Goal: Task Accomplishment & Management: Manage account settings

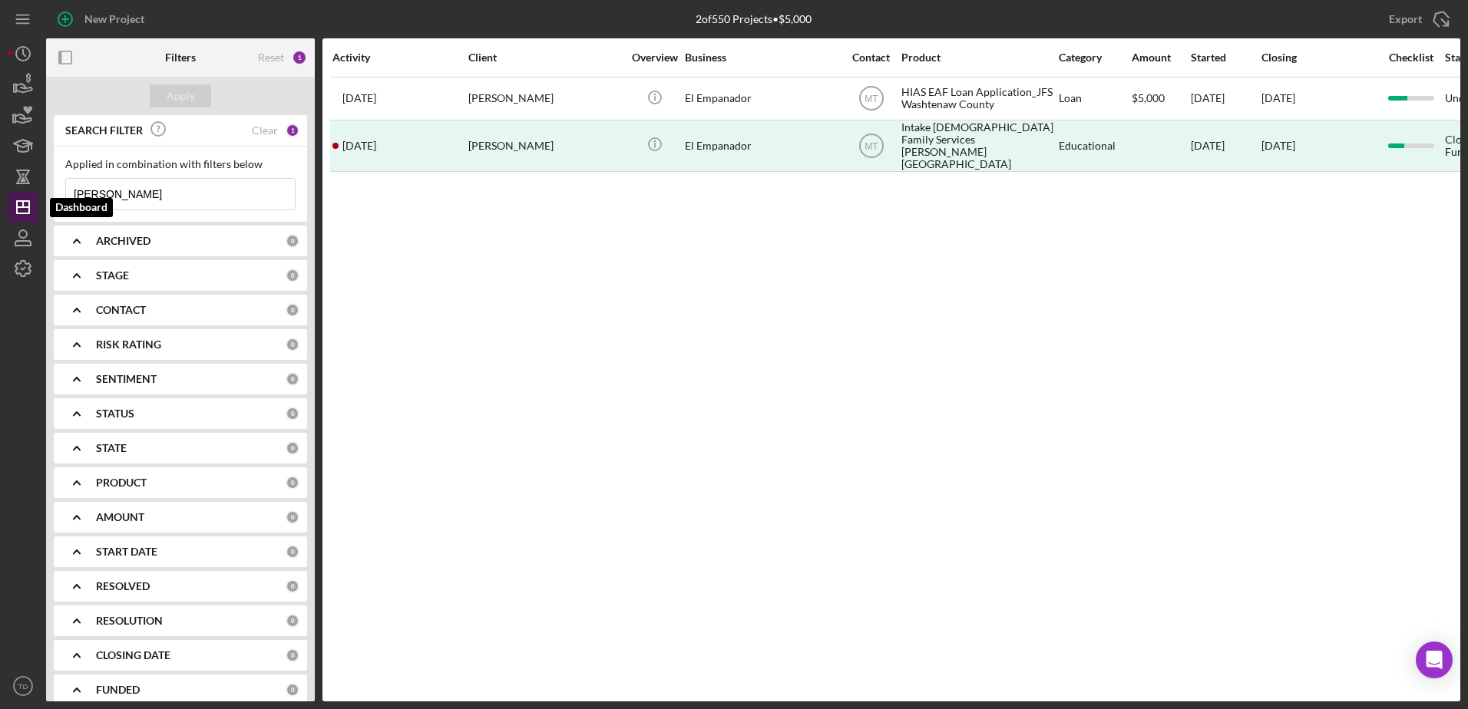
click at [21, 207] on line "button" at bounding box center [23, 207] width 12 height 0
click at [30, 58] on icon "Icon/History" at bounding box center [23, 54] width 38 height 38
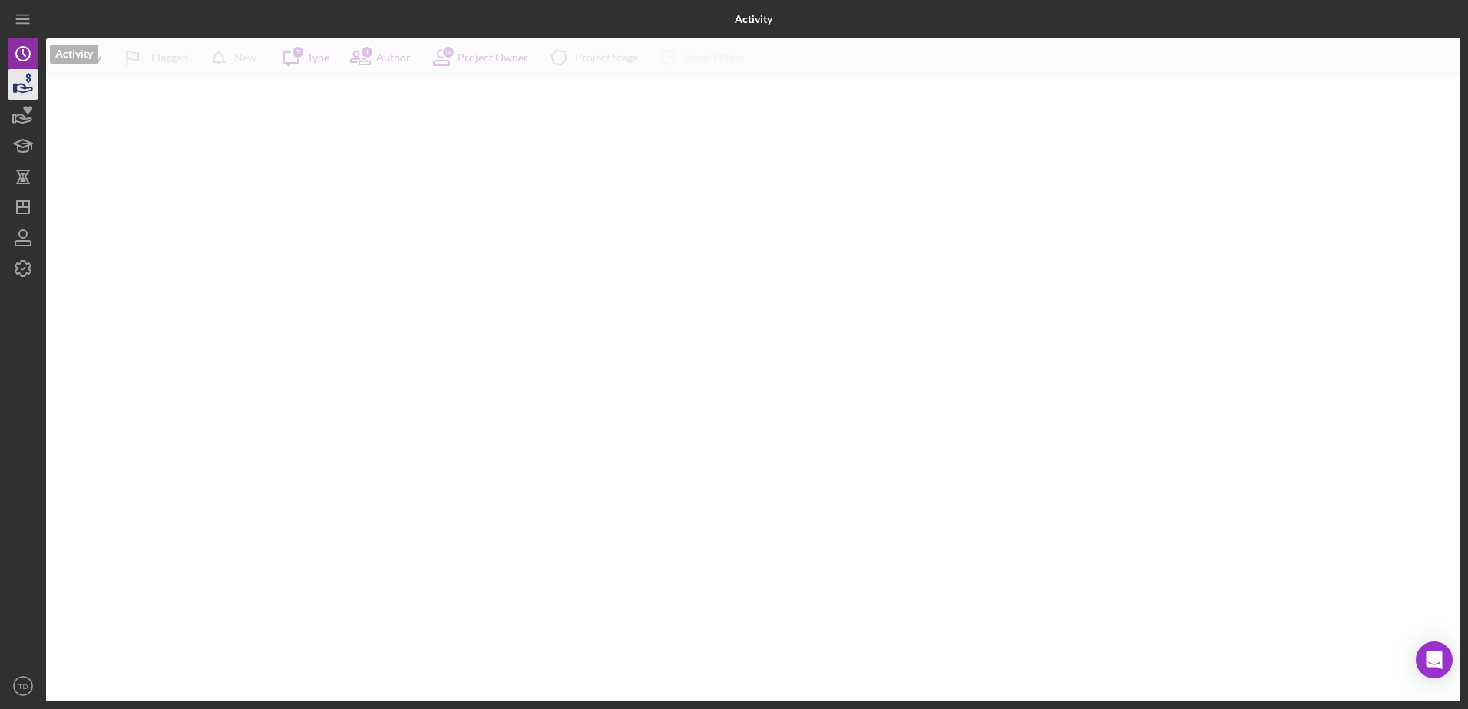
click at [28, 82] on icon "button" at bounding box center [23, 84] width 38 height 38
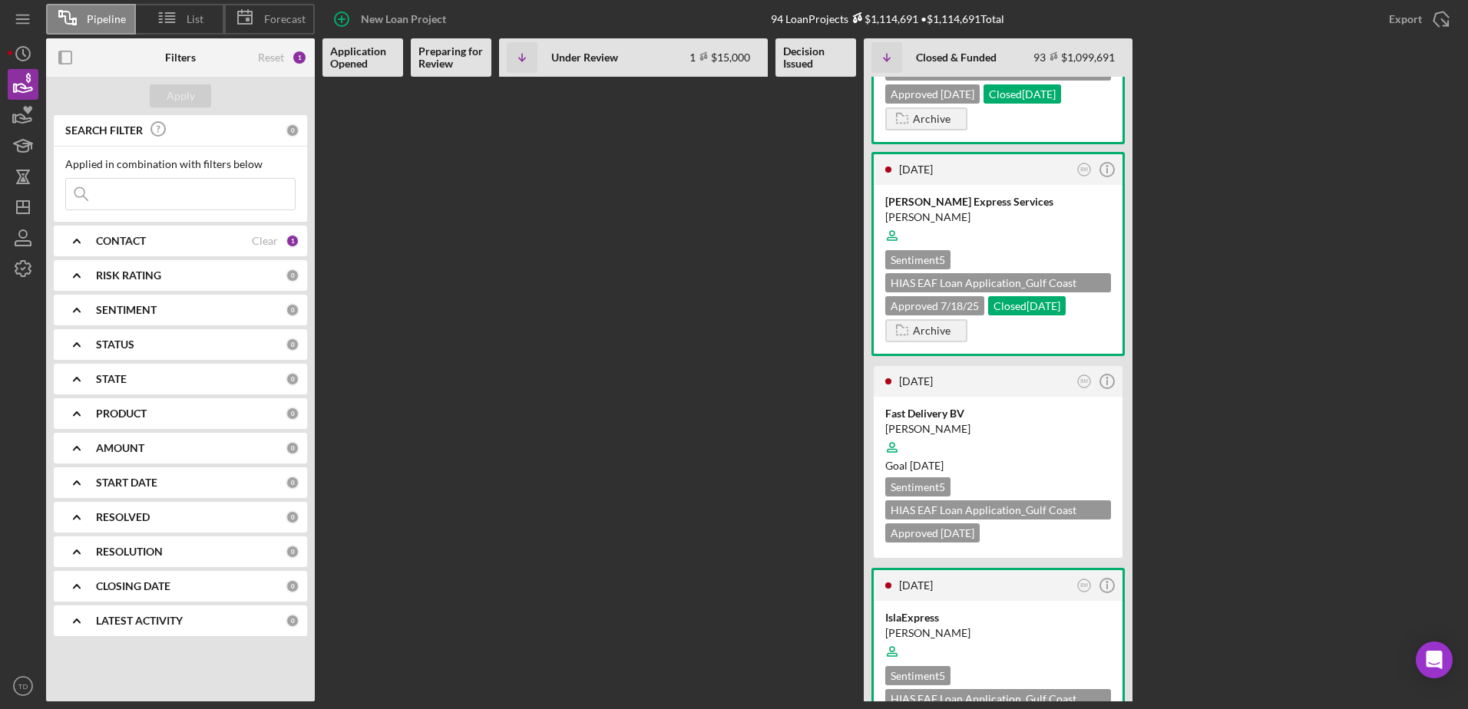
scroll to position [313, 0]
click at [941, 246] on div at bounding box center [998, 235] width 226 height 29
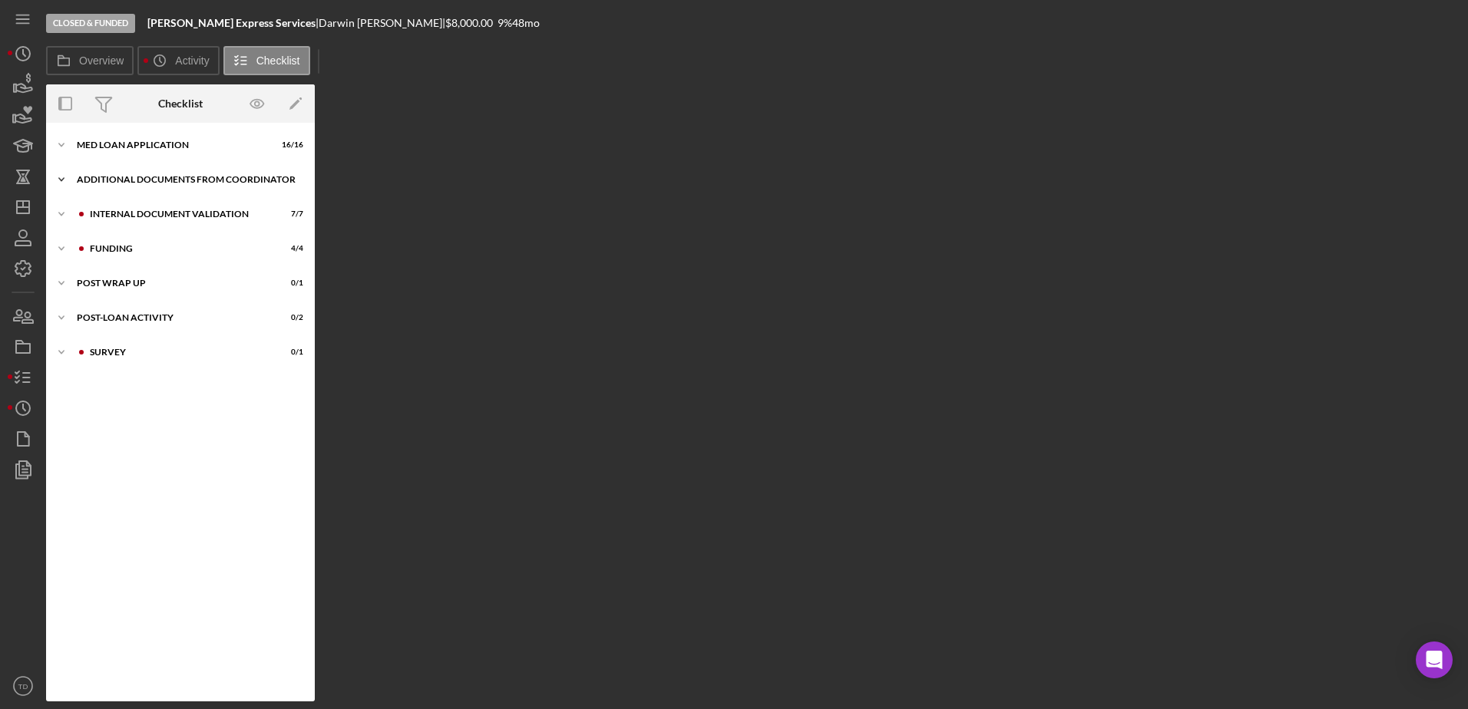
click at [132, 179] on div "Additional Documents from Coordinator" at bounding box center [186, 179] width 219 height 9
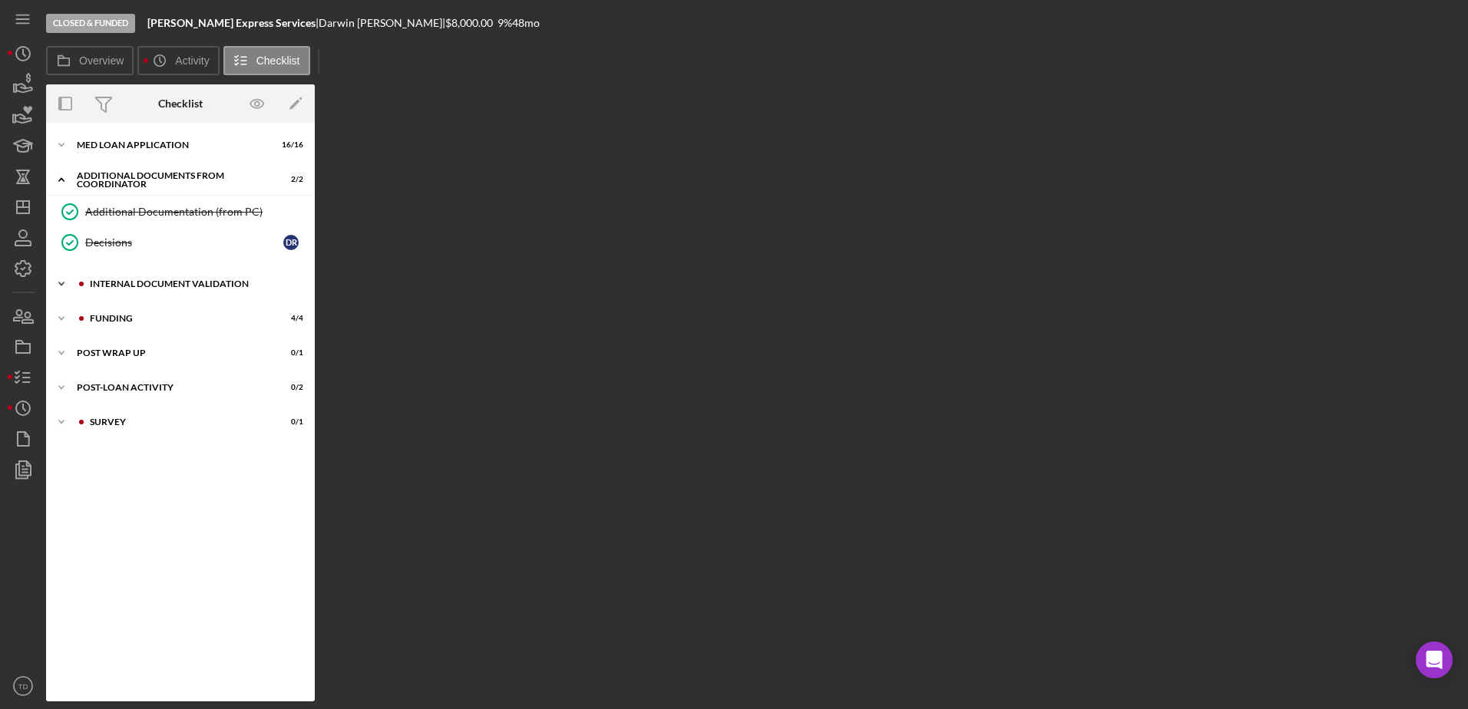
click at [136, 276] on div "Icon/Expander Internal Document Validation 7 / 7" at bounding box center [180, 284] width 269 height 31
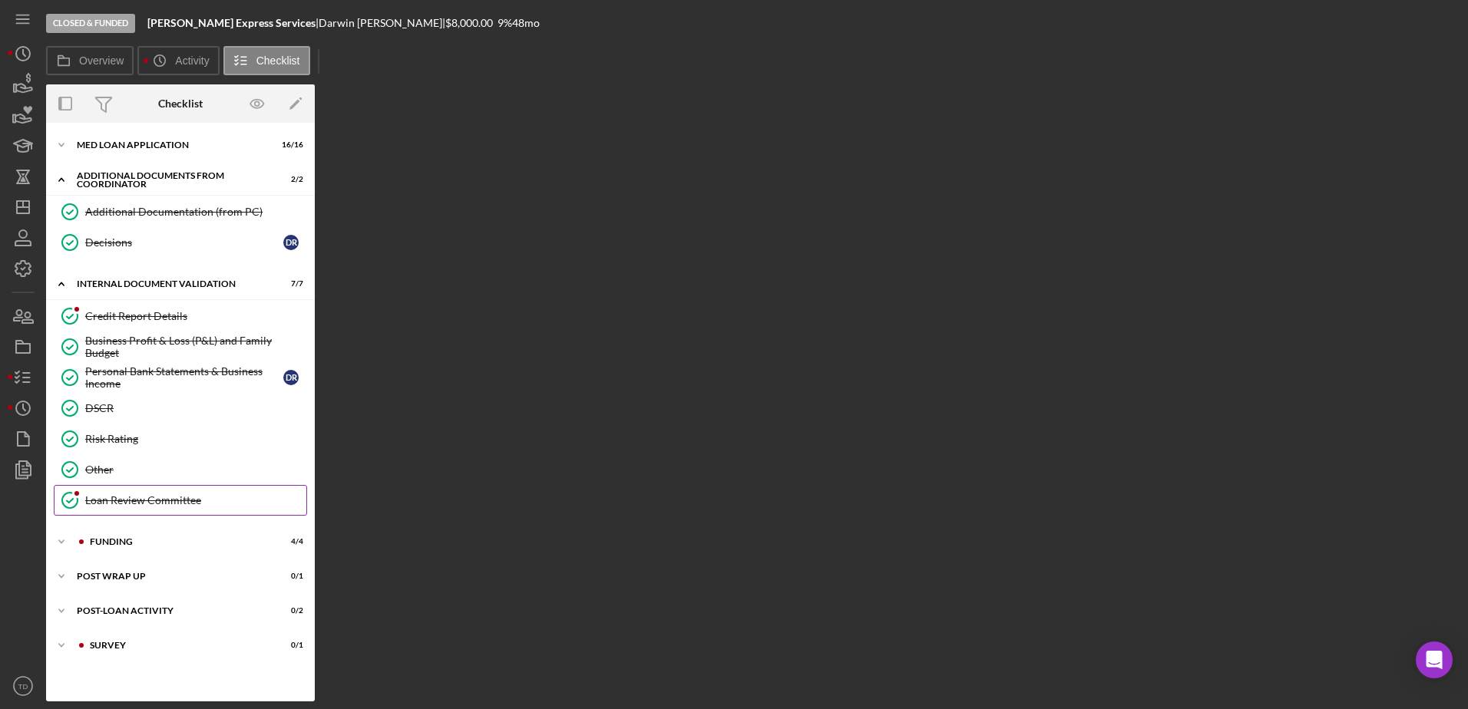
click at [144, 504] on div "Loan Review Committee" at bounding box center [195, 500] width 221 height 12
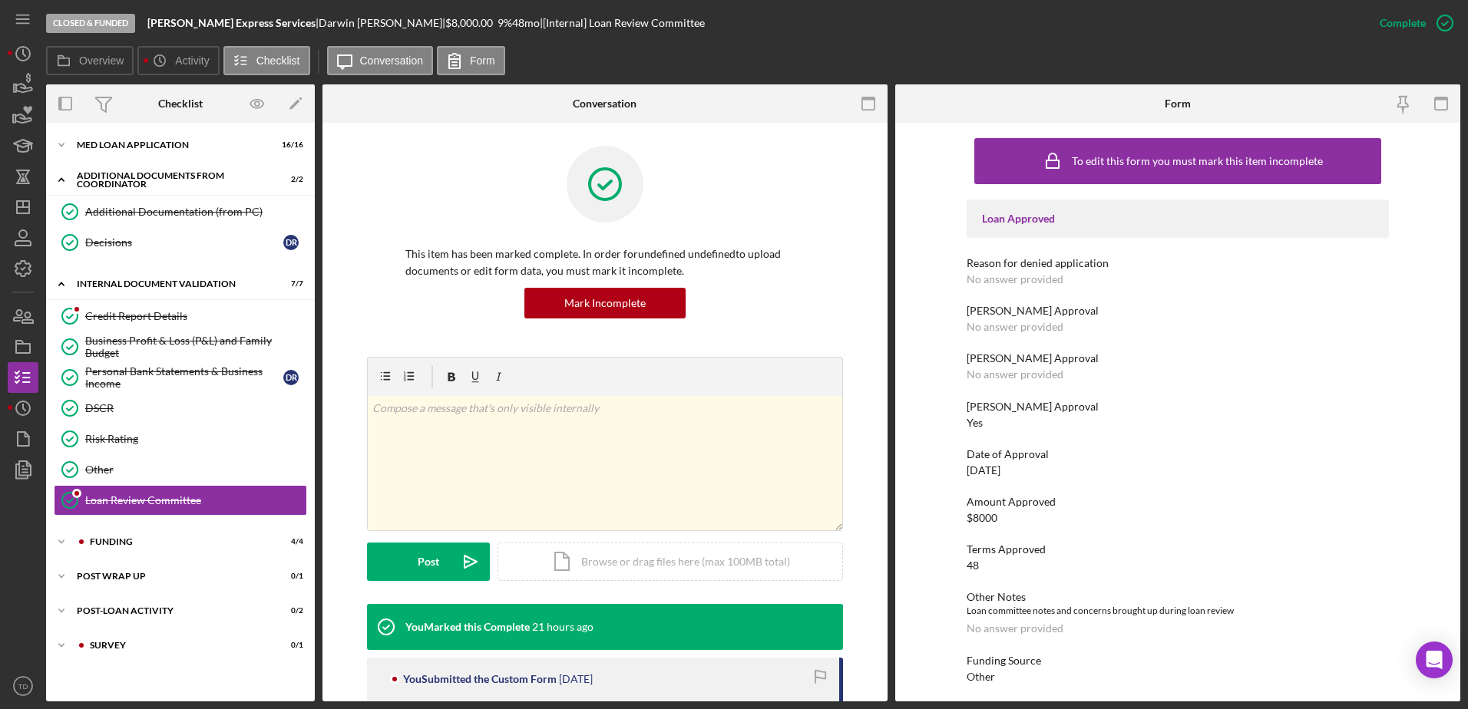
click at [133, 523] on div "Icon/Expander MED Loan Application 16 / 16 Icon/Expander Additional Documents f…" at bounding box center [180, 411] width 269 height 563
click at [127, 532] on div "Icon/Expander Funding 4 / 4" at bounding box center [180, 542] width 269 height 31
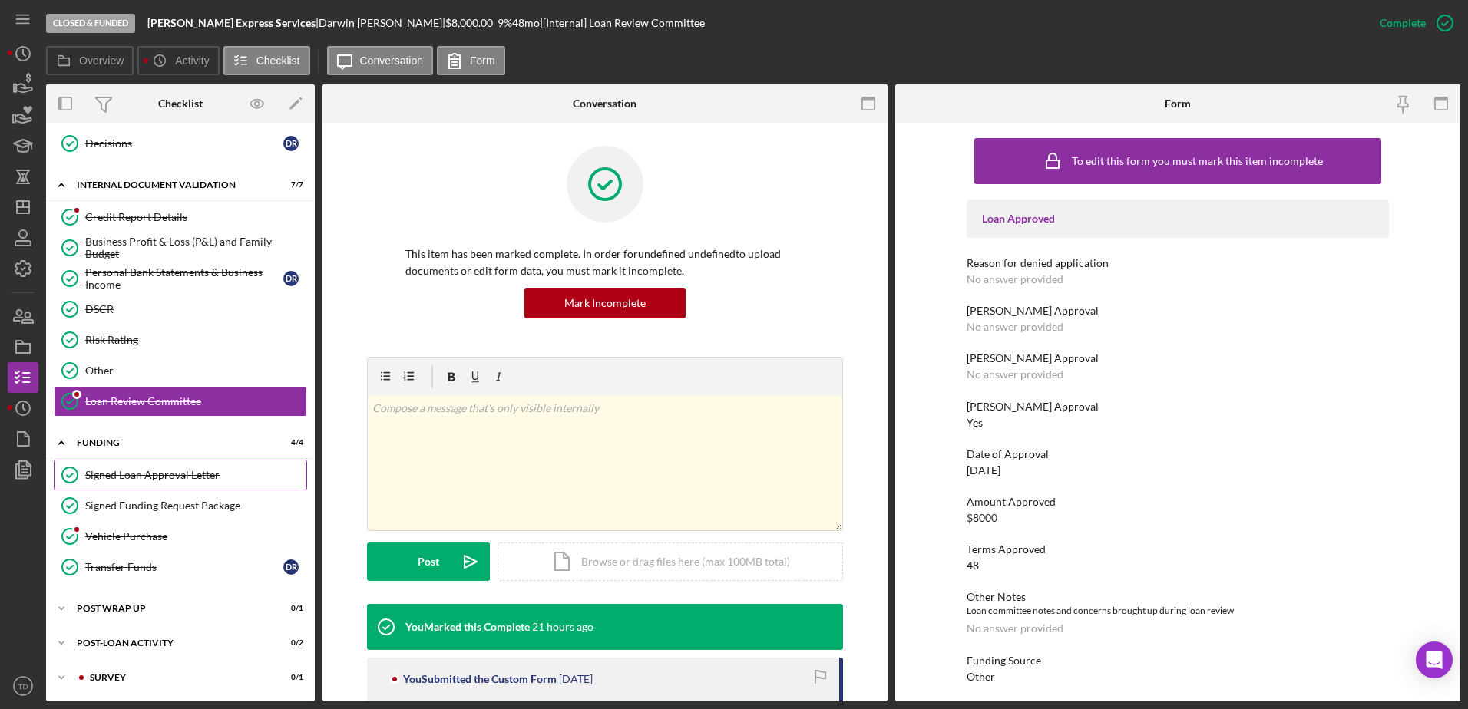
click at [166, 471] on div "Signed Loan Approval Letter" at bounding box center [195, 475] width 221 height 12
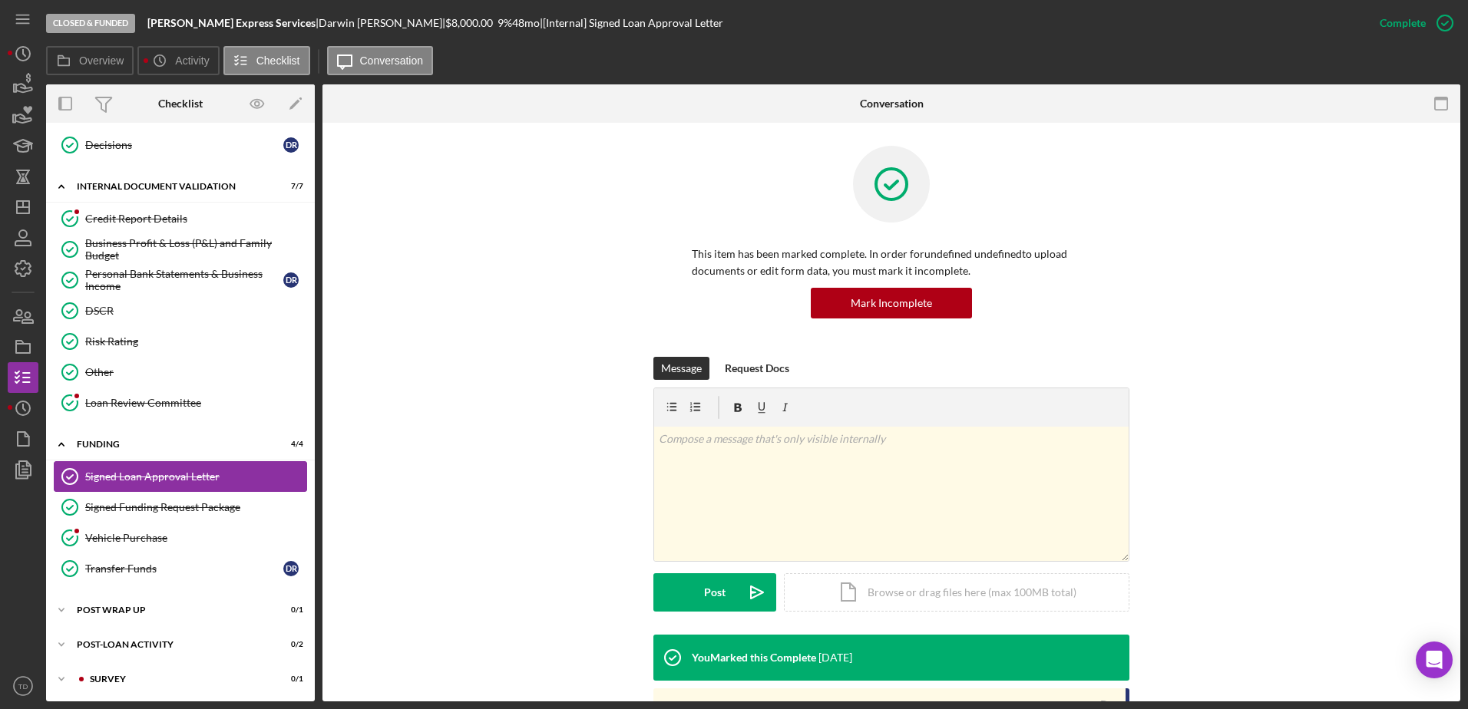
scroll to position [99, 0]
click at [167, 501] on div "Signed Funding Request Package" at bounding box center [195, 506] width 221 height 12
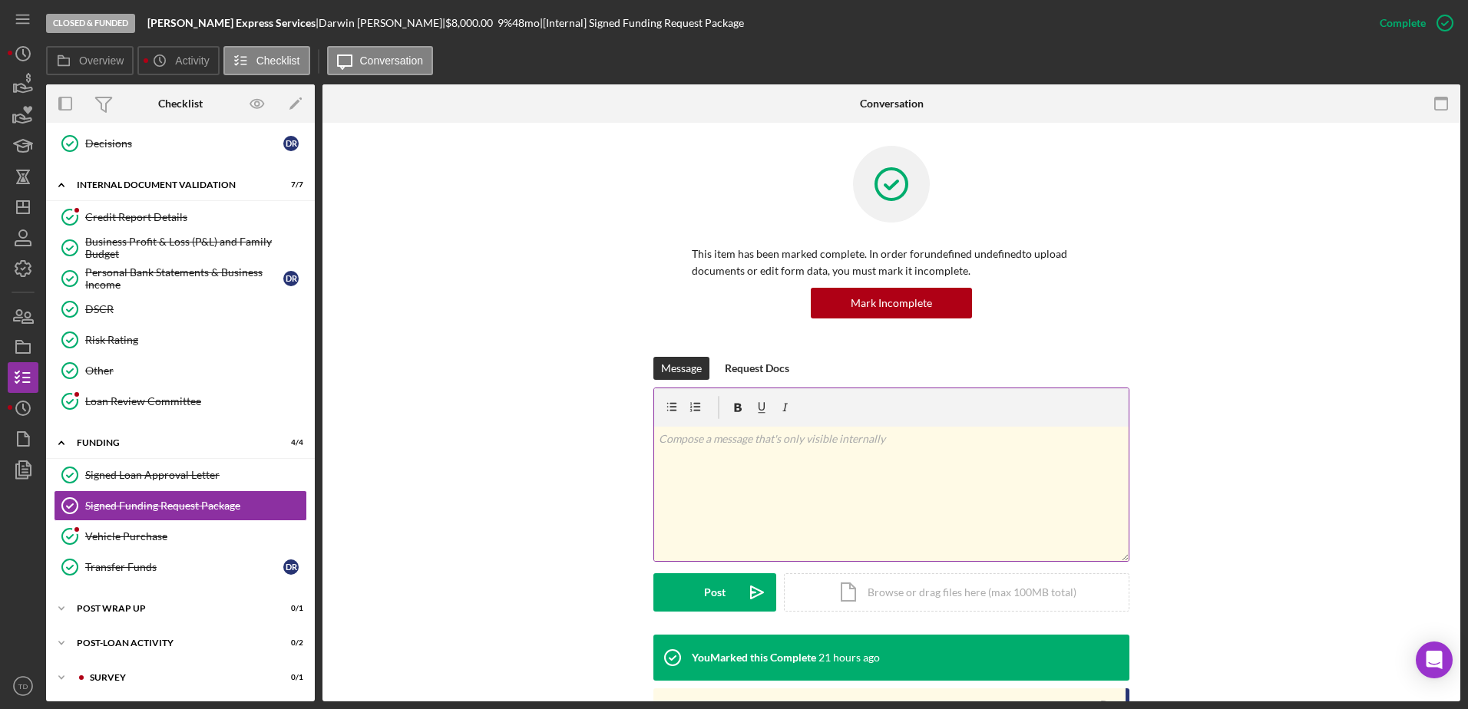
scroll to position [239, 0]
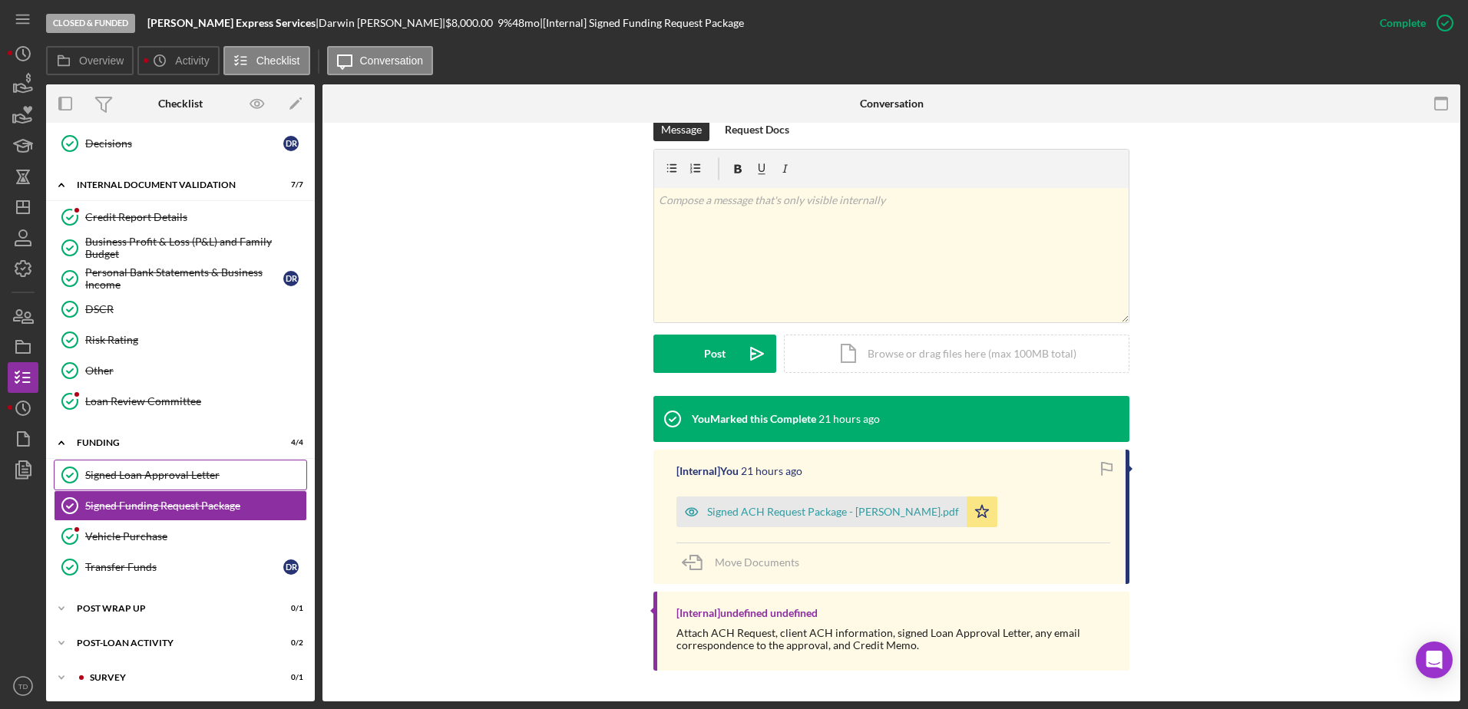
click at [232, 470] on div "Signed Loan Approval Letter" at bounding box center [195, 475] width 221 height 12
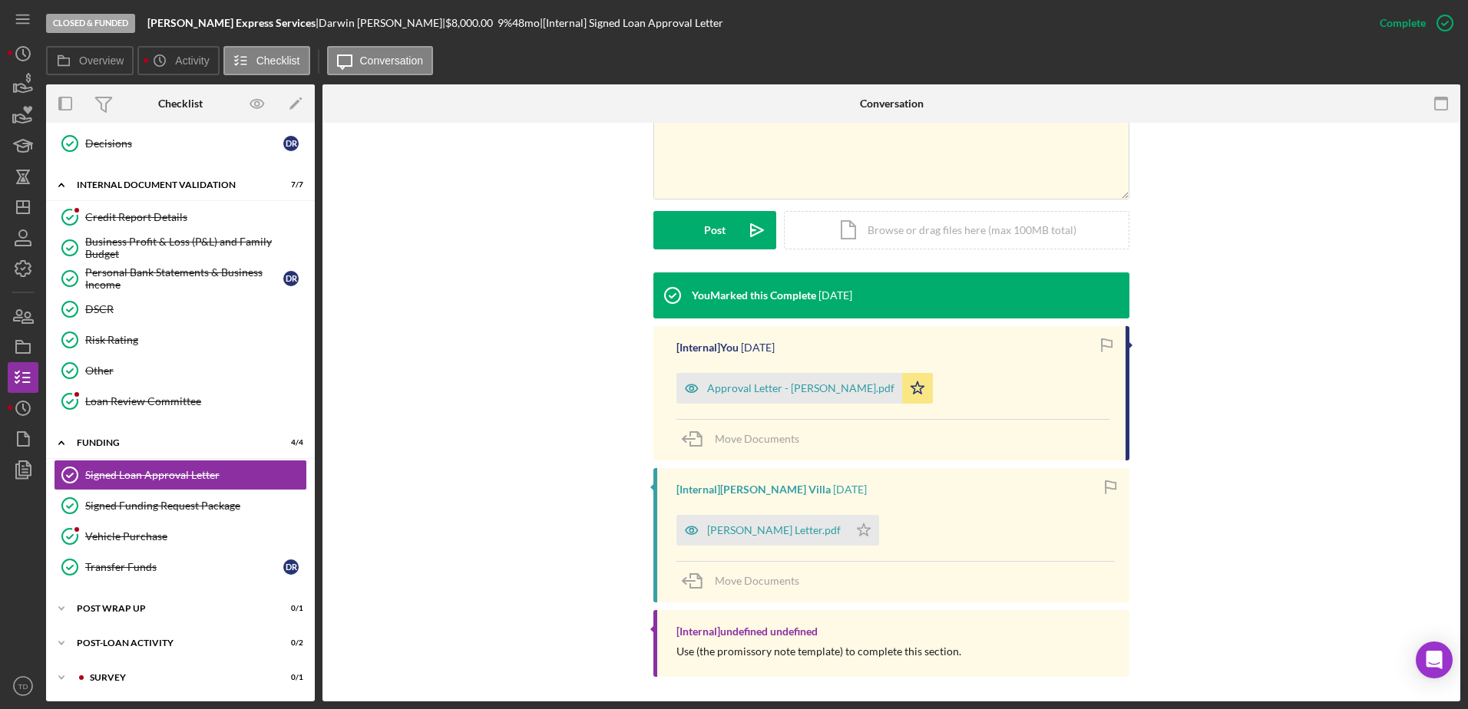
scroll to position [363, 0]
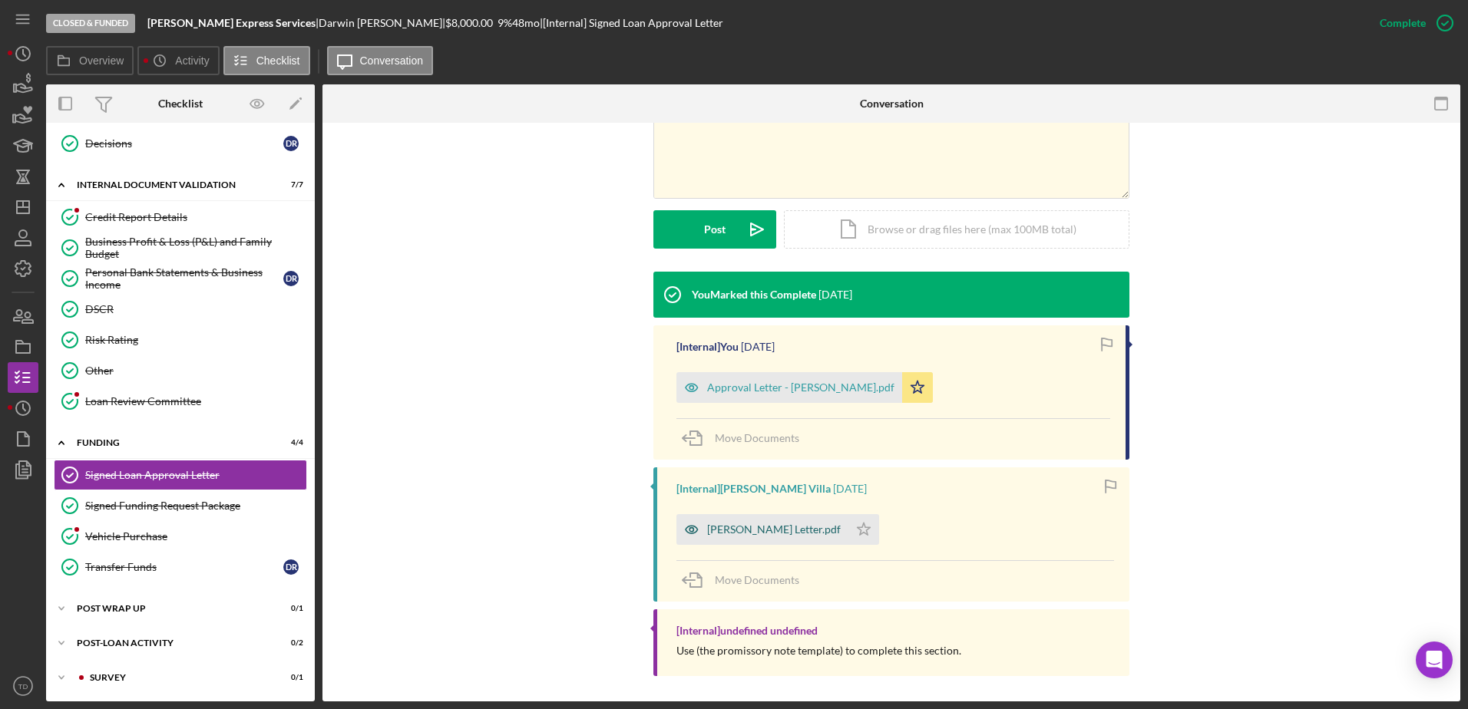
click at [759, 540] on div "[PERSON_NAME] Letter.pdf" at bounding box center [762, 529] width 172 height 31
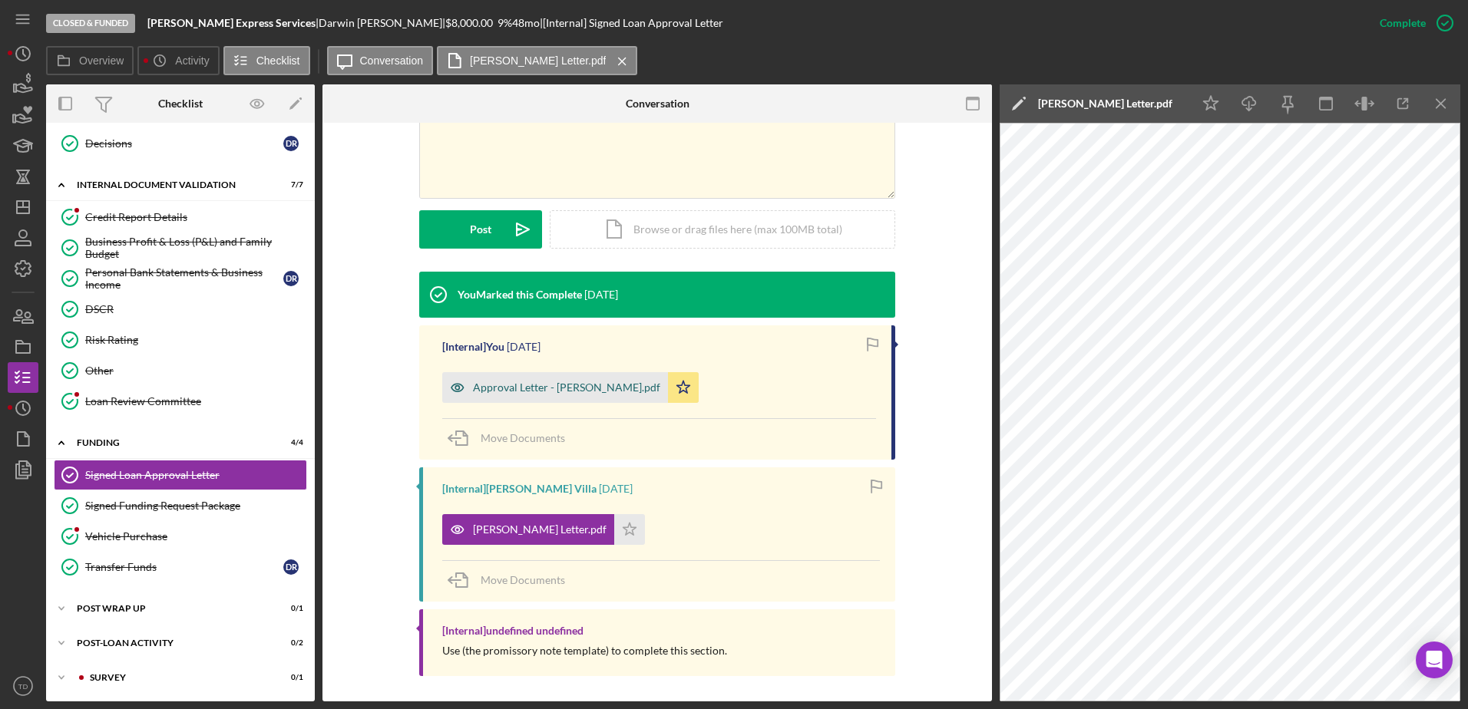
click at [551, 388] on div "Approval Letter - [PERSON_NAME].pdf" at bounding box center [566, 387] width 187 height 12
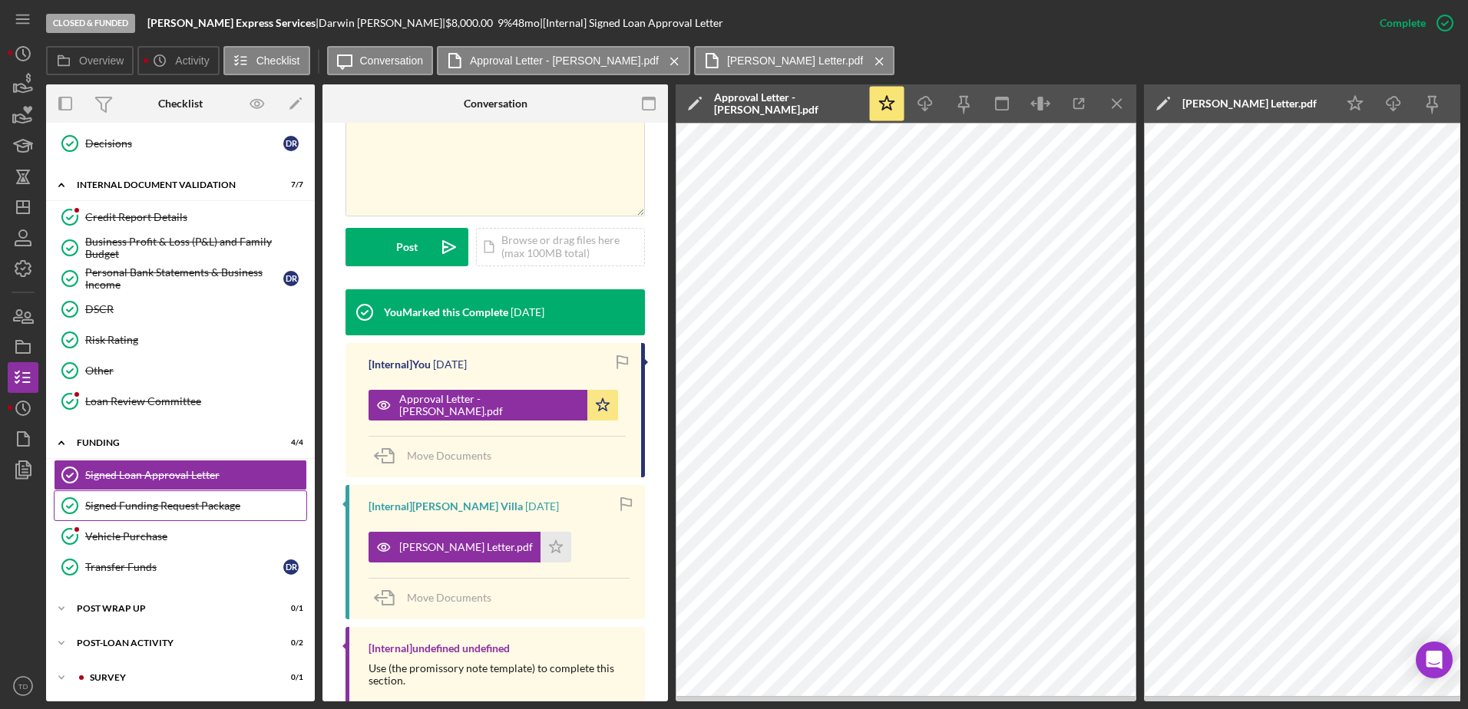
click at [176, 508] on div "Signed Funding Request Package" at bounding box center [195, 506] width 221 height 12
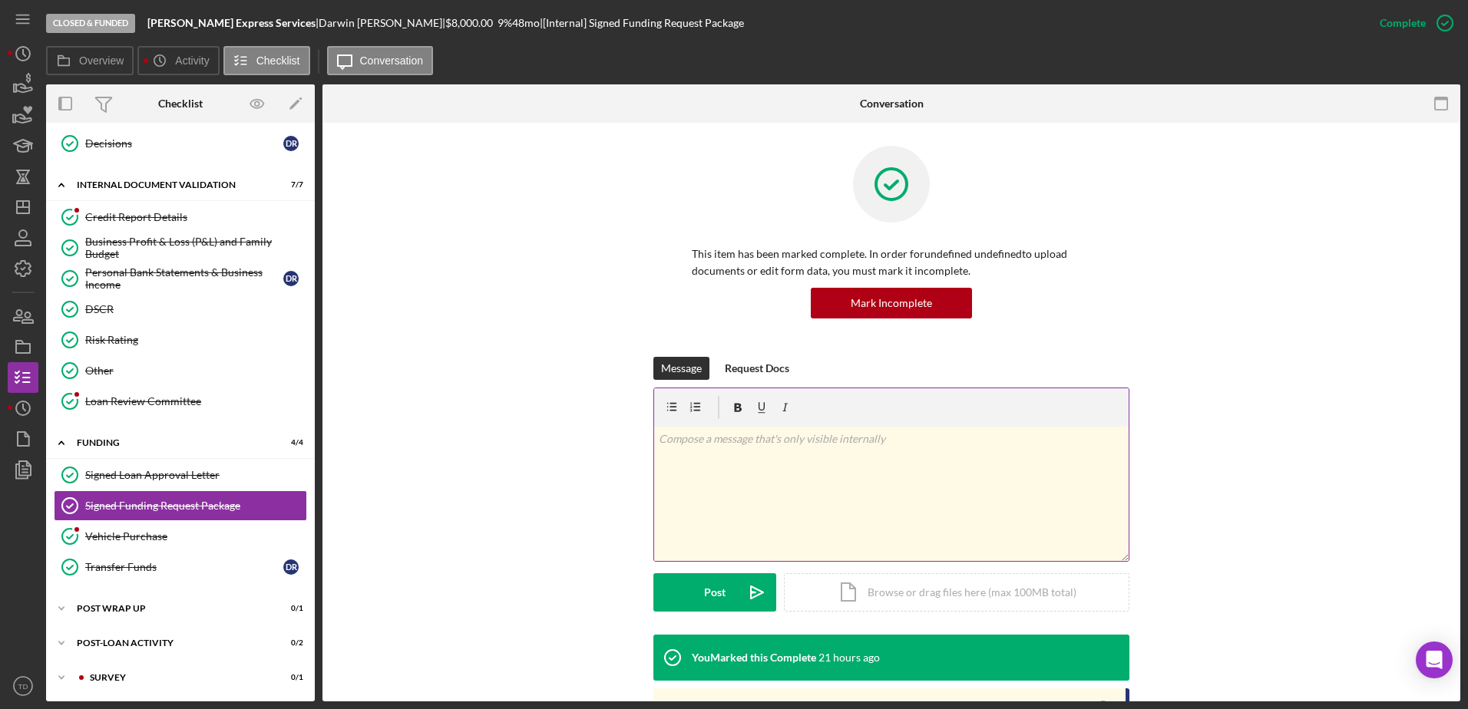
scroll to position [239, 0]
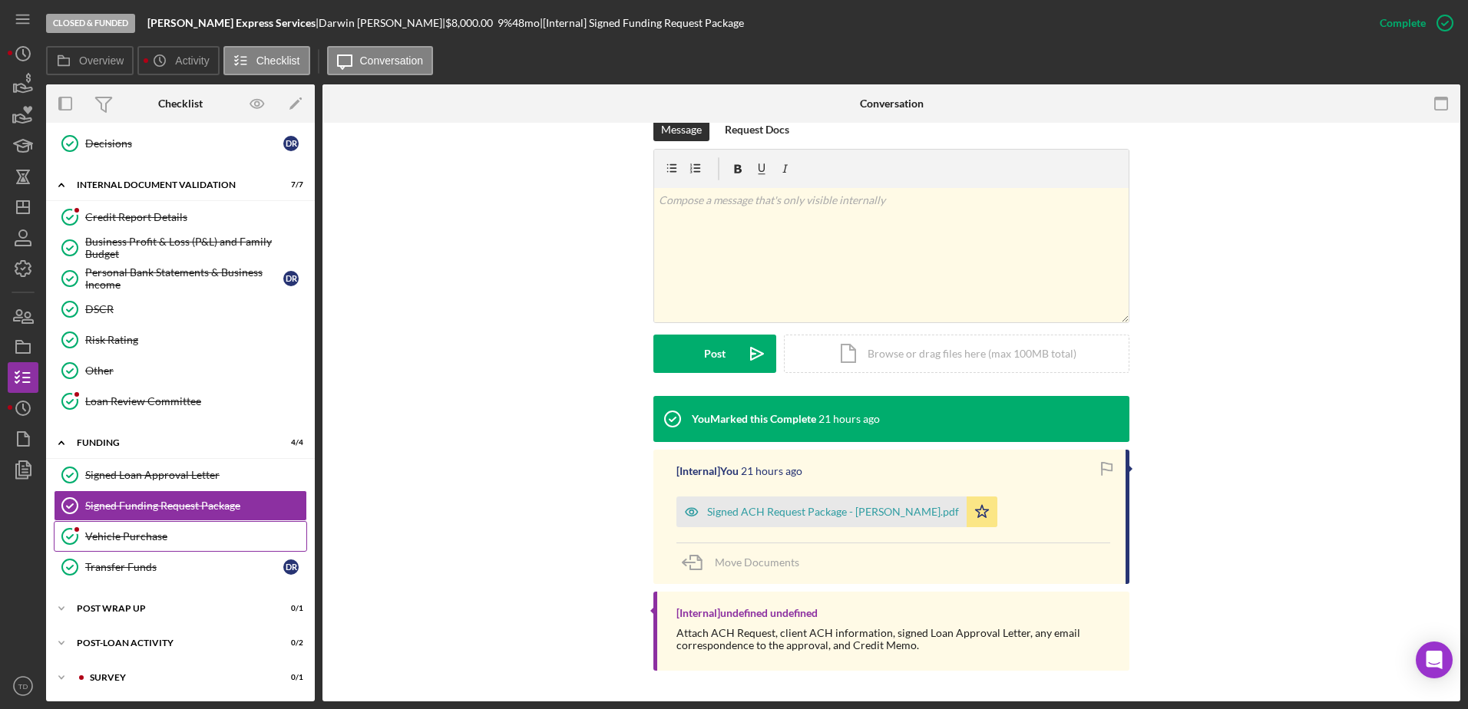
click at [145, 536] on div "Vehicle Purchase" at bounding box center [195, 536] width 221 height 12
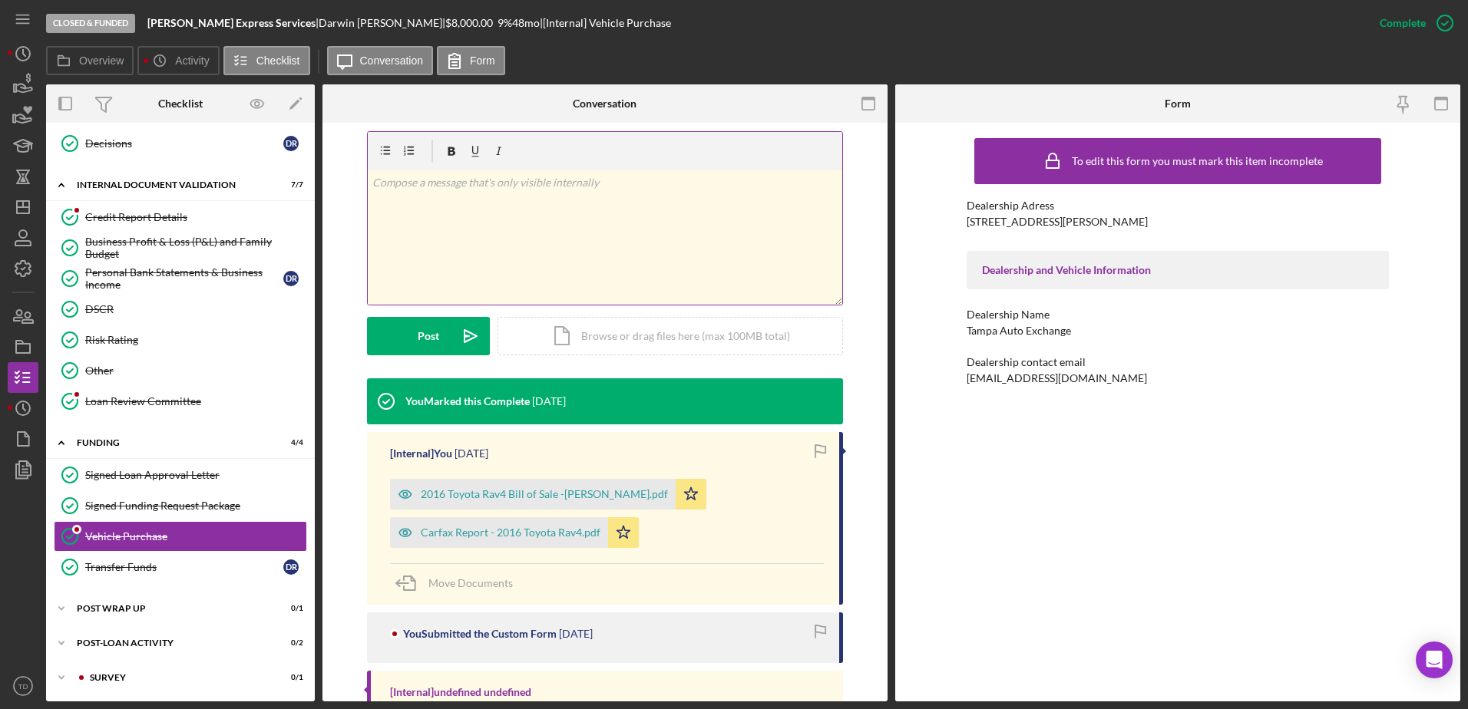
scroll to position [427, 0]
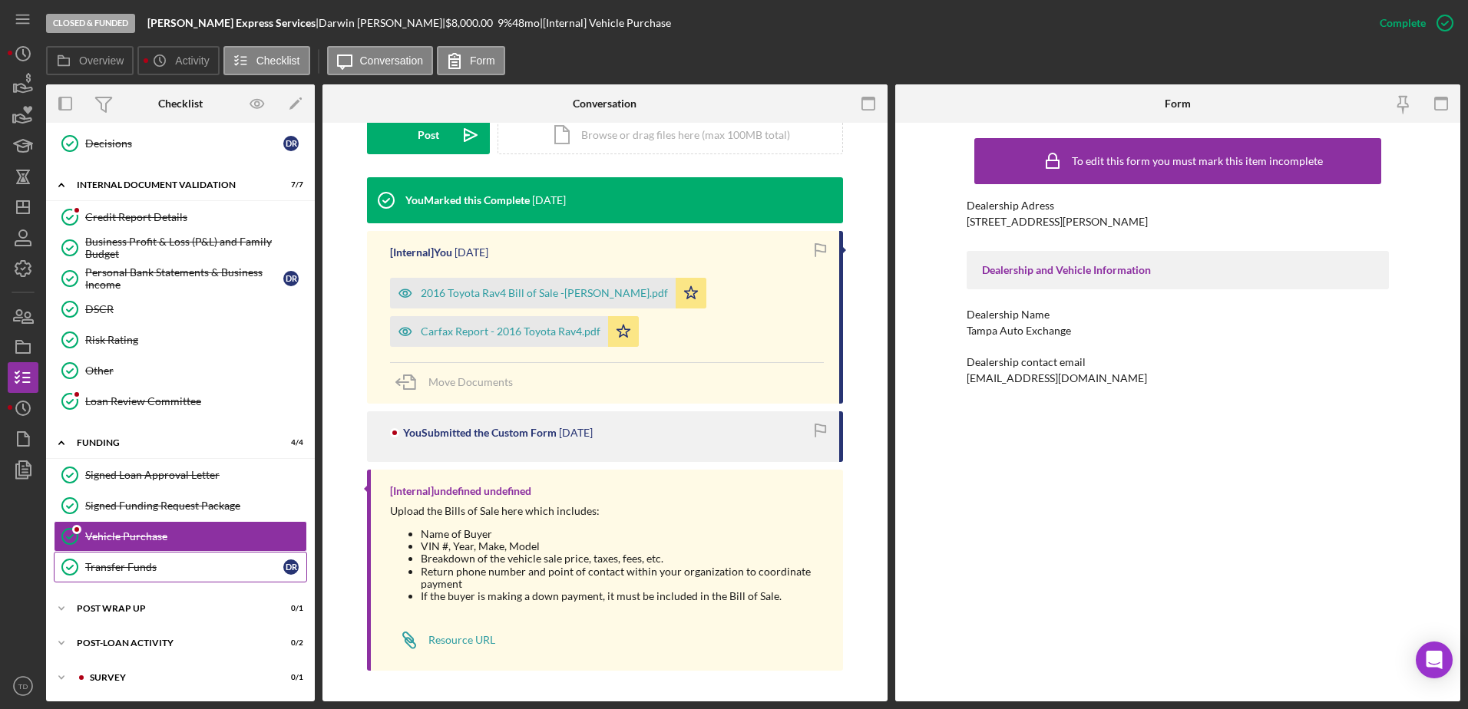
click at [133, 567] on div "Transfer Funds" at bounding box center [184, 567] width 198 height 12
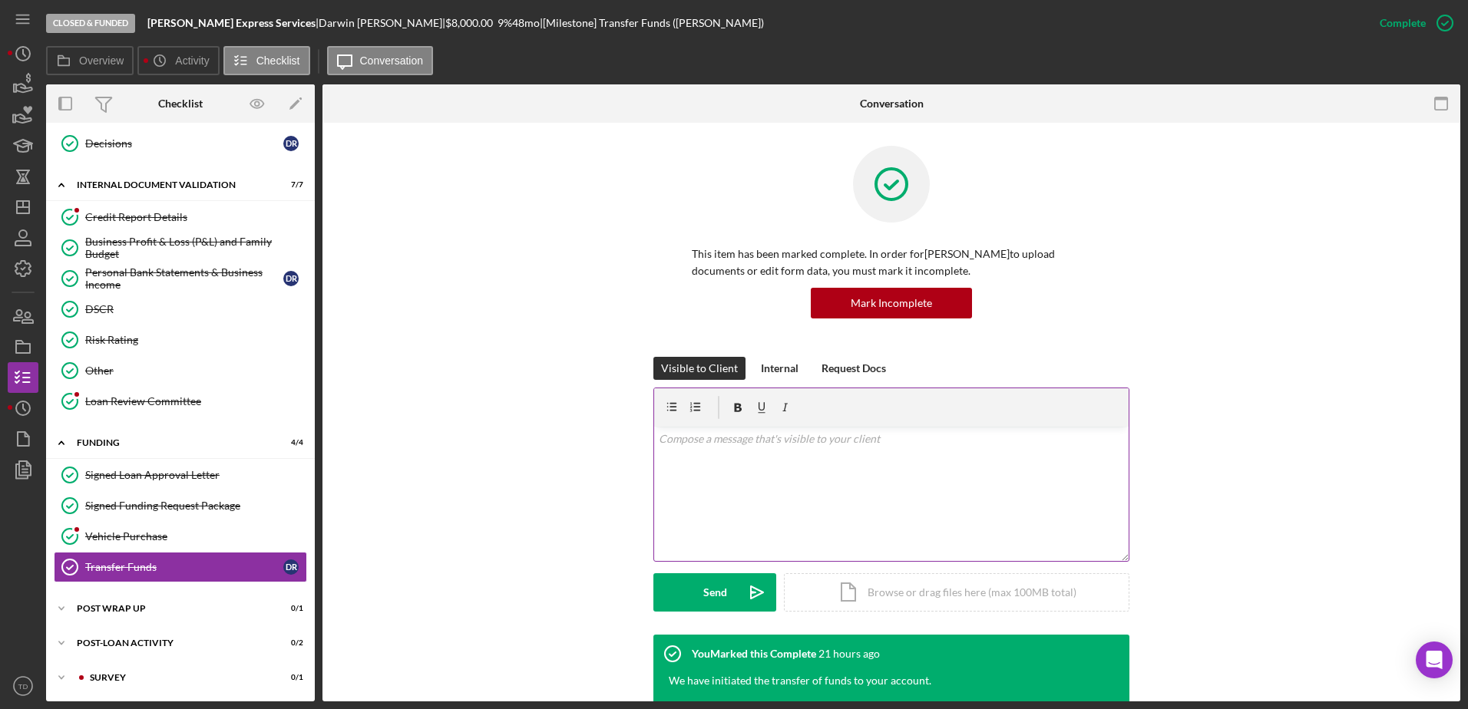
scroll to position [271, 0]
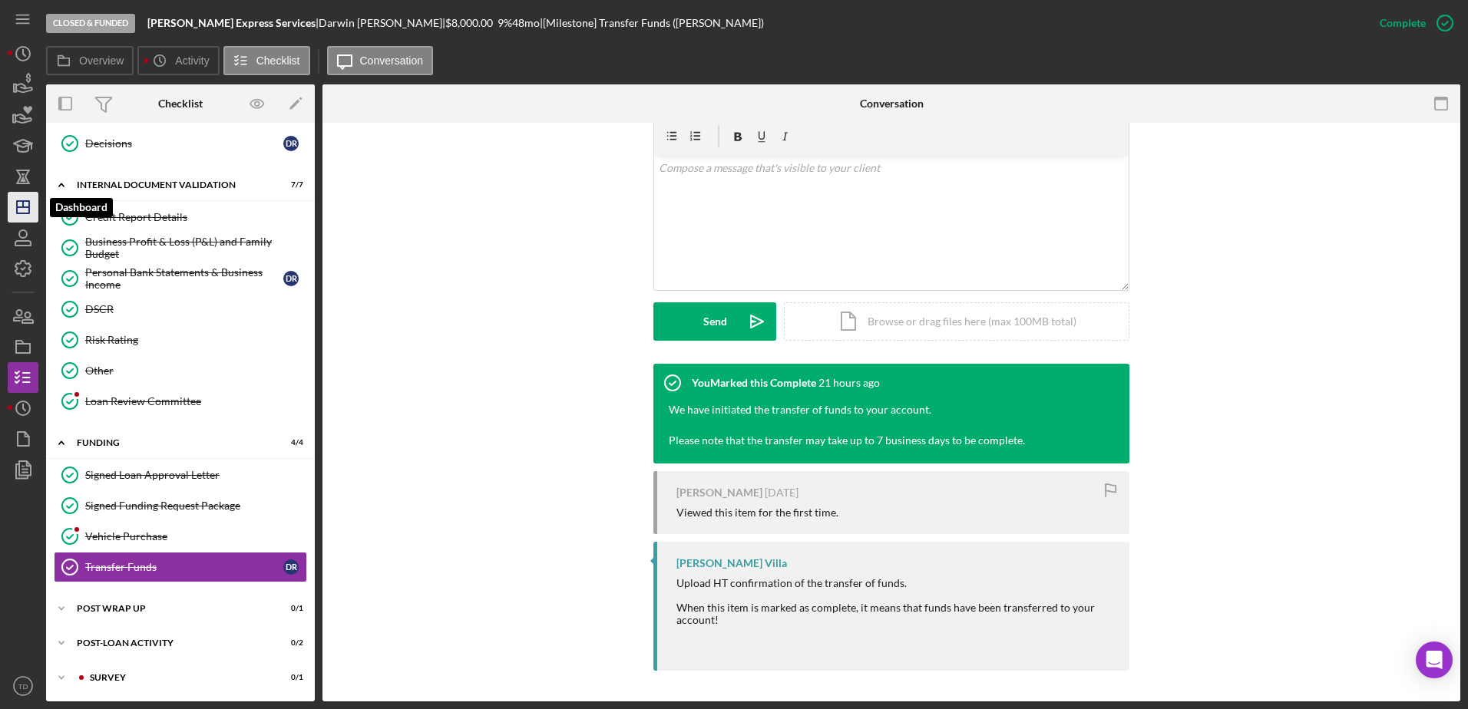
click at [31, 216] on icon "Icon/Dashboard" at bounding box center [23, 207] width 38 height 38
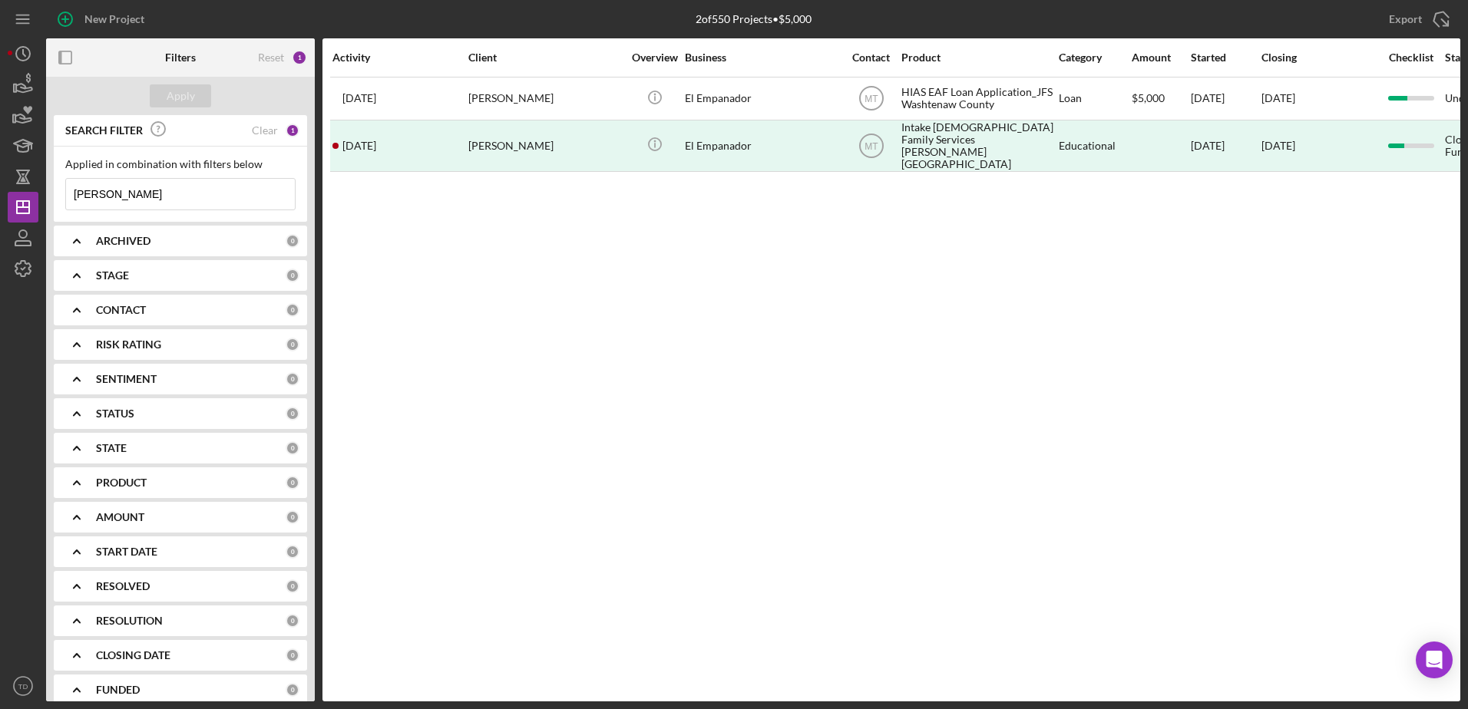
click at [133, 196] on input "[PERSON_NAME]" at bounding box center [180, 194] width 229 height 31
type input "h"
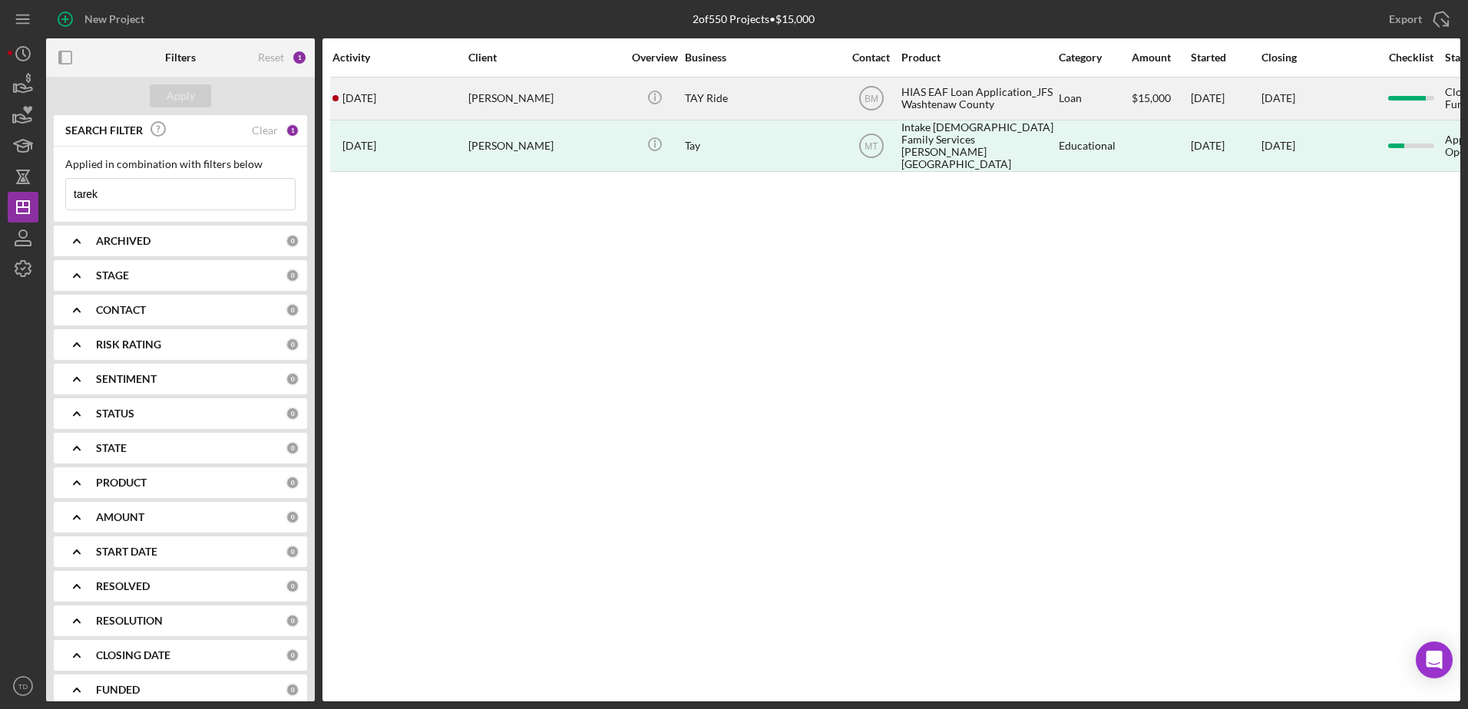
type input "tarek"
click at [764, 95] on div "TAY Ride" at bounding box center [762, 98] width 154 height 41
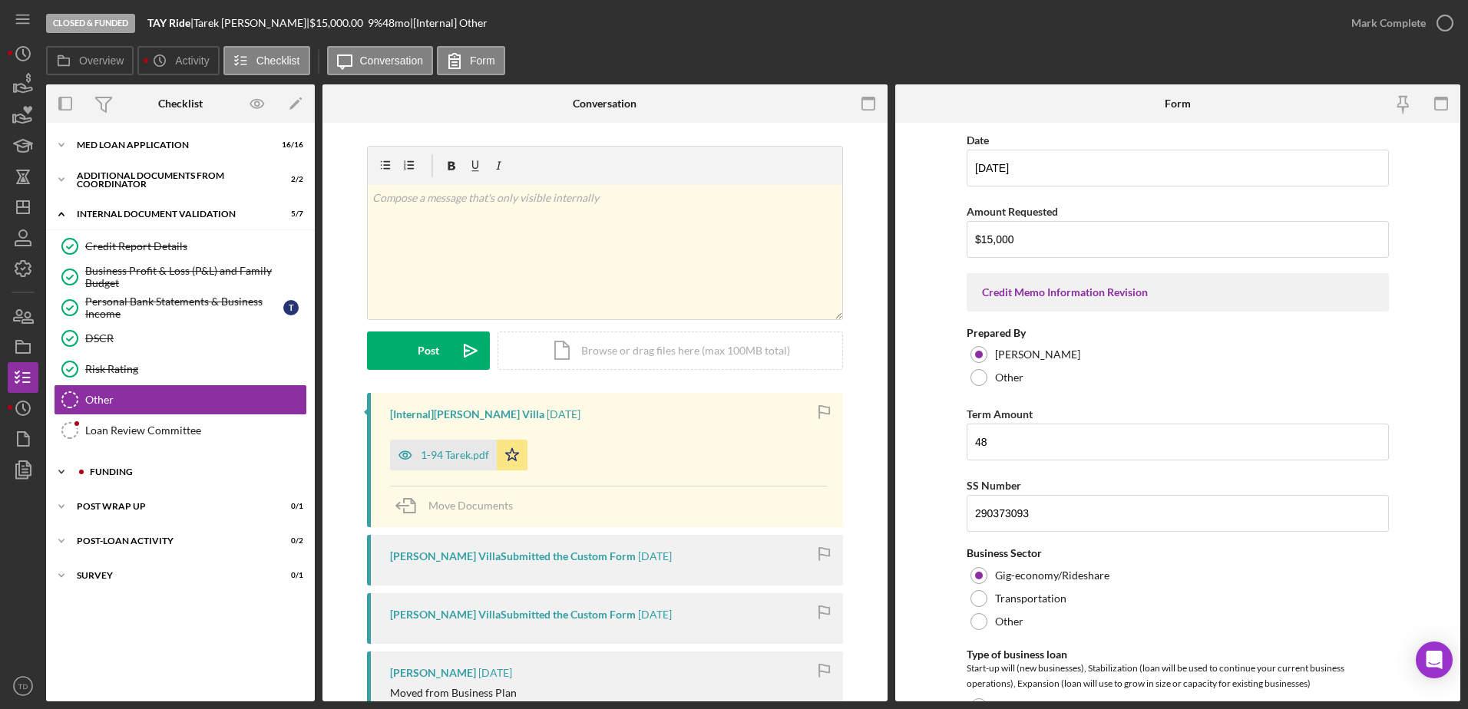
click at [130, 462] on div "Icon/Expander Funding 4 / 4" at bounding box center [180, 472] width 269 height 31
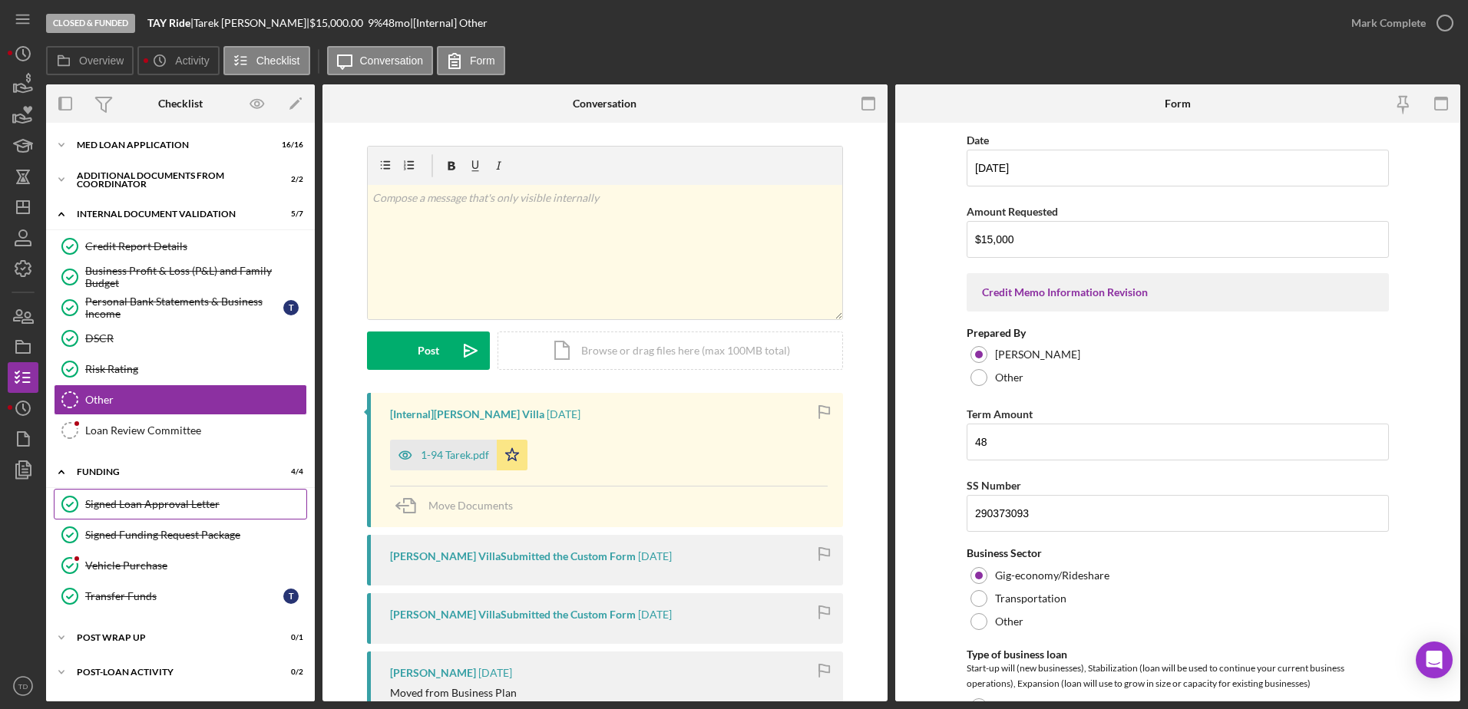
click at [137, 494] on link "Signed Loan Approval Letter Signed Loan Approval Letter" at bounding box center [180, 504] width 253 height 31
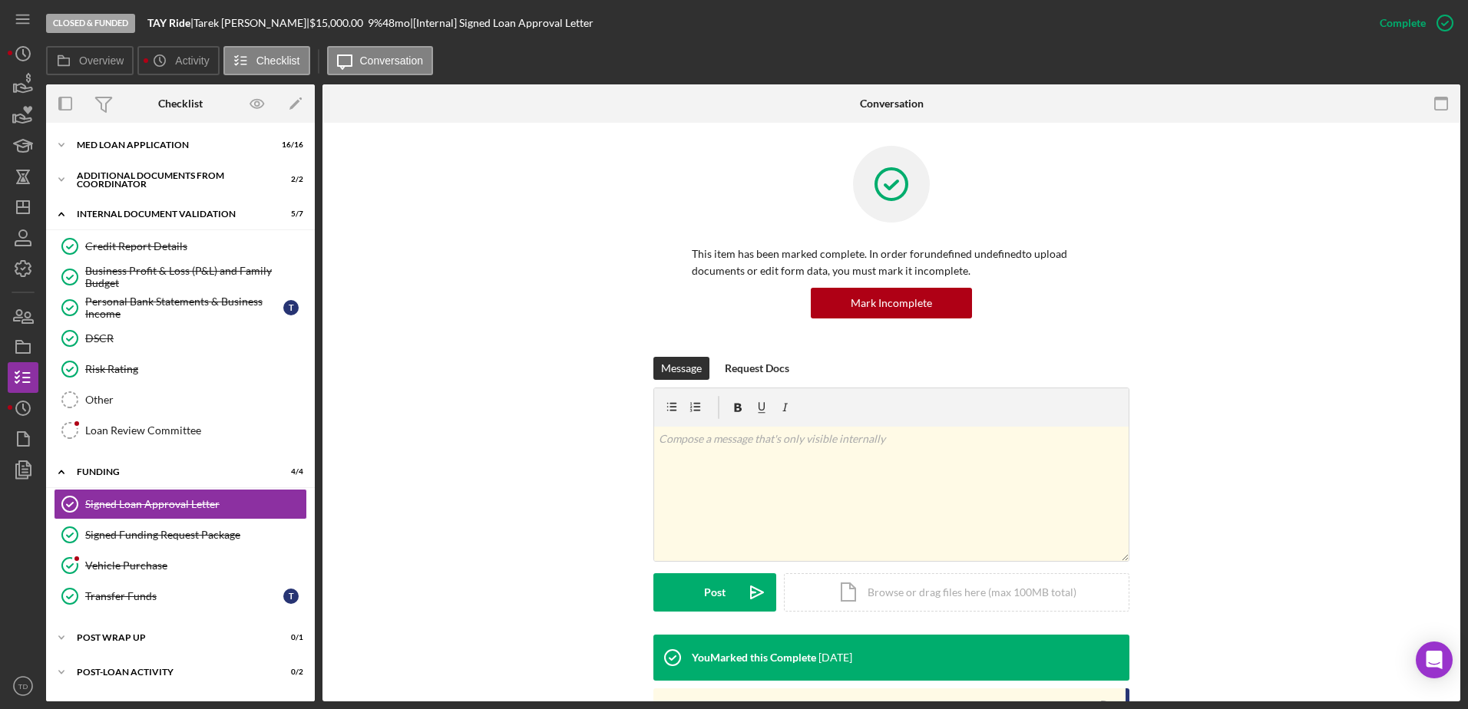
scroll to position [226, 0]
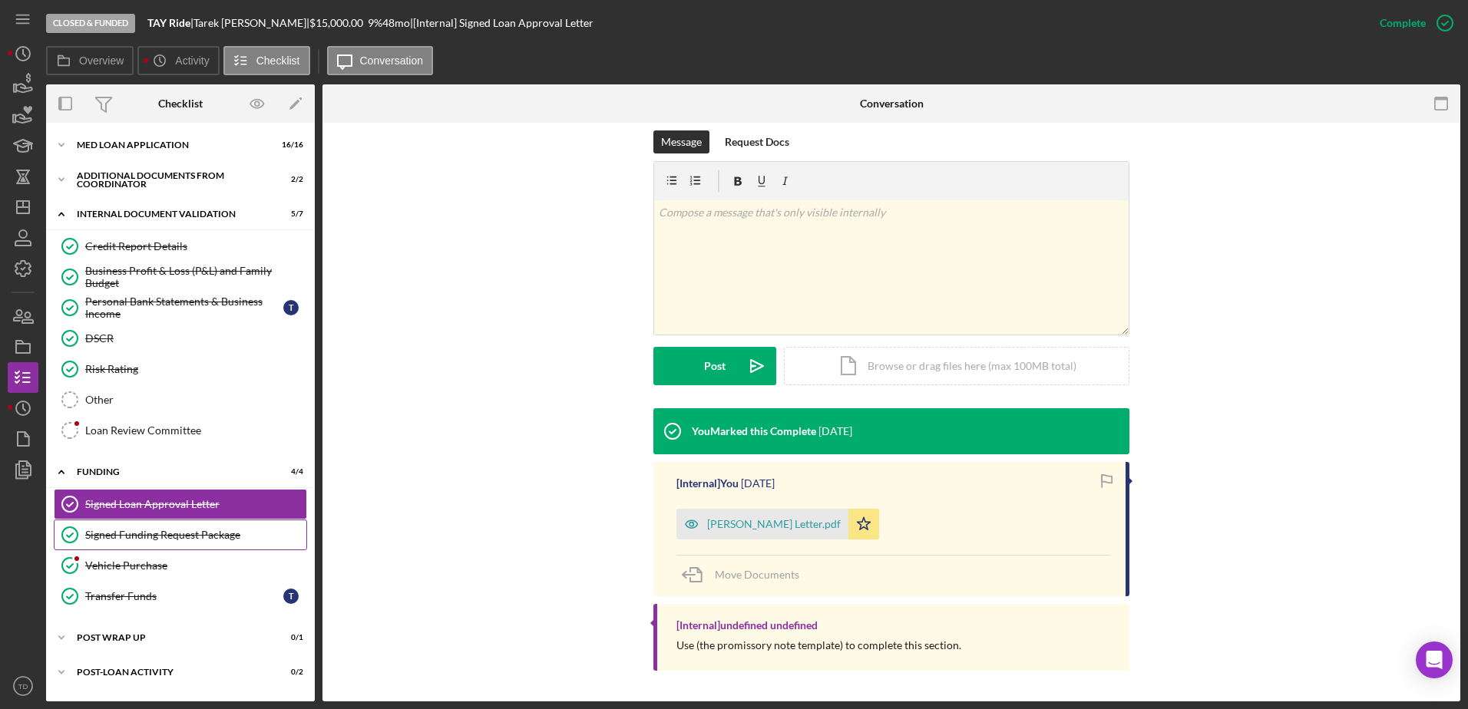
click at [236, 541] on div "Signed Funding Request Package" at bounding box center [195, 535] width 221 height 12
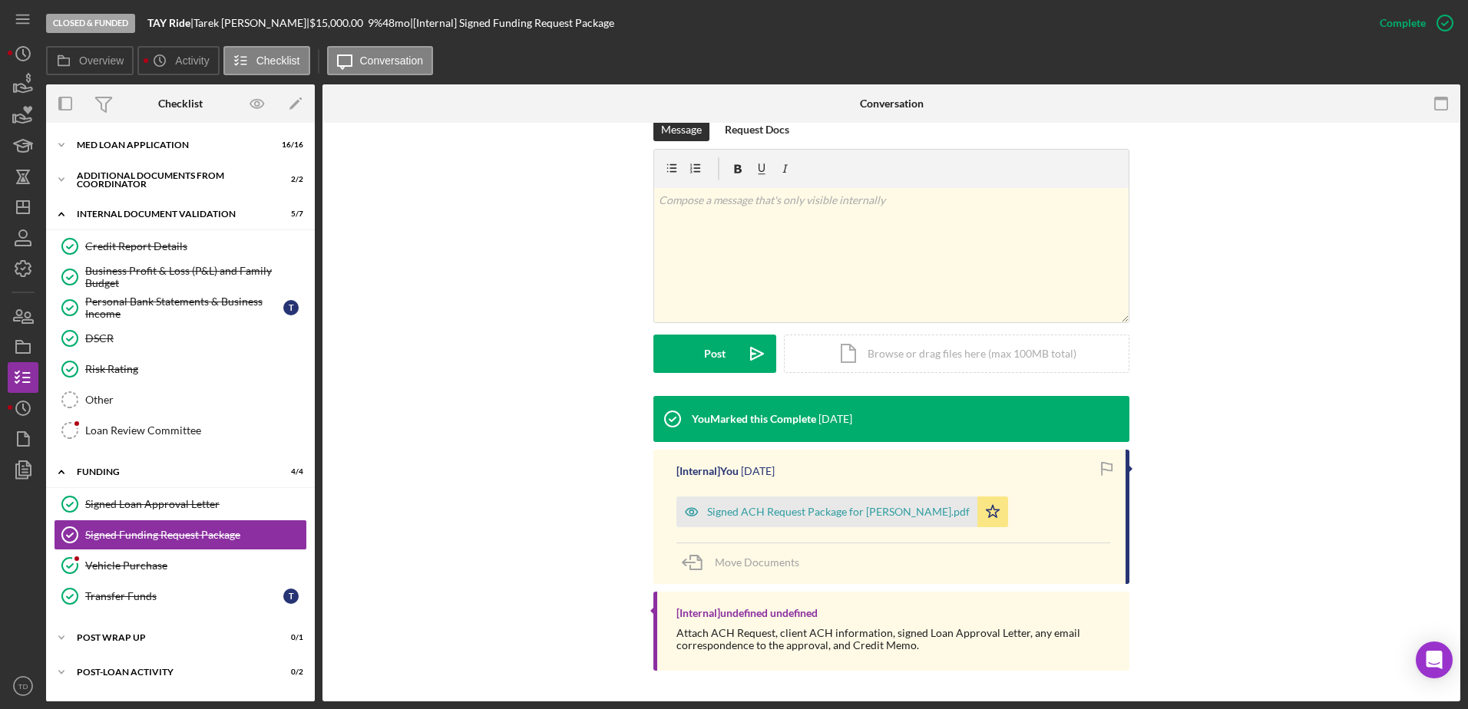
scroll to position [239, 0]
click at [211, 558] on link "Vehicle Purchase Vehicle Purchase" at bounding box center [180, 565] width 253 height 31
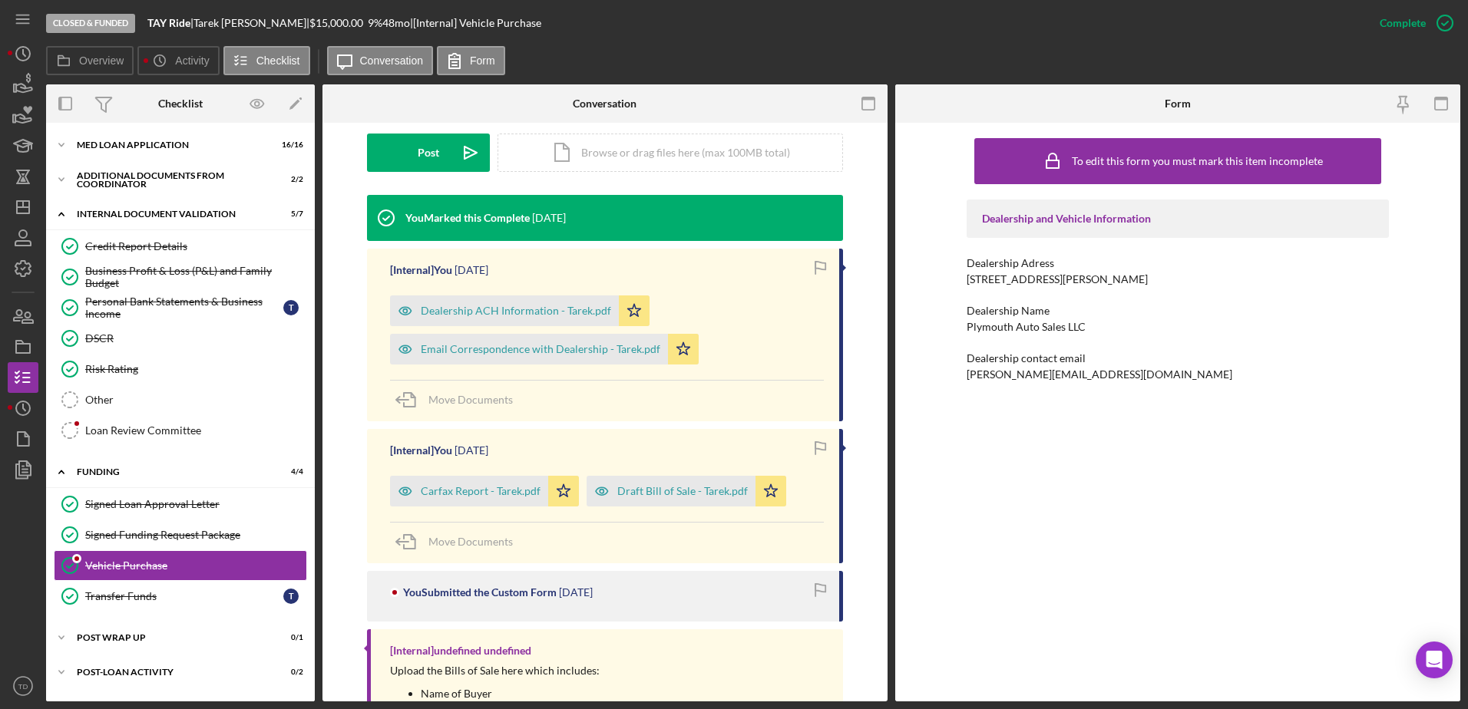
scroll to position [494, 0]
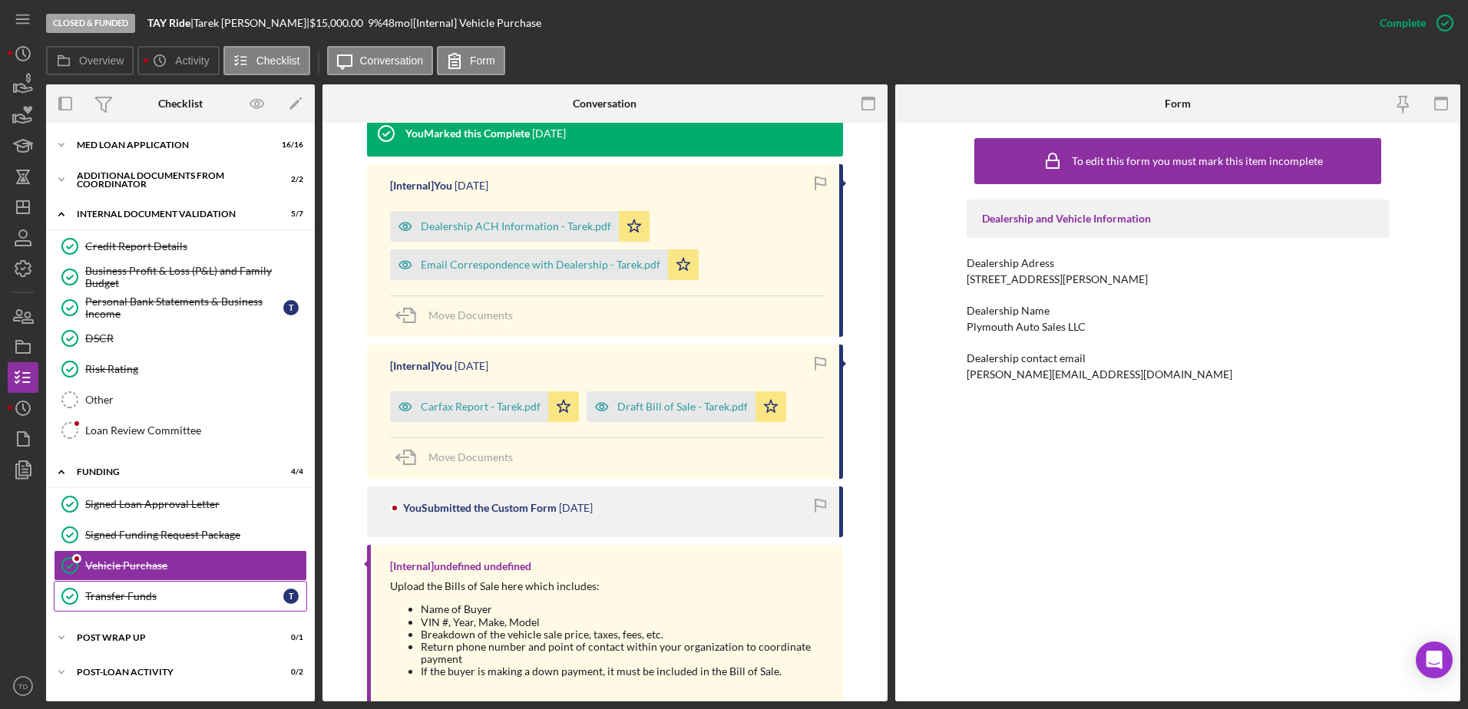
click at [190, 587] on link "Transfer Funds Transfer Funds T" at bounding box center [180, 596] width 253 height 31
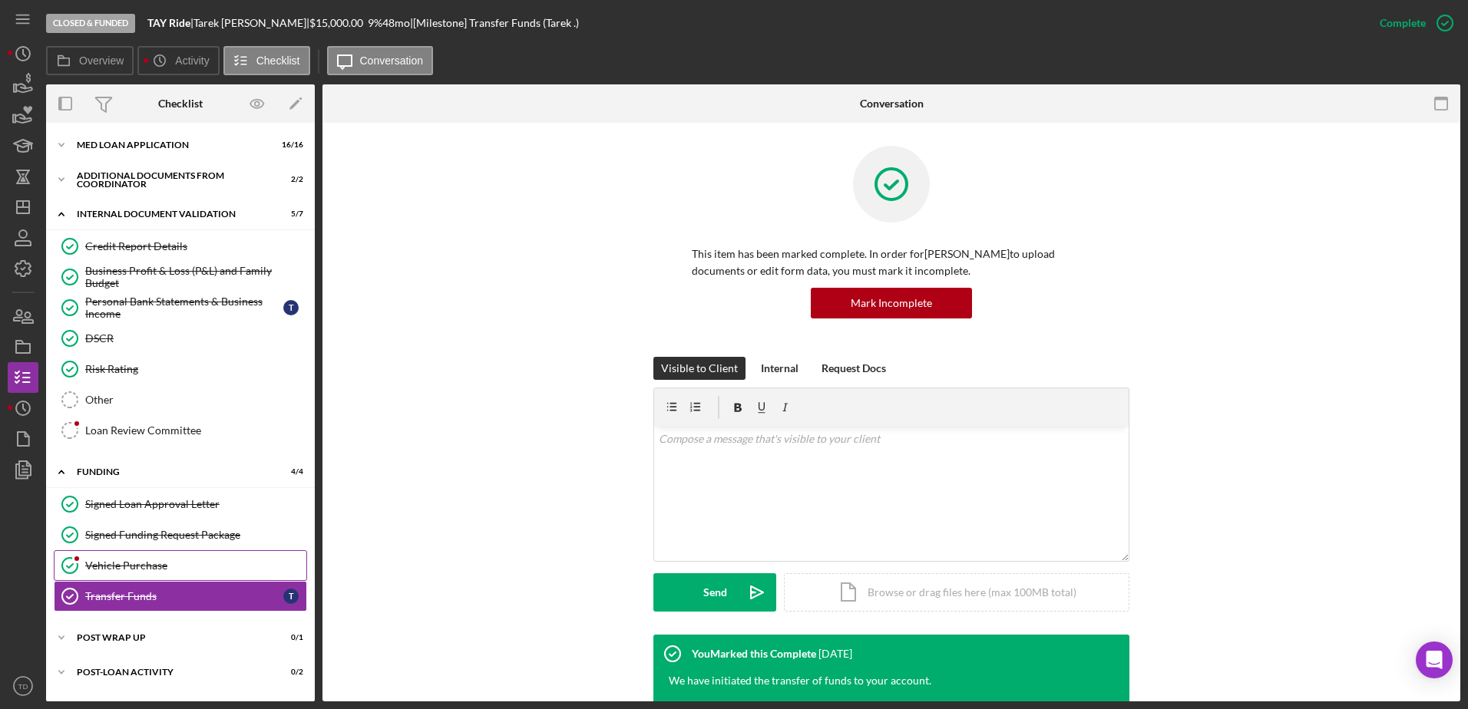
click at [183, 568] on div "Vehicle Purchase" at bounding box center [195, 566] width 221 height 12
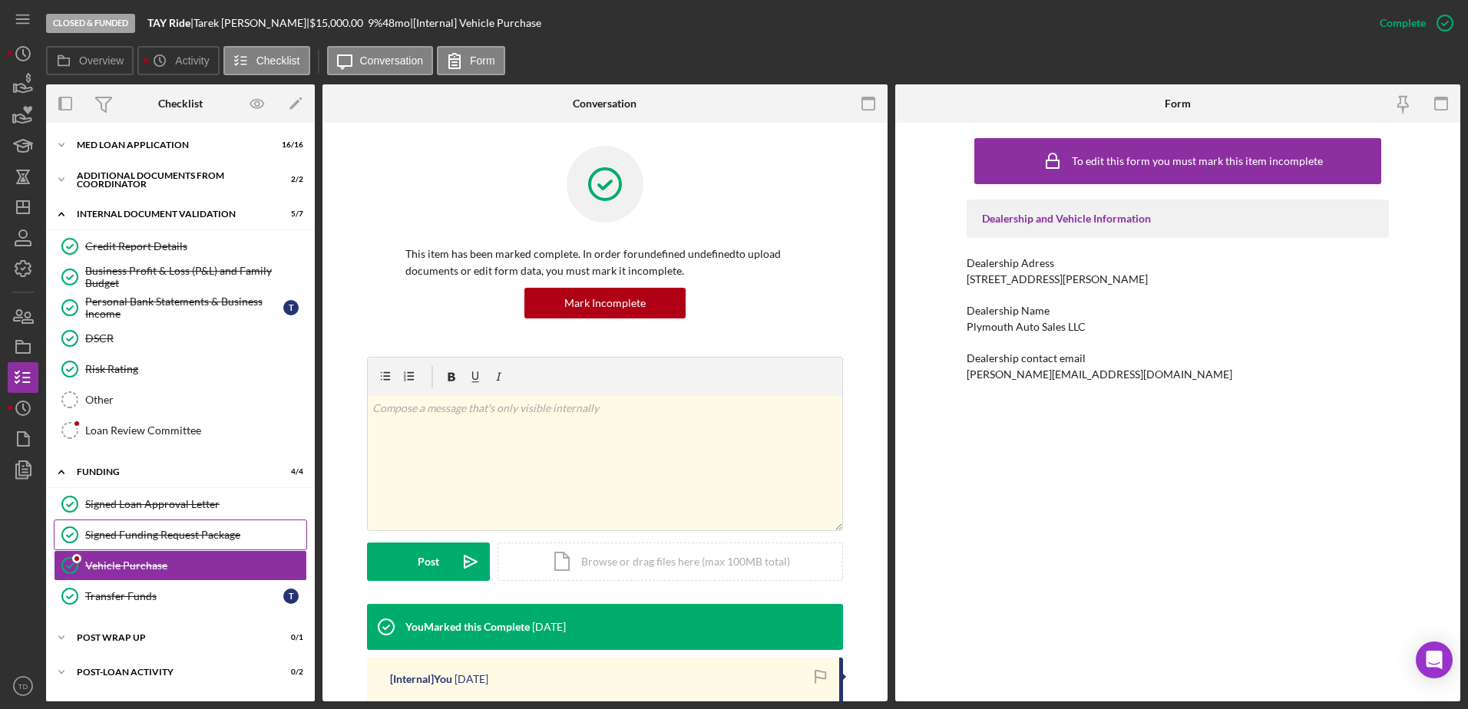
click at [176, 530] on div "Signed Funding Request Package" at bounding box center [195, 535] width 221 height 12
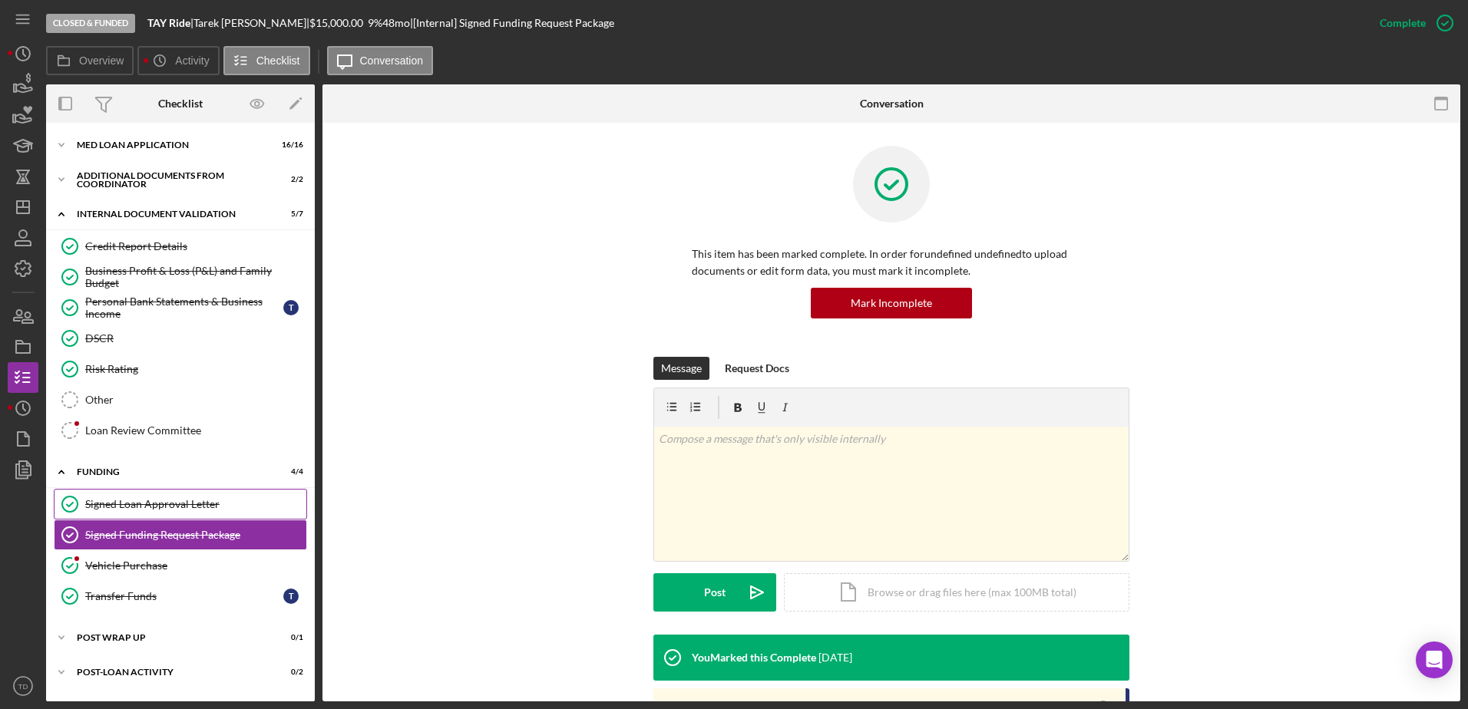
click at [178, 513] on link "Signed Loan Approval Letter Signed Loan Approval Letter" at bounding box center [180, 504] width 253 height 31
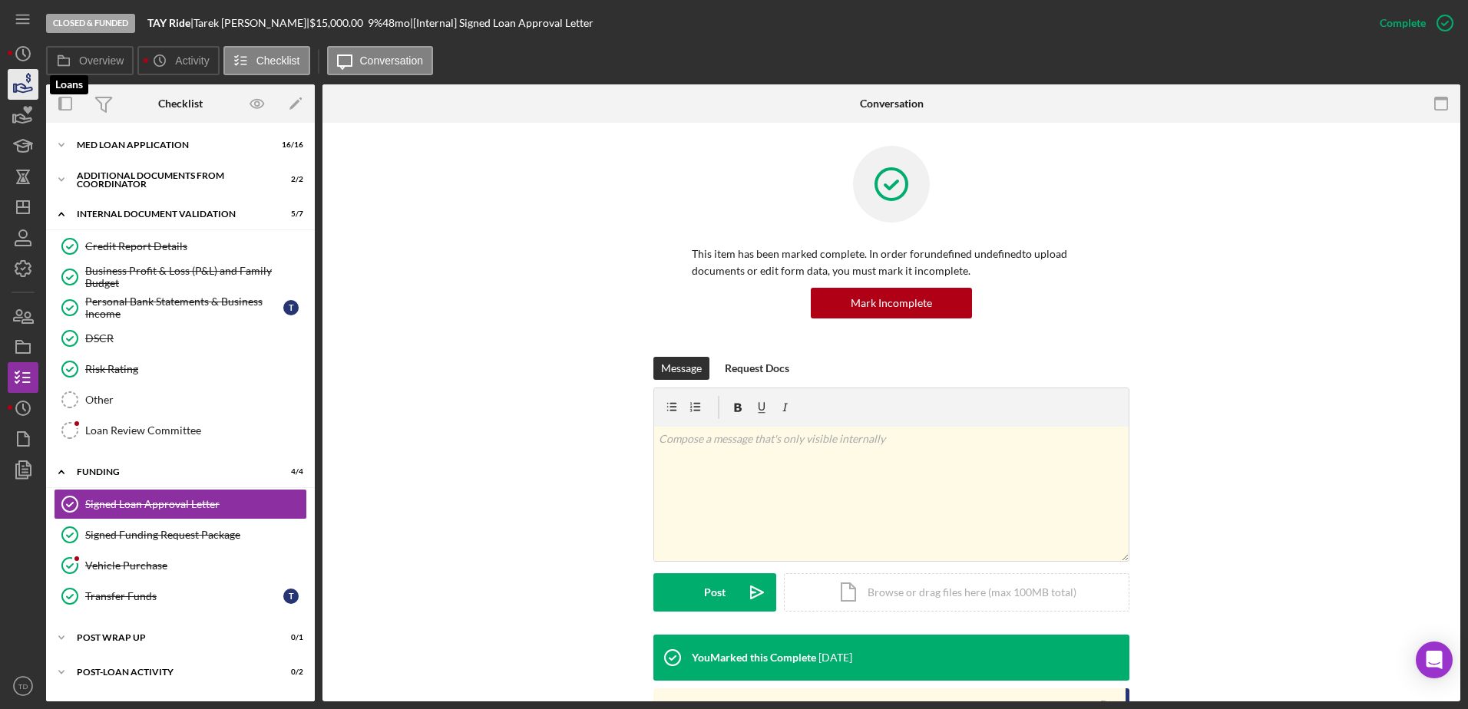
click at [31, 91] on icon "button" at bounding box center [24, 88] width 16 height 8
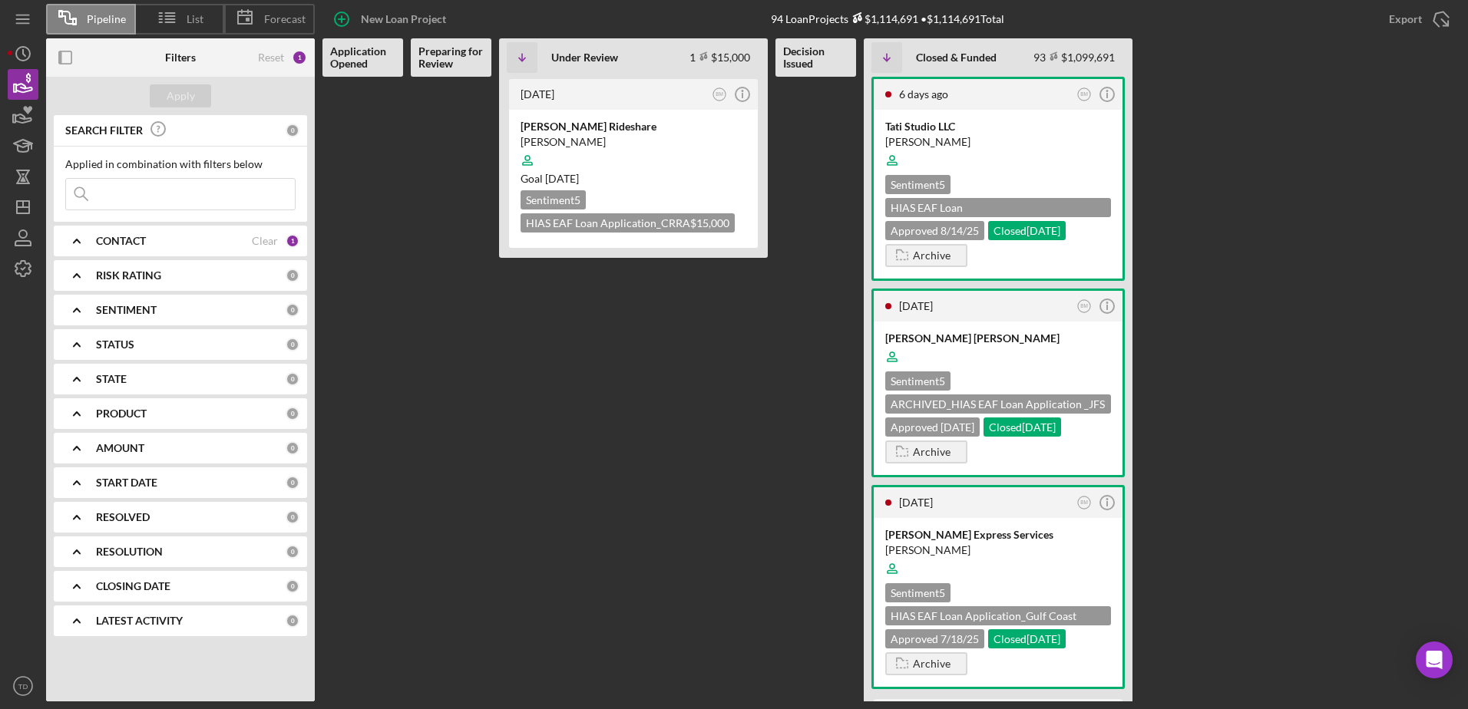
click at [152, 188] on input at bounding box center [180, 194] width 229 height 31
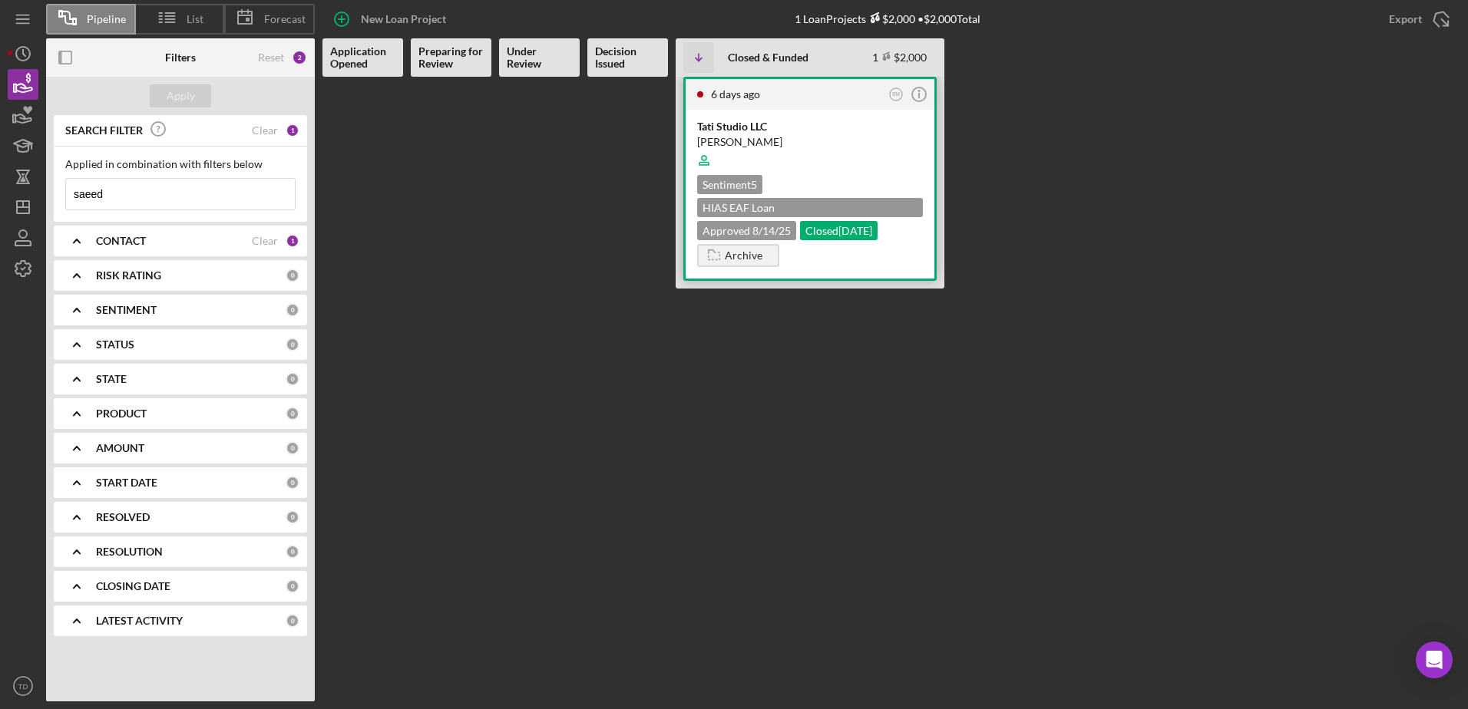
type input "saeed"
click at [732, 144] on div "[PERSON_NAME]" at bounding box center [810, 141] width 226 height 15
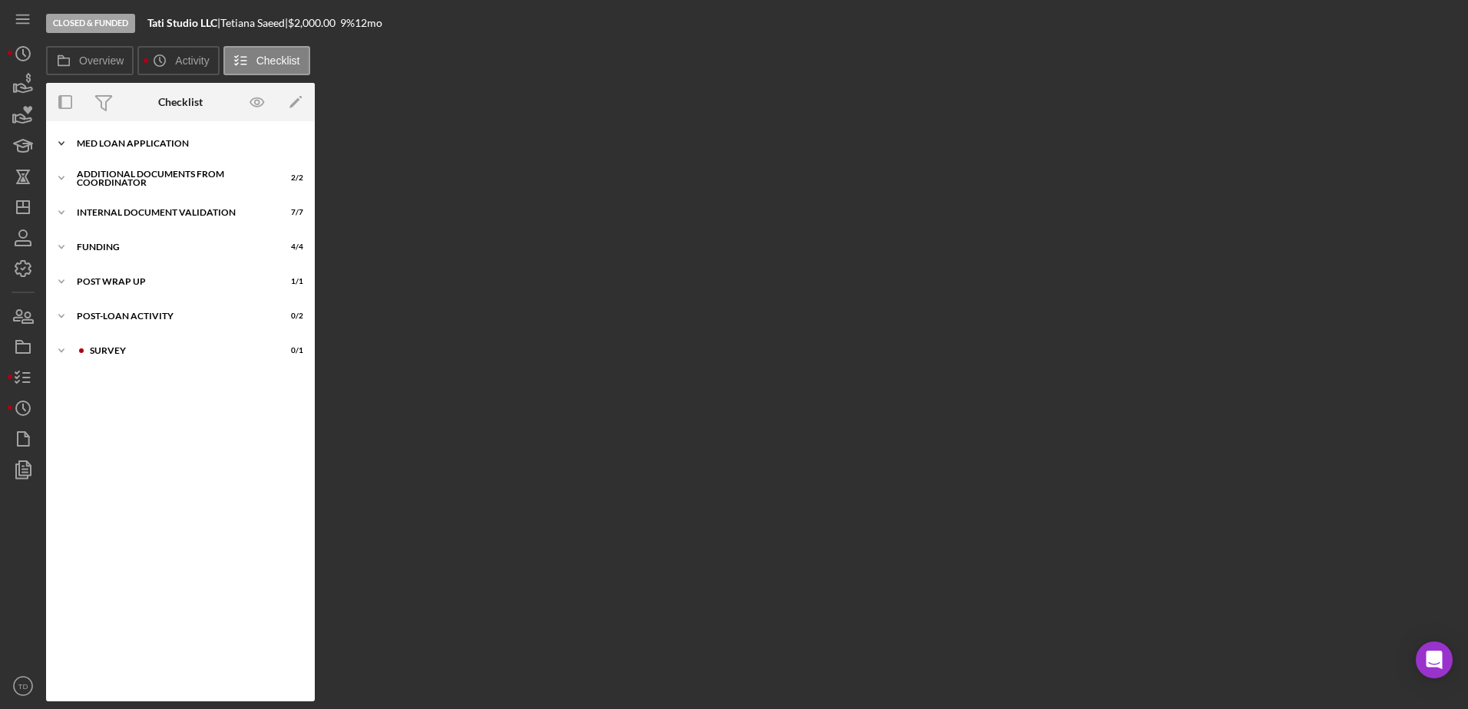
click at [187, 139] on div "MED Loan Application" at bounding box center [186, 143] width 219 height 9
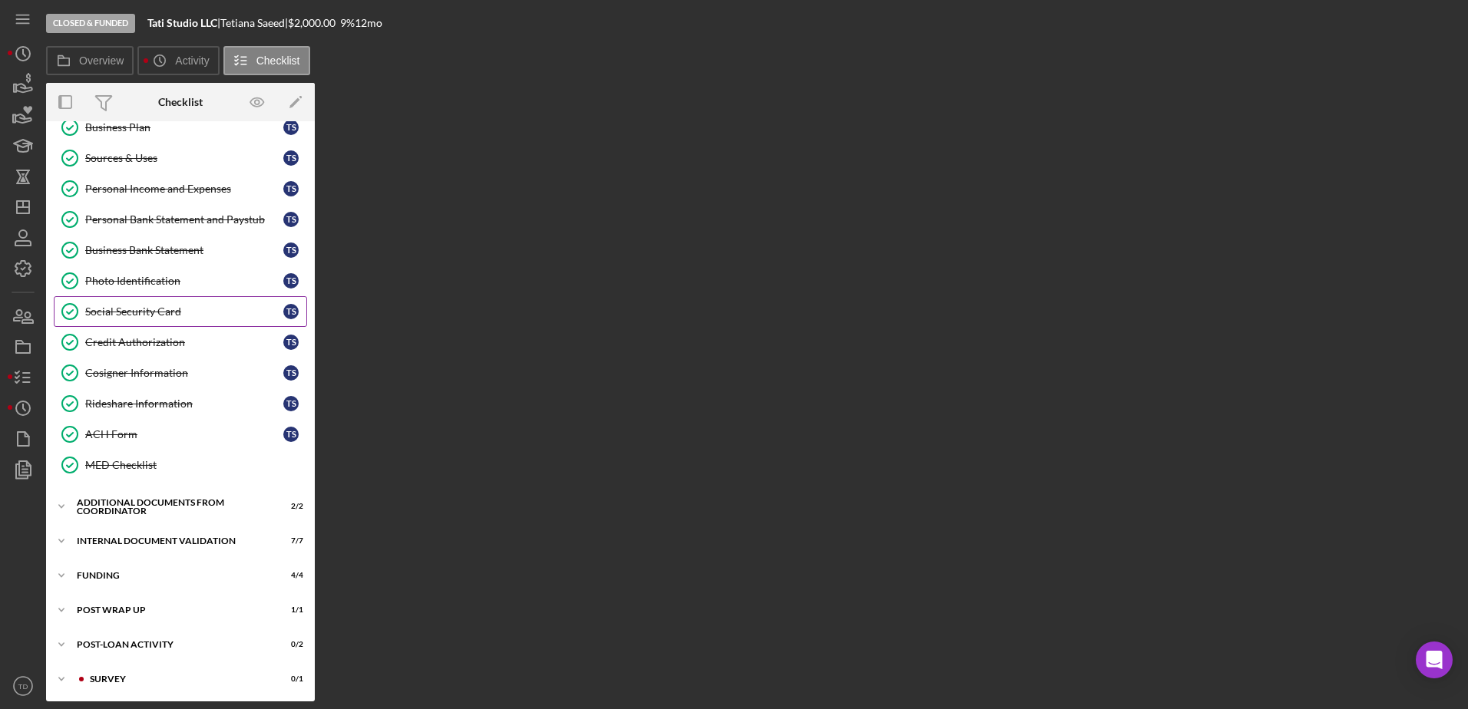
scroll to position [172, 0]
click at [196, 501] on div "Additional Documents from Coordinator" at bounding box center [186, 505] width 219 height 9
click at [196, 538] on div "Additional Documentation (from PC)" at bounding box center [195, 538] width 221 height 12
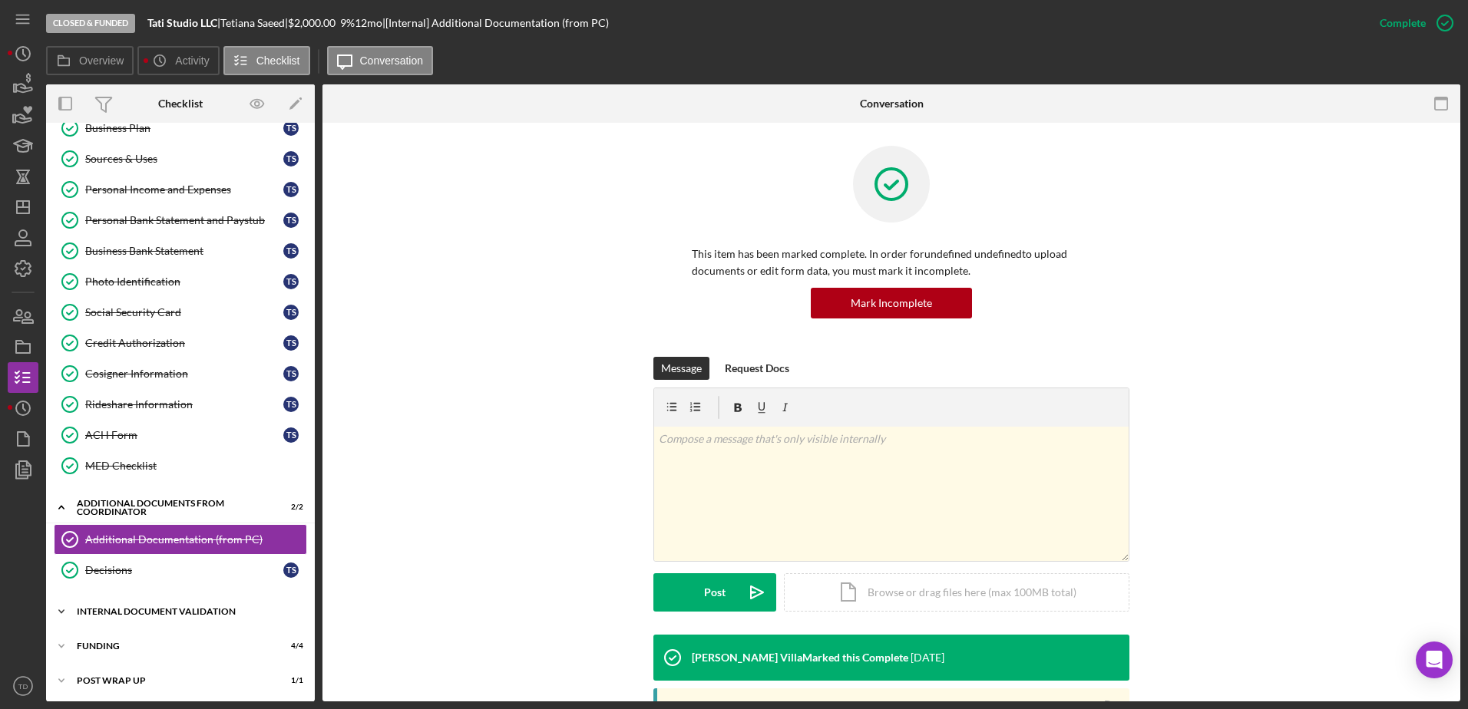
click at [177, 617] on div "Icon/Expander Internal Document Validation 7 / 7" at bounding box center [180, 611] width 269 height 31
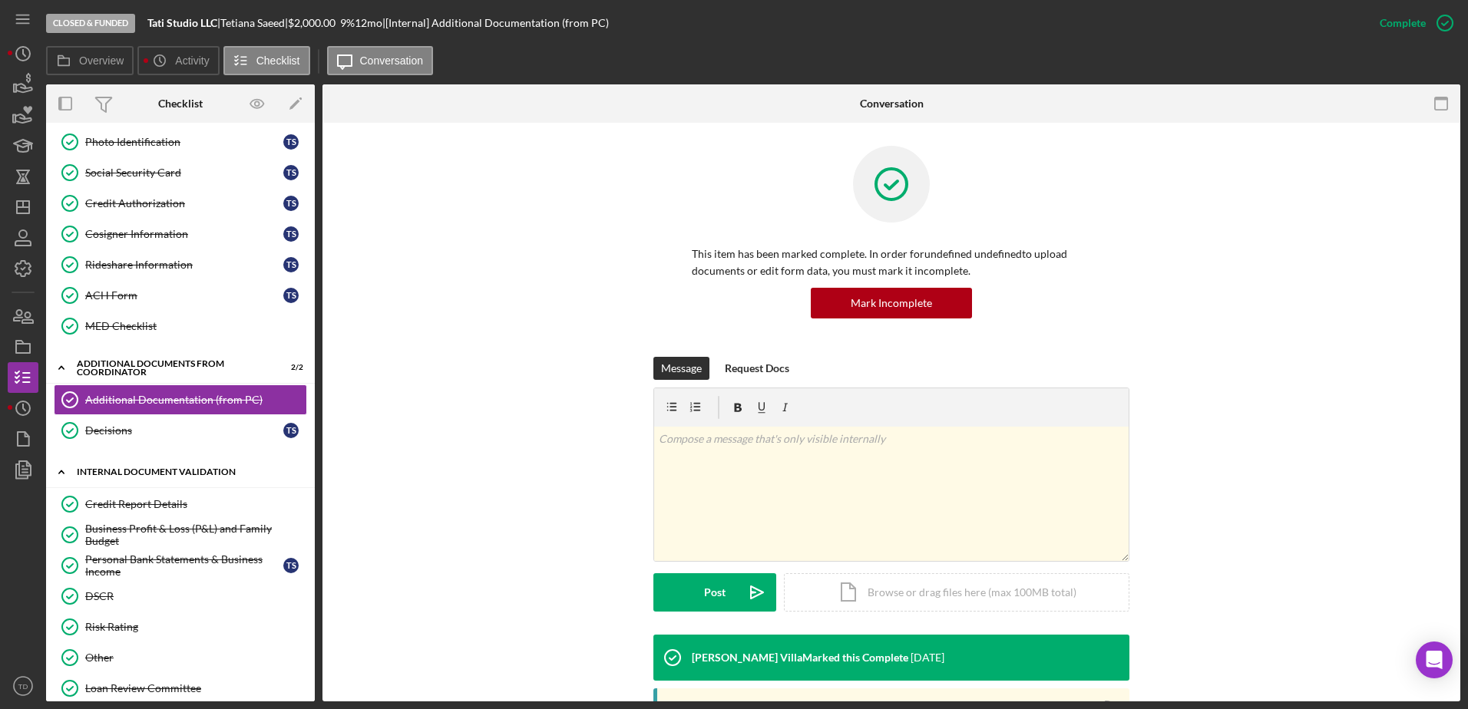
scroll to position [358, 0]
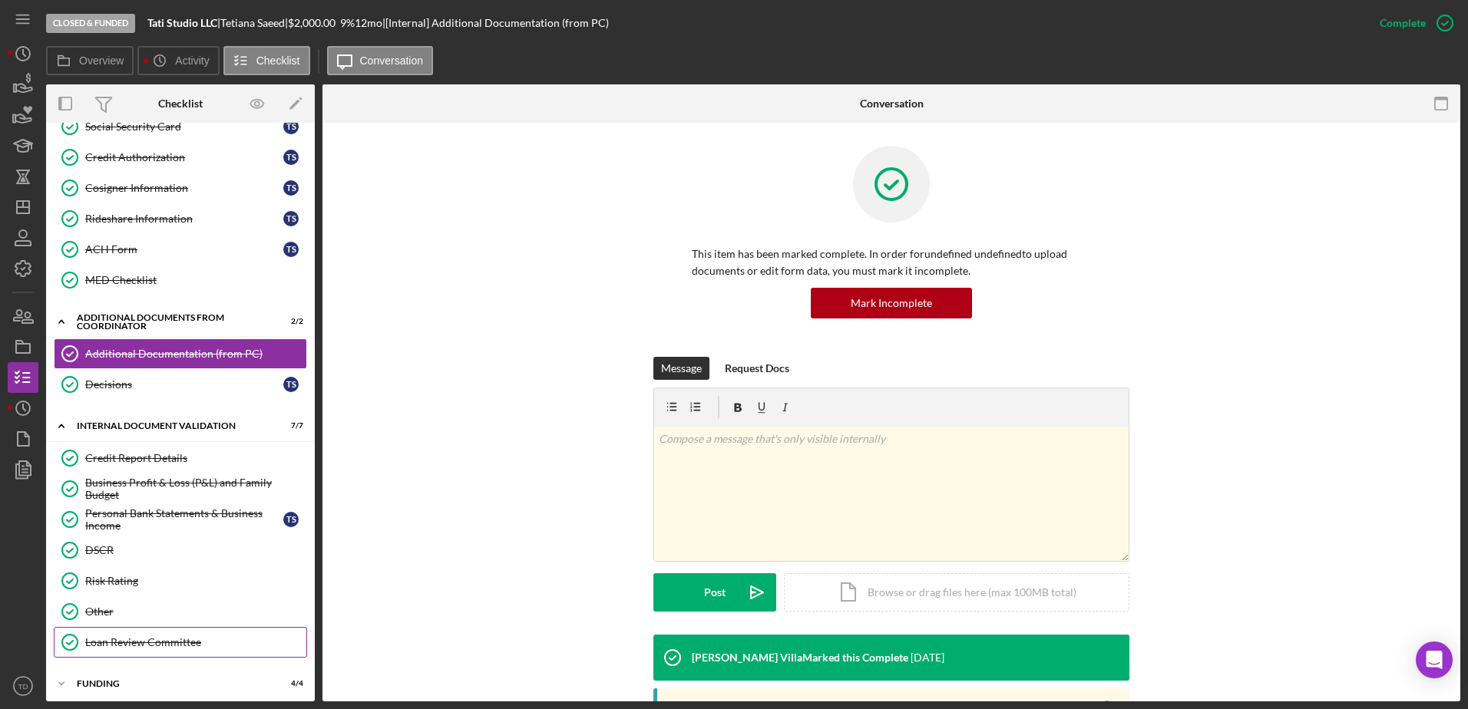
click at [129, 647] on div "Loan Review Committee" at bounding box center [195, 642] width 221 height 12
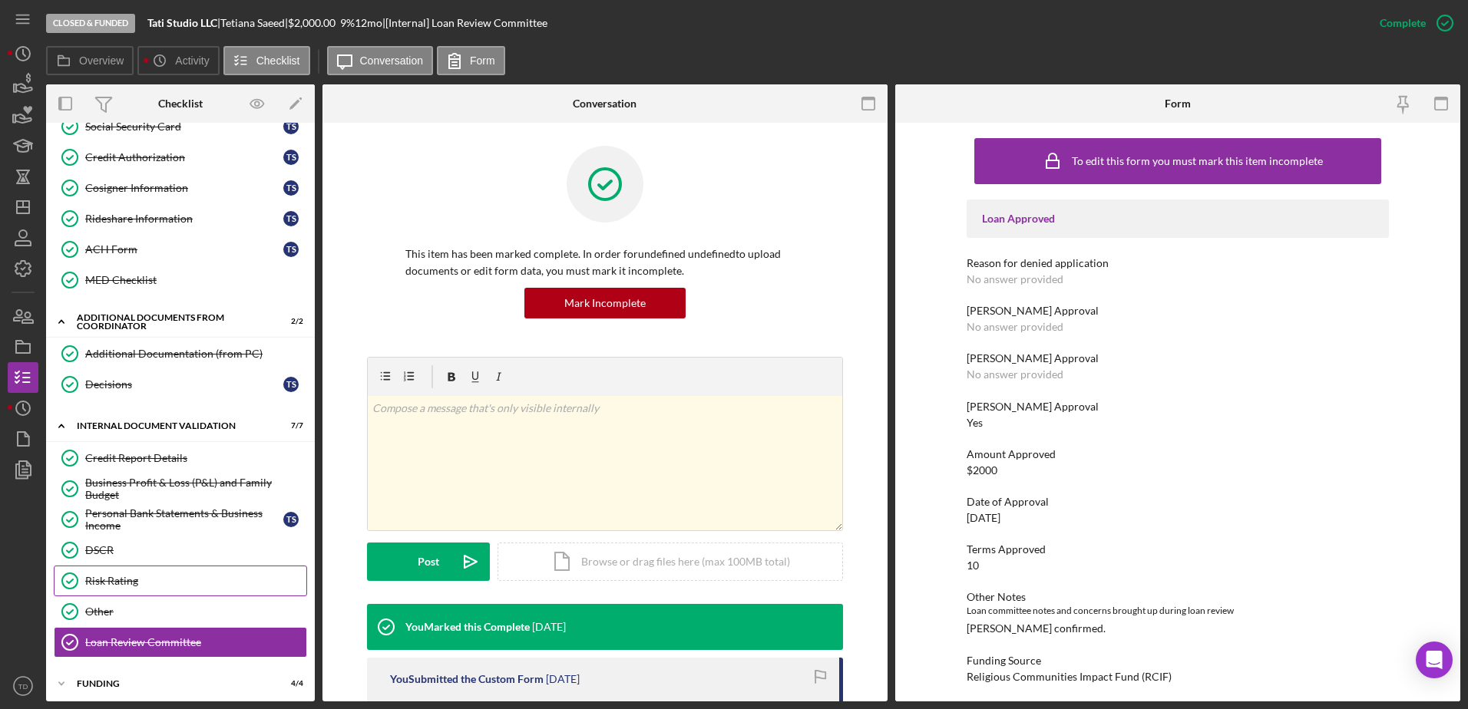
scroll to position [467, 0]
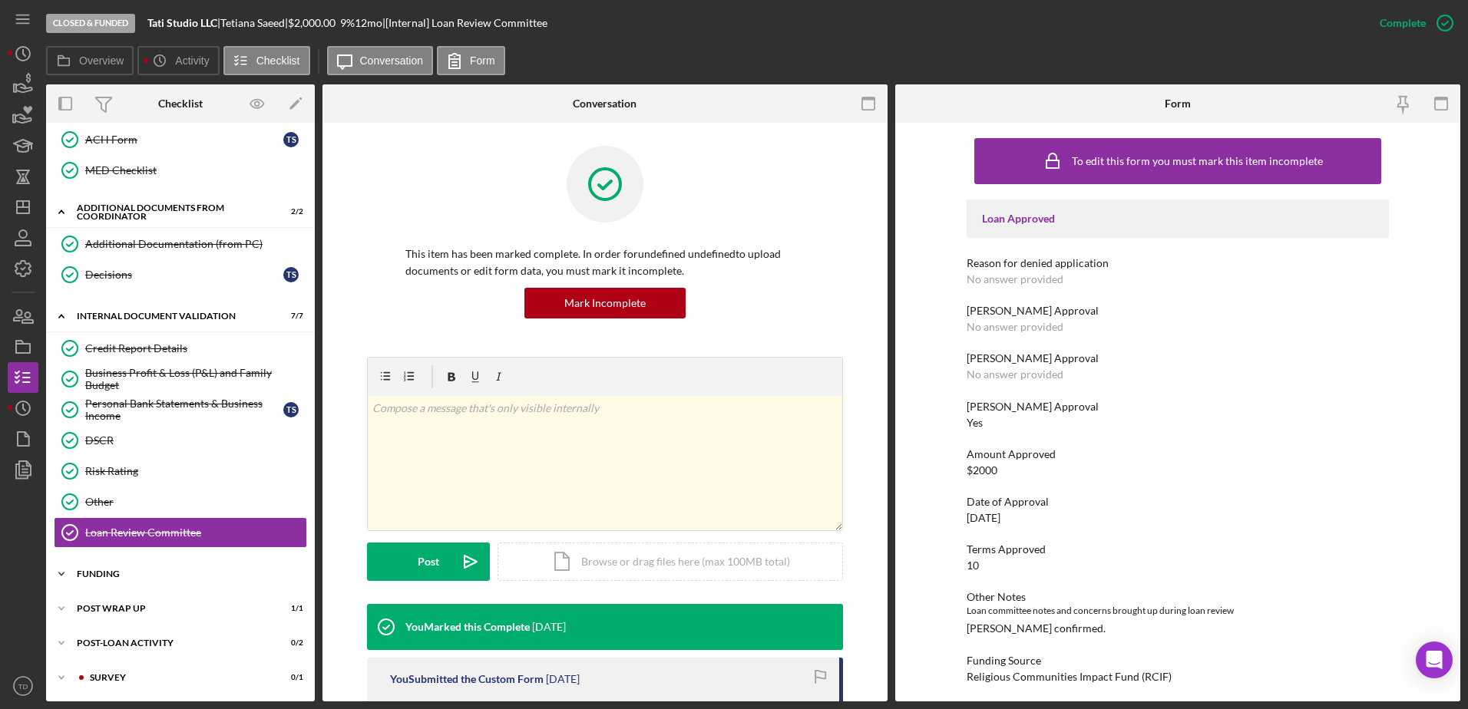
click at [117, 578] on div "Funding" at bounding box center [186, 574] width 219 height 9
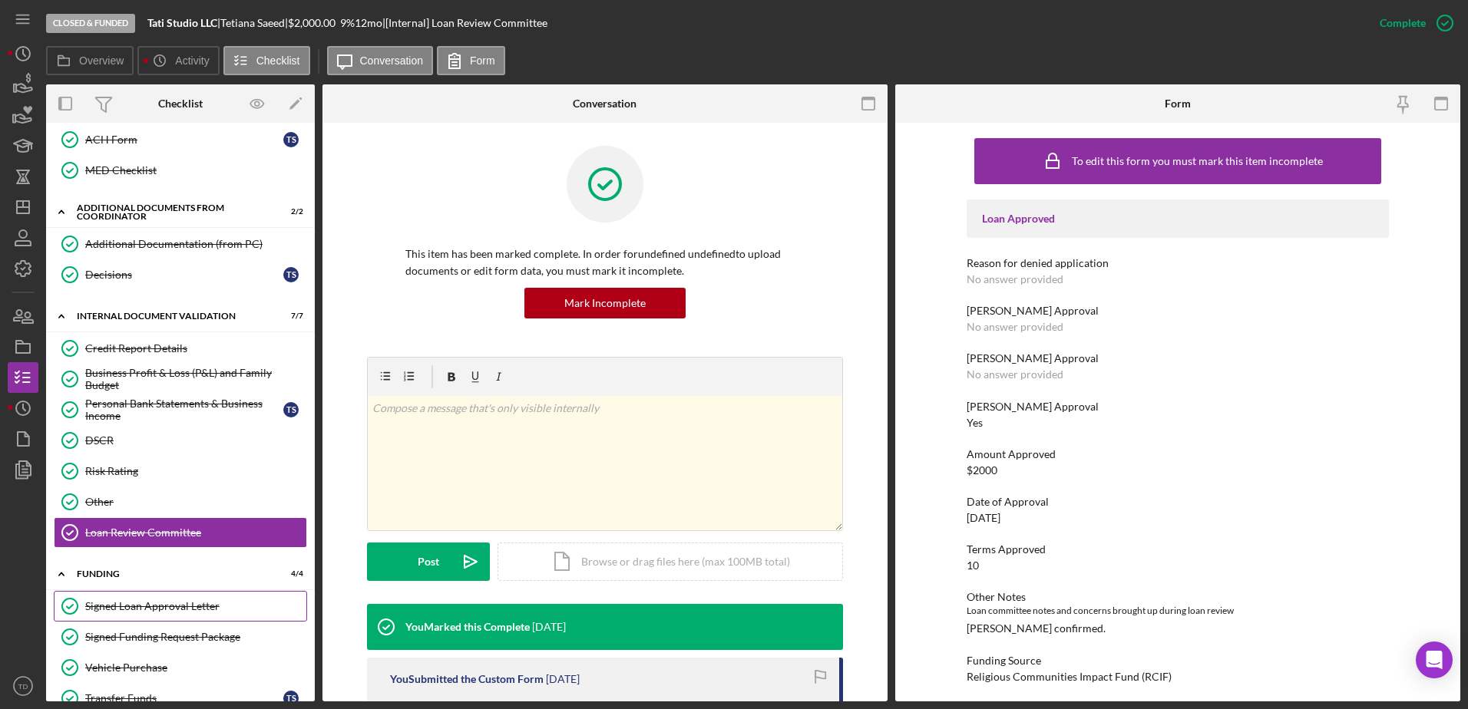
click at [114, 603] on div "Signed Loan Approval Letter" at bounding box center [195, 606] width 221 height 12
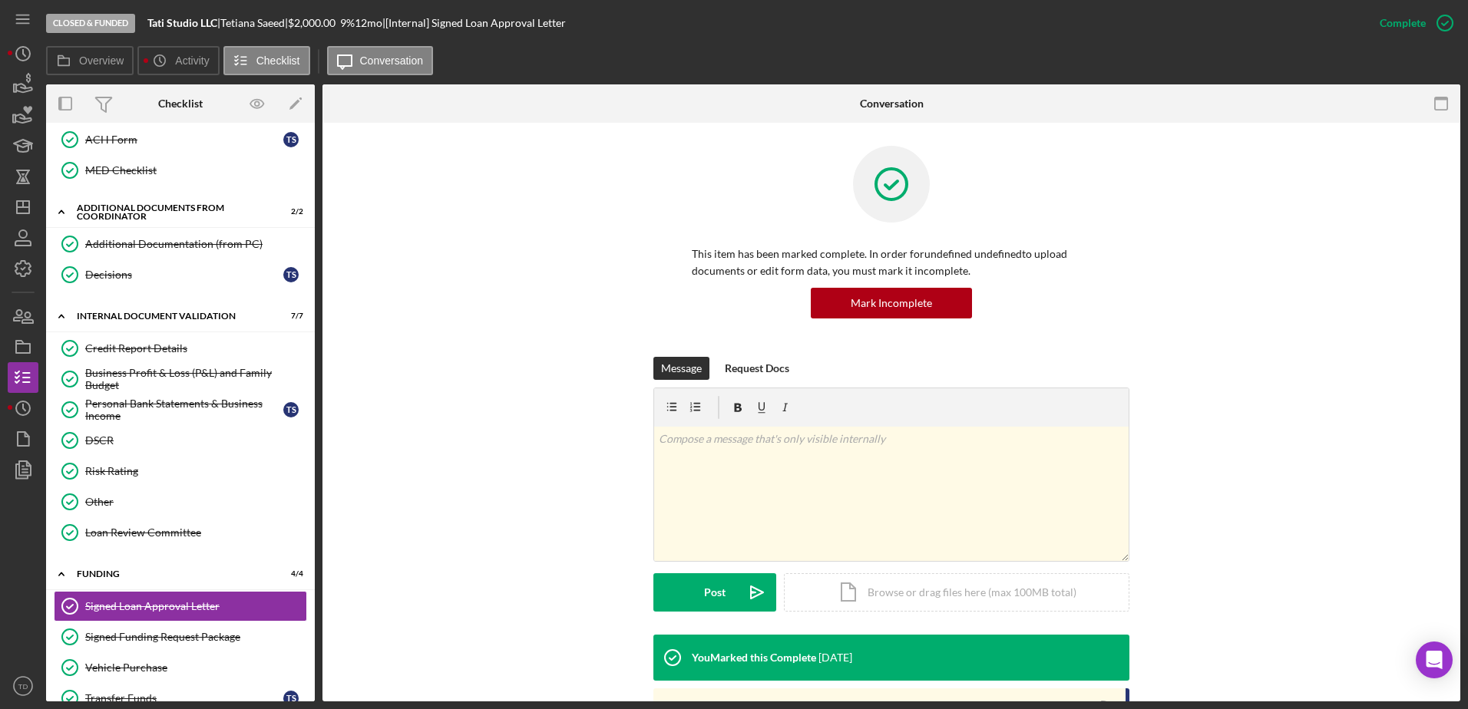
scroll to position [226, 0]
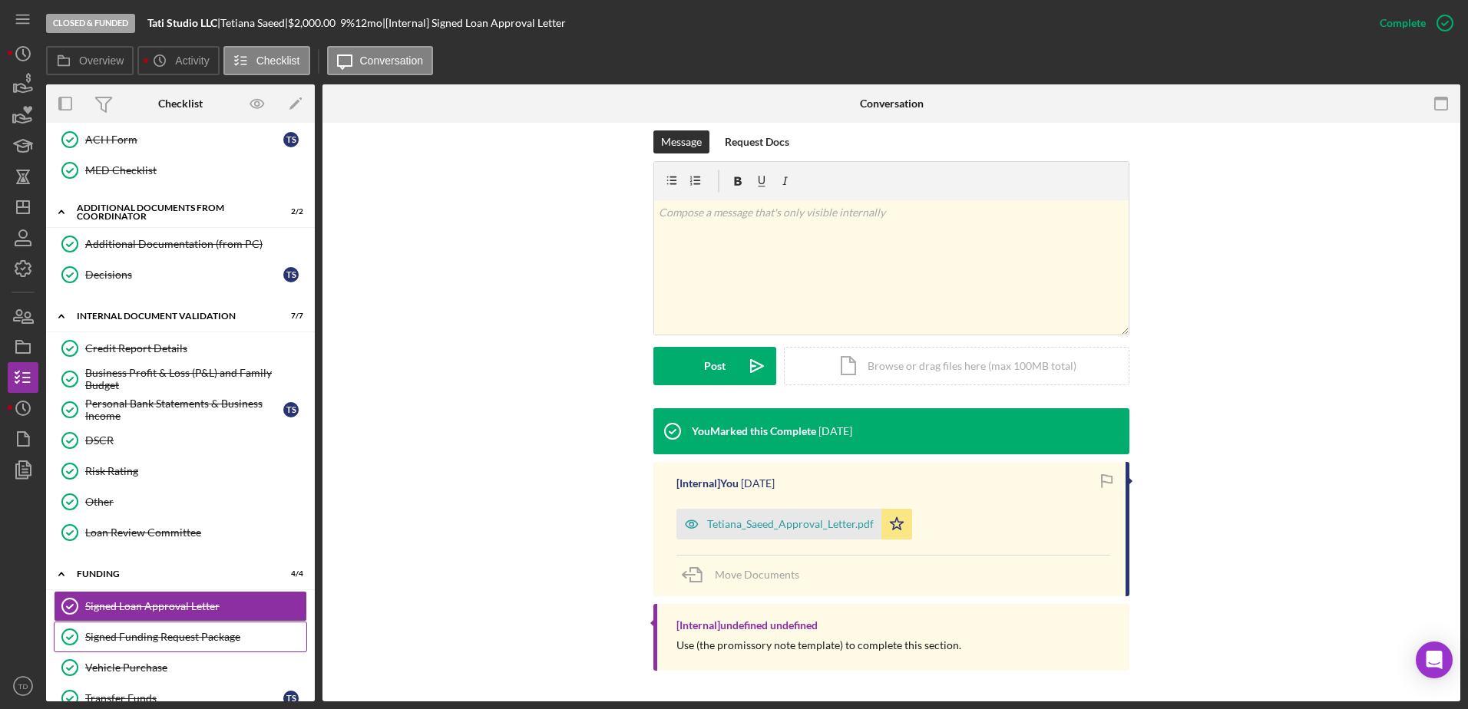
click at [182, 636] on div "Signed Funding Request Package" at bounding box center [195, 637] width 221 height 12
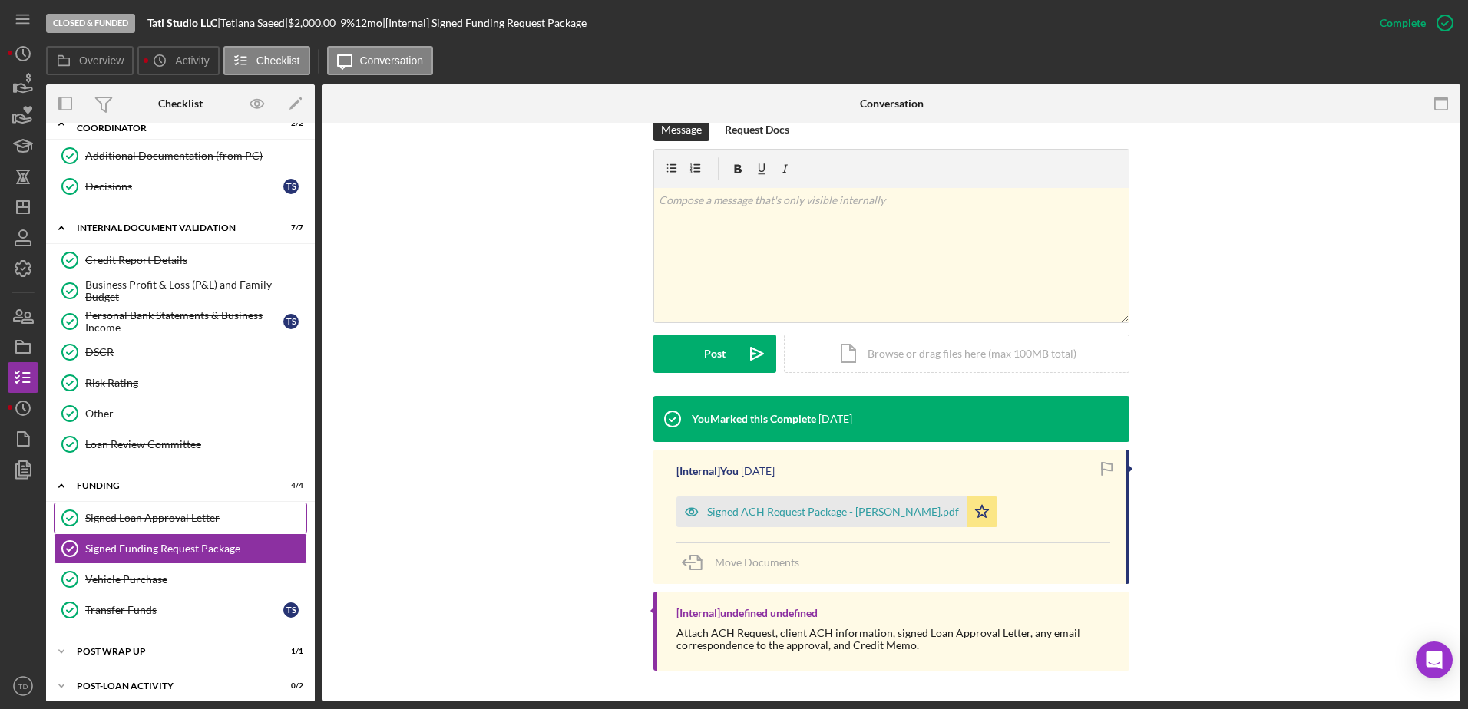
scroll to position [556, 0]
click at [183, 588] on link "Vehicle Purchase Vehicle Purchase" at bounding box center [180, 578] width 253 height 31
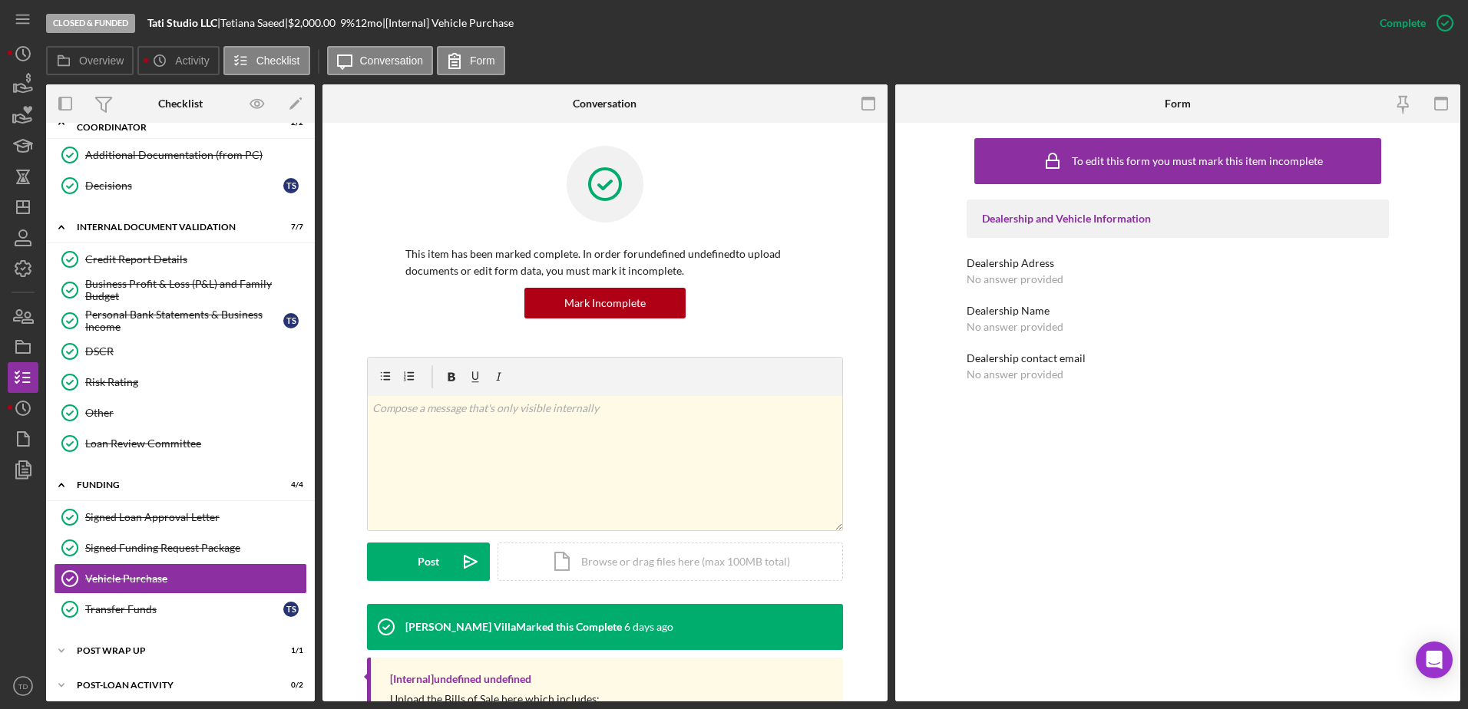
scroll to position [188, 0]
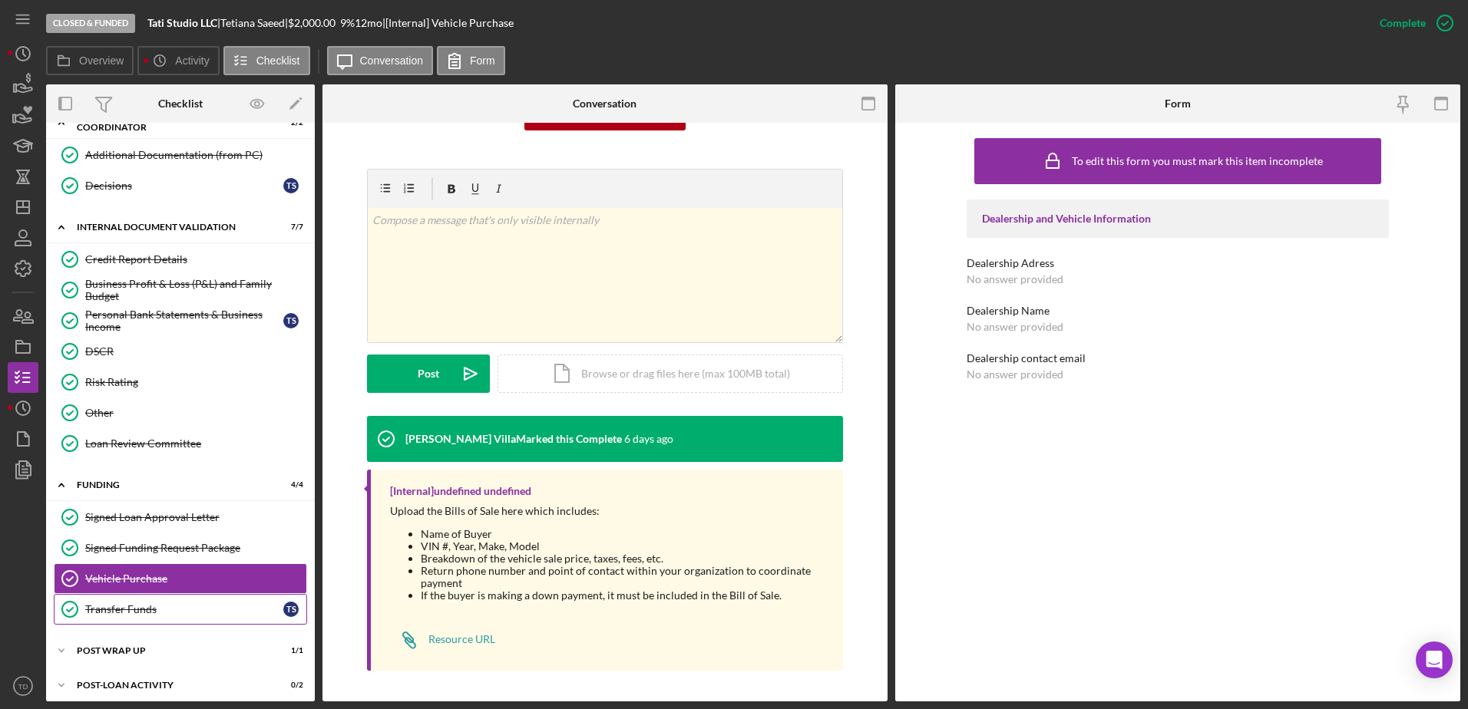
click at [193, 620] on link "Transfer Funds Transfer Funds T S" at bounding box center [180, 609] width 253 height 31
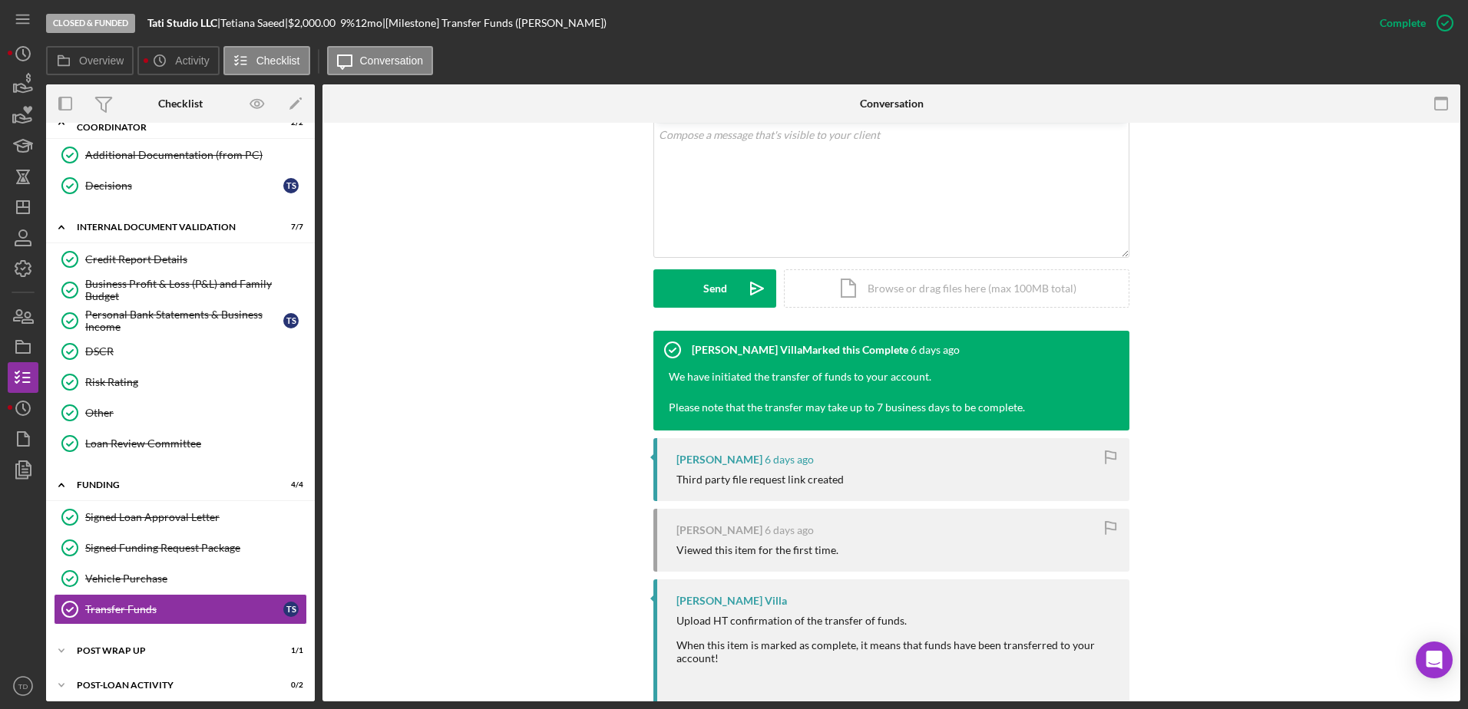
scroll to position [342, 0]
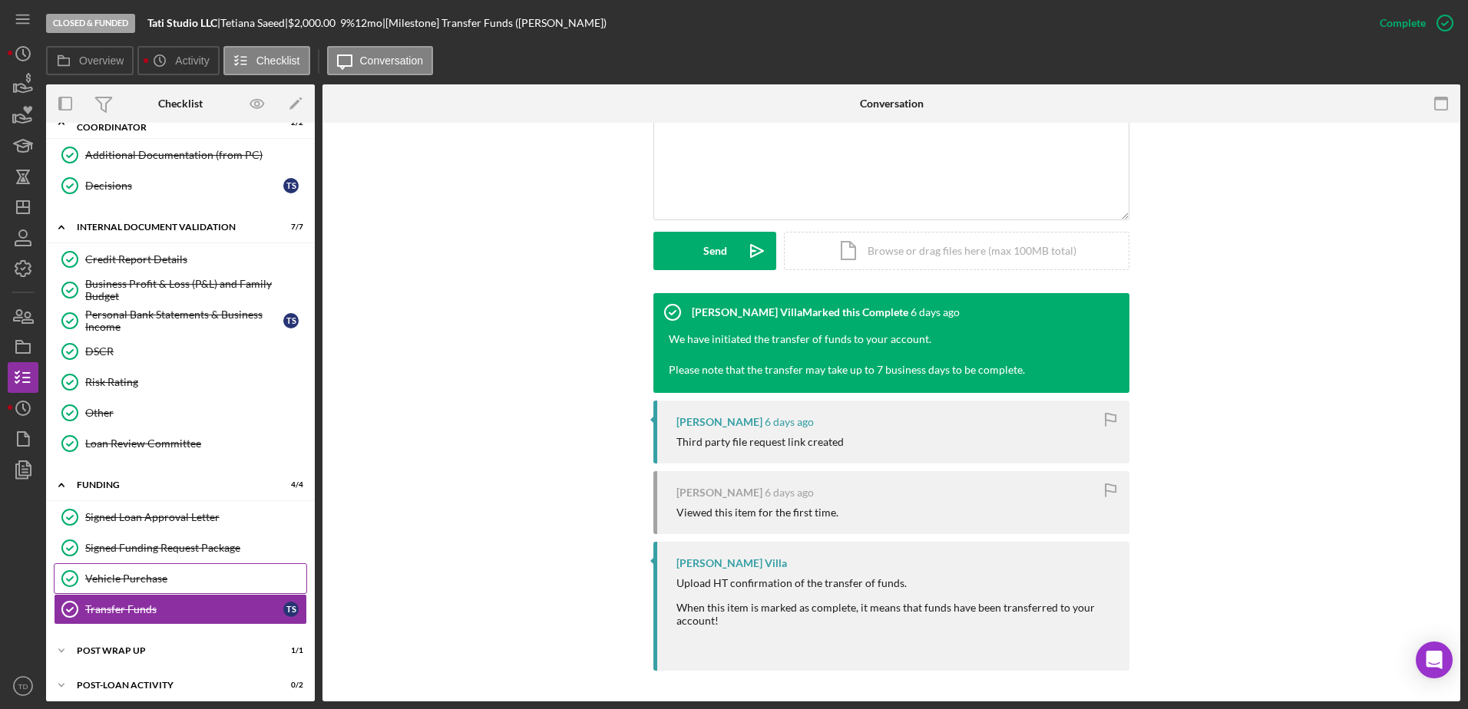
click at [202, 573] on div "Vehicle Purchase" at bounding box center [195, 579] width 221 height 12
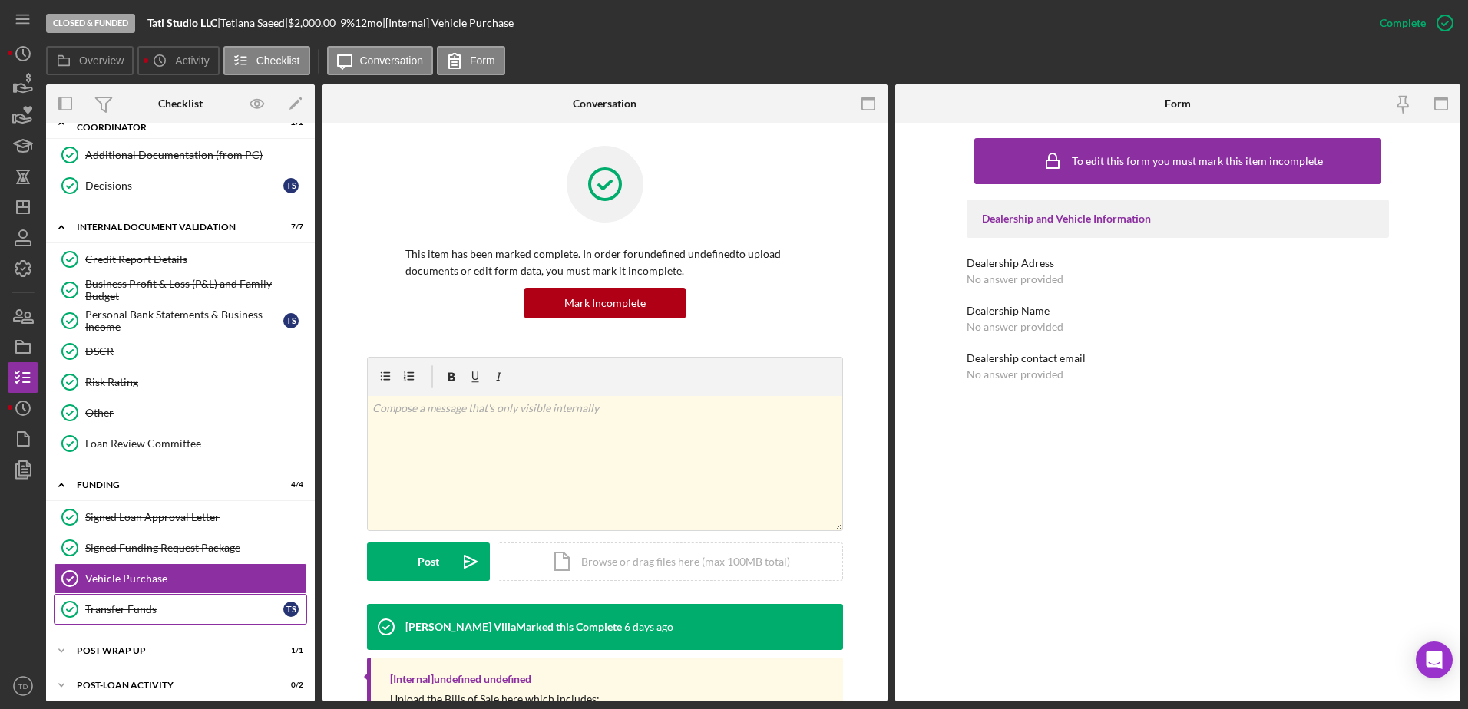
click at [189, 602] on link "Transfer Funds Transfer Funds T S" at bounding box center [180, 609] width 253 height 31
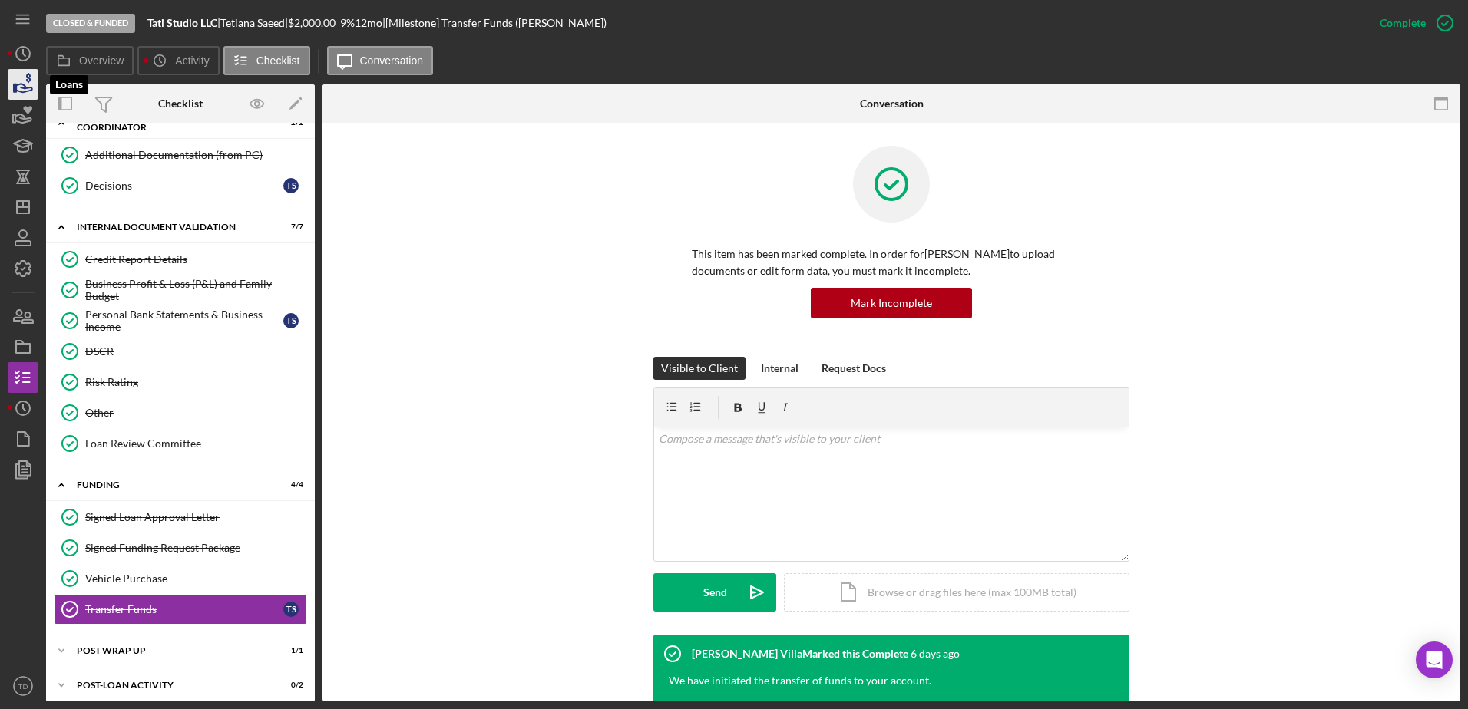
click at [27, 89] on icon "button" at bounding box center [23, 84] width 38 height 38
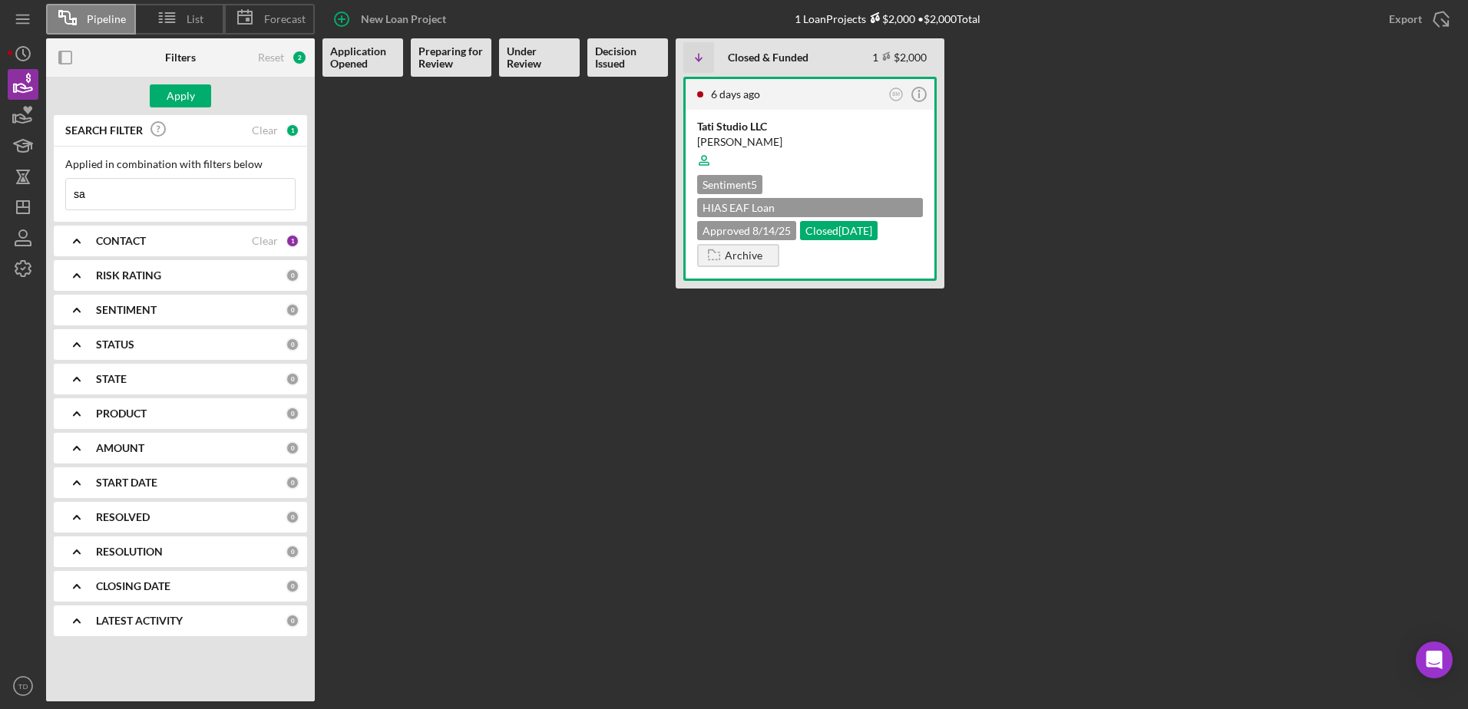
type input "s"
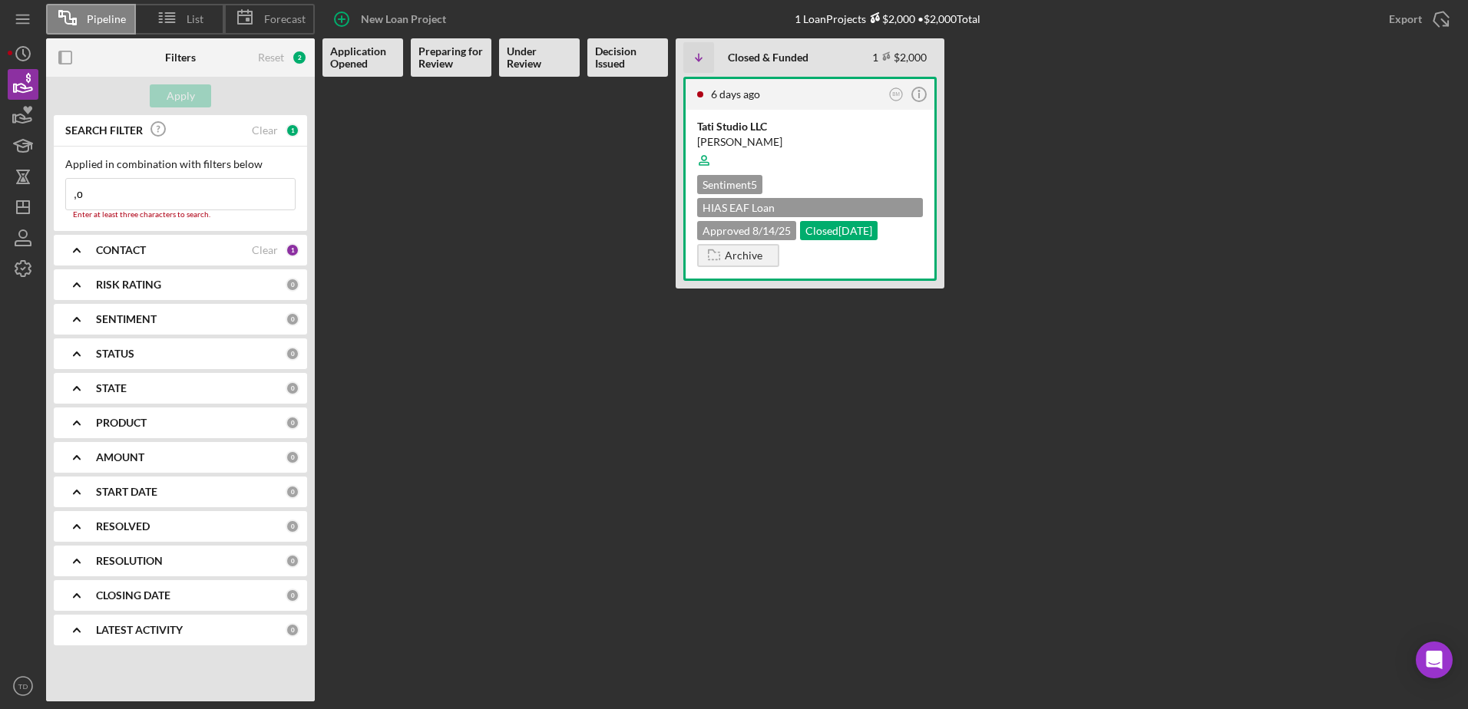
type input ","
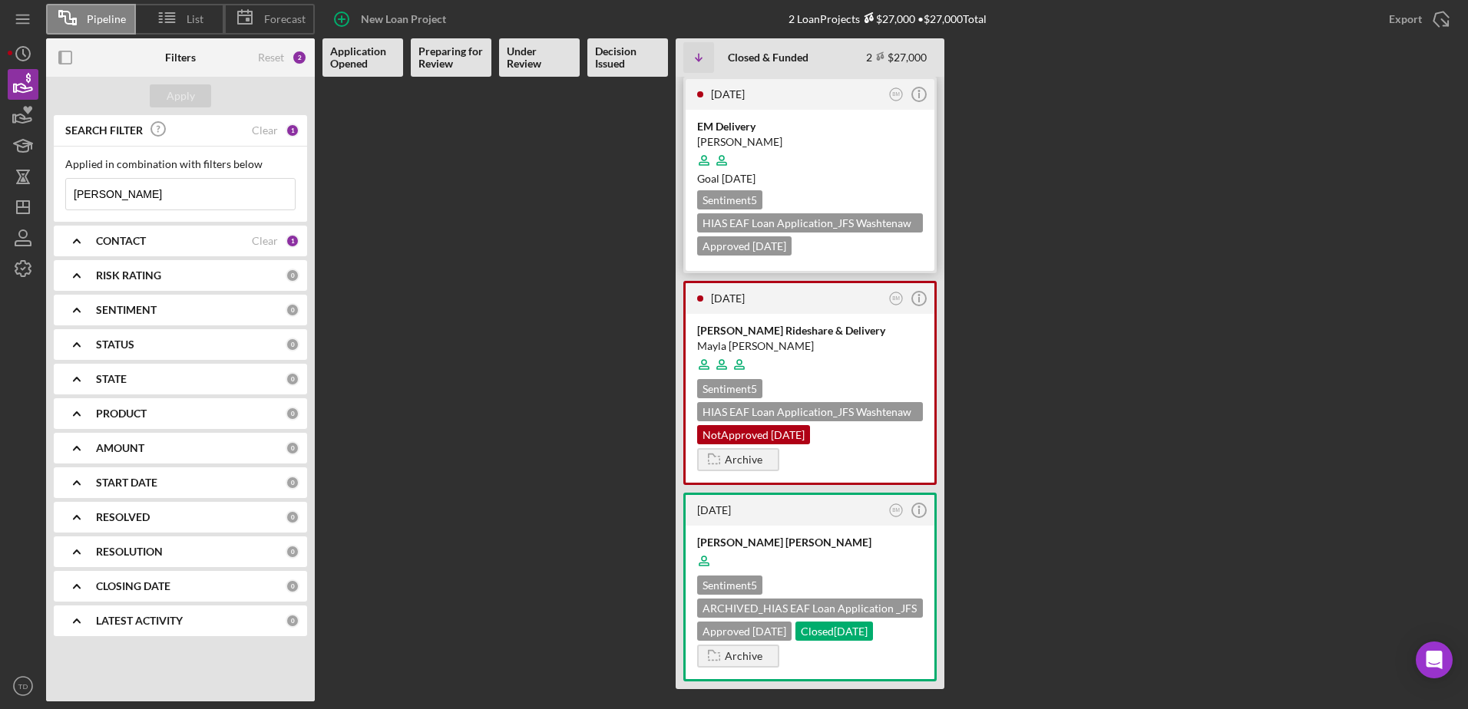
type input "[PERSON_NAME]"
click at [731, 166] on icon at bounding box center [721, 160] width 29 height 29
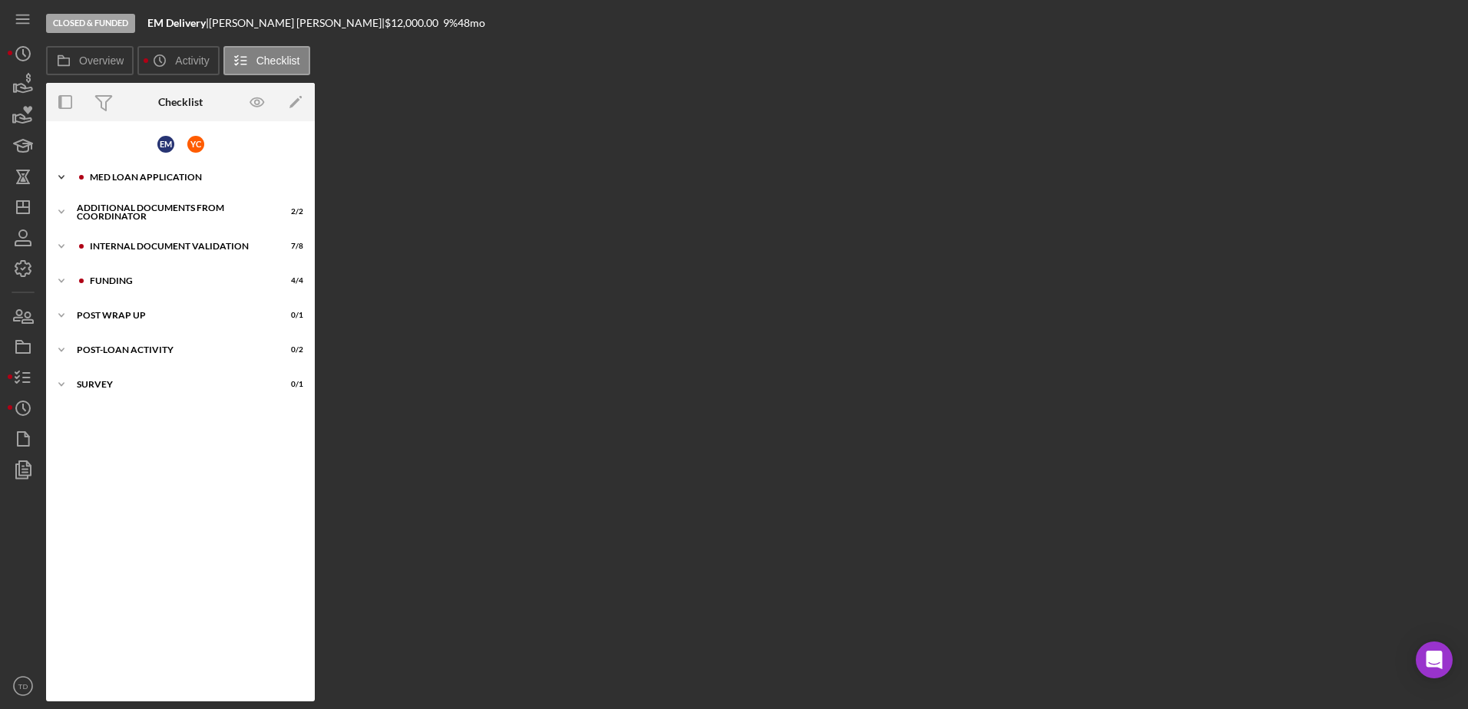
click at [147, 177] on div "MED Loan Application" at bounding box center [193, 177] width 206 height 9
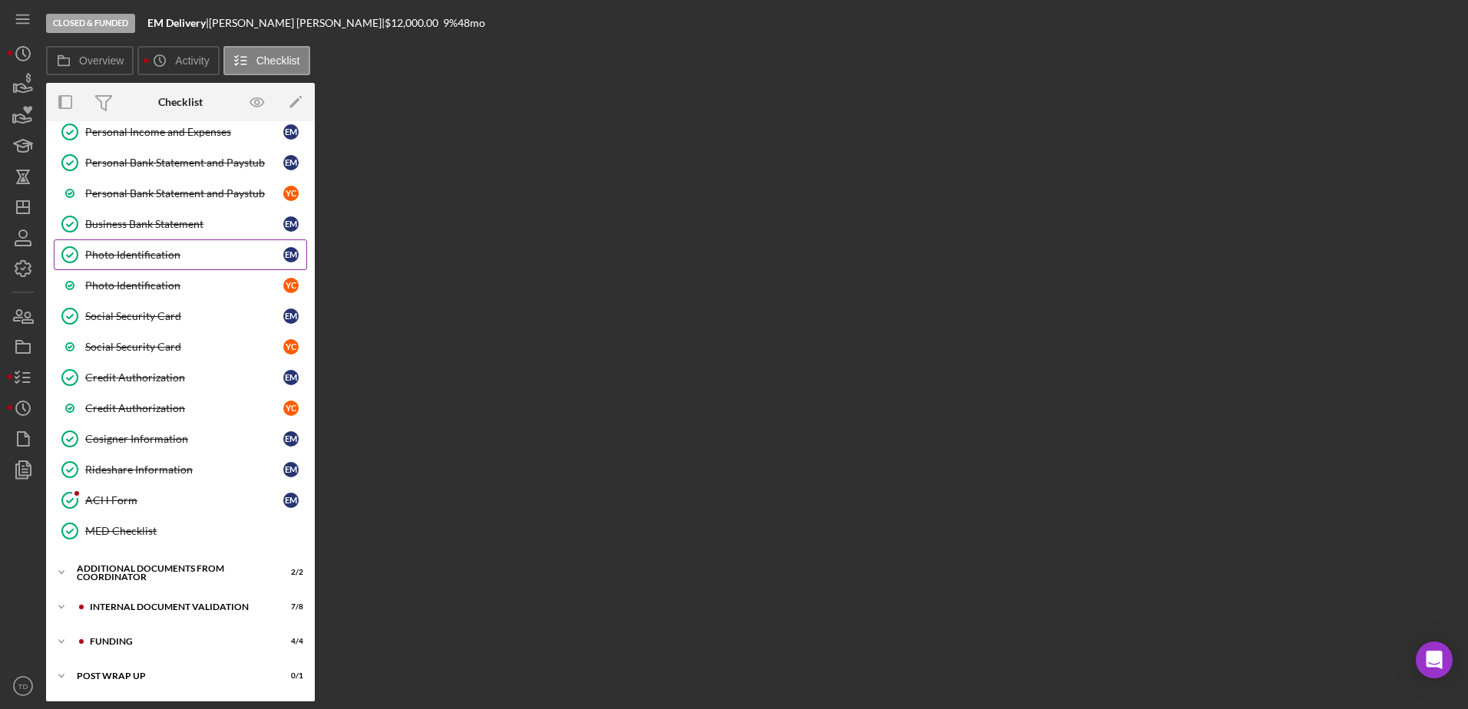
scroll to position [391, 0]
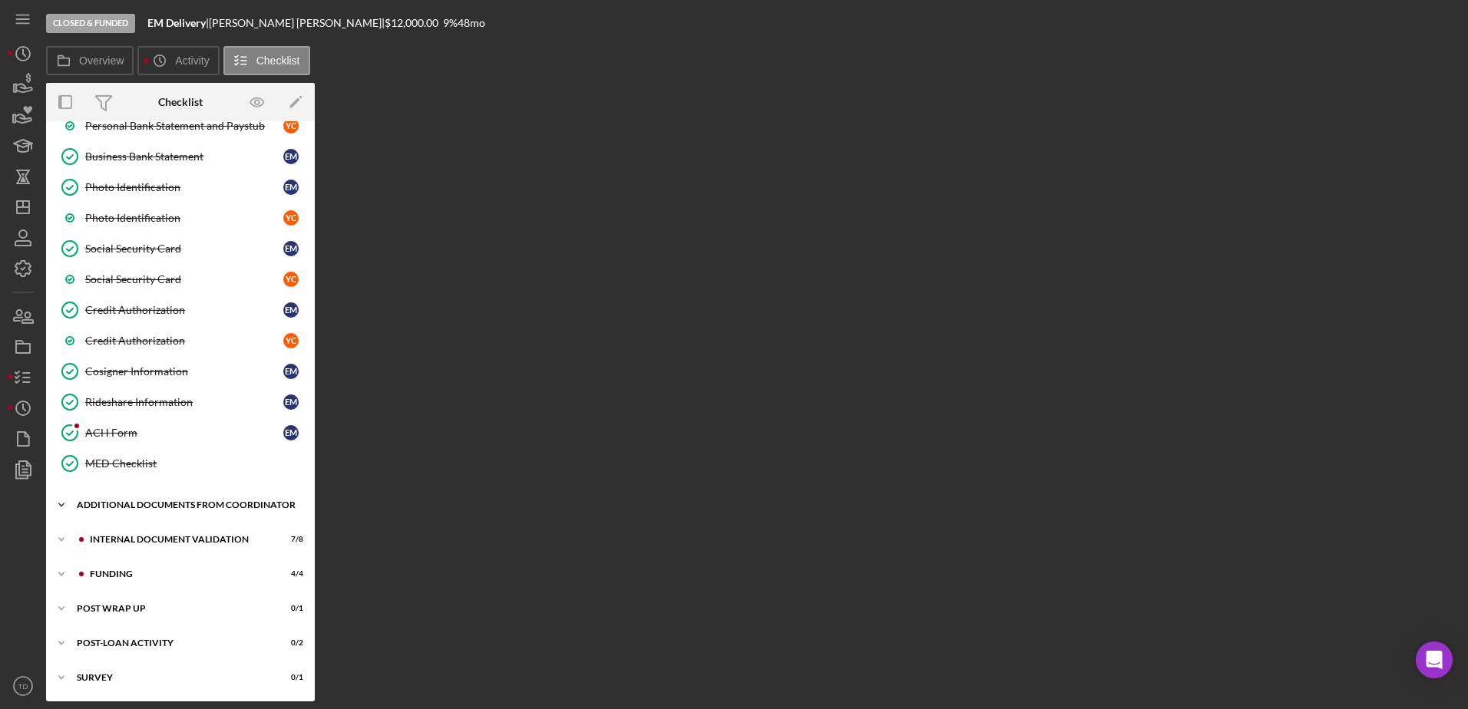
click at [123, 510] on div "Additional Documents from Coordinator" at bounding box center [186, 504] width 219 height 9
click at [127, 538] on div "Additional Documentation (from PC)" at bounding box center [195, 537] width 221 height 12
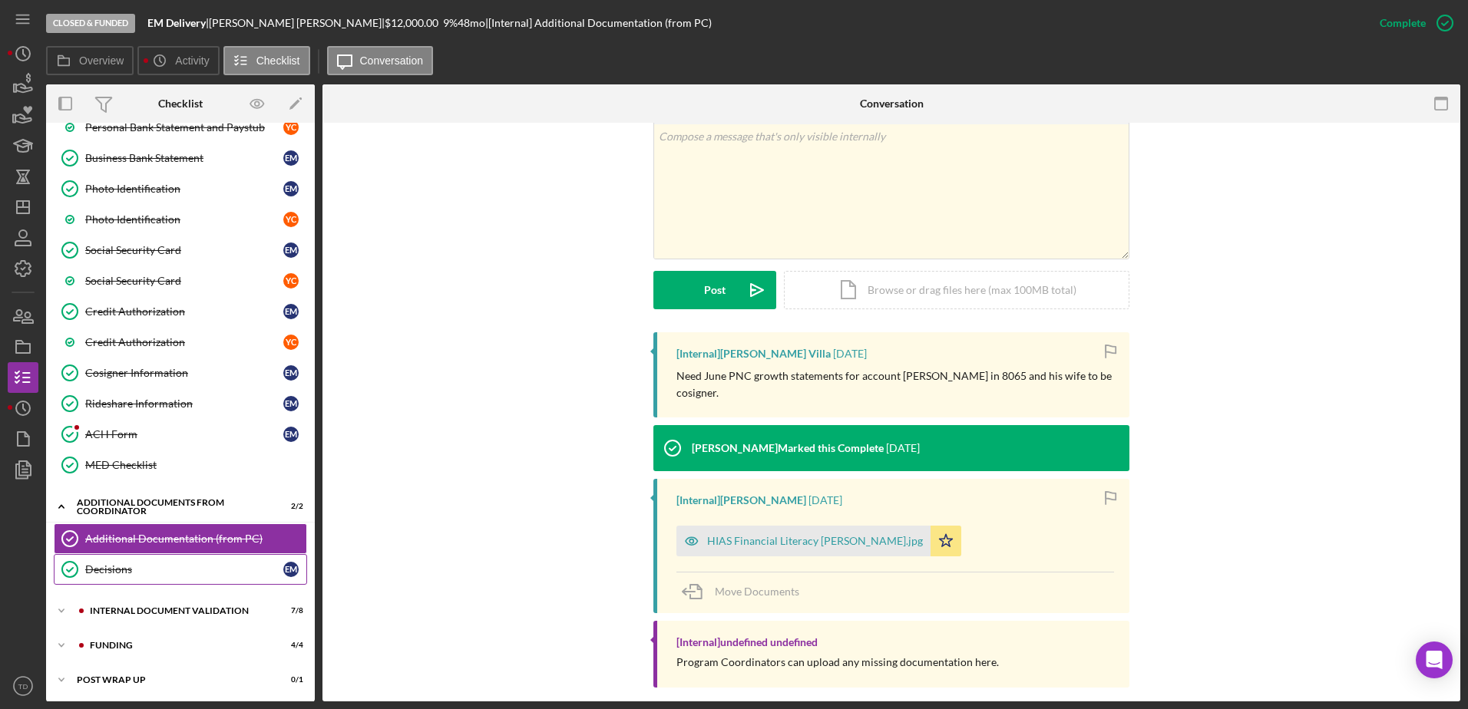
scroll to position [462, 0]
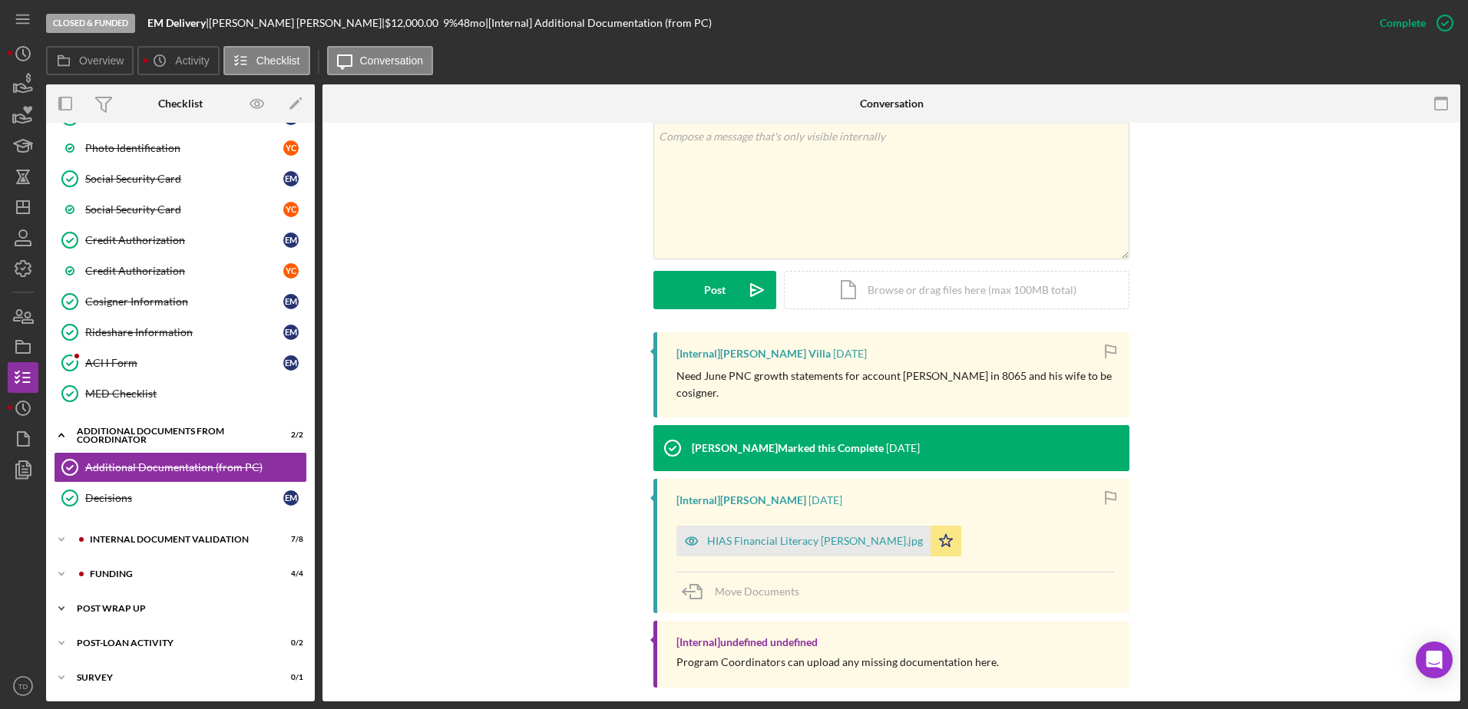
click at [143, 601] on div "Icon/Expander Post Wrap Up 0 / 1" at bounding box center [180, 608] width 269 height 31
click at [131, 579] on div "Icon/Expander Funding 4 / 4" at bounding box center [180, 574] width 269 height 31
click at [125, 543] on div "Internal Document Validation" at bounding box center [193, 539] width 206 height 9
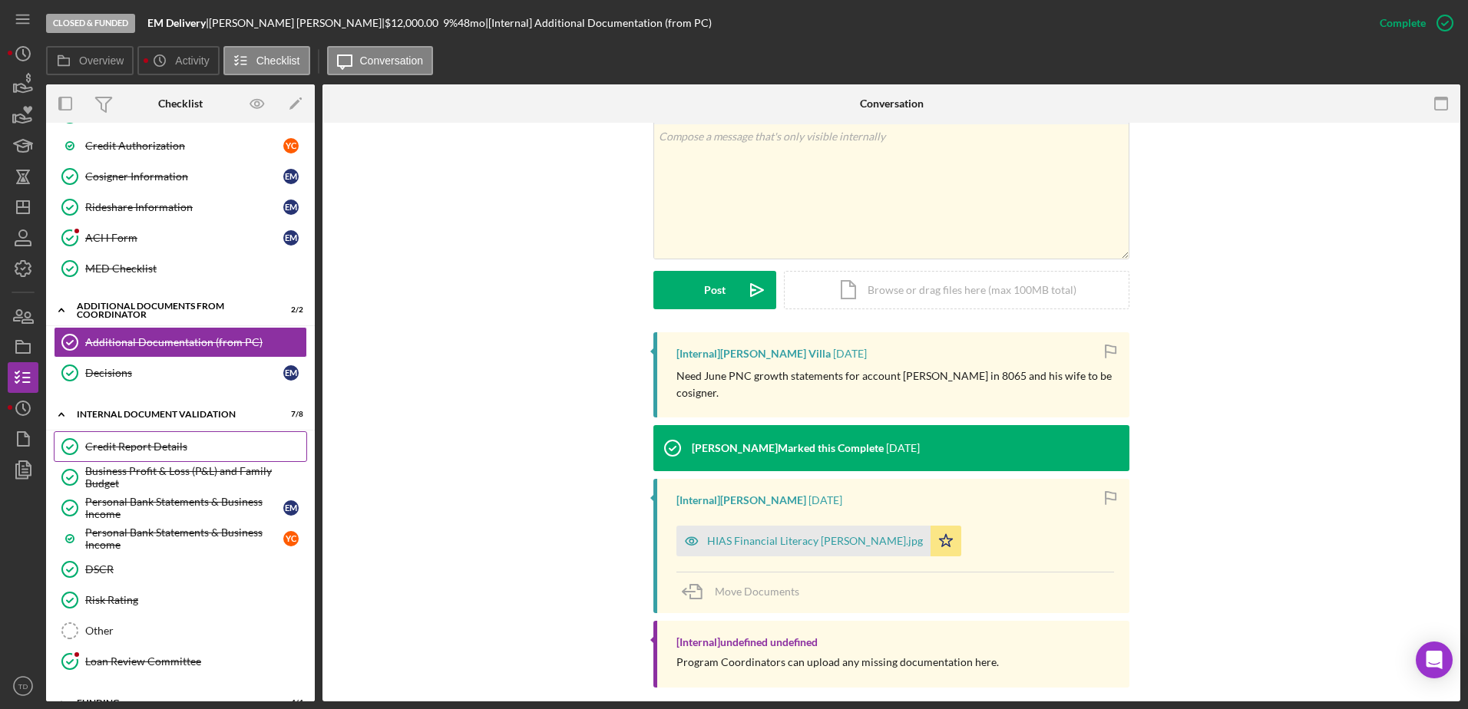
scroll to position [586, 0]
click at [183, 474] on div "Business Profit & Loss (P&L) and Family Budget" at bounding box center [195, 478] width 221 height 25
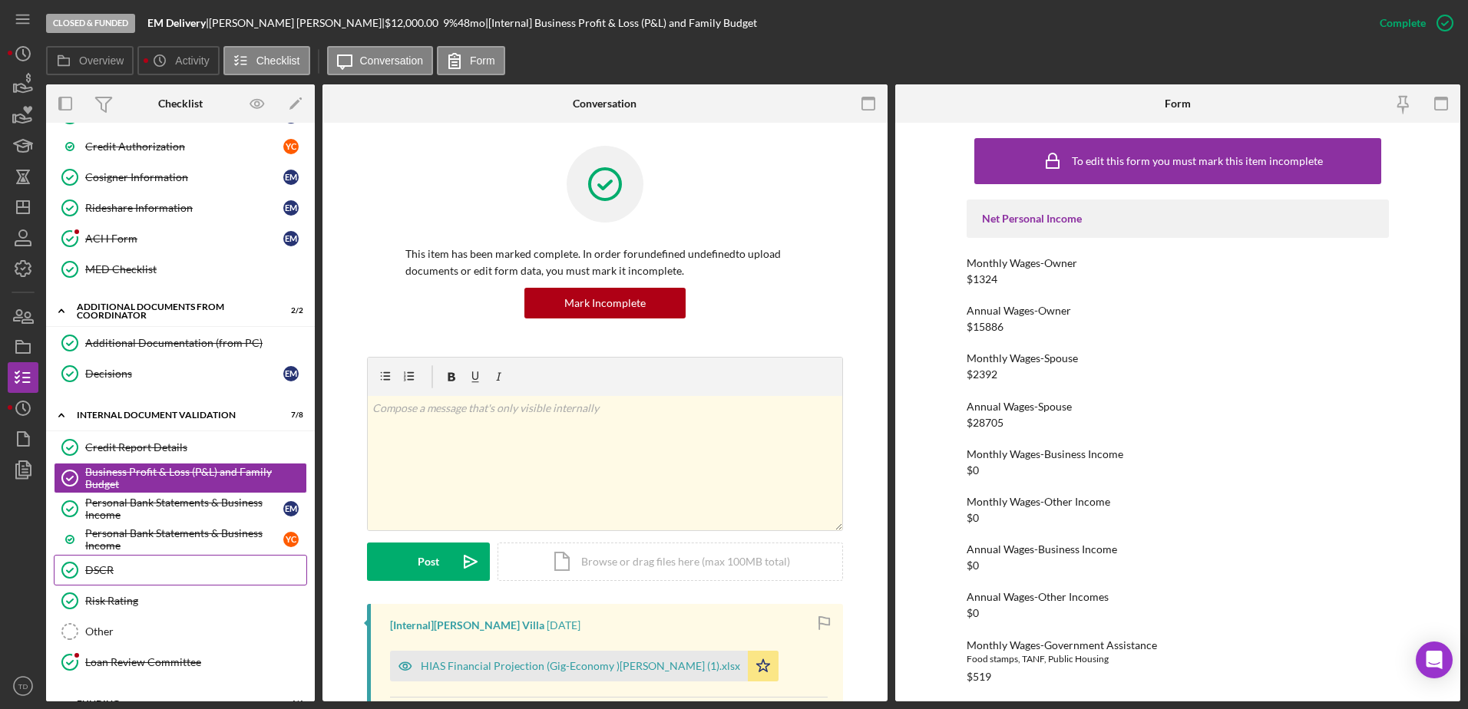
scroll to position [718, 0]
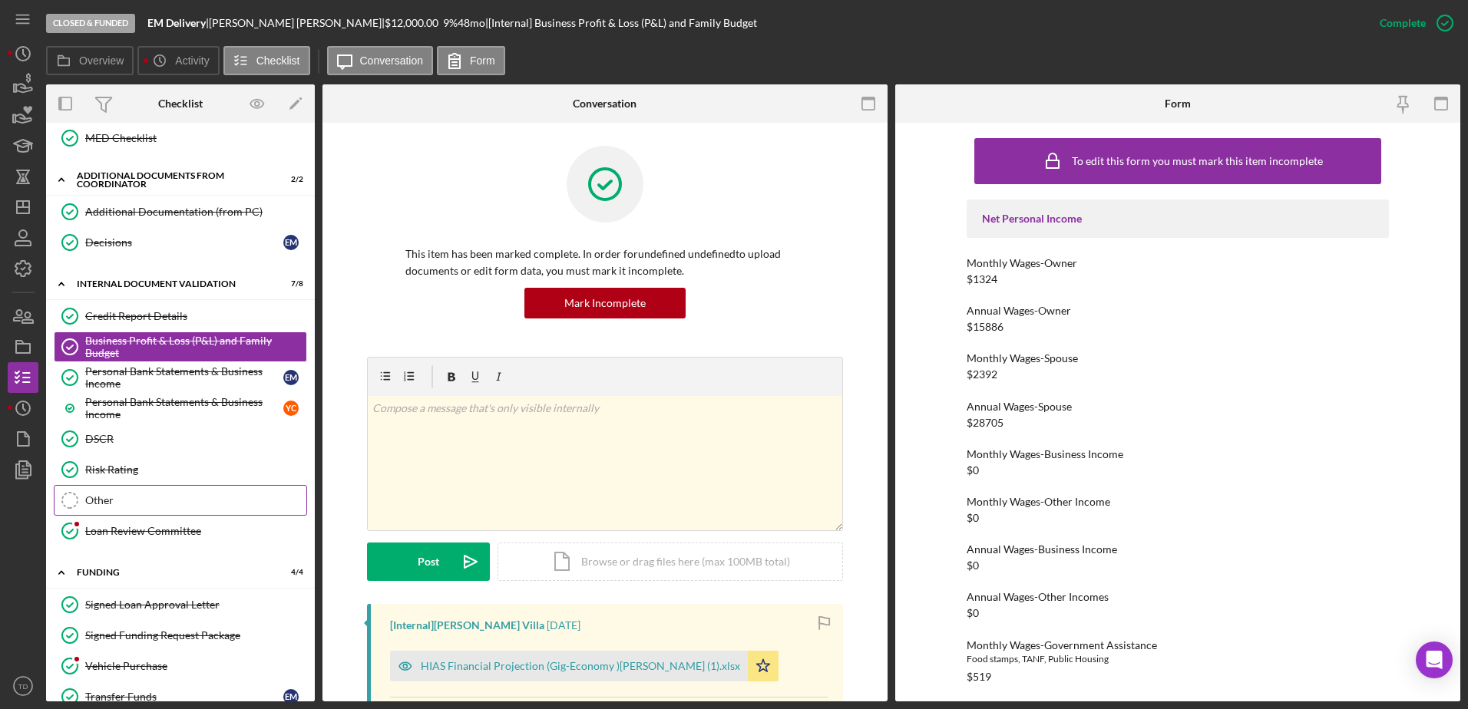
click at [121, 497] on div "Other" at bounding box center [195, 500] width 221 height 12
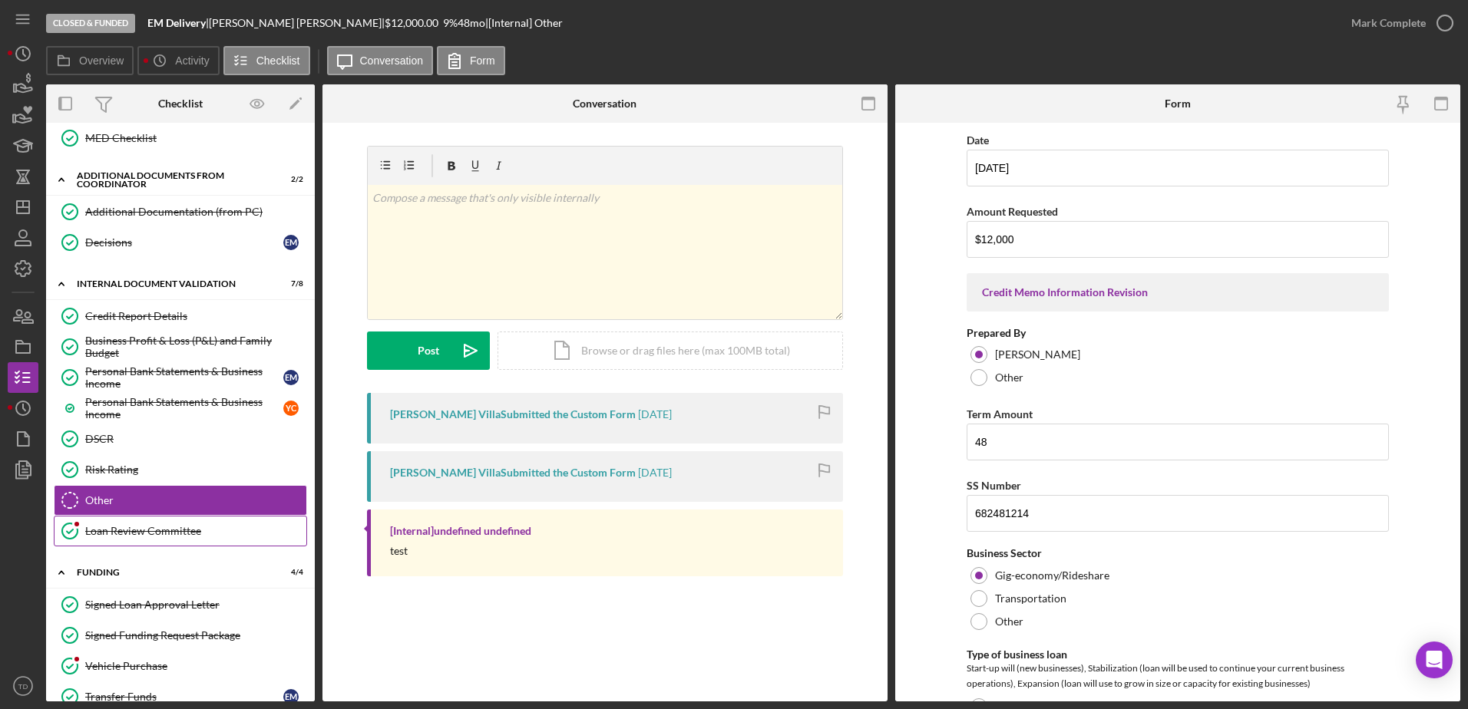
click at [127, 523] on link "Loan Review Committee Loan Review Committee" at bounding box center [180, 531] width 253 height 31
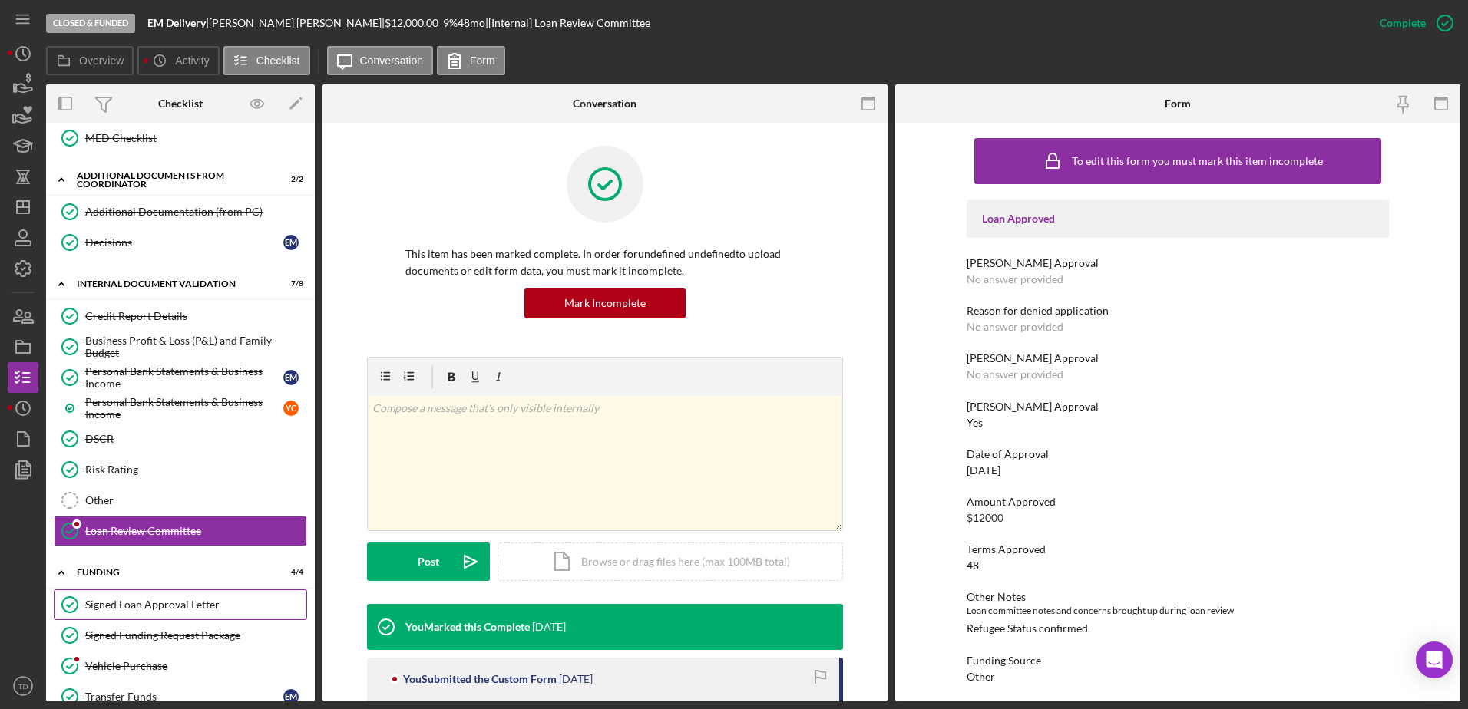
click at [149, 596] on link "Signed Loan Approval Letter Signed Loan Approval Letter" at bounding box center [180, 604] width 253 height 31
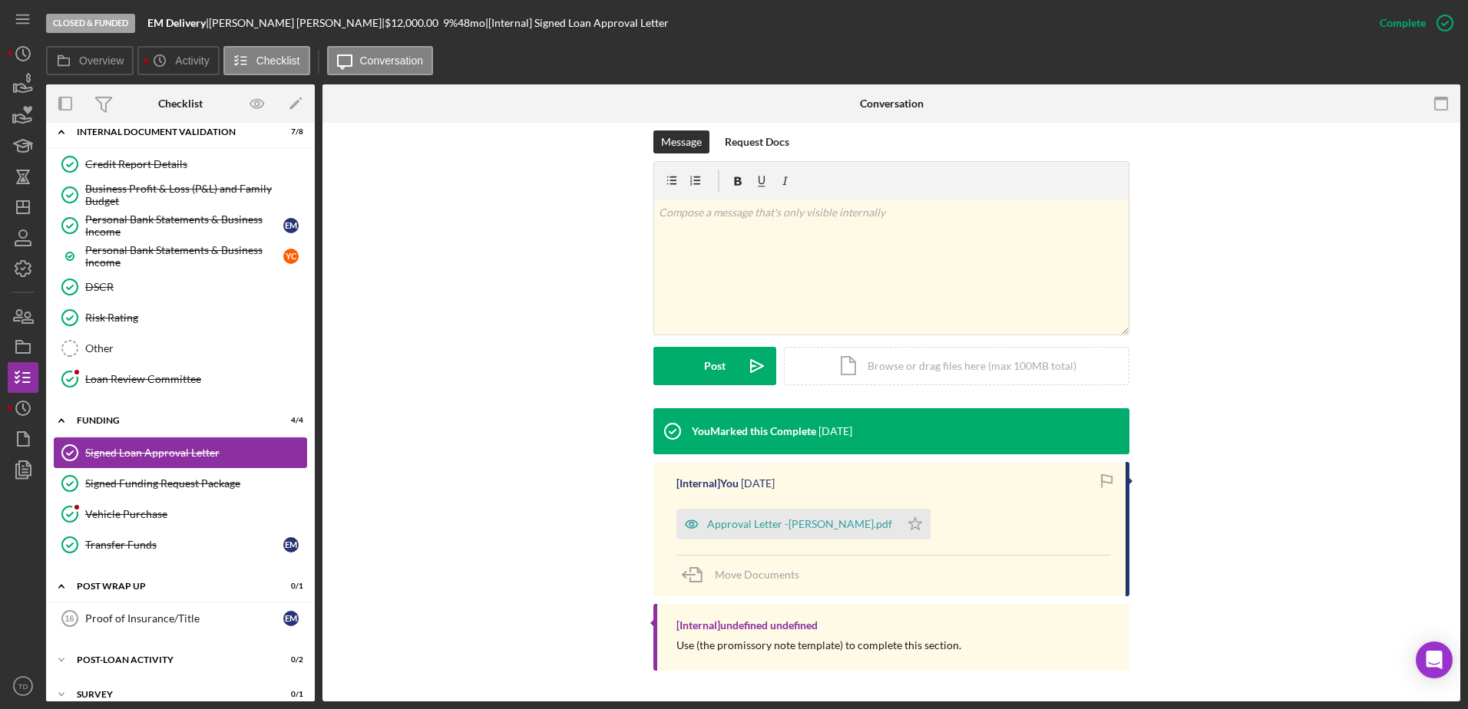
scroll to position [887, 0]
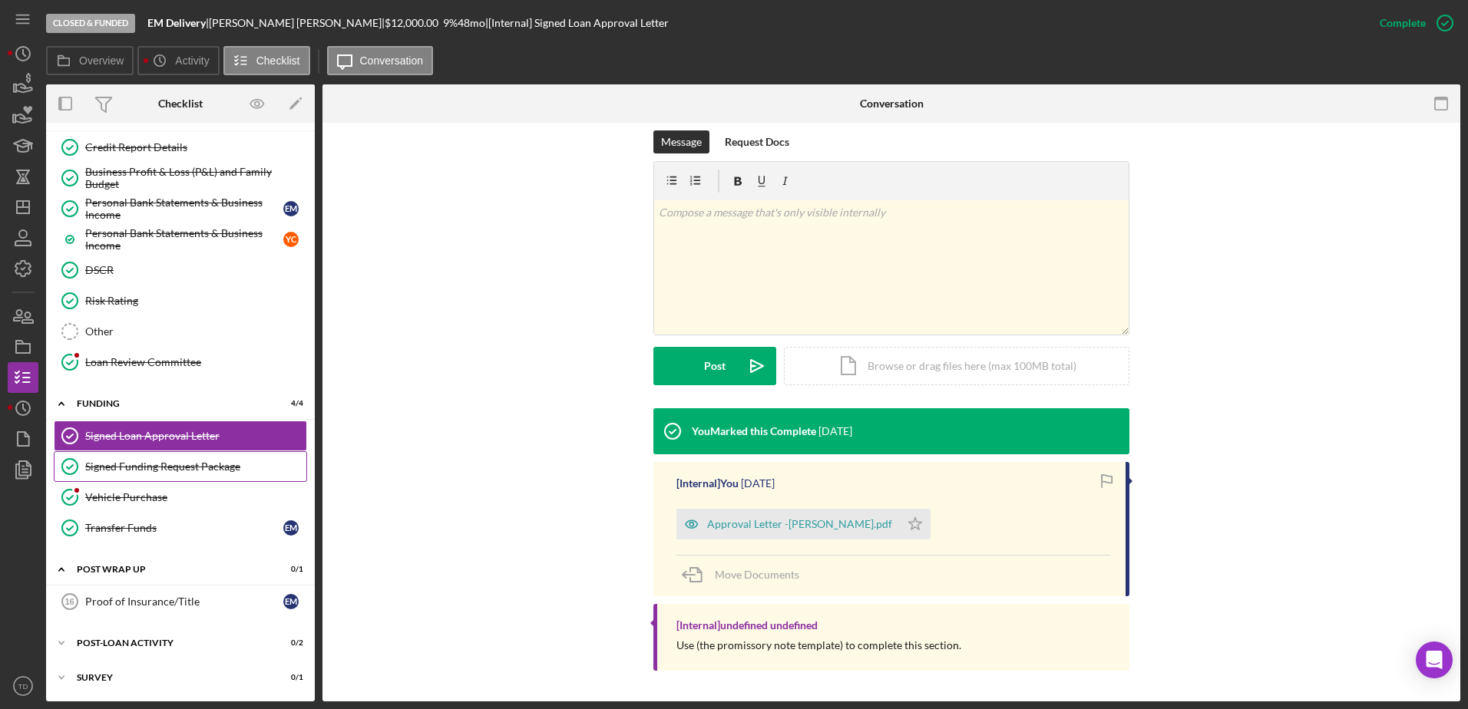
click at [140, 464] on div "Signed Funding Request Package" at bounding box center [195, 467] width 221 height 12
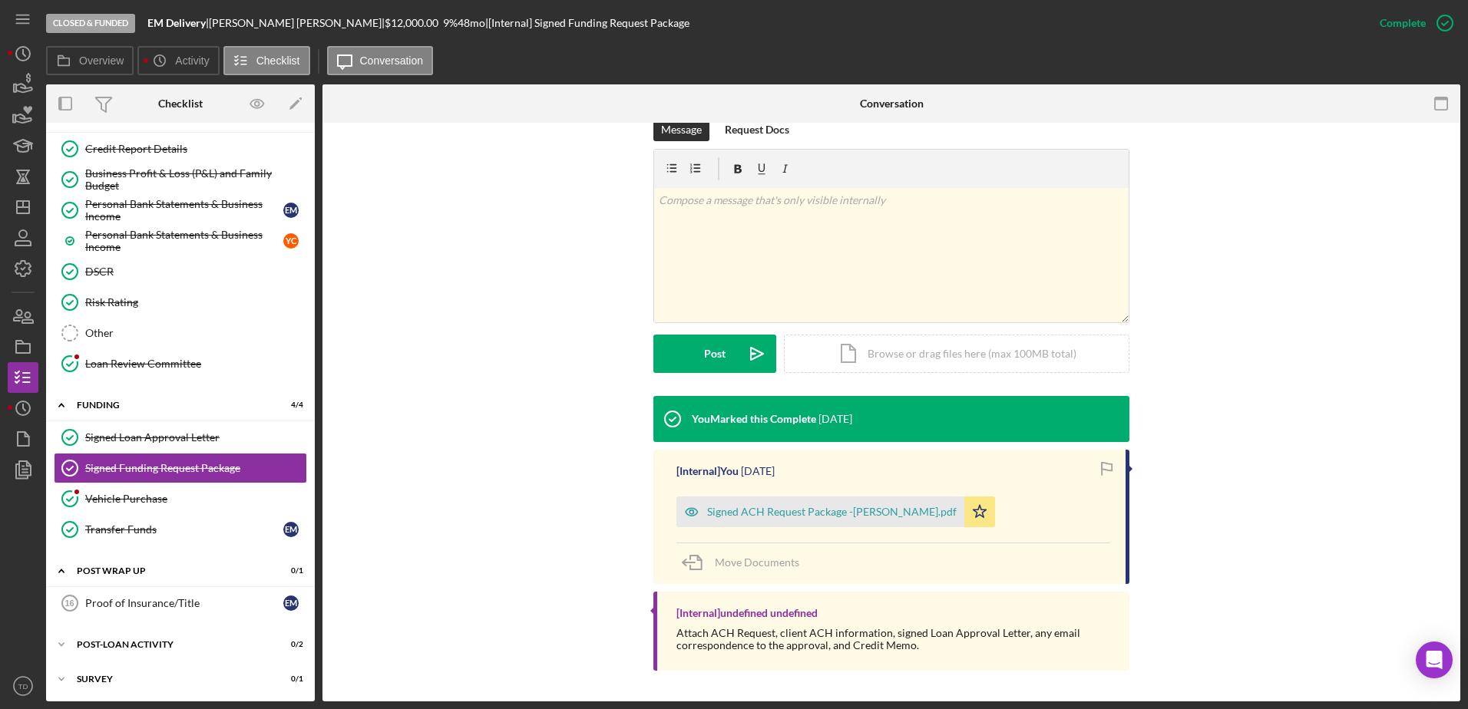
scroll to position [239, 0]
click at [157, 511] on link "Vehicle Purchase Vehicle Purchase" at bounding box center [180, 499] width 253 height 31
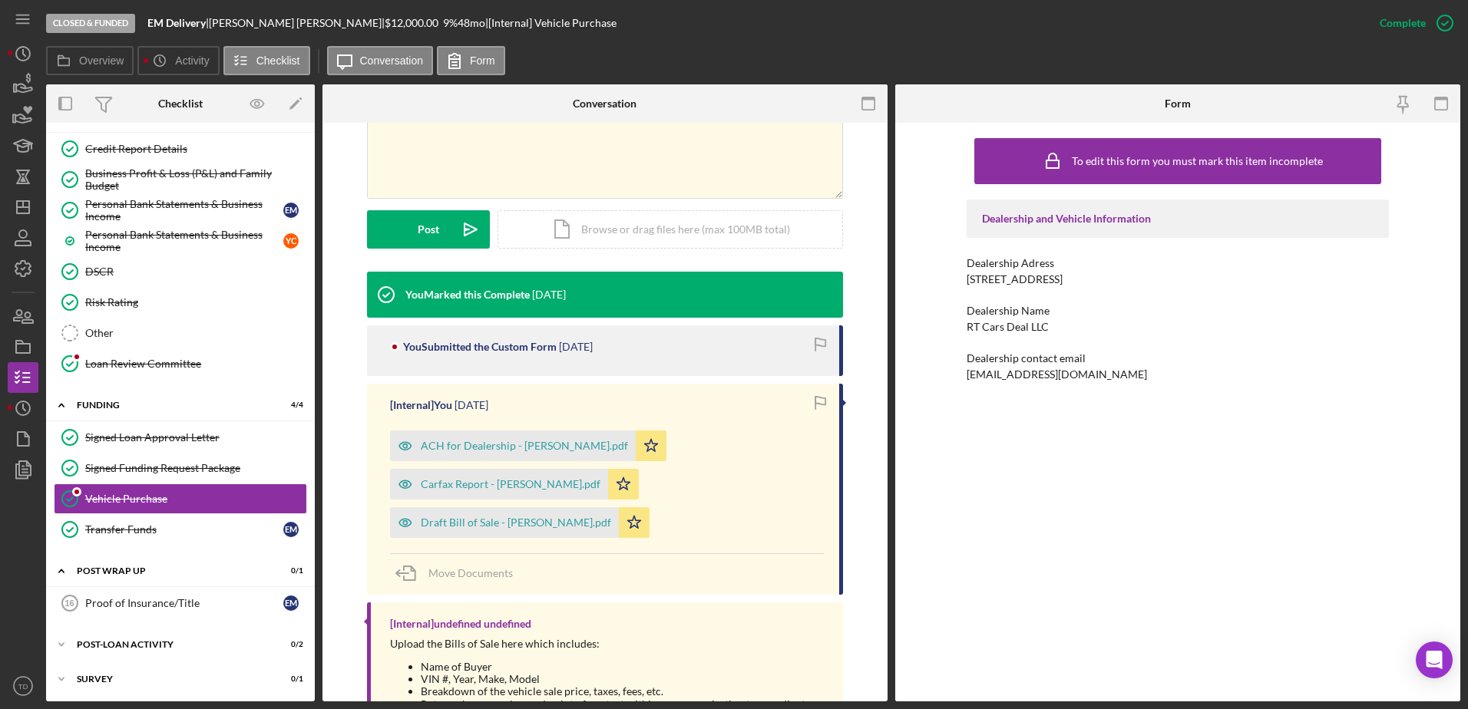
scroll to position [345, 0]
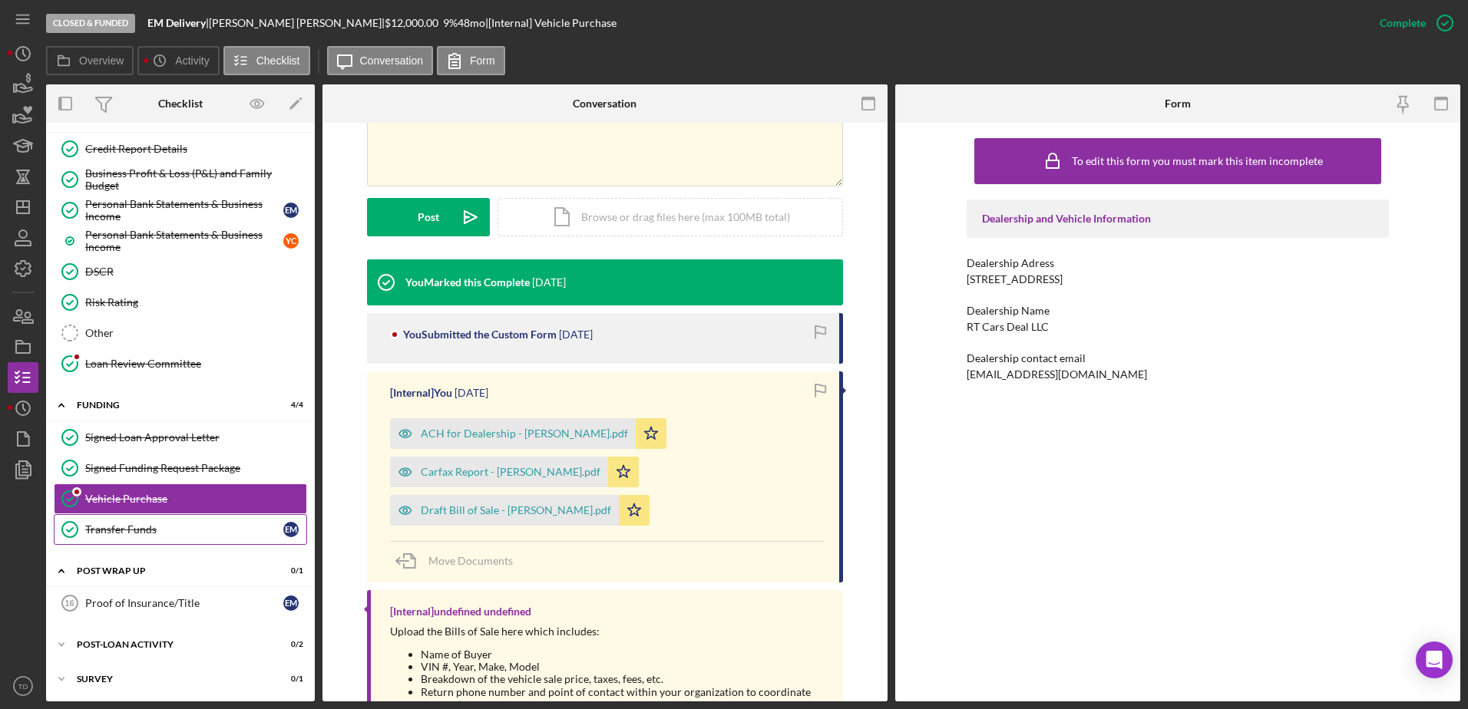
click at [212, 535] on div "Transfer Funds" at bounding box center [184, 529] width 198 height 12
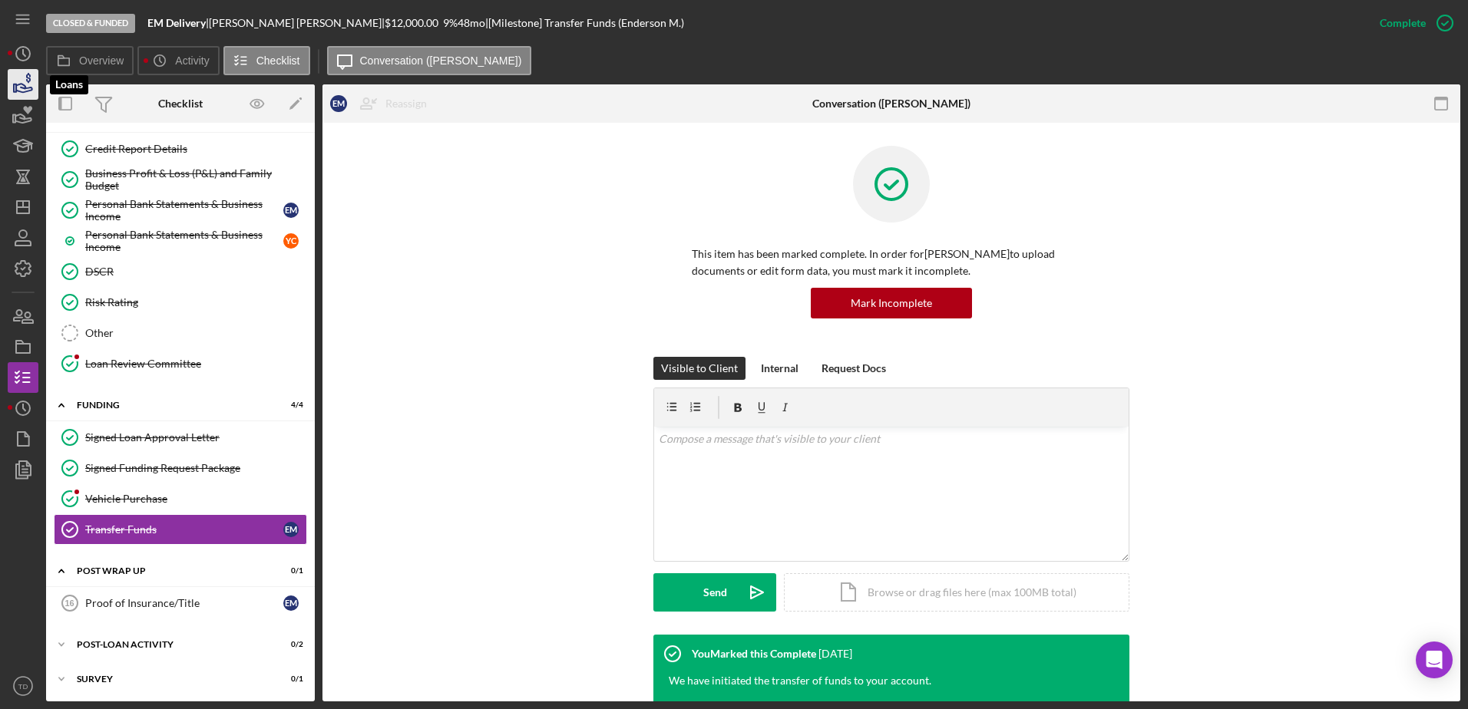
click at [21, 89] on icon "button" at bounding box center [23, 84] width 38 height 38
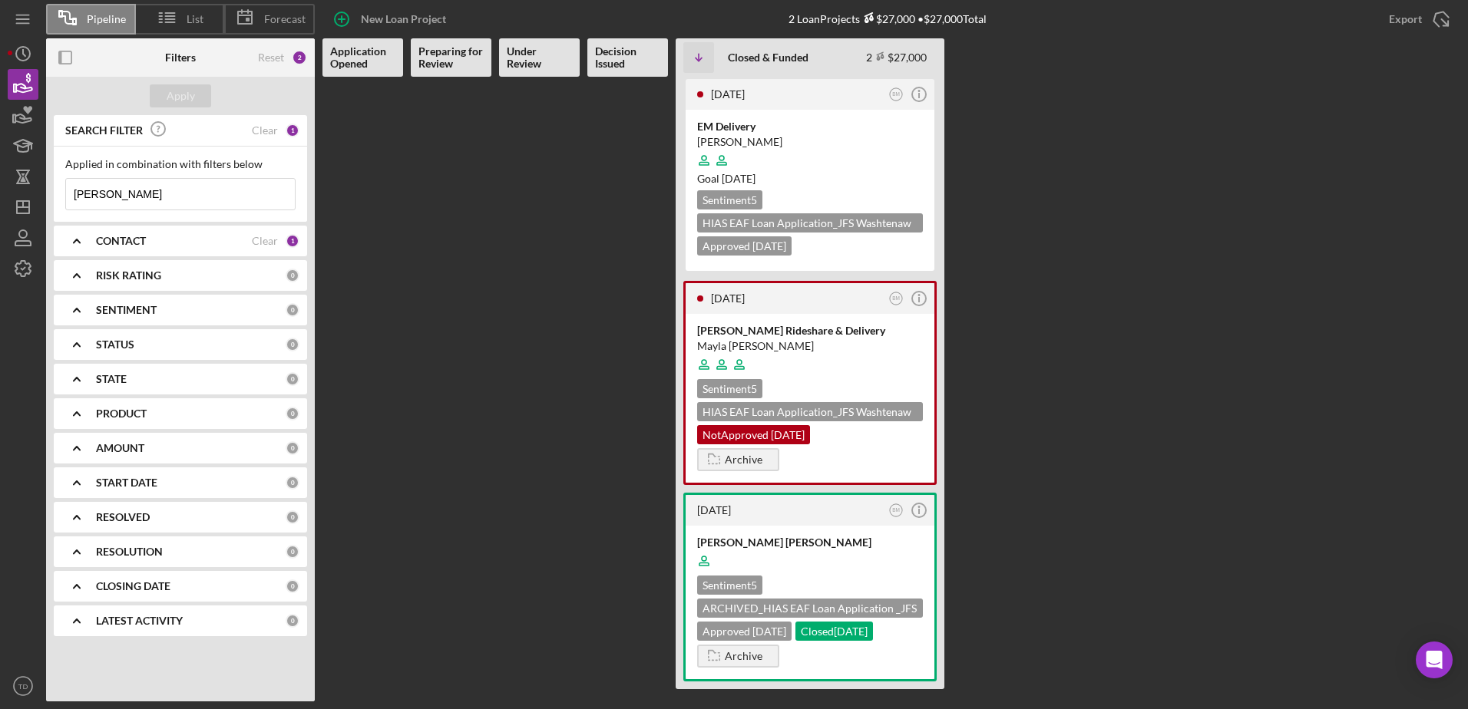
drag, startPoint x: 102, startPoint y: 193, endPoint x: 59, endPoint y: 191, distance: 43.0
click at [59, 191] on div "Applied in combination with filters below [PERSON_NAME] Icon/Menu Close" at bounding box center [180, 184] width 253 height 75
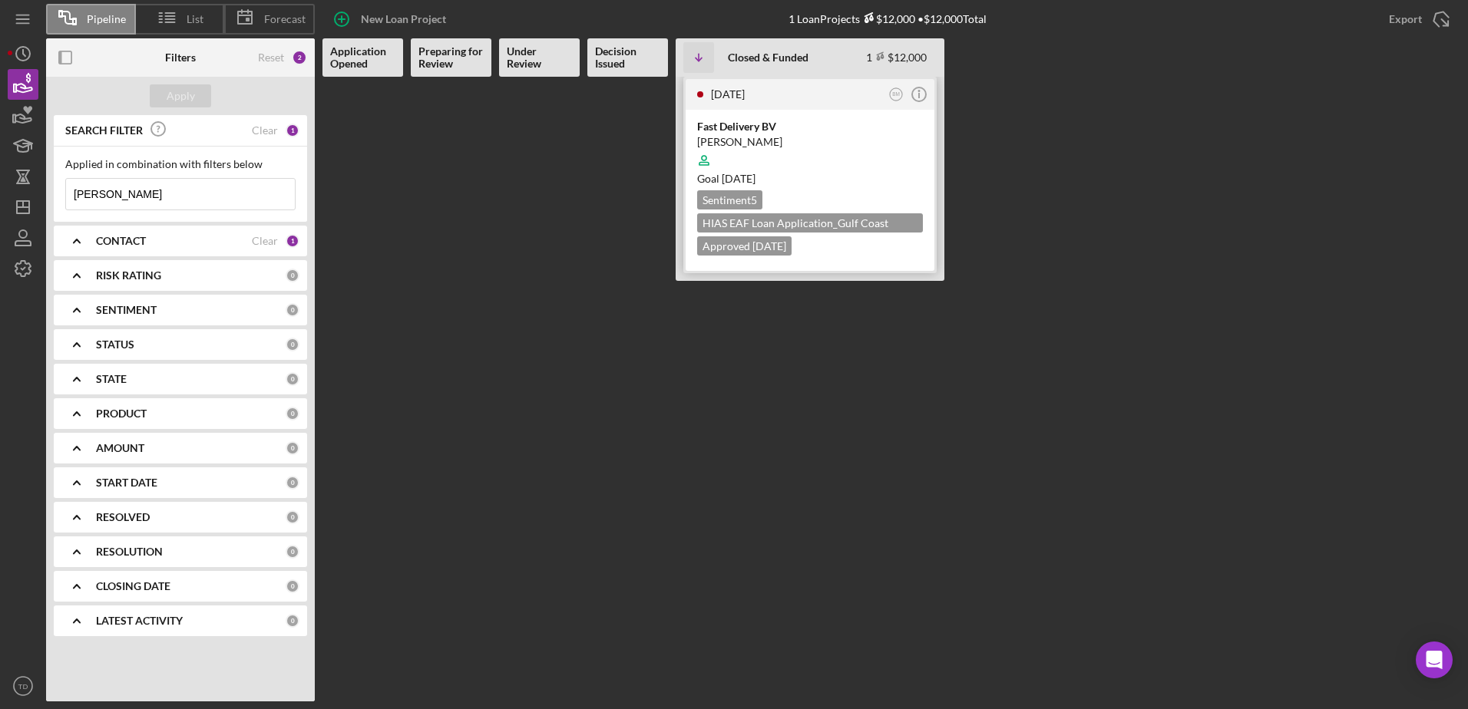
type input "[PERSON_NAME]"
click at [767, 121] on div "Fast Delivery BV" at bounding box center [810, 126] width 226 height 15
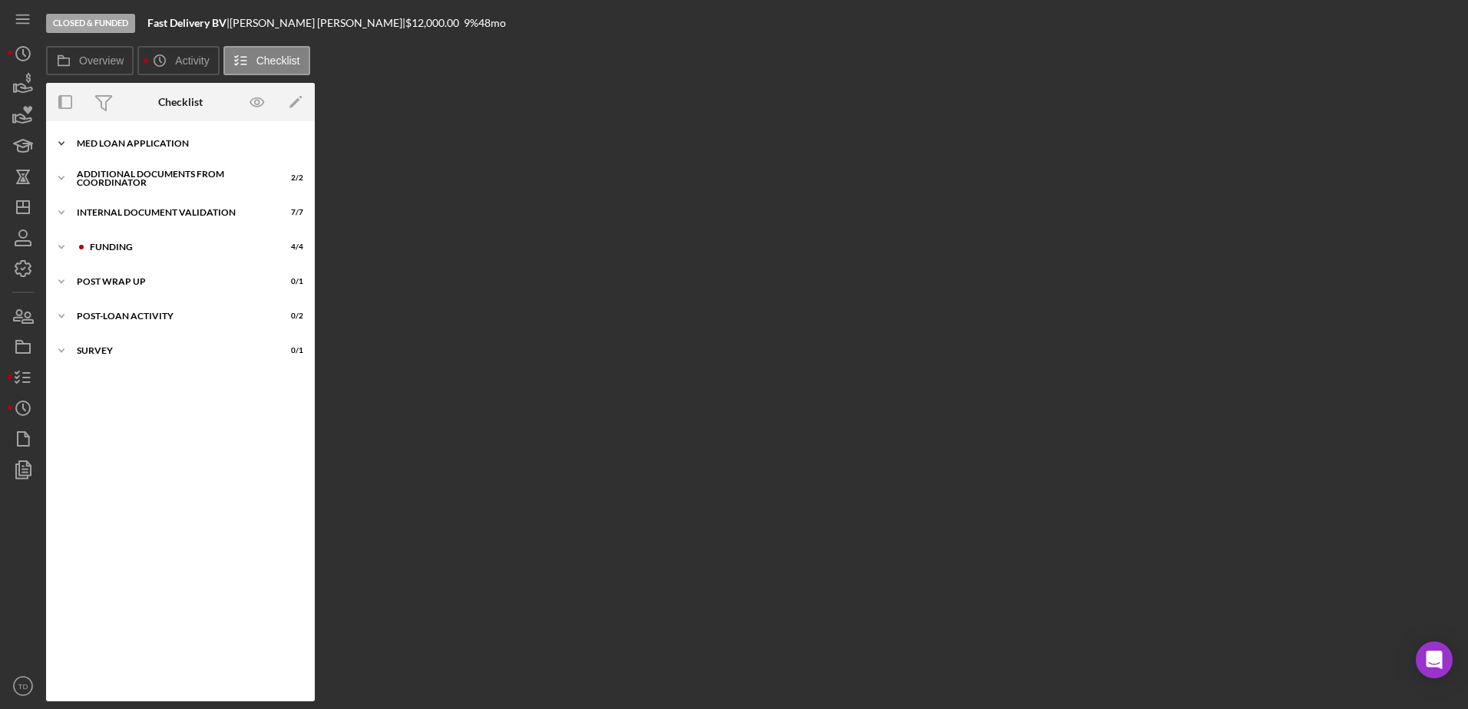
click at [129, 157] on div "Icon/Expander MED Loan Application 16 / 16" at bounding box center [180, 143] width 269 height 31
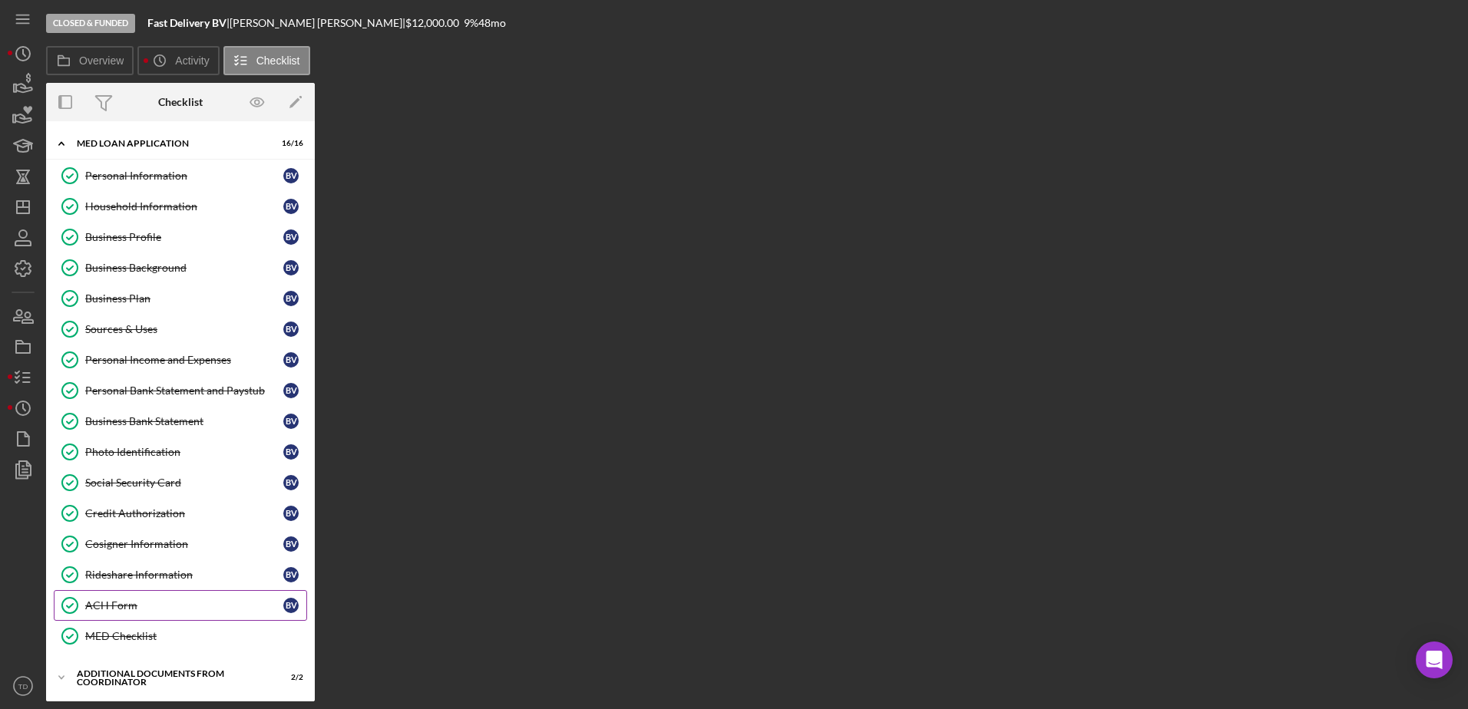
scroll to position [173, 0]
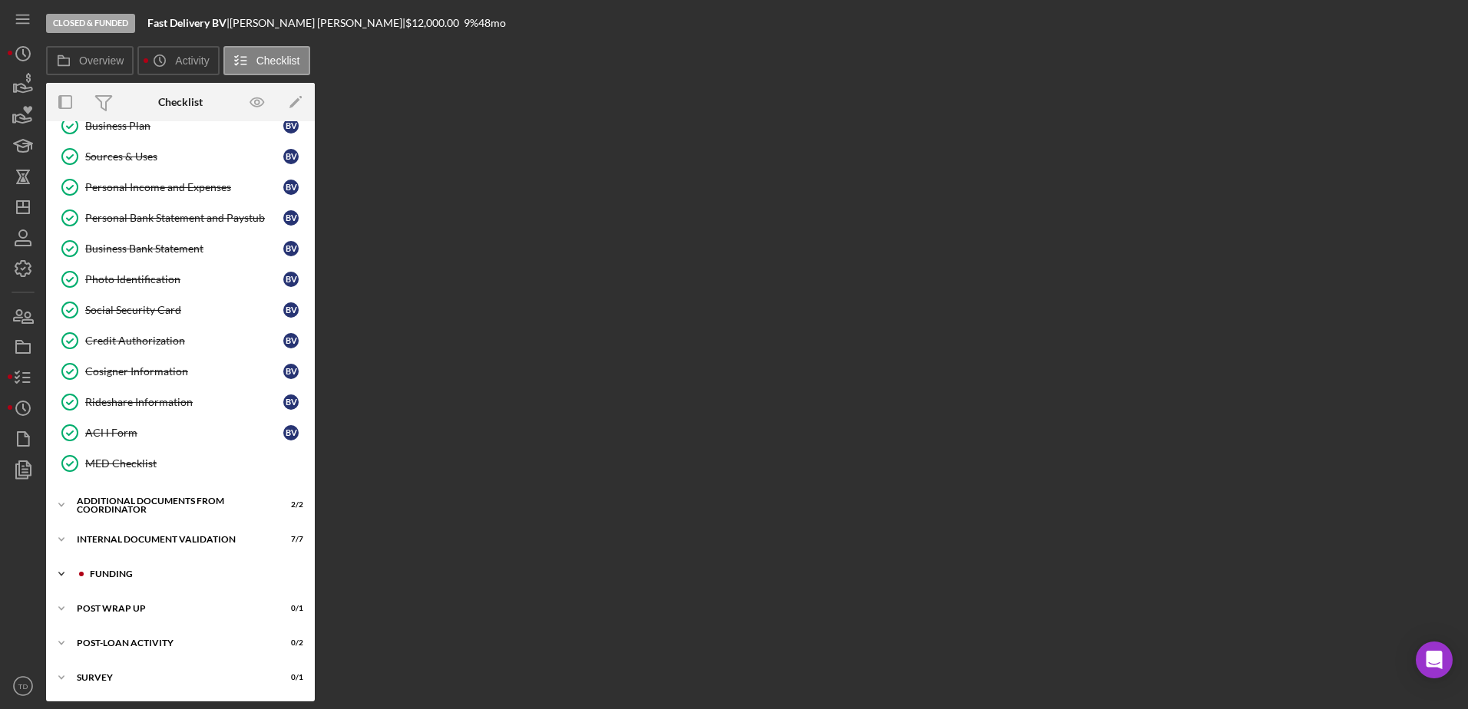
click at [134, 566] on div "Icon/Expander Funding 4 / 4" at bounding box center [180, 574] width 269 height 31
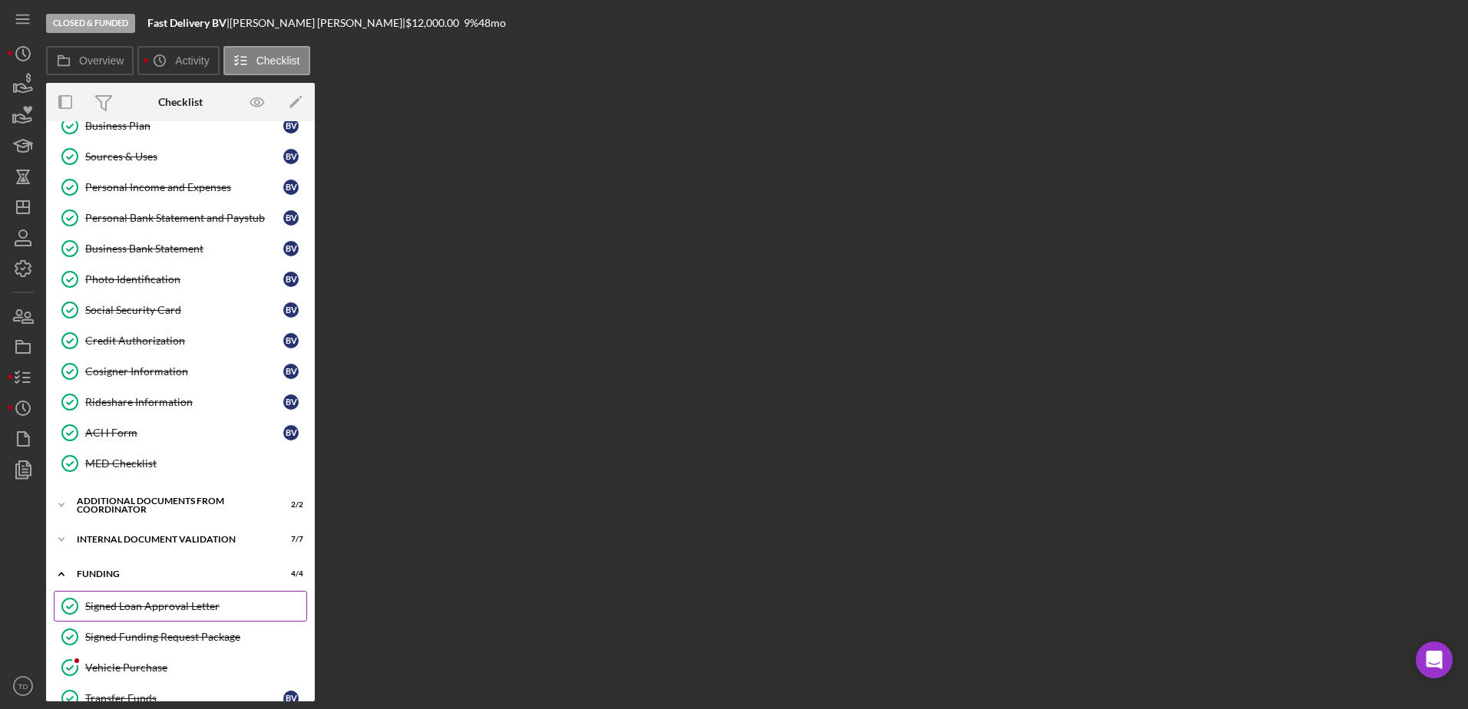
click at [134, 599] on link "Signed Loan Approval Letter Signed Loan Approval Letter" at bounding box center [180, 606] width 253 height 31
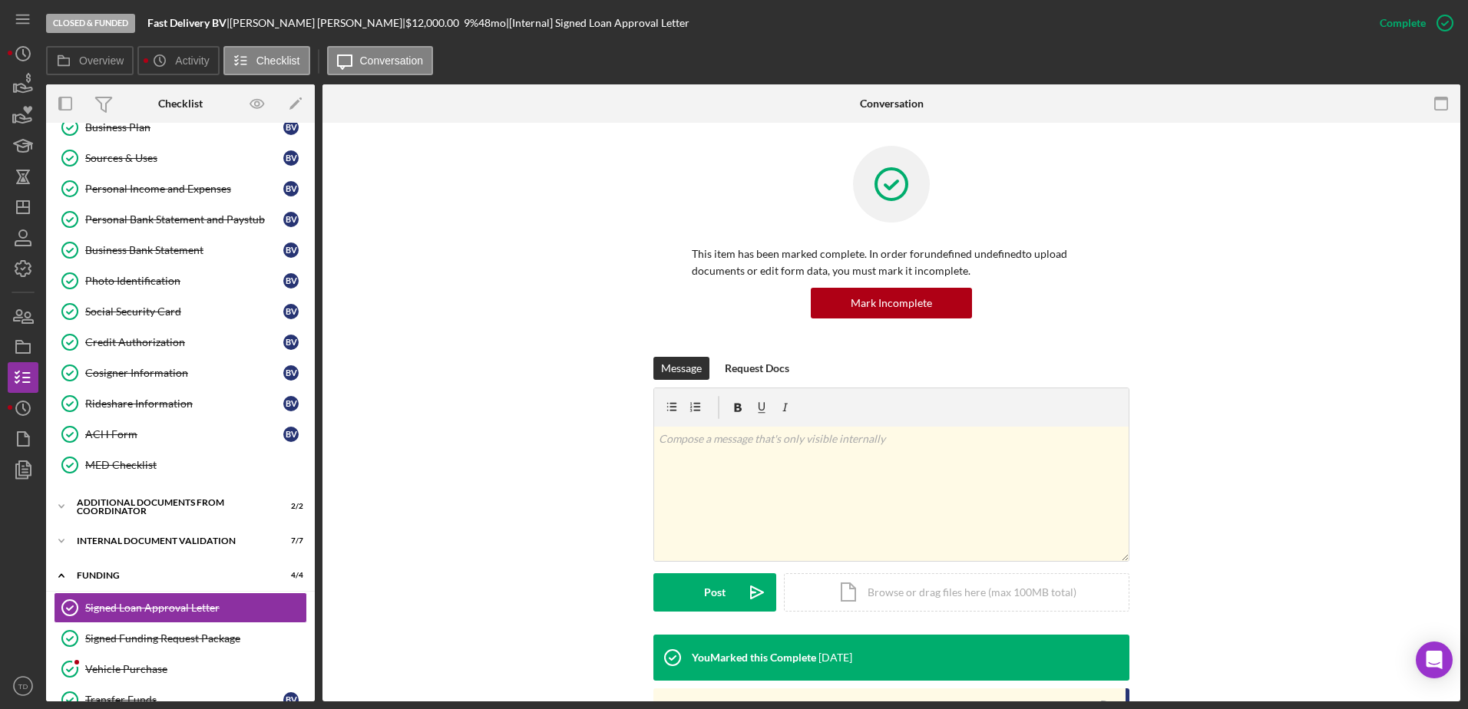
scroll to position [226, 0]
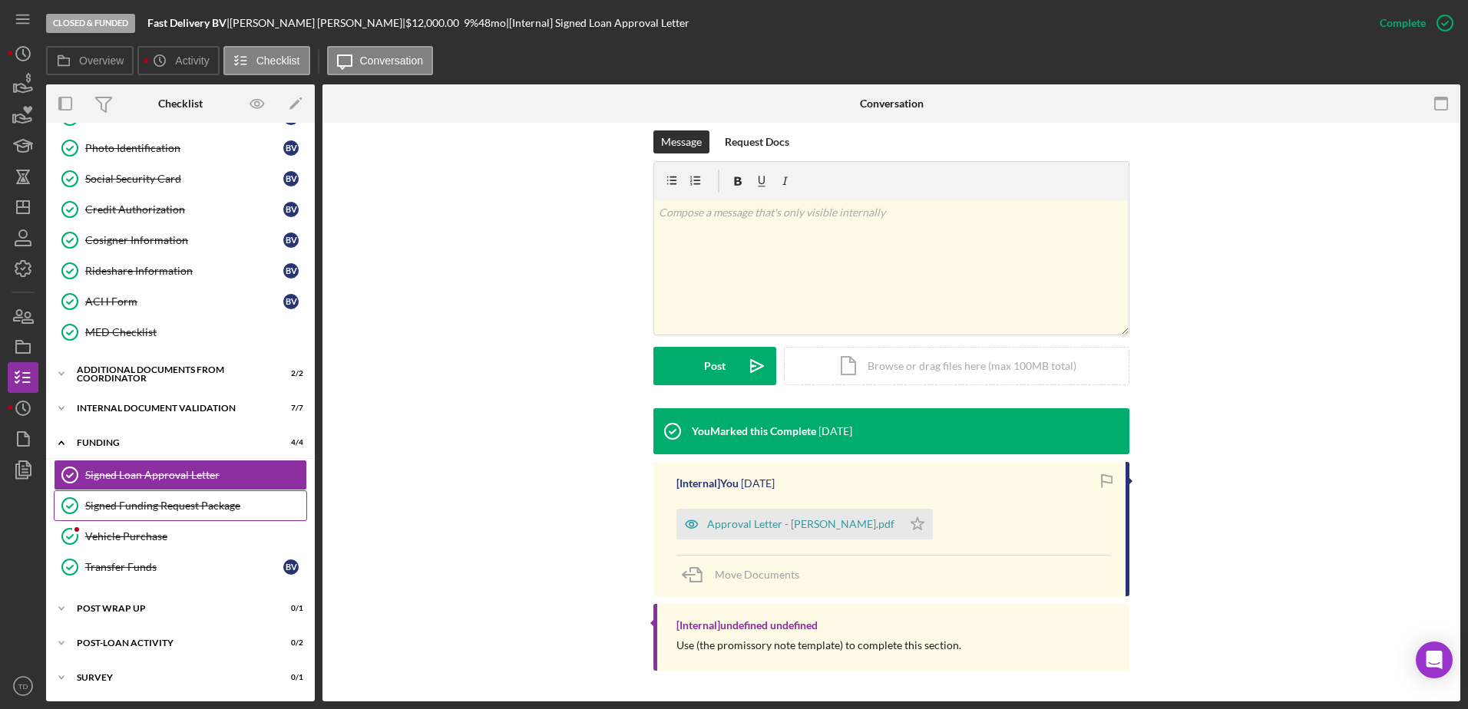
click at [187, 498] on link "Signed Funding Request Package Signed Funding Request Package" at bounding box center [180, 505] width 253 height 31
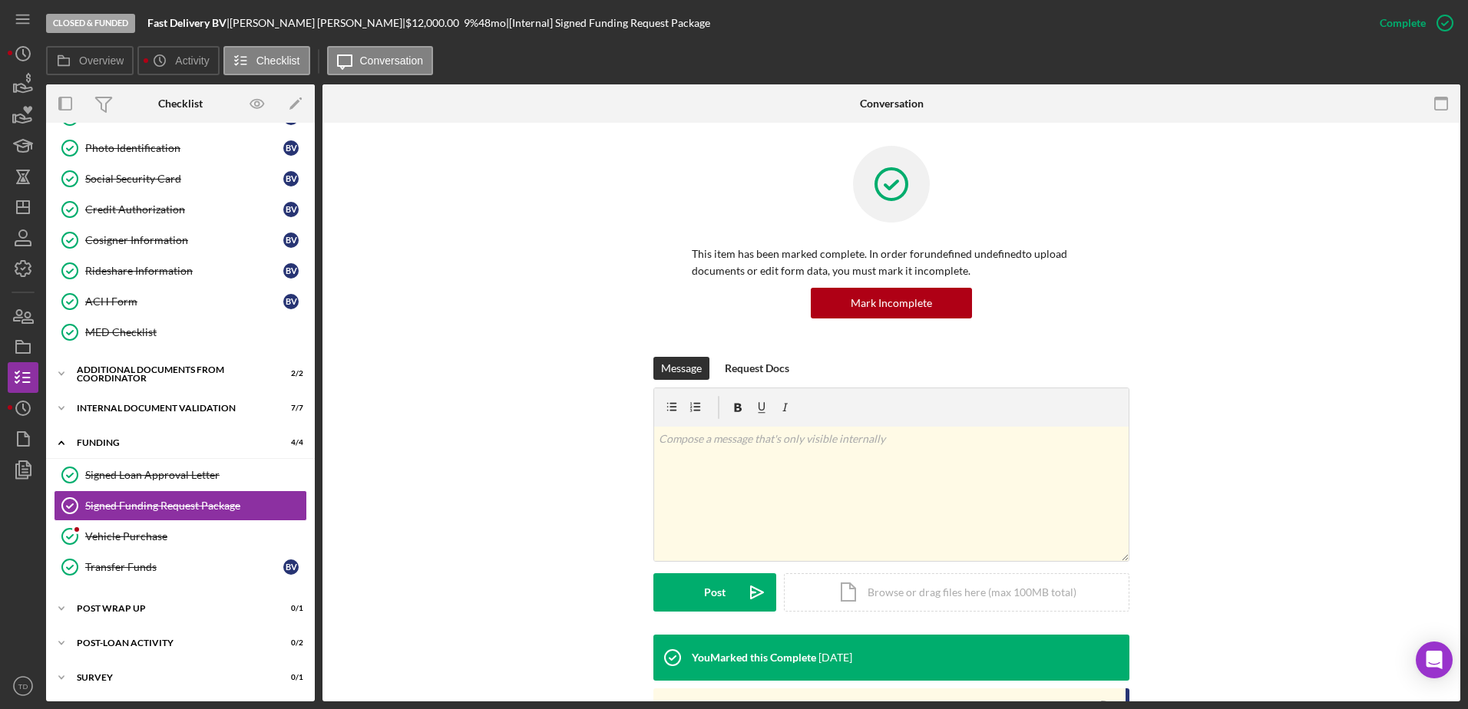
scroll to position [338, 0]
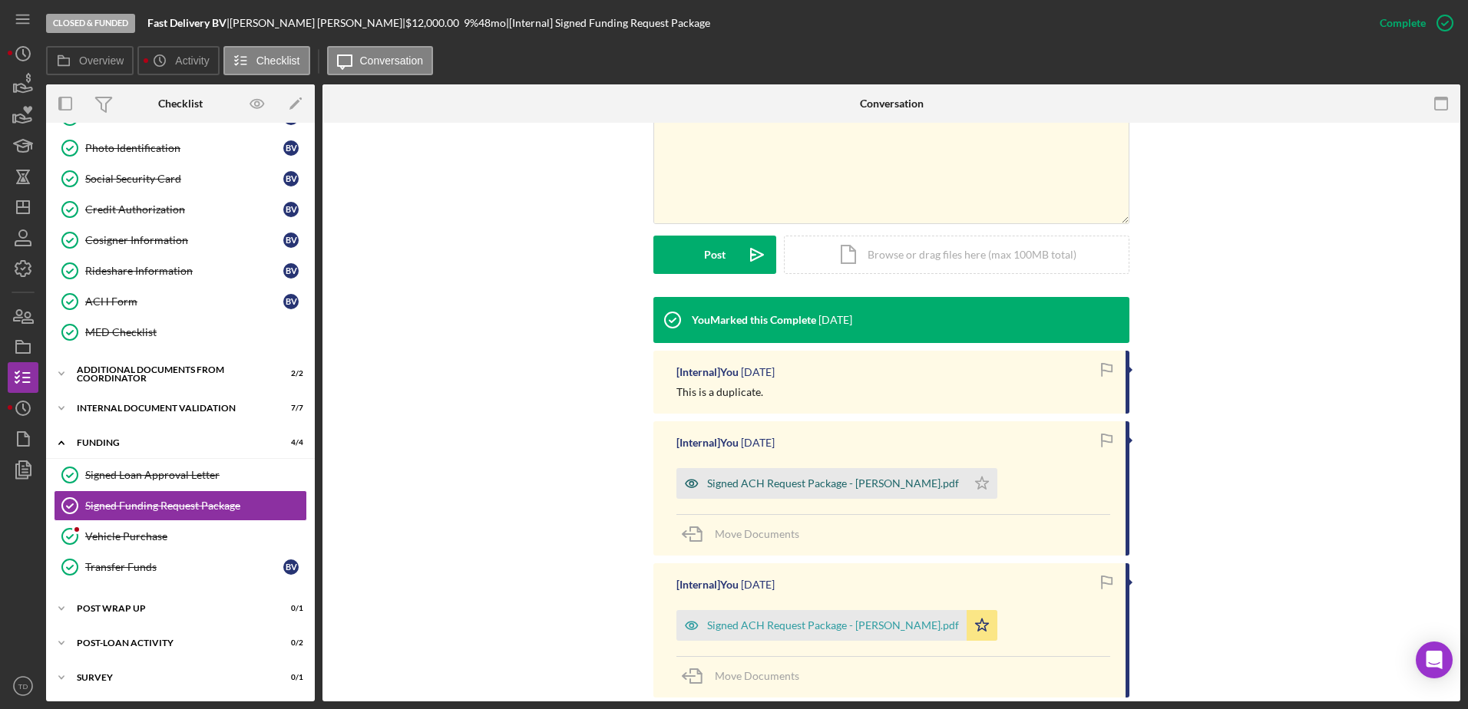
click at [729, 482] on div "Signed ACH Request Package - [PERSON_NAME].pdf" at bounding box center [833, 483] width 252 height 12
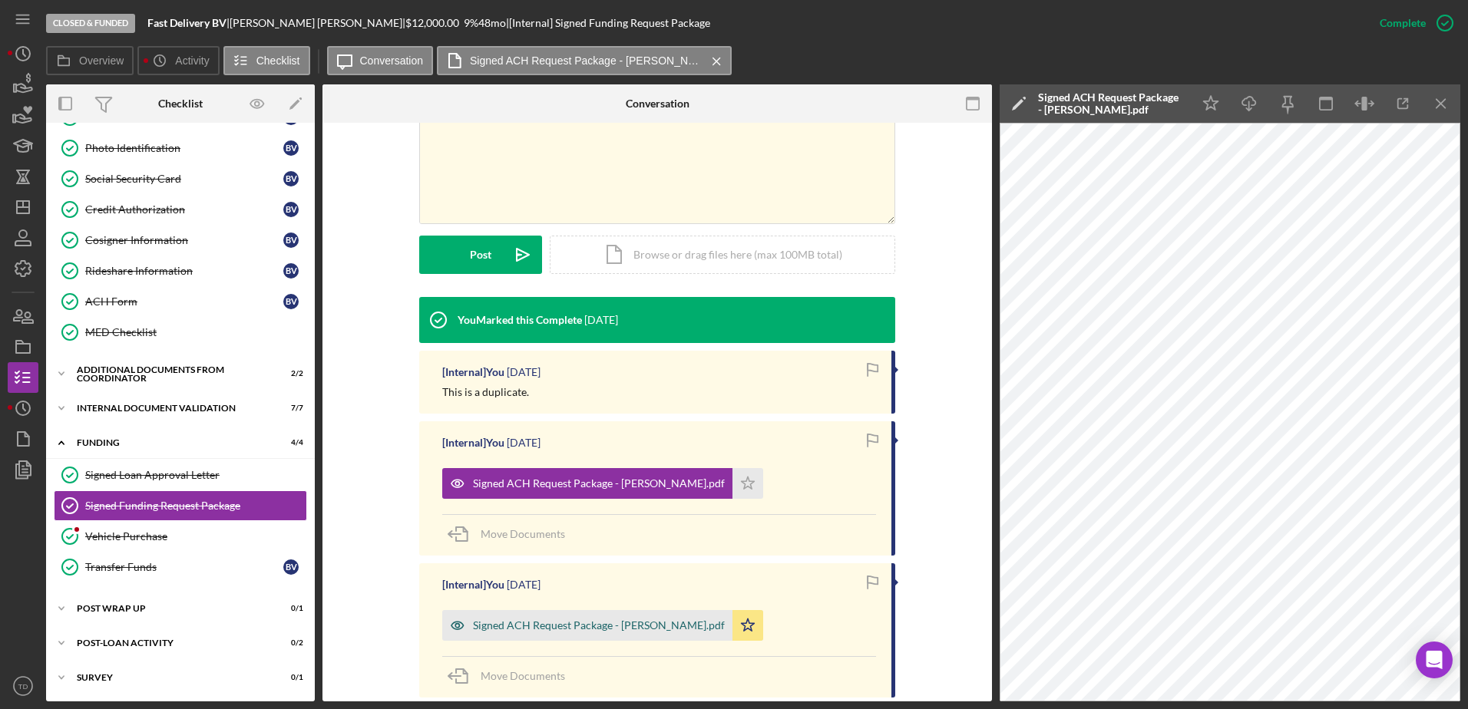
click at [636, 630] on div "Signed ACH Request Package - [PERSON_NAME].pdf" at bounding box center [599, 625] width 252 height 12
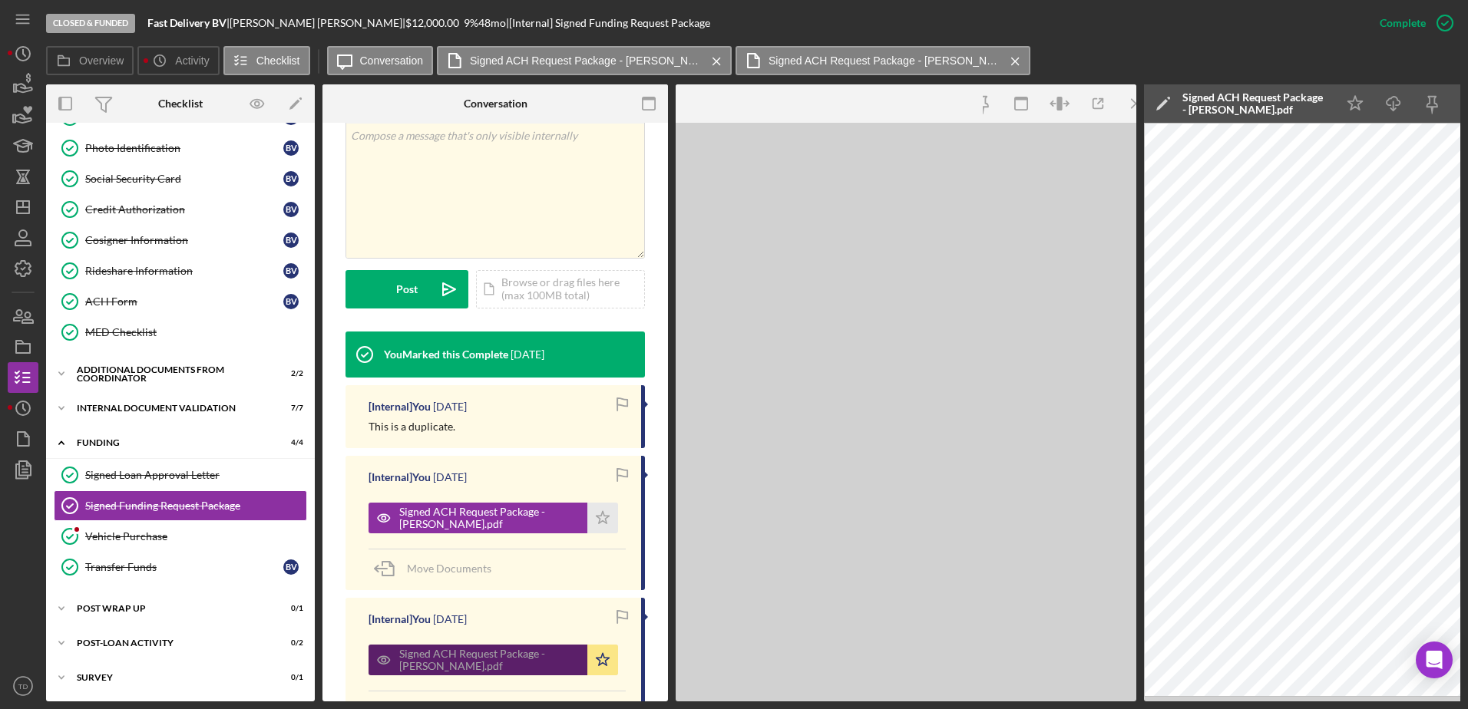
scroll to position [355, 0]
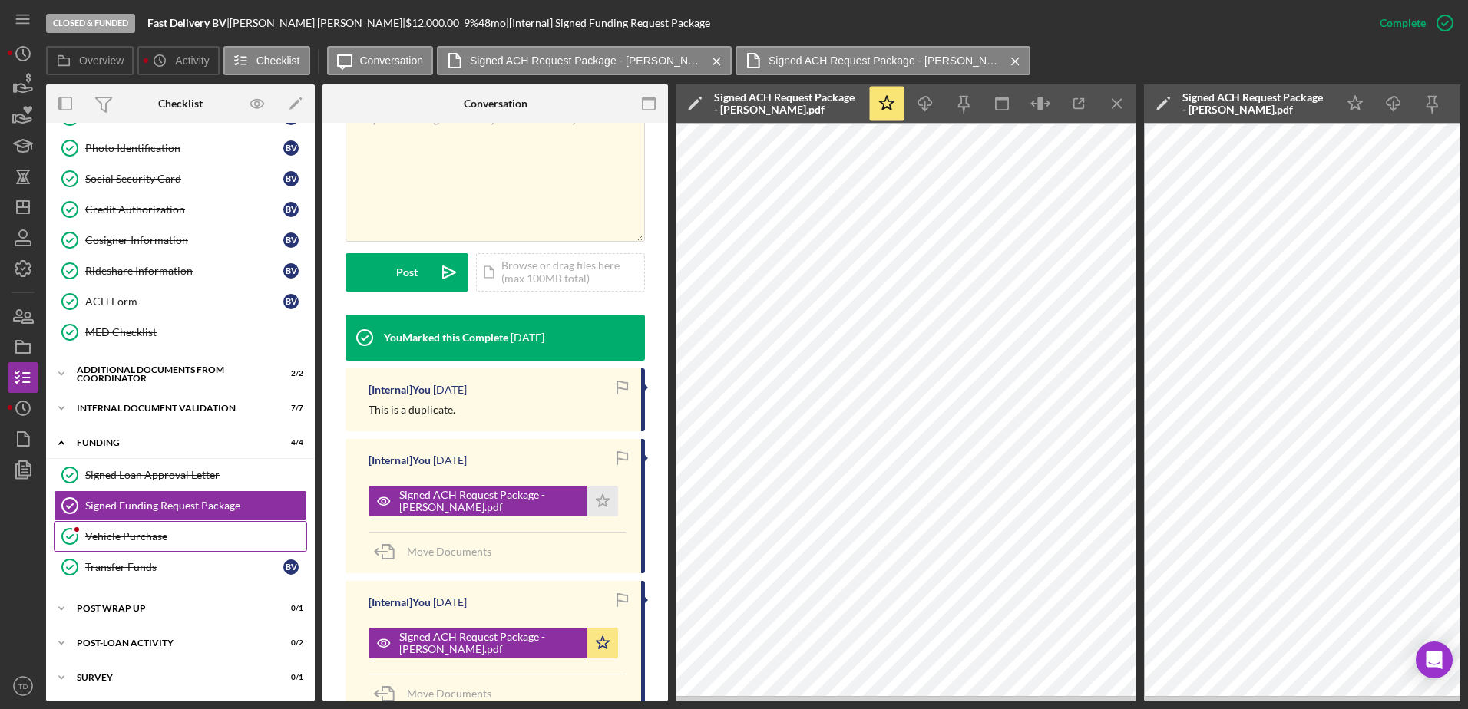
click at [170, 545] on link "Vehicle Purchase Vehicle Purchase" at bounding box center [180, 536] width 253 height 31
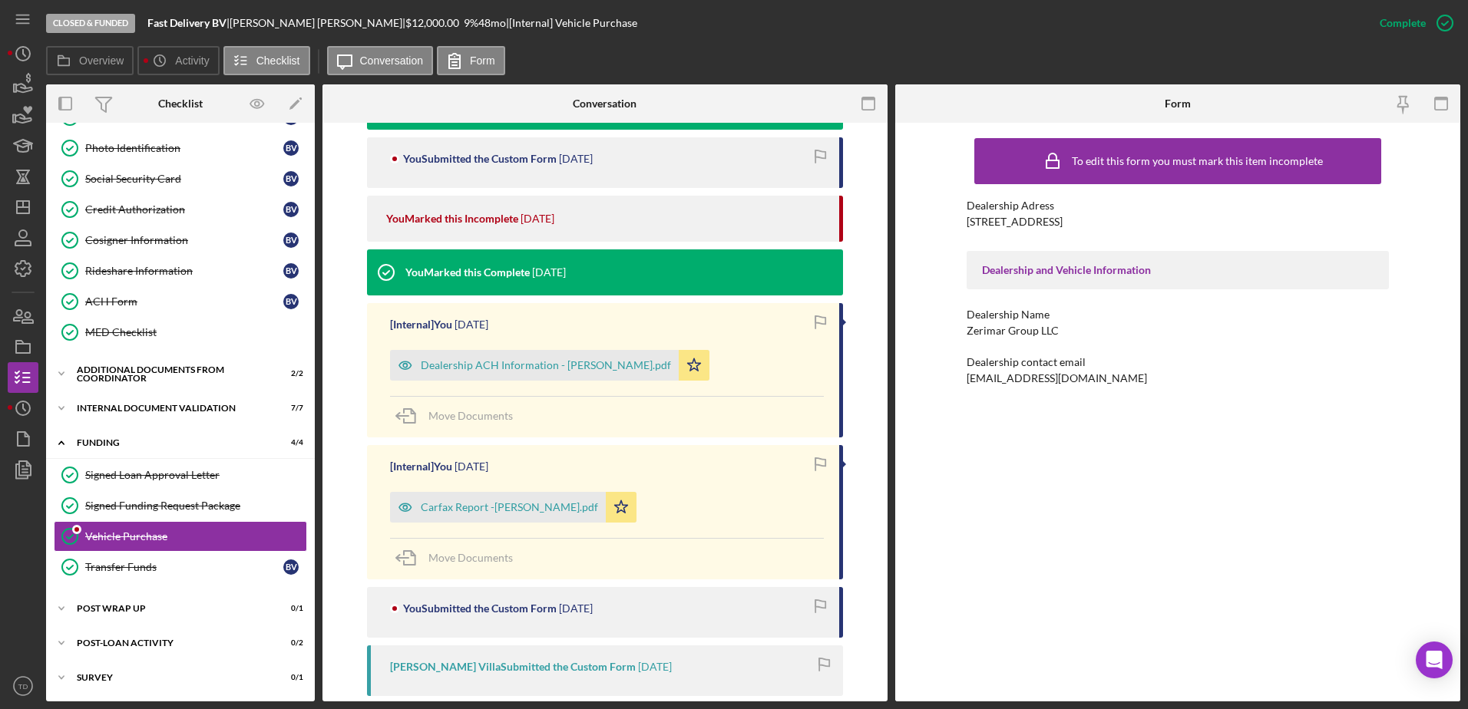
scroll to position [521, 0]
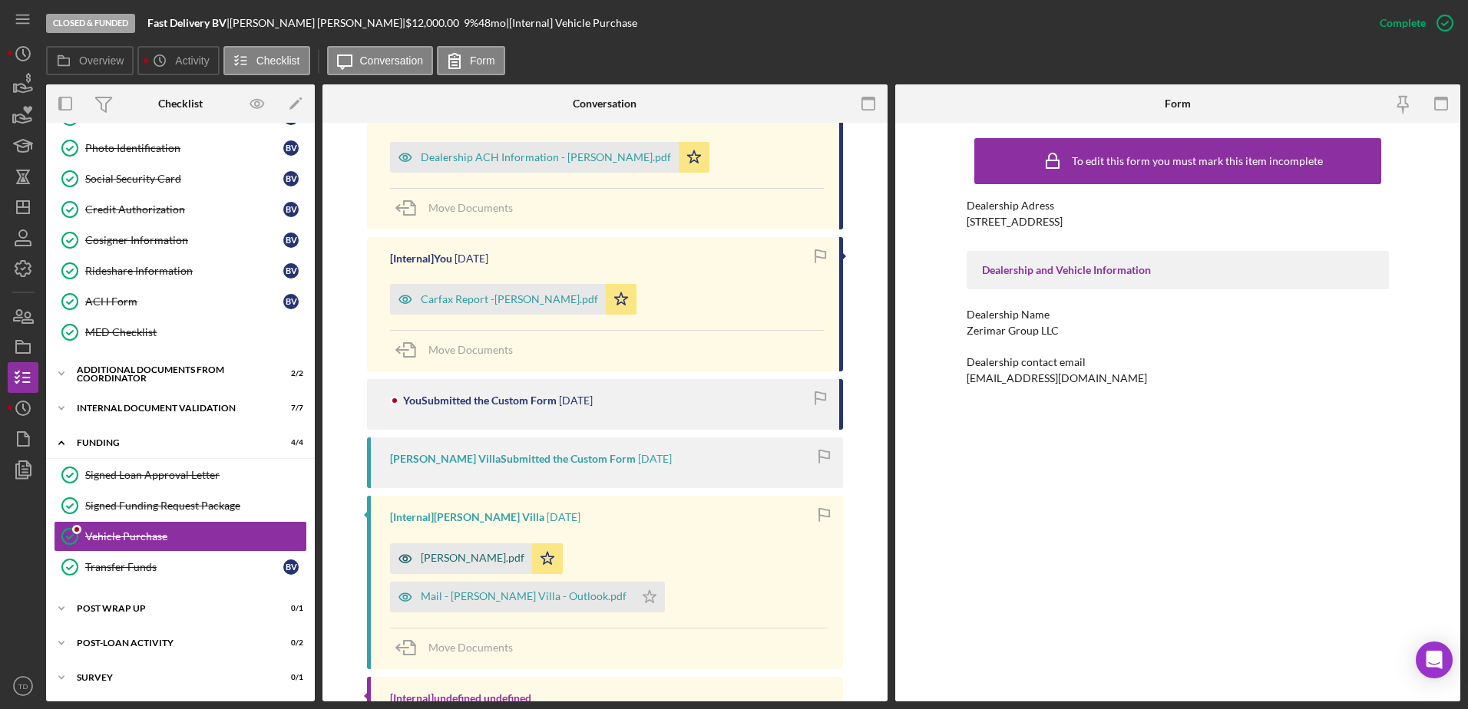
click at [479, 551] on div "[PERSON_NAME].pdf" at bounding box center [461, 558] width 142 height 31
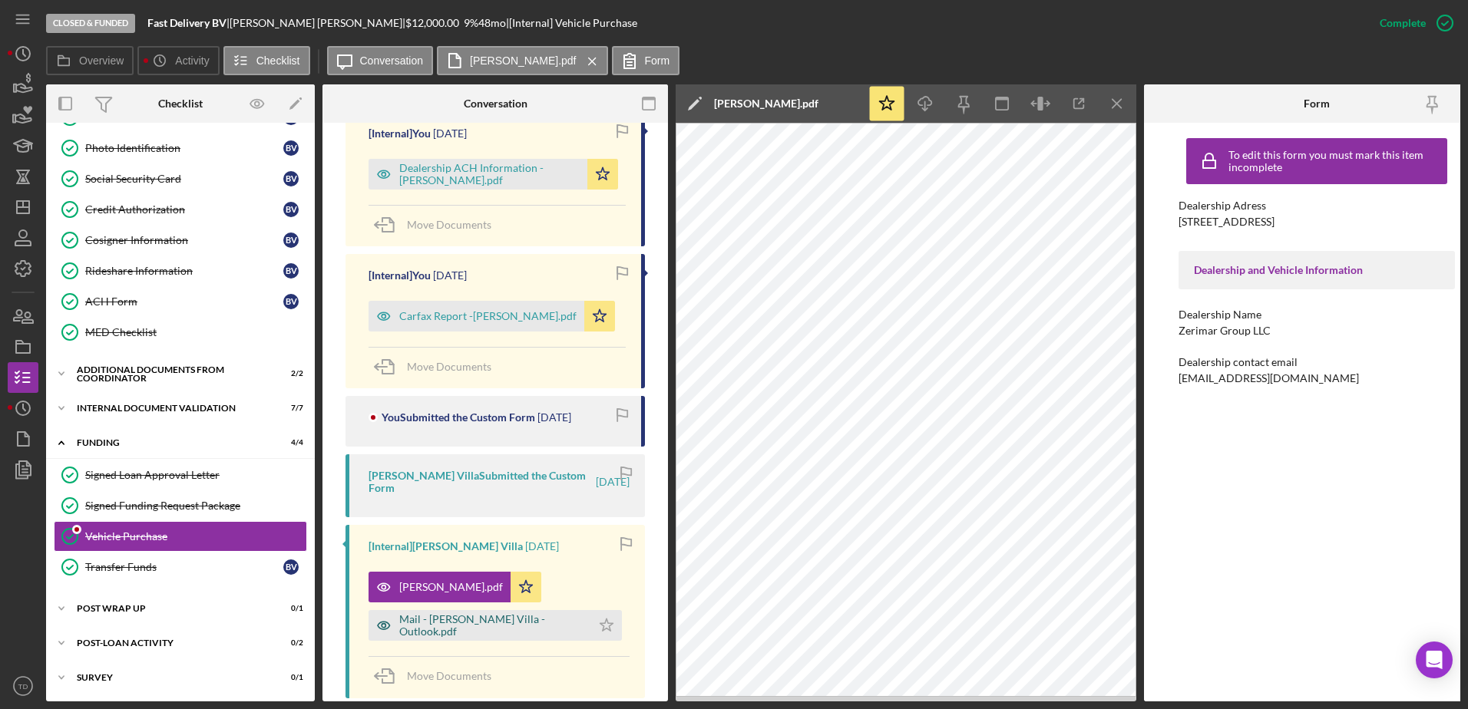
click at [475, 613] on div "Mail - [PERSON_NAME] Villa - Outlook.pdf" at bounding box center [491, 625] width 184 height 25
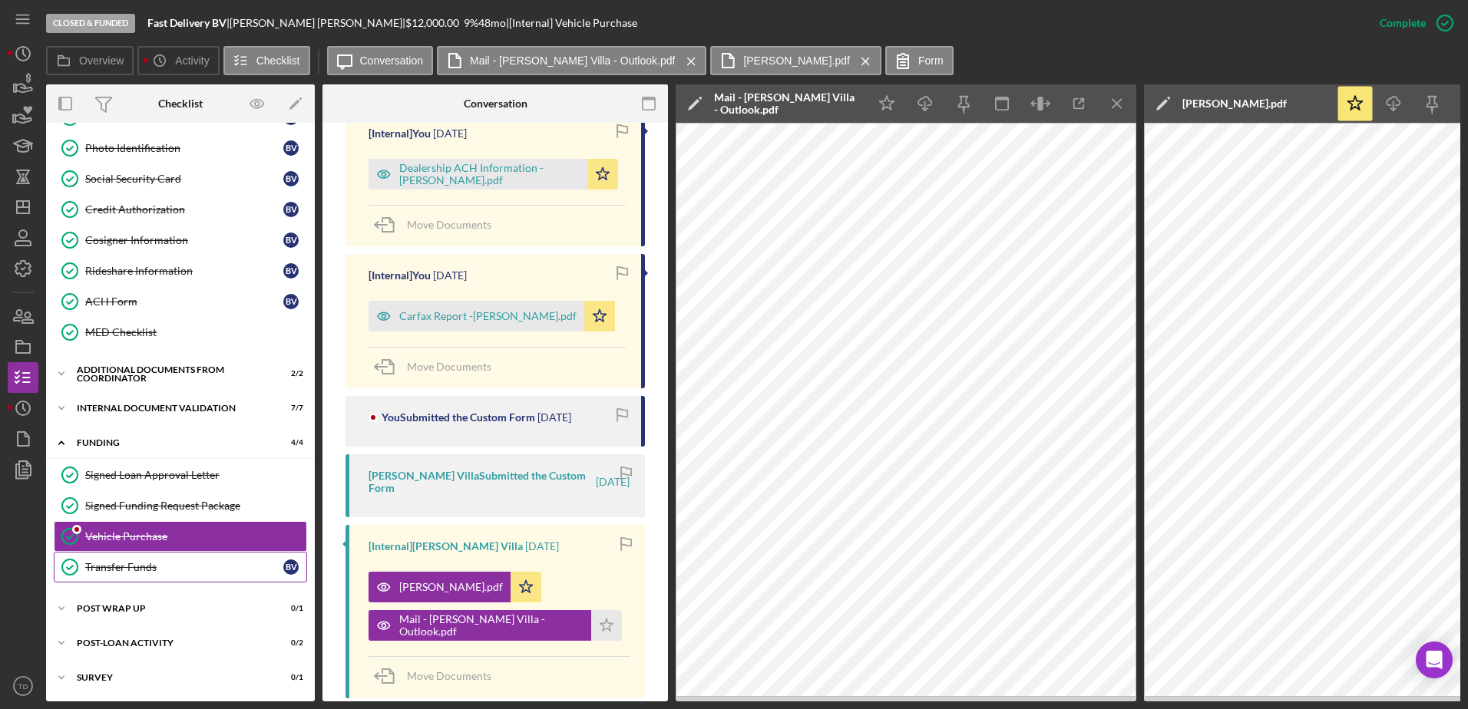
click at [200, 566] on div "Transfer Funds" at bounding box center [184, 567] width 198 height 12
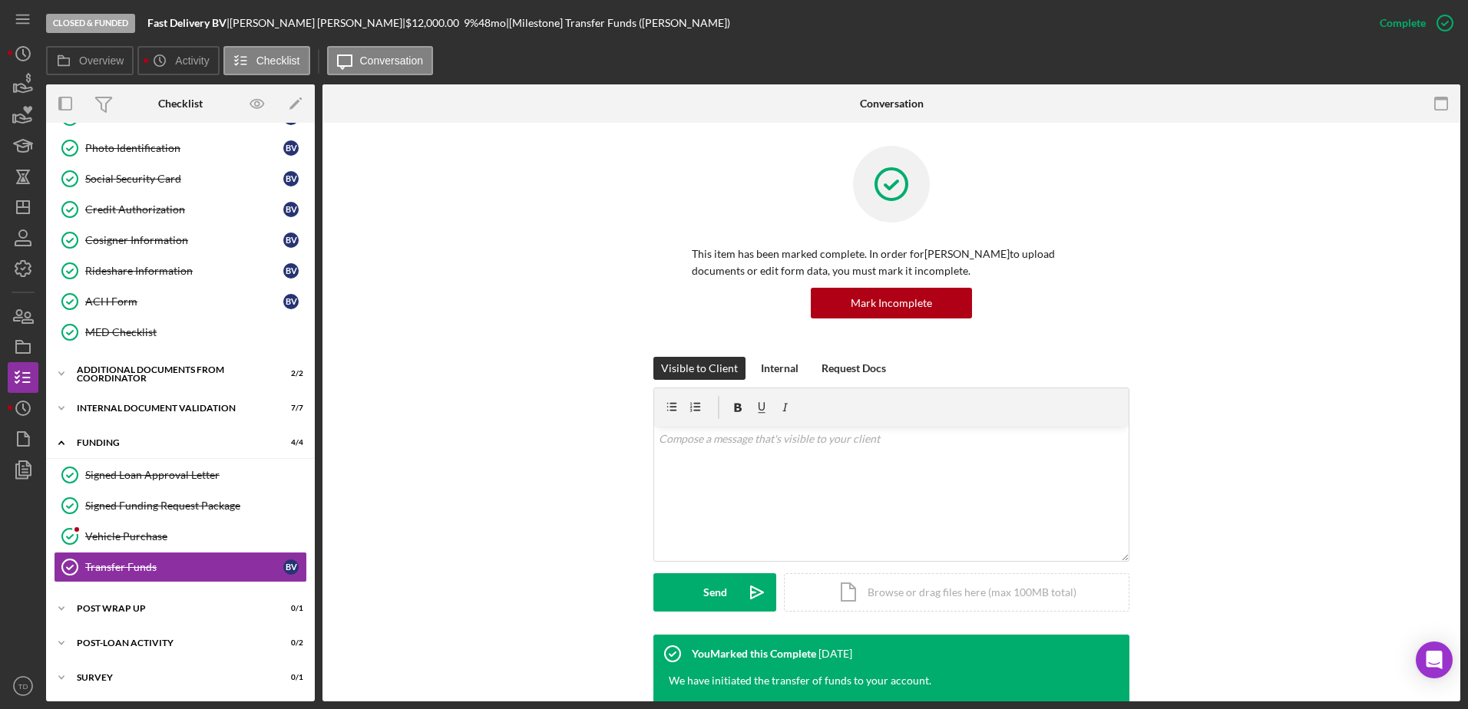
scroll to position [200, 0]
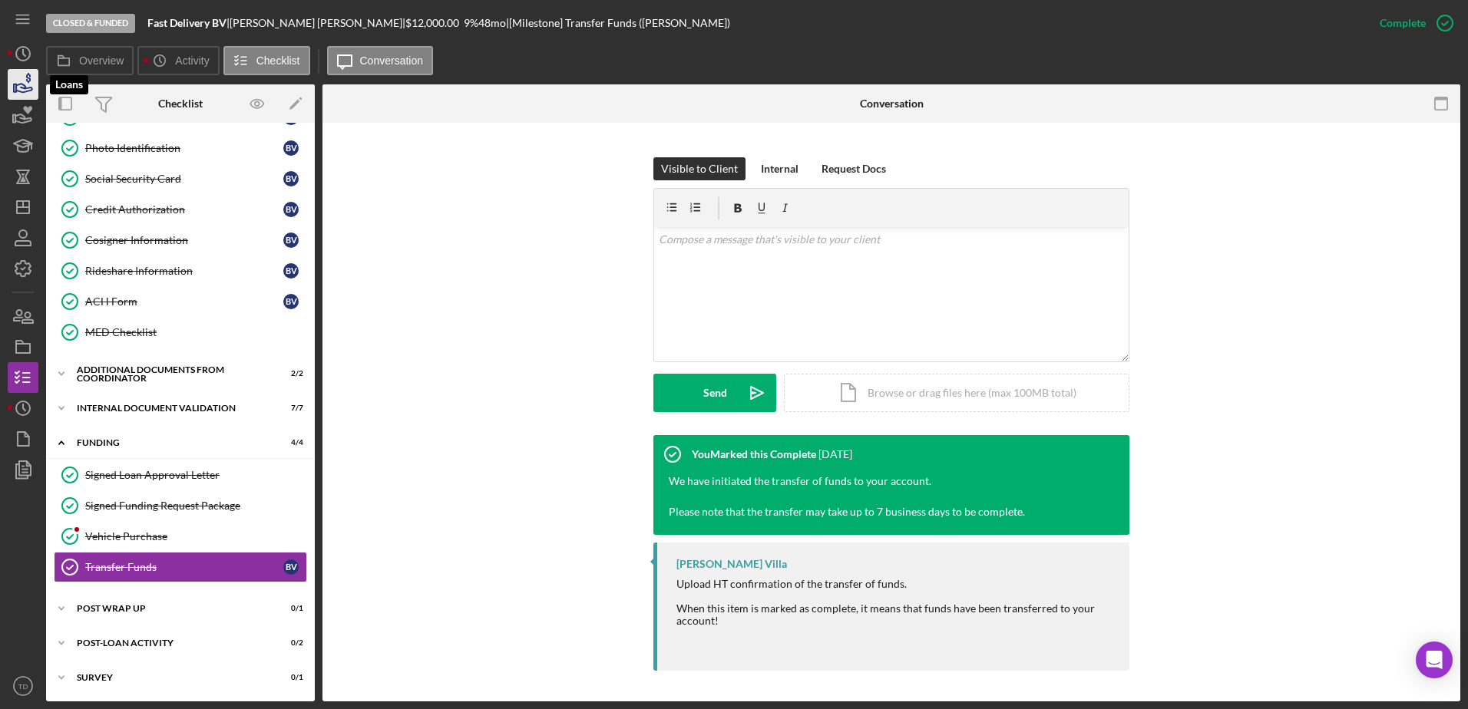
click at [26, 92] on icon "button" at bounding box center [24, 88] width 16 height 8
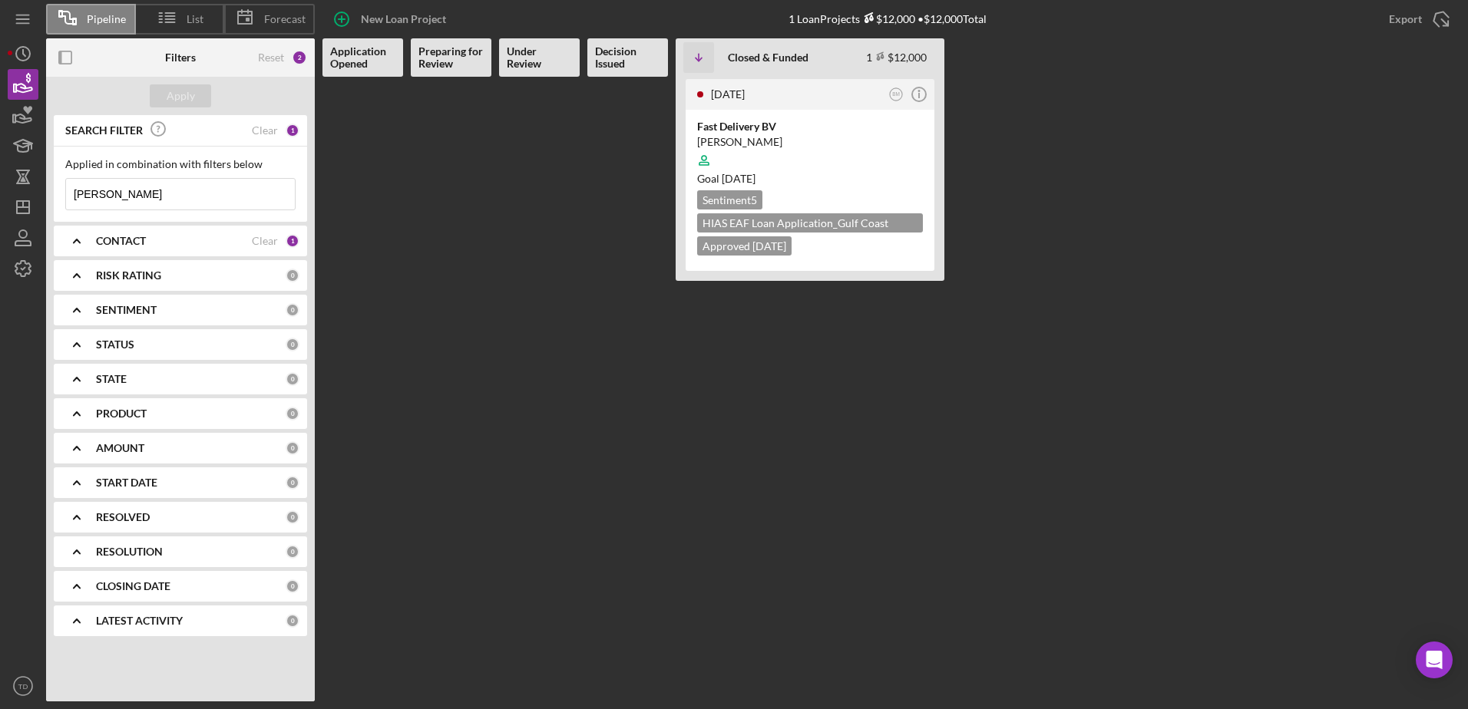
drag, startPoint x: 138, startPoint y: 210, endPoint x: 57, endPoint y: 190, distance: 83.8
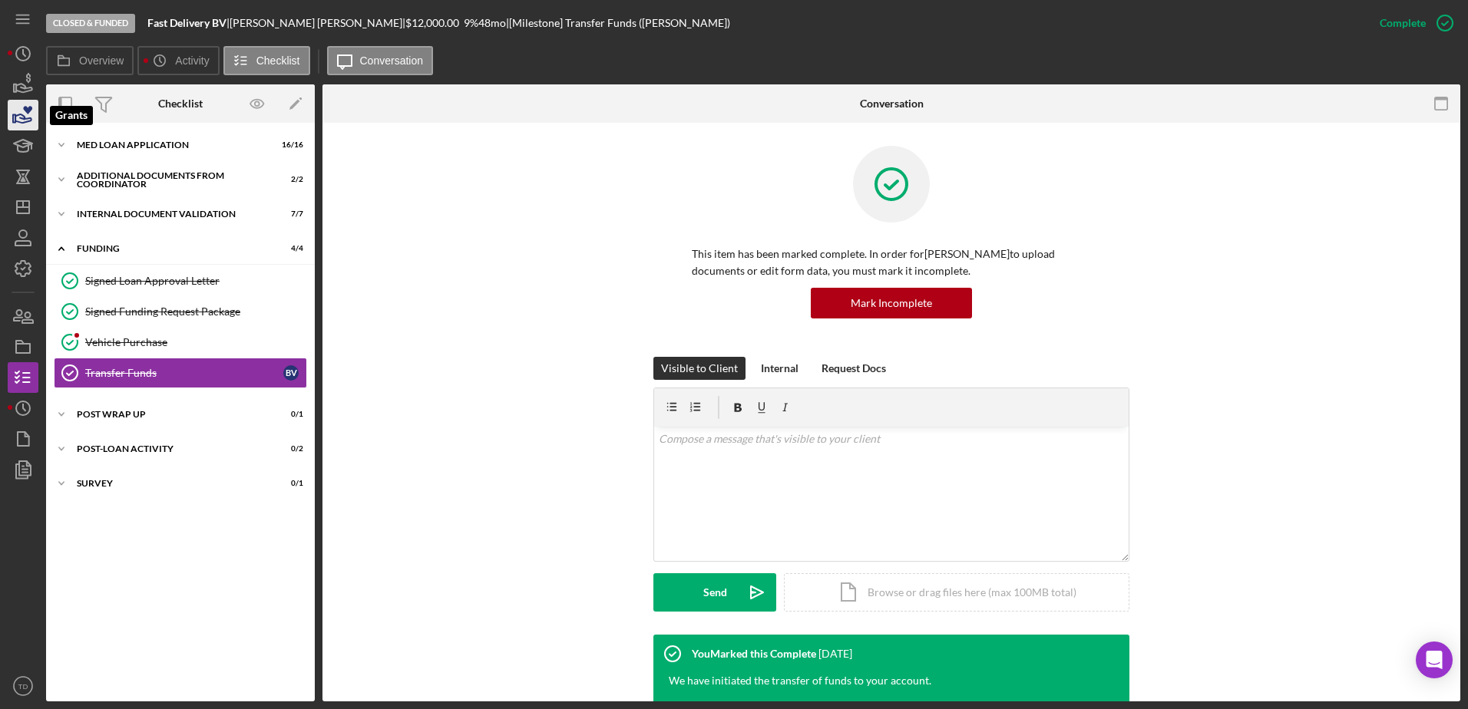
click at [26, 113] on icon "button" at bounding box center [23, 115] width 38 height 38
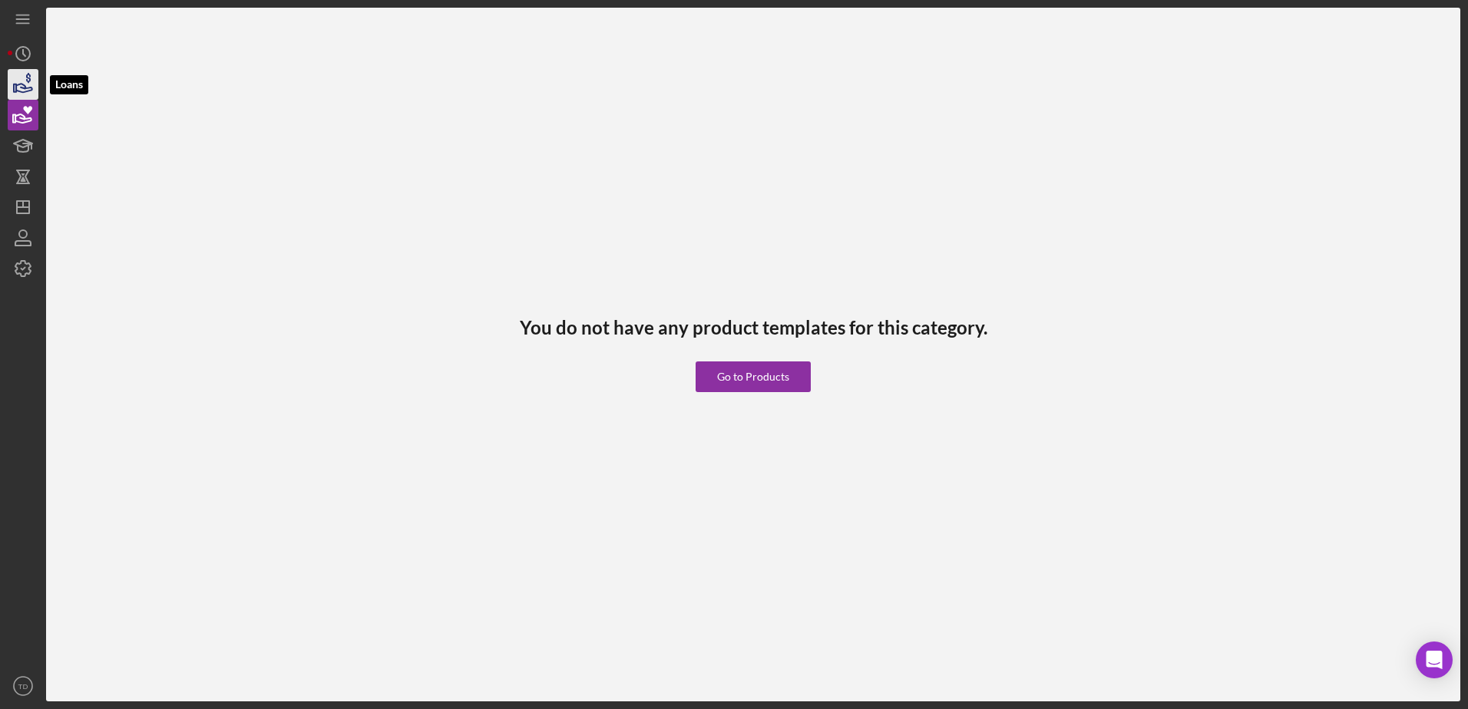
click at [21, 91] on icon "button" at bounding box center [24, 88] width 16 height 8
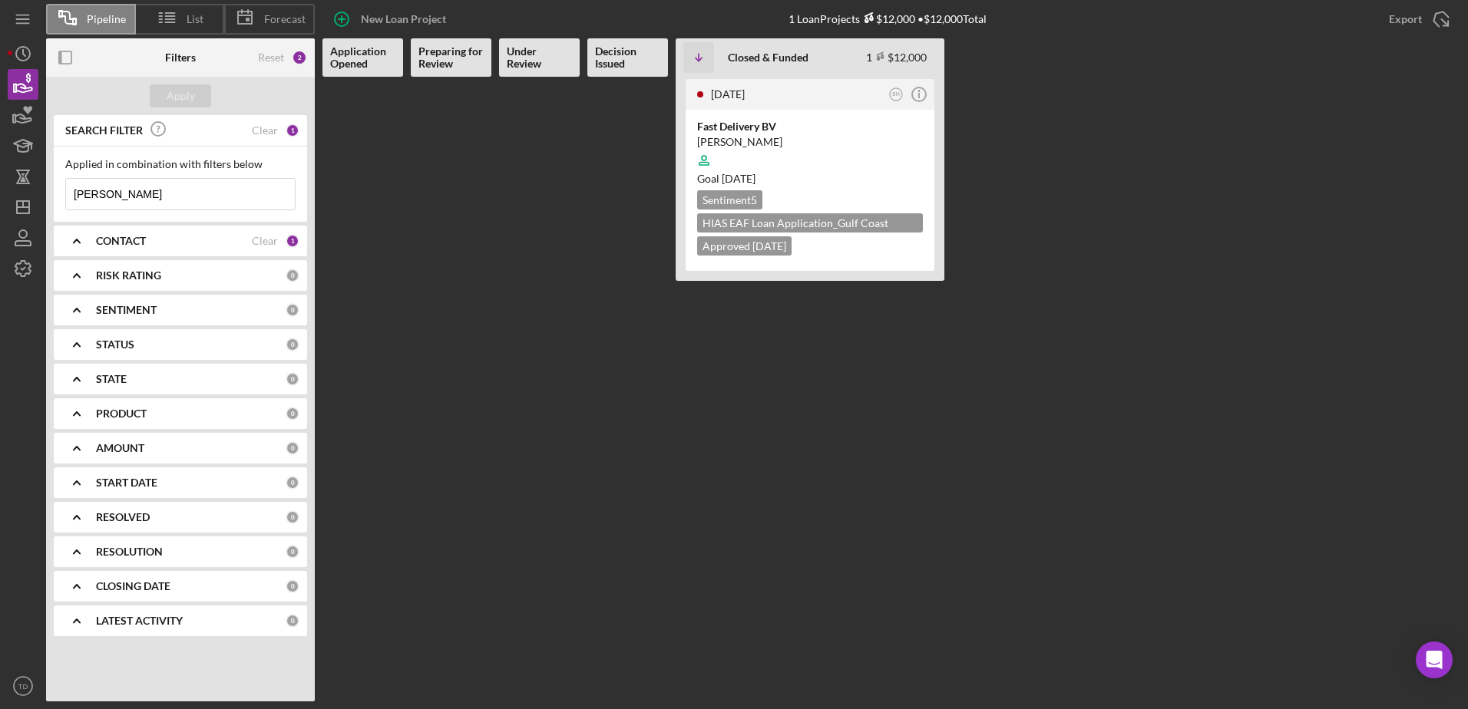
drag, startPoint x: 129, startPoint y: 195, endPoint x: 71, endPoint y: 195, distance: 57.6
click at [71, 195] on input "[PERSON_NAME]" at bounding box center [180, 194] width 229 height 31
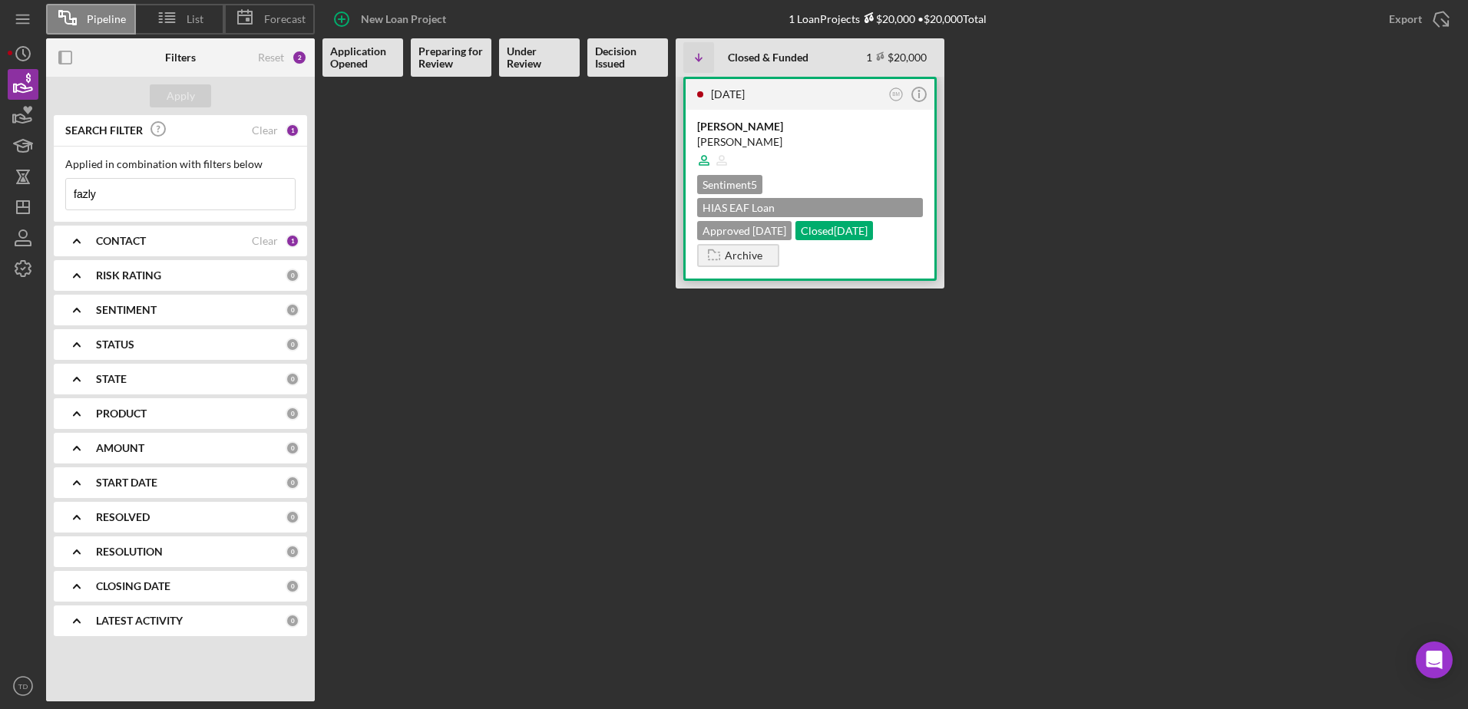
type input "fazly"
click at [758, 131] on div "[PERSON_NAME]" at bounding box center [810, 126] width 226 height 15
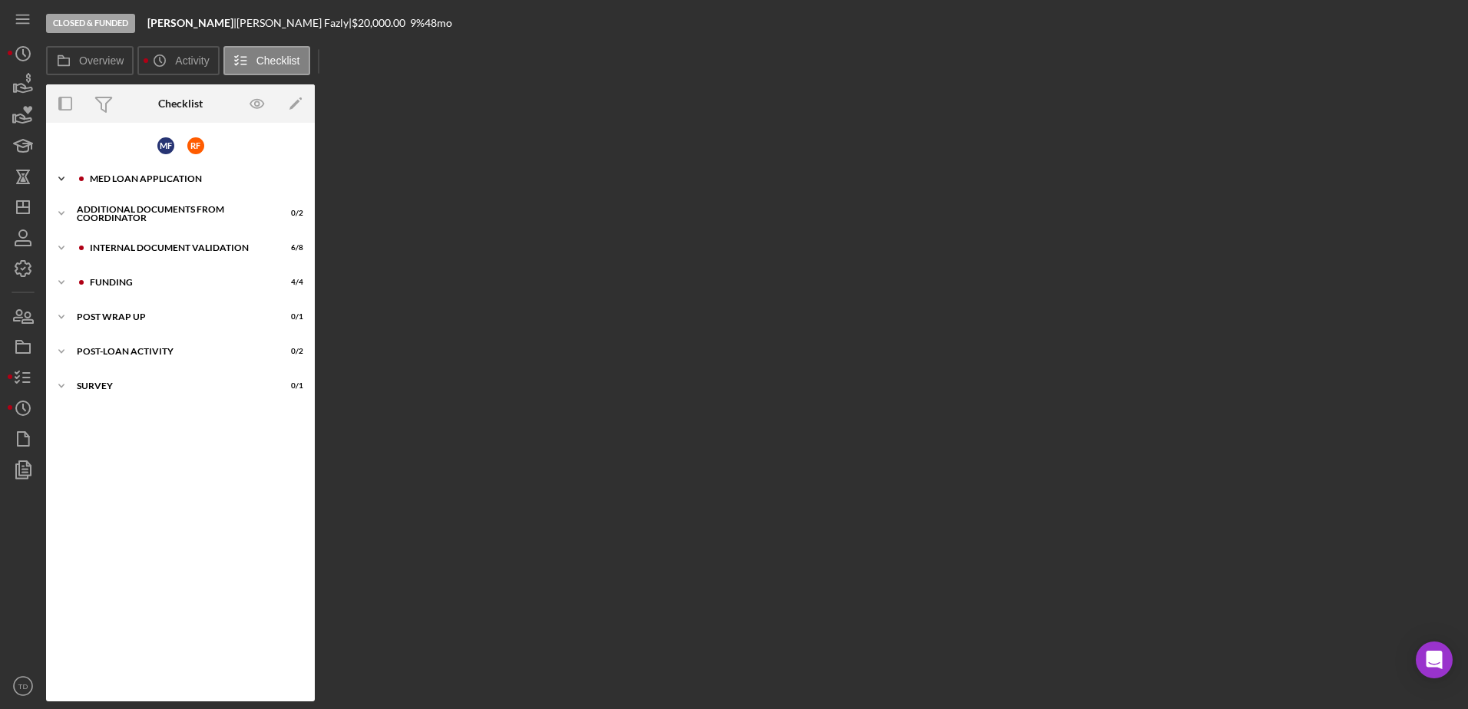
click at [127, 182] on div "MED Loan Application" at bounding box center [193, 178] width 206 height 9
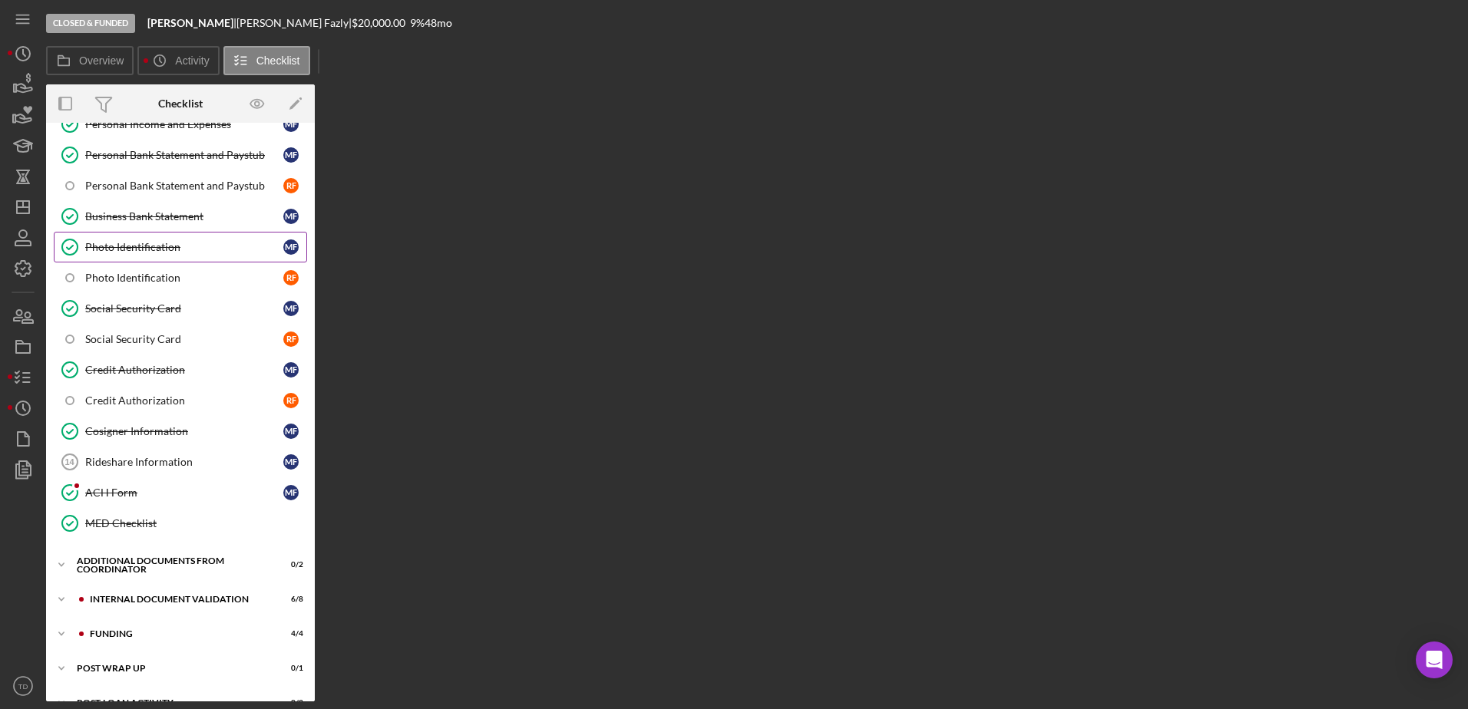
scroll to position [337, 0]
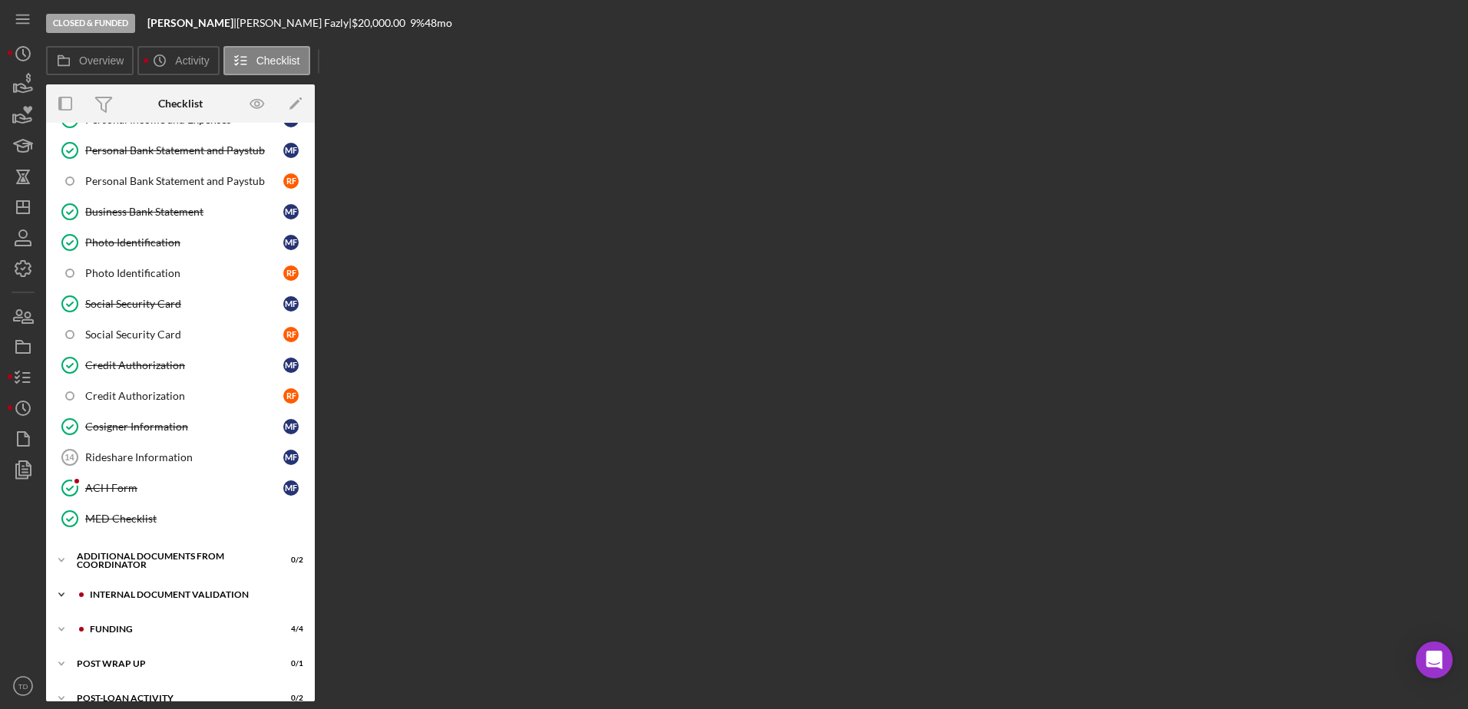
click at [159, 597] on div "Internal Document Validation" at bounding box center [193, 594] width 206 height 9
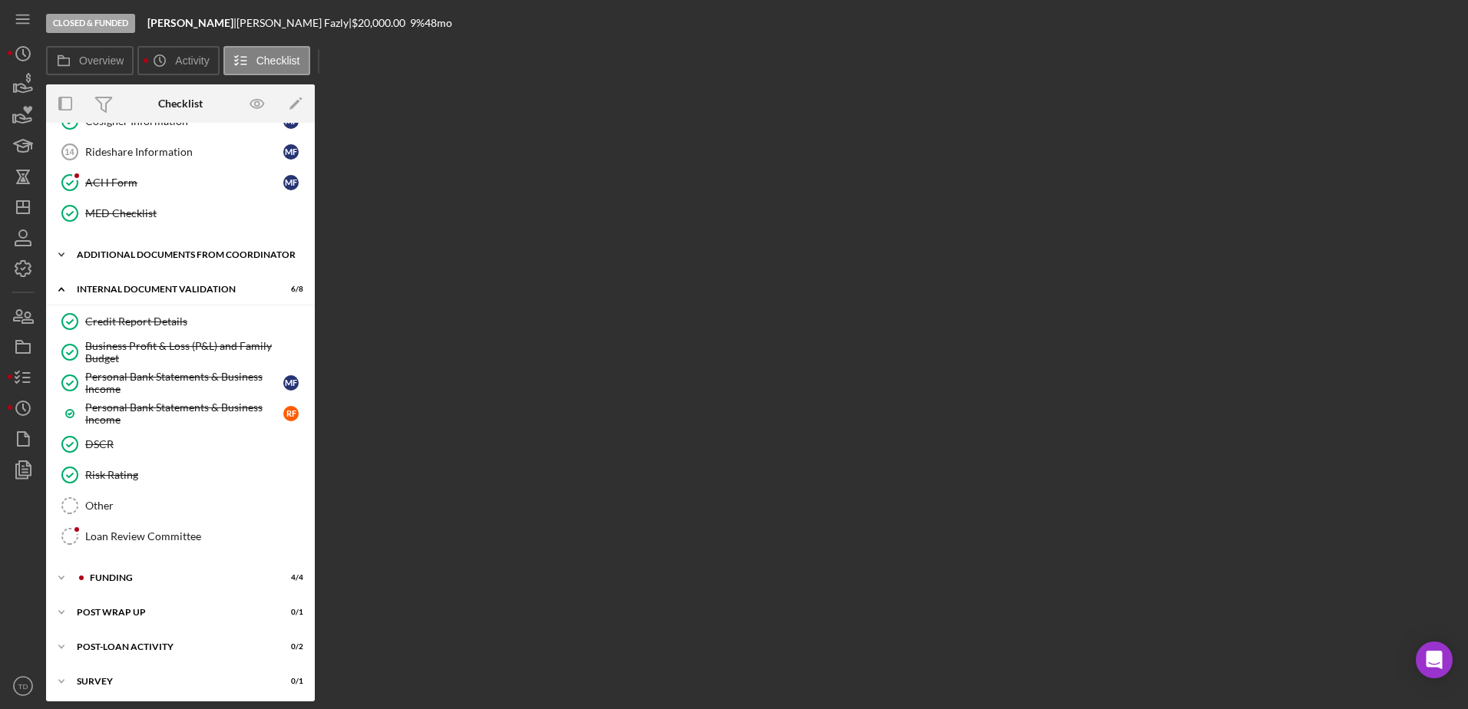
scroll to position [646, 0]
click at [126, 568] on div "Icon/Expander Funding 4 / 4" at bounding box center [180, 574] width 269 height 31
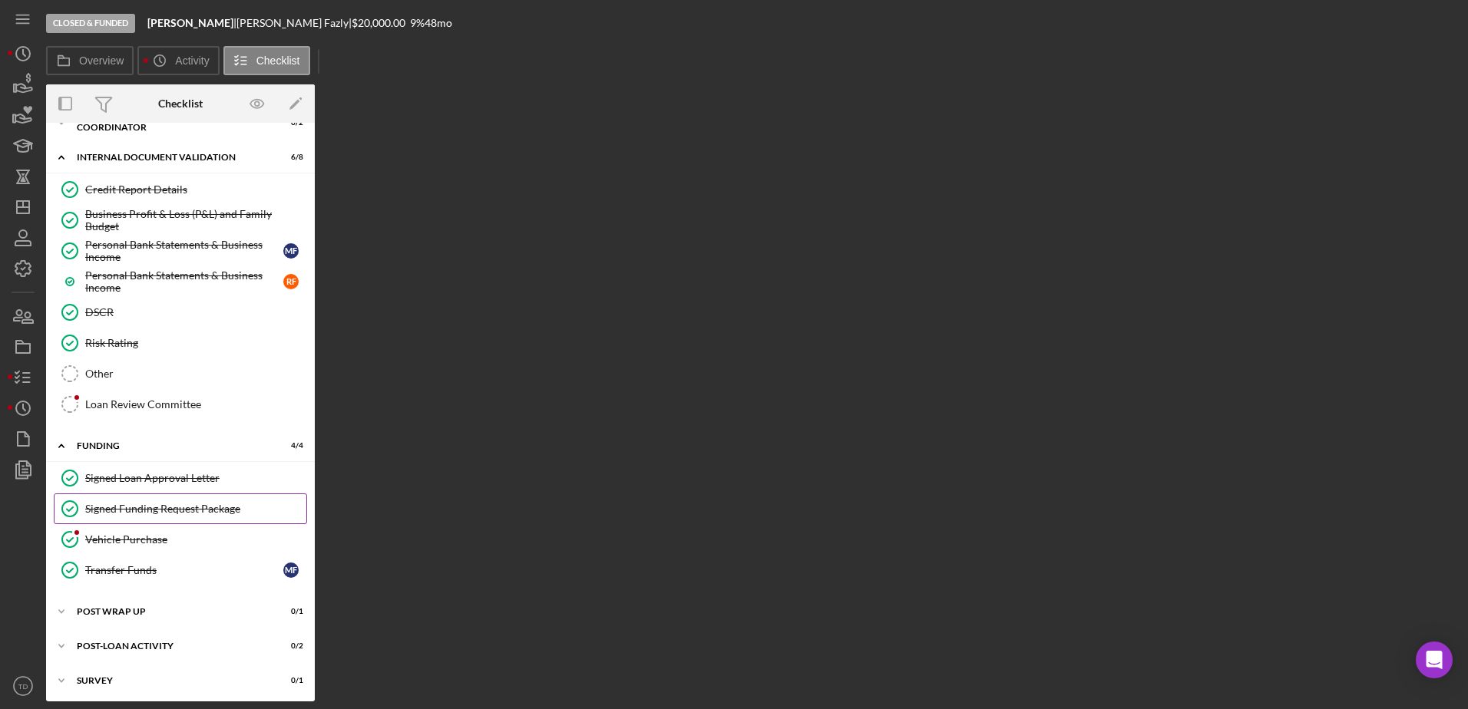
scroll to position [775, 0]
click at [165, 479] on div "Signed Loan Approval Letter" at bounding box center [195, 477] width 221 height 12
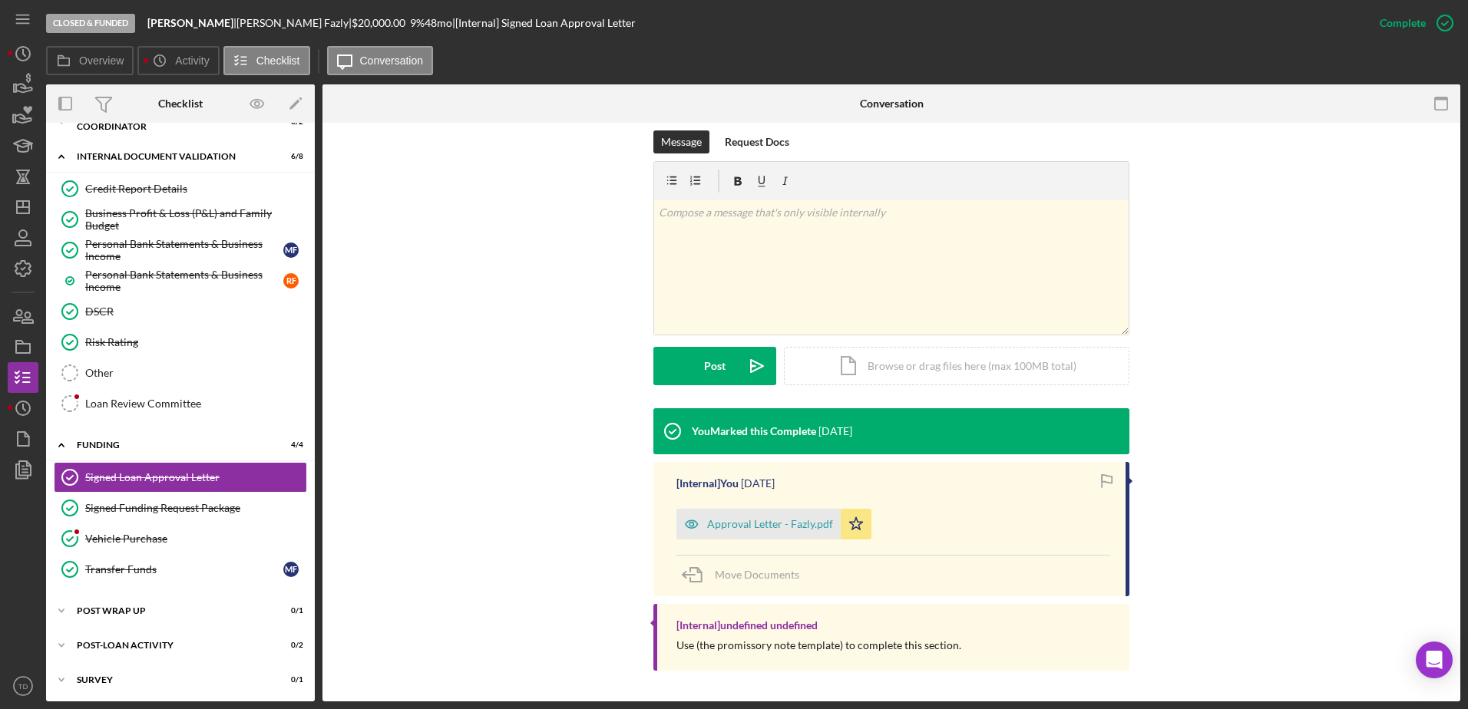
scroll to position [226, 0]
click at [187, 502] on div "Signed Funding Request Package" at bounding box center [195, 508] width 221 height 12
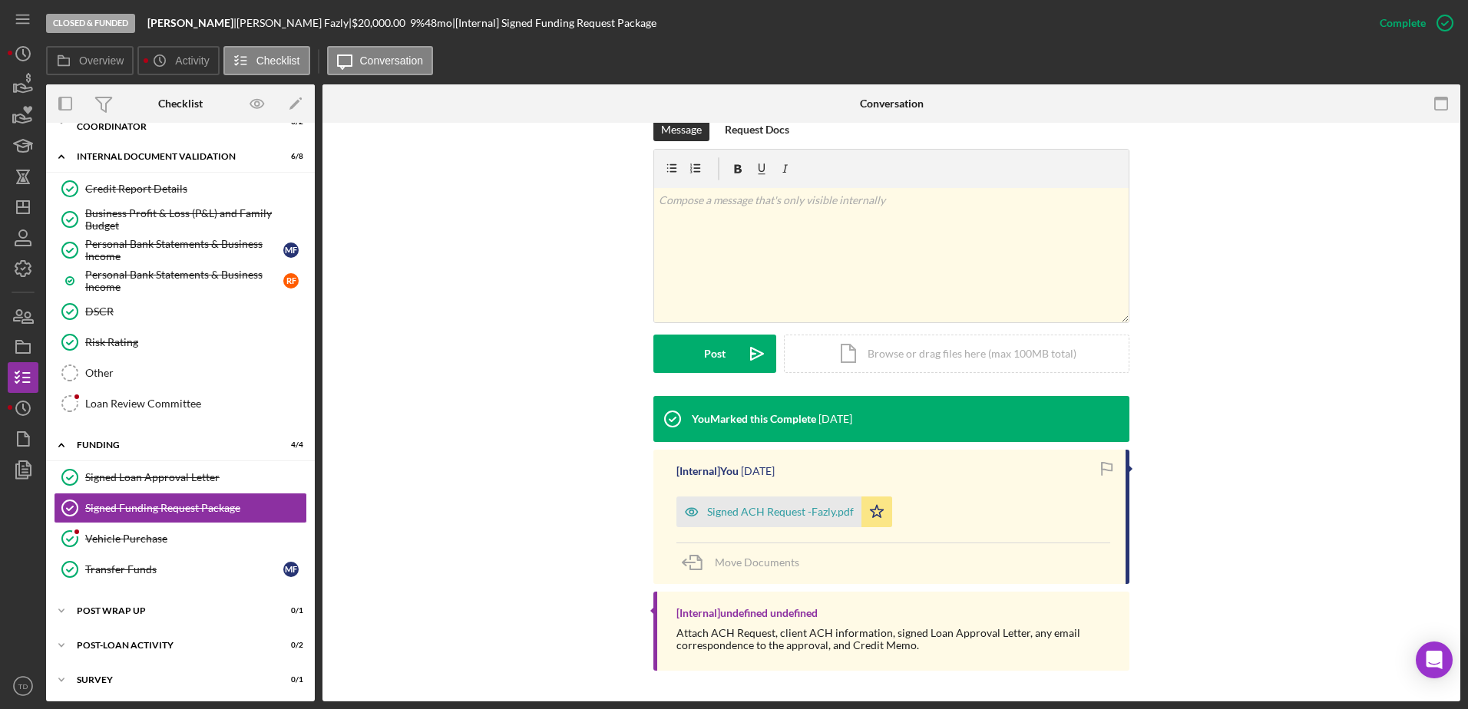
scroll to position [238, 0]
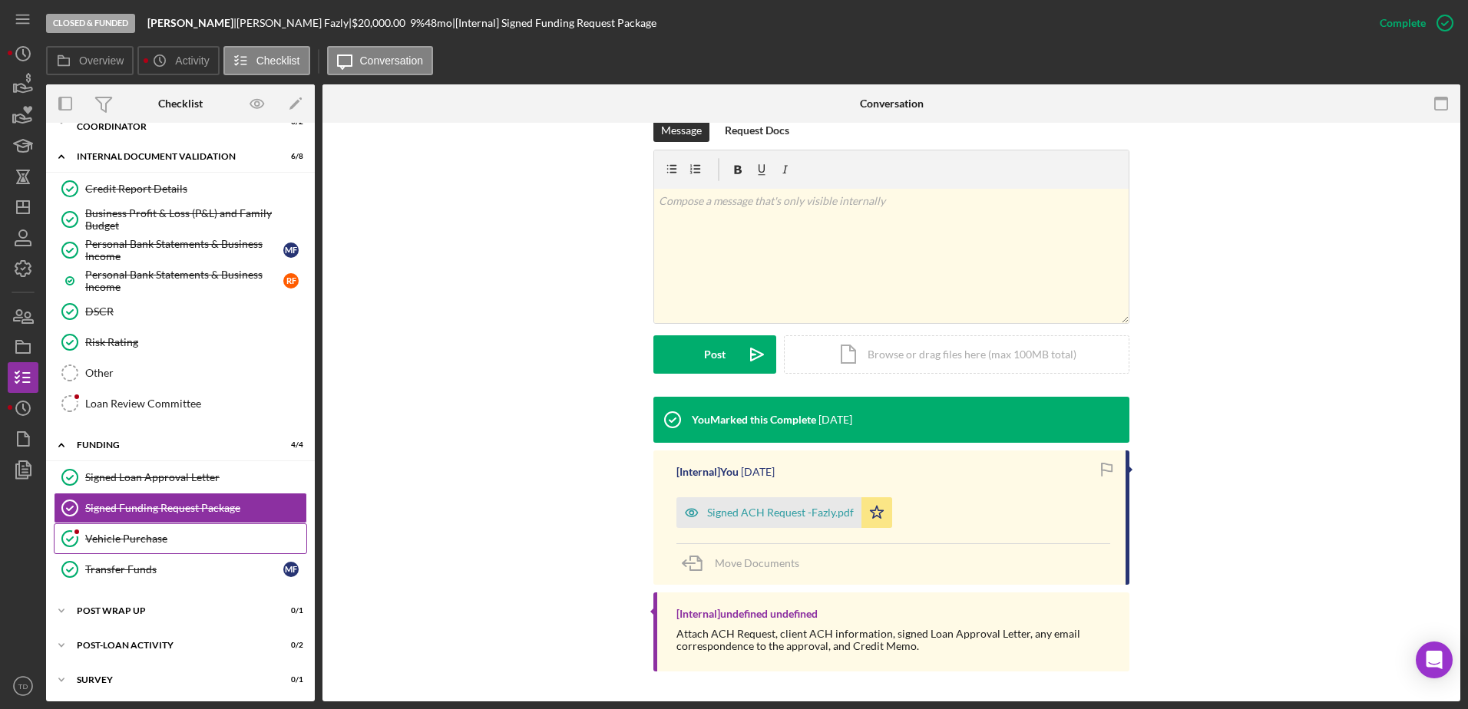
click at [207, 538] on div "Vehicle Purchase" at bounding box center [195, 539] width 221 height 12
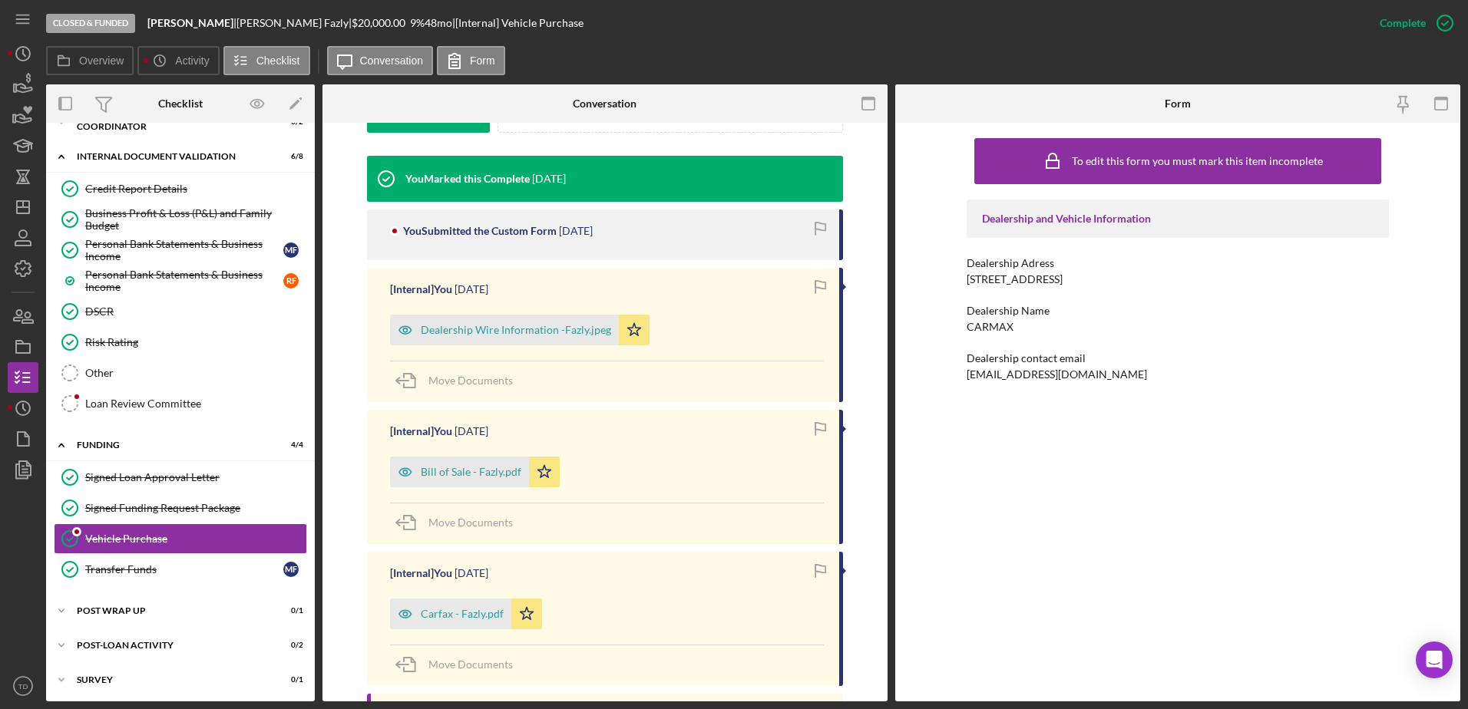
scroll to position [569, 0]
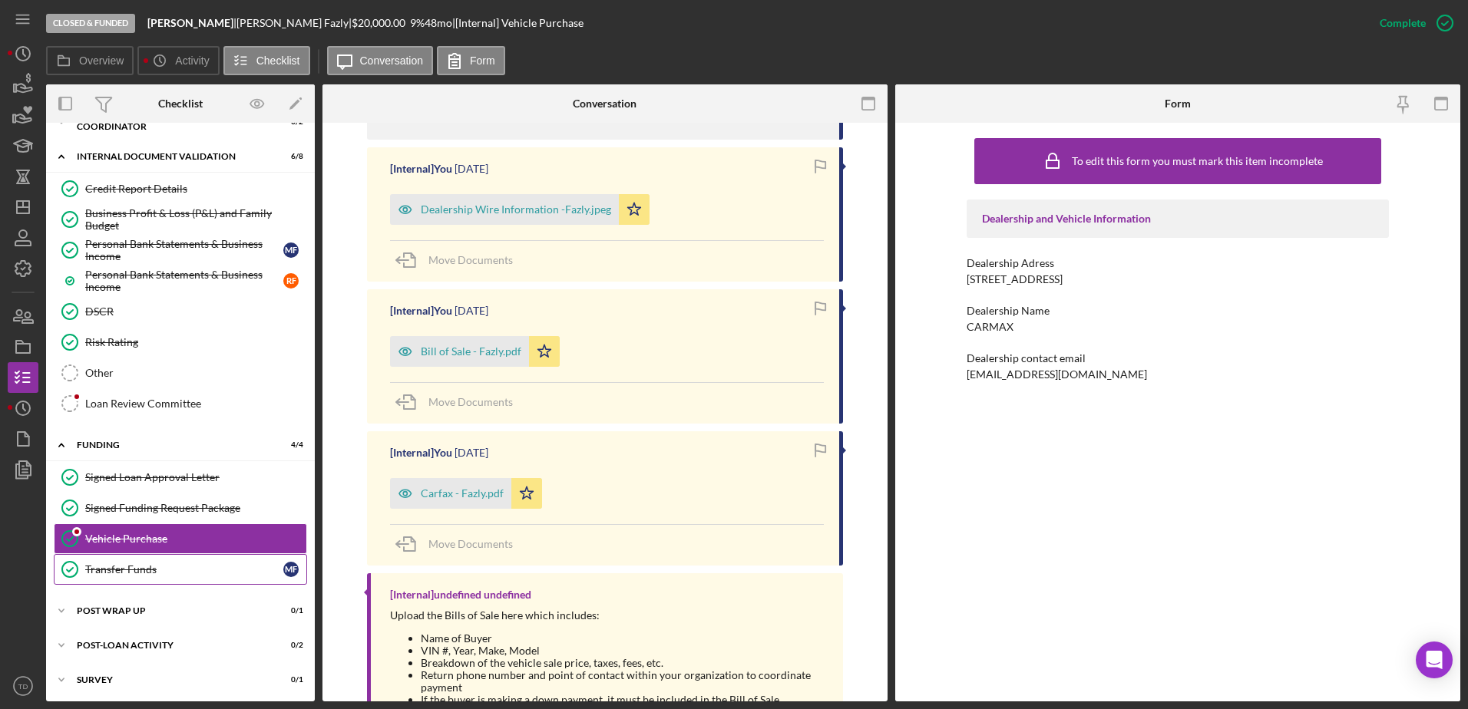
click at [196, 557] on link "Transfer Funds Transfer Funds M F" at bounding box center [180, 569] width 253 height 31
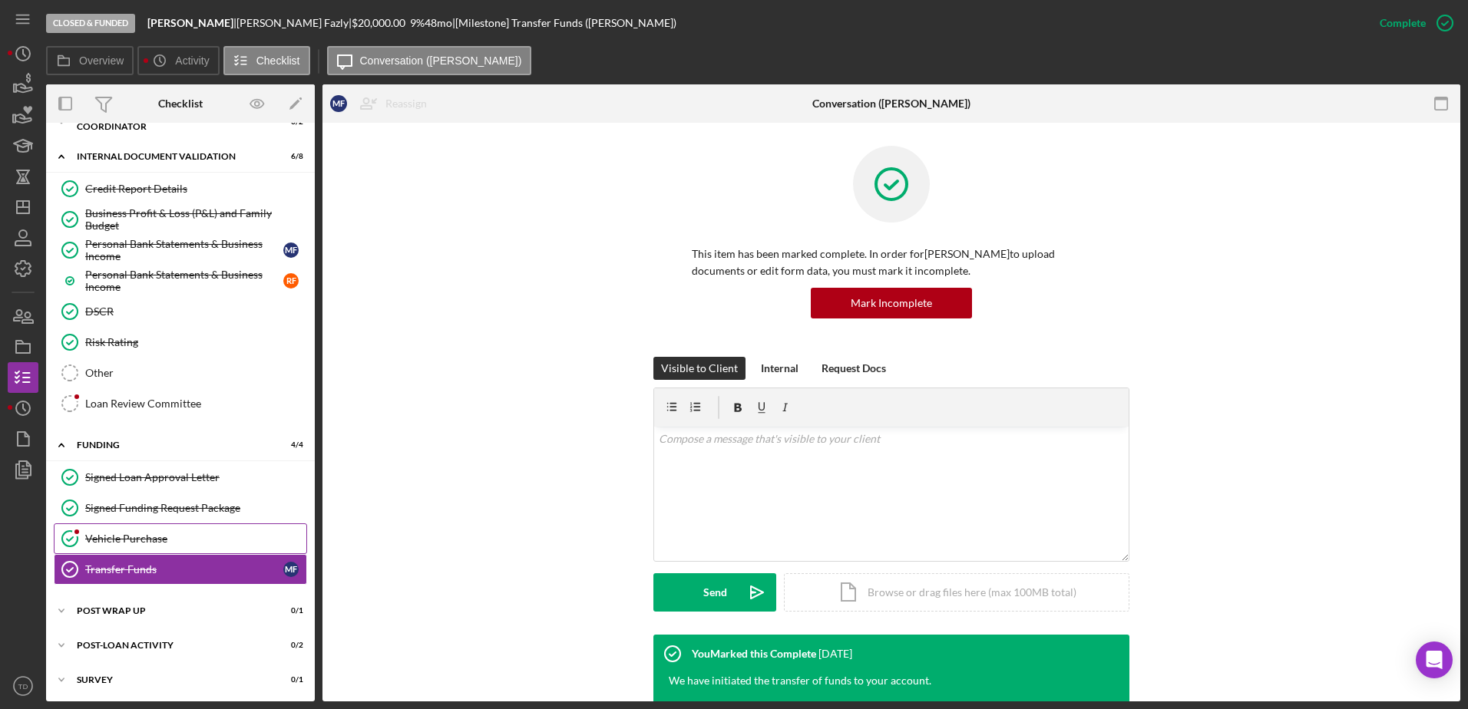
click at [180, 533] on div "Vehicle Purchase" at bounding box center [195, 539] width 221 height 12
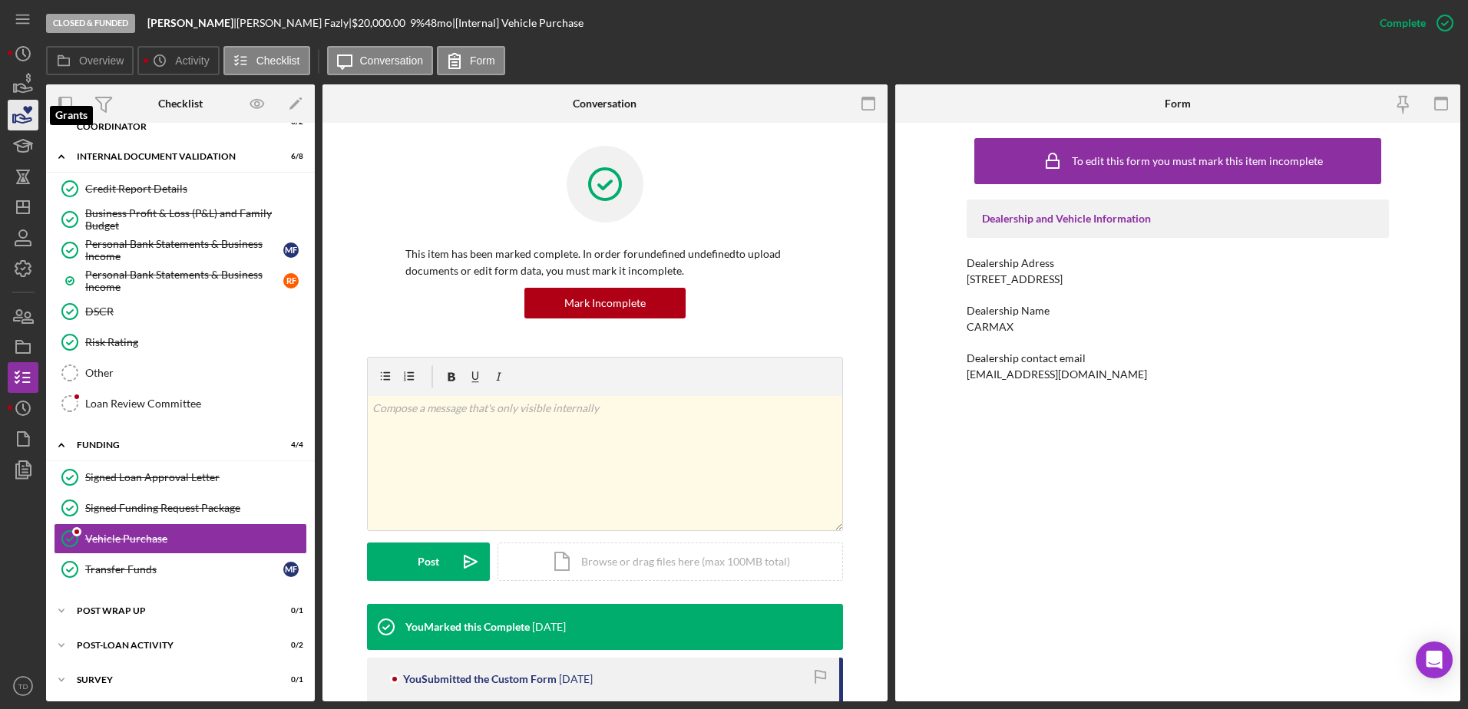
click at [22, 117] on icon "button" at bounding box center [23, 115] width 38 height 38
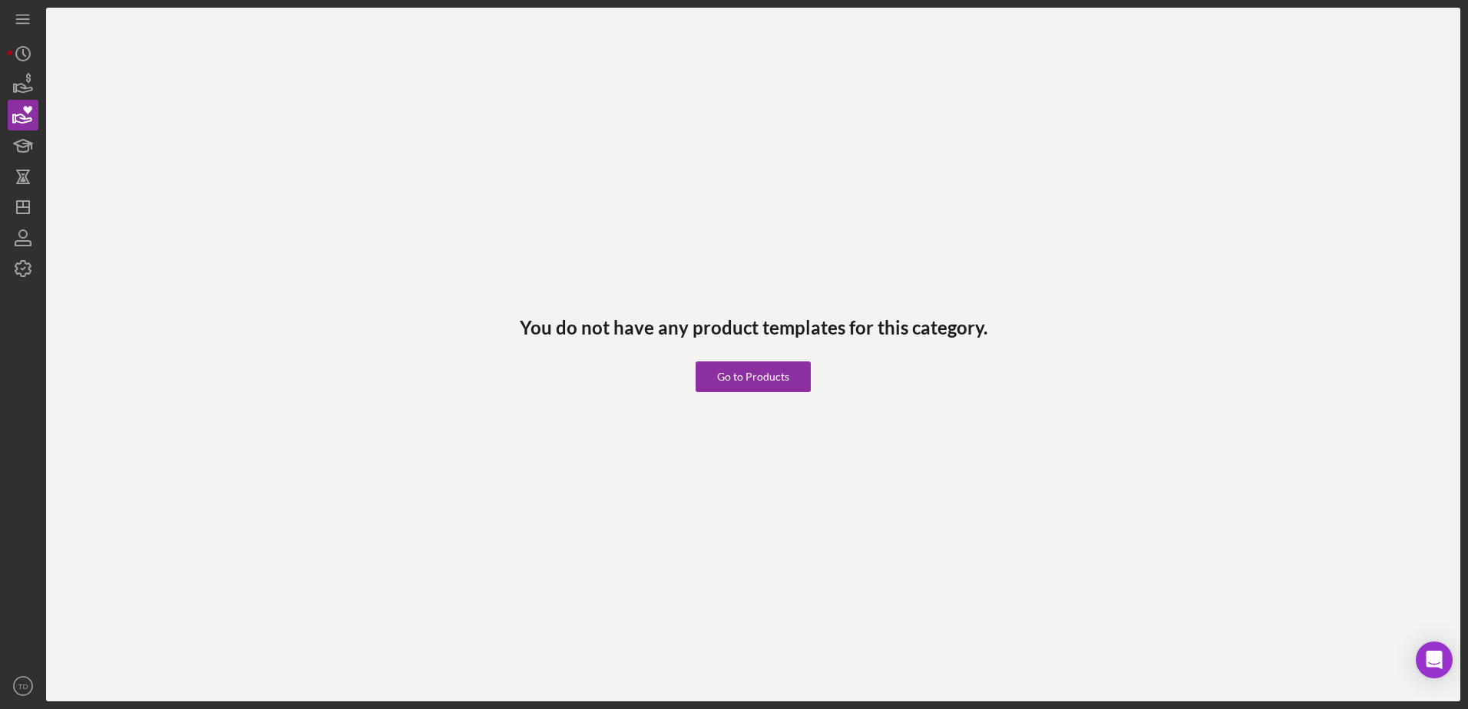
click at [7, 88] on div "You do not have any product templates for this category. Go to Products Icon/Me…" at bounding box center [734, 354] width 1468 height 709
click at [12, 84] on icon "button" at bounding box center [23, 84] width 38 height 38
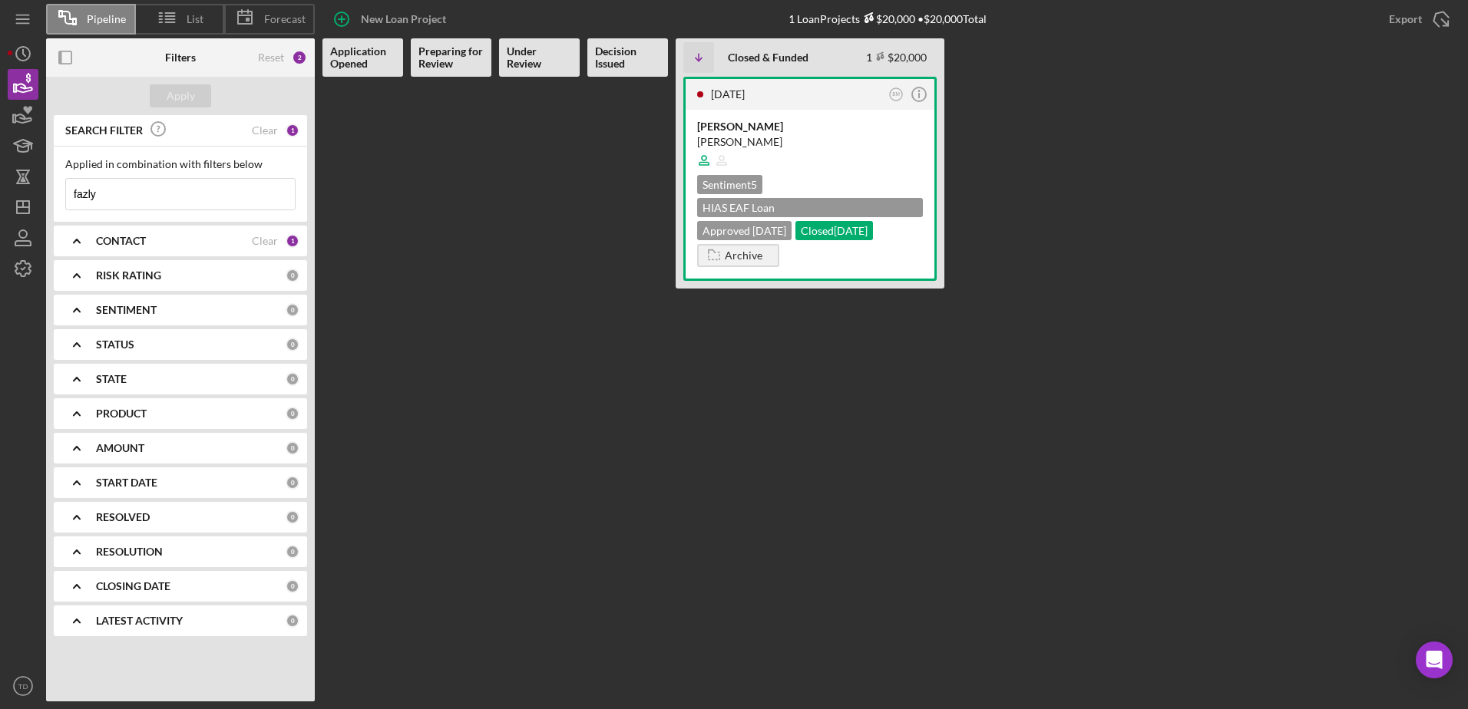
drag, startPoint x: 159, startPoint y: 204, endPoint x: 3, endPoint y: 193, distance: 156.2
click at [3, 193] on div "Pipeline List Forecast New Loan Project 1 Loan Projects $20,000 • $20,000 Total…" at bounding box center [734, 354] width 1468 height 709
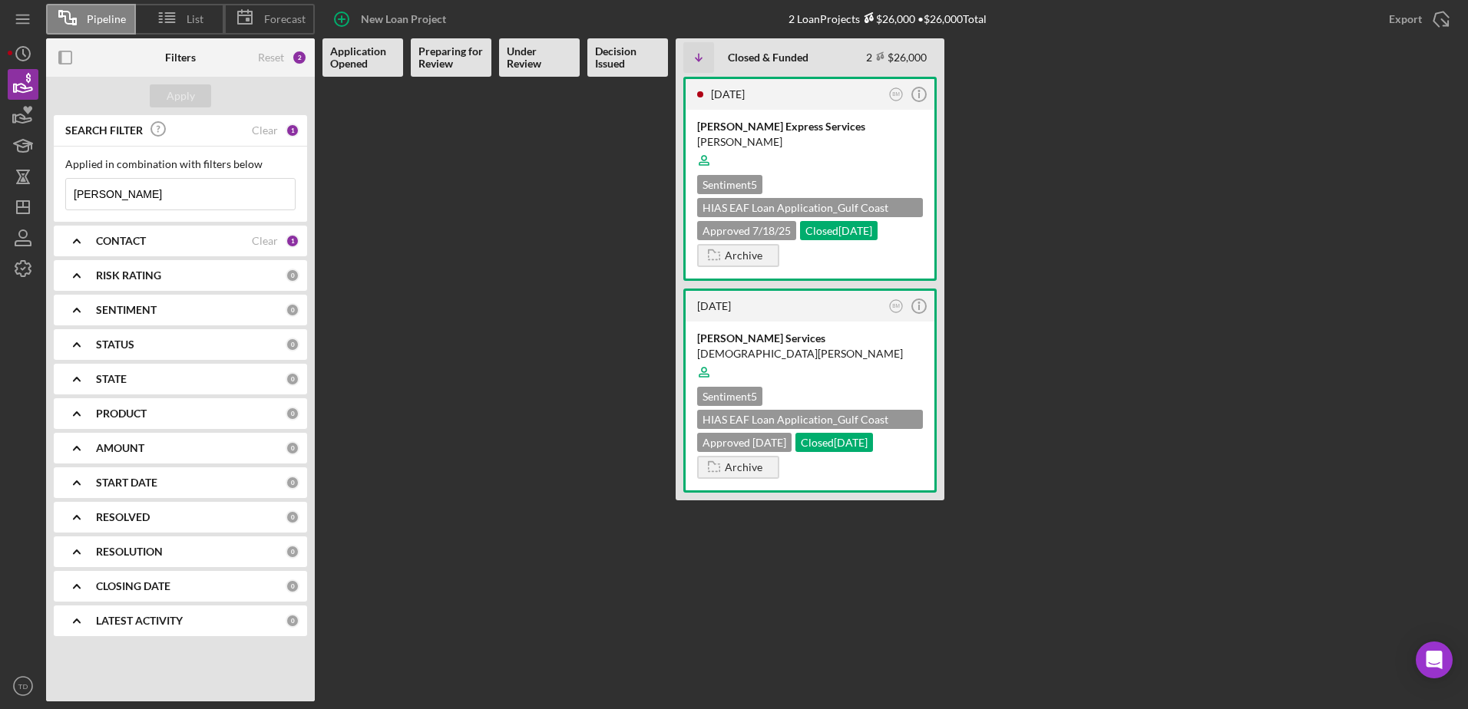
type input "[PERSON_NAME]"
click at [756, 127] on div "[PERSON_NAME] Express Services" at bounding box center [810, 126] width 226 height 15
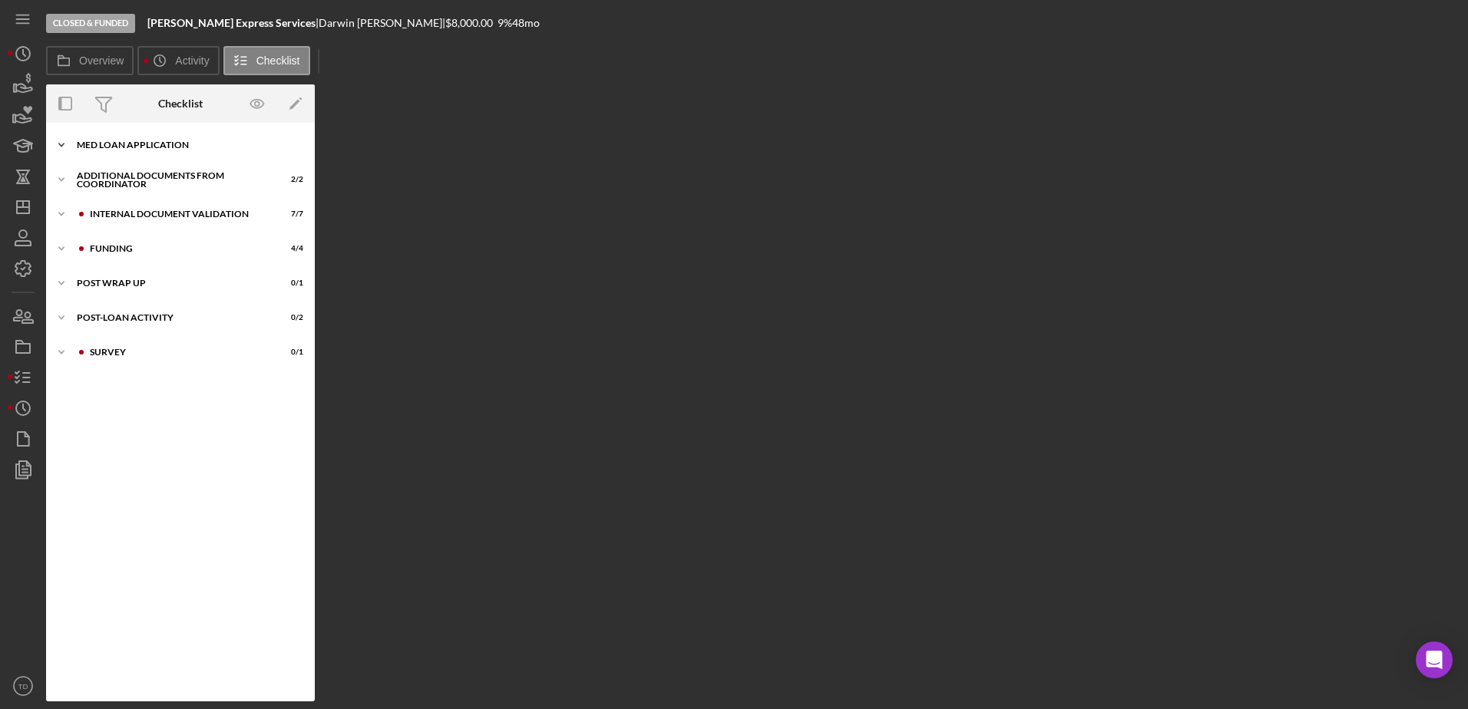
click at [153, 149] on div "MED Loan Application" at bounding box center [186, 144] width 219 height 9
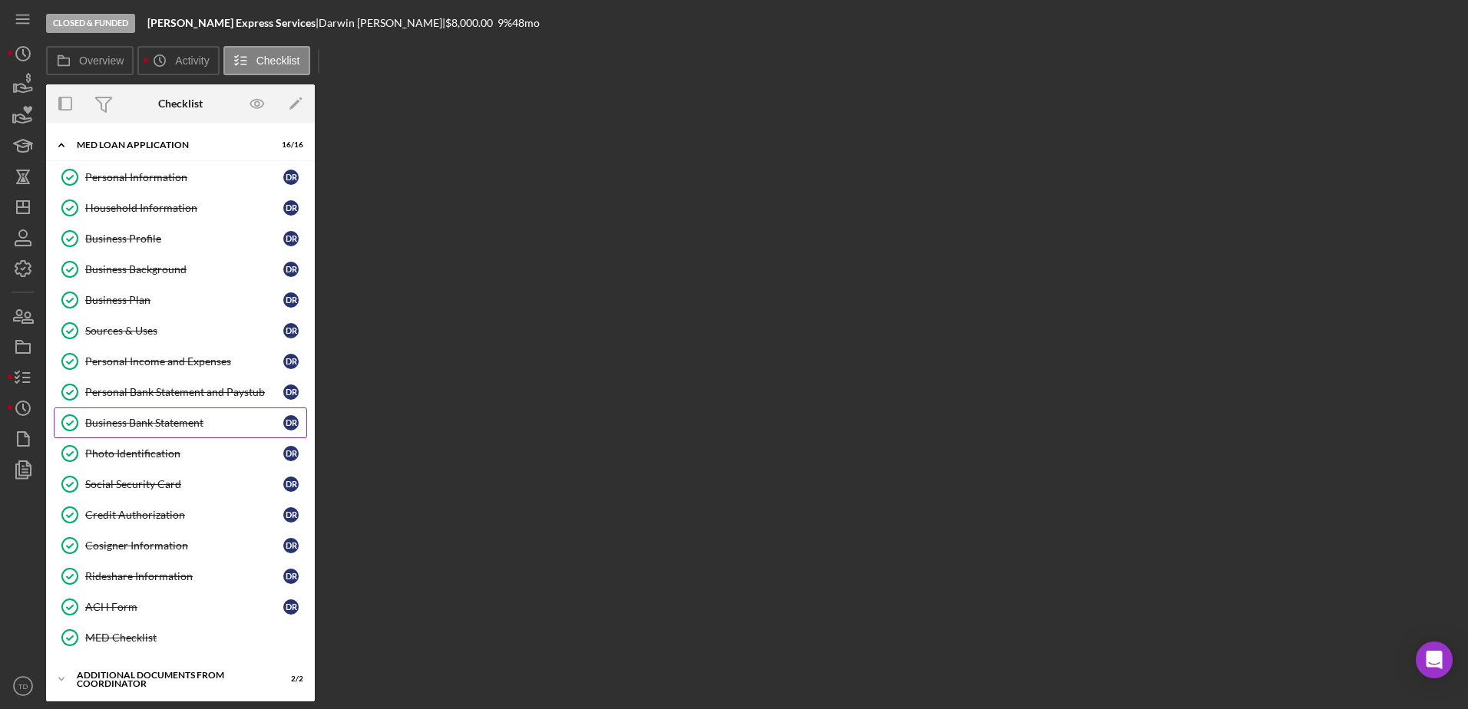
scroll to position [174, 0]
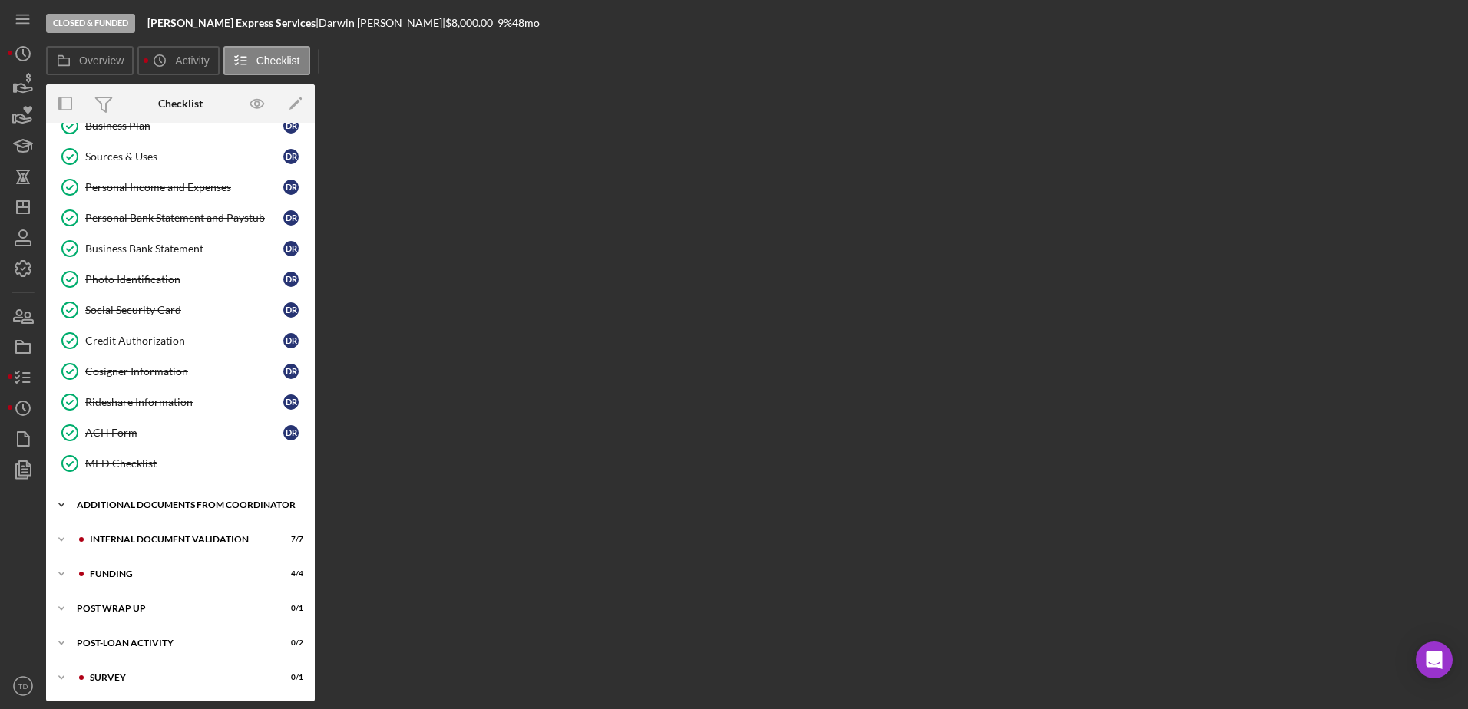
click at [168, 510] on div "Additional Documents from Coordinator" at bounding box center [186, 504] width 219 height 9
click at [163, 532] on div "Additional Documentation (from PC)" at bounding box center [195, 537] width 221 height 12
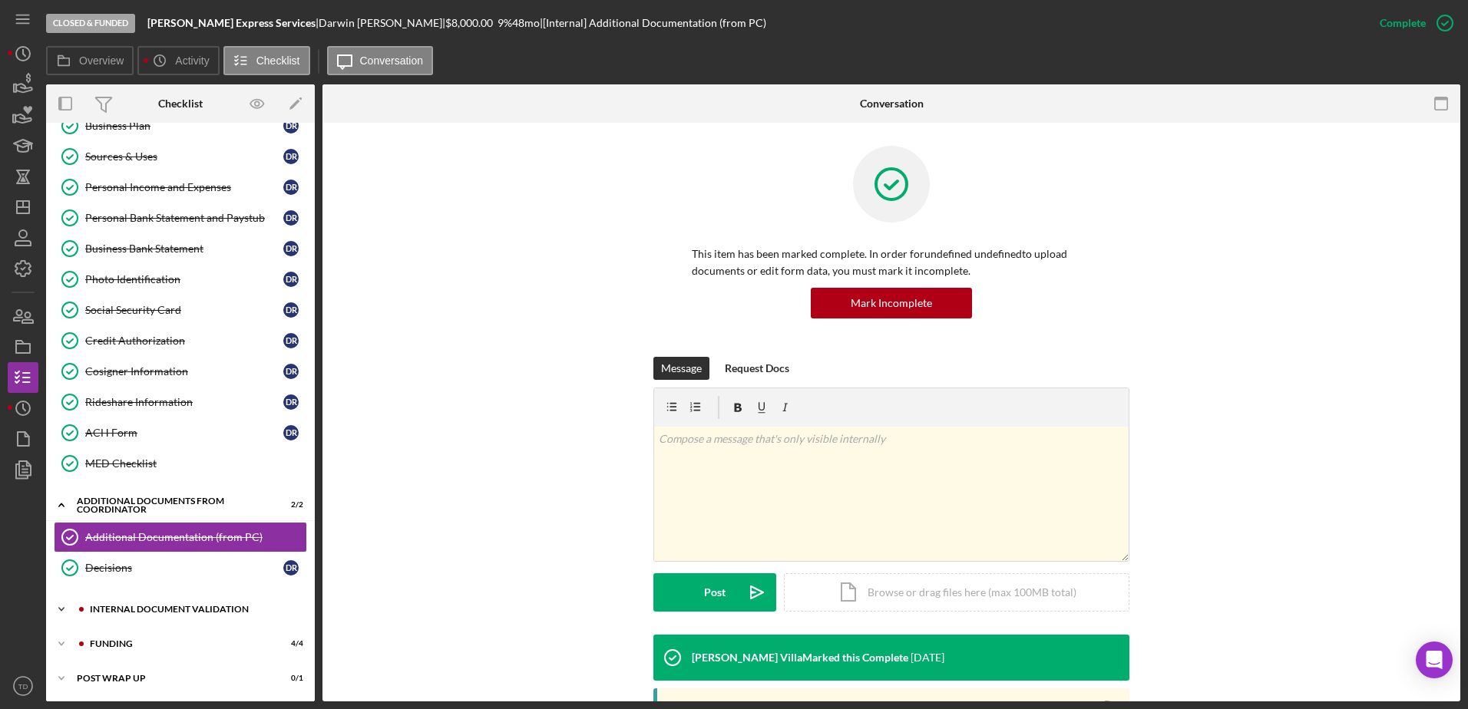
click at [150, 608] on div "Internal Document Validation" at bounding box center [193, 609] width 206 height 9
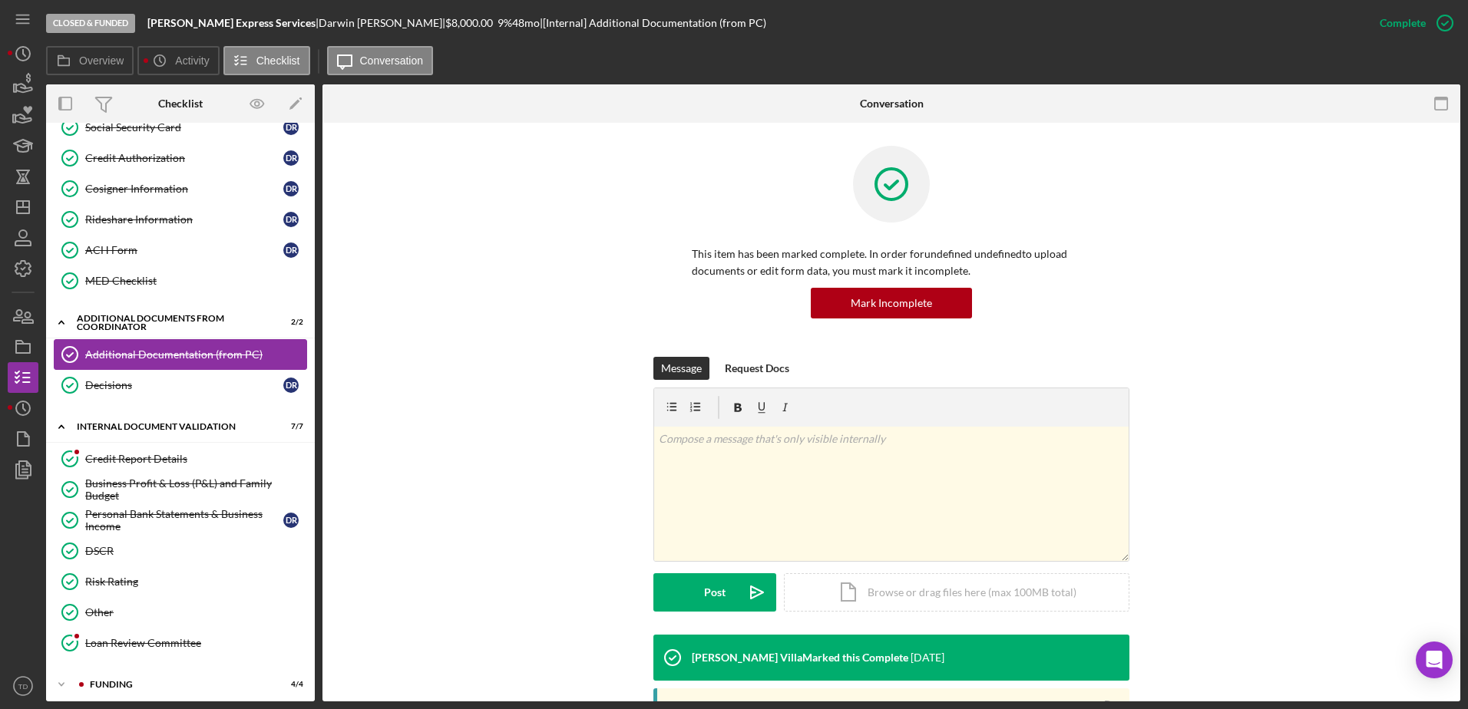
scroll to position [467, 0]
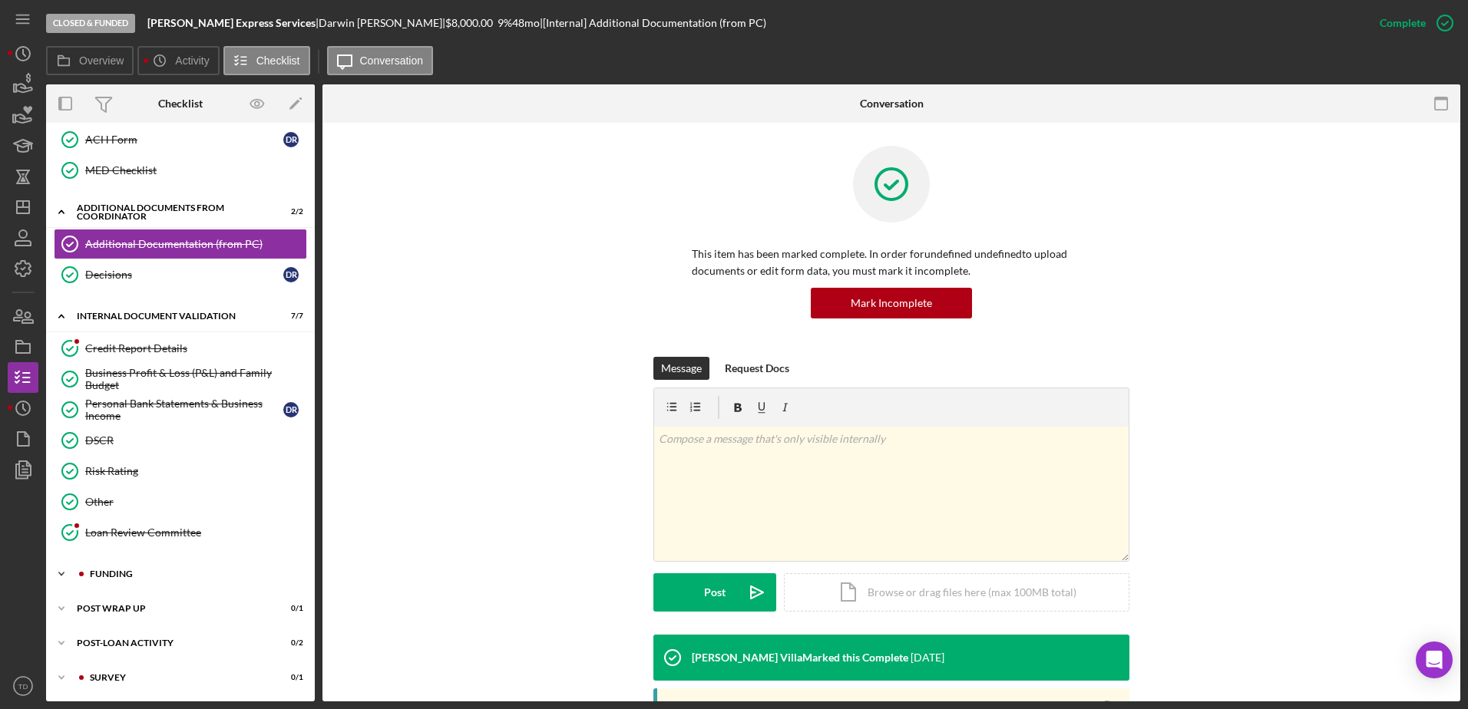
click at [146, 571] on div "Funding" at bounding box center [193, 574] width 206 height 9
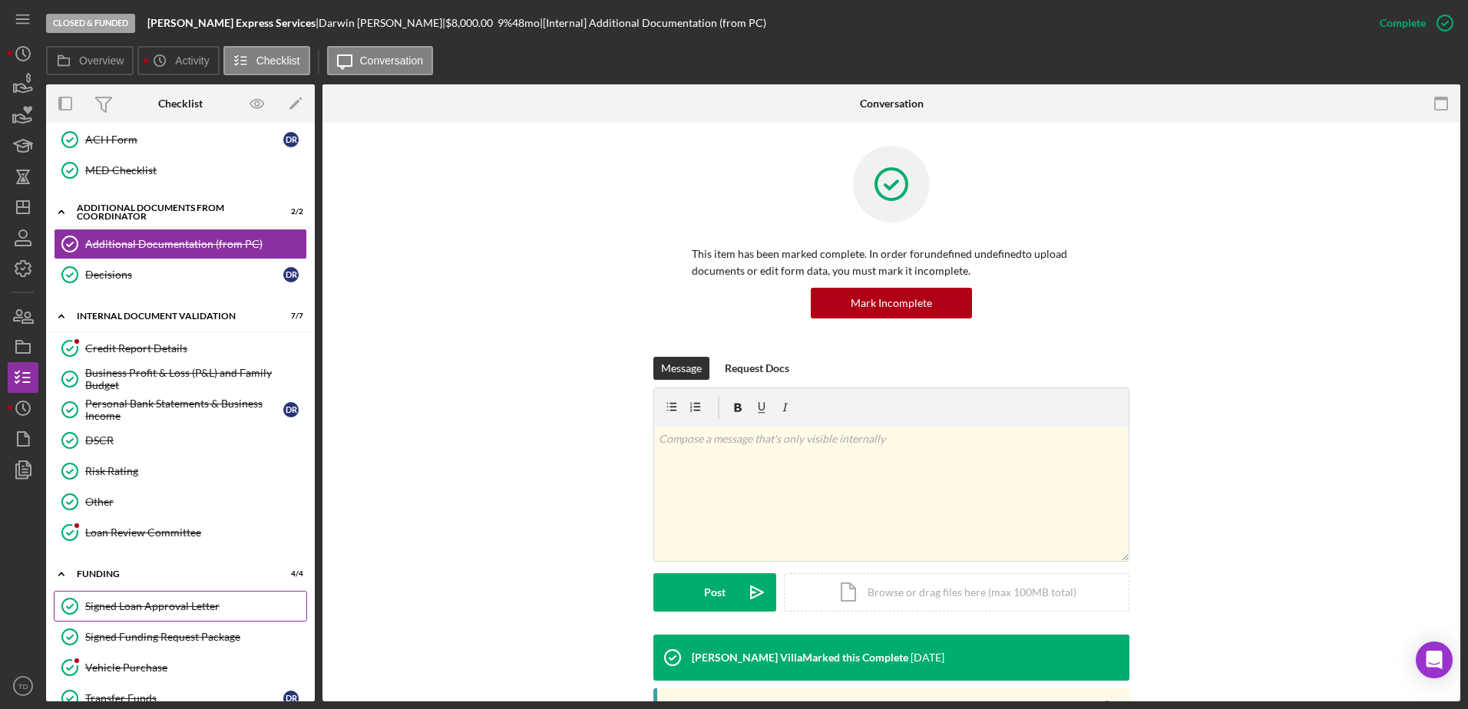
click at [162, 609] on div "Signed Loan Approval Letter" at bounding box center [195, 606] width 221 height 12
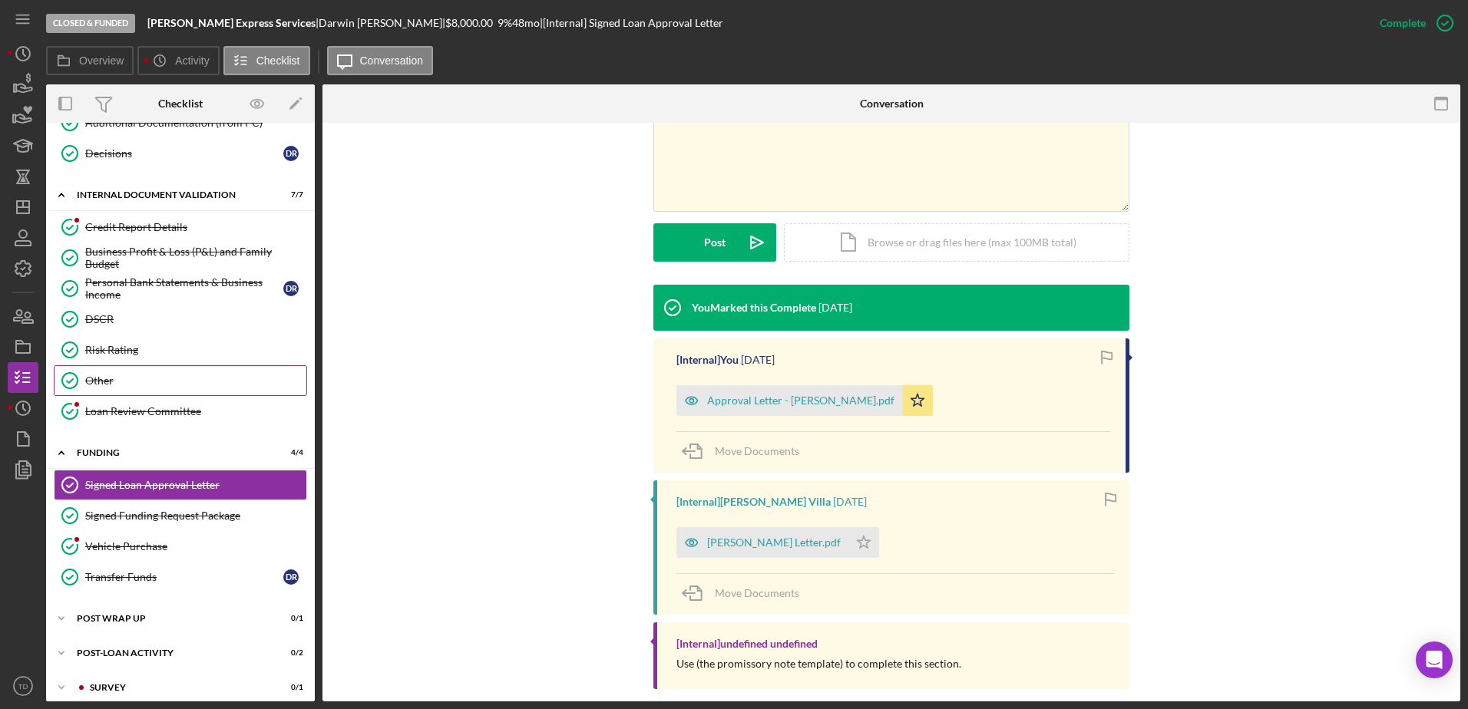
scroll to position [599, 0]
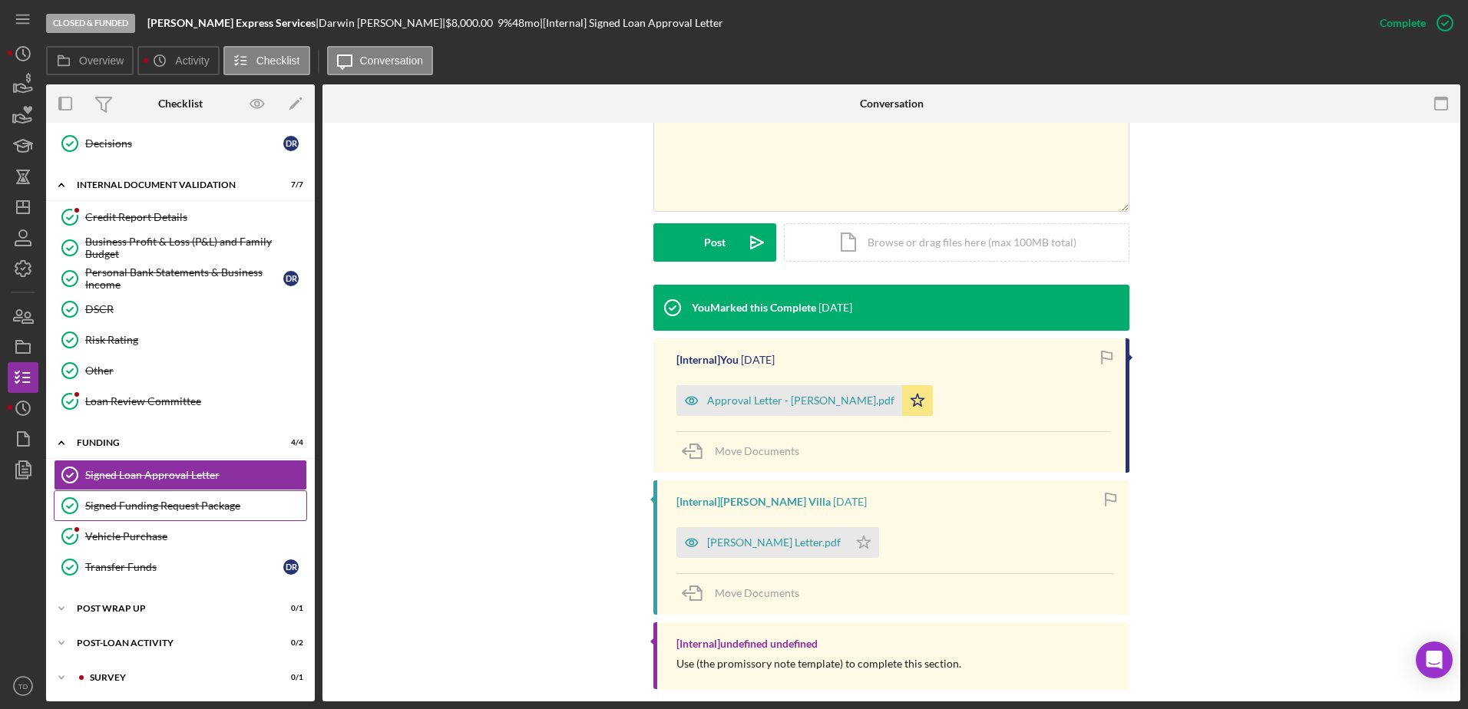
click at [199, 500] on div "Signed Funding Request Package" at bounding box center [195, 506] width 221 height 12
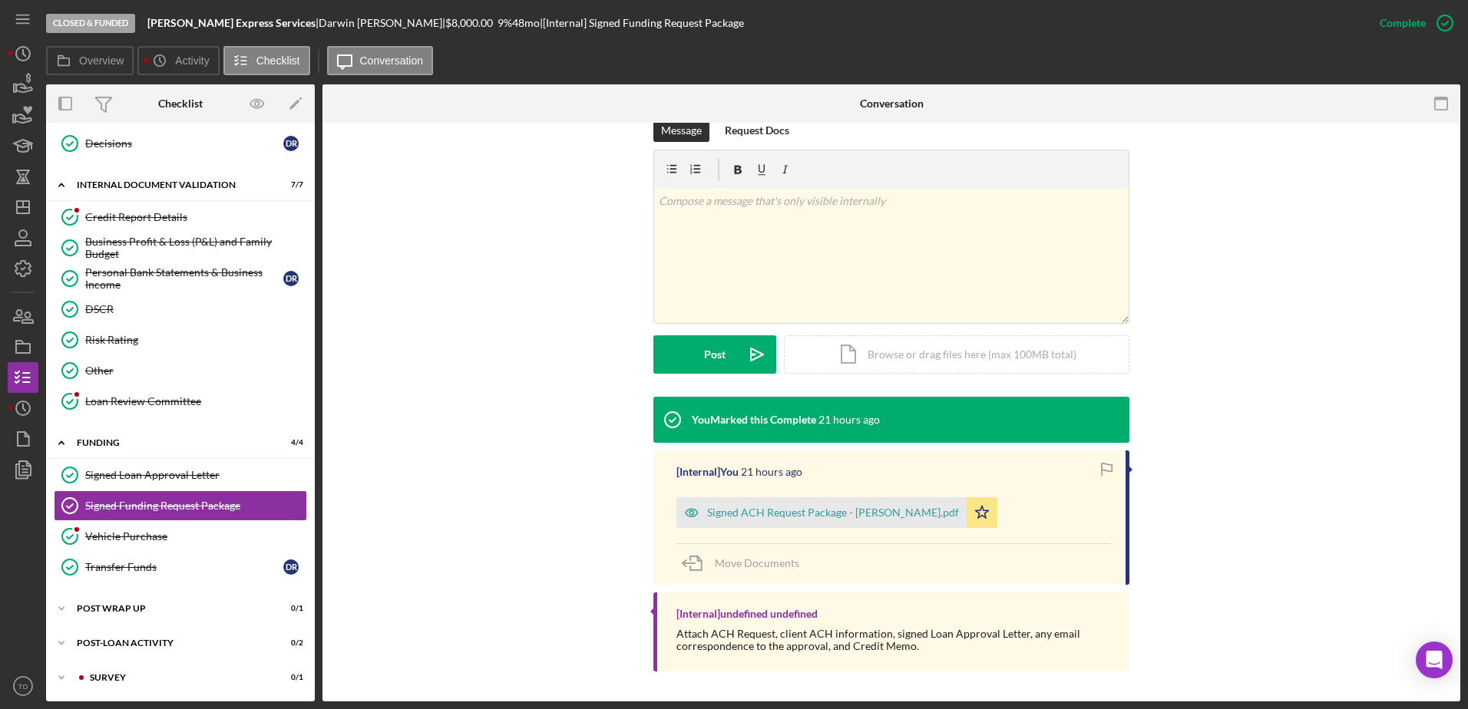
scroll to position [239, 0]
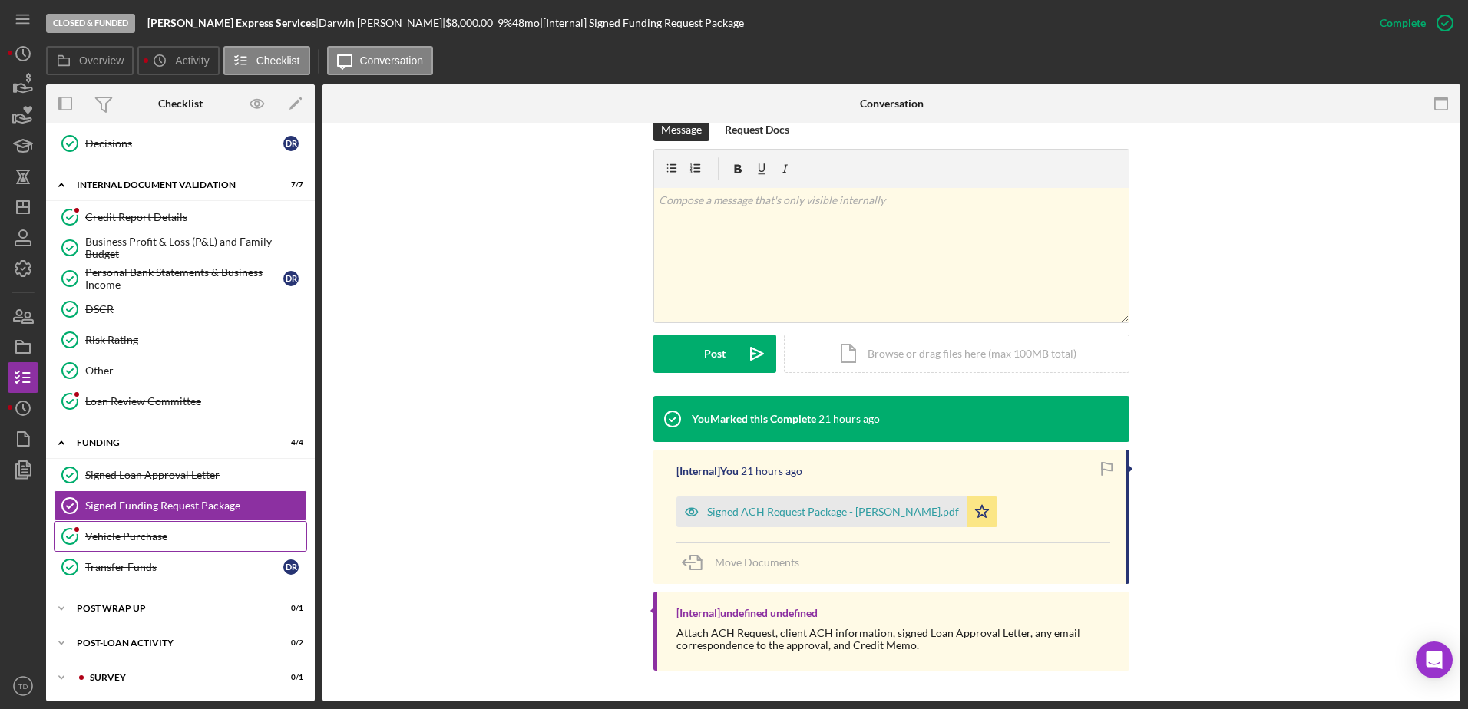
click at [194, 542] on div "Vehicle Purchase" at bounding box center [195, 536] width 221 height 12
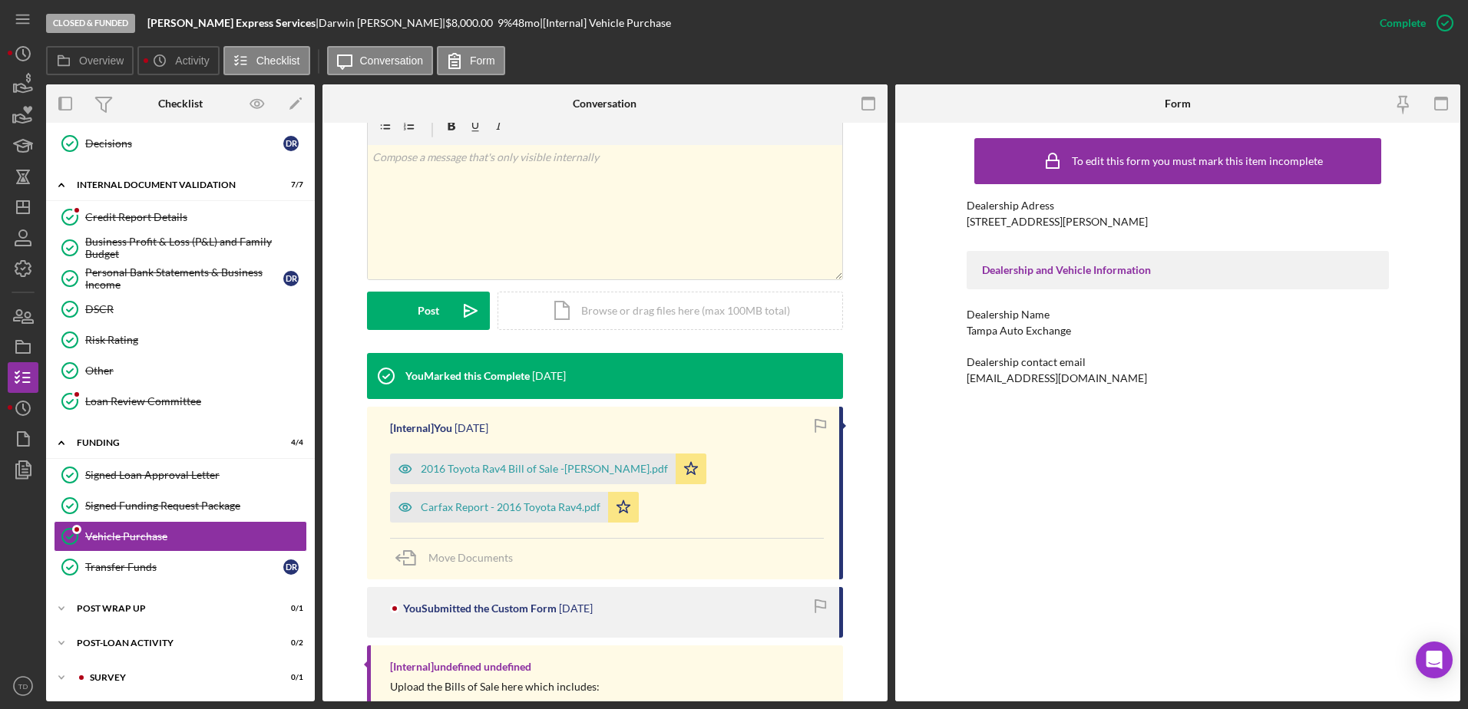
scroll to position [252, 0]
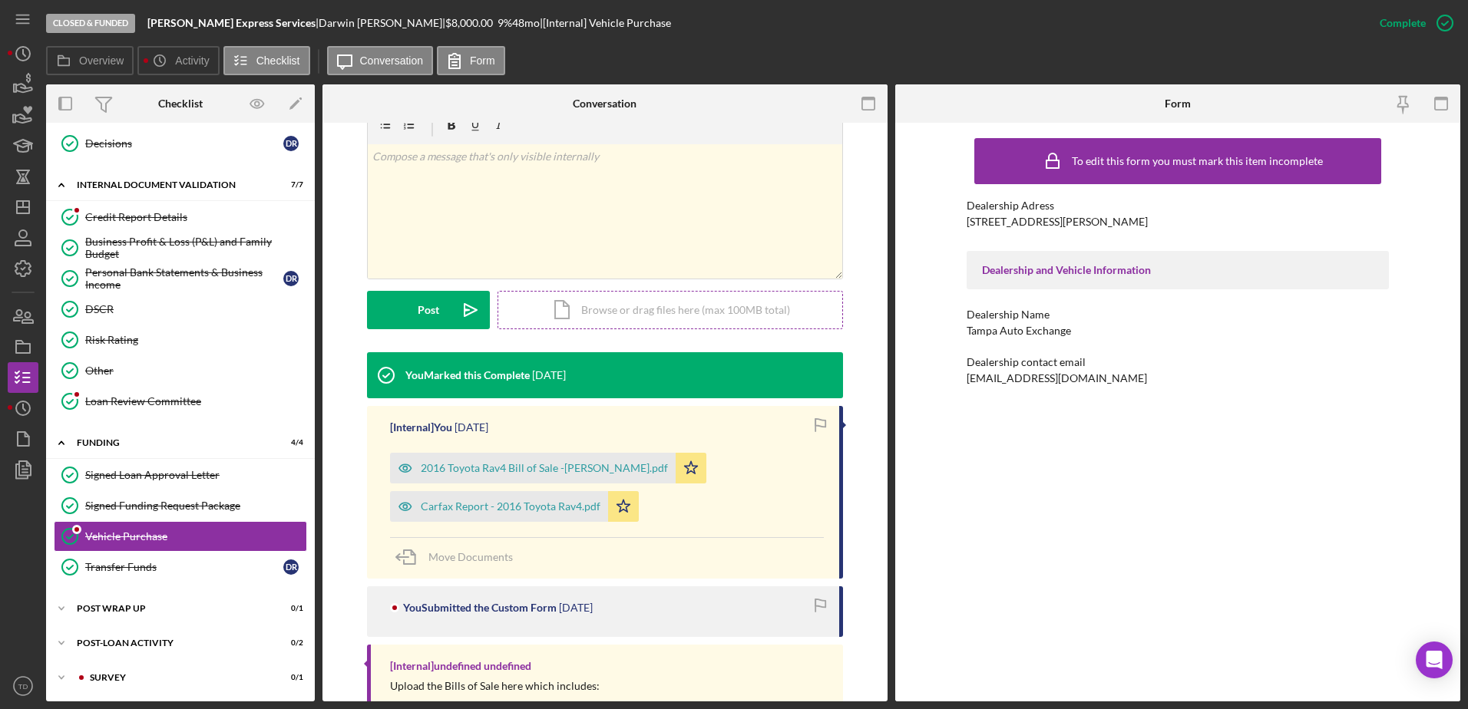
click at [605, 316] on div "Icon/Document Browse or drag files here (max 100MB total) Tap to choose files o…" at bounding box center [669, 310] width 345 height 38
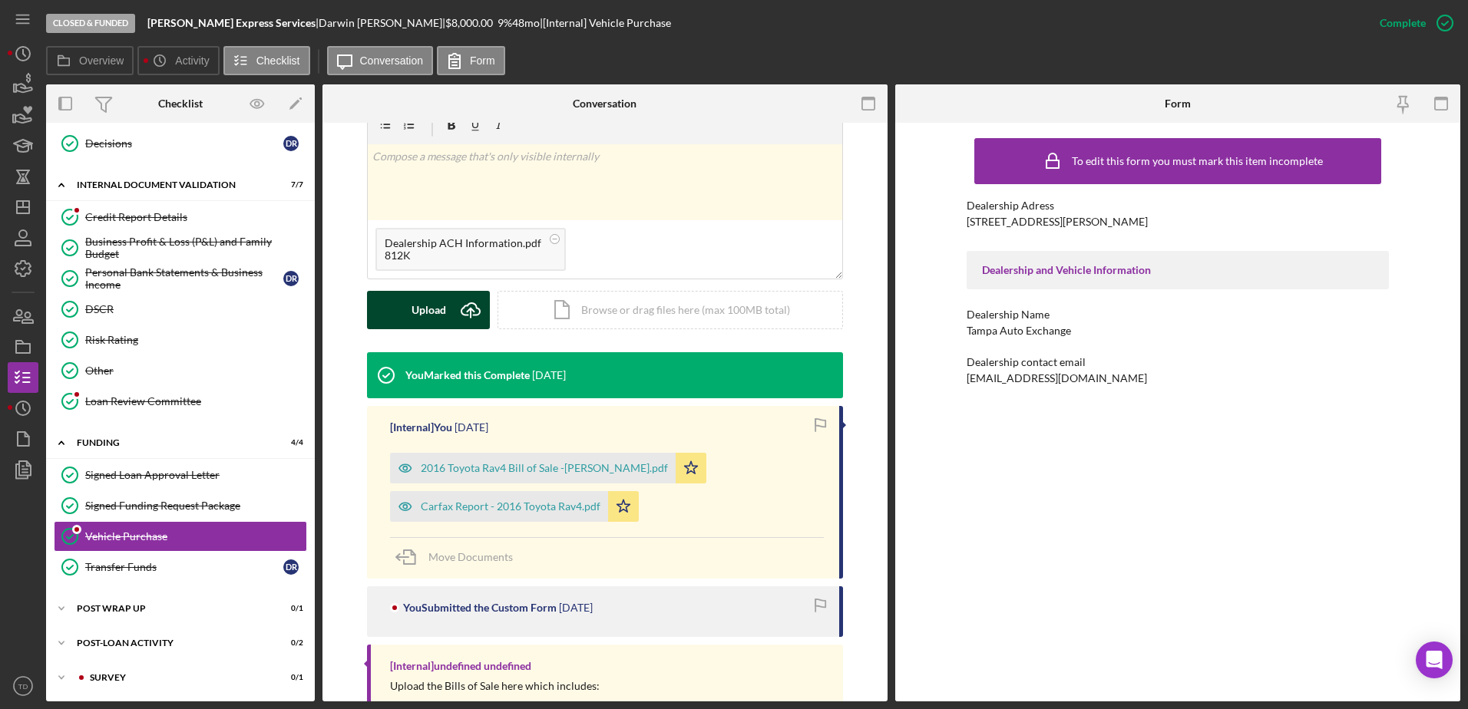
click at [469, 306] on icon "Icon/Upload" at bounding box center [470, 310] width 38 height 38
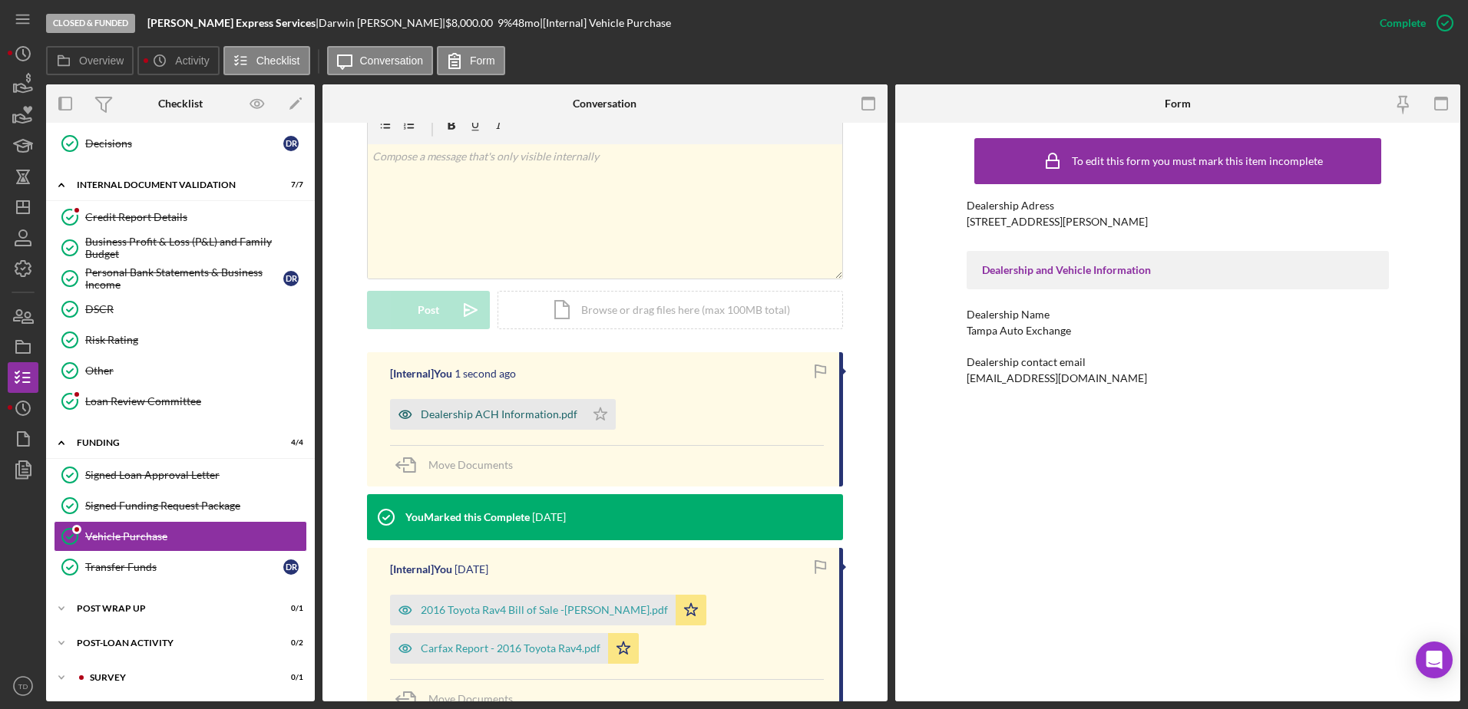
click at [541, 412] on div "Dealership ACH Information.pdf" at bounding box center [499, 414] width 157 height 12
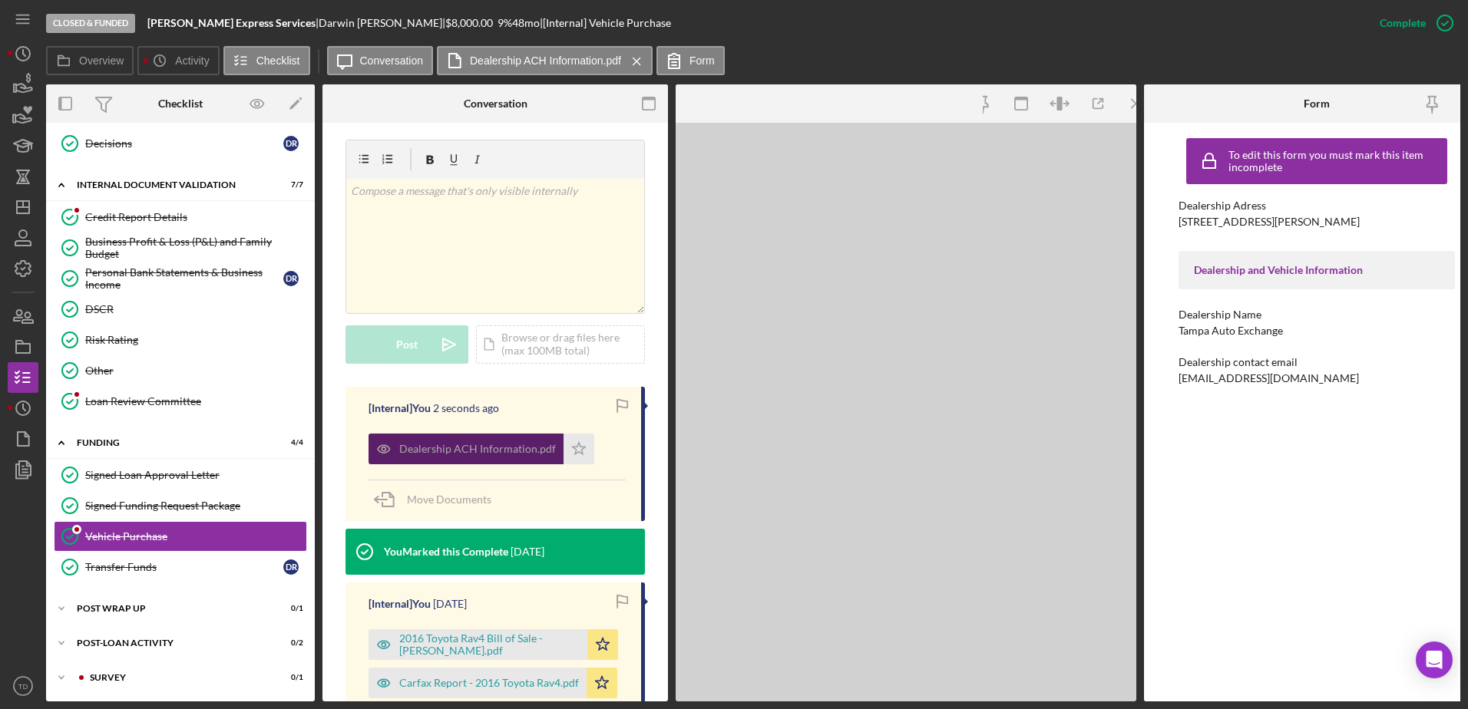
scroll to position [269, 0]
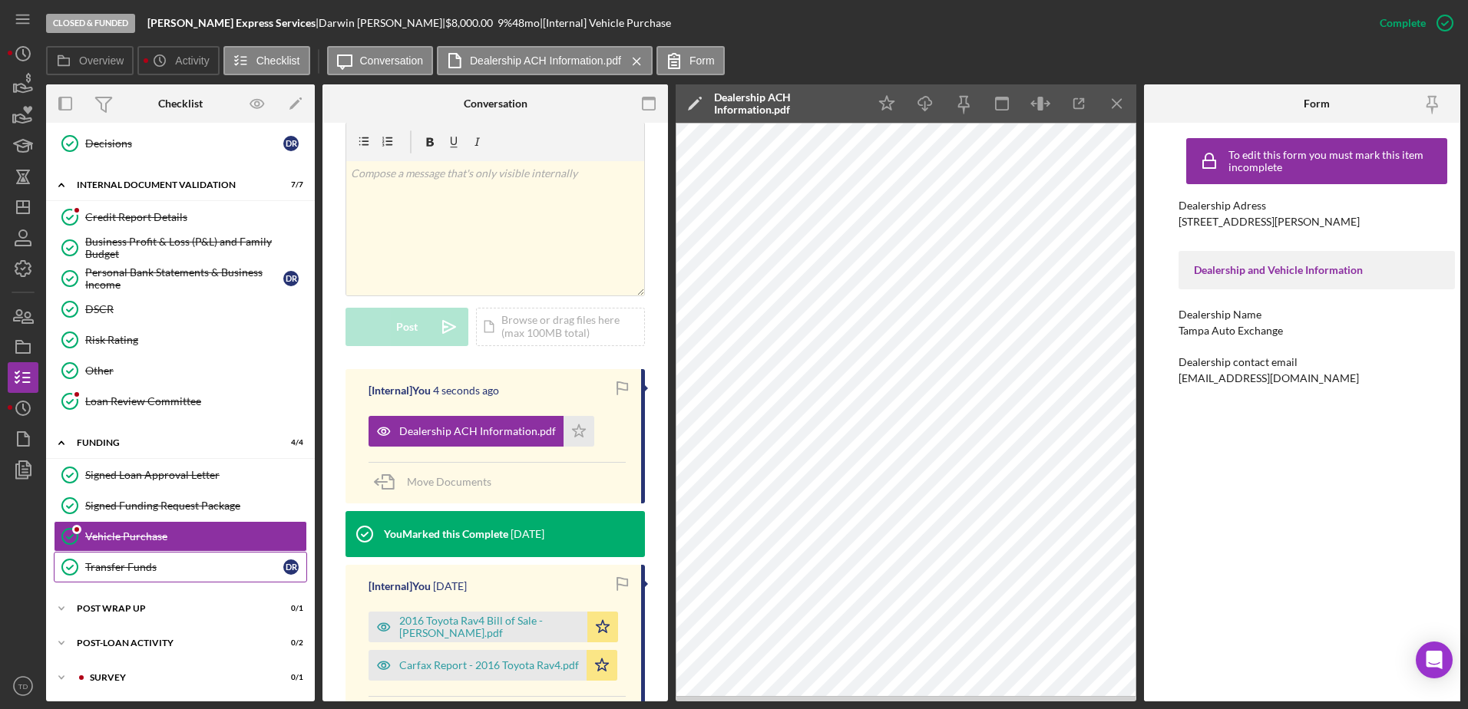
click at [170, 556] on link "Transfer Funds Transfer Funds D R" at bounding box center [180, 567] width 253 height 31
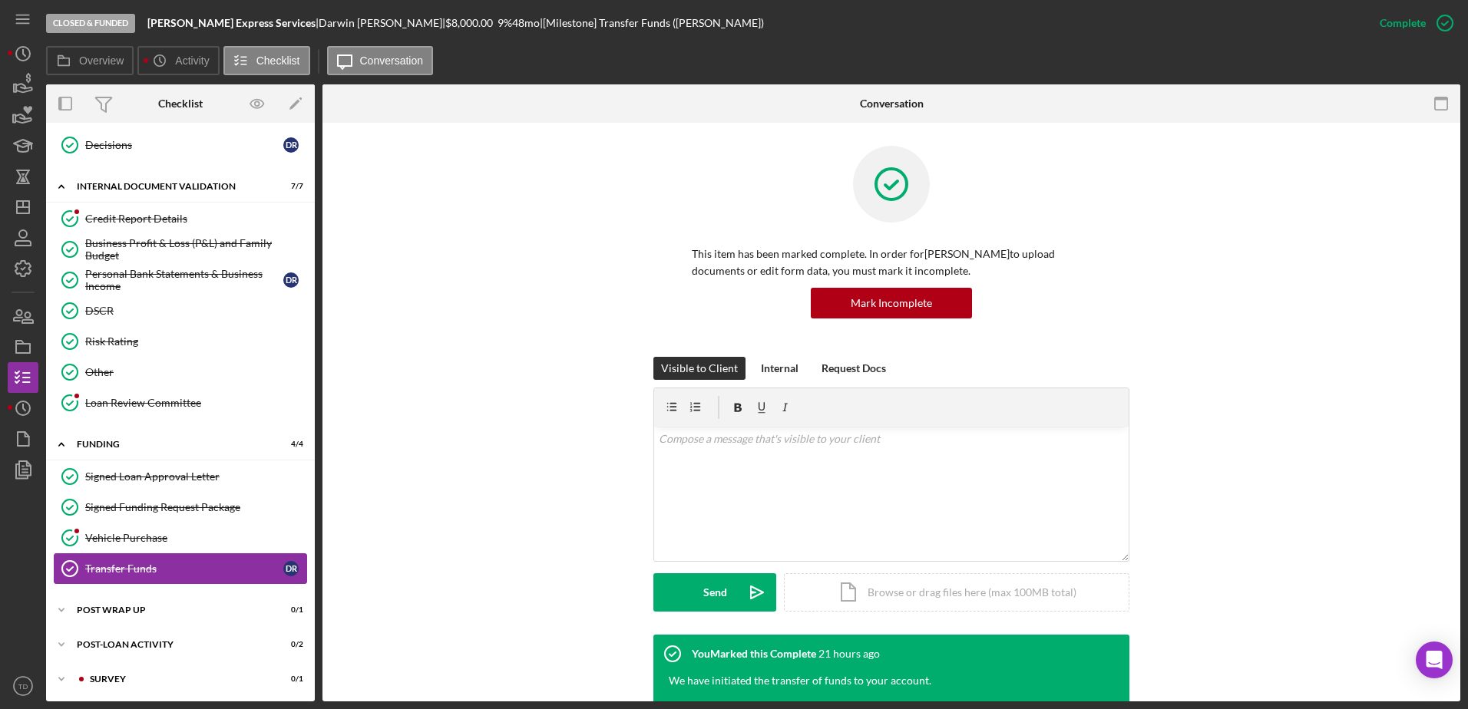
scroll to position [599, 0]
click at [21, 152] on icon "button" at bounding box center [23, 149] width 11 height 6
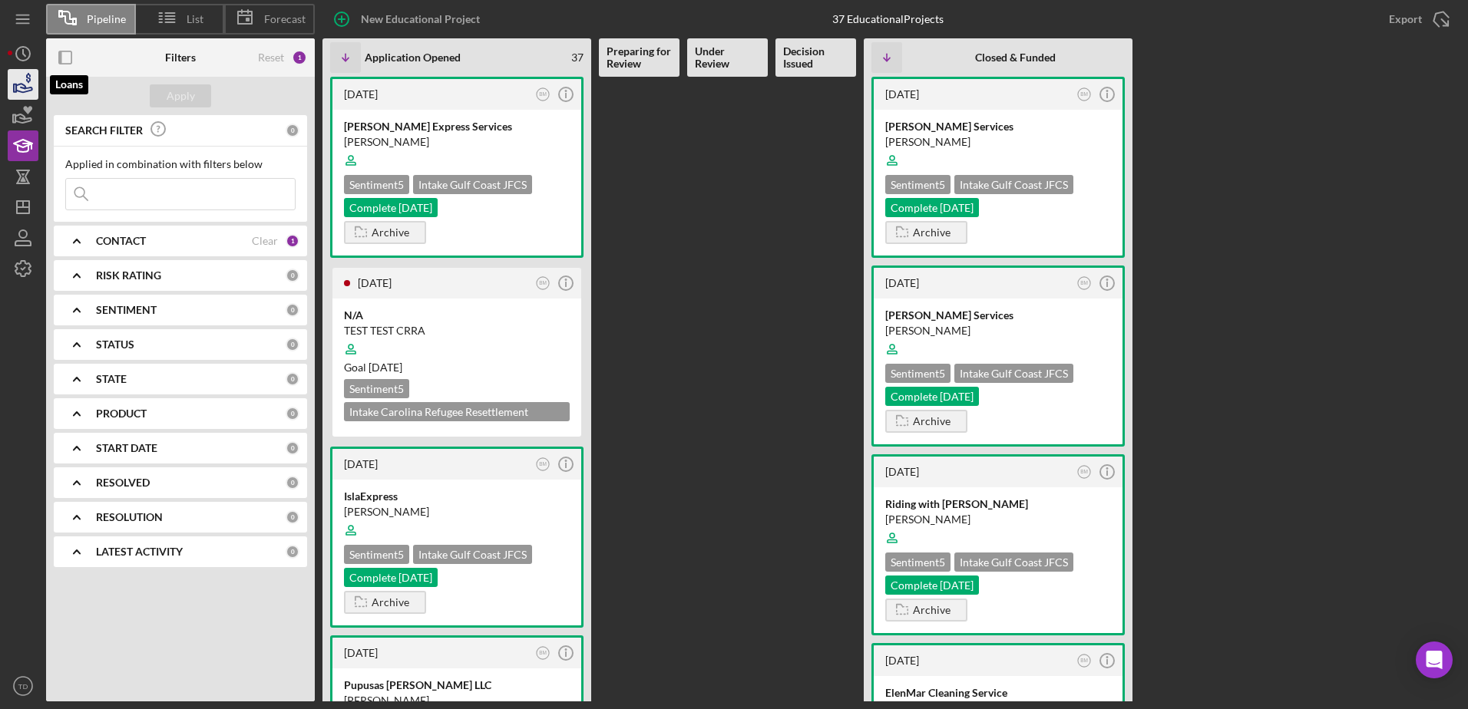
click at [12, 74] on icon "button" at bounding box center [23, 84] width 38 height 38
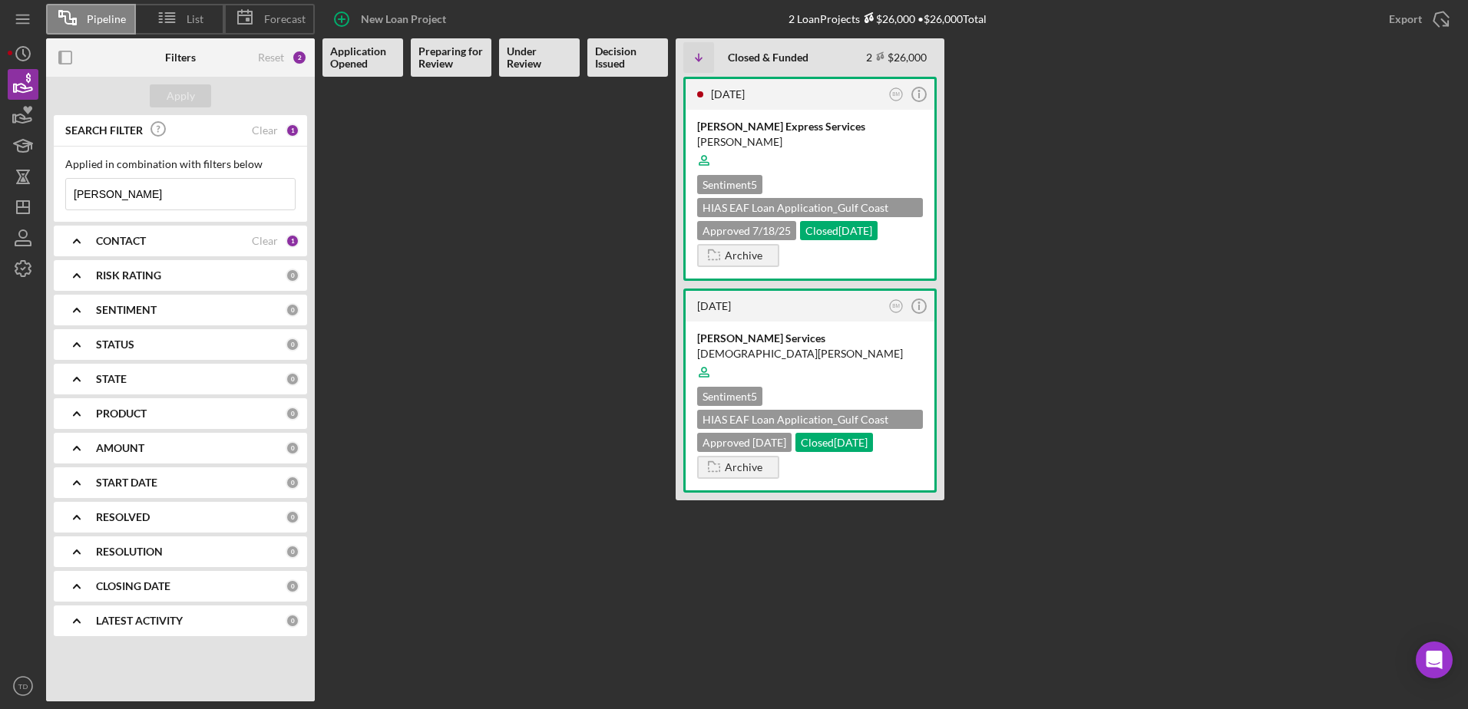
click at [130, 208] on input "[PERSON_NAME]" at bounding box center [180, 194] width 229 height 31
drag, startPoint x: 128, startPoint y: 203, endPoint x: 62, endPoint y: 202, distance: 66.0
click at [62, 202] on div "Applied in combination with filters below [PERSON_NAME] Icon/Menu Close" at bounding box center [180, 184] width 253 height 75
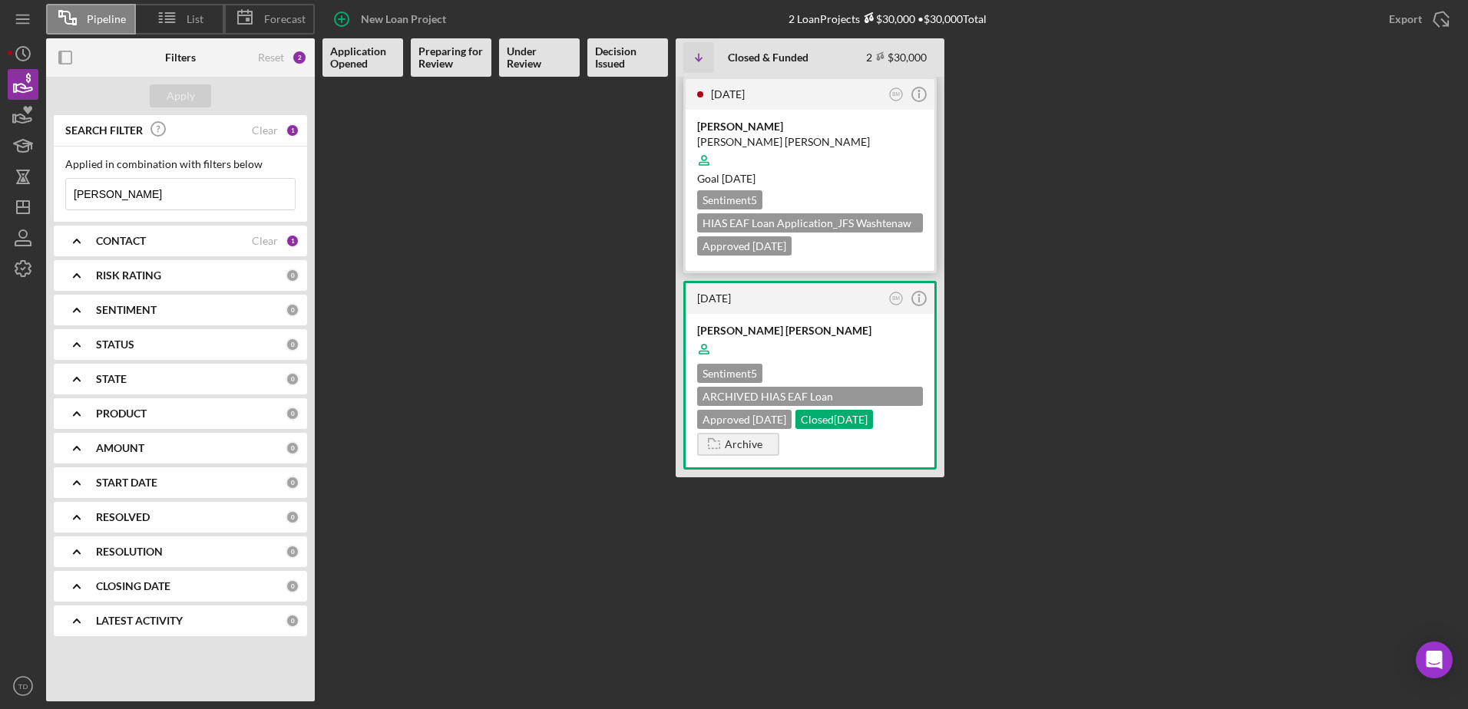
type input "[PERSON_NAME]"
click at [735, 138] on div "[PERSON_NAME] [PERSON_NAME]" at bounding box center [810, 141] width 226 height 15
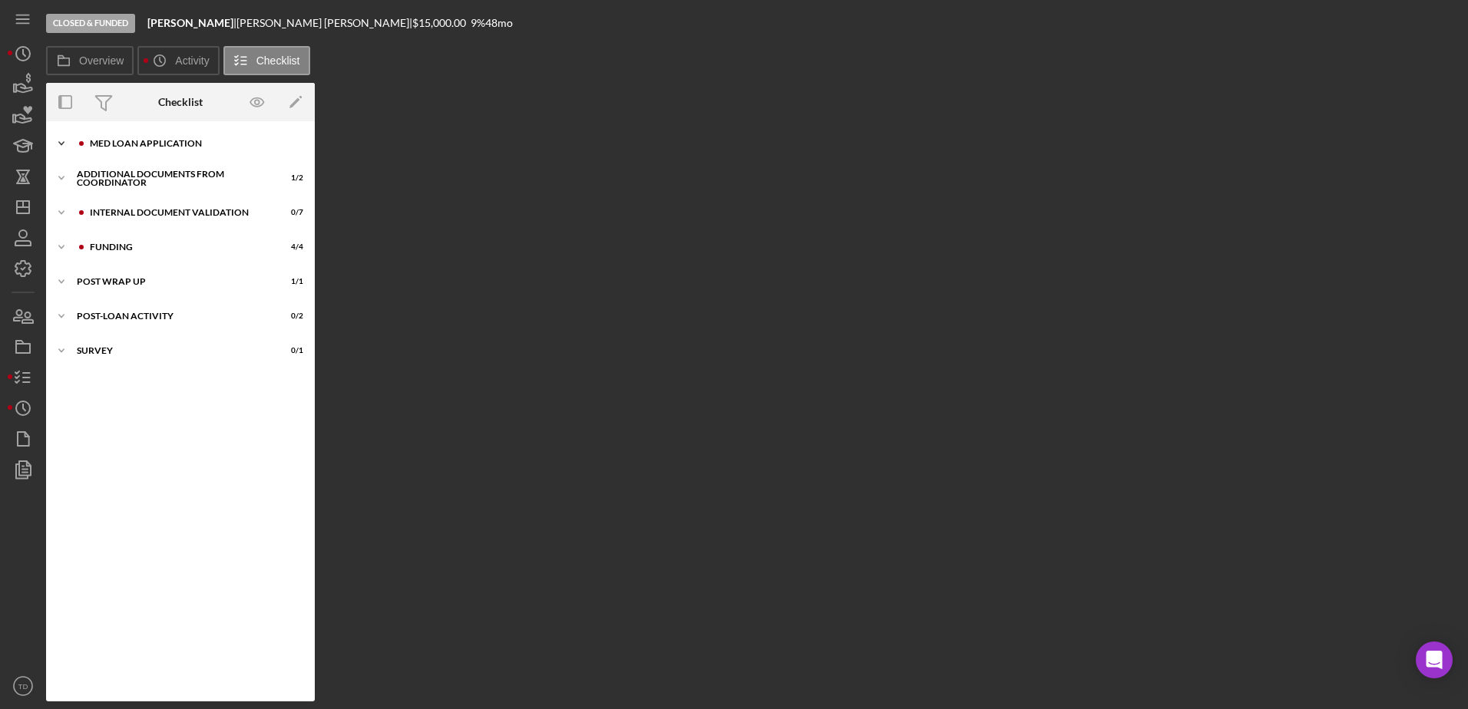
click at [133, 136] on div "Icon/Expander MED Loan Application 16 / 16" at bounding box center [180, 143] width 269 height 31
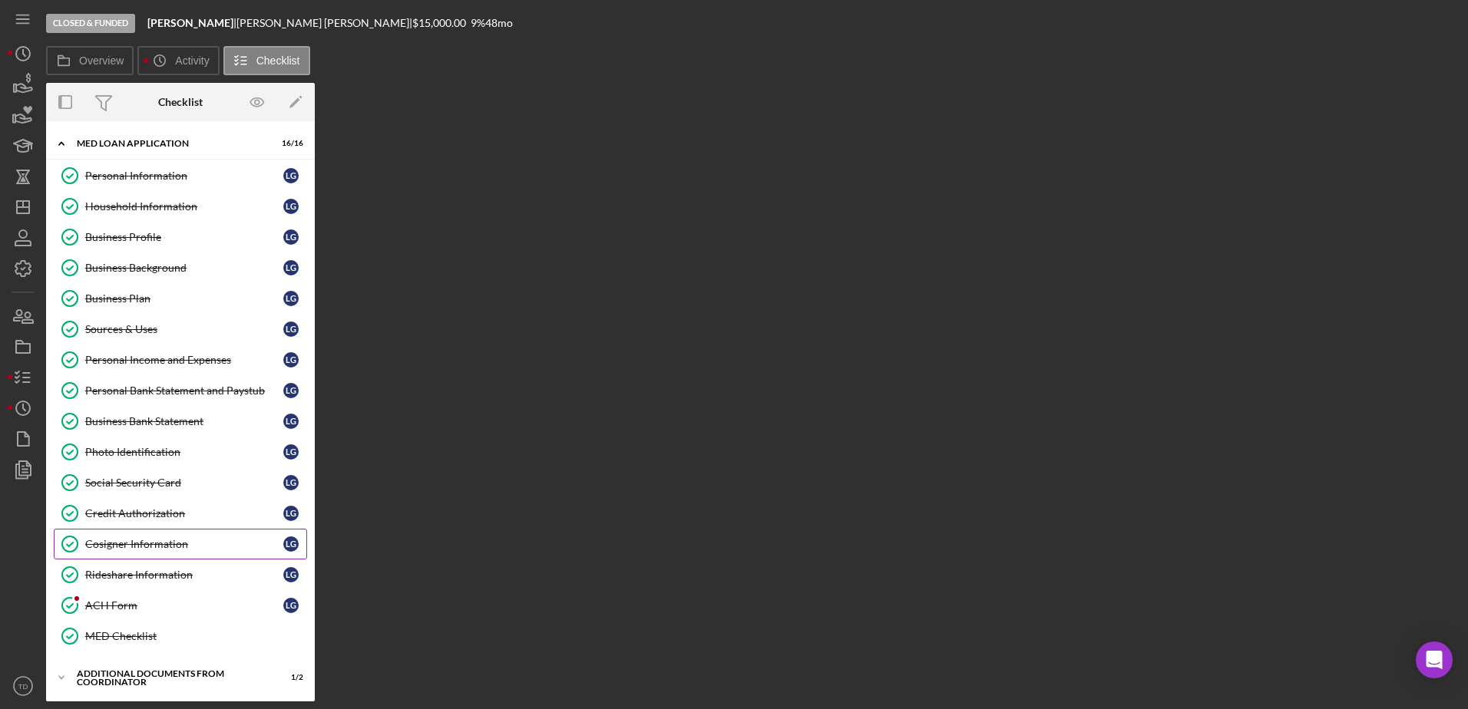
scroll to position [173, 0]
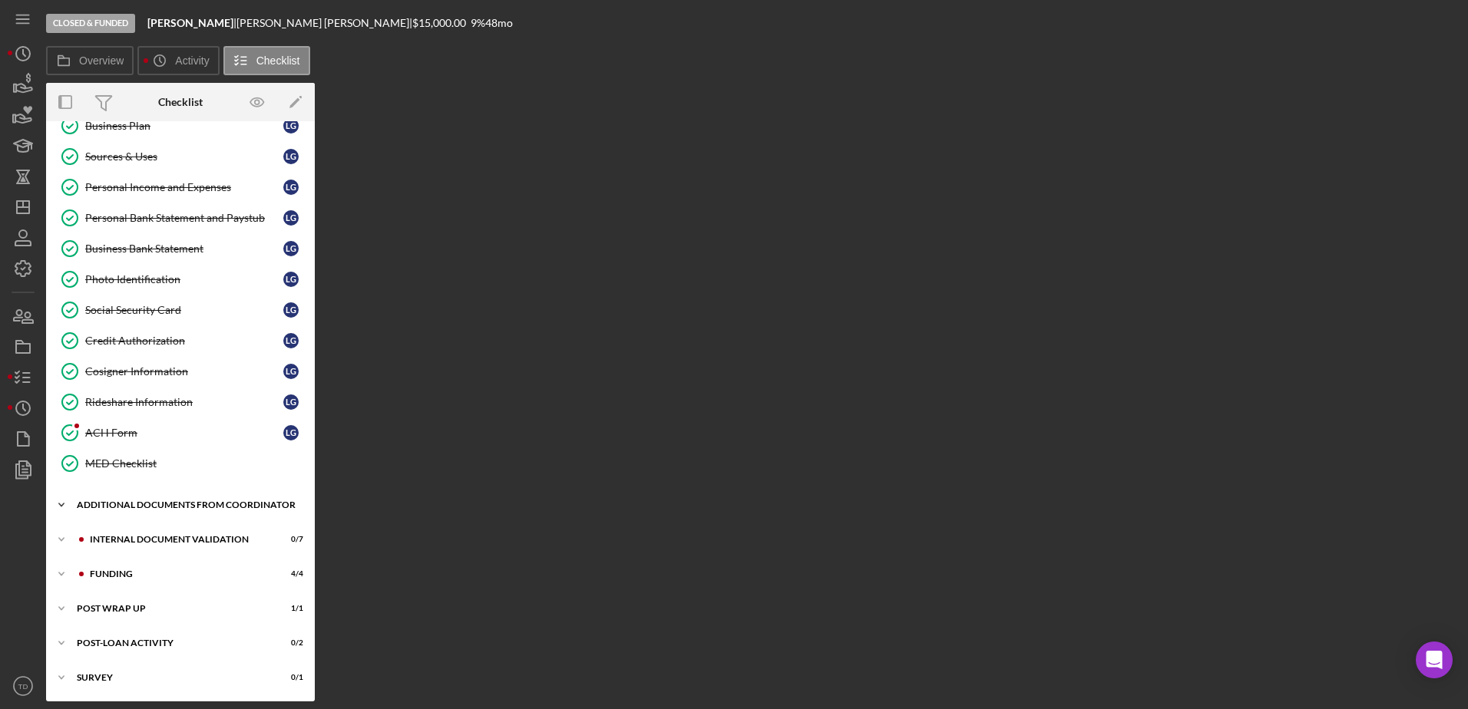
click at [160, 510] on div "Additional Documents from Coordinator" at bounding box center [186, 504] width 219 height 9
click at [162, 603] on div "Icon/Expander Internal Document Validation 0 / 7" at bounding box center [180, 609] width 269 height 31
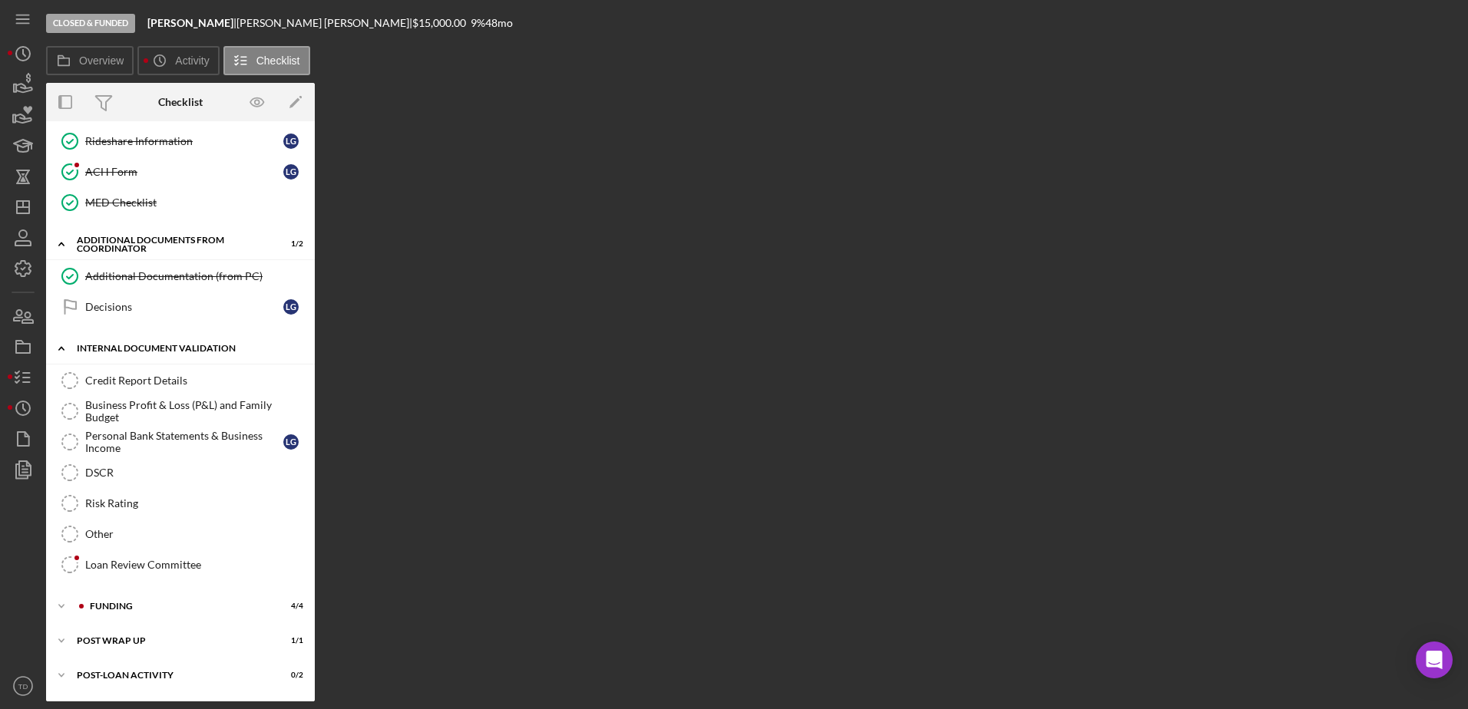
scroll to position [466, 0]
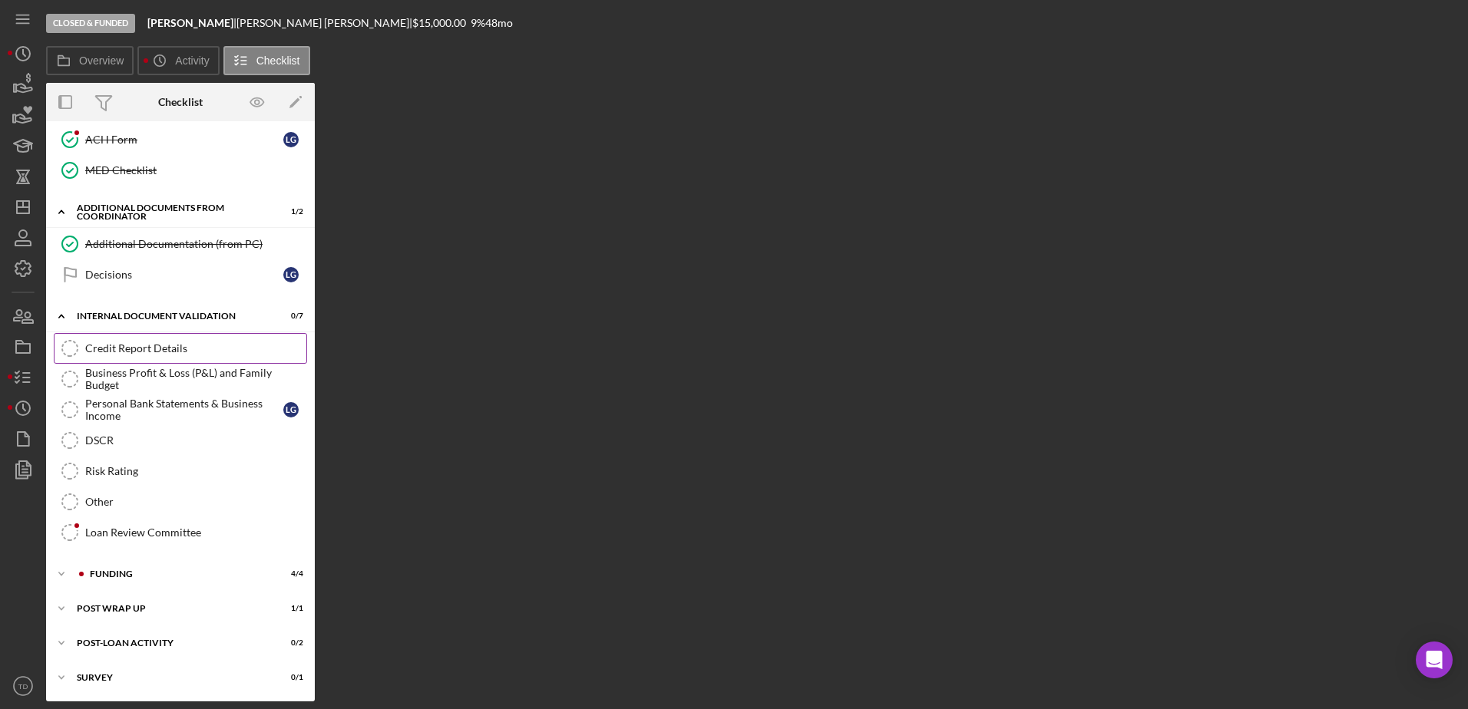
click at [130, 346] on div "Credit Report Details" at bounding box center [195, 348] width 221 height 12
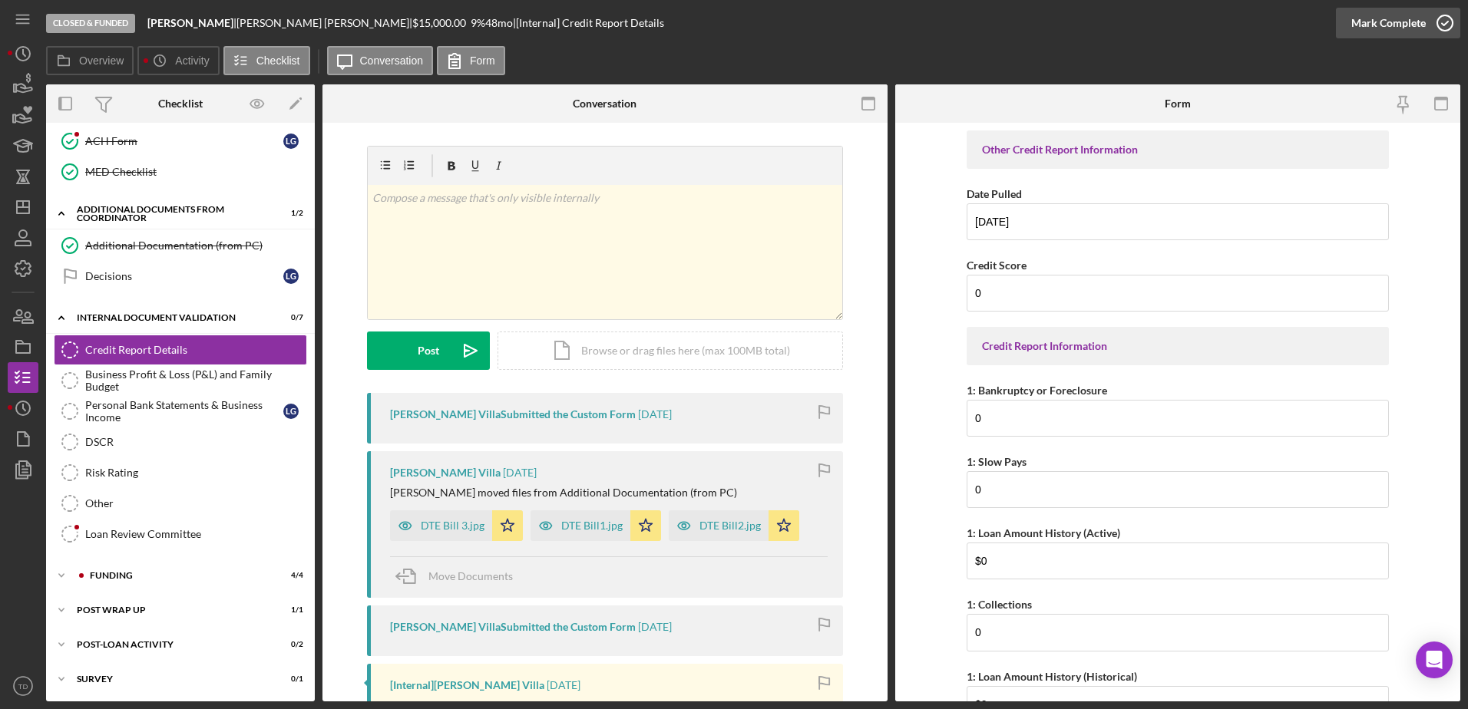
click at [1445, 27] on icon "button" at bounding box center [1444, 23] width 38 height 38
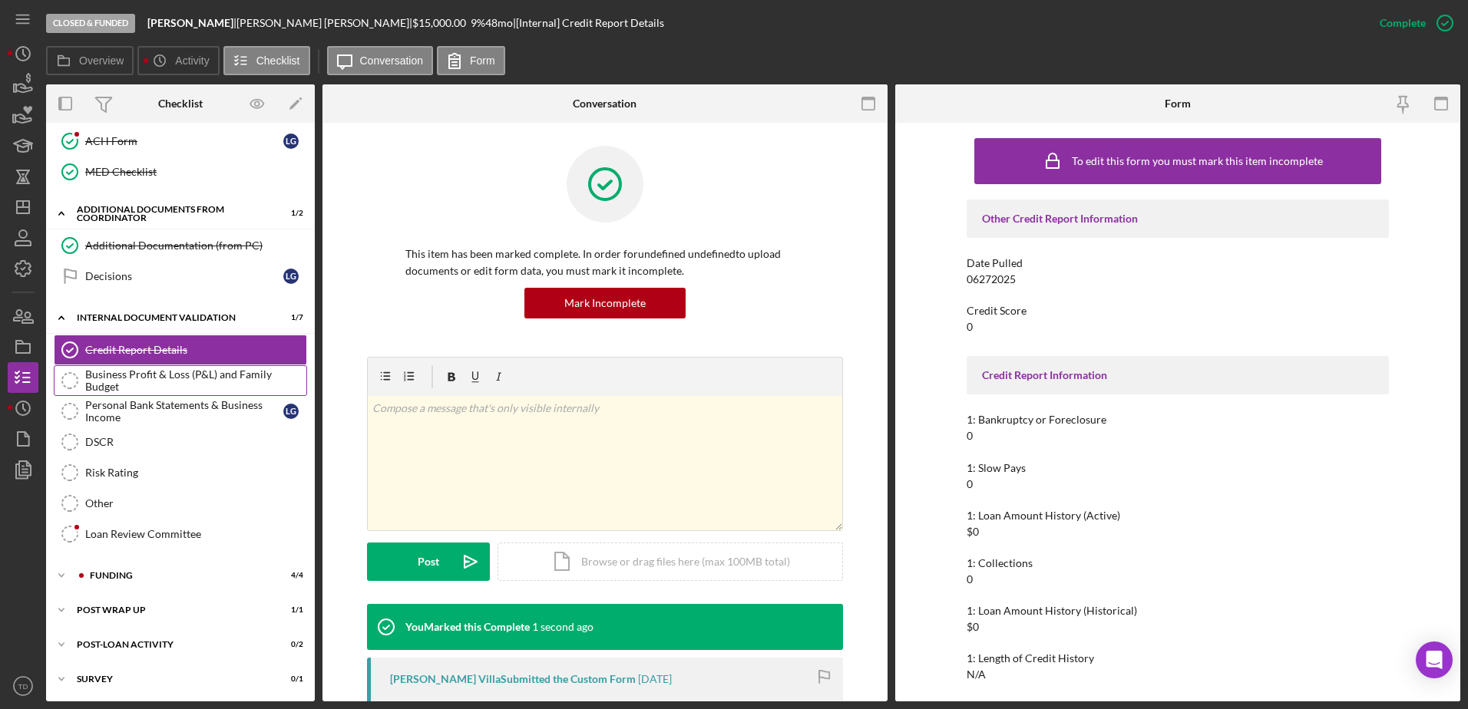
click at [272, 371] on div "Business Profit & Loss (P&L) and Family Budget" at bounding box center [195, 380] width 221 height 25
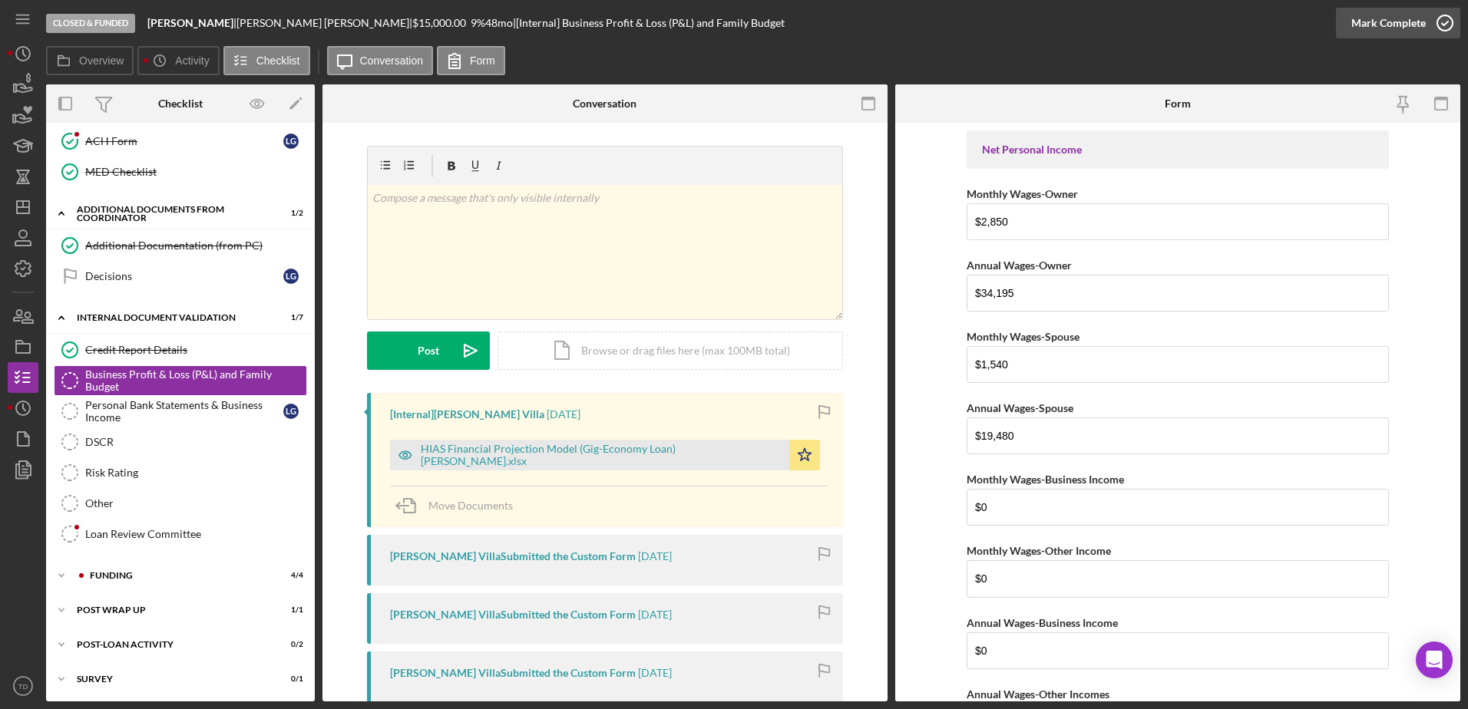
click at [1448, 21] on icon "button" at bounding box center [1444, 23] width 38 height 38
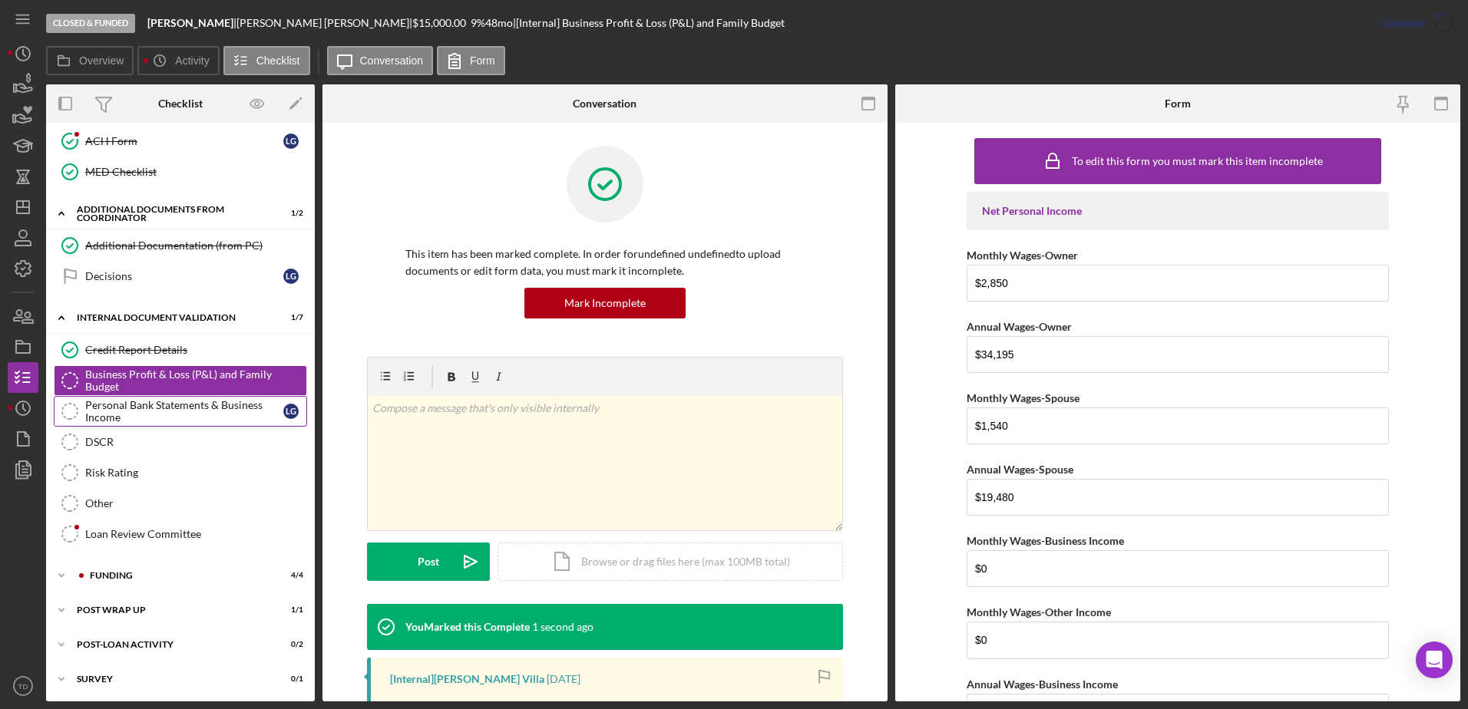
click at [214, 408] on div "Personal Bank Statements & Business Income" at bounding box center [184, 411] width 198 height 25
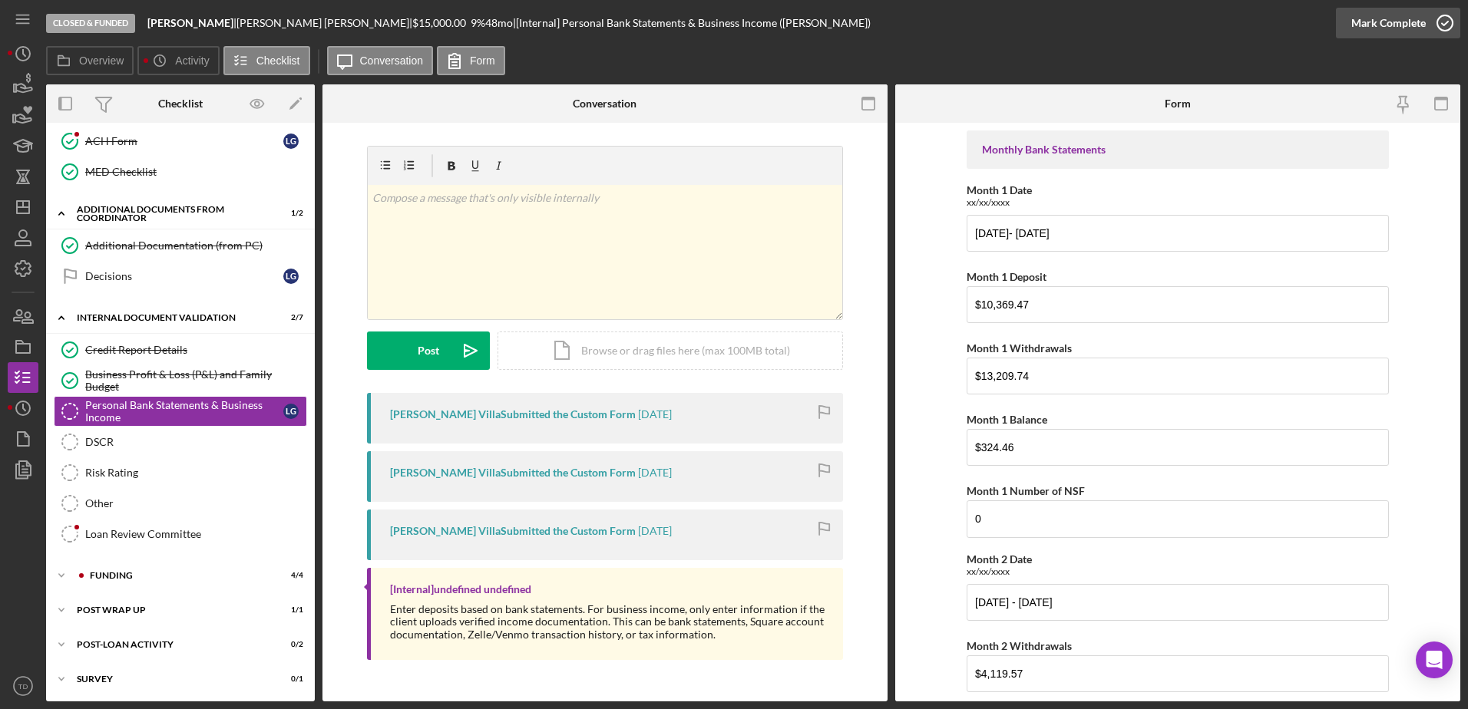
click at [1445, 22] on icon "button" at bounding box center [1444, 23] width 38 height 38
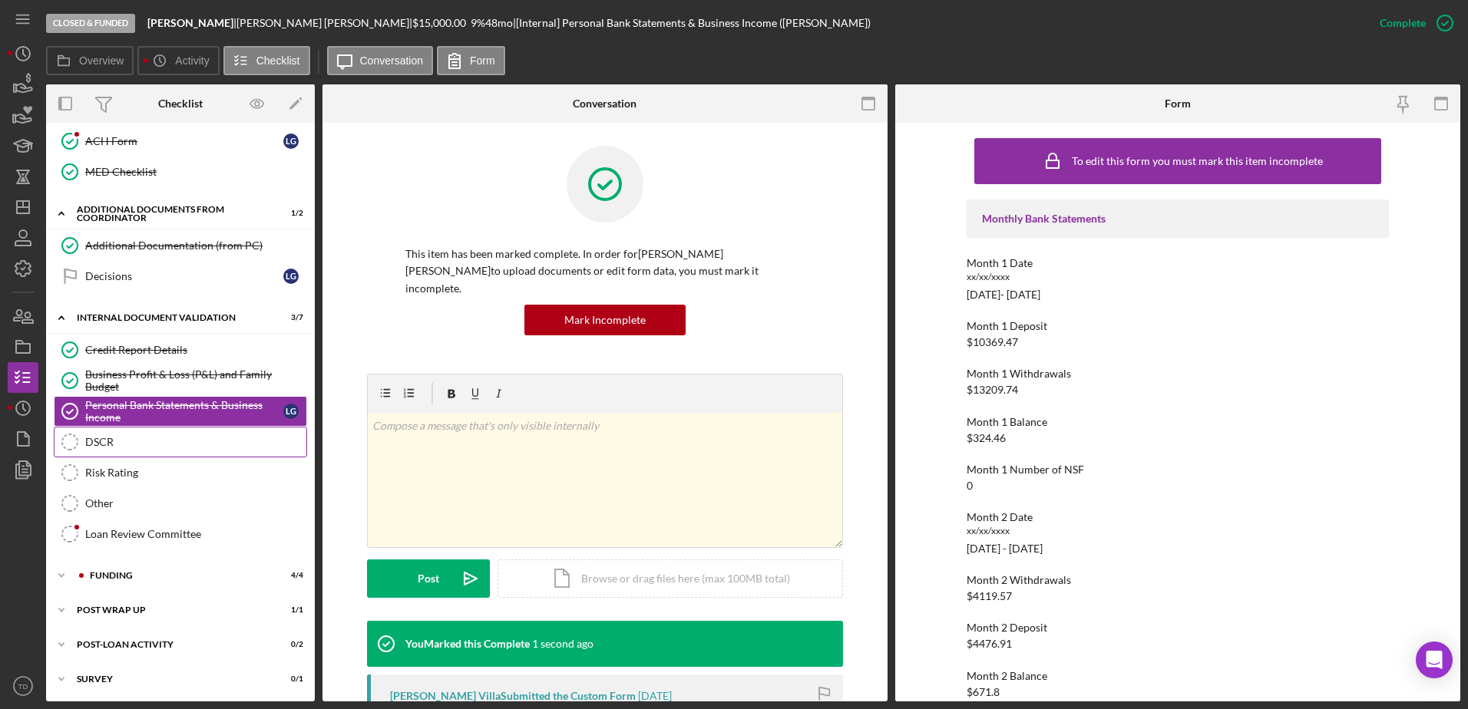
click at [150, 441] on div "DSCR" at bounding box center [195, 442] width 221 height 12
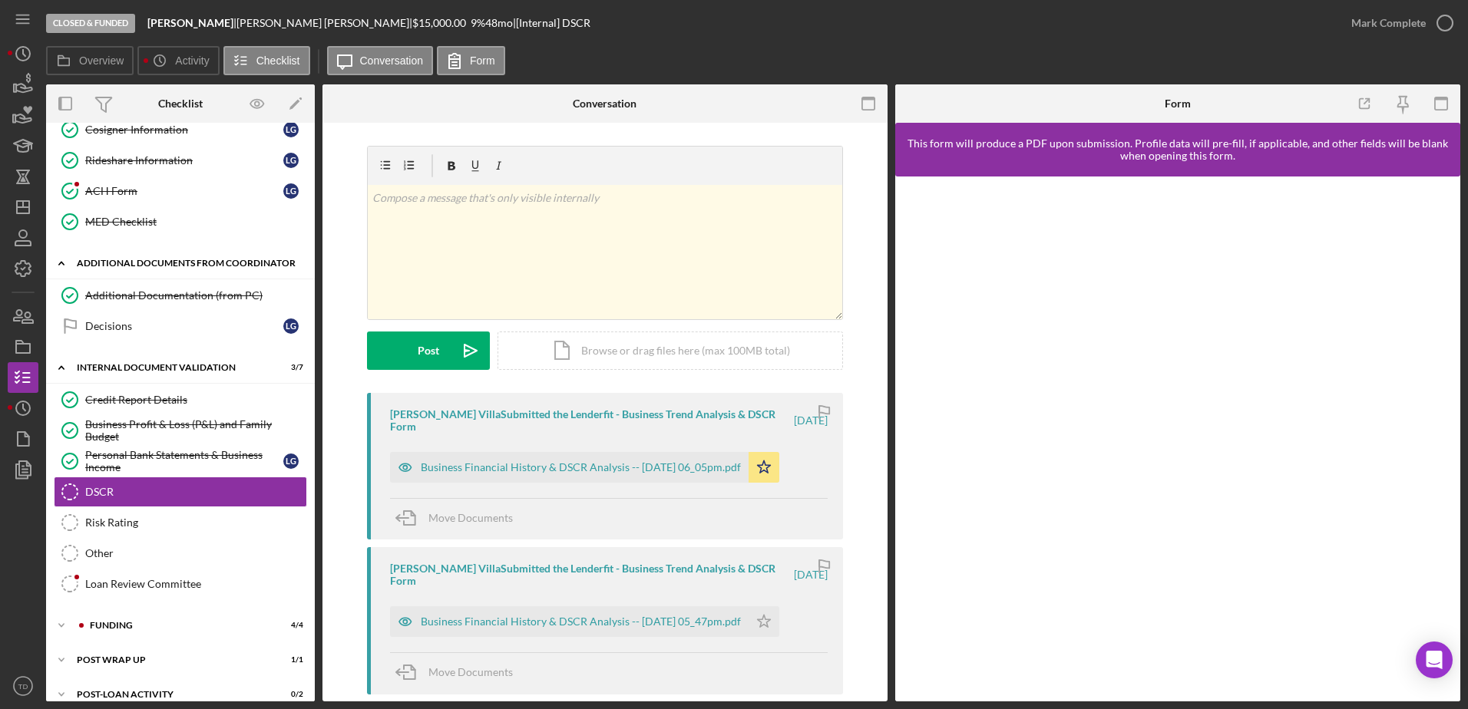
scroll to position [417, 0]
click at [1440, 23] on icon "button" at bounding box center [1444, 23] width 38 height 38
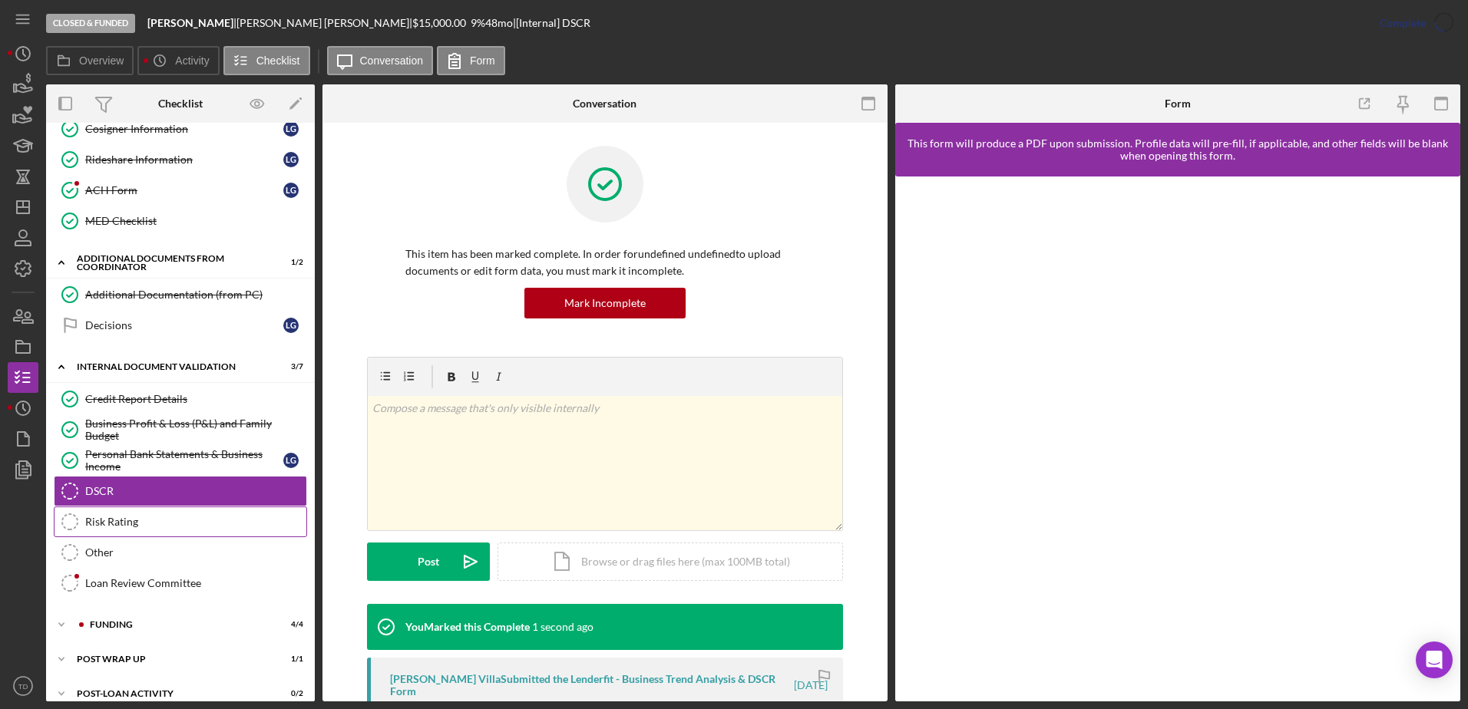
click at [132, 513] on link "Risk Rating Risk Rating" at bounding box center [180, 522] width 253 height 31
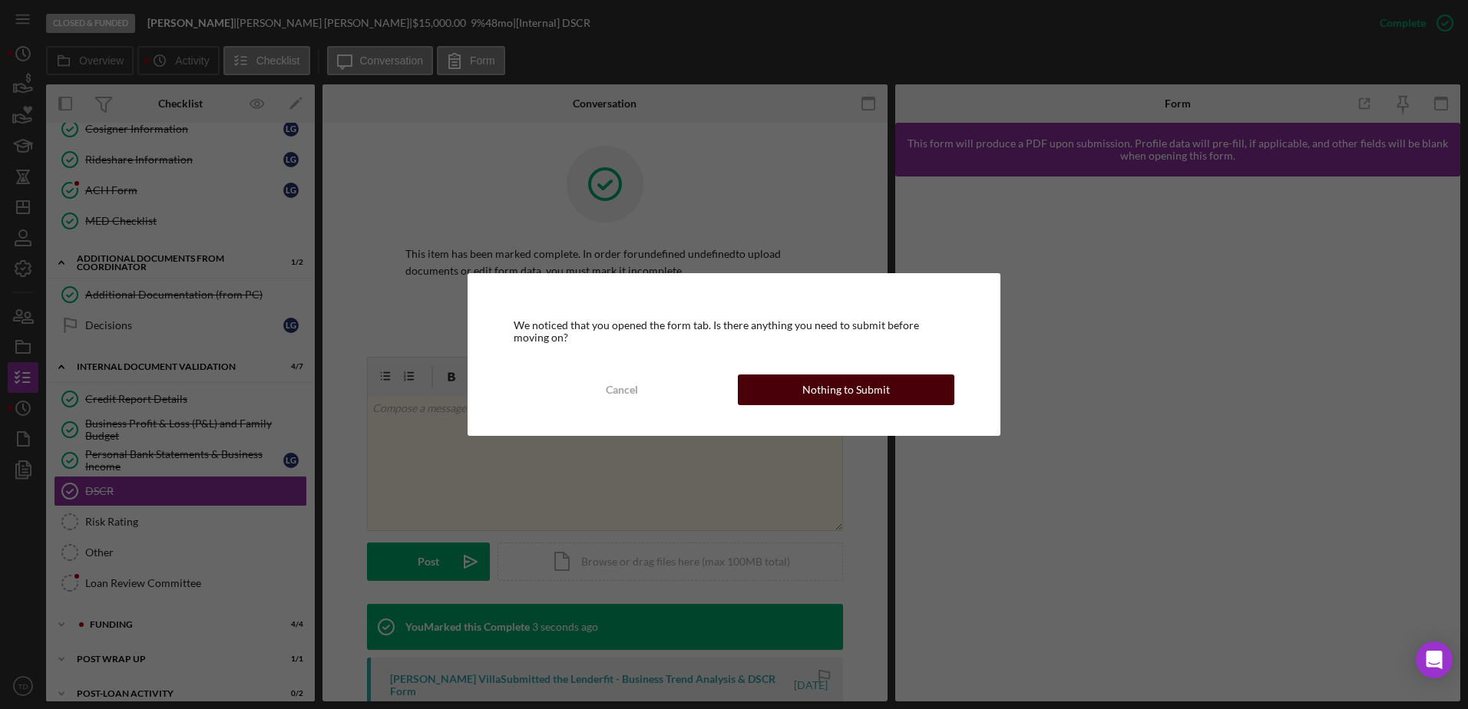
click at [811, 397] on div "Nothing to Submit" at bounding box center [846, 390] width 88 height 31
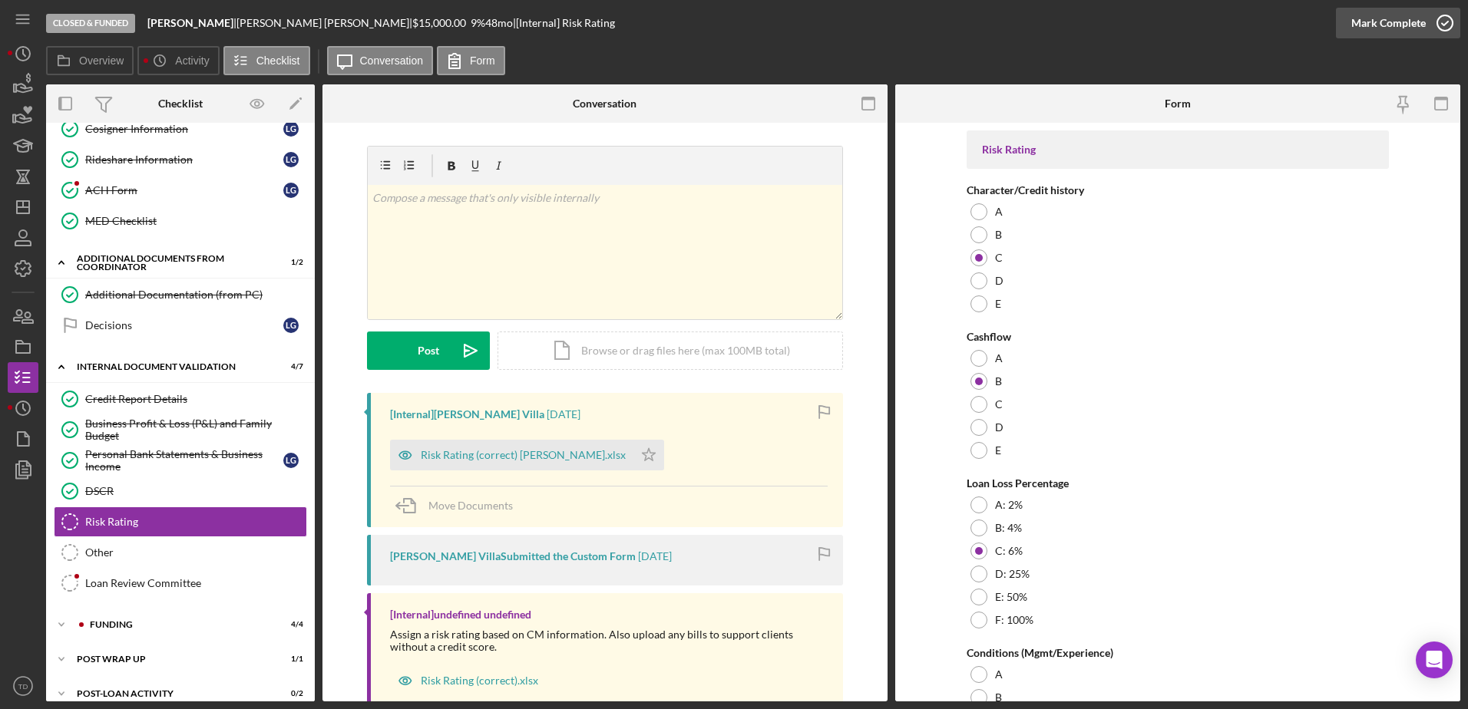
click at [1449, 24] on icon "button" at bounding box center [1444, 23] width 38 height 38
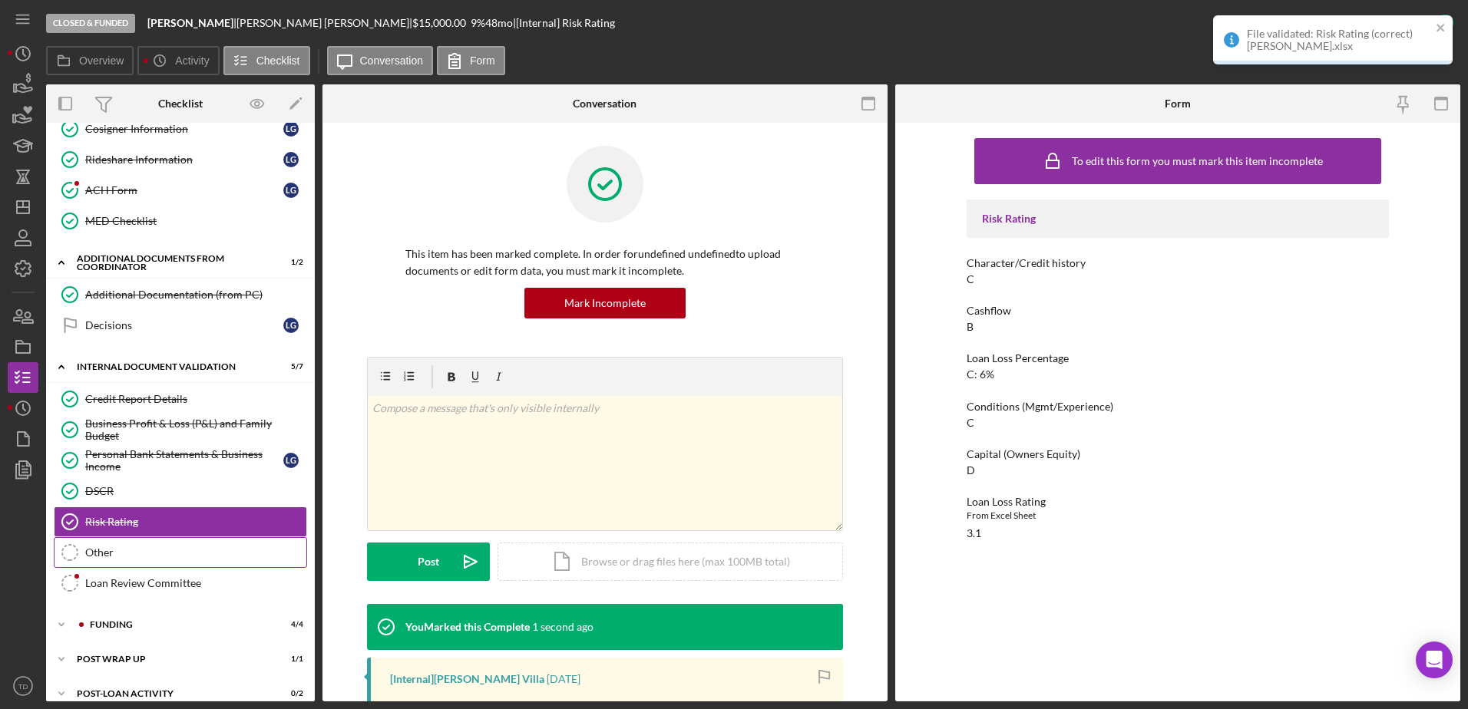
click at [153, 561] on link "Other Other" at bounding box center [180, 552] width 253 height 31
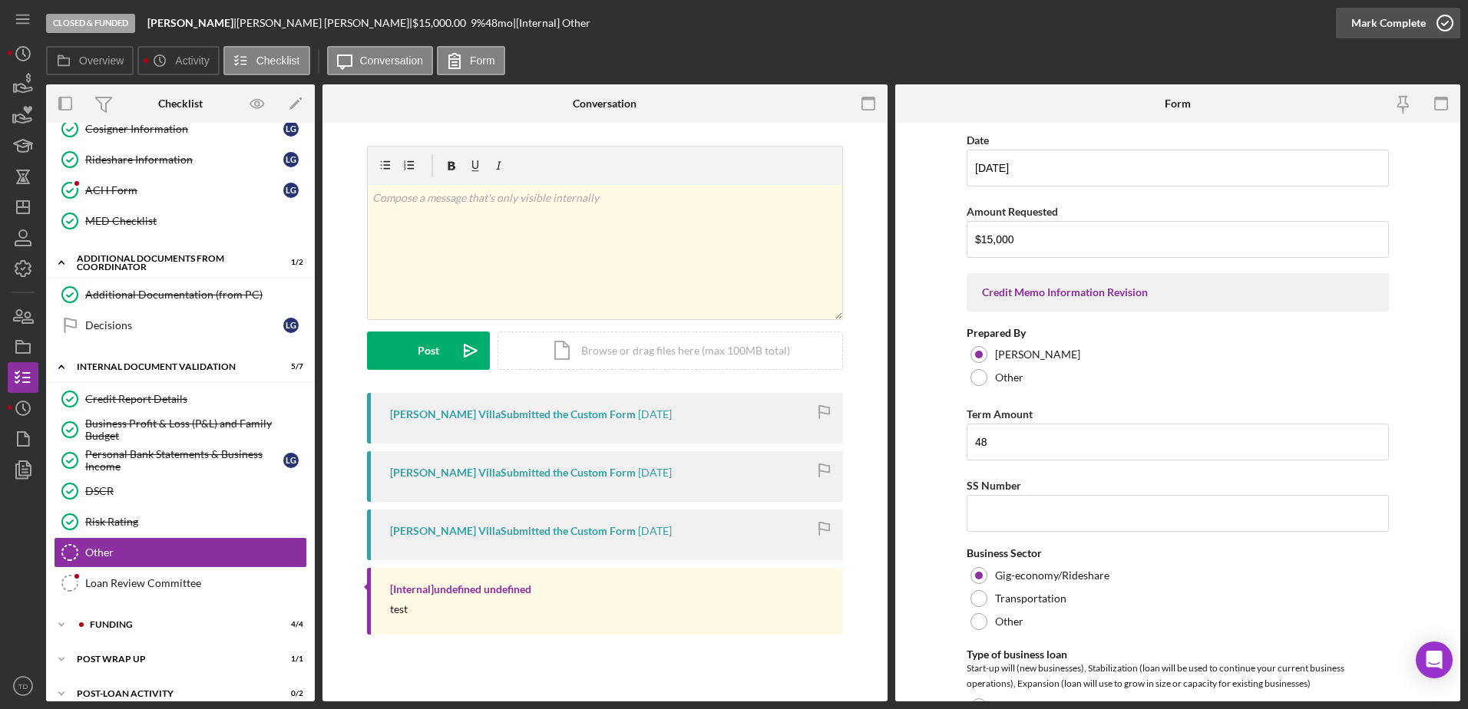
click at [1445, 19] on icon "button" at bounding box center [1444, 23] width 38 height 38
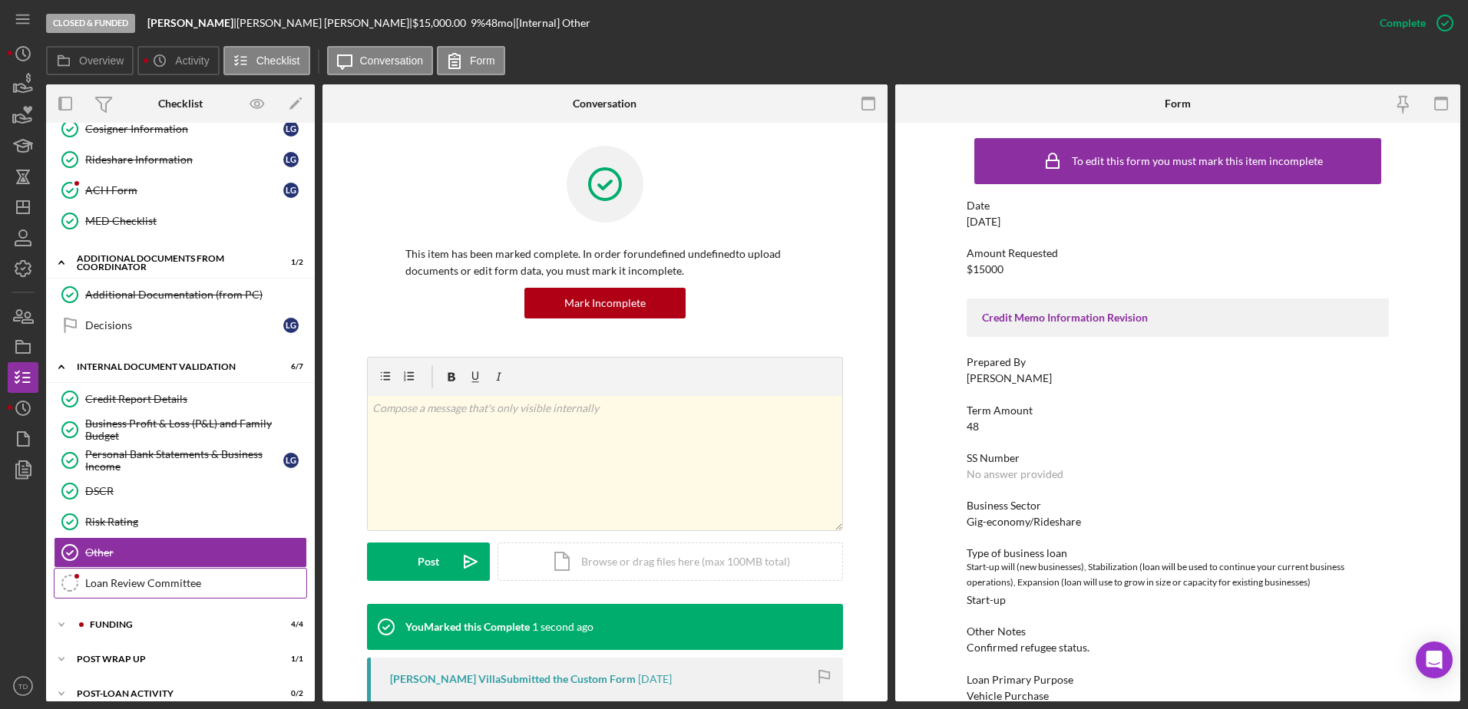
click at [182, 568] on link "Loan Review Committee Loan Review Committee" at bounding box center [180, 583] width 253 height 31
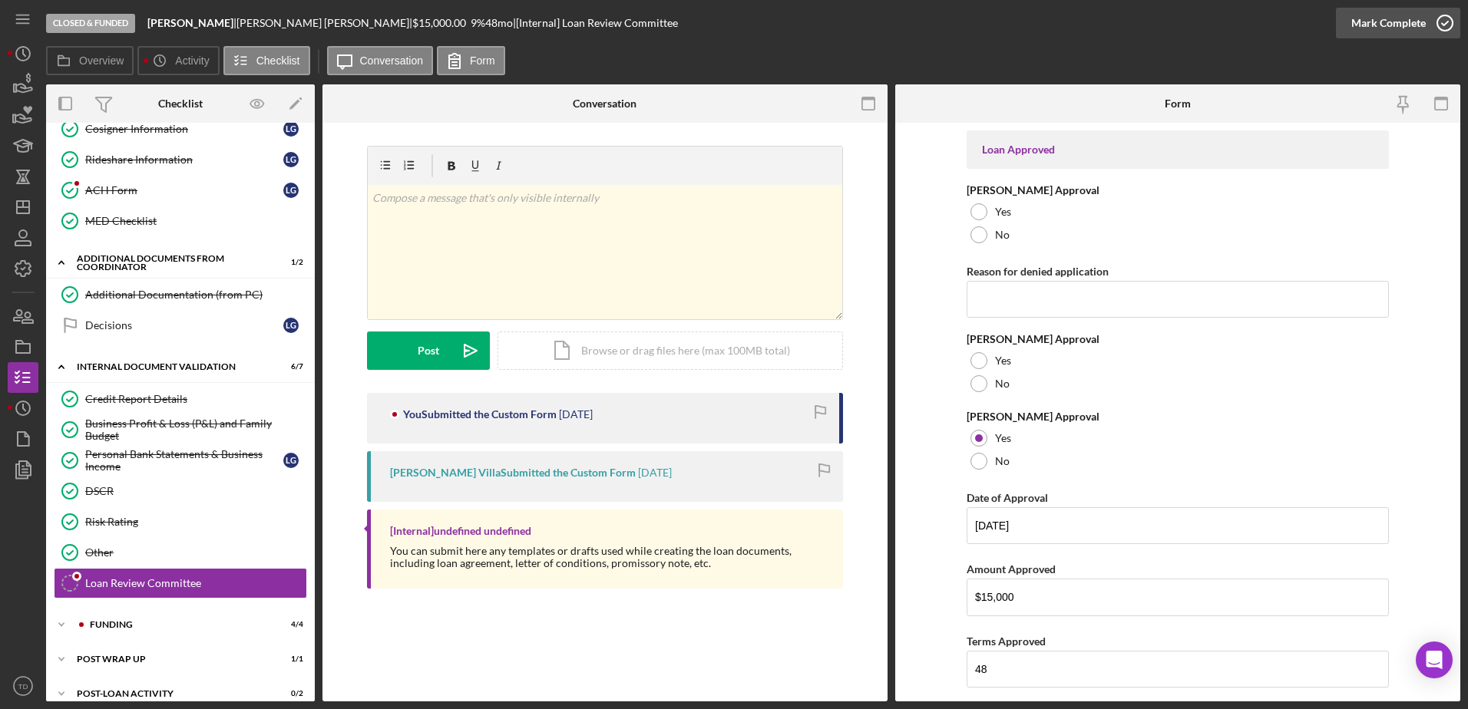
click at [1451, 27] on icon "button" at bounding box center [1444, 23] width 38 height 38
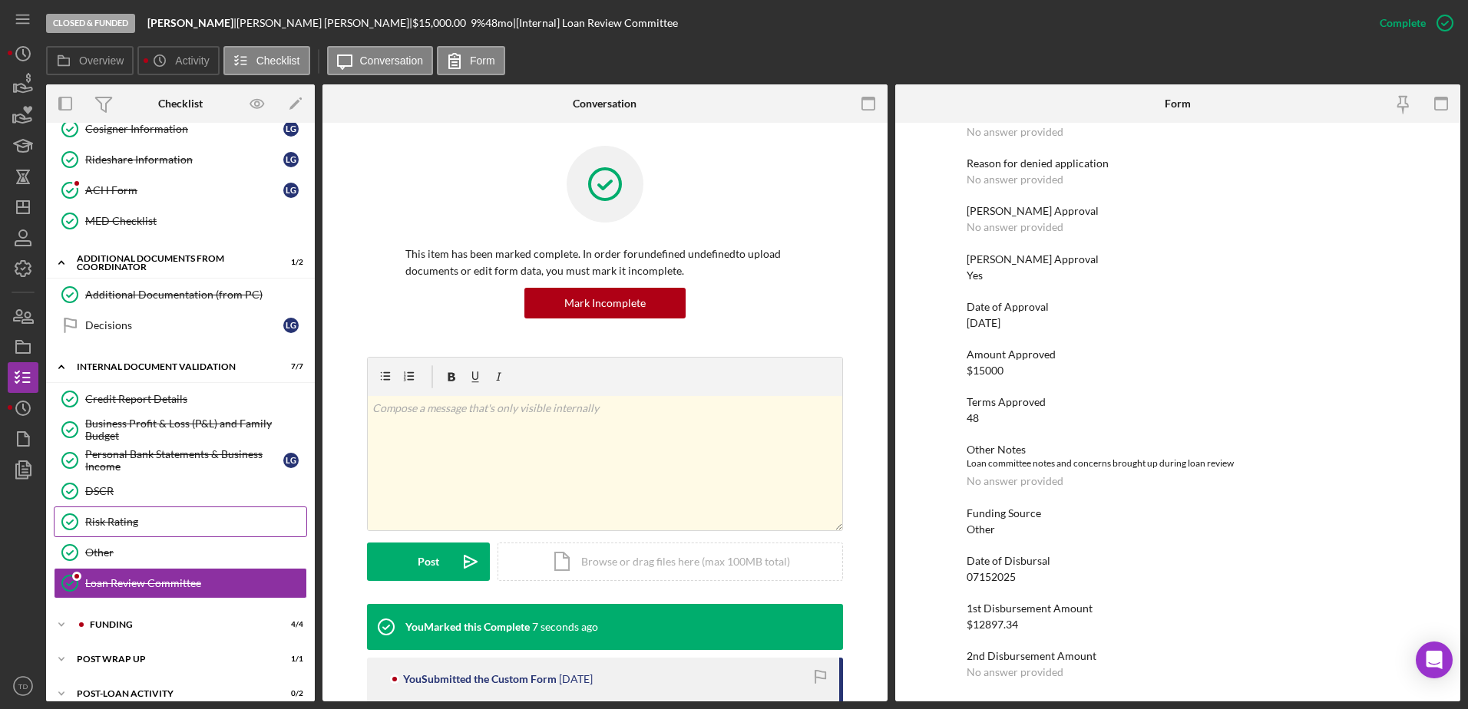
scroll to position [467, 0]
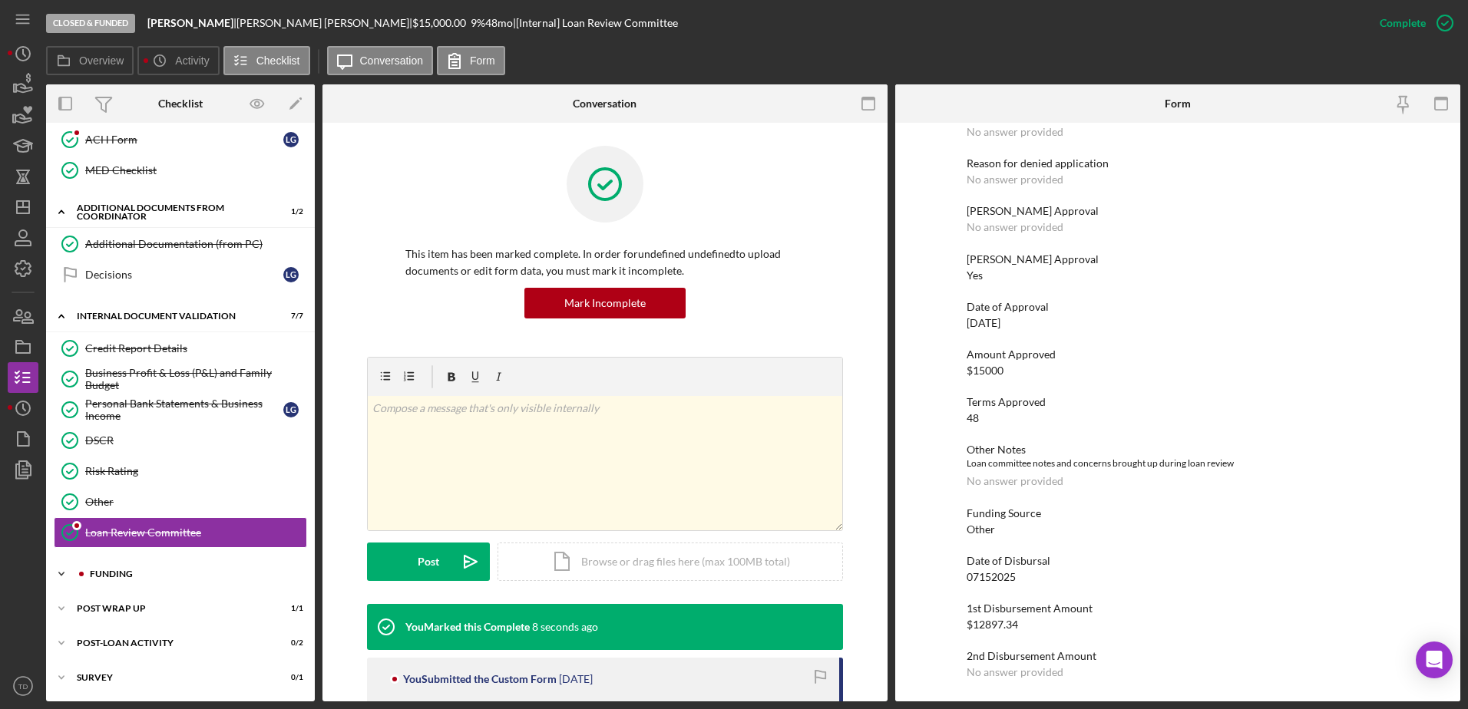
click at [175, 565] on div "Icon/Expander Funding 4 / 4" at bounding box center [180, 574] width 269 height 31
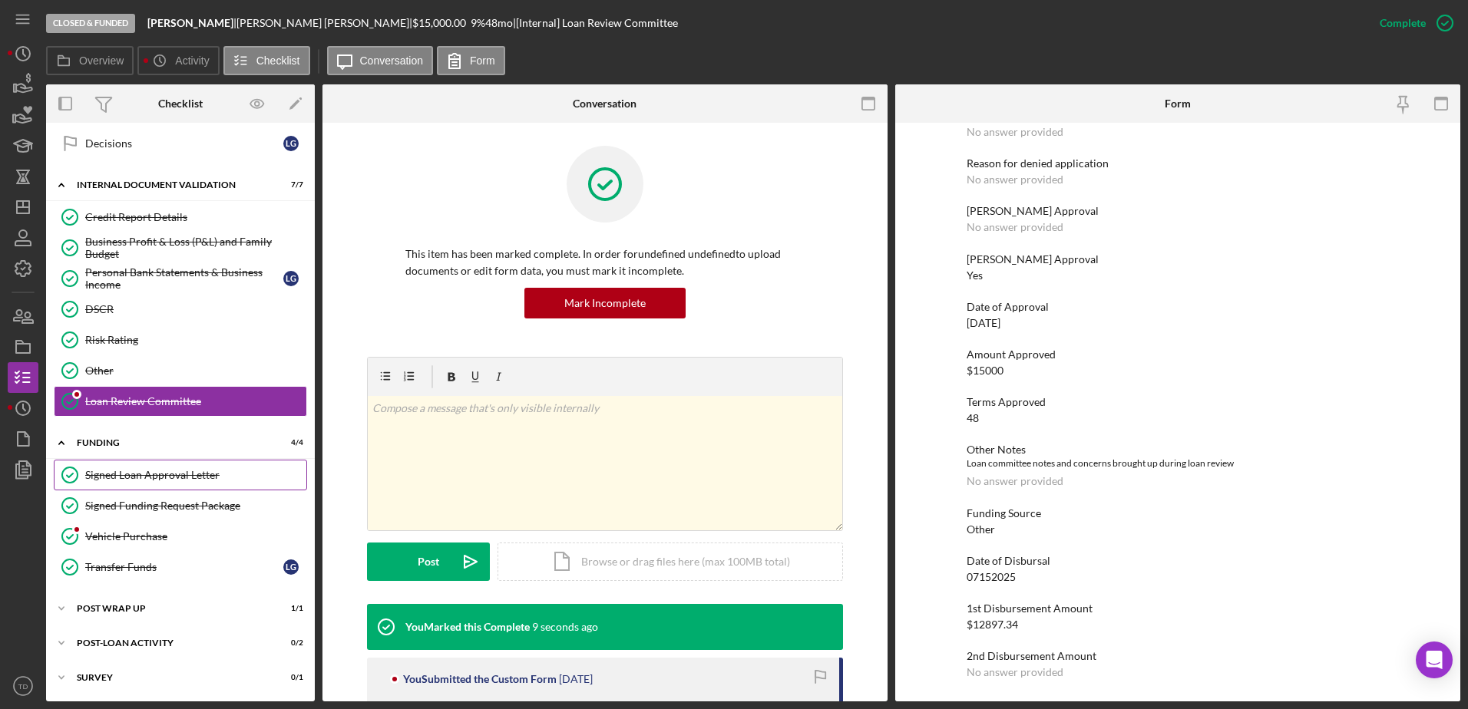
click at [157, 467] on link "Signed Loan Approval Letter Signed Loan Approval Letter" at bounding box center [180, 475] width 253 height 31
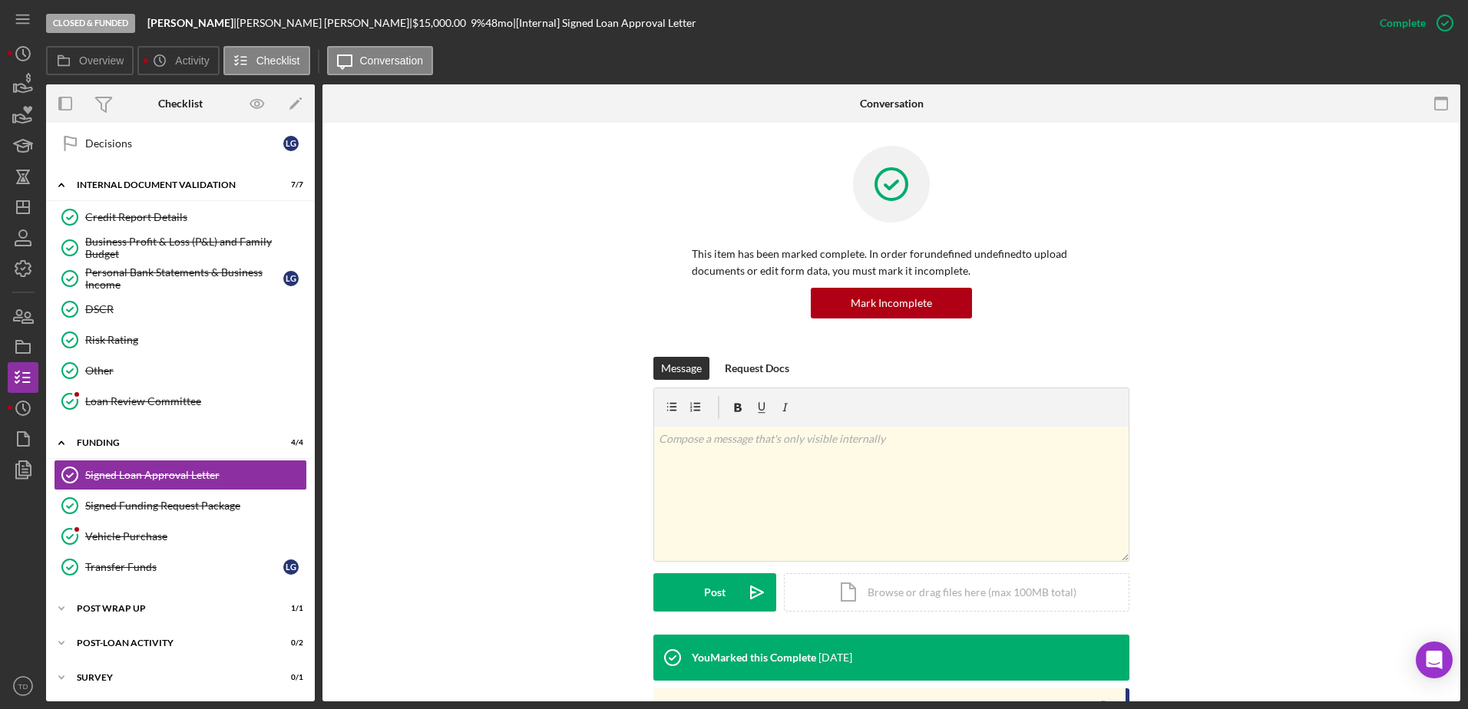
scroll to position [226, 0]
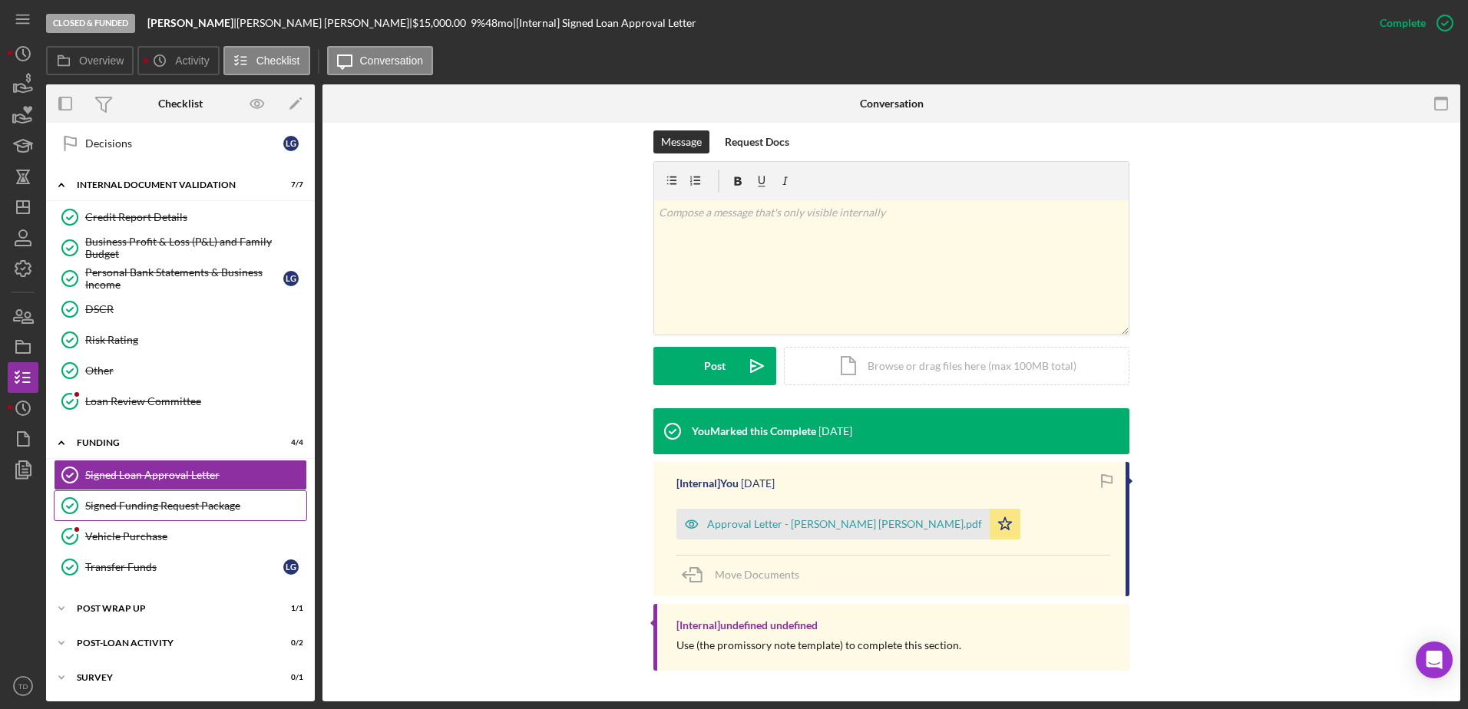
click at [160, 510] on div "Signed Funding Request Package" at bounding box center [195, 506] width 221 height 12
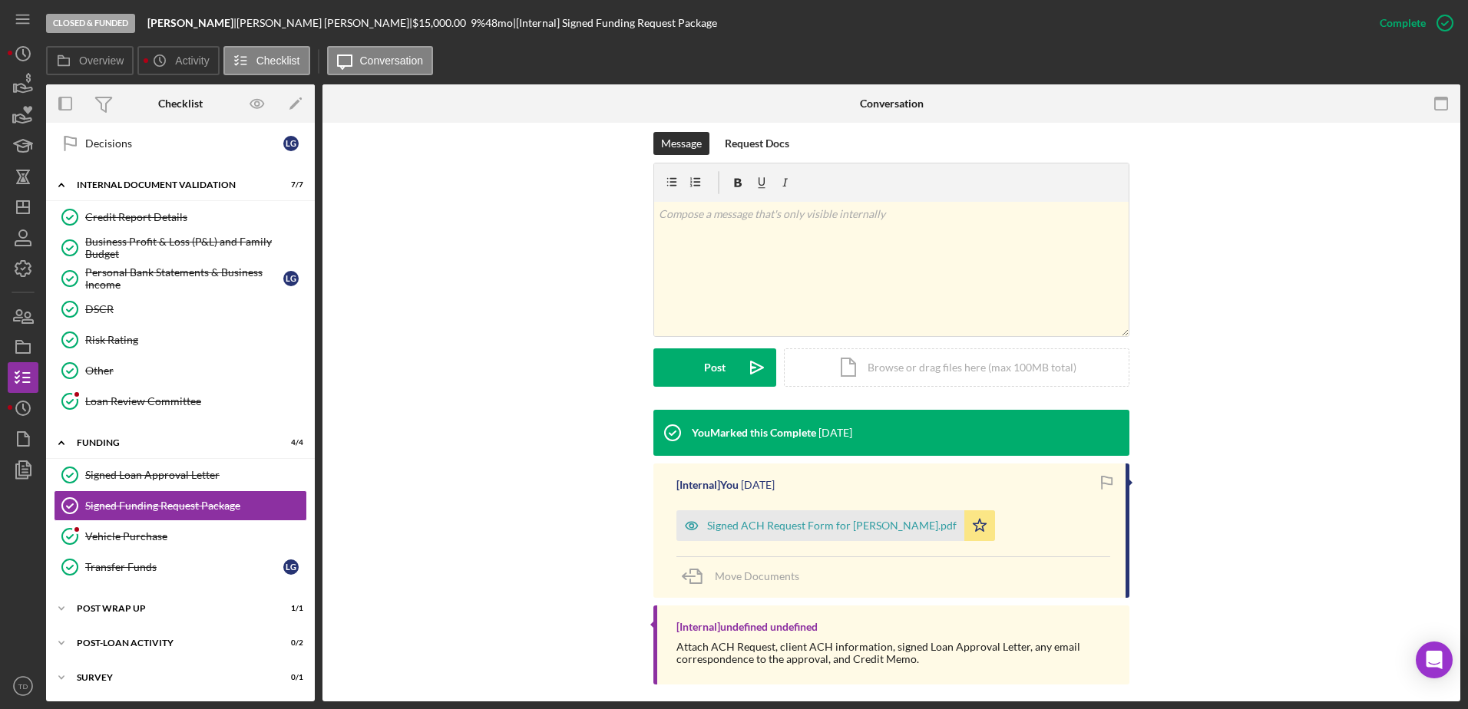
scroll to position [239, 0]
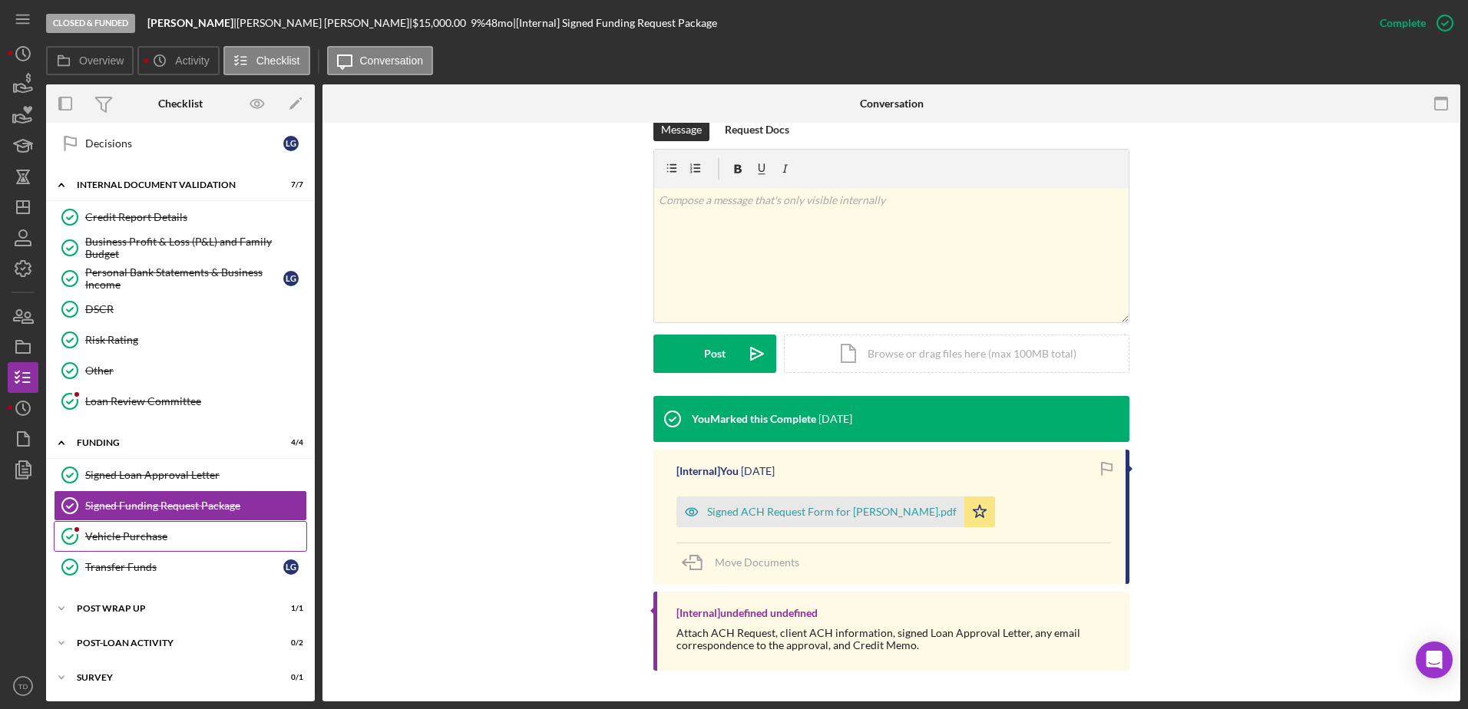
click at [136, 543] on link "Vehicle Purchase Vehicle Purchase" at bounding box center [180, 536] width 253 height 31
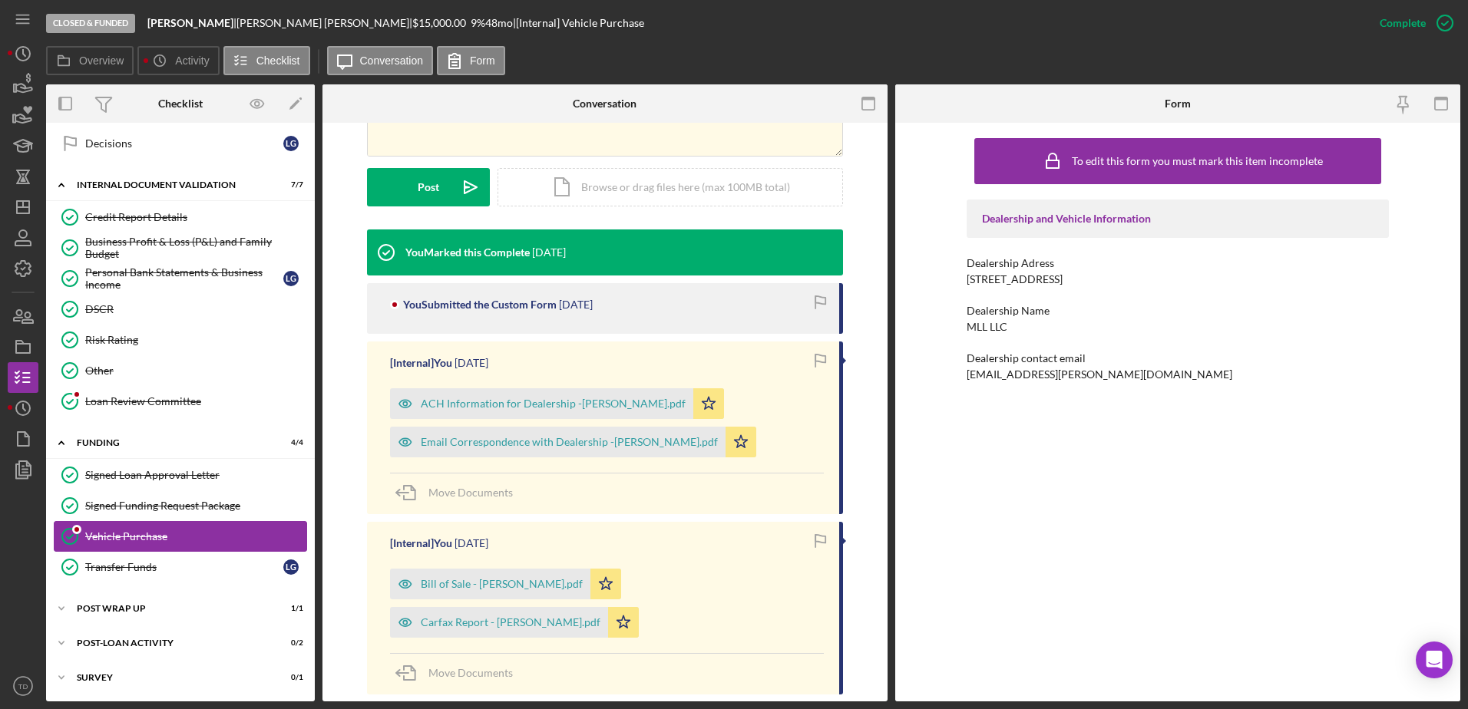
scroll to position [375, 0]
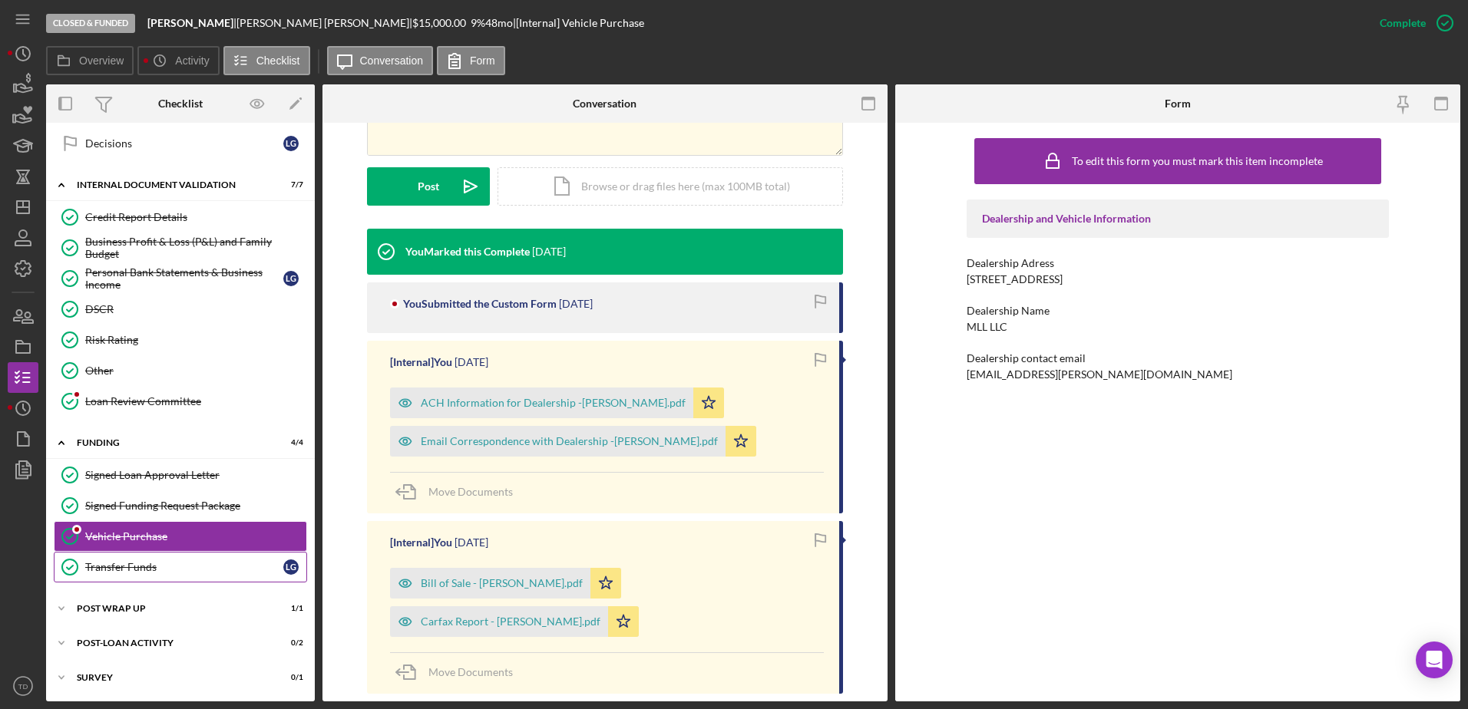
click at [135, 561] on div "Transfer Funds" at bounding box center [184, 567] width 198 height 12
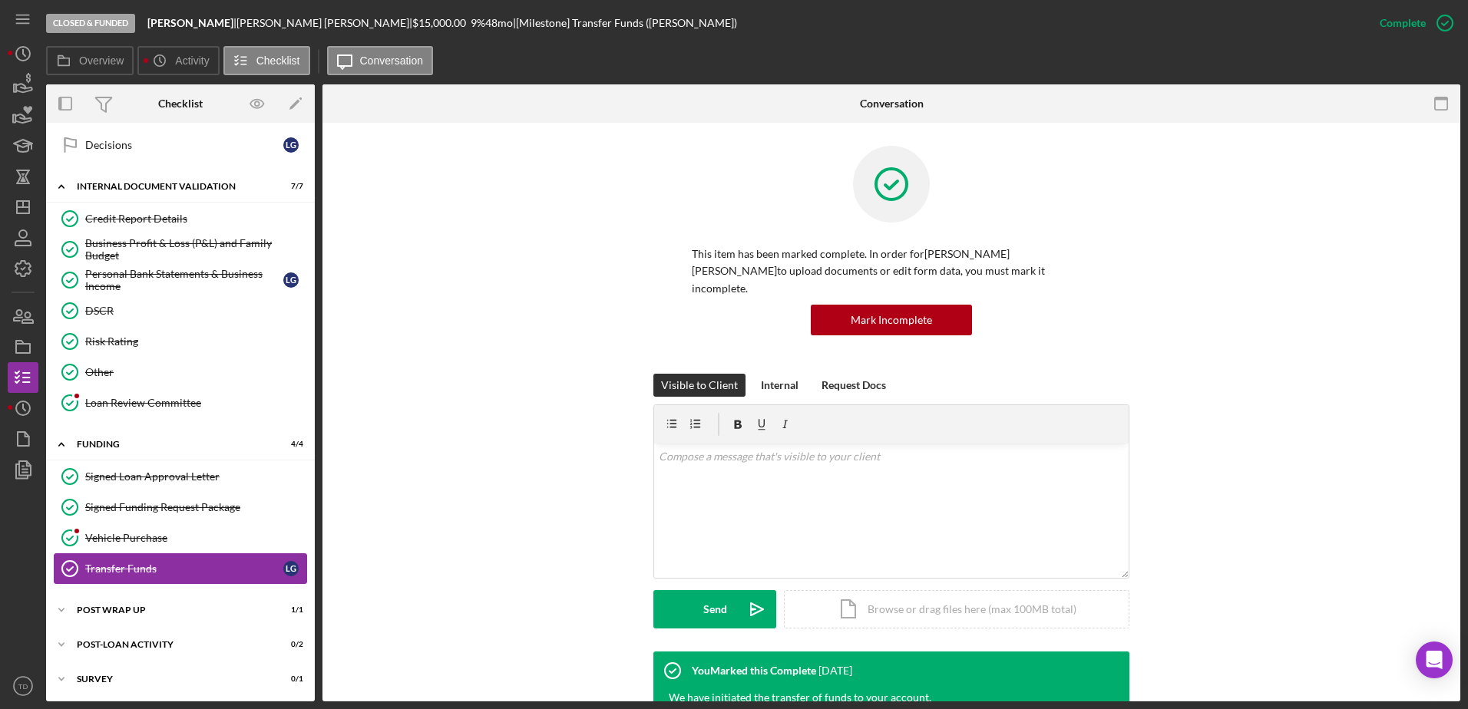
scroll to position [599, 0]
click at [138, 599] on div "Icon/Expander Post Wrap Up 1 / 1" at bounding box center [180, 608] width 269 height 31
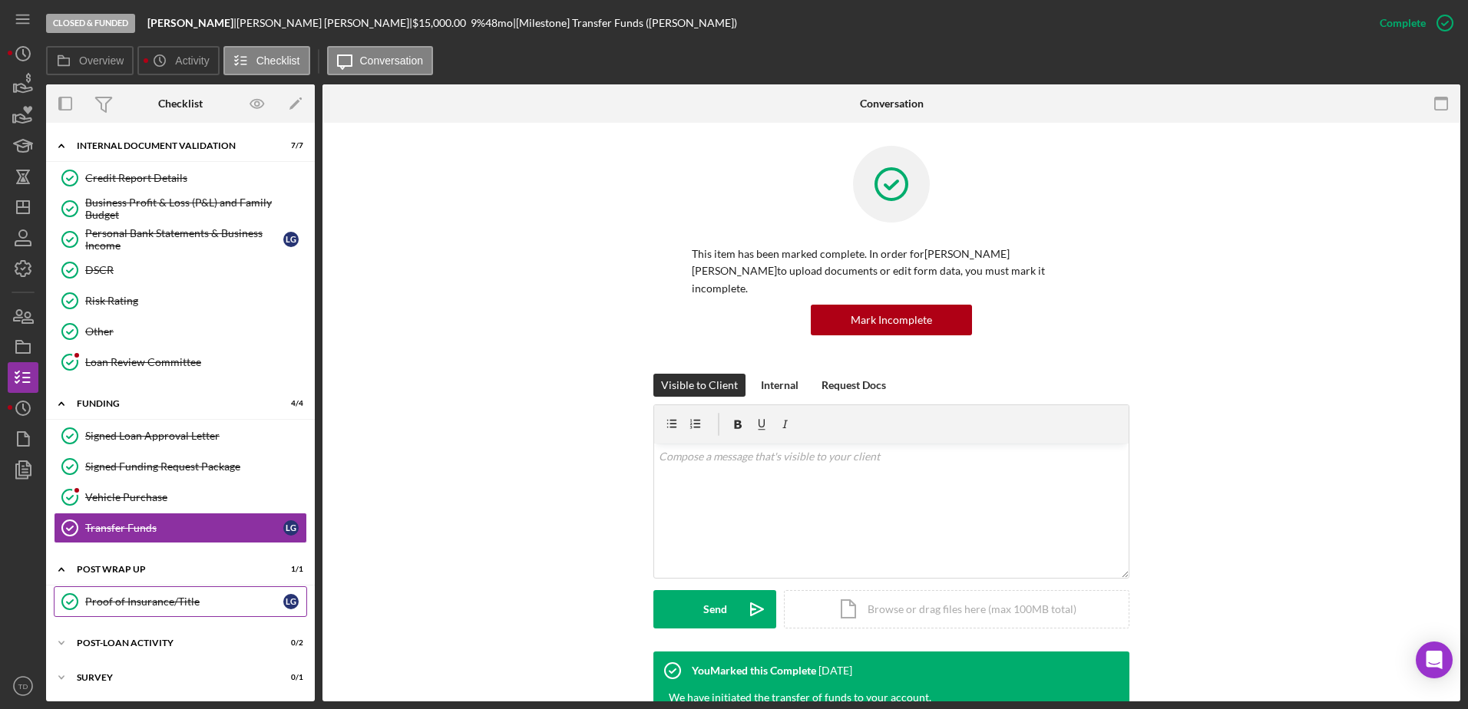
click at [166, 604] on div "Proof of Insurance/Title" at bounding box center [184, 602] width 198 height 12
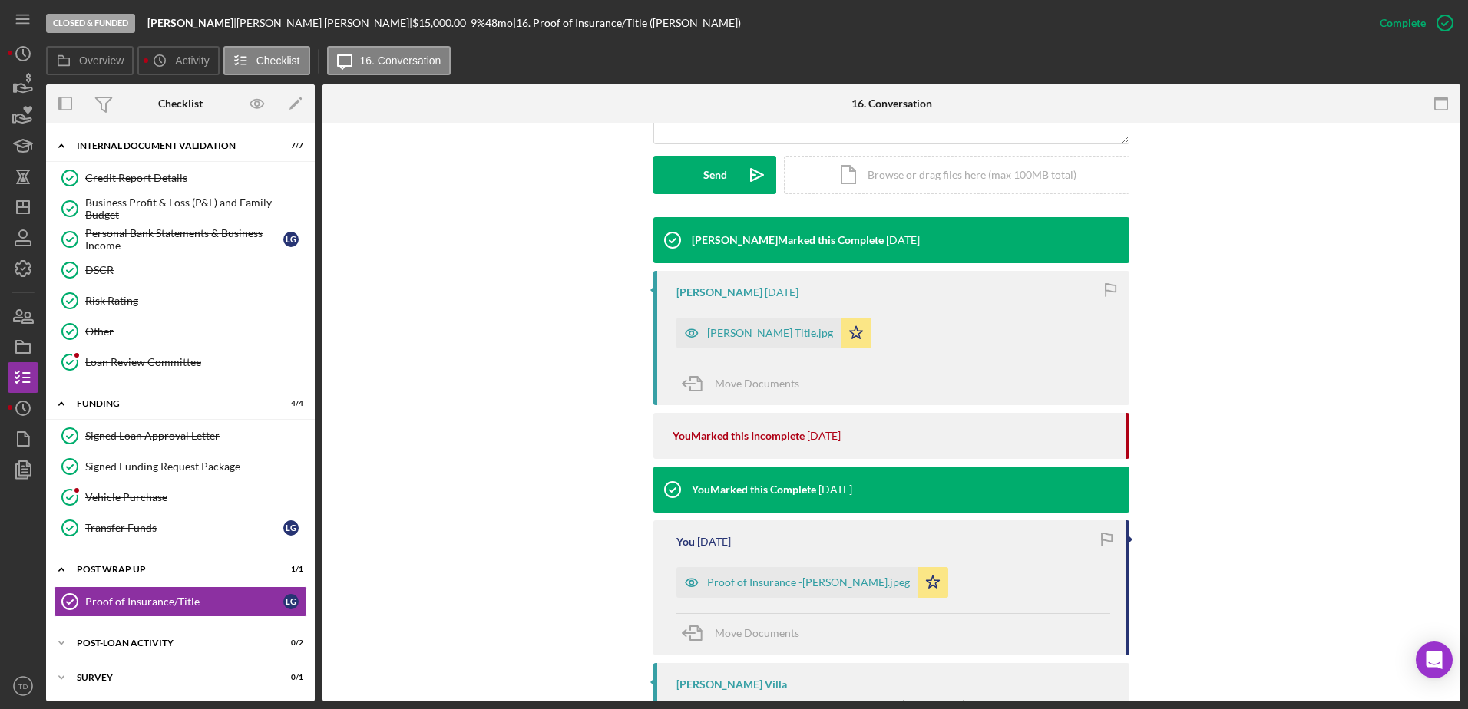
scroll to position [435, 0]
click at [733, 326] on div "[PERSON_NAME] Title.jpg" at bounding box center [770, 332] width 126 height 12
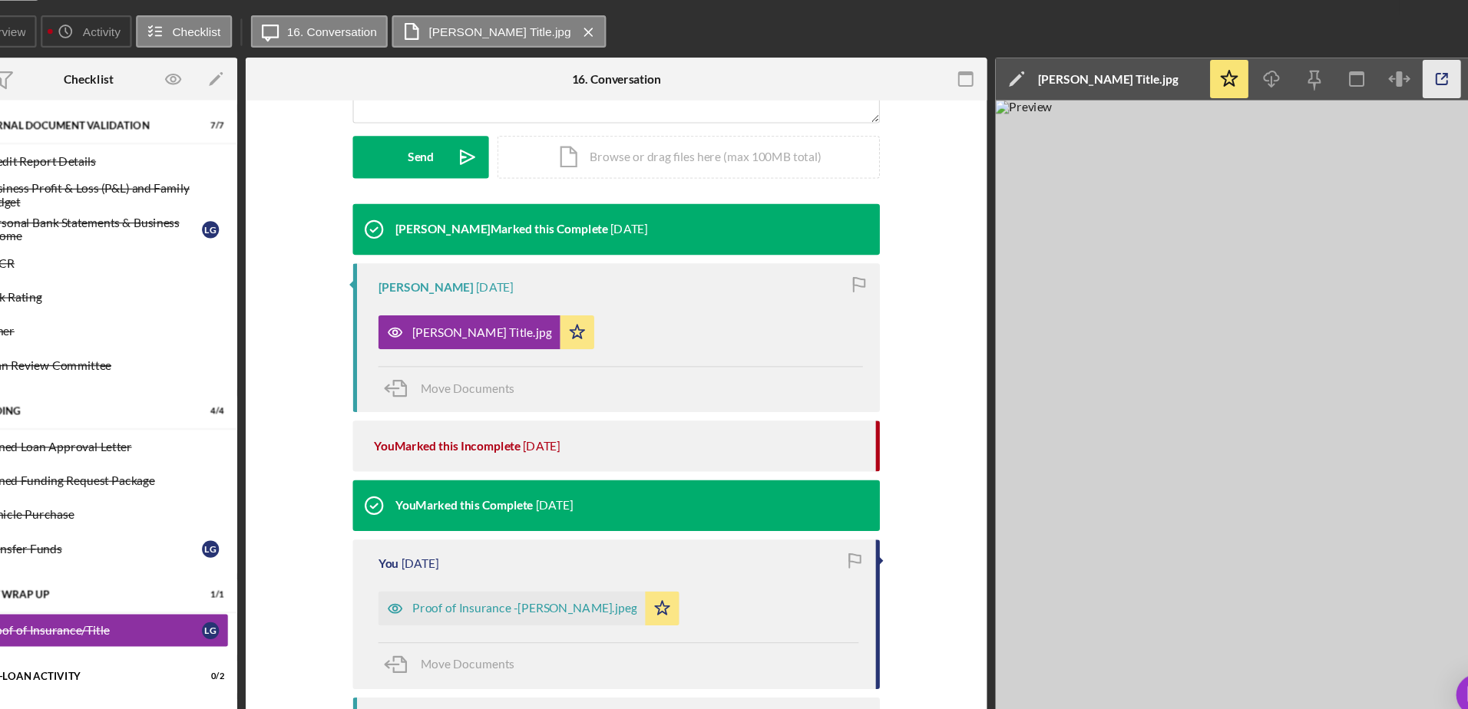
click at [1404, 95] on icon "button" at bounding box center [1402, 104] width 35 height 35
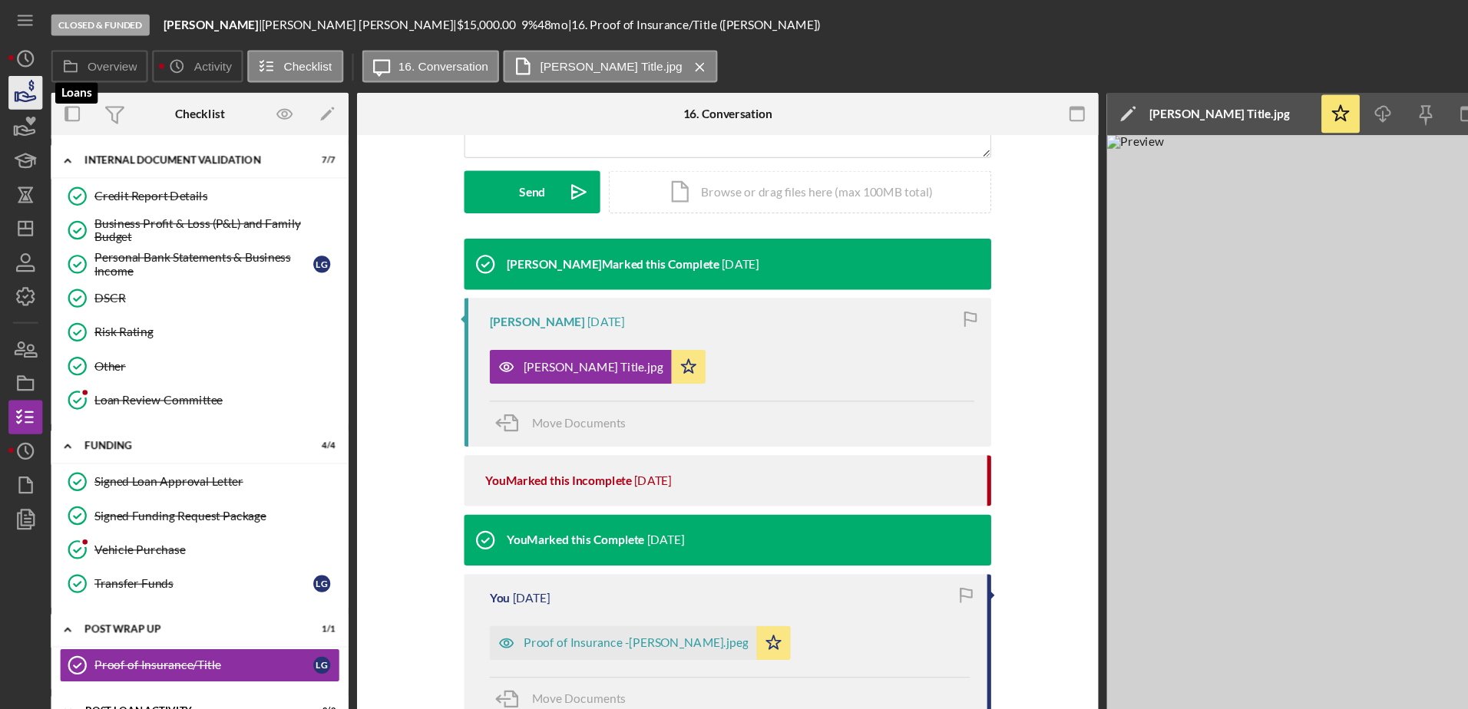
click at [25, 96] on icon "button" at bounding box center [23, 84] width 38 height 38
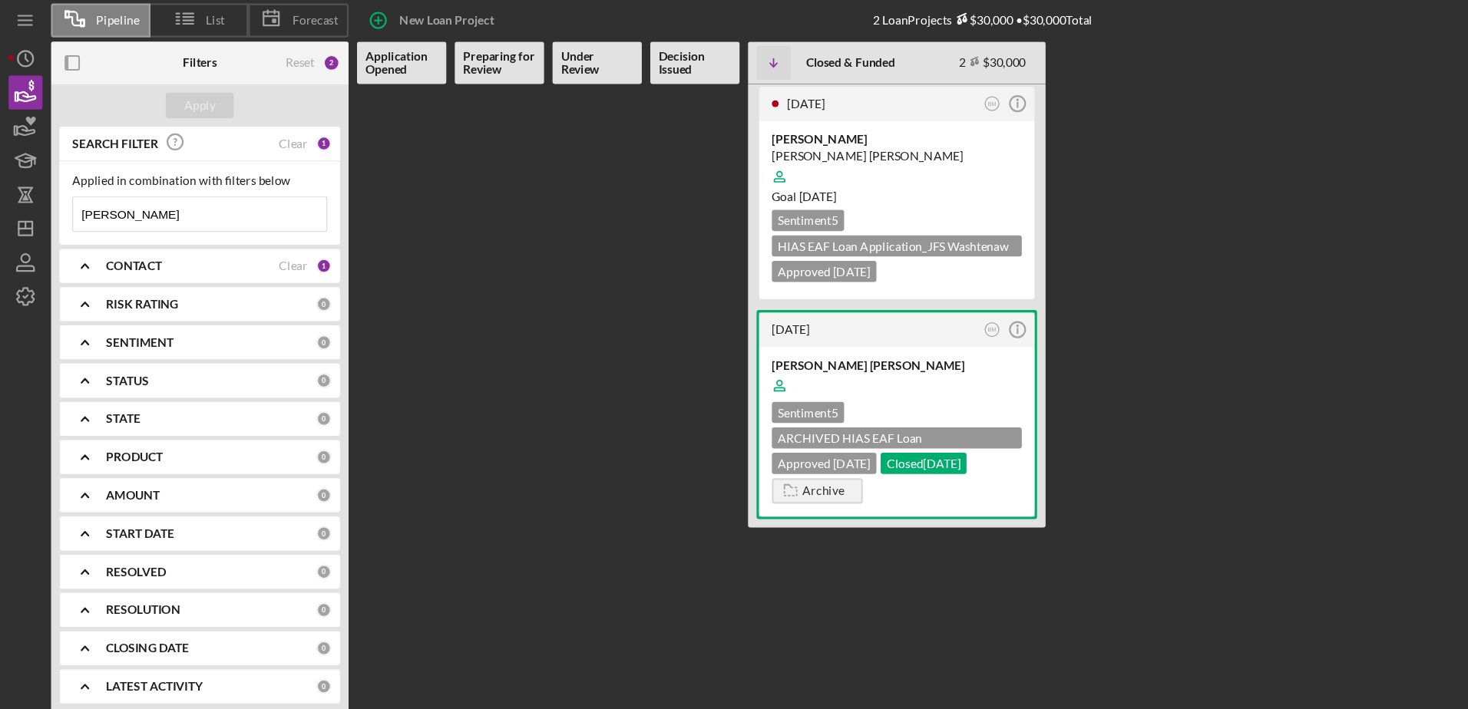
click at [141, 200] on input "[PERSON_NAME]" at bounding box center [180, 194] width 229 height 31
type input "l"
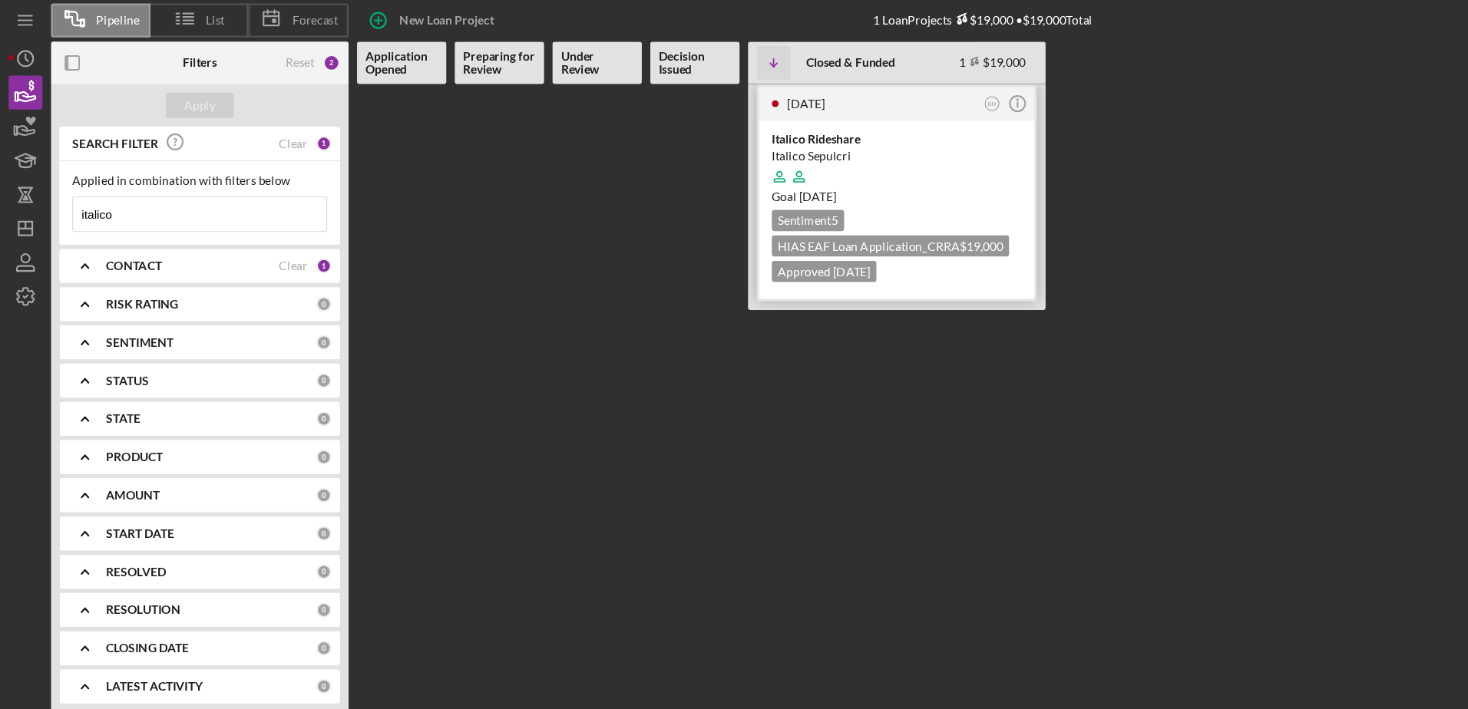
type input "italico"
click at [741, 143] on div "Italico Sepulcri" at bounding box center [810, 141] width 226 height 15
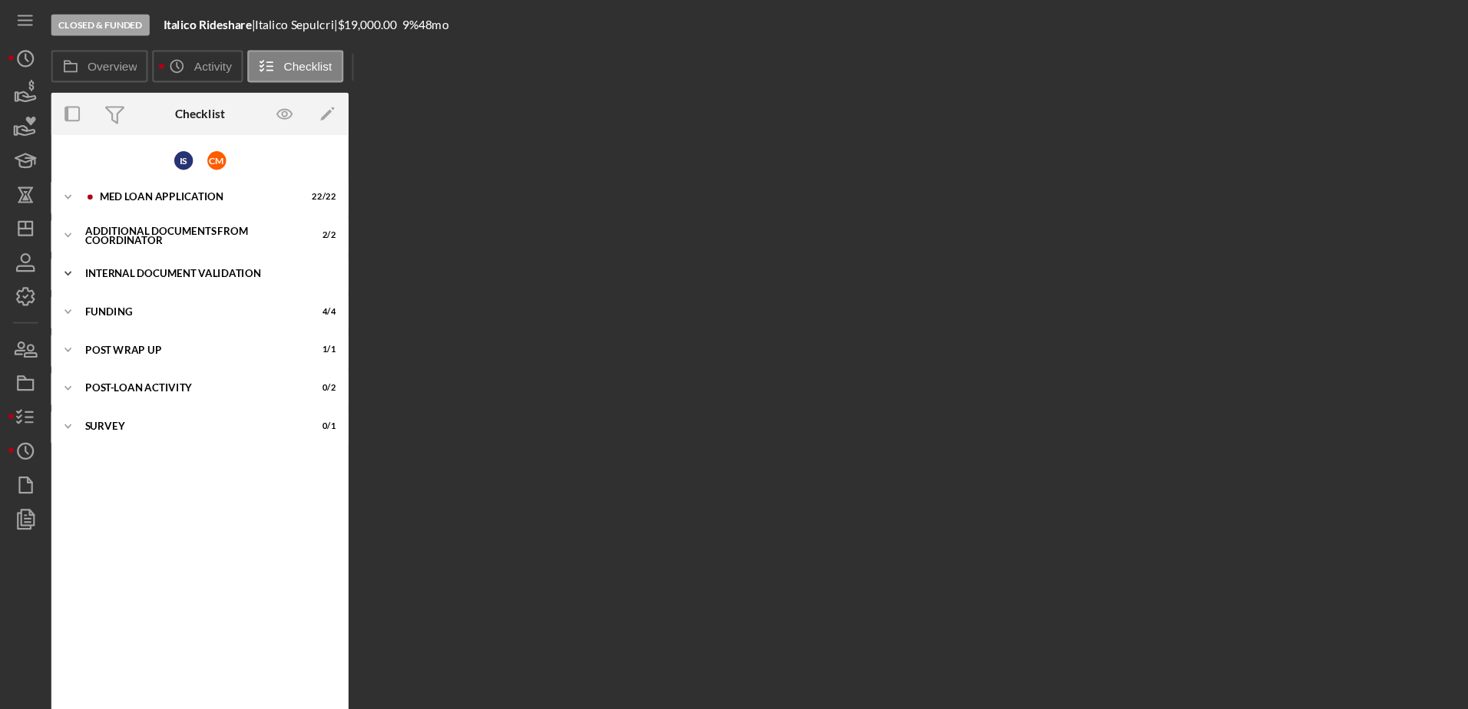
click at [129, 249] on div "Internal Document Validation" at bounding box center [186, 247] width 219 height 9
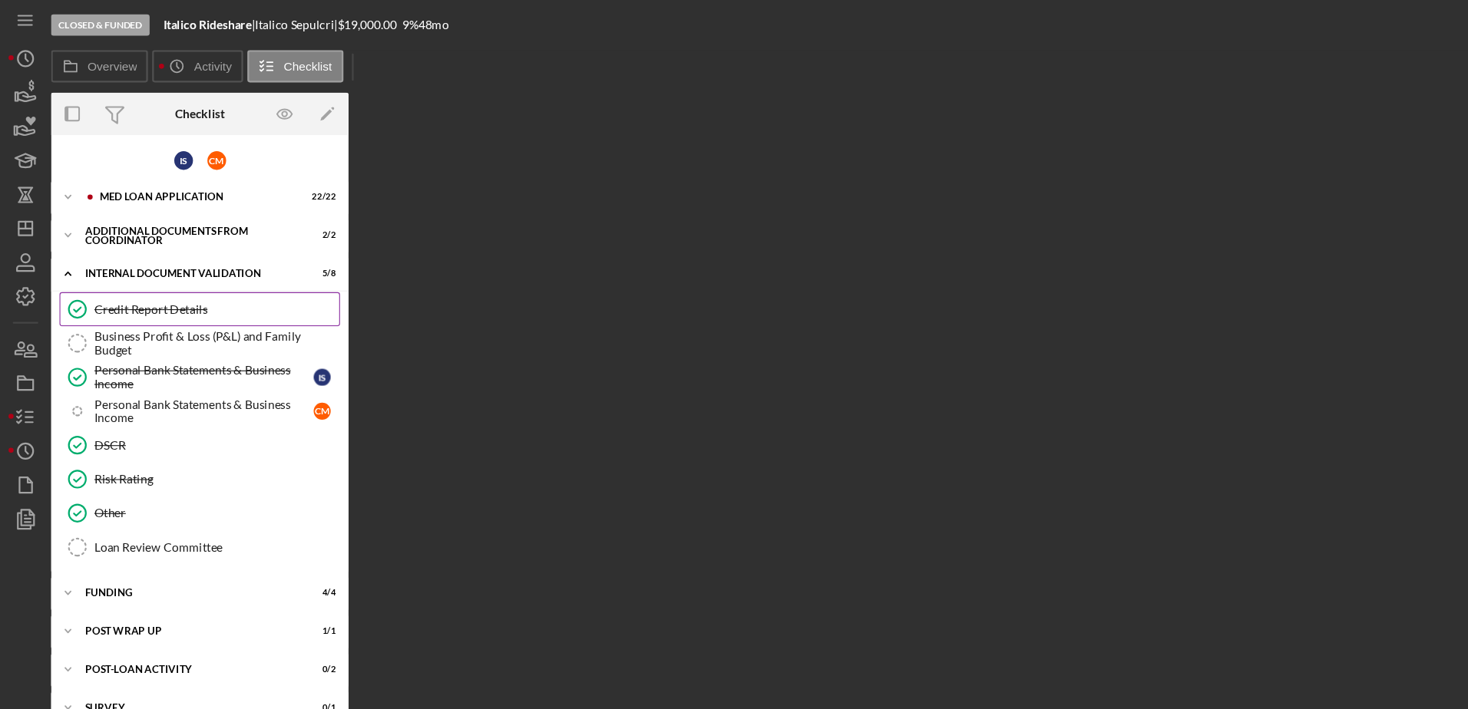
click at [133, 283] on div "Credit Report Details" at bounding box center [195, 280] width 221 height 12
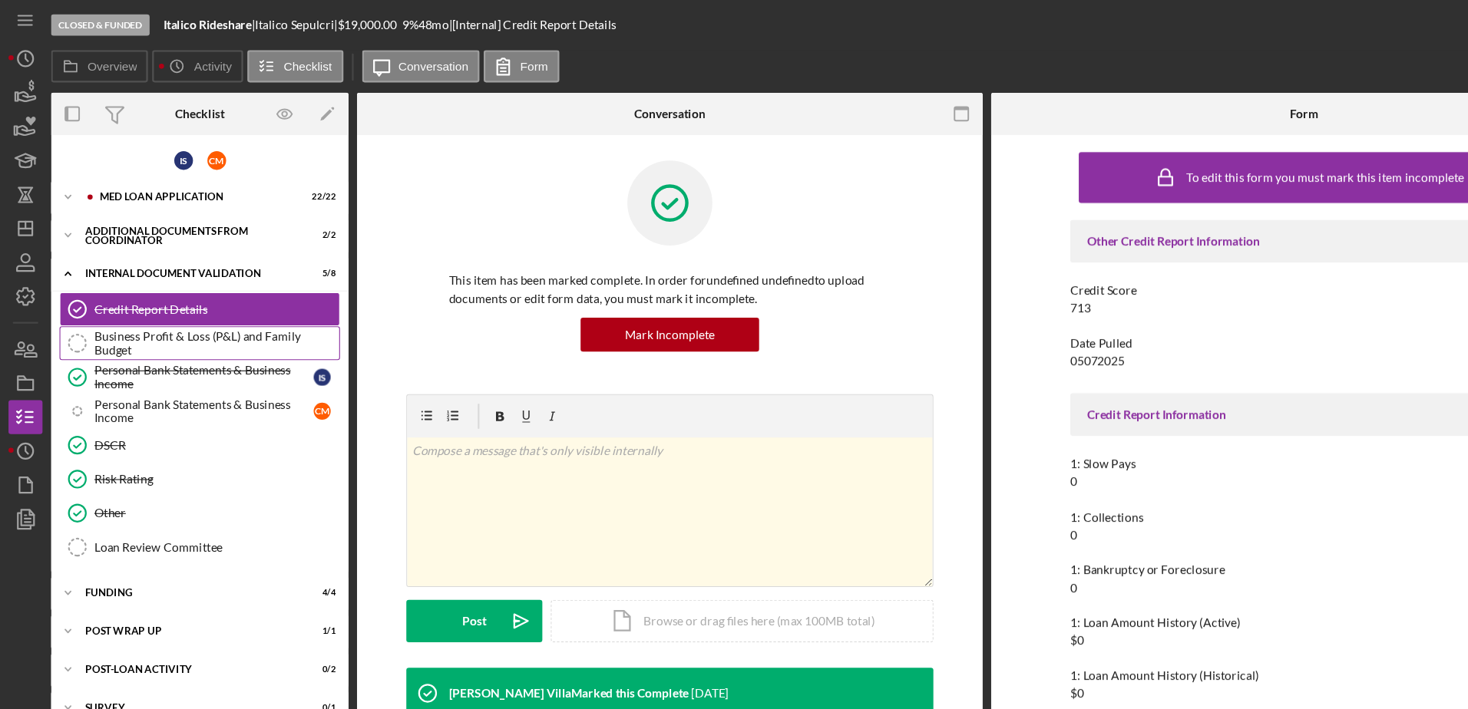
click at [136, 305] on div "Business Profit & Loss (P&L) and Family Budget" at bounding box center [195, 311] width 221 height 25
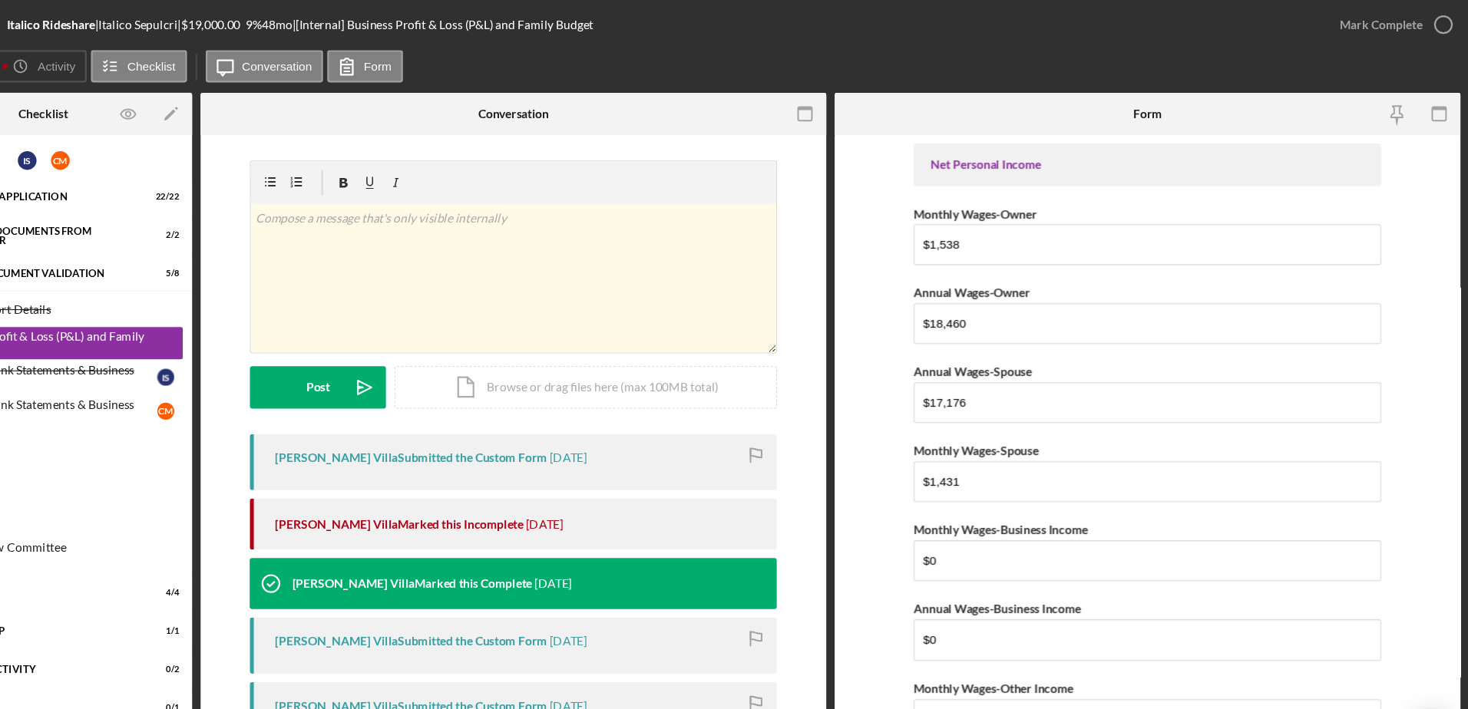
drag, startPoint x: 1441, startPoint y: 15, endPoint x: 1213, endPoint y: 57, distance: 230.9
click at [1213, 57] on div "Overview Icon/History Activity Checklist Icon/Message Conversation Form" at bounding box center [753, 61] width 1414 height 31
click at [1437, 24] on icon "button" at bounding box center [1444, 23] width 38 height 38
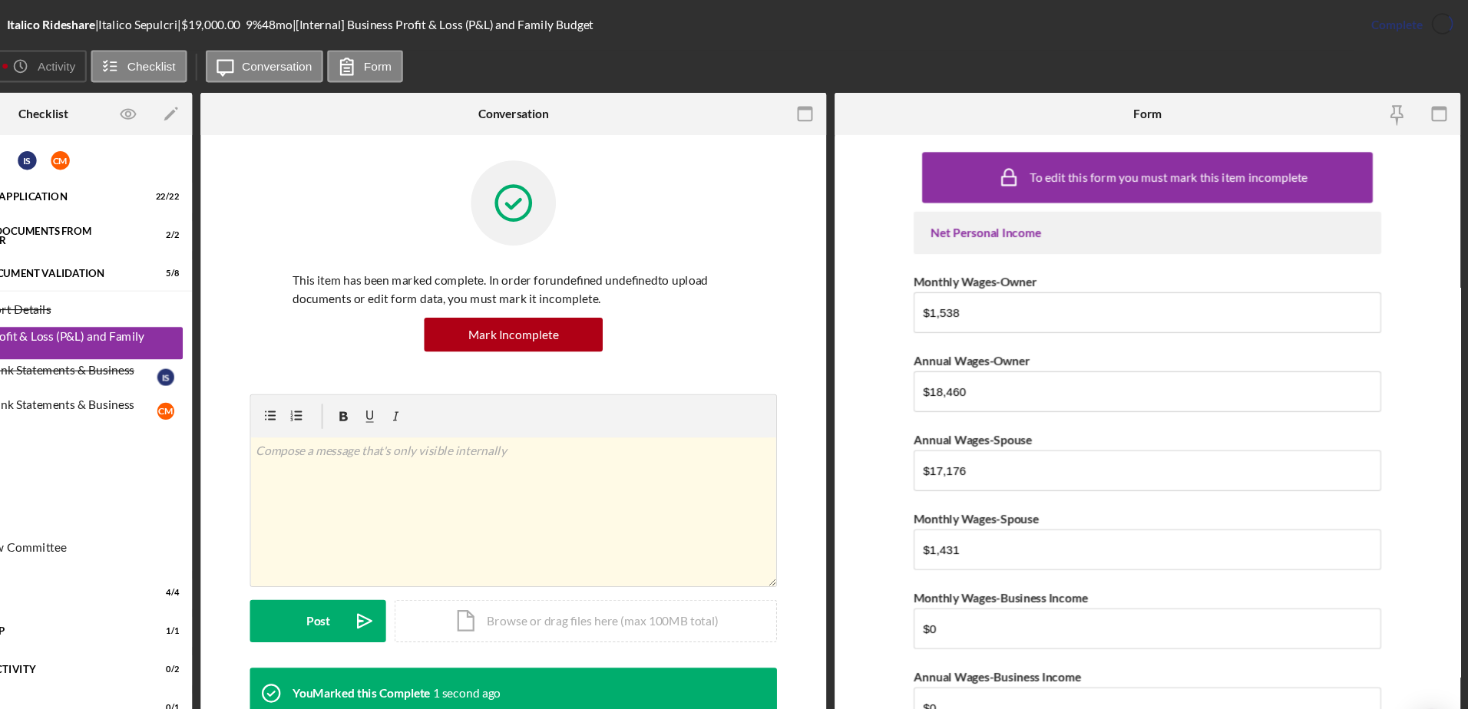
scroll to position [25, 0]
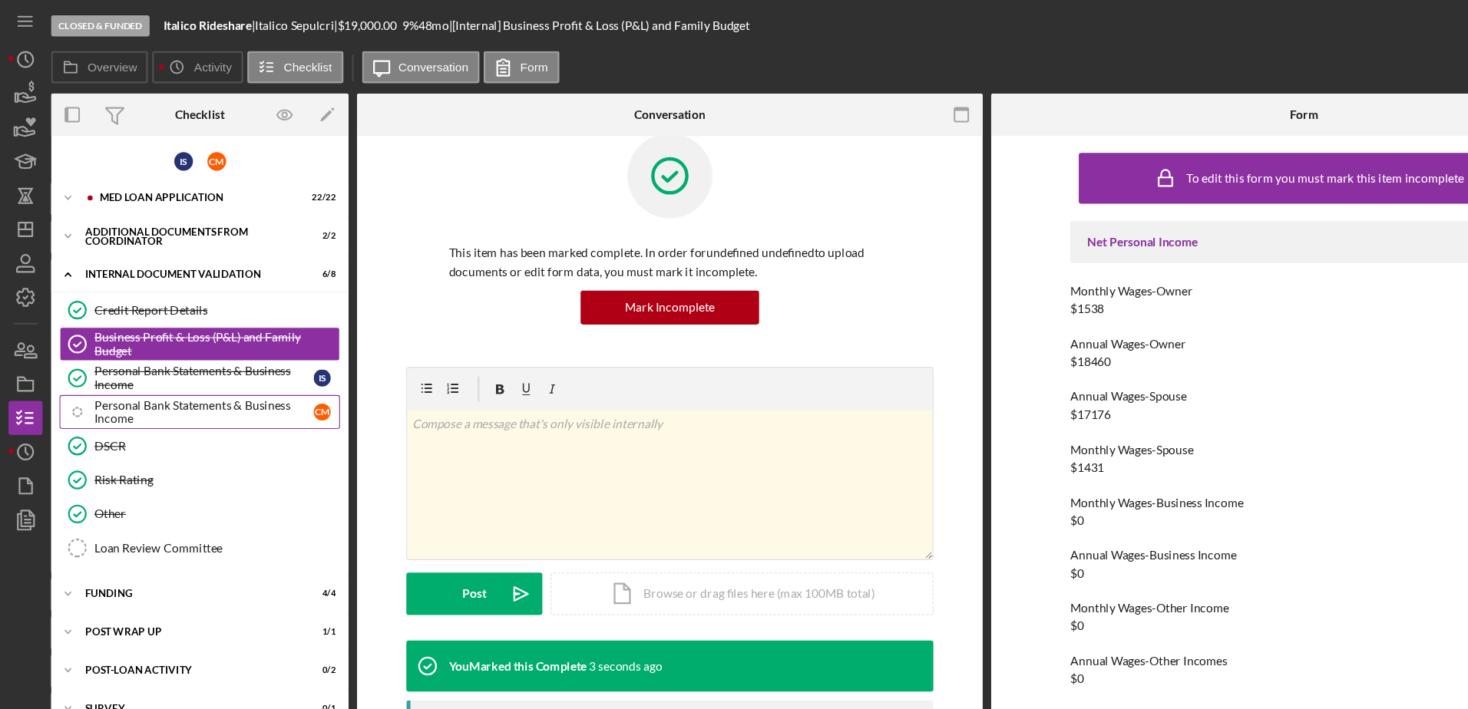
click at [83, 362] on icon "Icon/Checklist Item Sub Internal" at bounding box center [70, 372] width 38 height 38
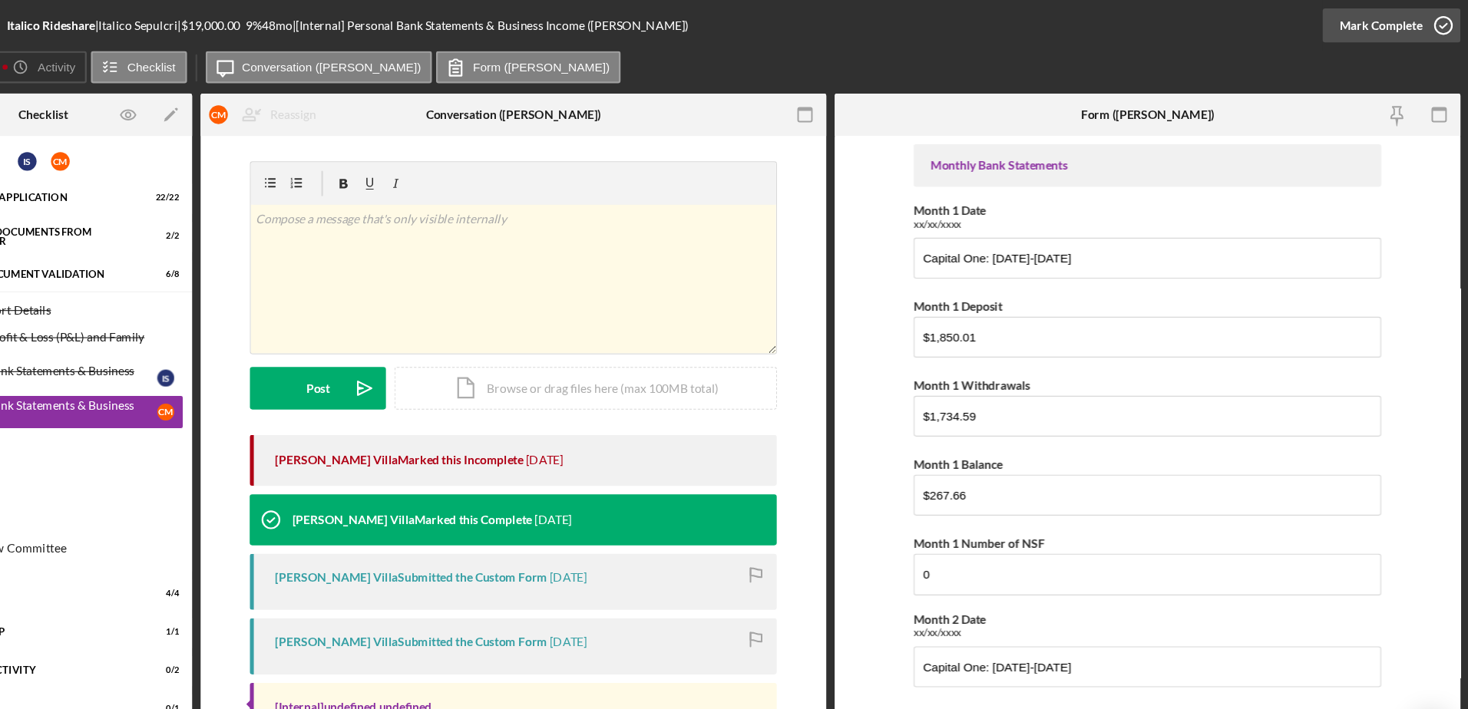
click at [1449, 21] on icon "button" at bounding box center [1444, 23] width 38 height 38
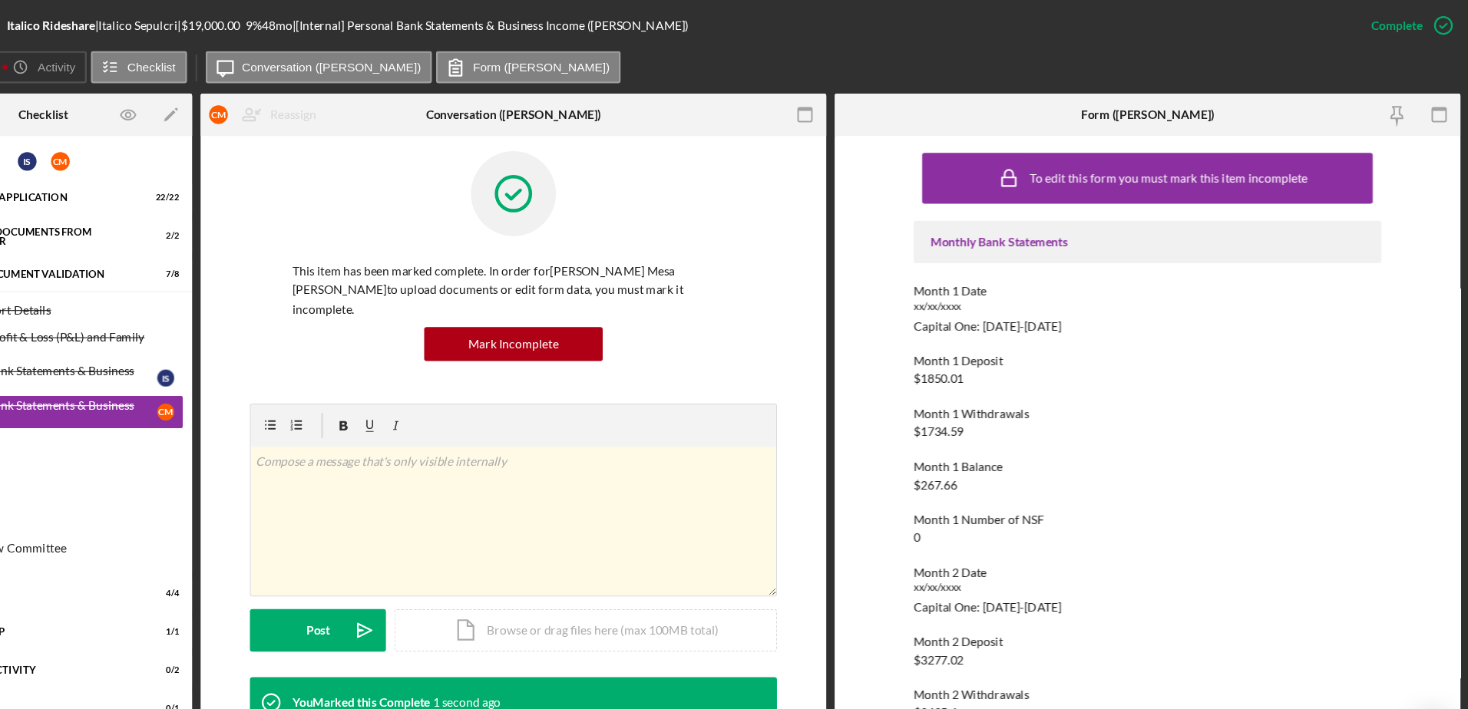
scroll to position [33, 0]
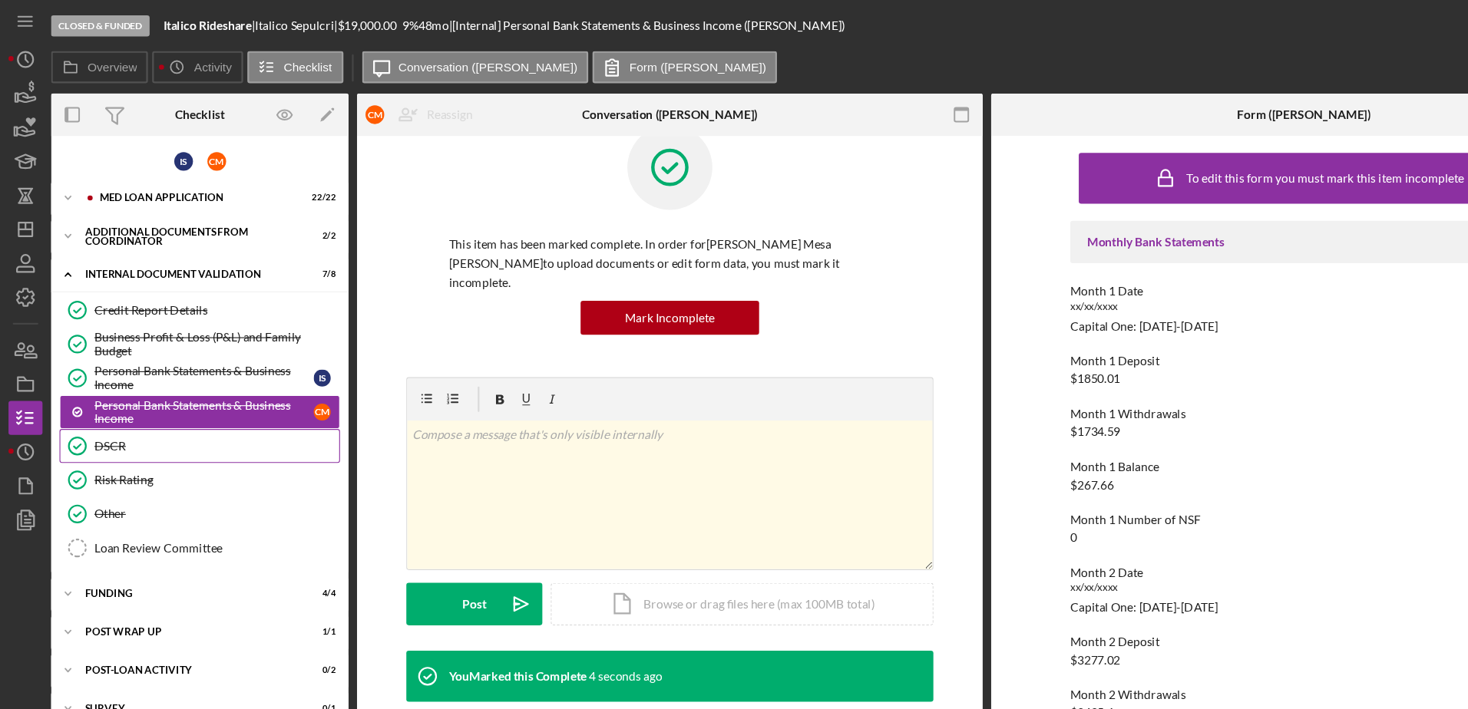
click at [165, 411] on link "DSCR DSCR" at bounding box center [180, 403] width 253 height 31
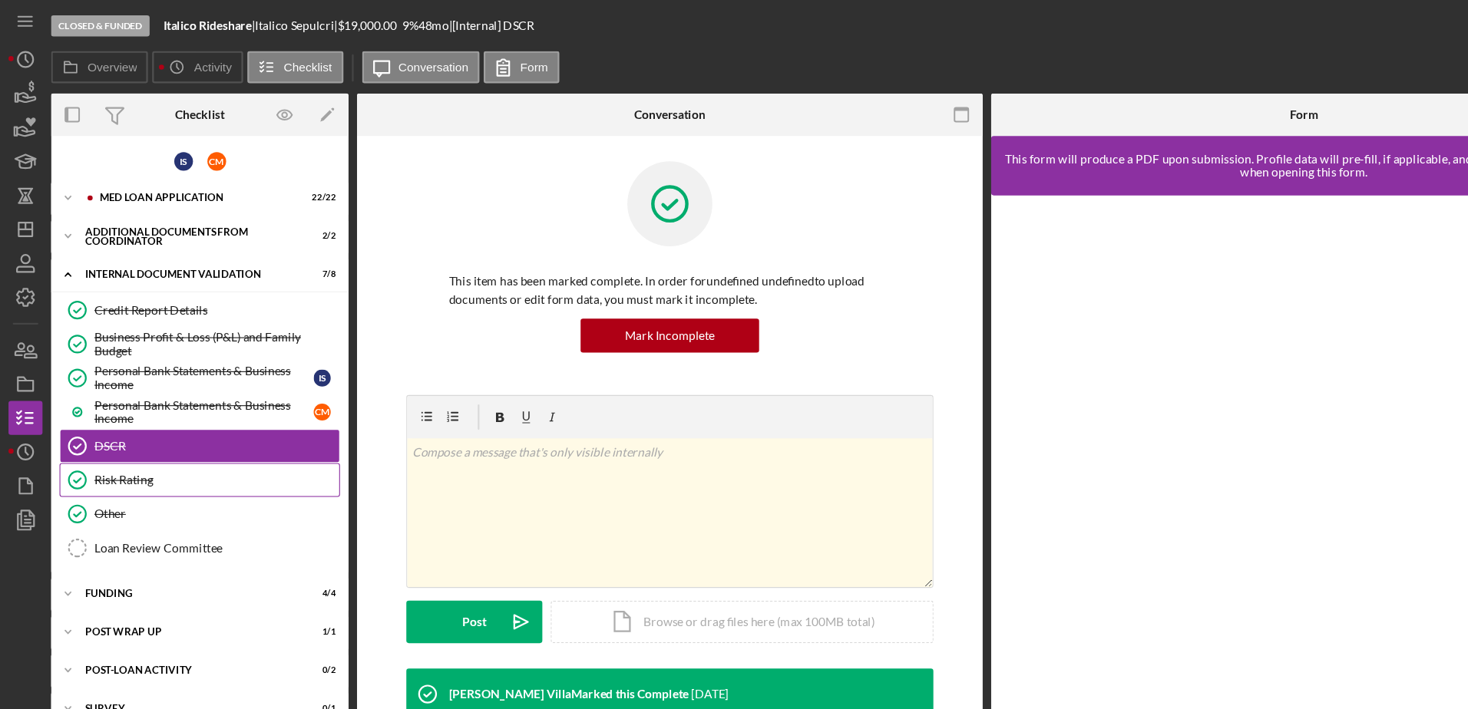
click at [148, 435] on div "Risk Rating" at bounding box center [195, 434] width 221 height 12
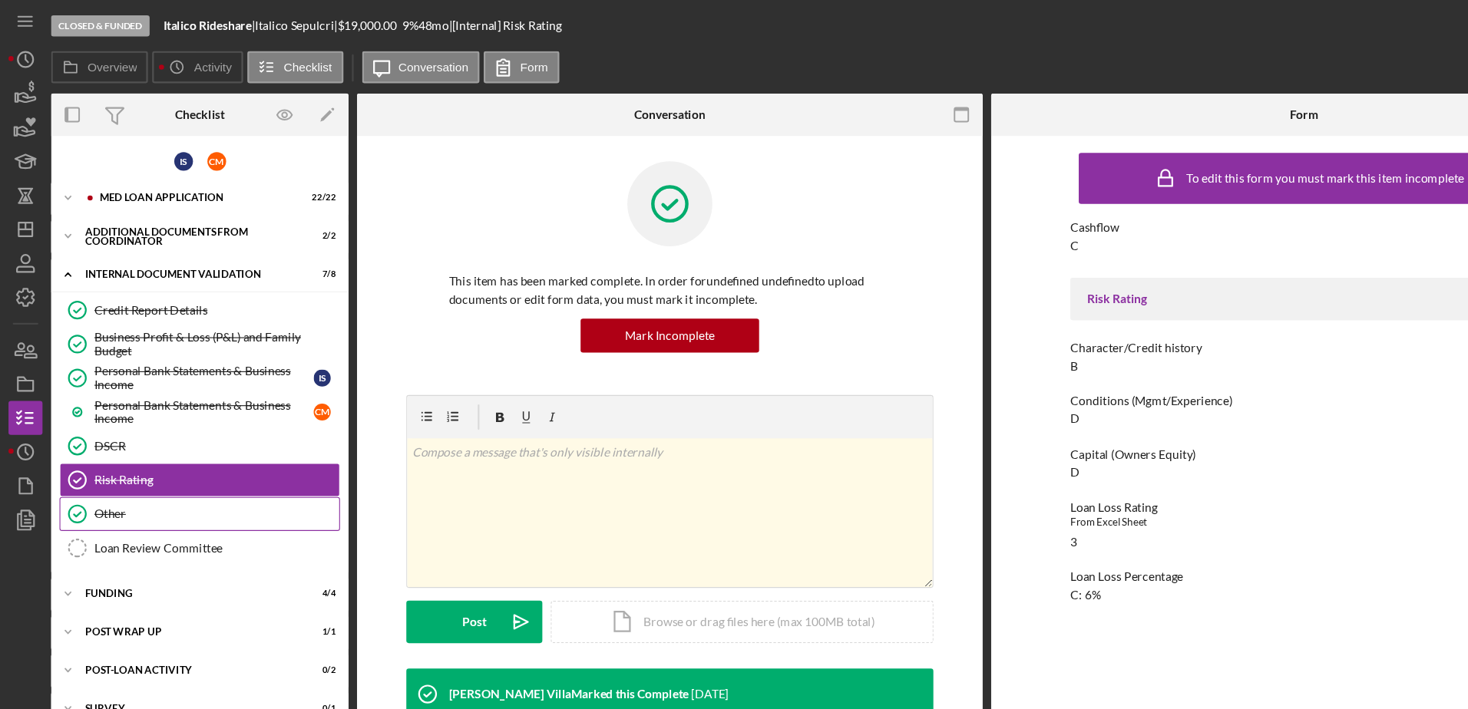
click at [144, 451] on link "Other Other" at bounding box center [180, 464] width 253 height 31
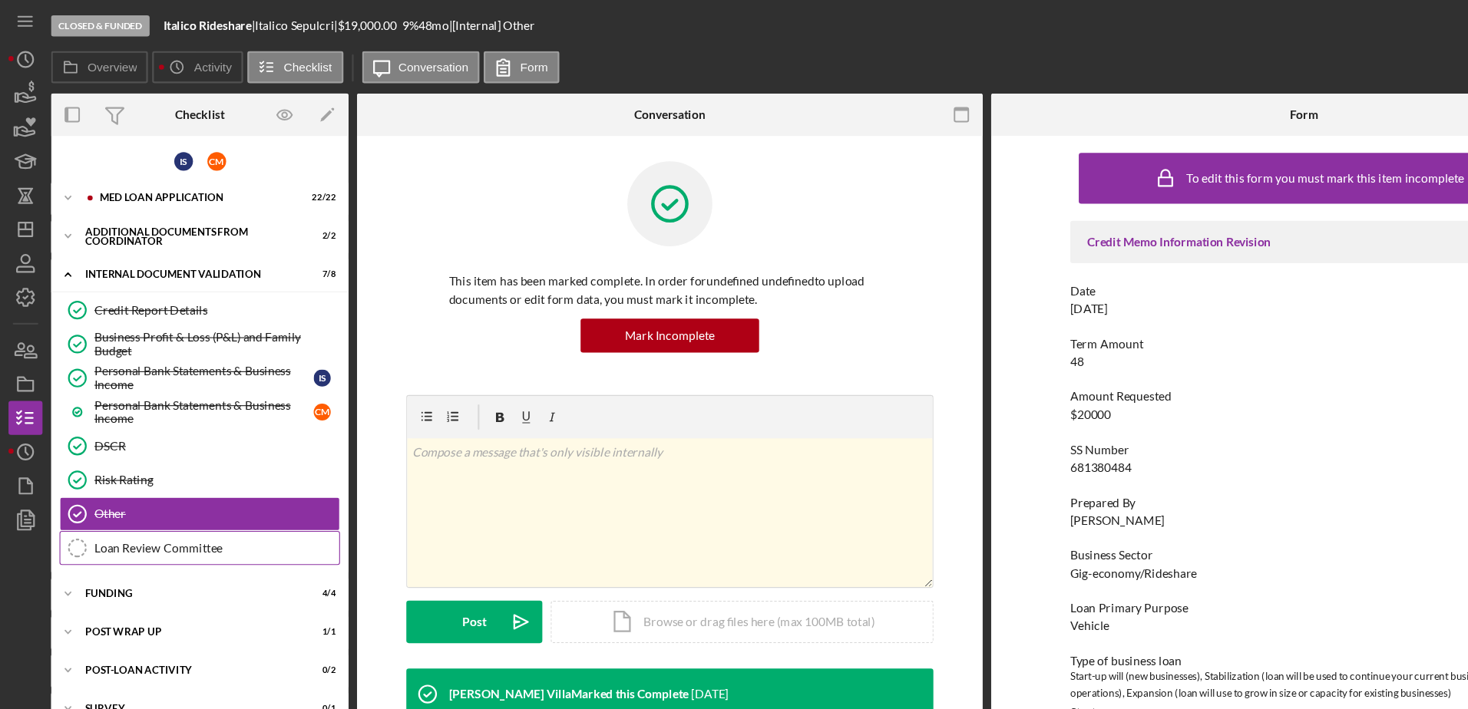
click at [153, 494] on div "Loan Review Committee" at bounding box center [195, 495] width 221 height 12
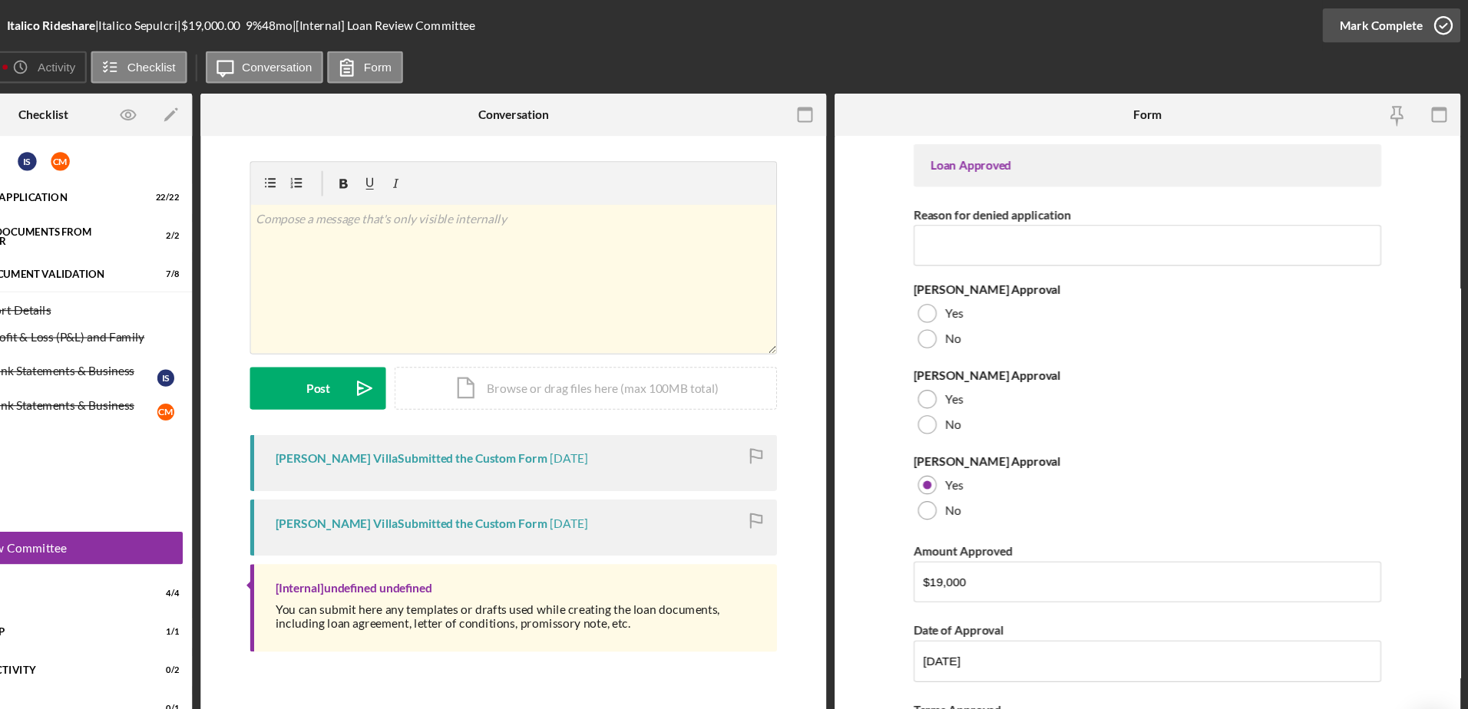
click at [1434, 26] on icon "button" at bounding box center [1444, 23] width 38 height 38
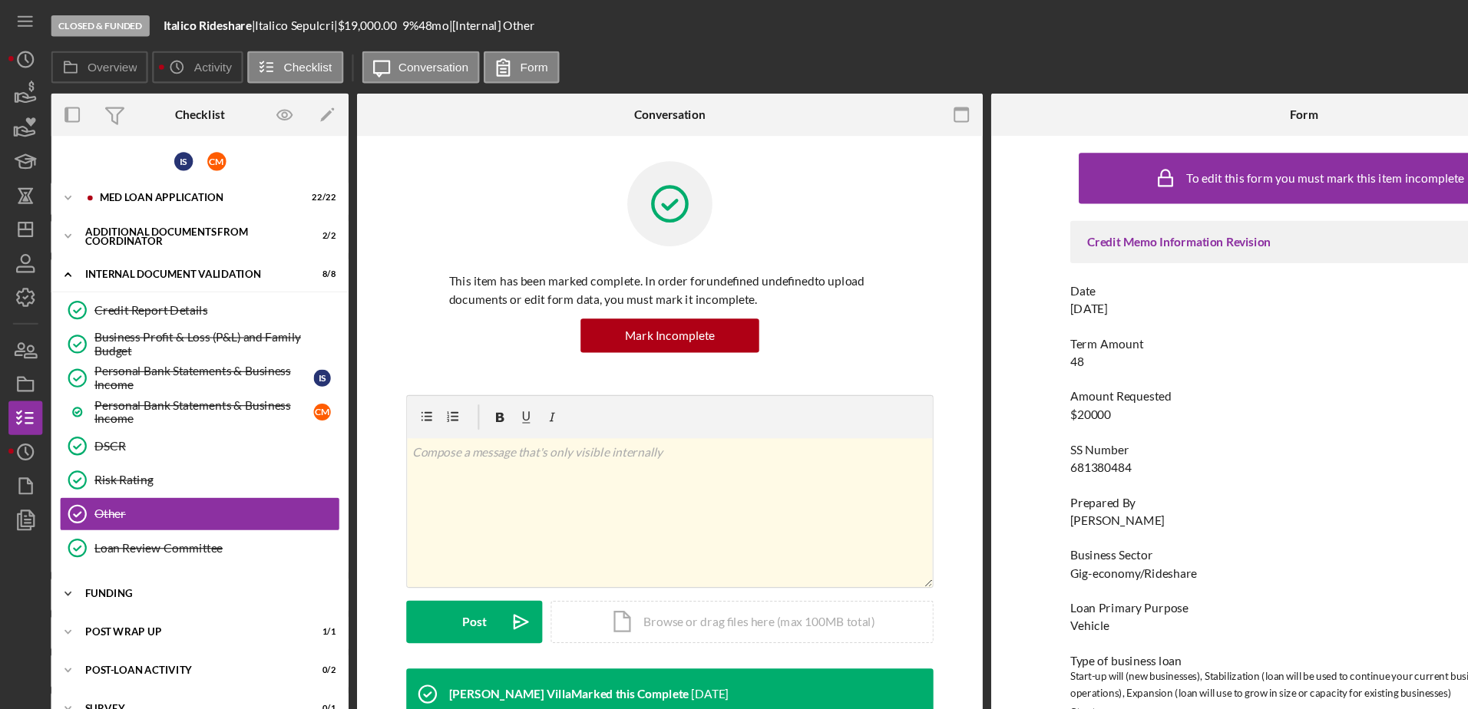
click at [126, 530] on div "Icon/Expander Funding 4 / 4" at bounding box center [180, 536] width 269 height 31
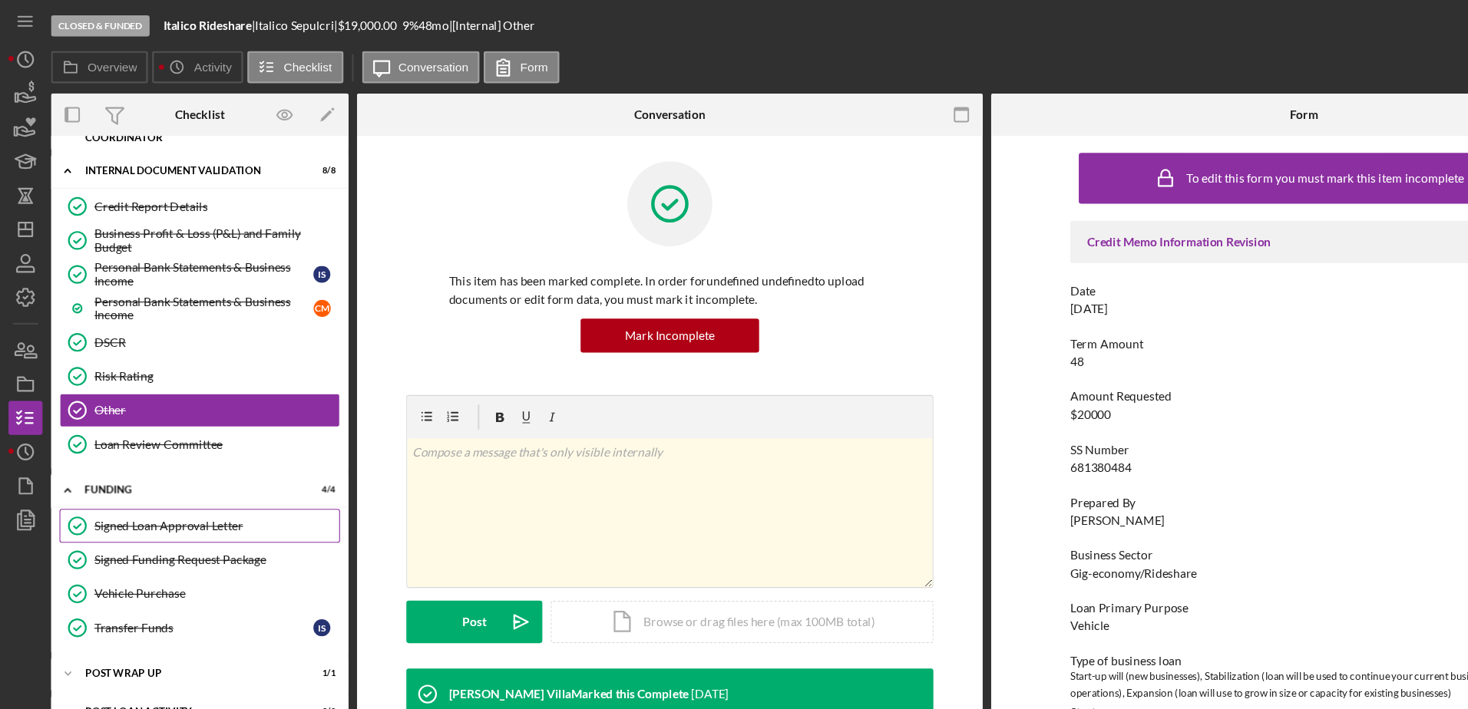
click at [144, 486] on link "Signed Loan Approval Letter Signed Loan Approval Letter" at bounding box center [180, 475] width 253 height 31
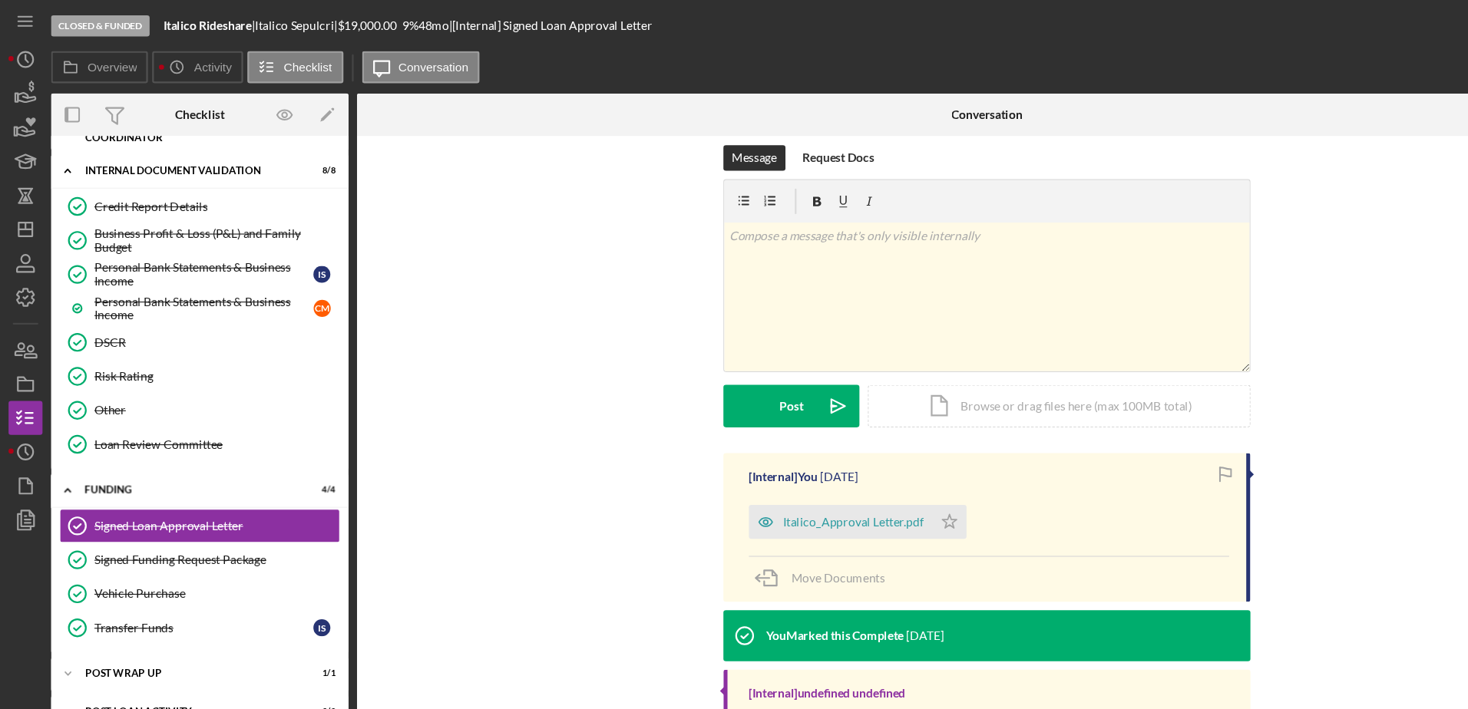
scroll to position [226, 0]
click at [168, 513] on link "Signed Funding Request Package Signed Funding Request Package" at bounding box center [180, 505] width 253 height 31
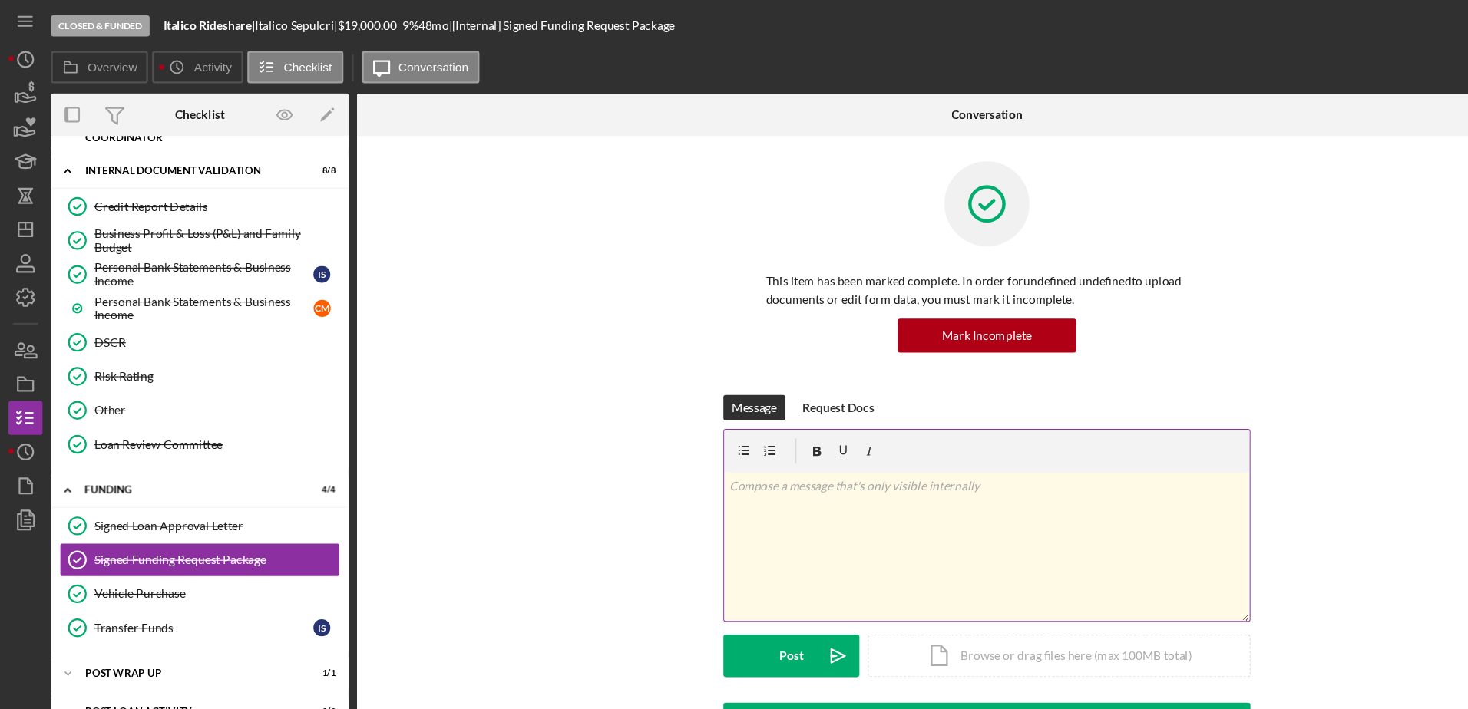
scroll to position [239, 0]
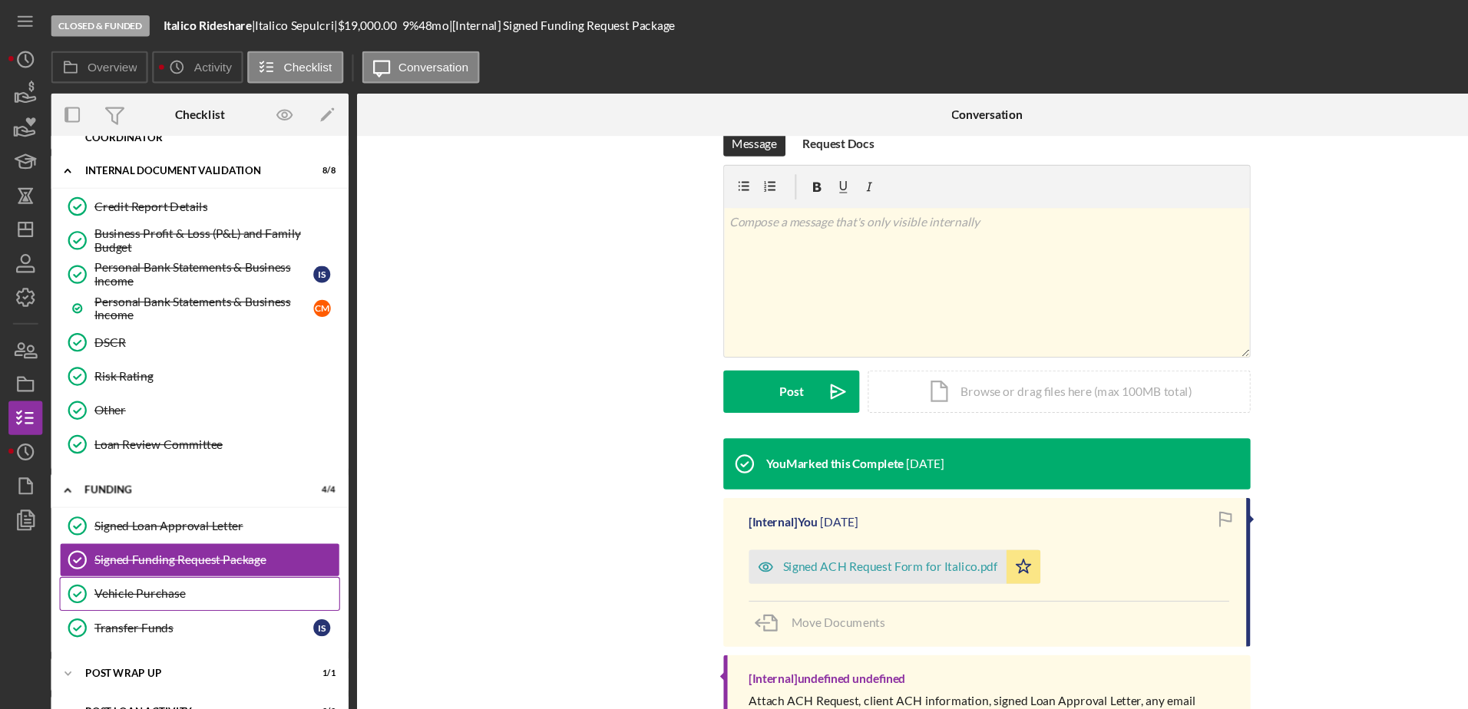
click at [224, 544] on link "Vehicle Purchase Vehicle Purchase" at bounding box center [180, 536] width 253 height 31
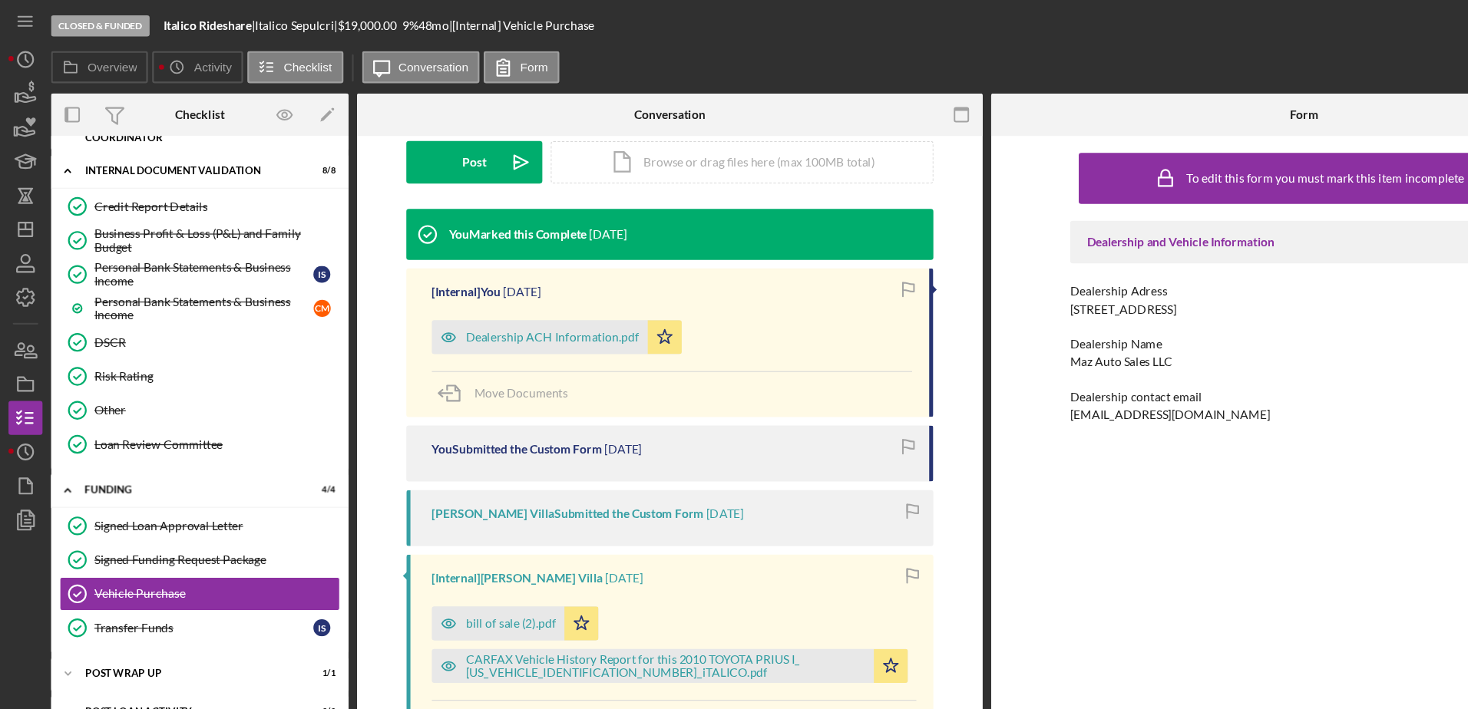
scroll to position [627, 0]
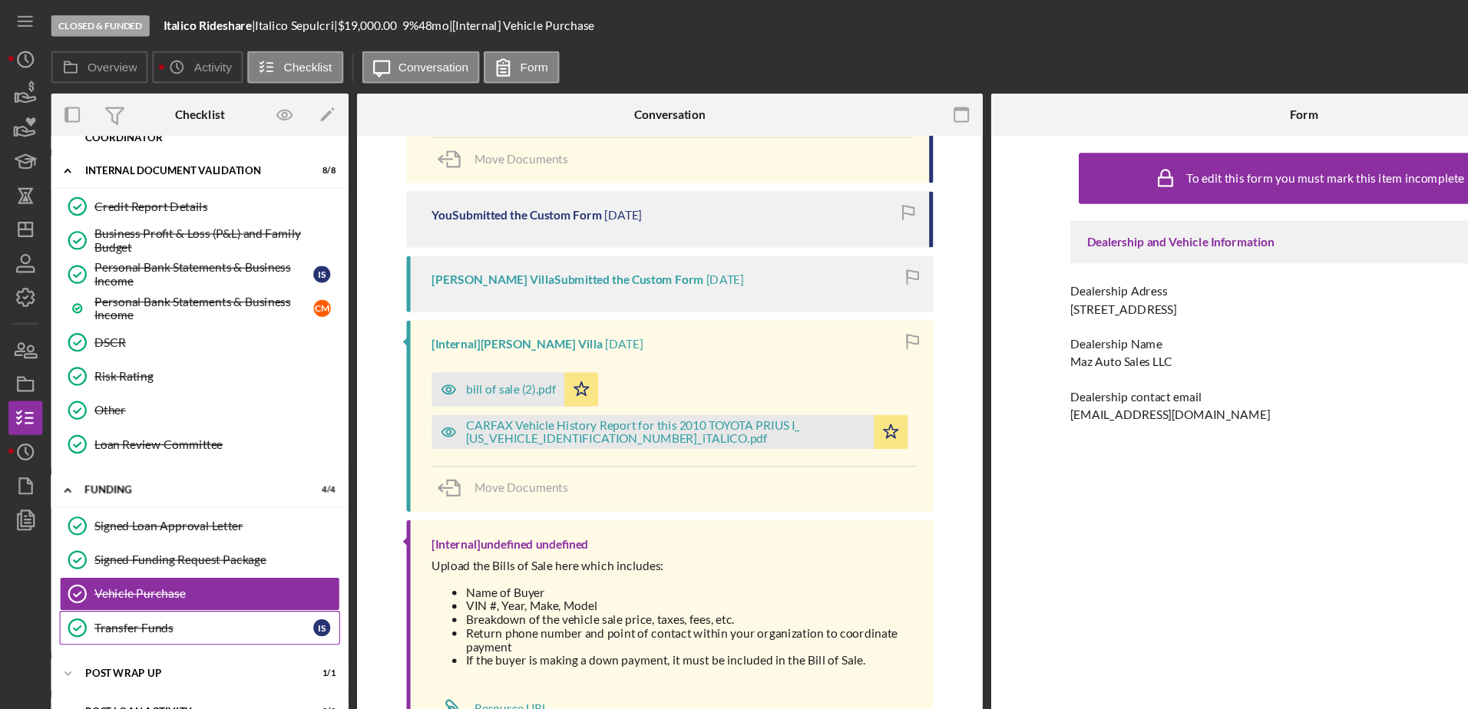
click at [161, 563] on div "Transfer Funds" at bounding box center [184, 567] width 198 height 12
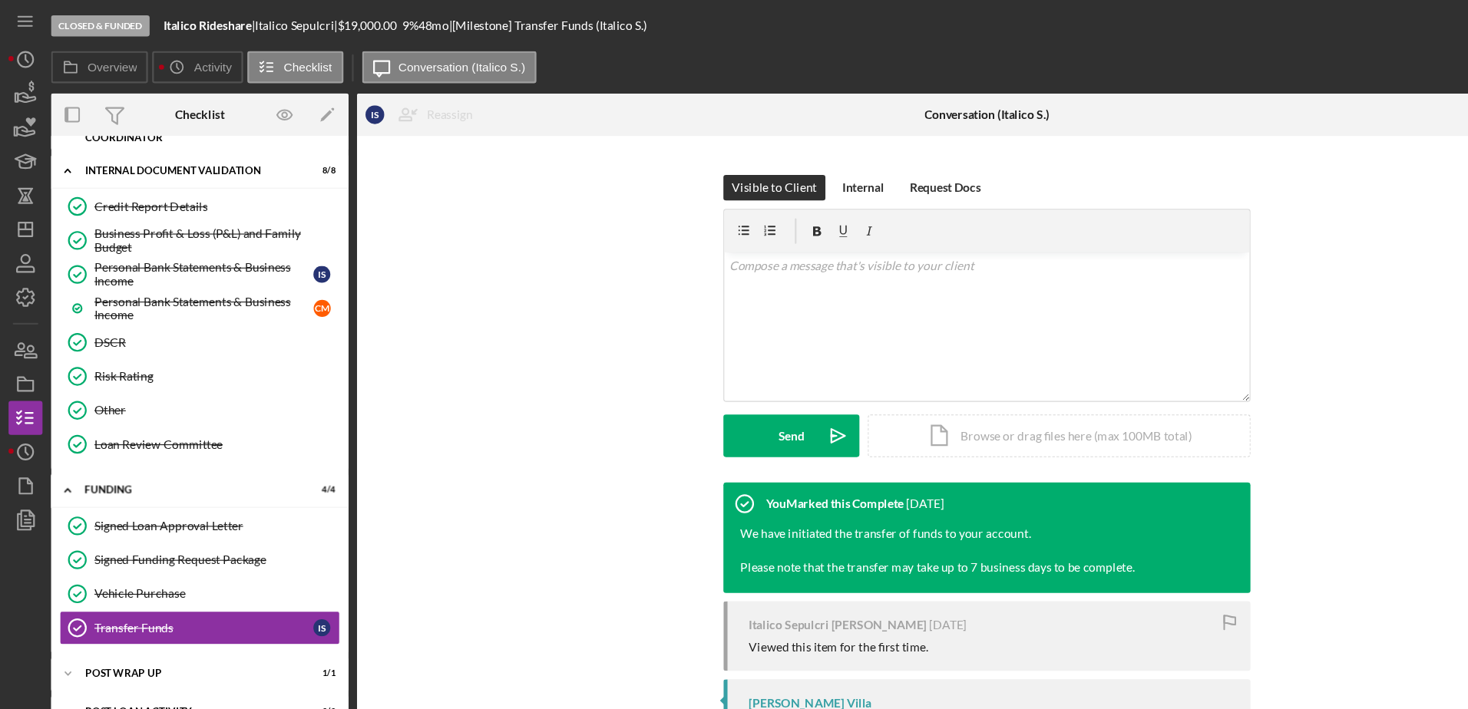
scroll to position [200, 0]
click at [143, 616] on div "Icon/Expander Post Wrap Up 1 / 1" at bounding box center [180, 608] width 269 height 31
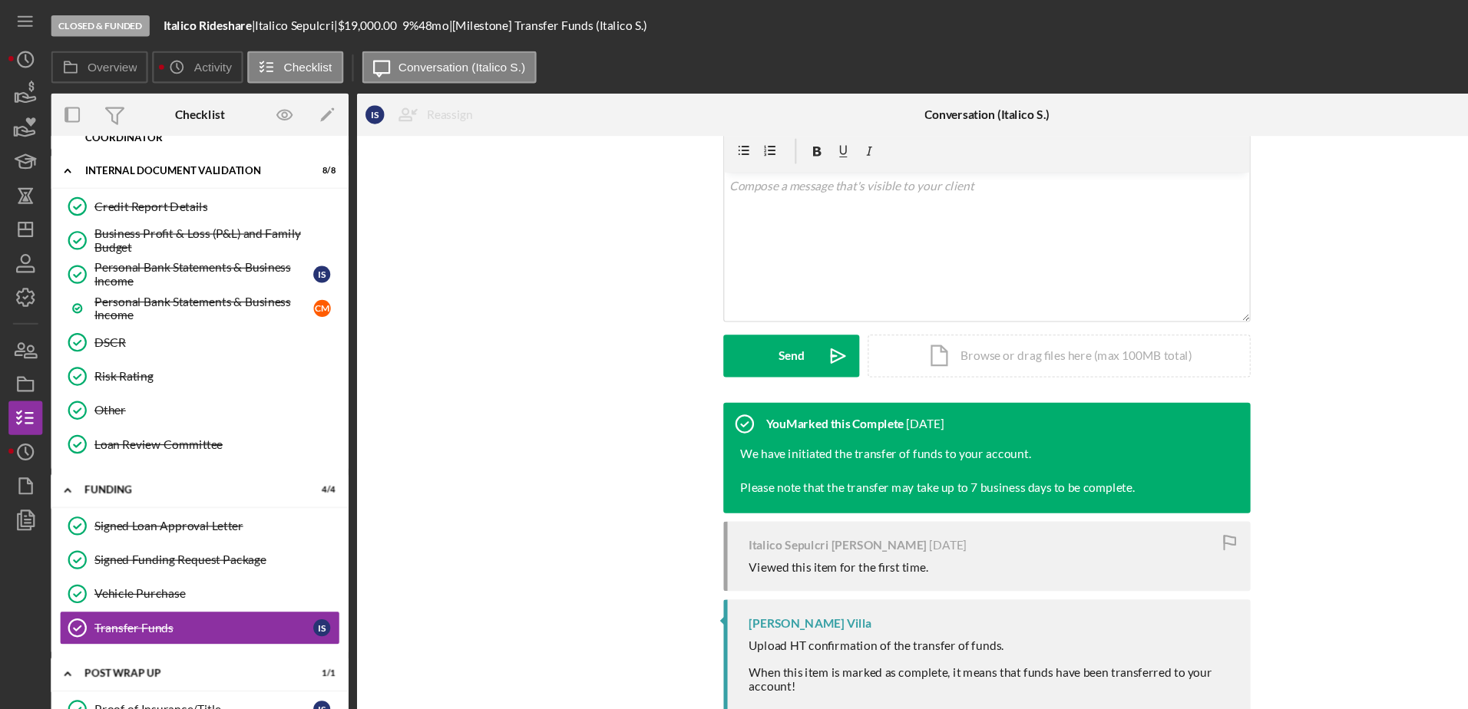
scroll to position [271, 0]
click at [197, 635] on div "Proof of Insurance/Title" at bounding box center [184, 641] width 198 height 12
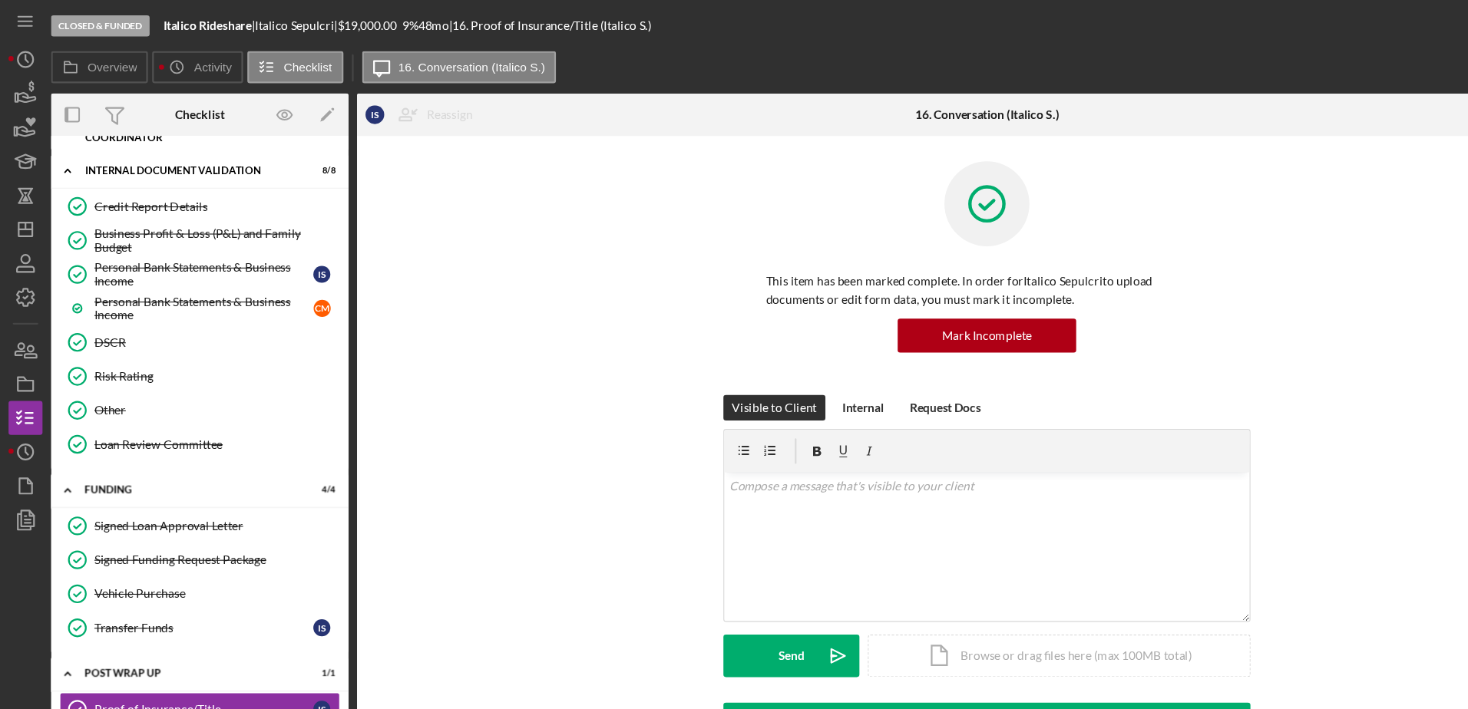
scroll to position [368, 0]
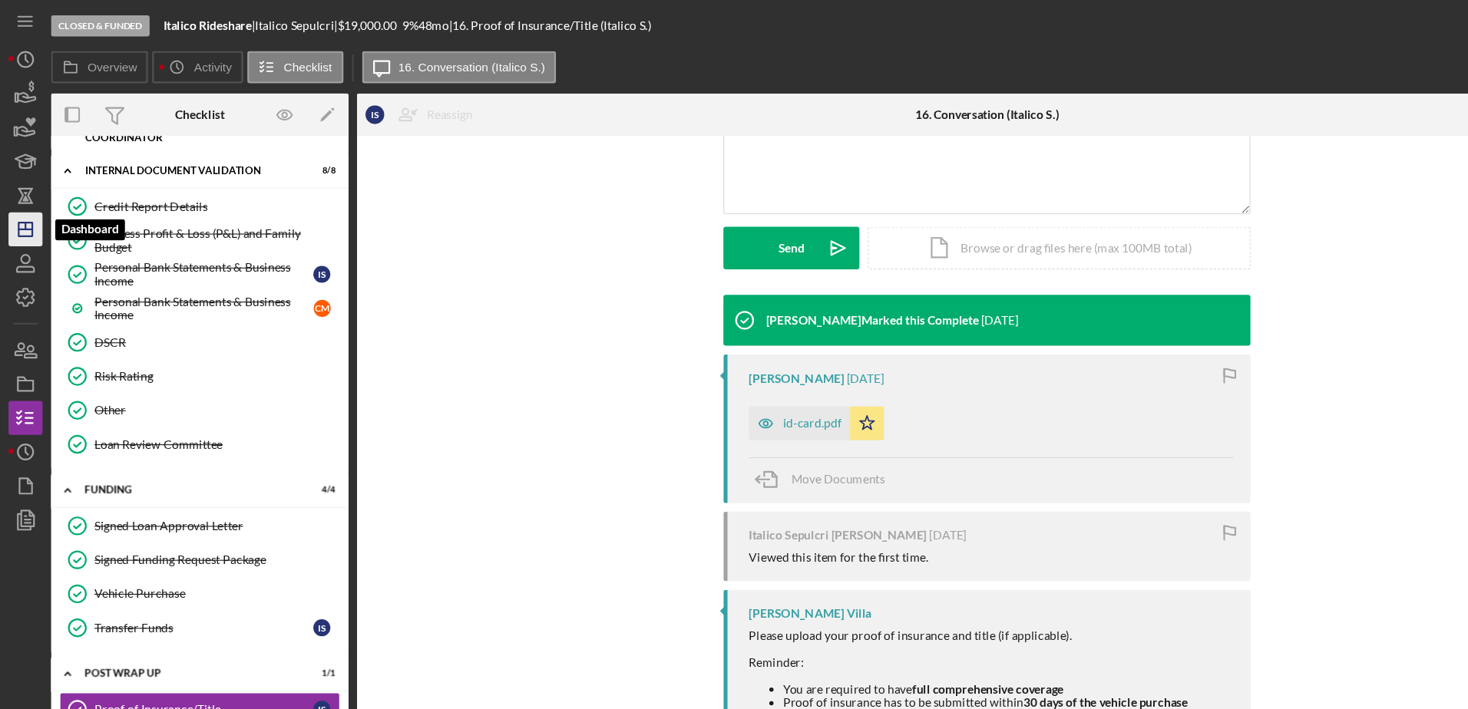
click at [7, 200] on icon "Icon/Dashboard" at bounding box center [23, 207] width 38 height 38
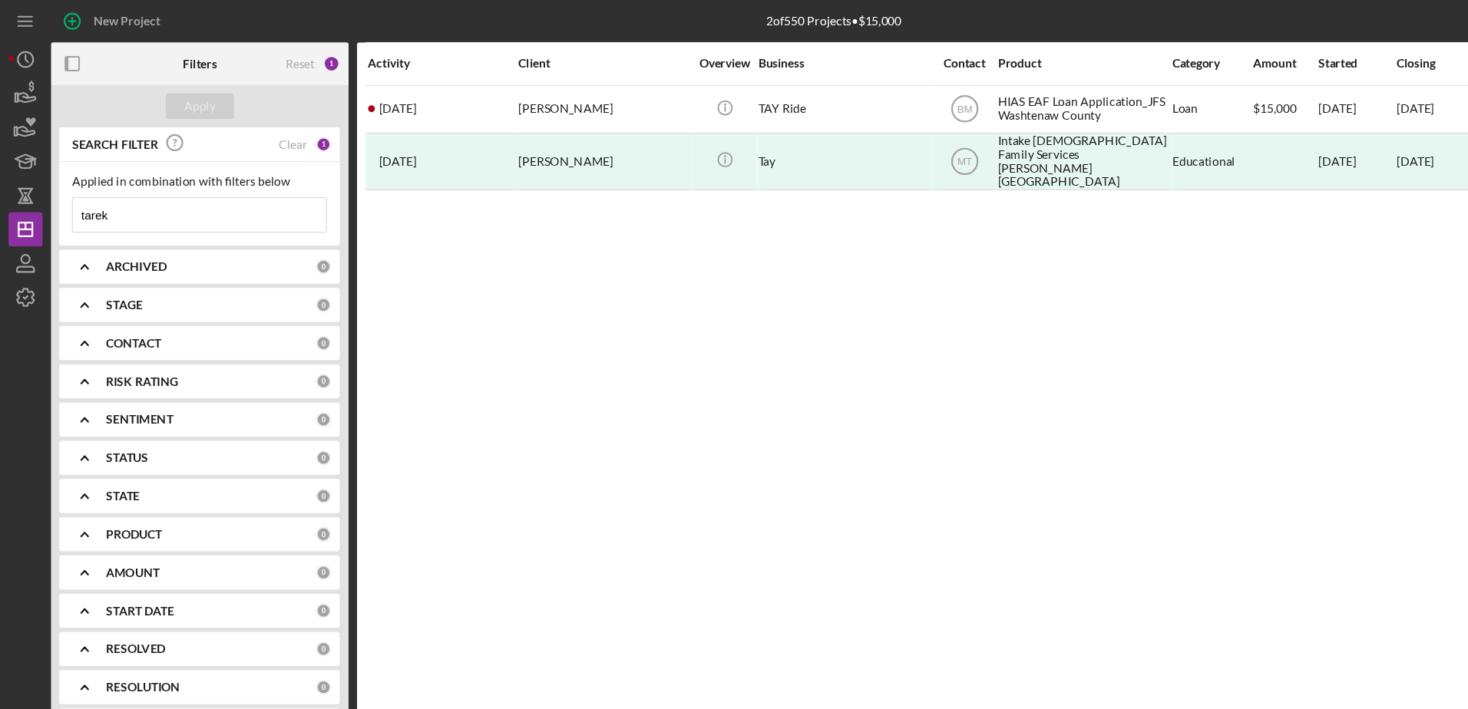
click at [134, 197] on input "tarek" at bounding box center [180, 194] width 229 height 31
type input "t"
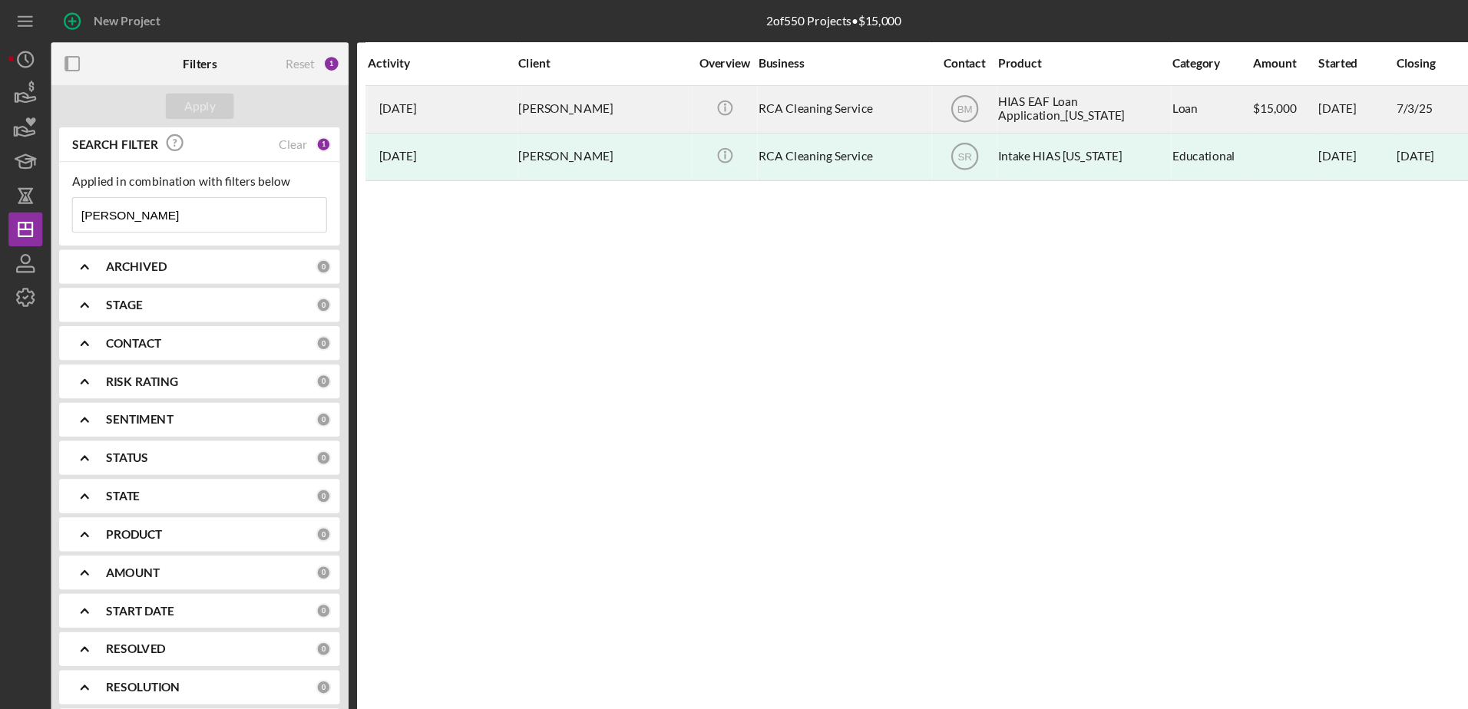
type input "[PERSON_NAME]"
click at [365, 111] on div "[DATE] [PERSON_NAME]" at bounding box center [399, 98] width 134 height 41
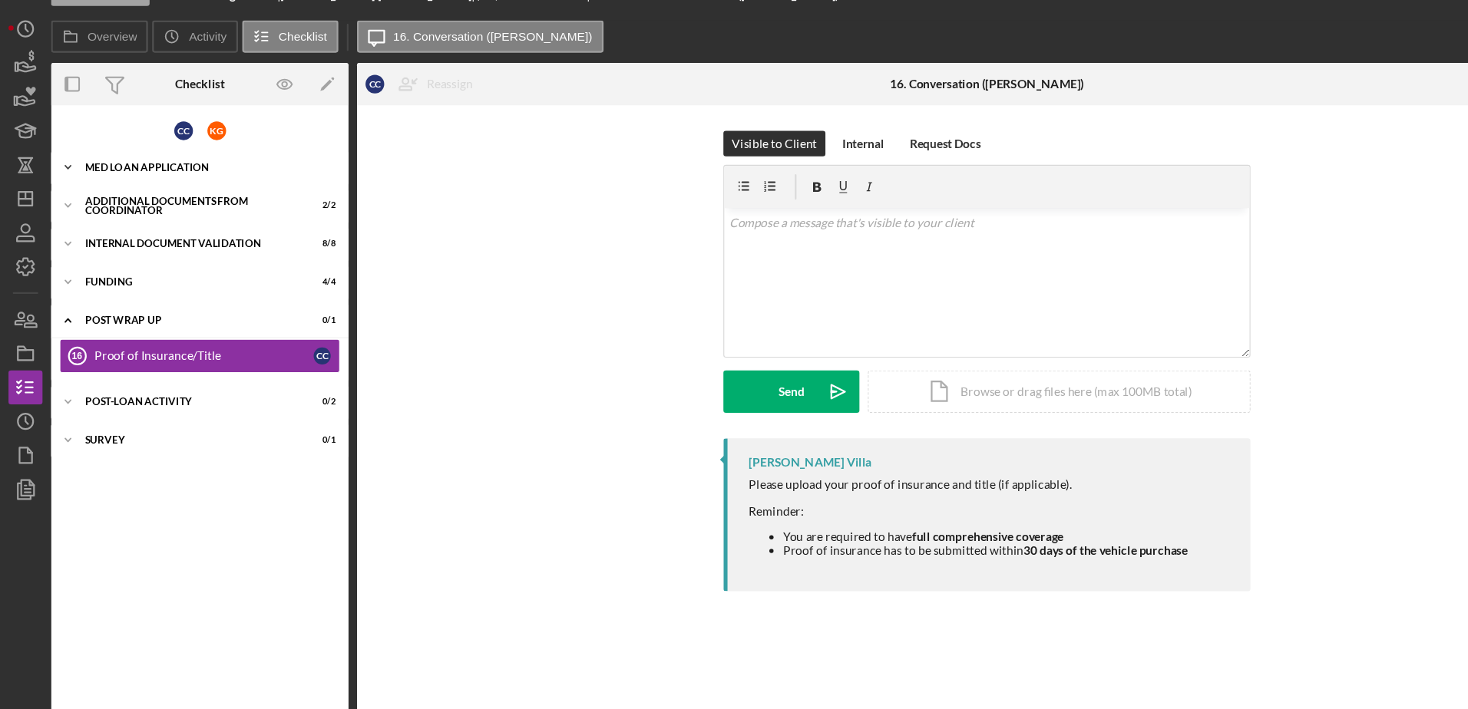
click at [167, 179] on div "MED Loan Application" at bounding box center [186, 178] width 219 height 9
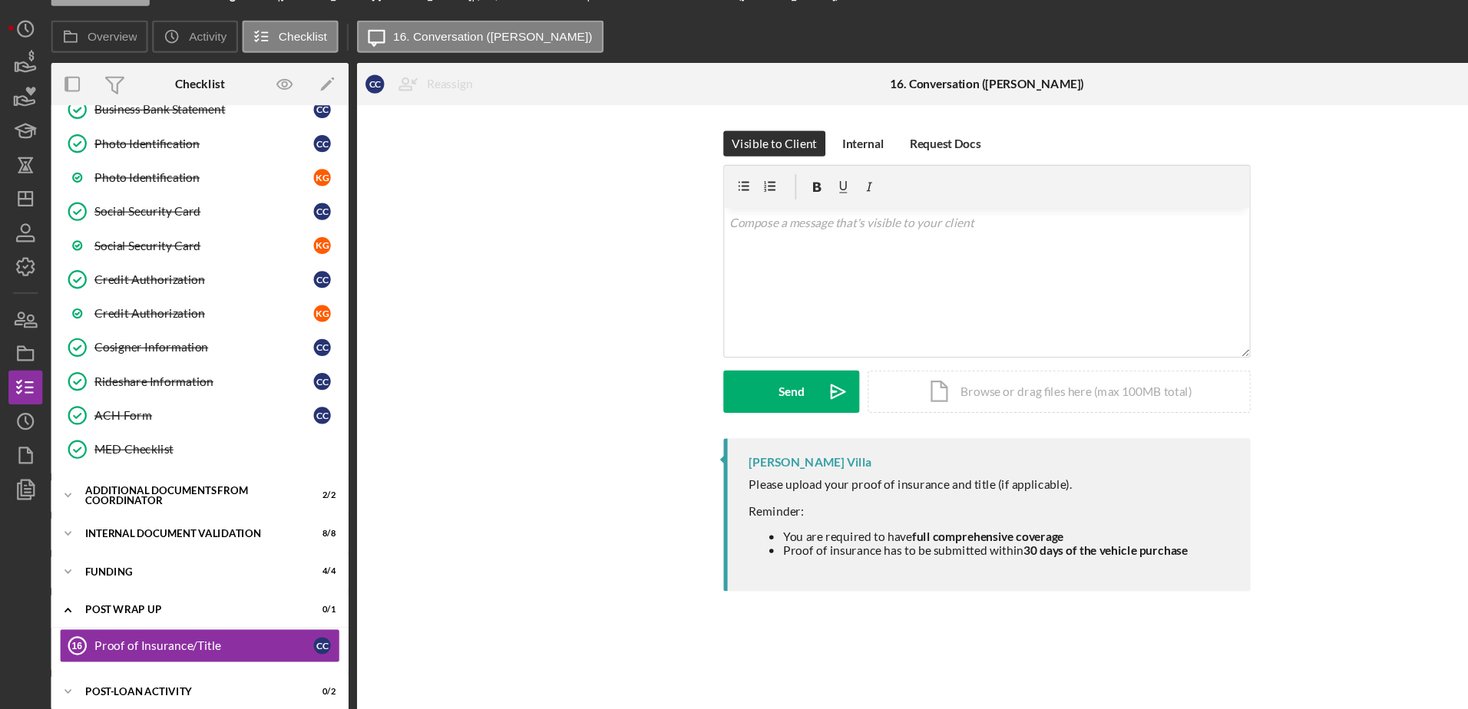
scroll to position [423, 0]
click at [149, 471] on div "Additional Documents from Coordinator" at bounding box center [186, 474] width 219 height 9
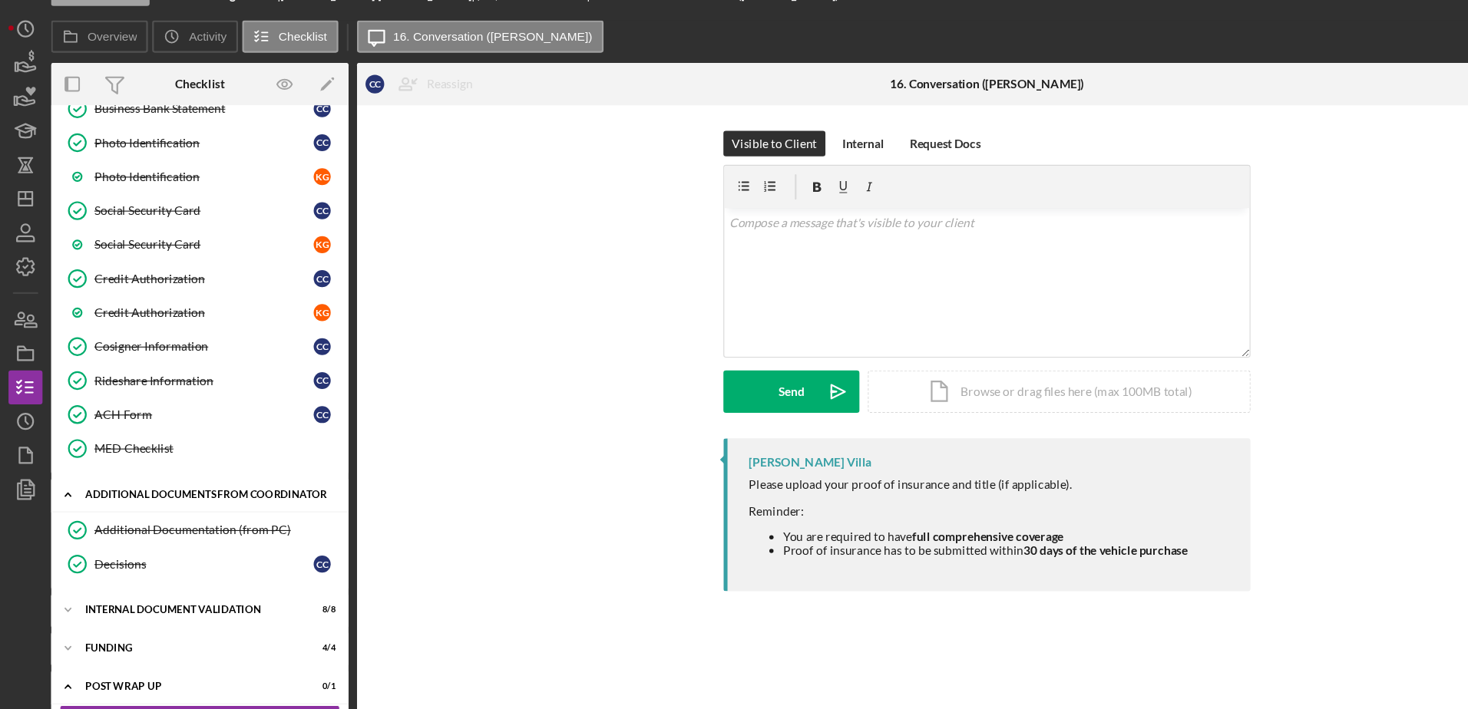
scroll to position [501, 0]
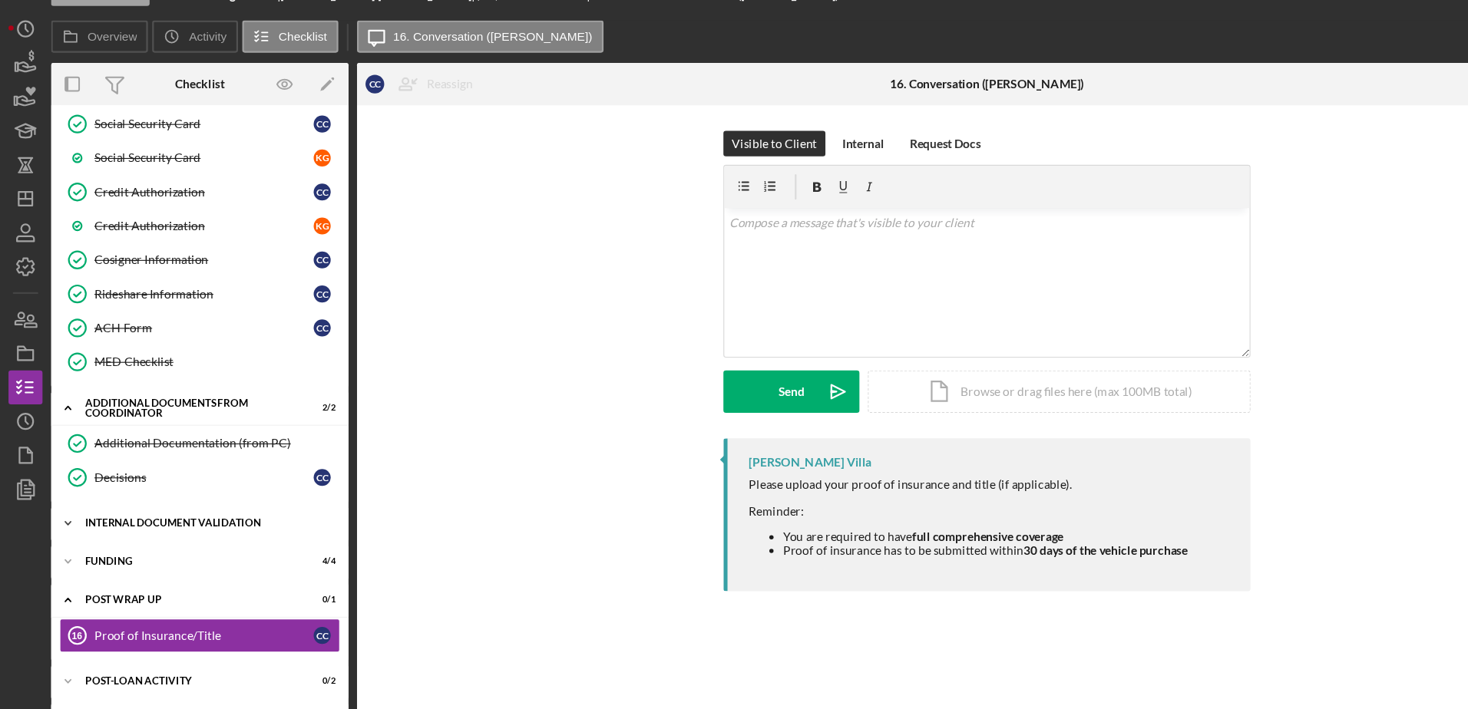
click at [183, 501] on div "Internal Document Validation" at bounding box center [186, 500] width 219 height 9
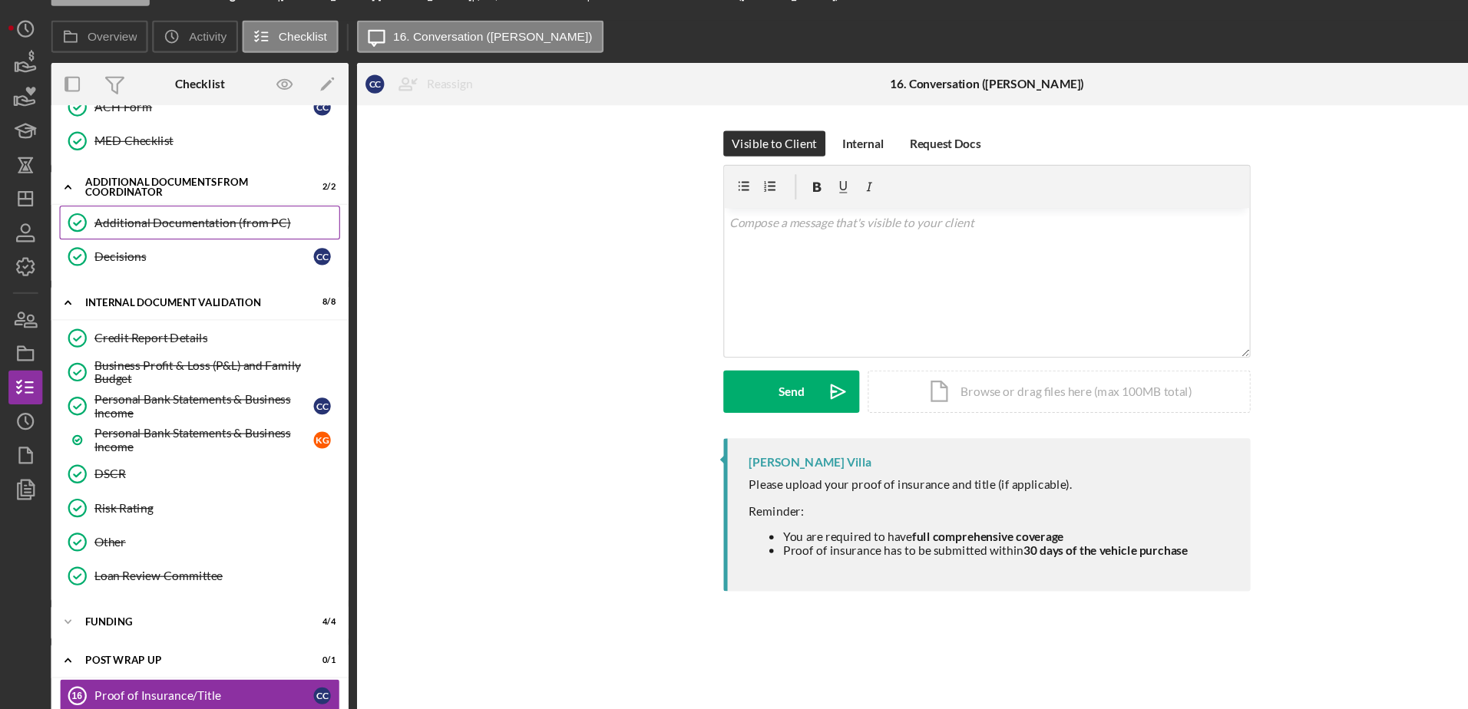
scroll to position [705, 0]
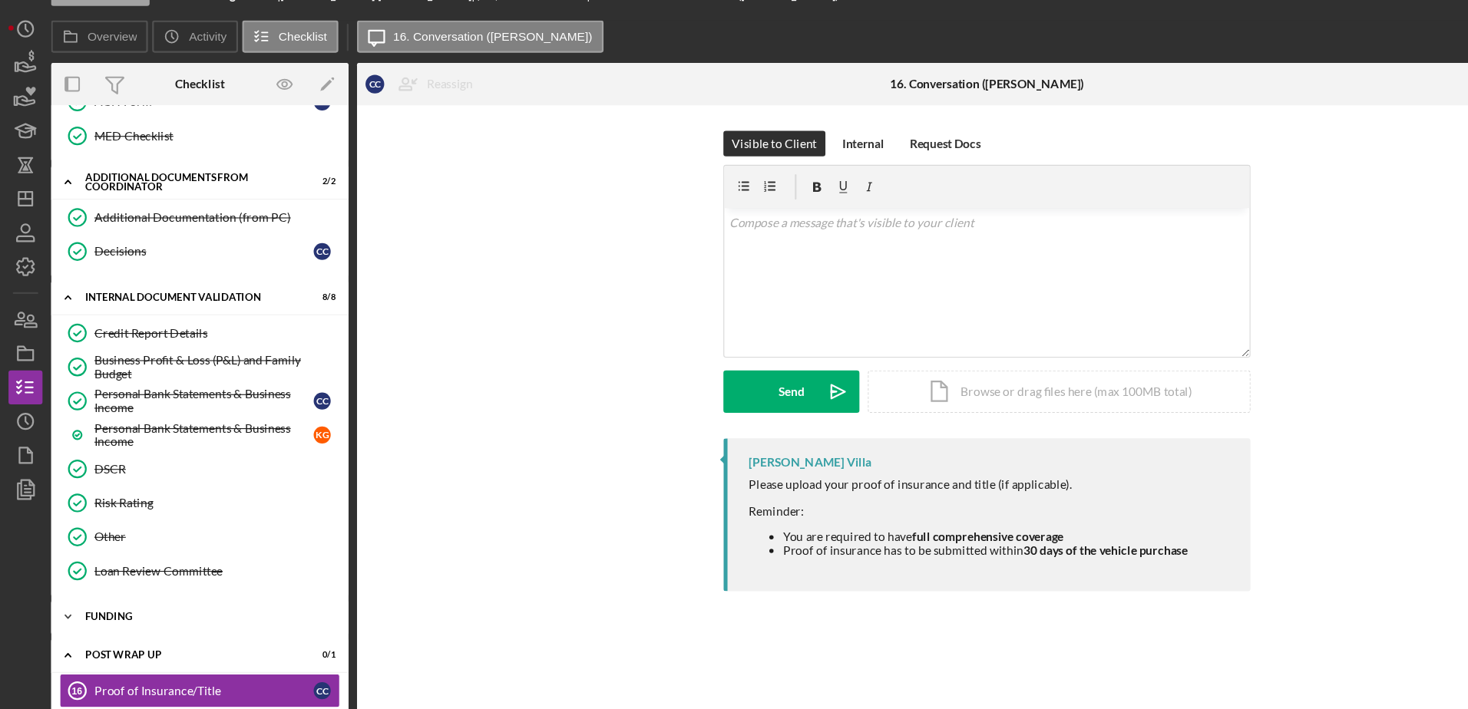
click at [136, 584] on div "Funding" at bounding box center [186, 584] width 219 height 9
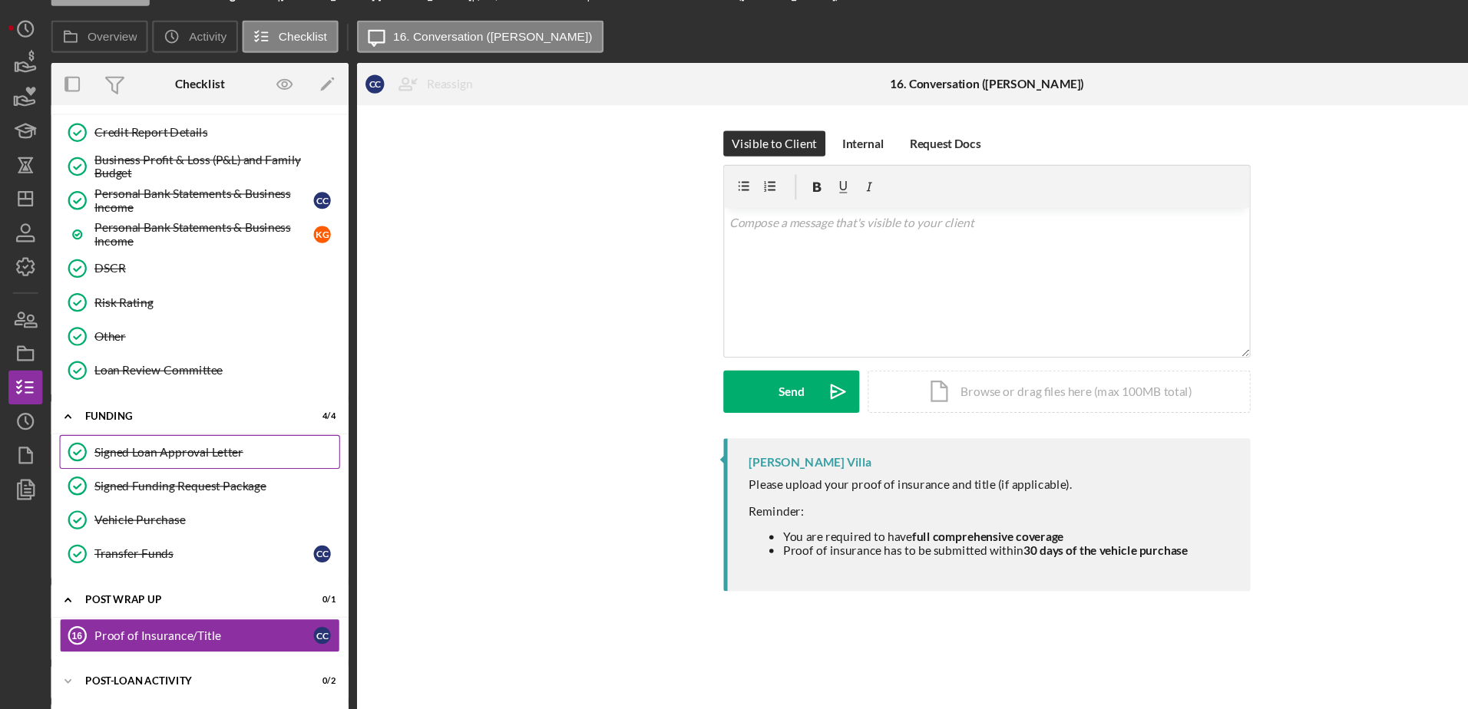
click at [183, 446] on link "Signed Loan Approval Letter Signed Loan Approval Letter" at bounding box center [180, 436] width 253 height 31
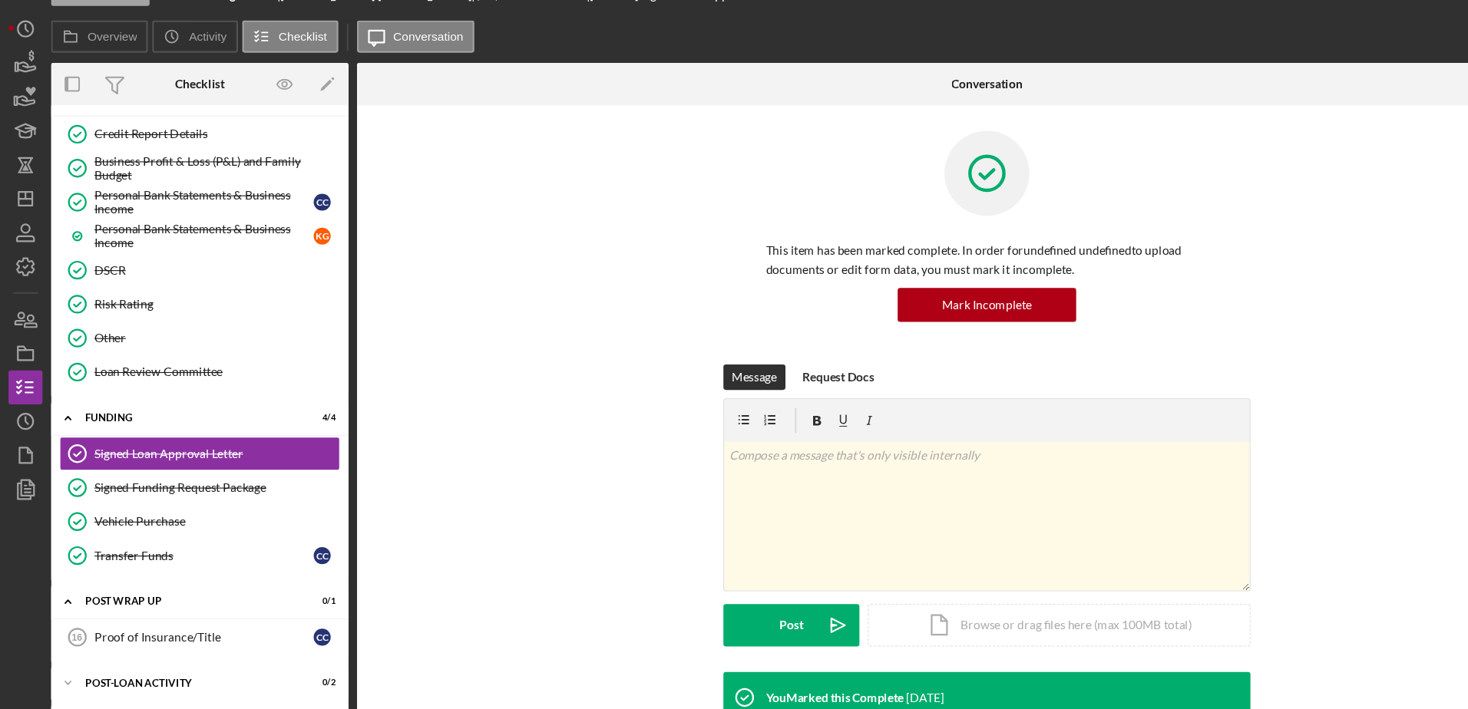
scroll to position [226, 0]
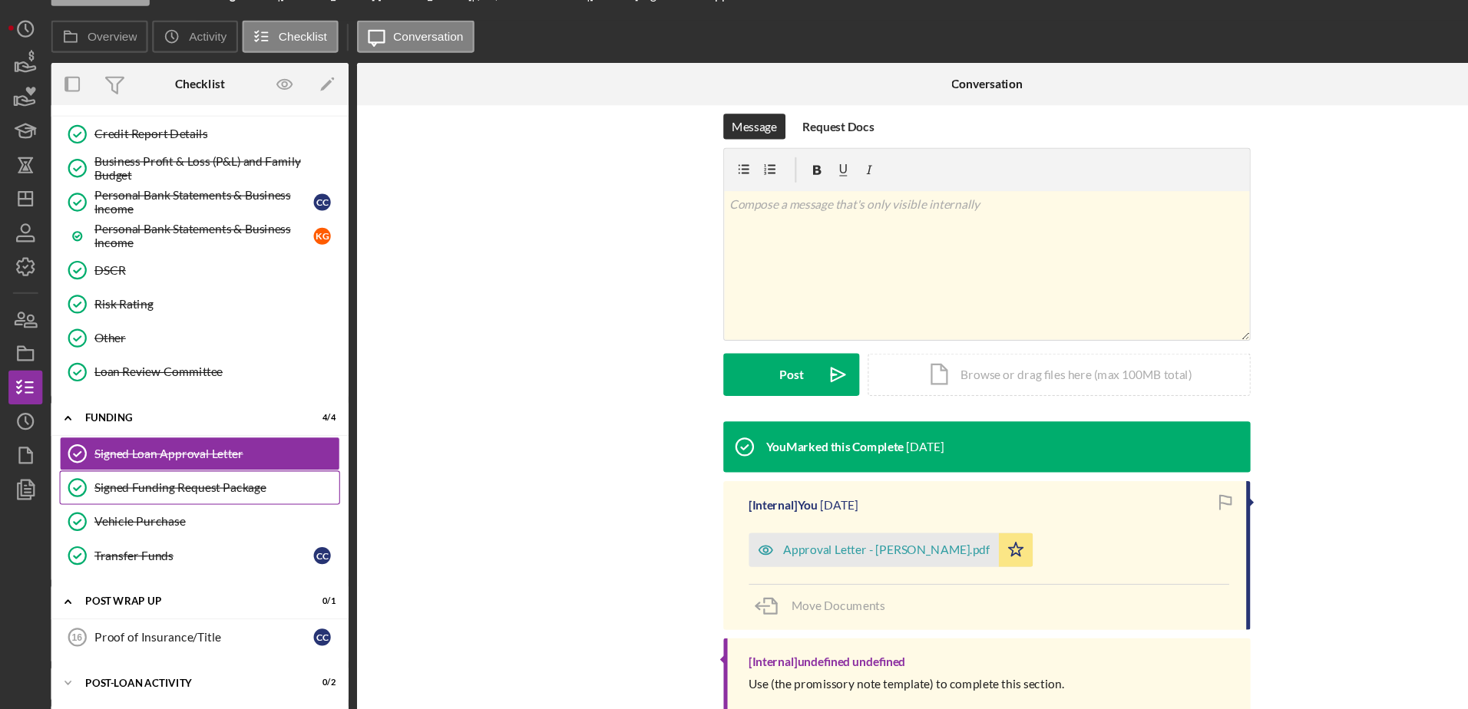
click at [216, 467] on div "Signed Funding Request Package" at bounding box center [195, 468] width 221 height 12
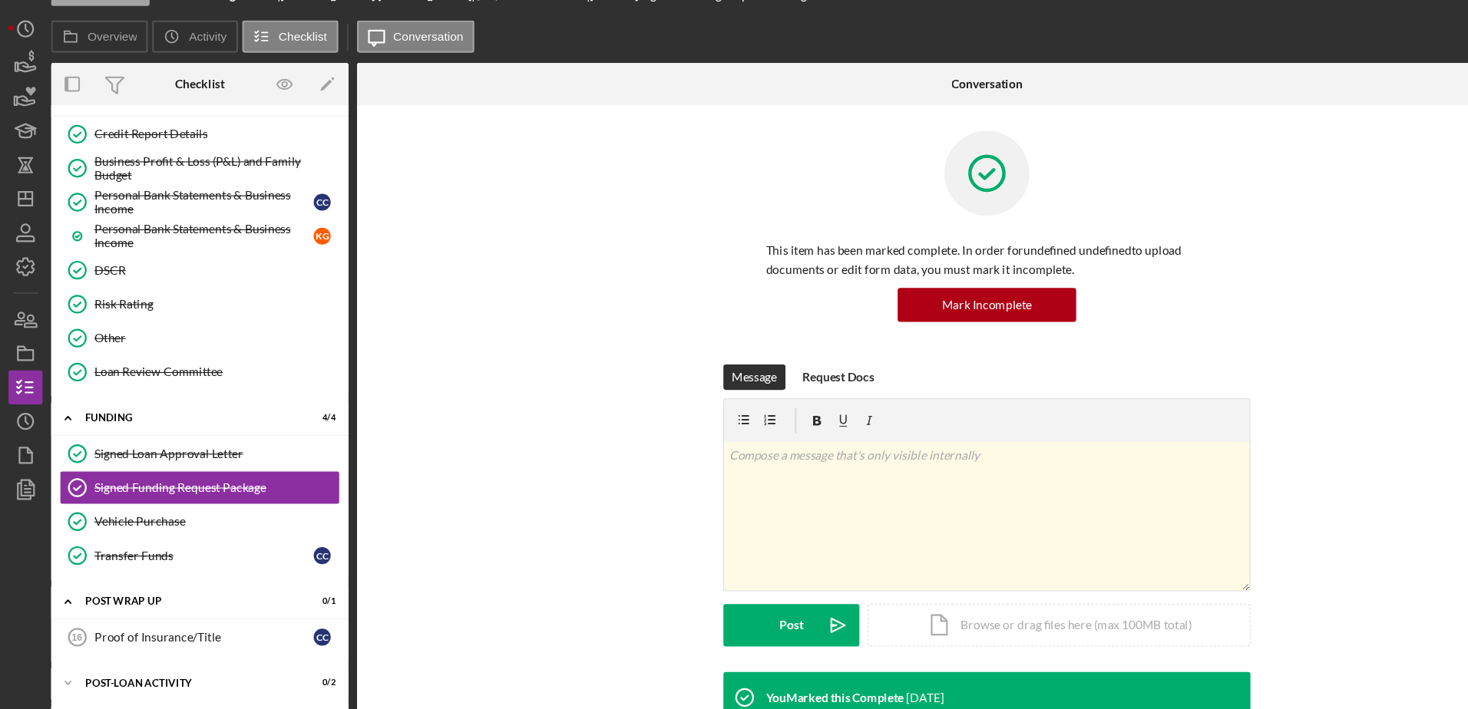
scroll to position [239, 0]
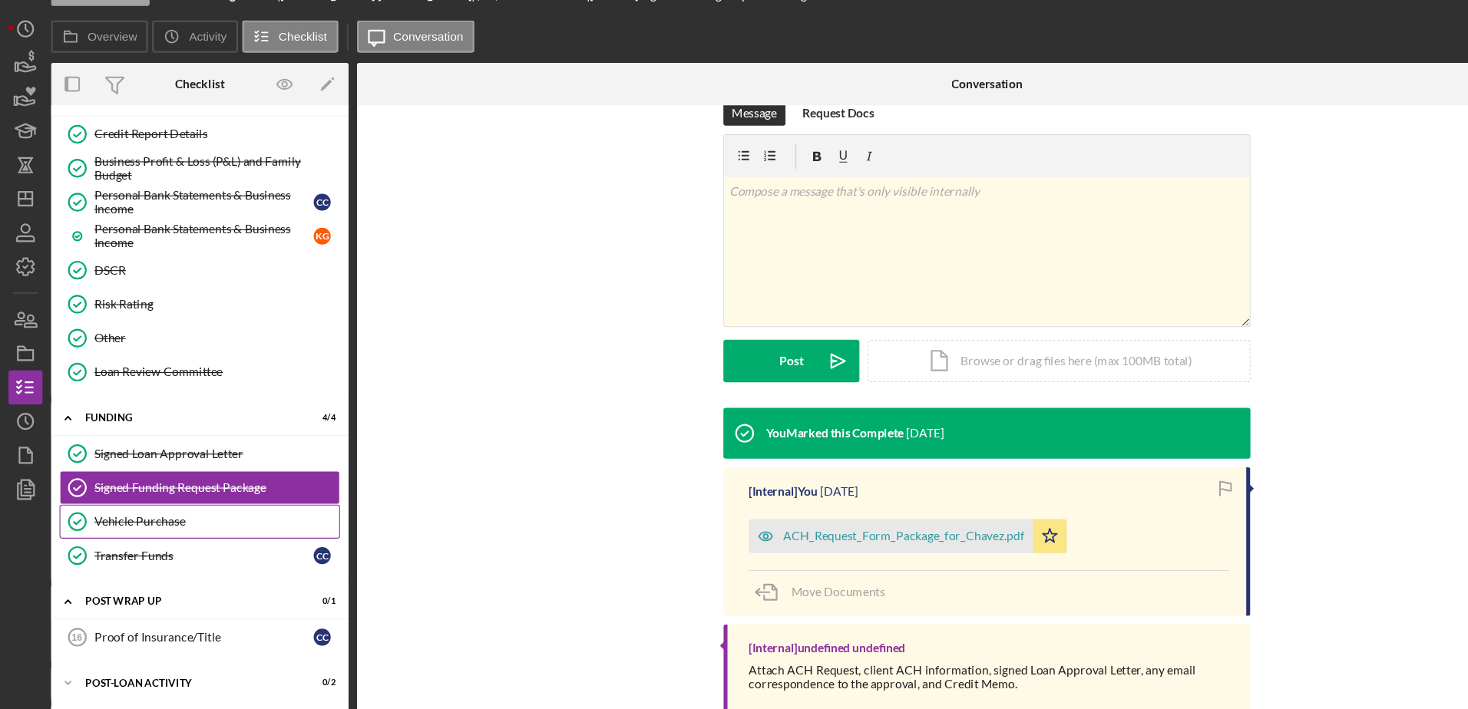
click at [185, 493] on div "Vehicle Purchase" at bounding box center [195, 499] width 221 height 12
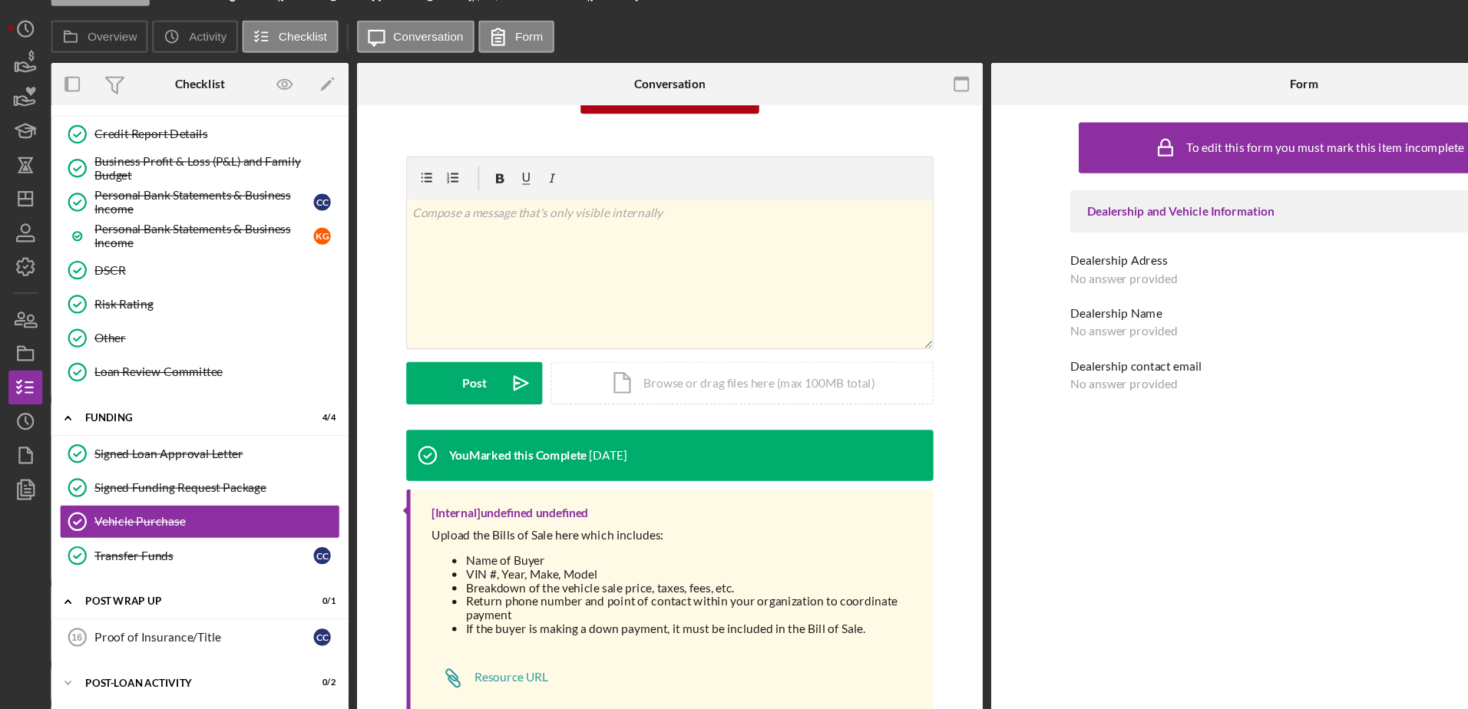
scroll to position [188, 0]
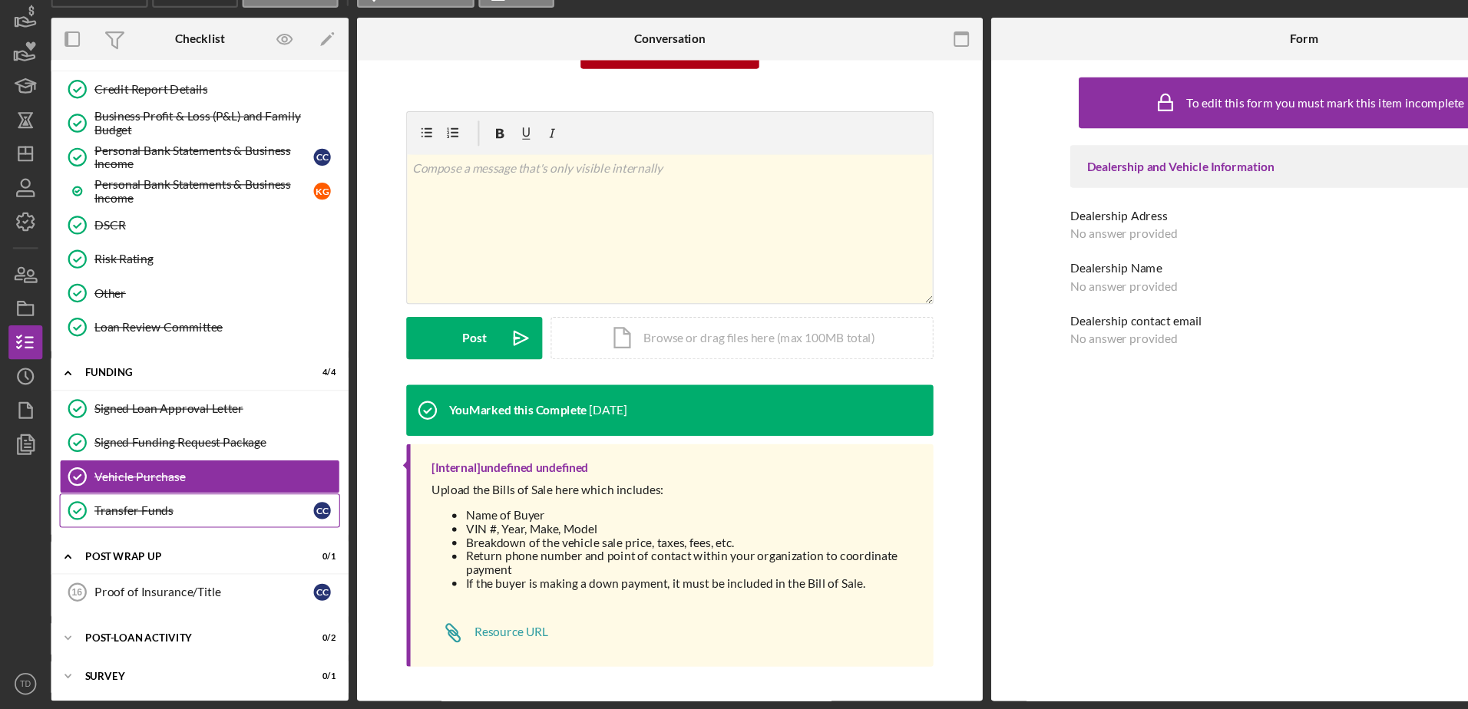
click at [181, 540] on link "Transfer Funds Transfer Funds C C" at bounding box center [180, 529] width 253 height 31
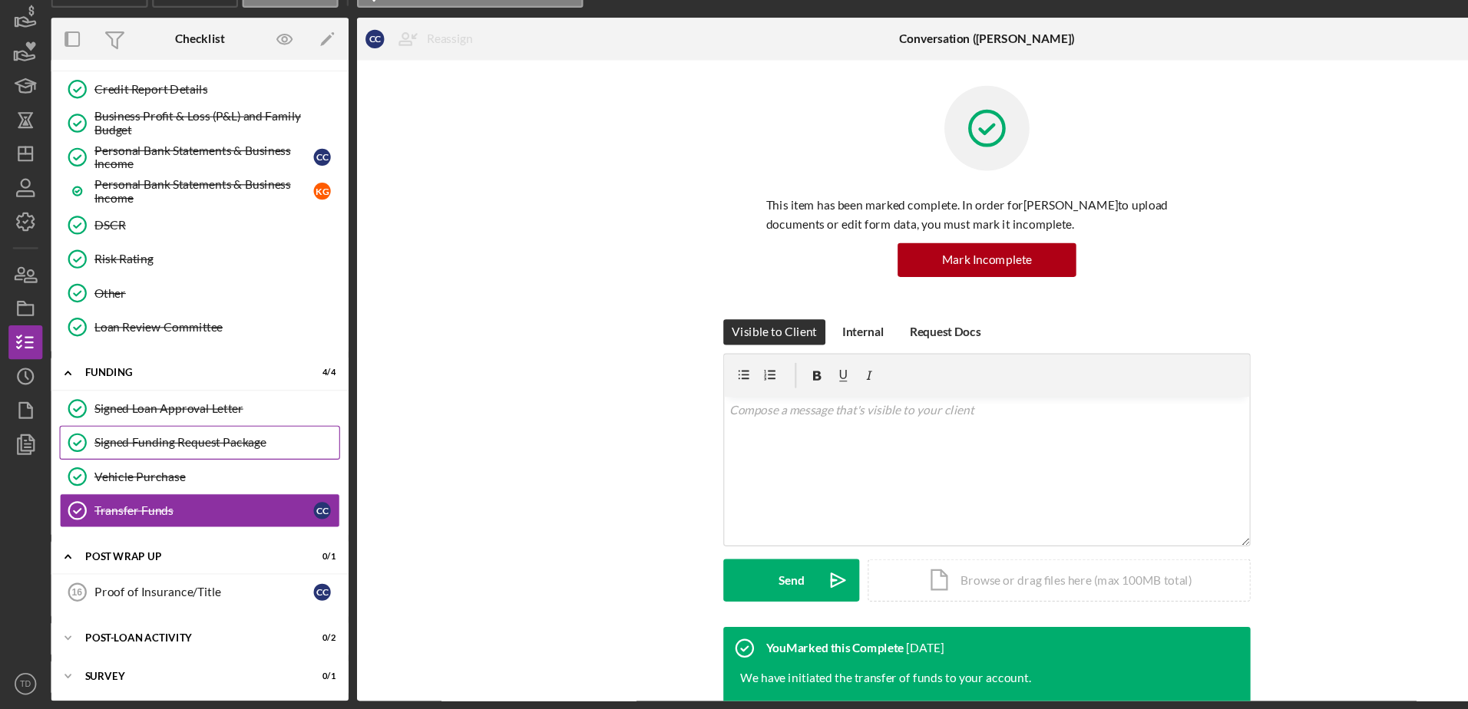
click at [167, 478] on link "Signed Funding Request Package Signed Funding Request Package" at bounding box center [180, 468] width 253 height 31
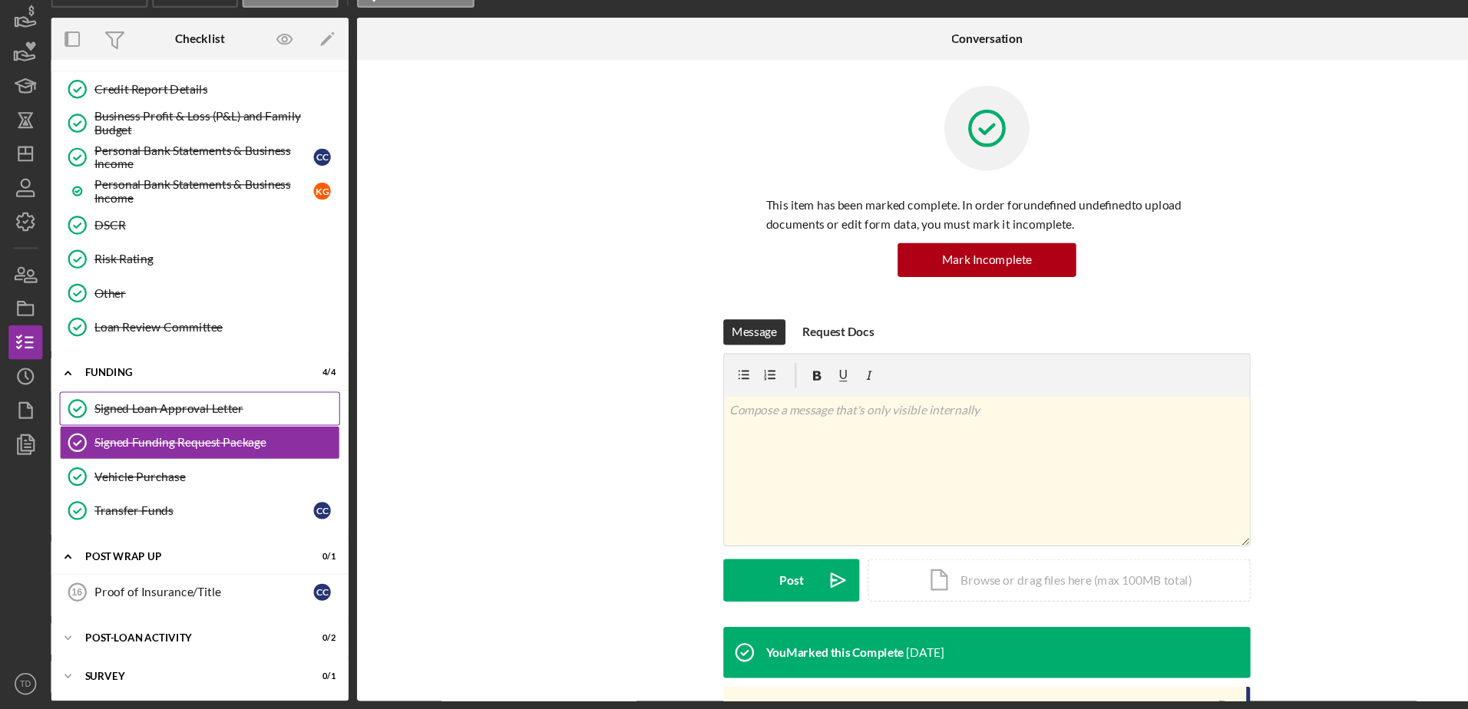
click at [156, 444] on link "Signed Loan Approval Letter Signed Loan Approval Letter" at bounding box center [180, 437] width 253 height 31
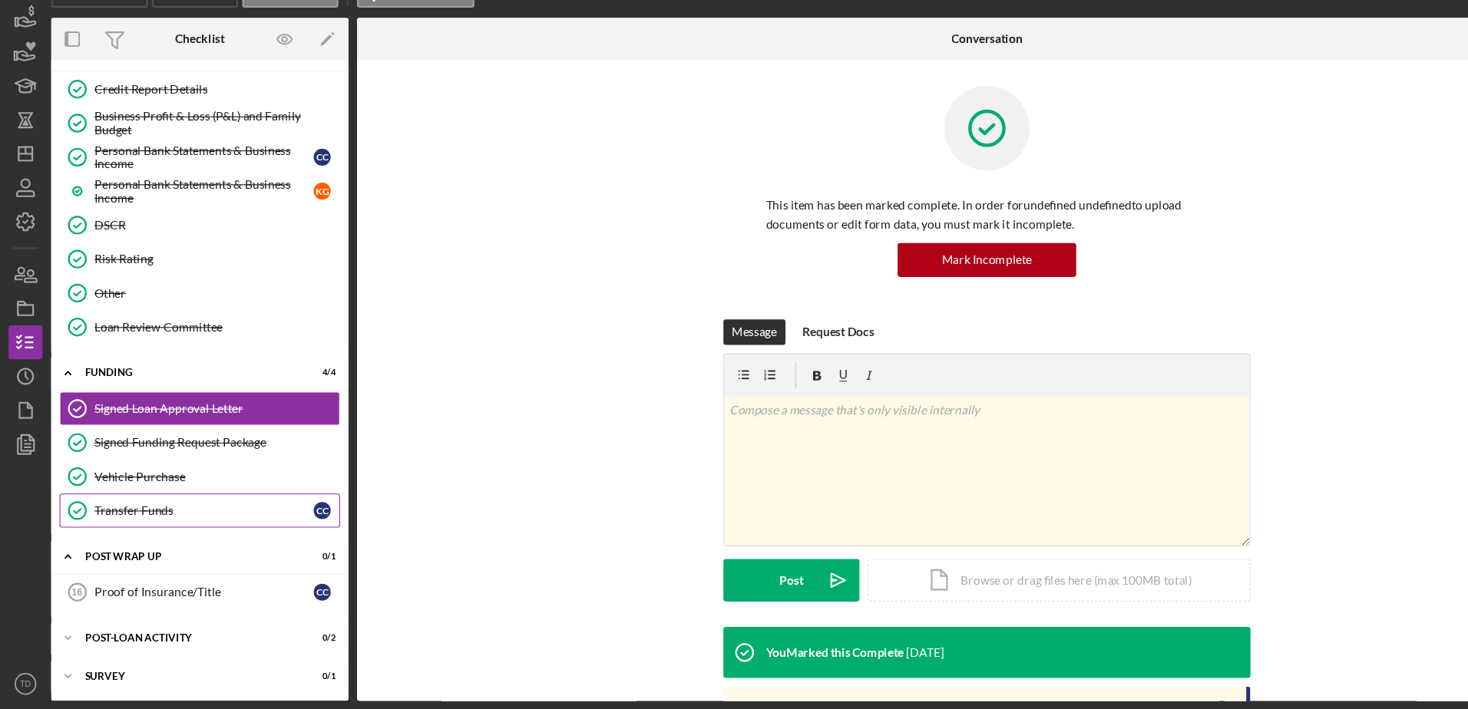
click at [170, 527] on div "Transfer Funds" at bounding box center [184, 529] width 198 height 12
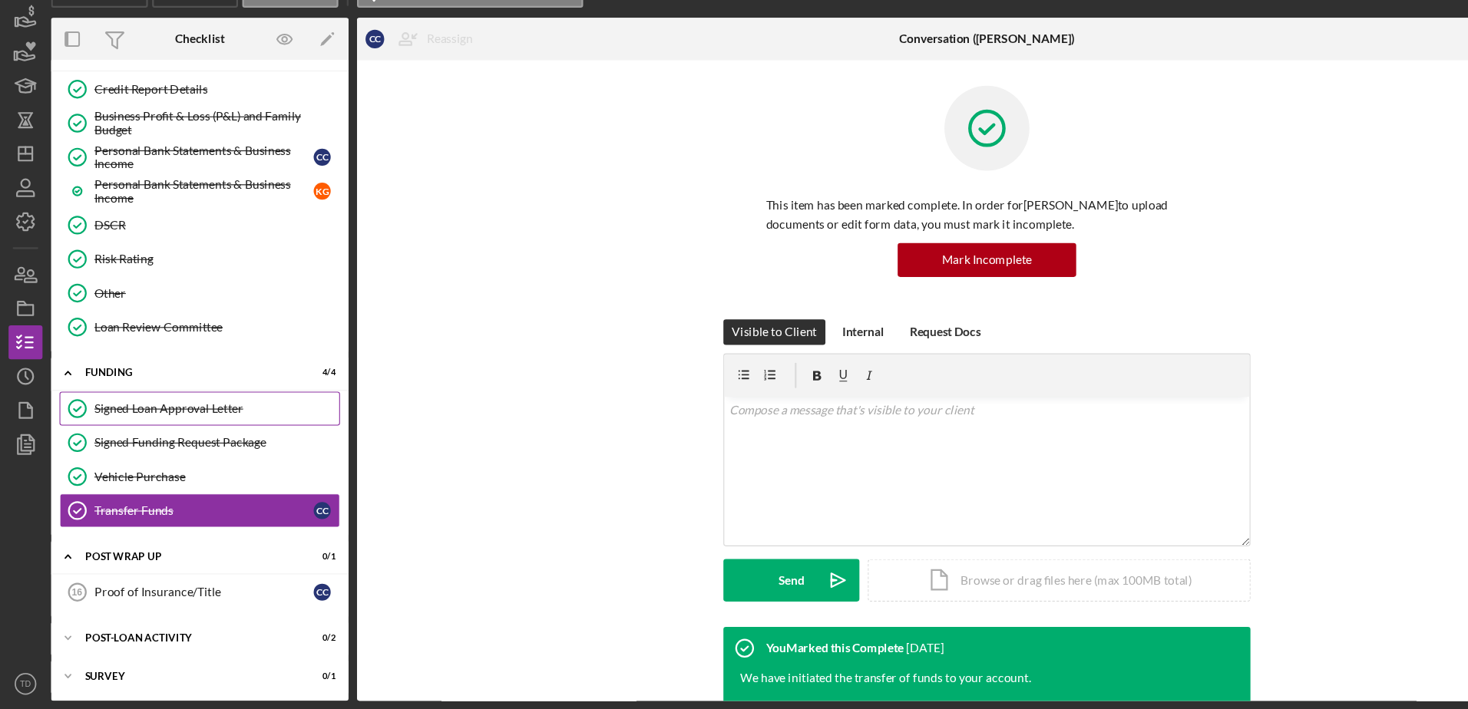
click at [149, 425] on link "Signed Loan Approval Letter Signed Loan Approval Letter" at bounding box center [180, 437] width 253 height 31
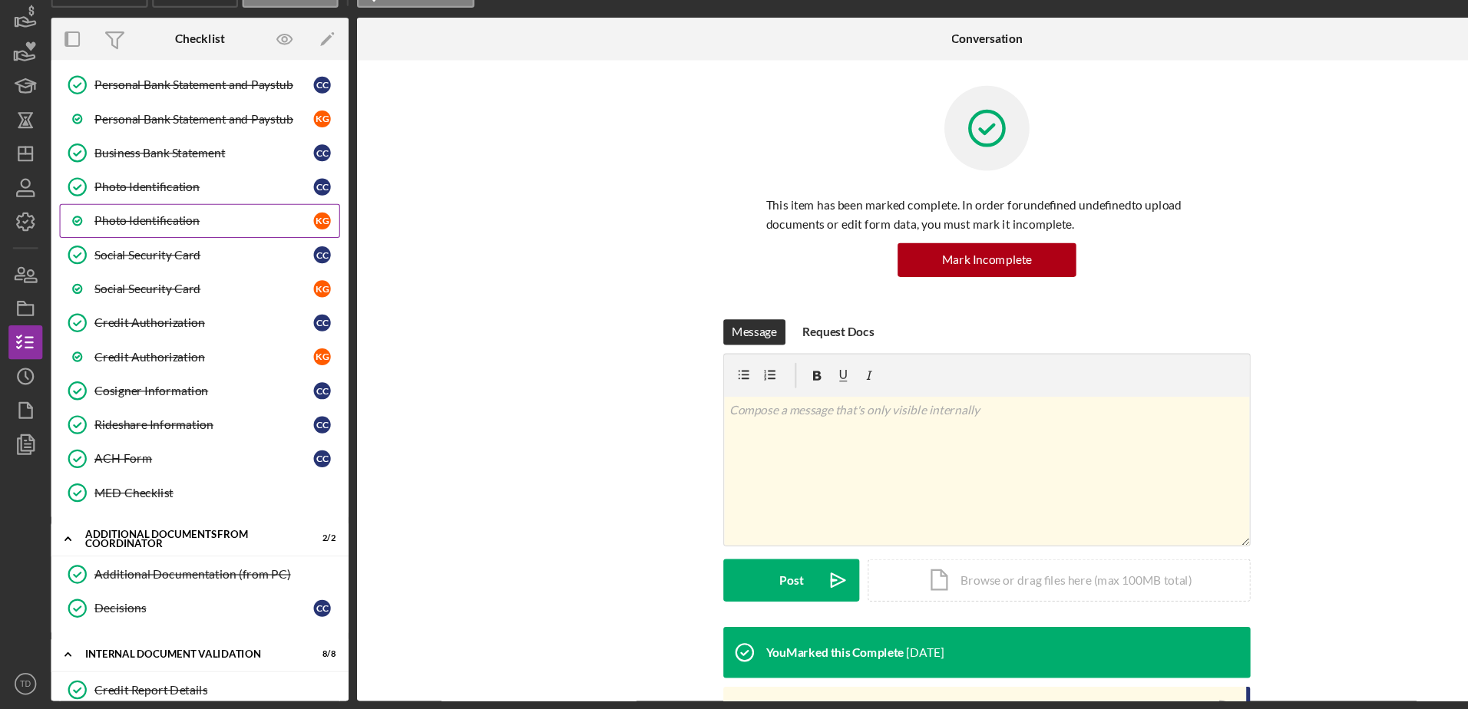
scroll to position [281, 0]
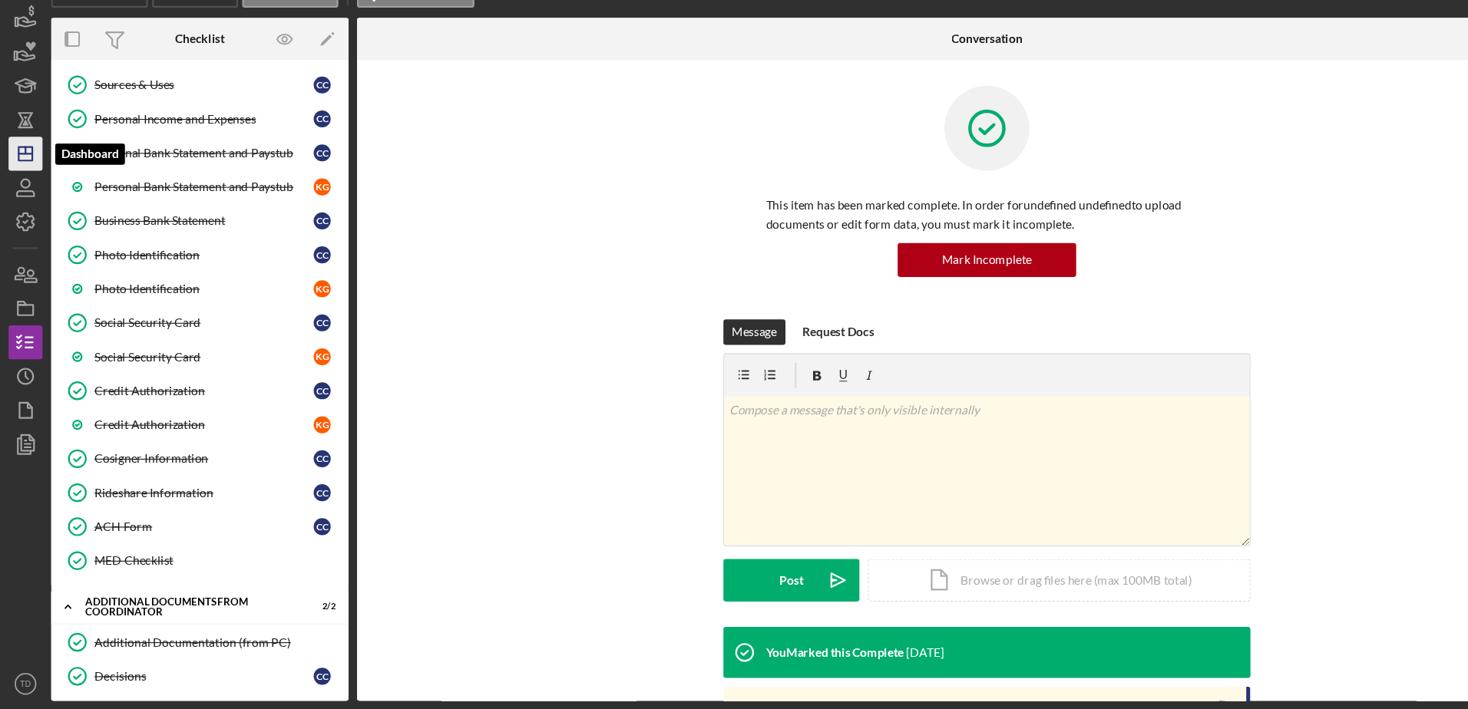
click at [25, 210] on icon "Icon/Dashboard" at bounding box center [23, 207] width 38 height 38
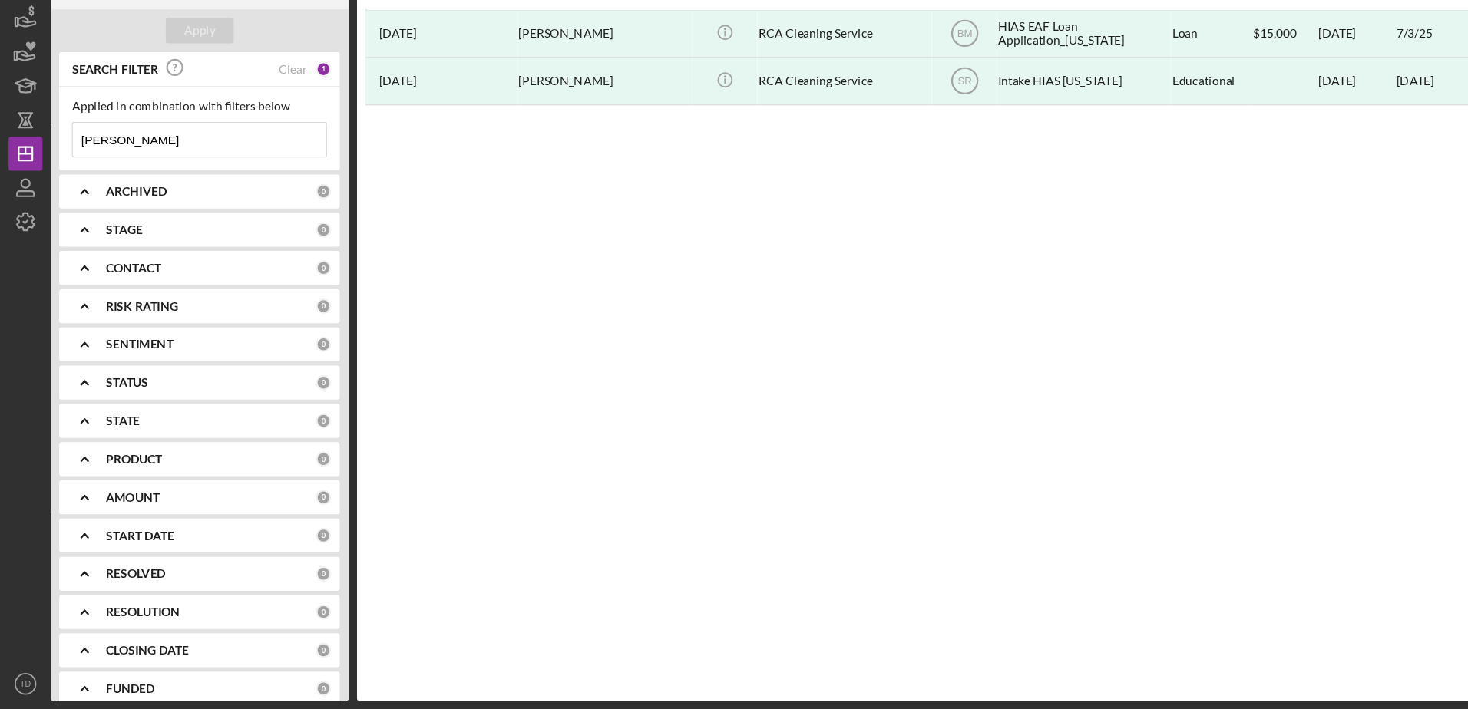
click at [119, 186] on input "[PERSON_NAME]" at bounding box center [180, 194] width 229 height 31
drag, startPoint x: 115, startPoint y: 191, endPoint x: 41, endPoint y: 193, distance: 73.7
click at [41, 193] on div "New Project 2 of 550 Projects • $15,000 [PERSON_NAME] Export Icon/Export Filter…" at bounding box center [734, 351] width 1452 height 702
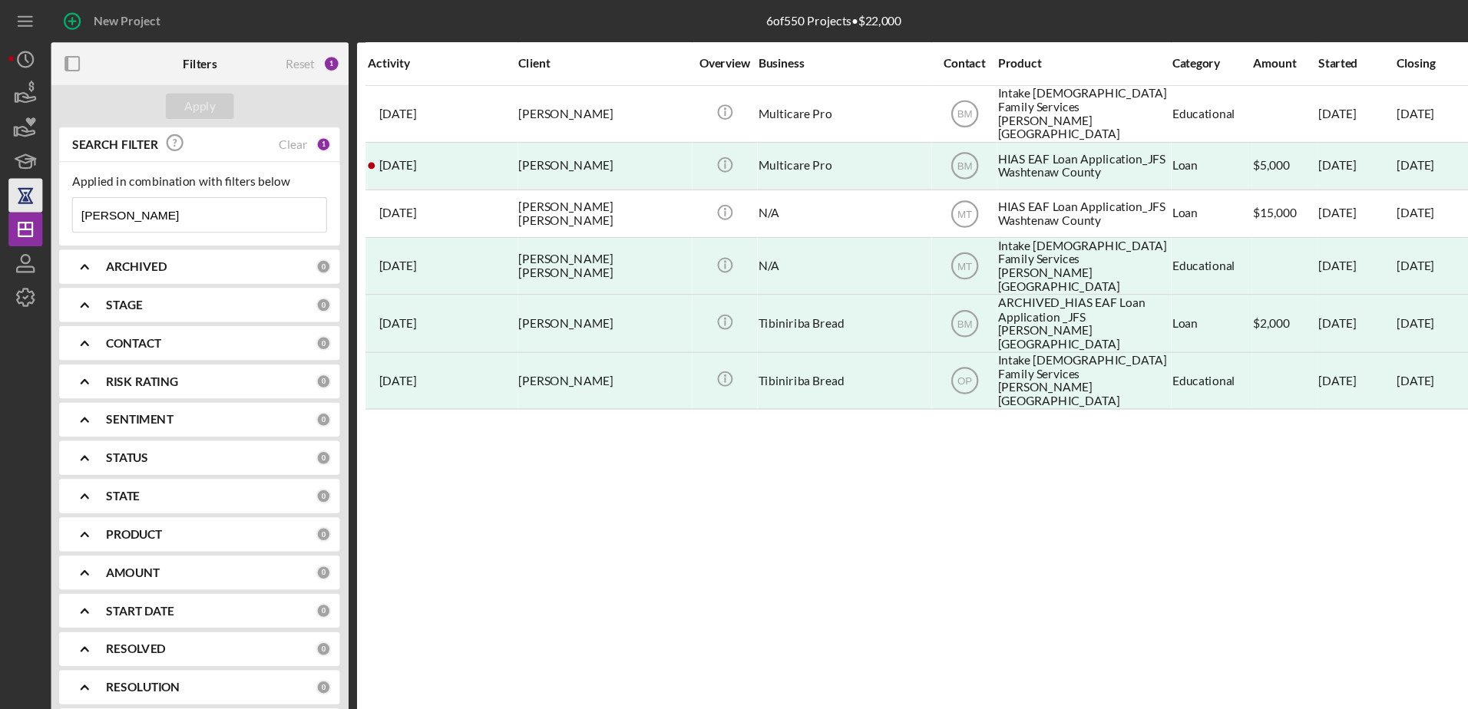
drag, startPoint x: 134, startPoint y: 201, endPoint x: 15, endPoint y: 190, distance: 119.5
click at [15, 190] on div "New Project 6 of 550 Projects • $22,000 [PERSON_NAME] Export Icon/Export Filter…" at bounding box center [734, 351] width 1452 height 702
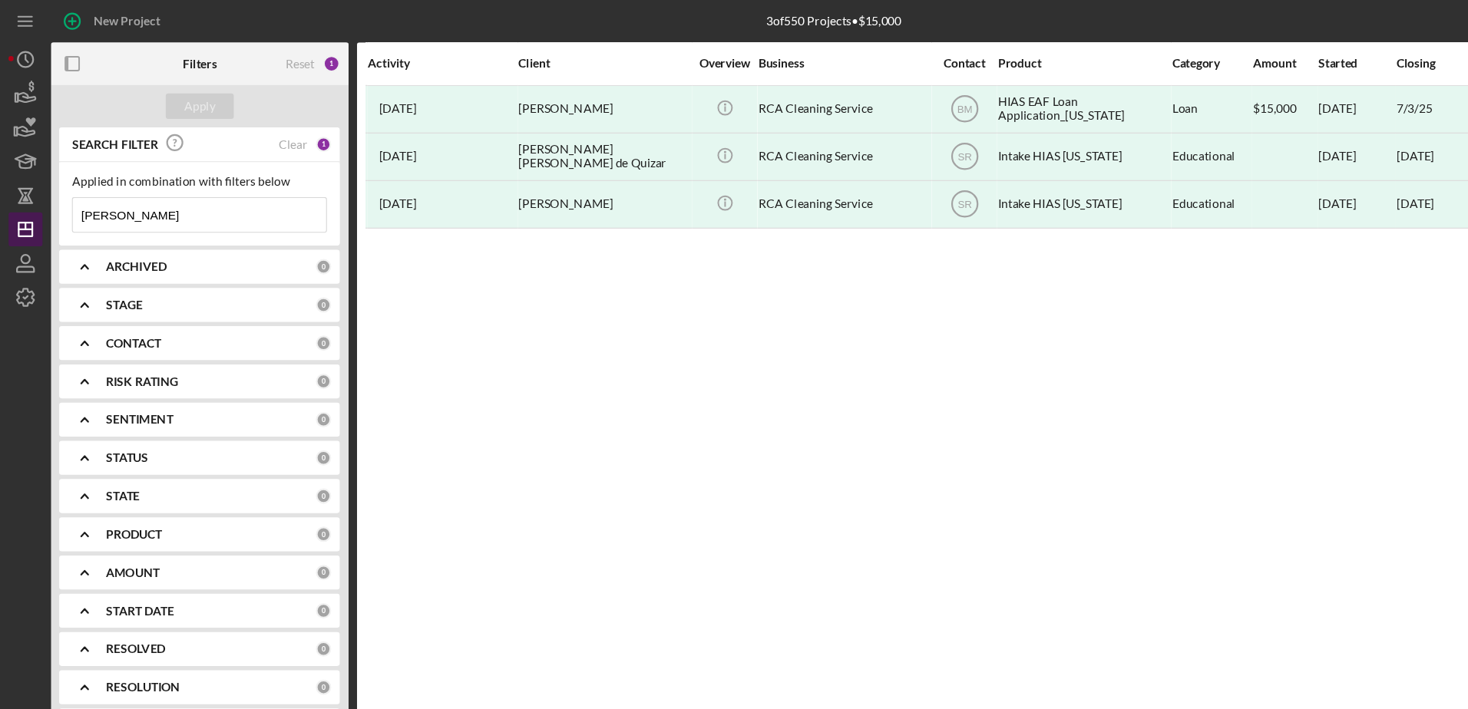
drag, startPoint x: 121, startPoint y: 194, endPoint x: 25, endPoint y: 195, distance: 96.7
click at [25, 195] on div "New Project 3 of 550 Projects • $15,000 [PERSON_NAME] Export Icon/Export Filter…" at bounding box center [734, 351] width 1452 height 702
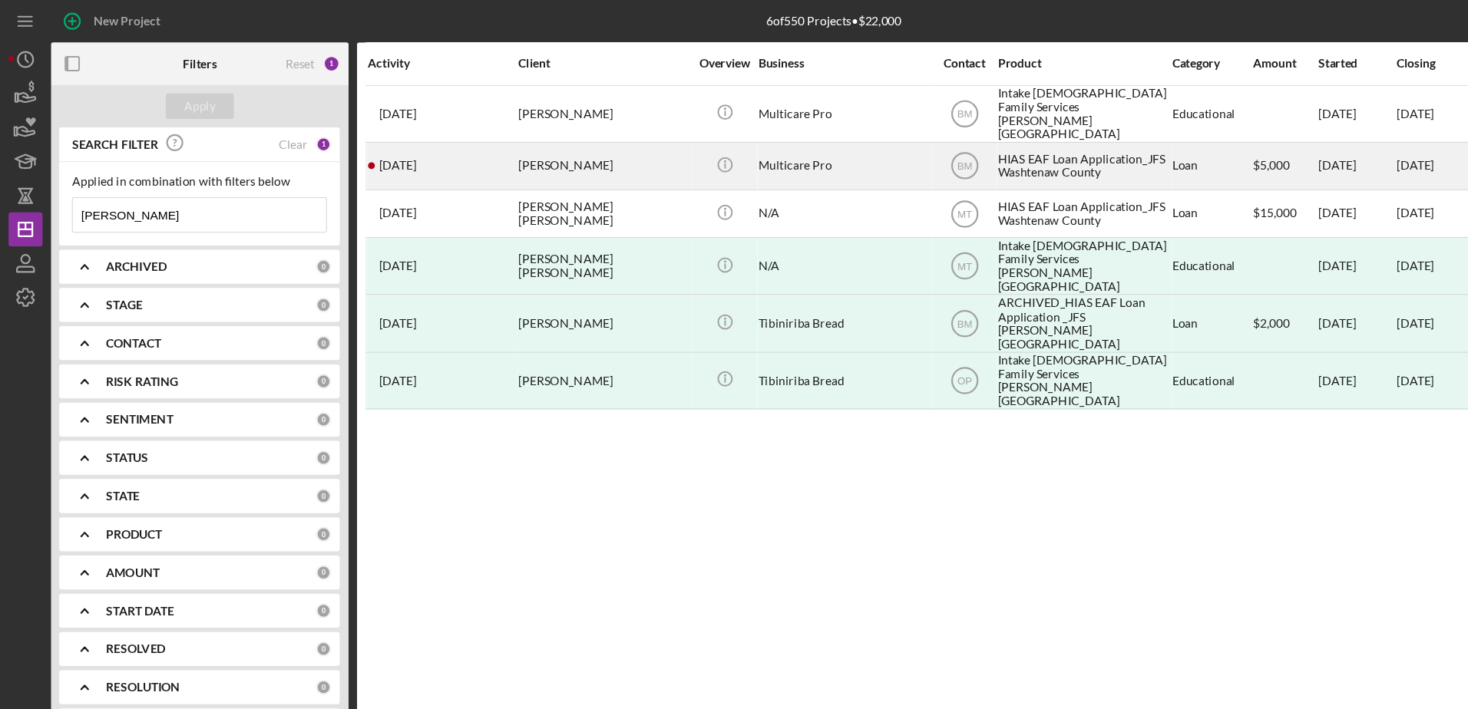
type input "[PERSON_NAME]"
click at [502, 134] on div "[PERSON_NAME]" at bounding box center [545, 150] width 154 height 41
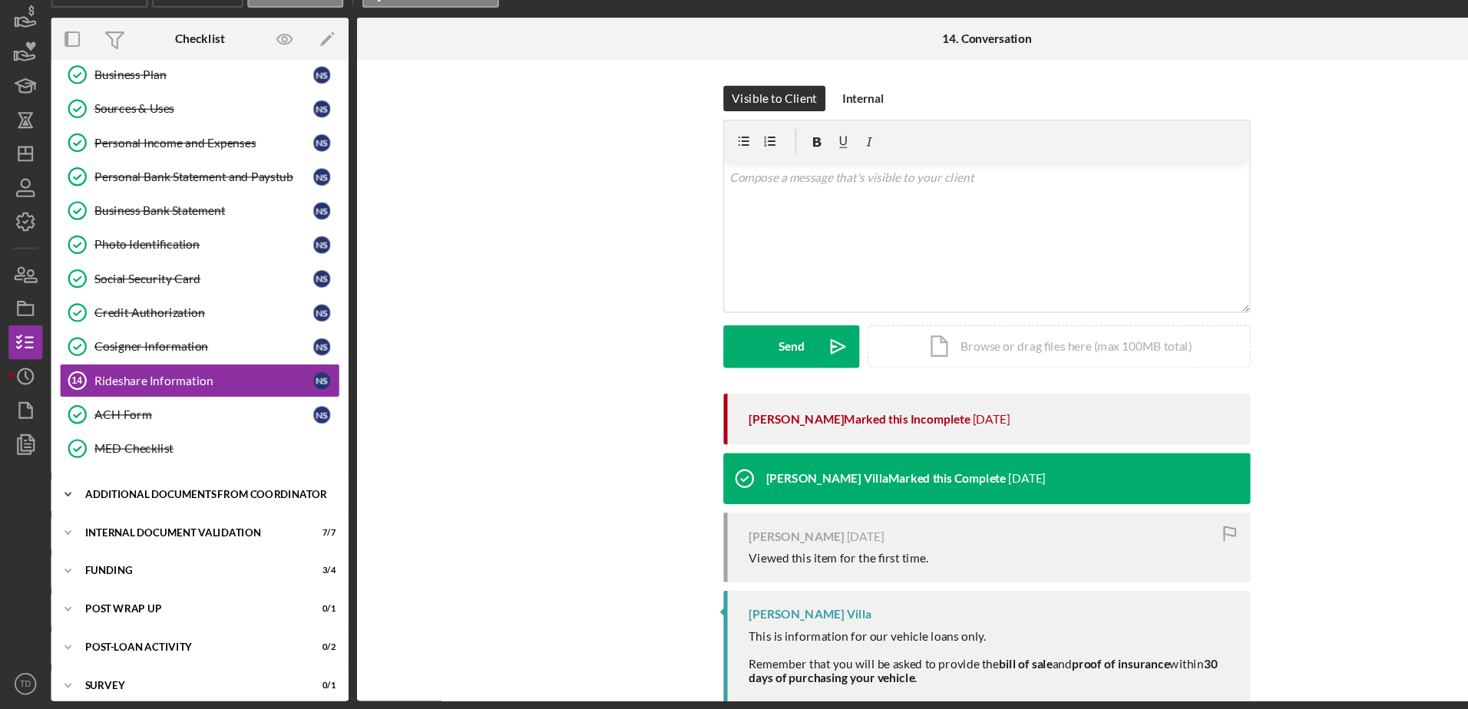
scroll to position [174, 0]
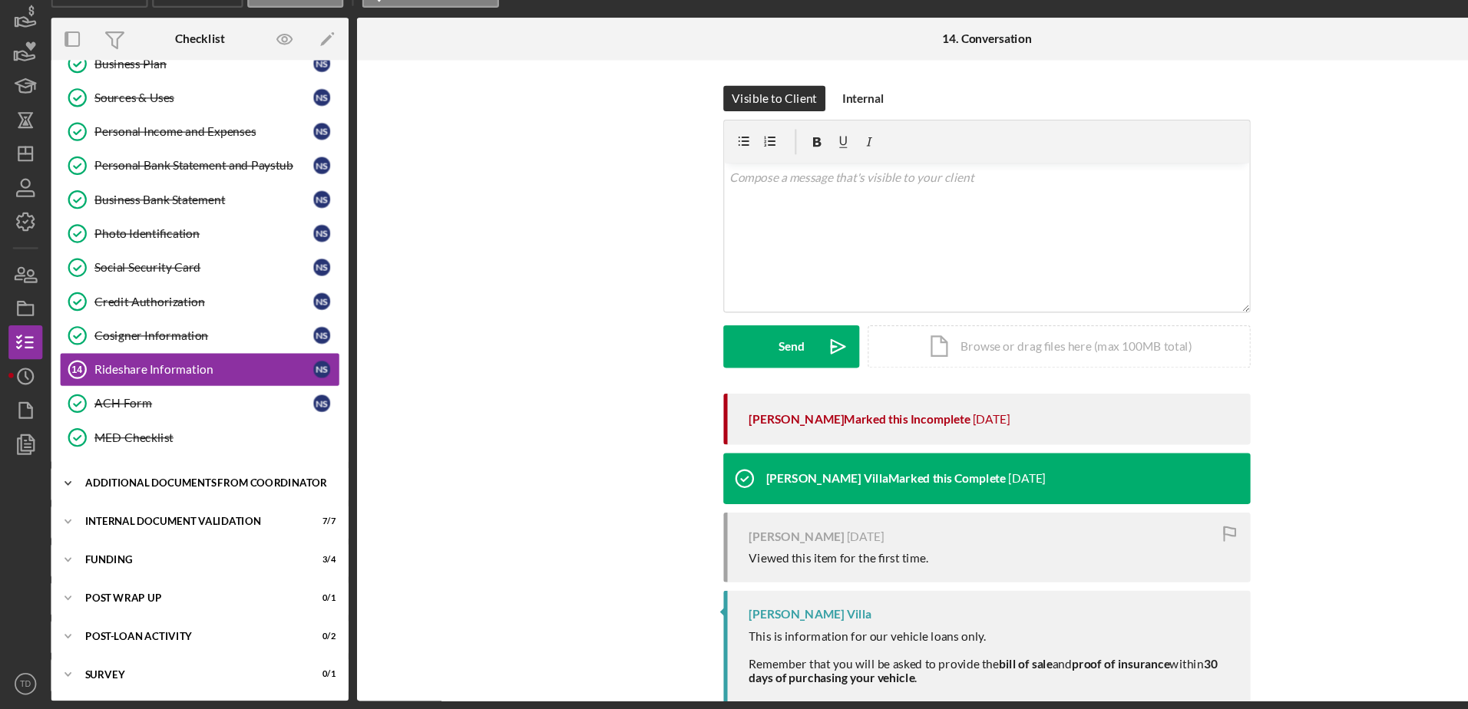
click at [152, 500] on div "Additional Documents from Coordinator" at bounding box center [186, 504] width 219 height 9
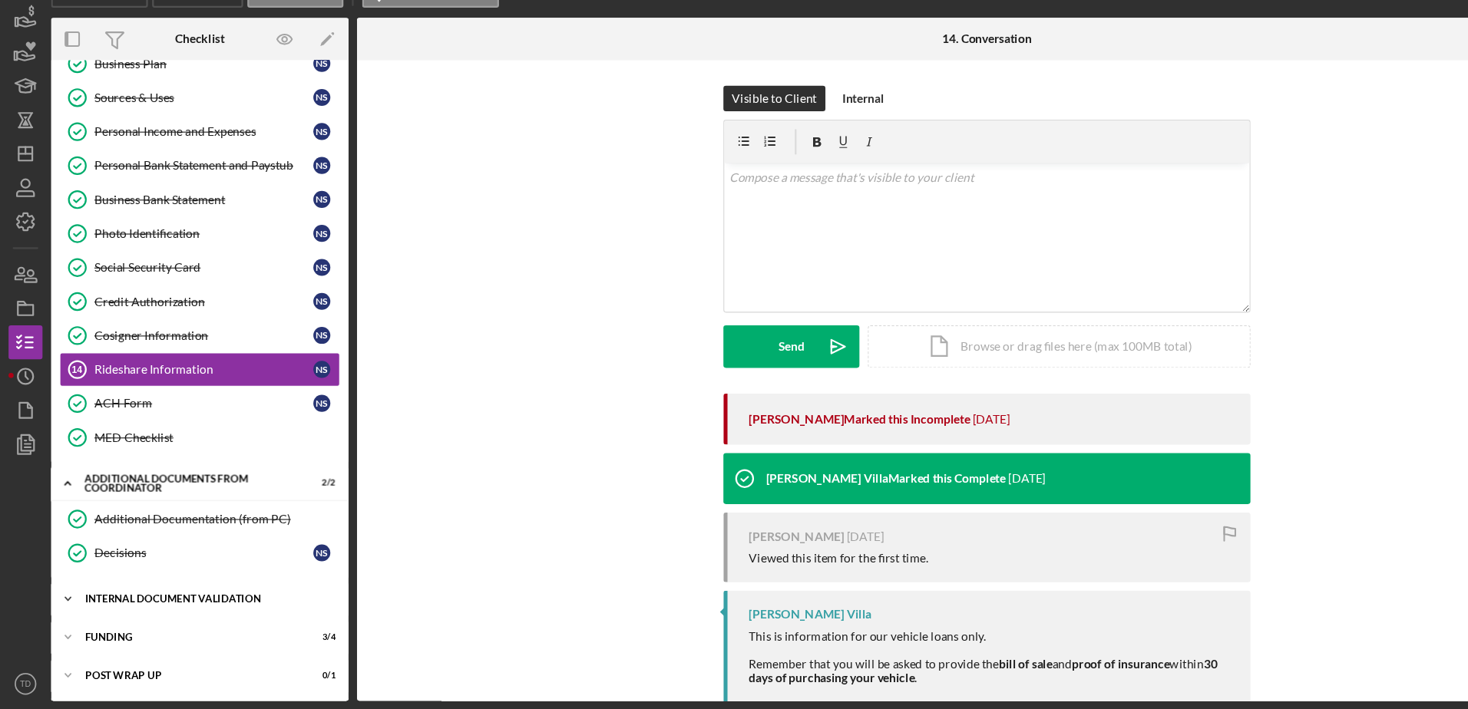
click at [162, 611] on div "Internal Document Validation" at bounding box center [186, 609] width 219 height 9
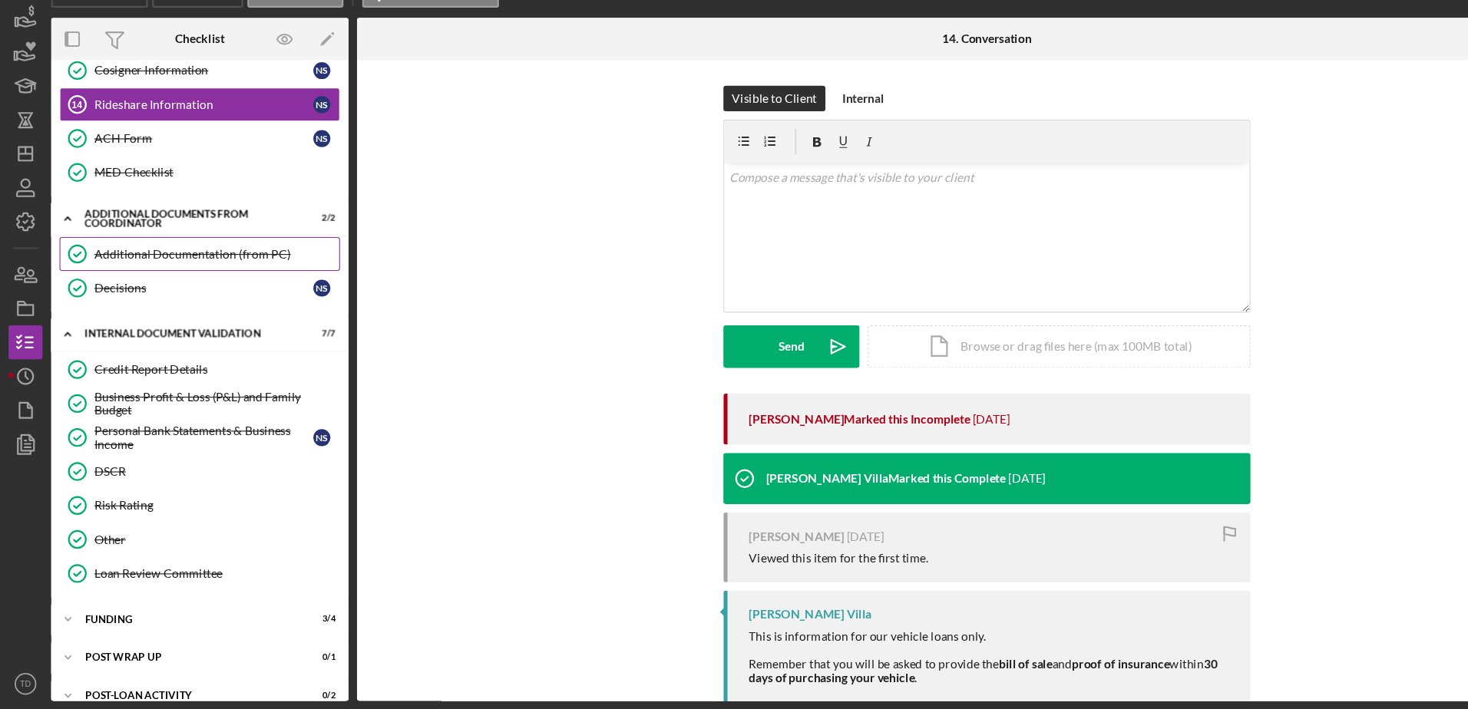
scroll to position [416, 0]
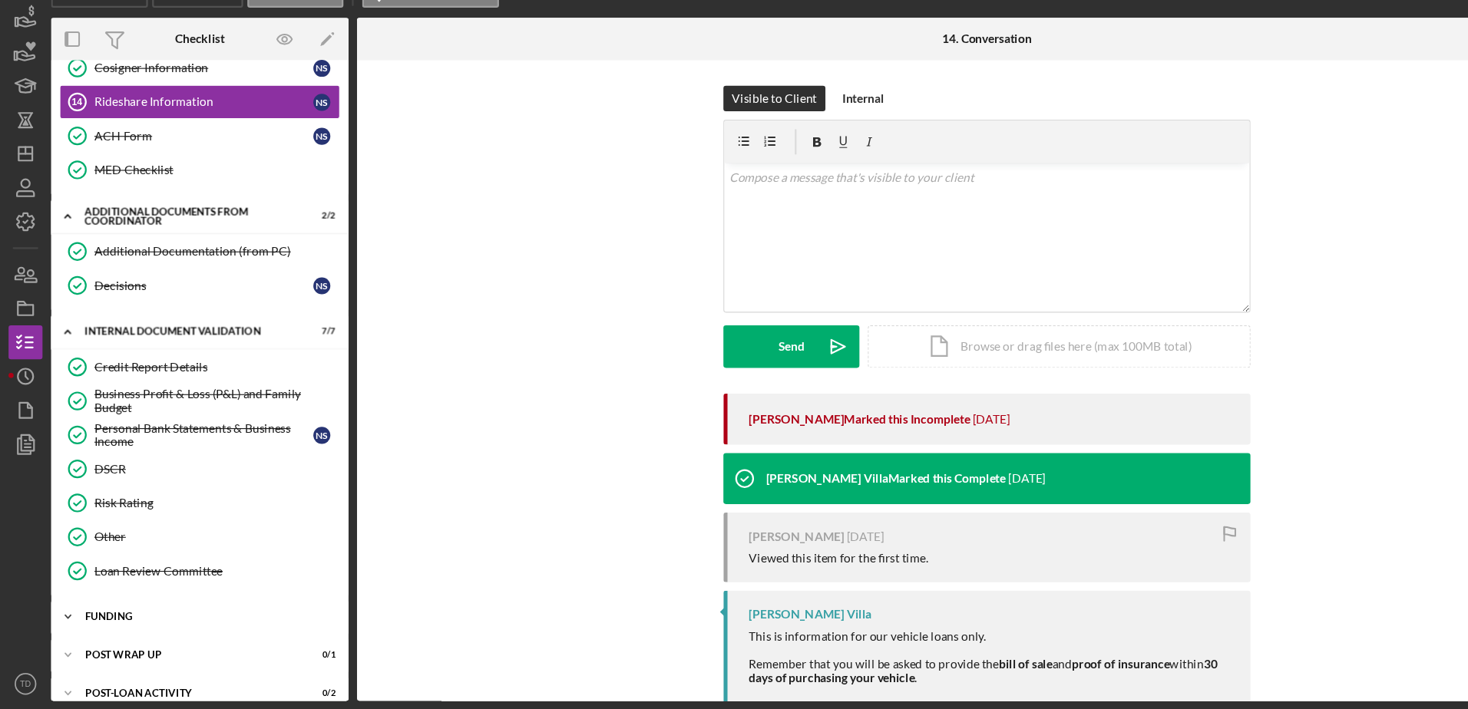
click at [143, 619] on div "Icon/Expander Funding 3 / 4" at bounding box center [180, 625] width 269 height 31
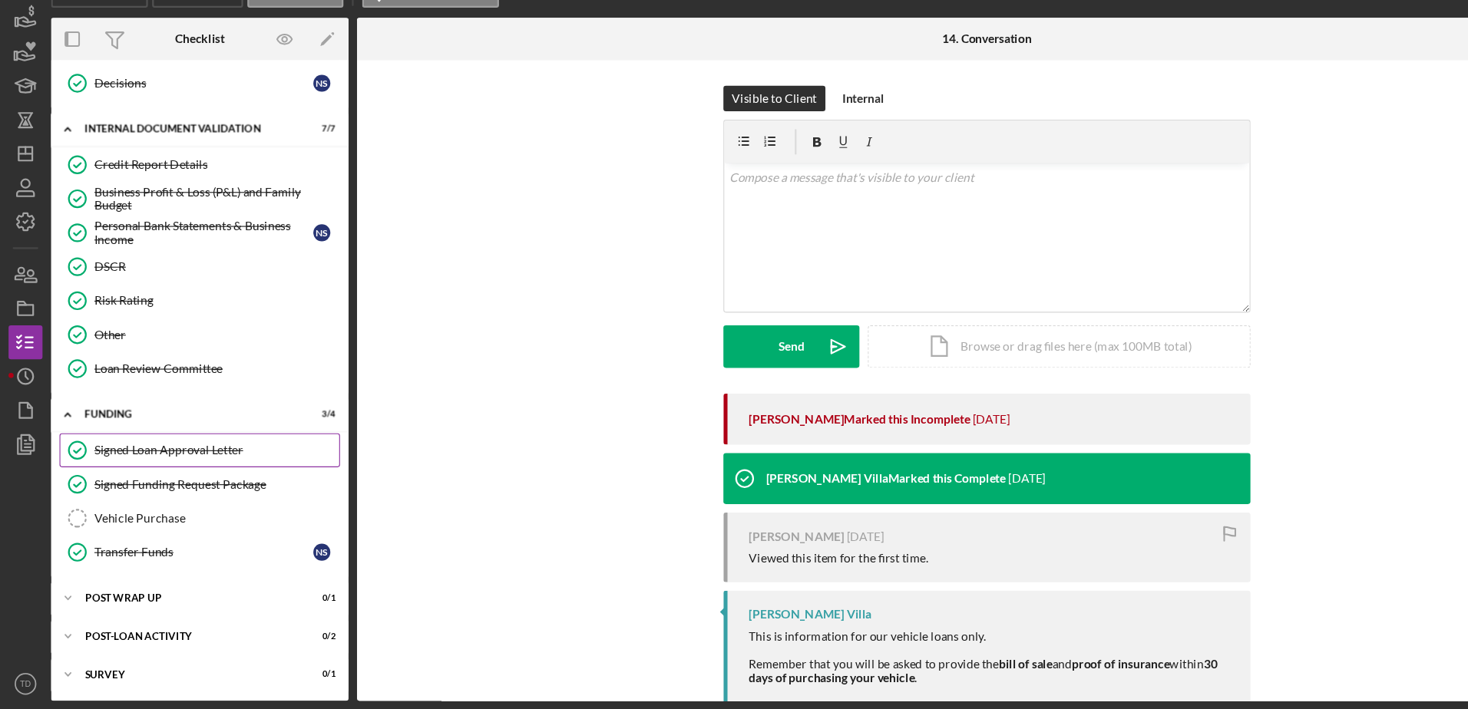
click at [167, 474] on div "Signed Loan Approval Letter" at bounding box center [195, 475] width 221 height 12
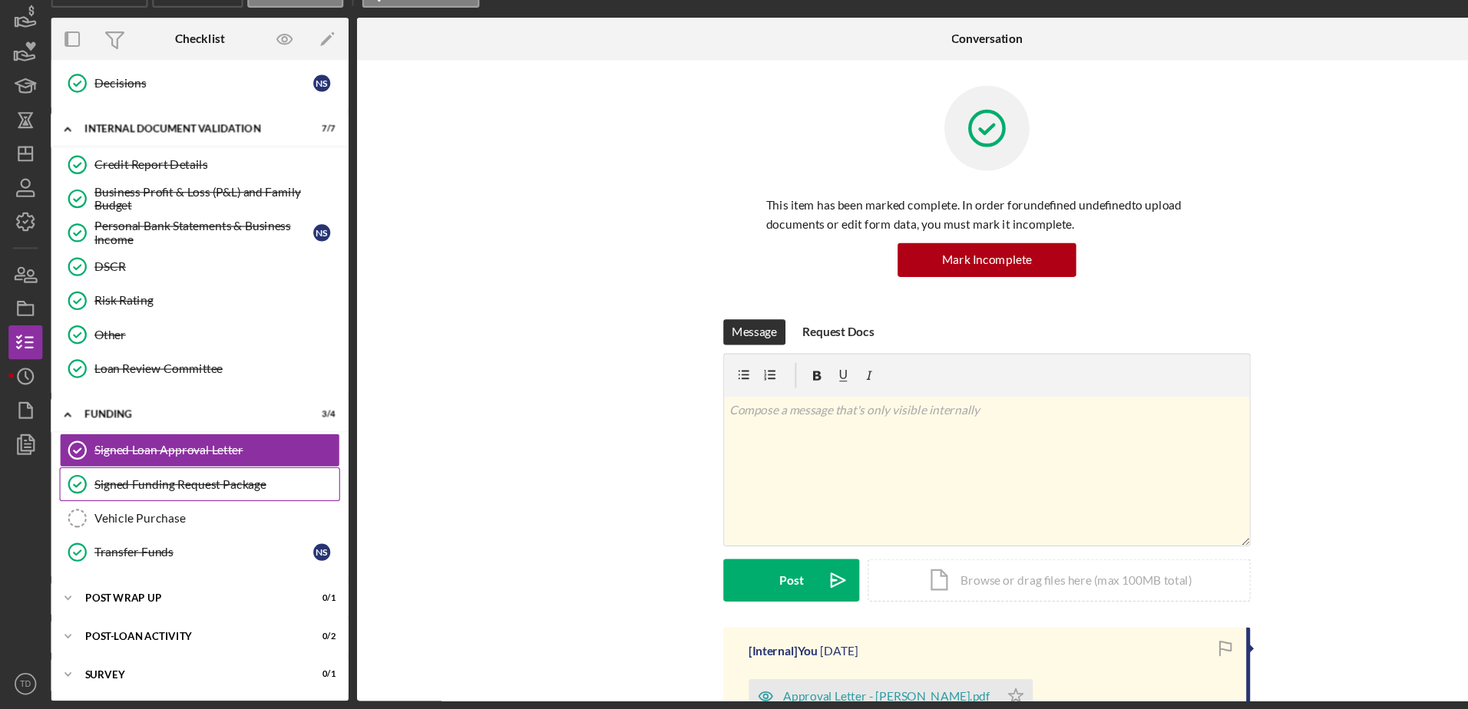
click at [162, 505] on div "Signed Funding Request Package" at bounding box center [195, 506] width 221 height 12
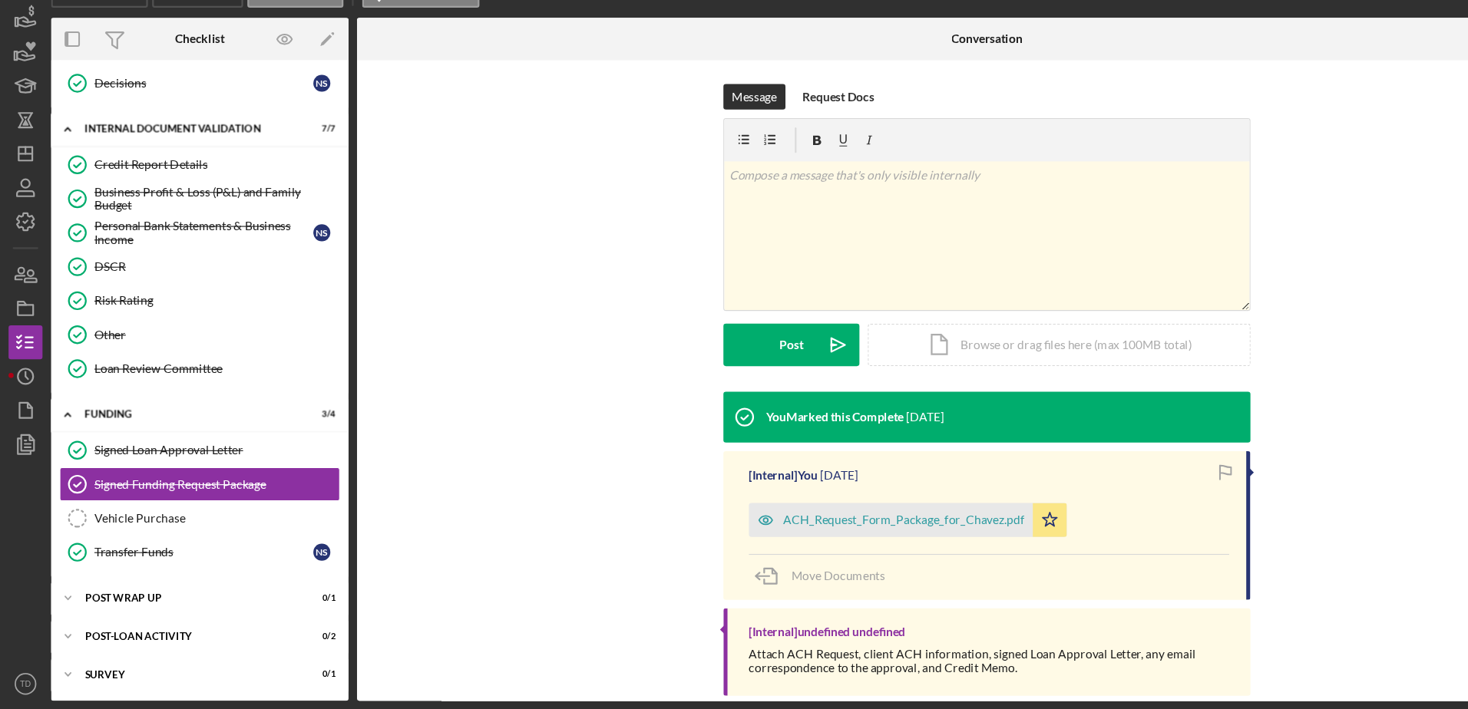
scroll to position [239, 0]
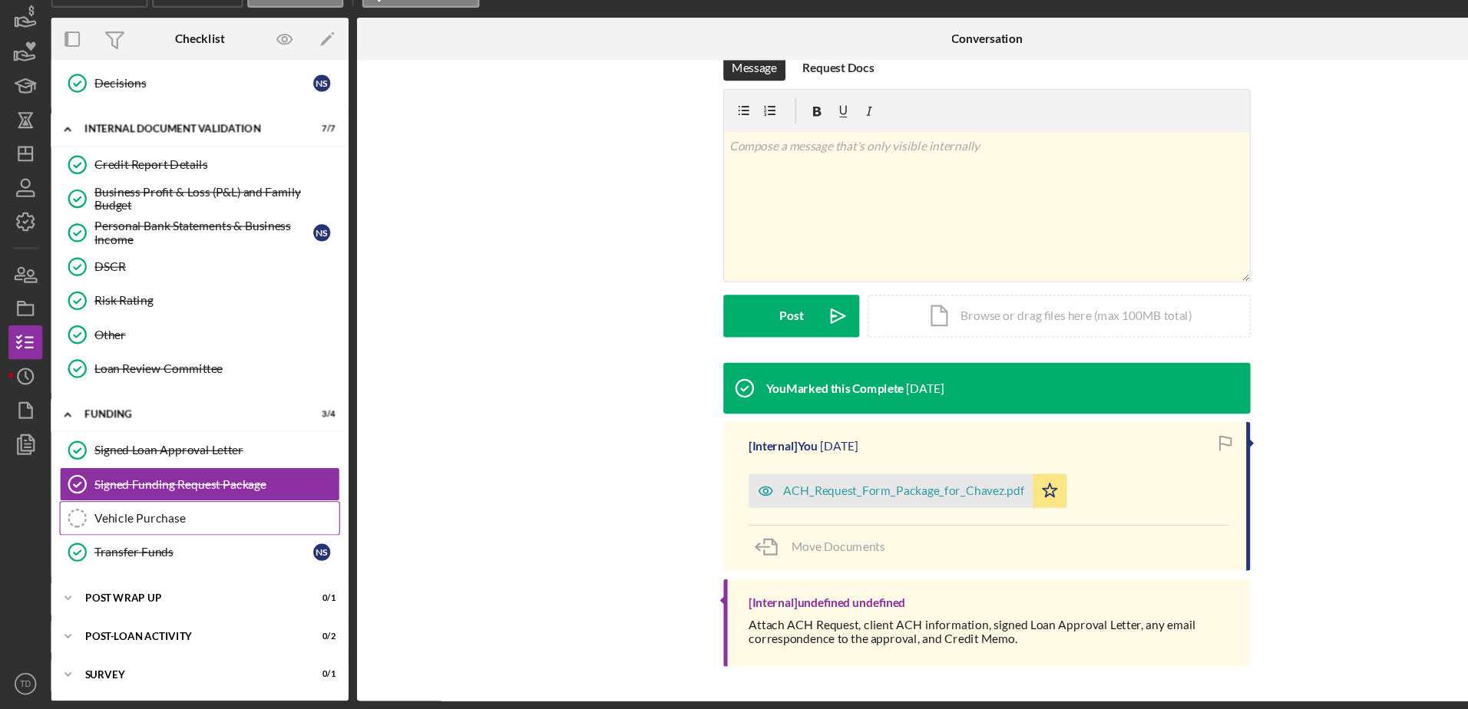
click at [220, 543] on link "Vehicle Purchase Vehicle Purchase" at bounding box center [180, 536] width 253 height 31
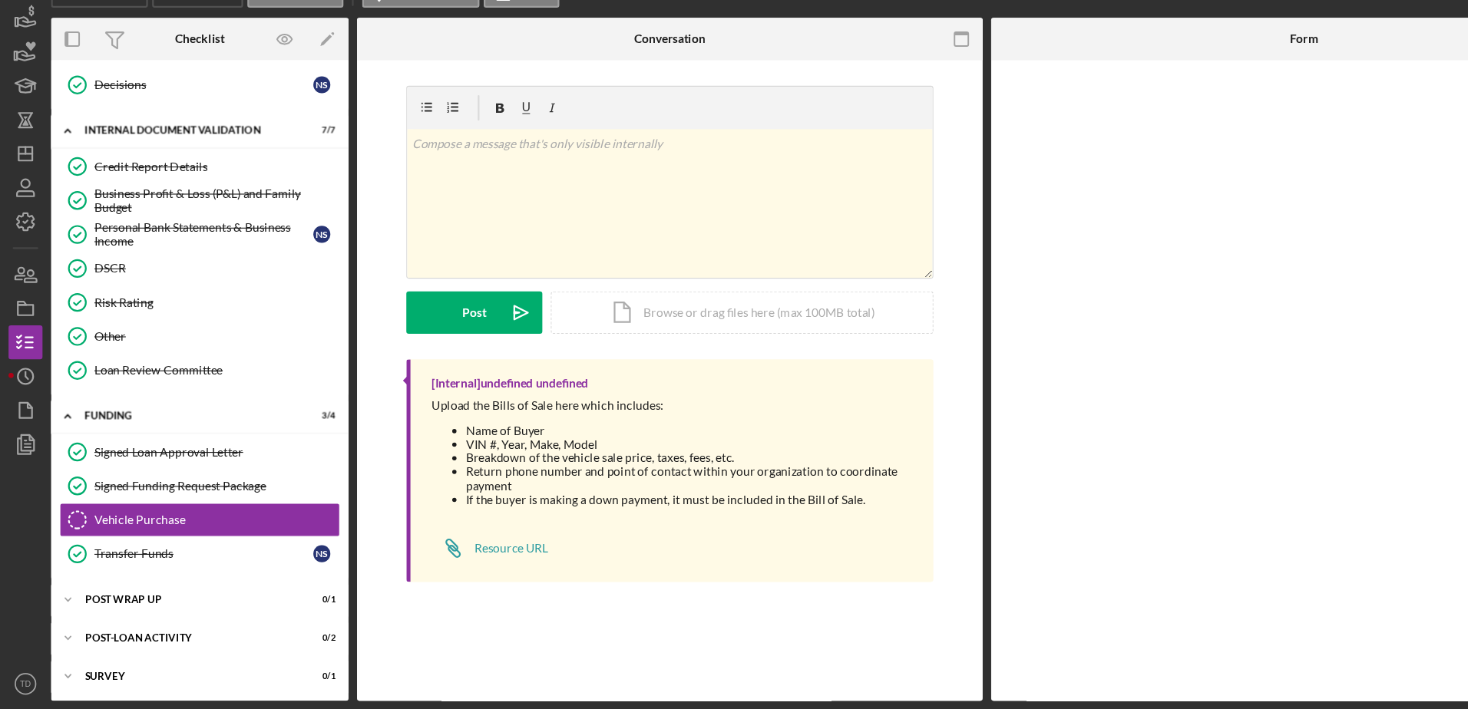
scroll to position [599, 0]
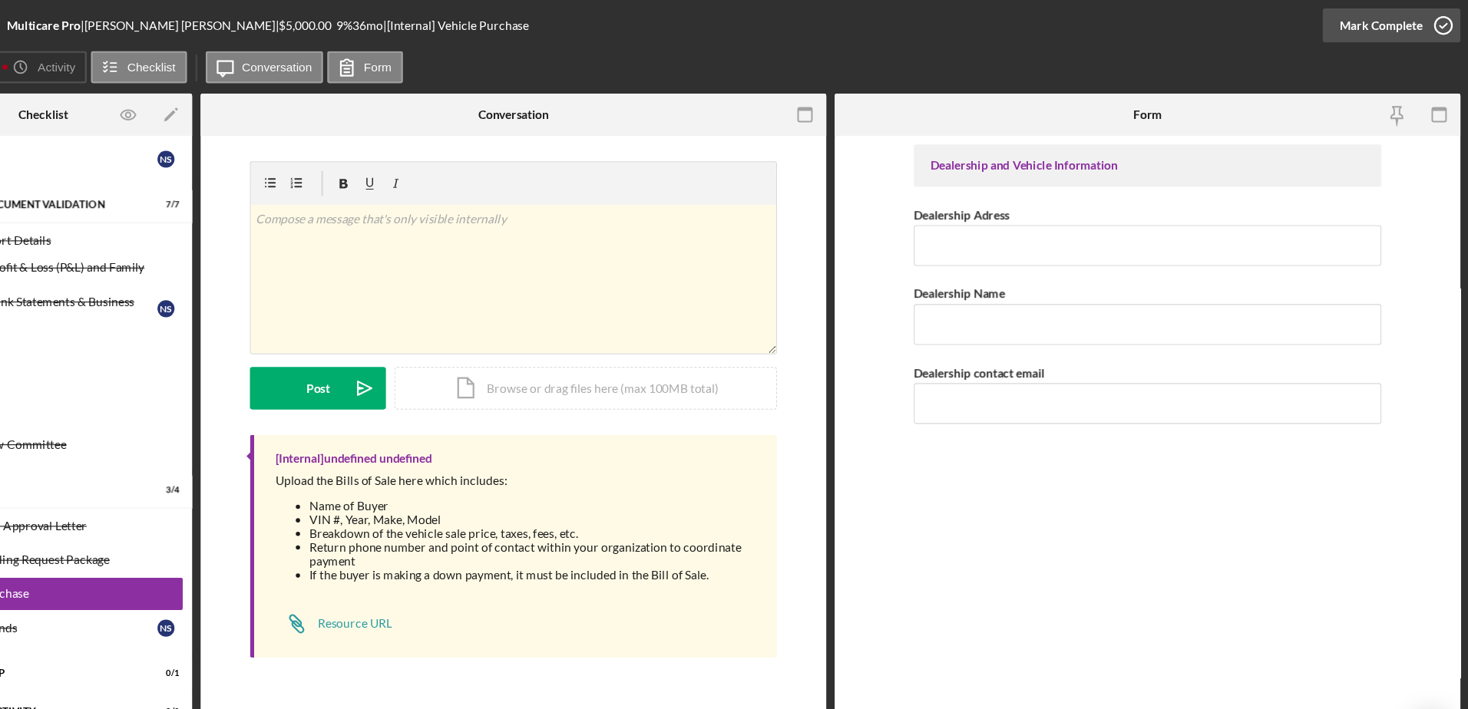
click at [1449, 21] on icon "button" at bounding box center [1444, 23] width 38 height 38
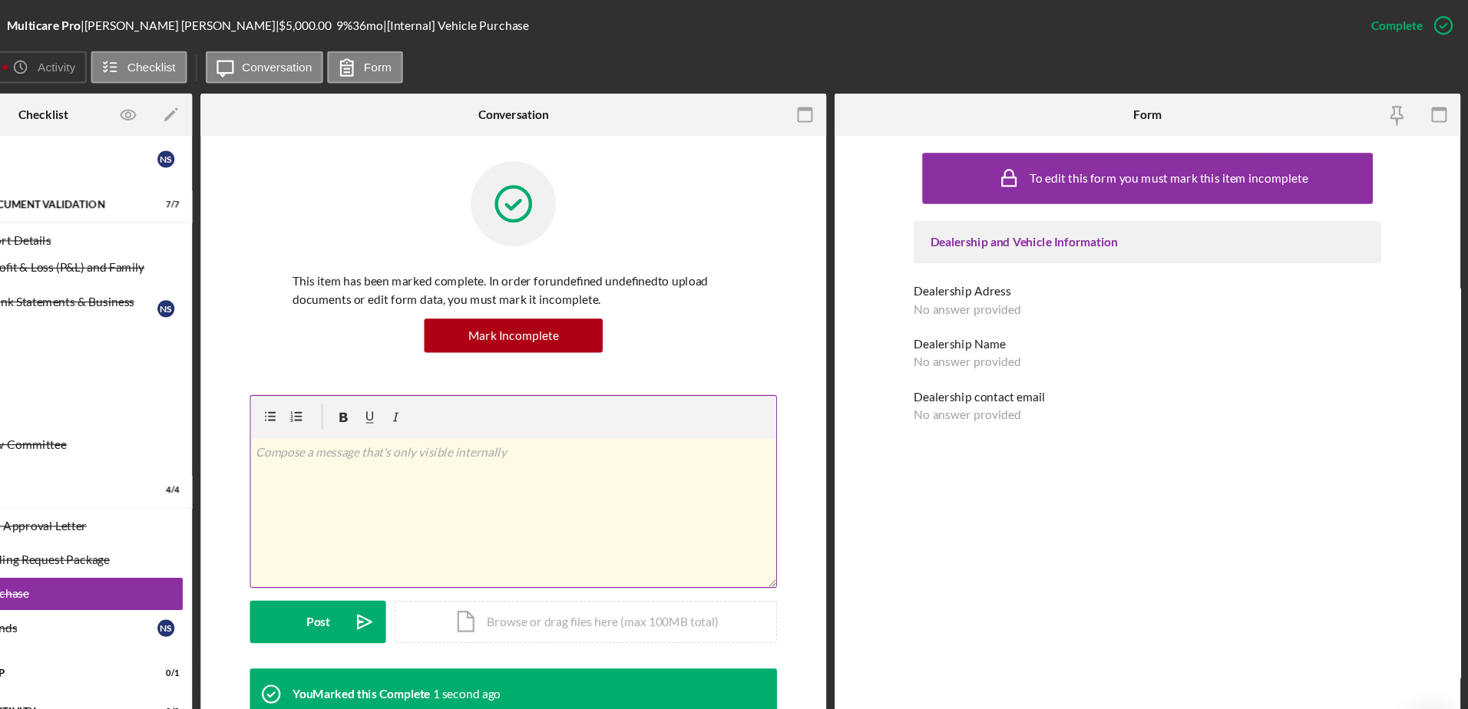
scroll to position [84, 0]
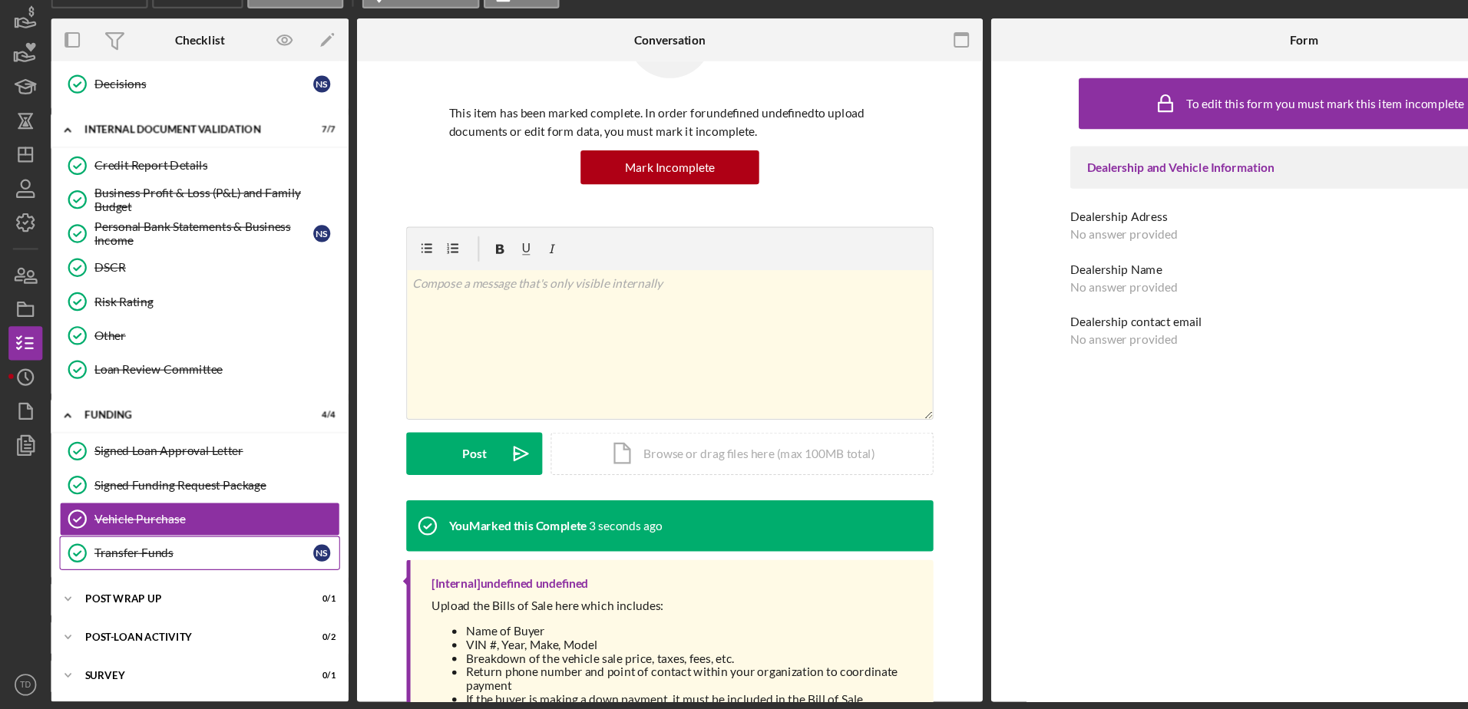
click at [166, 561] on div "Transfer Funds" at bounding box center [184, 567] width 198 height 12
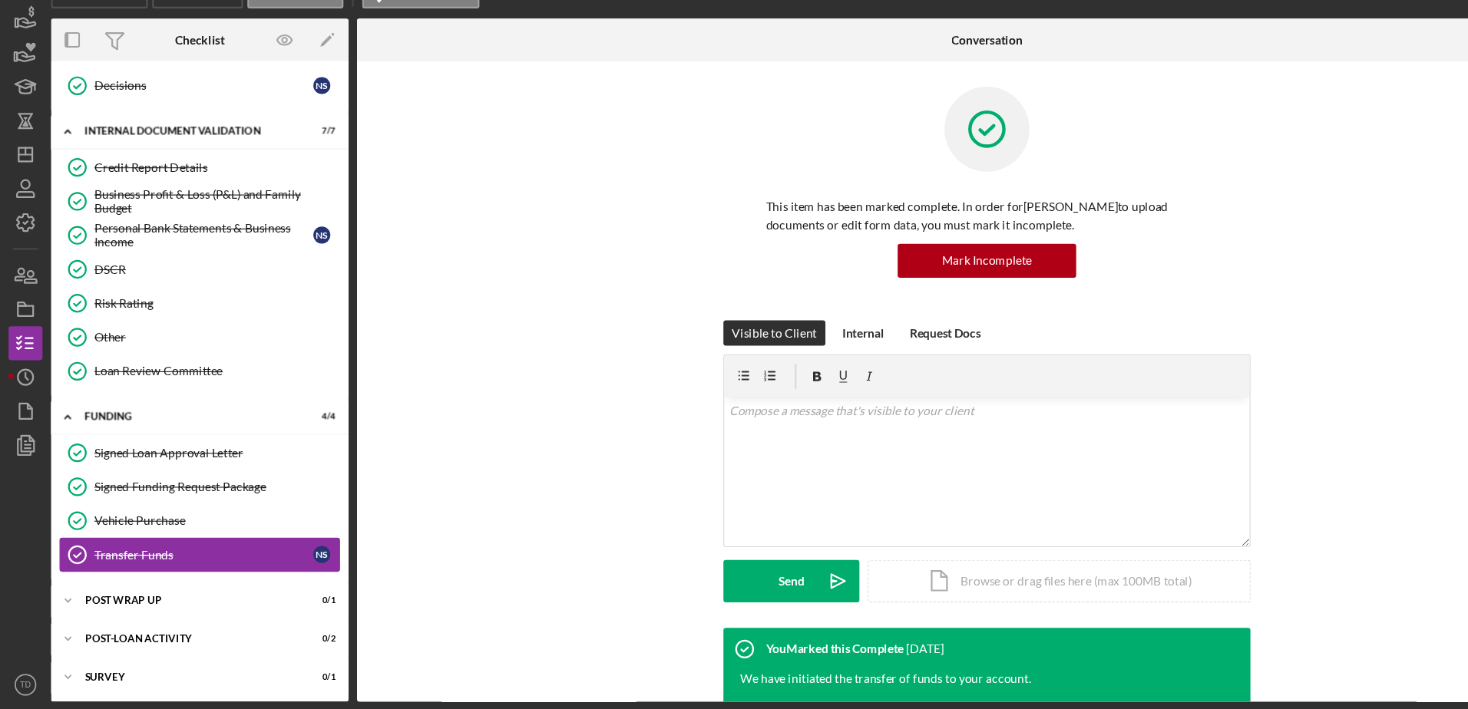
scroll to position [599, 0]
click at [21, 196] on icon "Icon/Dashboard" at bounding box center [23, 207] width 38 height 38
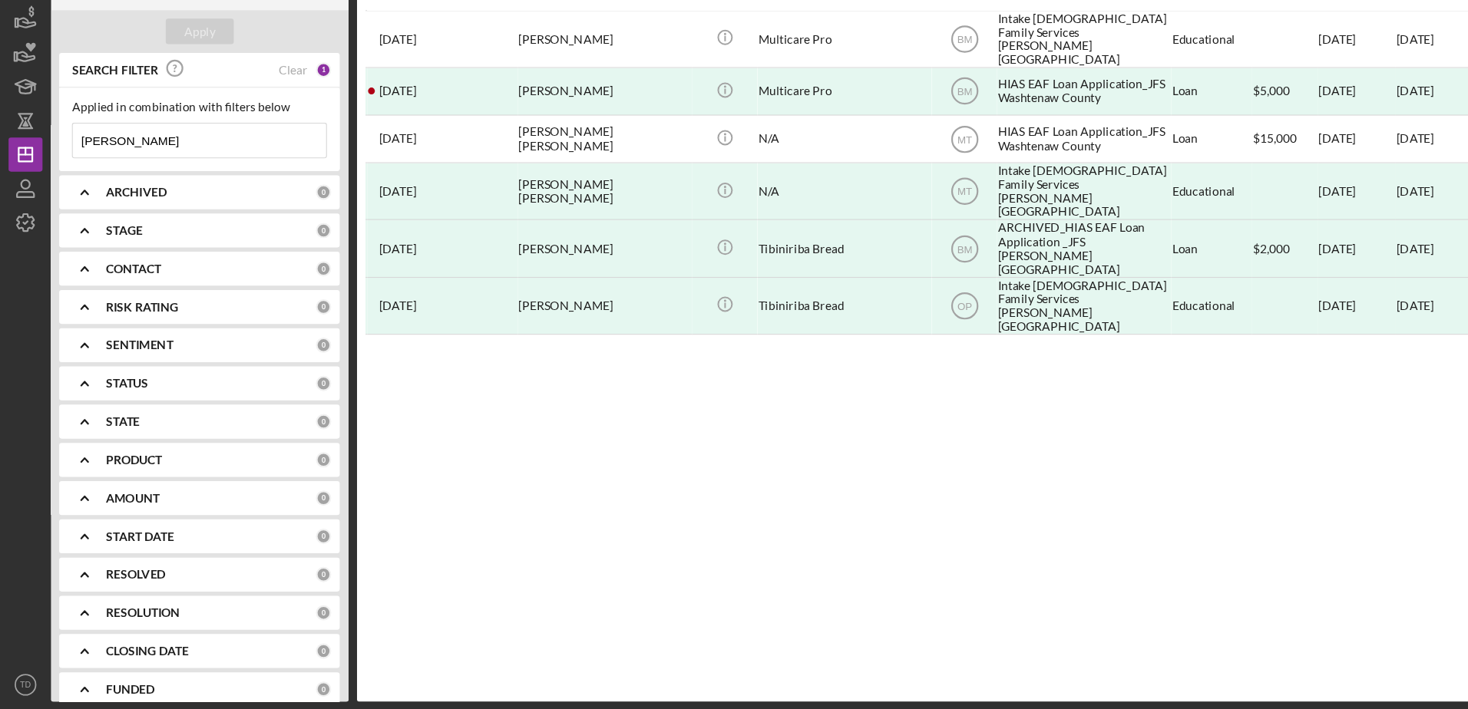
click at [216, 190] on input "[PERSON_NAME]" at bounding box center [180, 194] width 229 height 31
drag, startPoint x: 163, startPoint y: 189, endPoint x: -79, endPoint y: 170, distance: 242.5
click at [0, 170] on html "New Project 6 of 550 Projects • $22,000 [PERSON_NAME] Export Icon/Export Filter…" at bounding box center [734, 354] width 1468 height 709
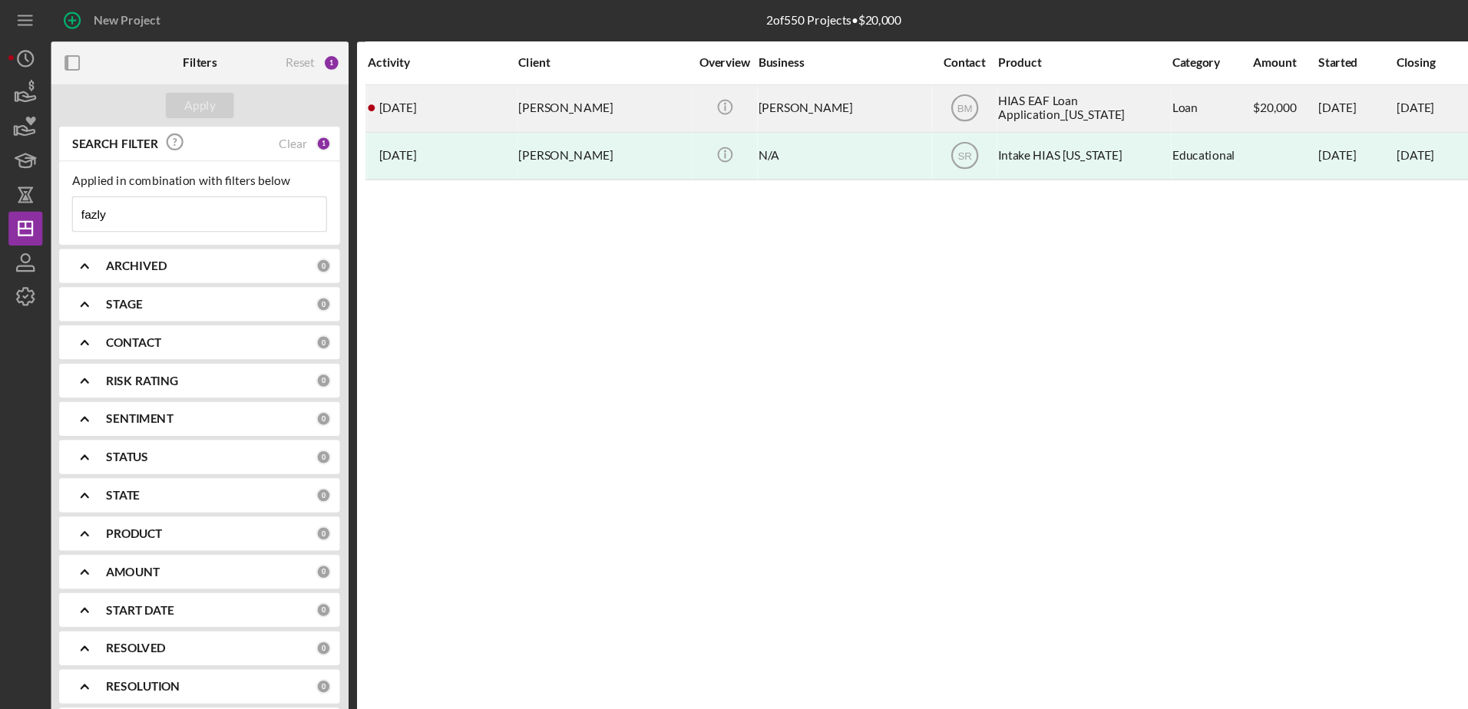
type input "fazly"
click at [562, 102] on div "[PERSON_NAME]" at bounding box center [545, 98] width 154 height 41
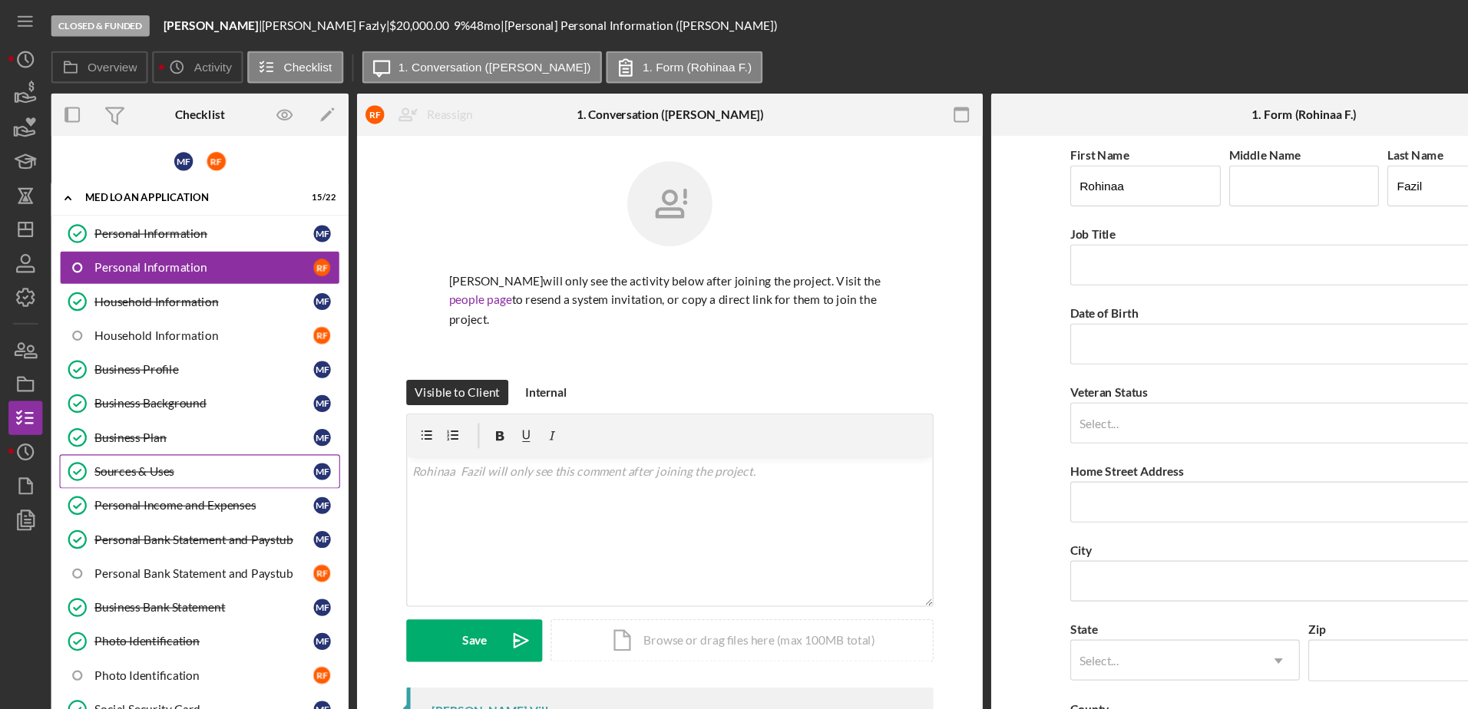
scroll to position [392, 0]
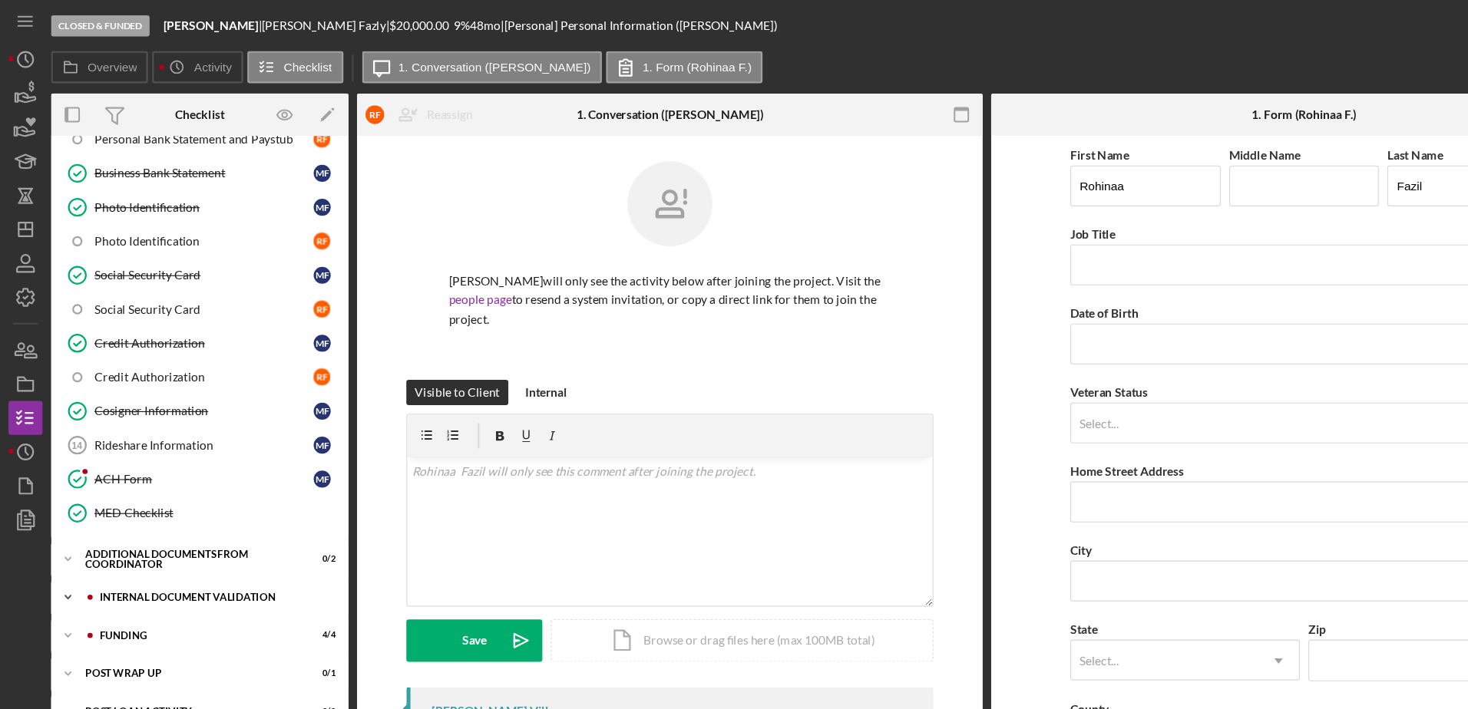
click at [143, 546] on div "Icon/Expander Internal Document Validation 6 / 8" at bounding box center [180, 539] width 269 height 31
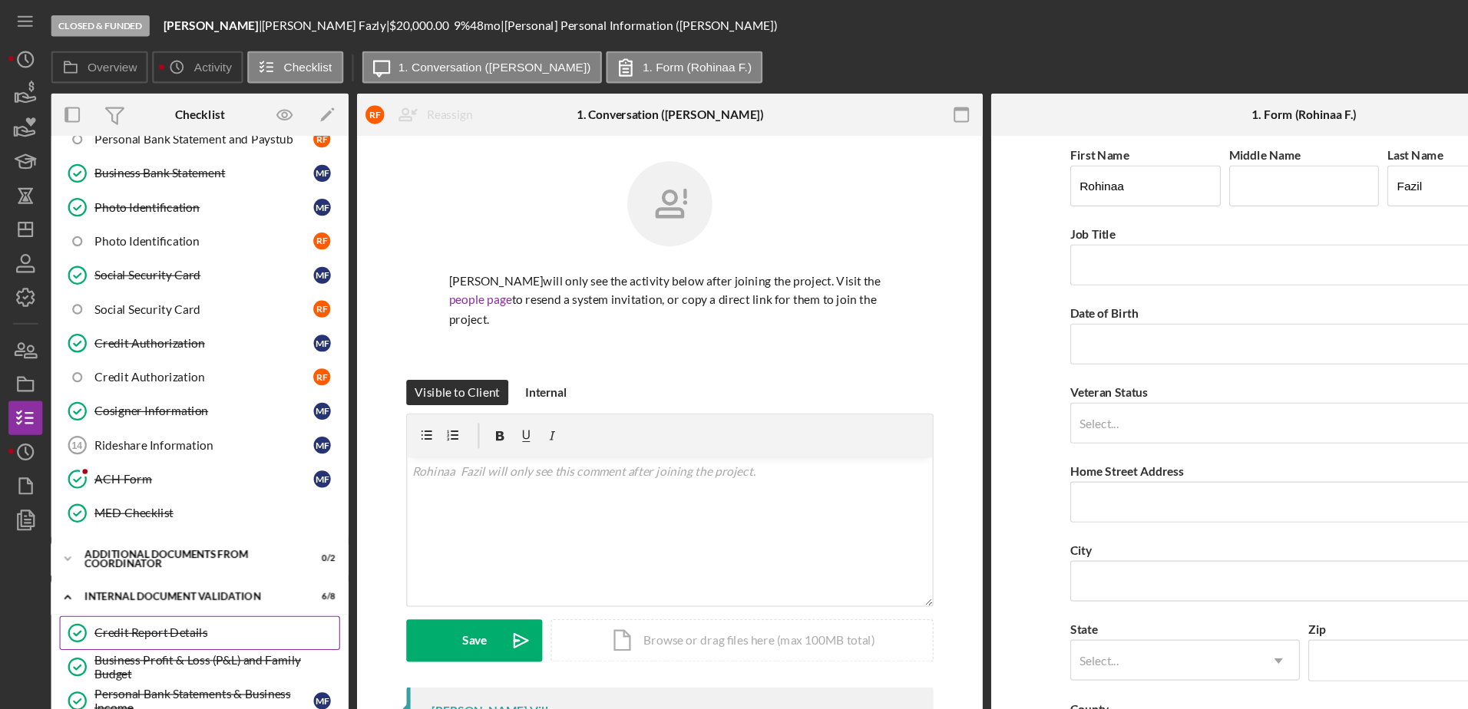
scroll to position [646, 0]
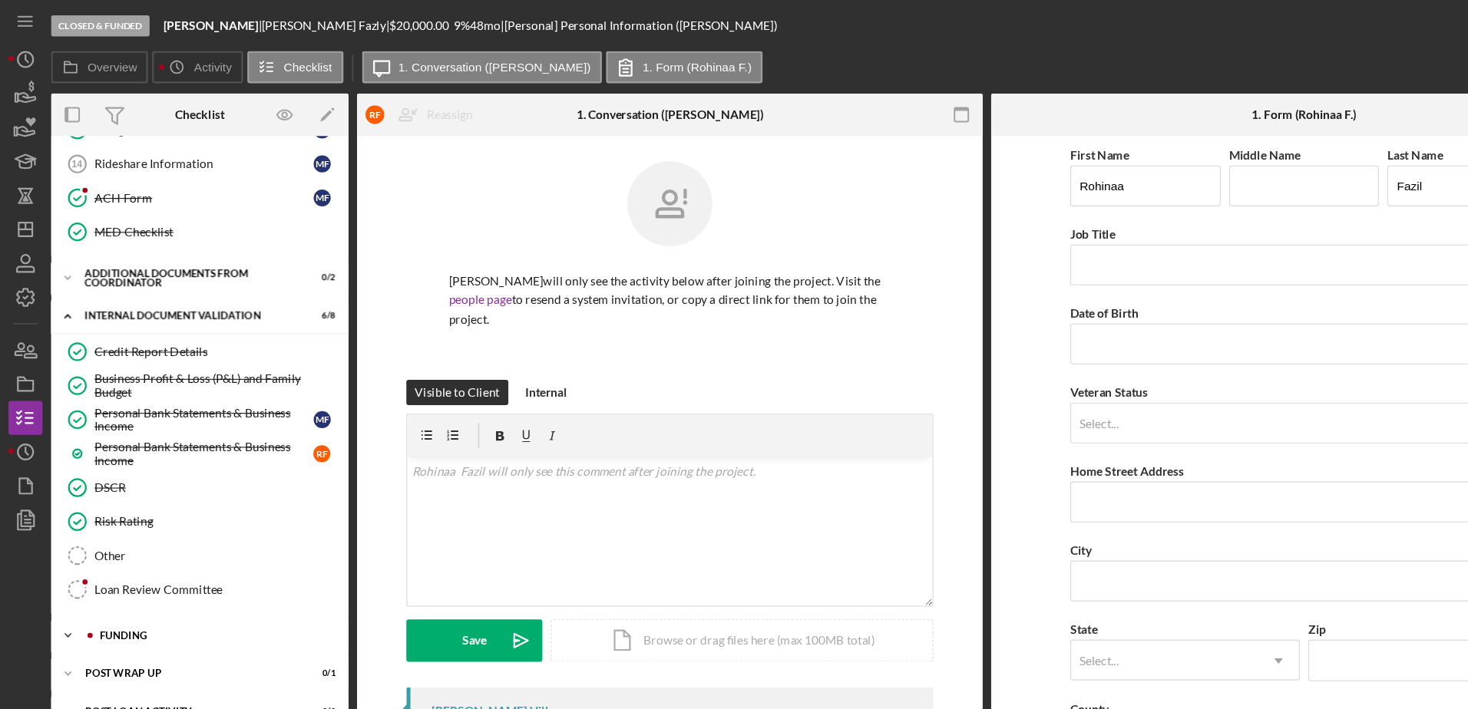
click at [131, 563] on div "Icon/Expander Funding 4 / 4" at bounding box center [180, 574] width 269 height 31
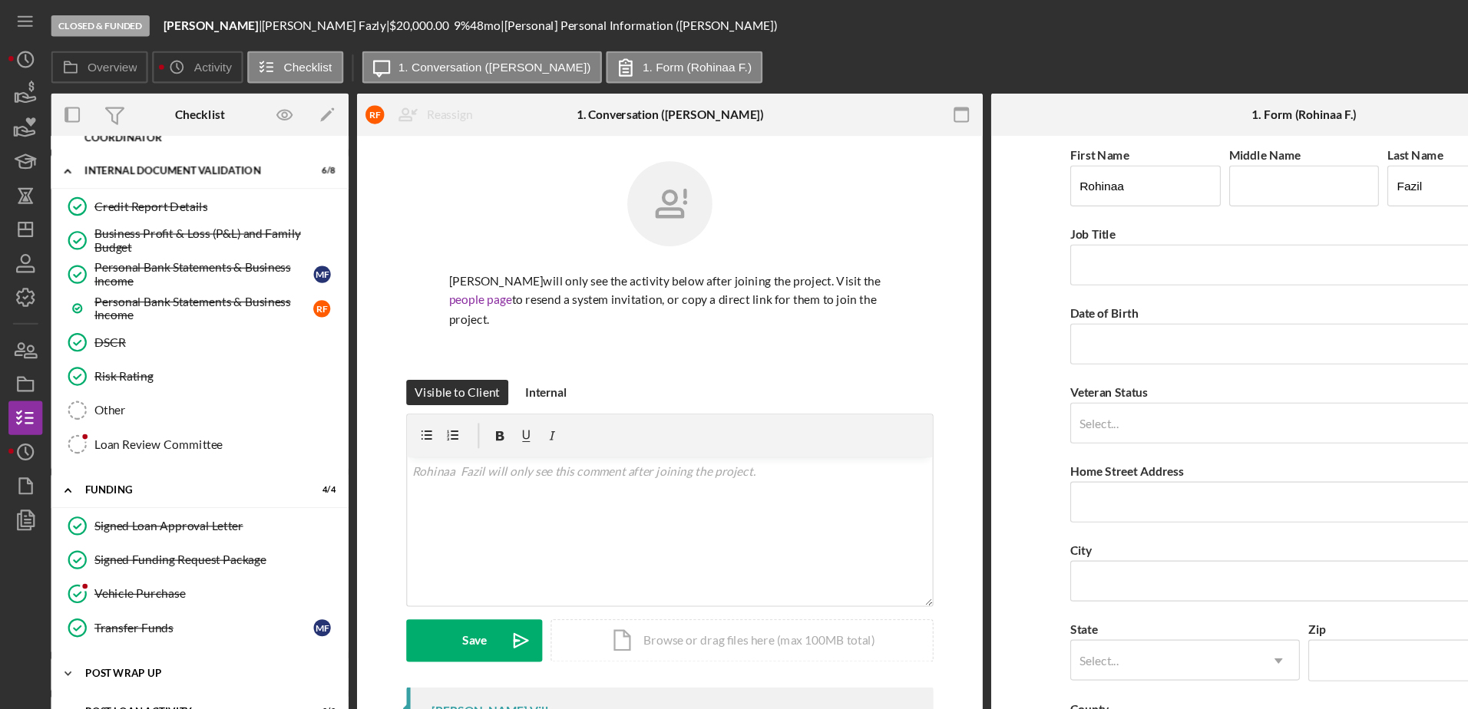
click at [140, 604] on div "Post Wrap Up" at bounding box center [186, 608] width 219 height 9
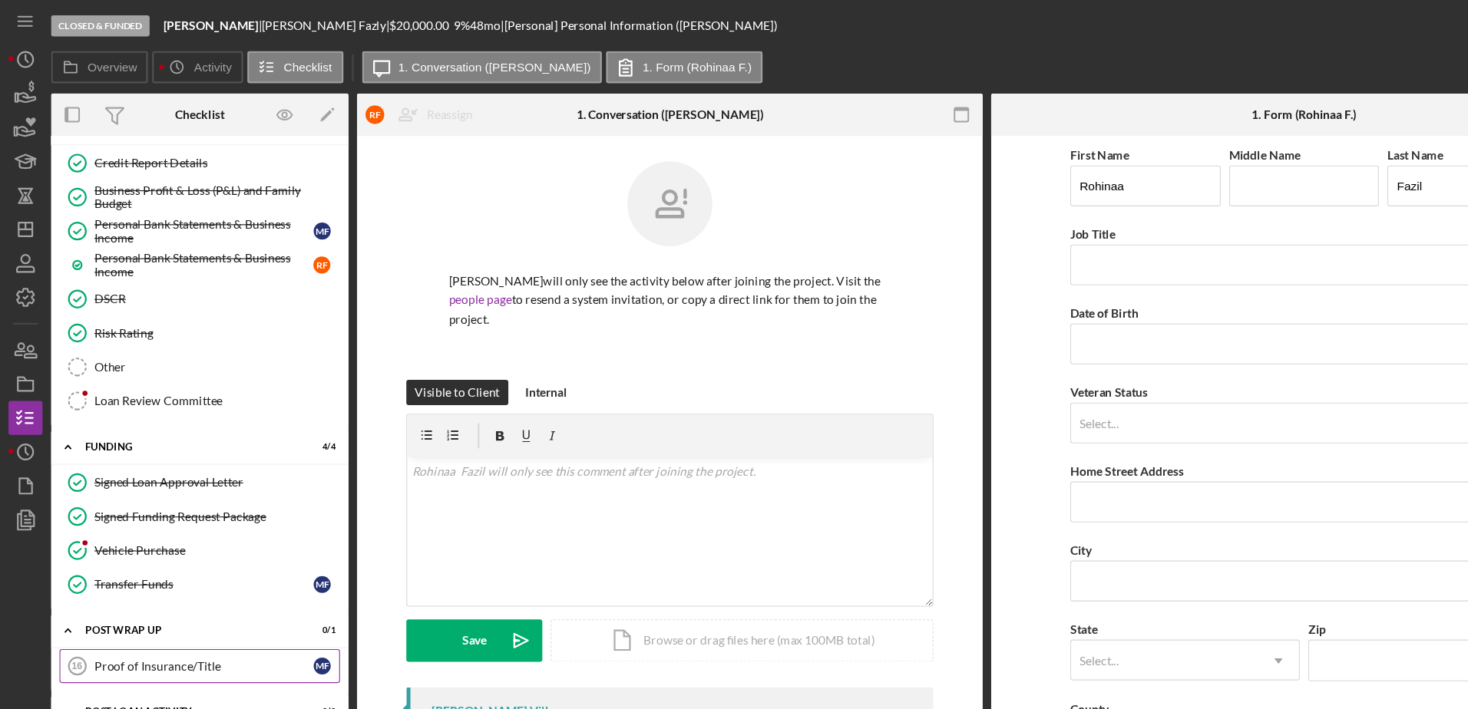
click at [179, 609] on link "Proof of Insurance/Title 16 Proof of Insurance/Title M F" at bounding box center [180, 601] width 253 height 31
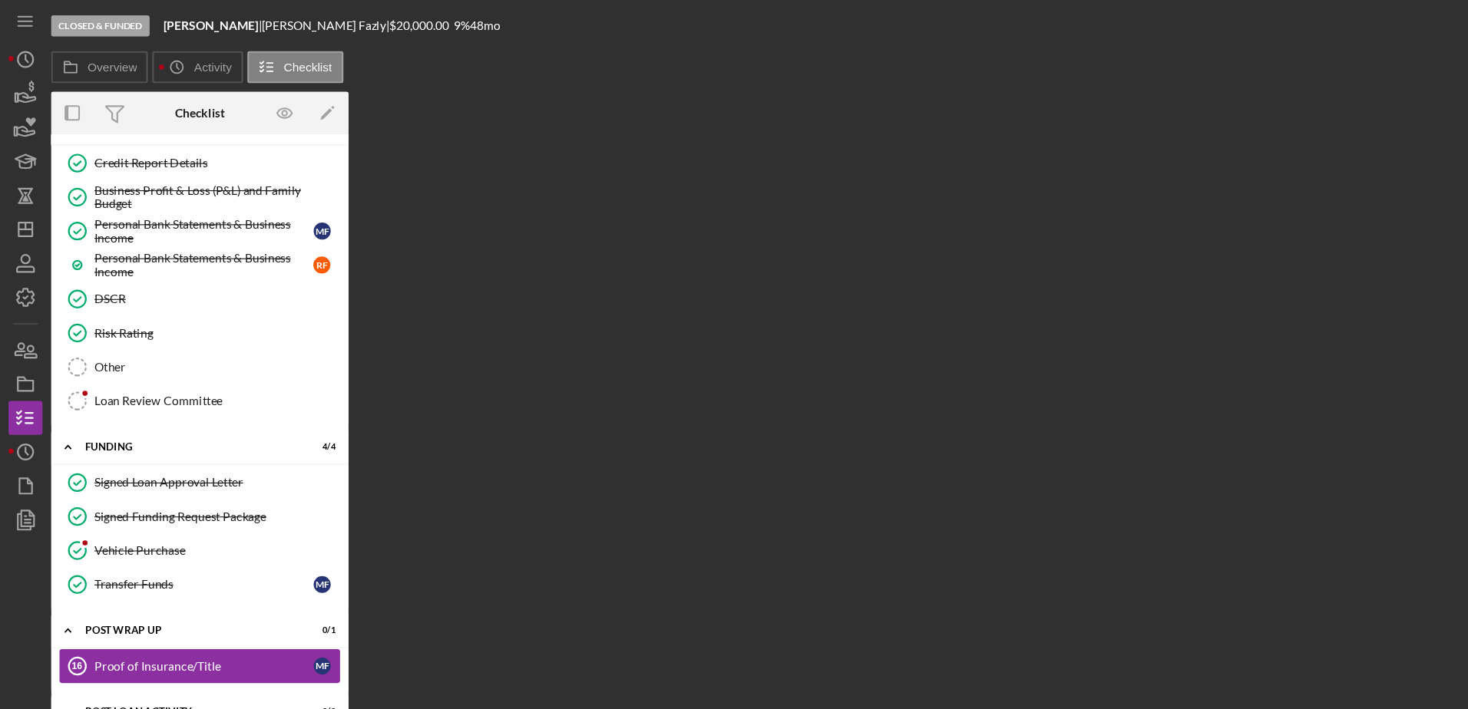
scroll to position [815, 0]
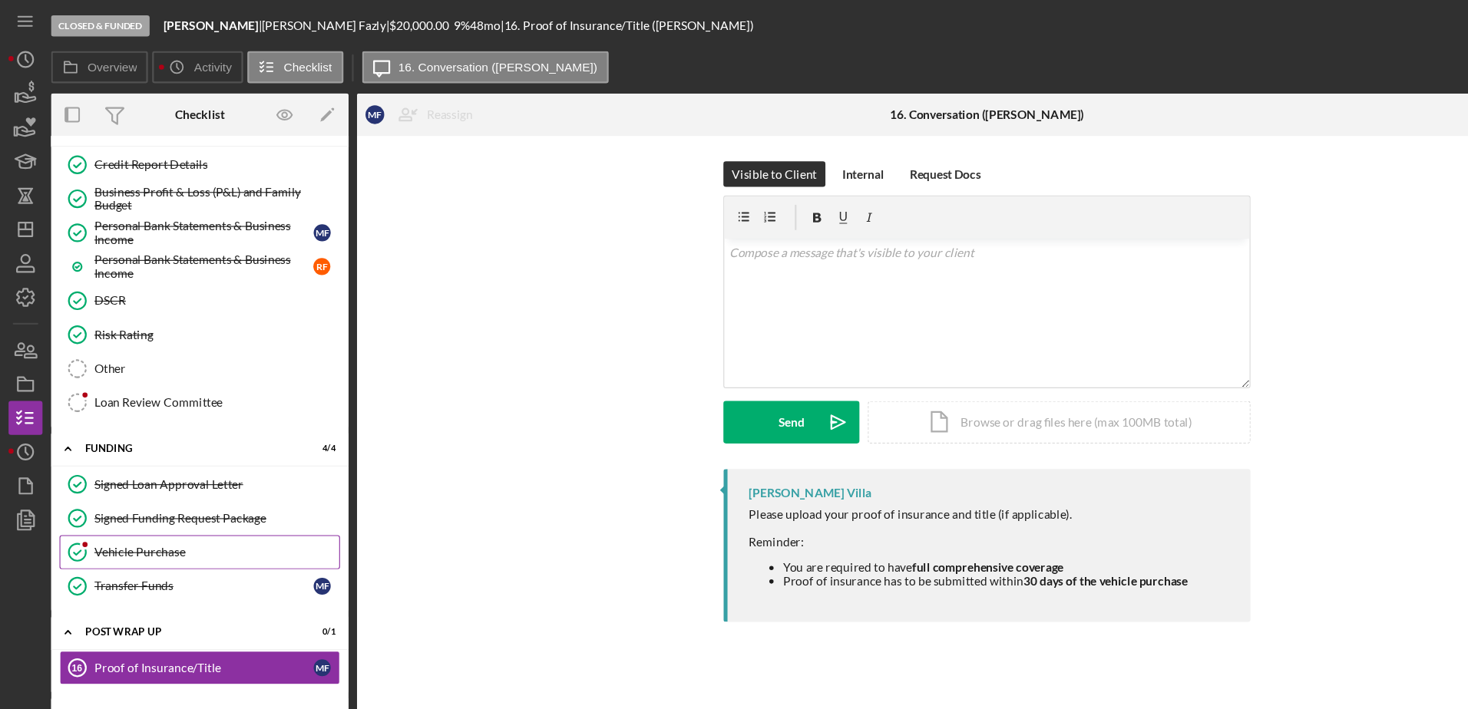
click at [149, 508] on link "Vehicle Purchase Vehicle Purchase" at bounding box center [180, 499] width 253 height 31
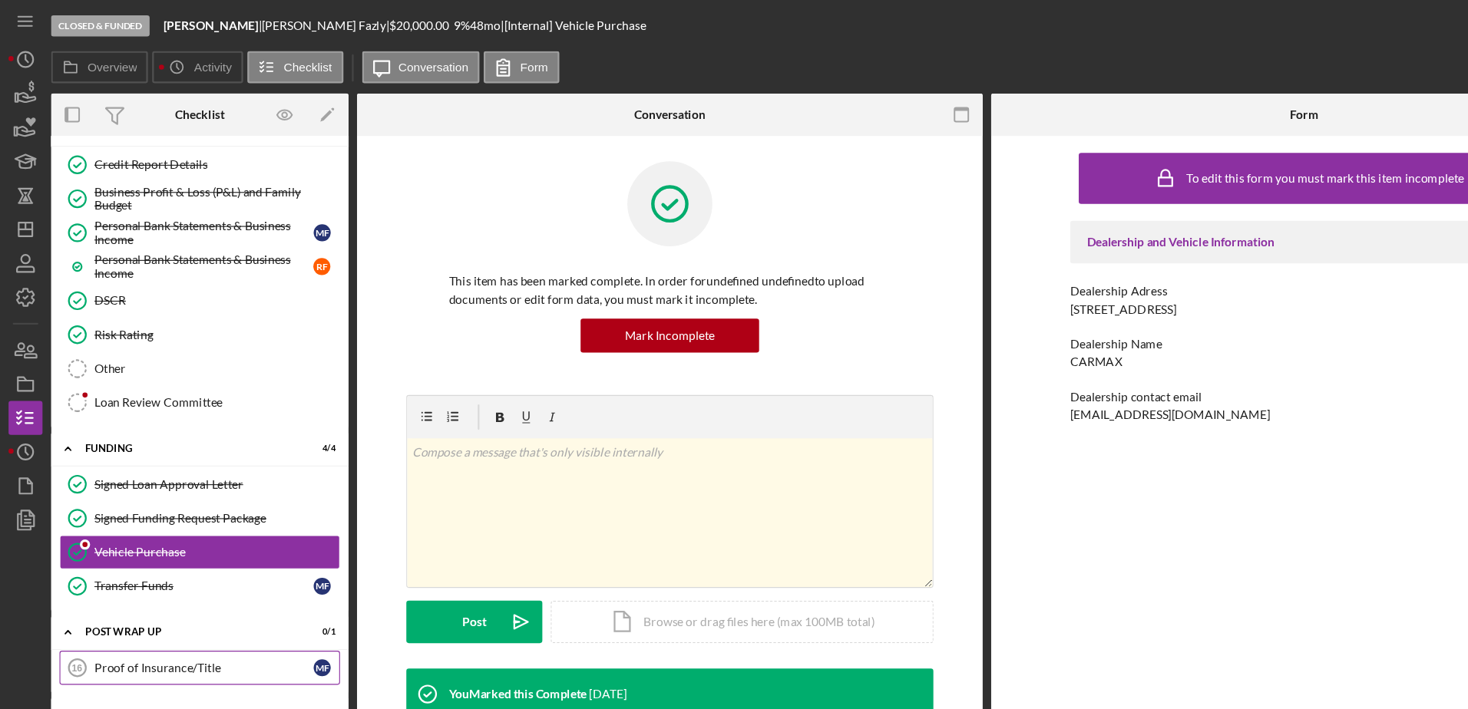
drag, startPoint x: 166, startPoint y: 603, endPoint x: 144, endPoint y: 602, distance: 22.3
click at [144, 602] on div "Proof of Insurance/Title" at bounding box center [184, 603] width 198 height 12
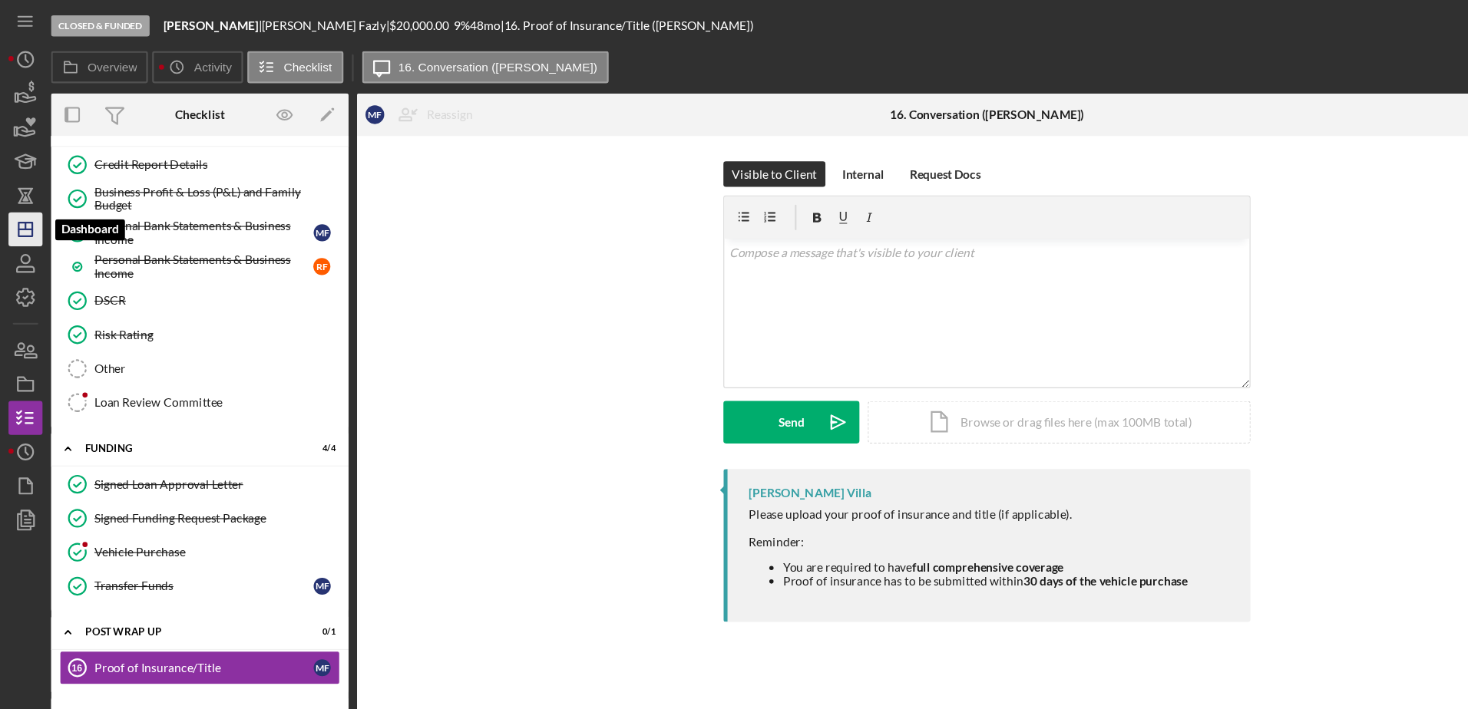
click at [33, 200] on icon "Icon/Dashboard" at bounding box center [23, 207] width 38 height 38
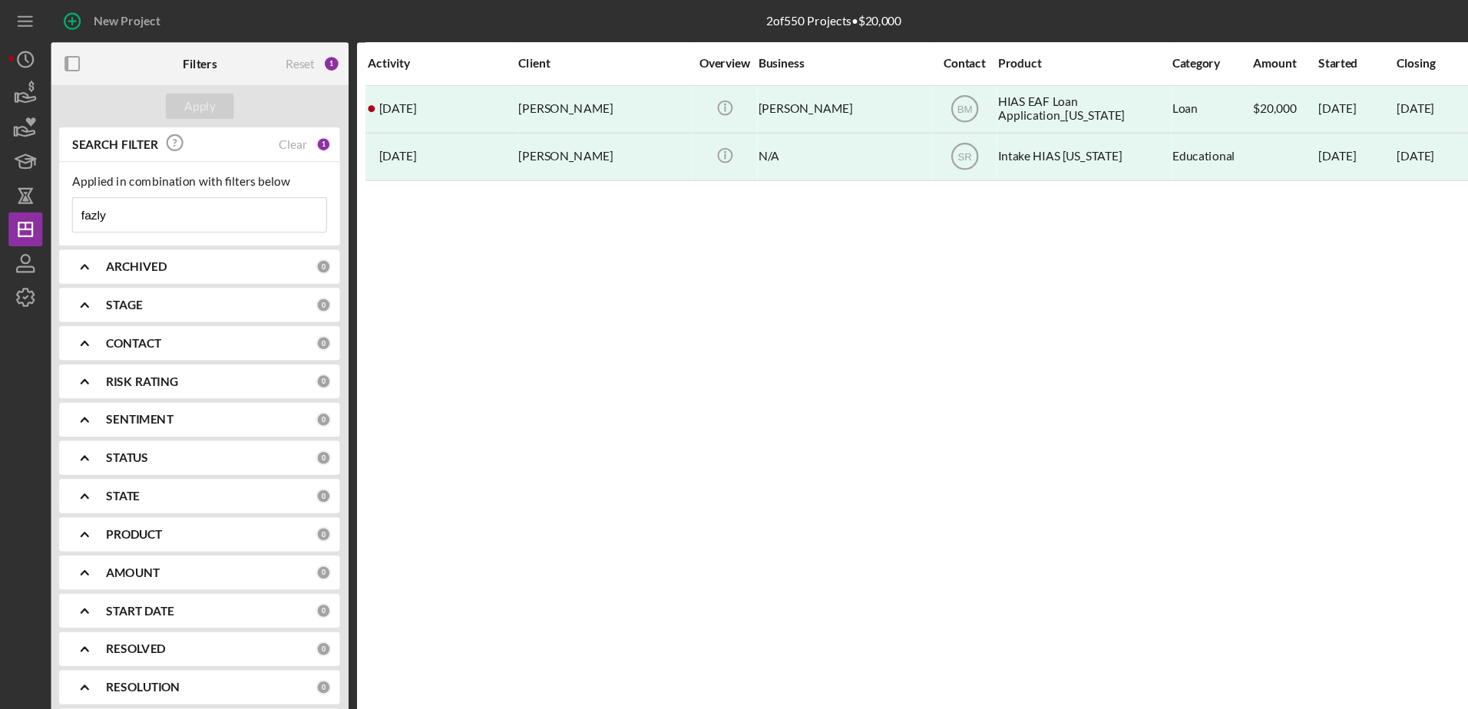
click at [135, 203] on input "fazly" at bounding box center [180, 194] width 229 height 31
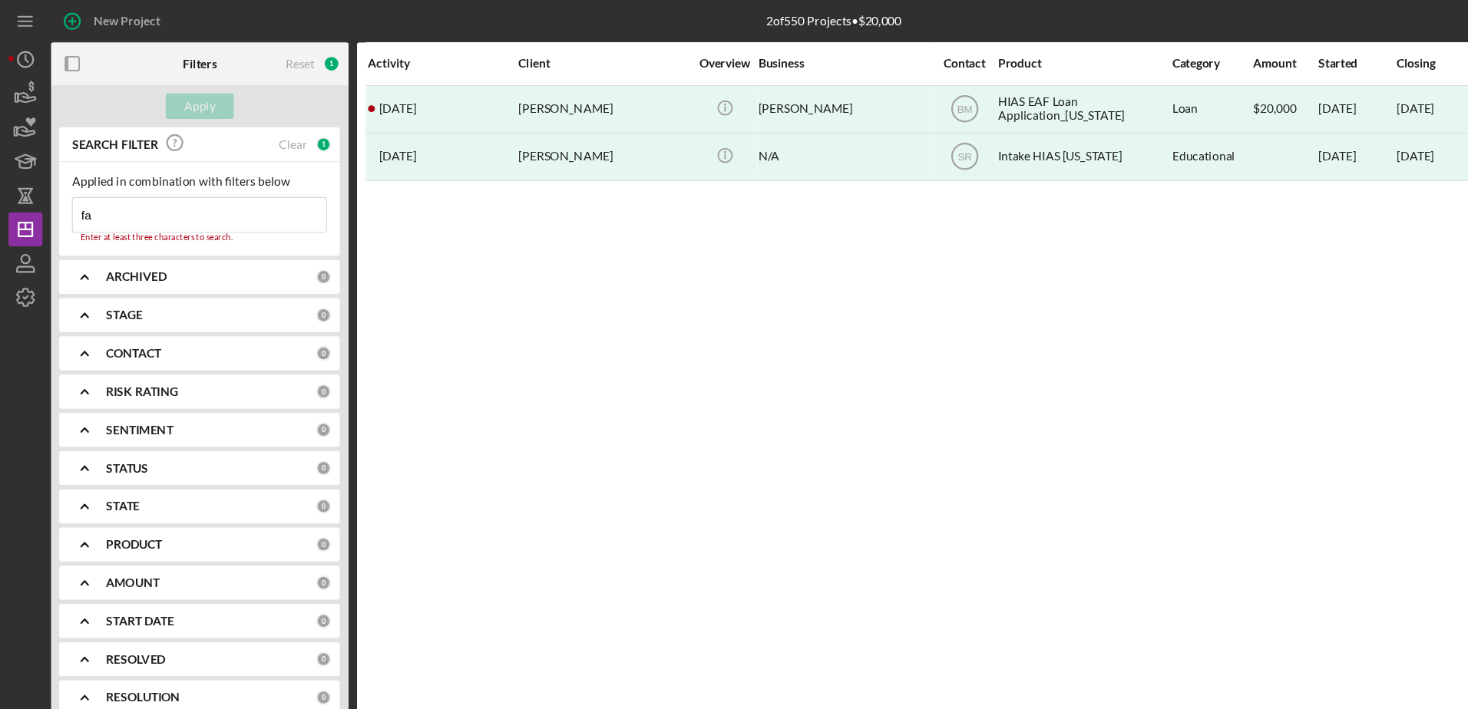
type input "f"
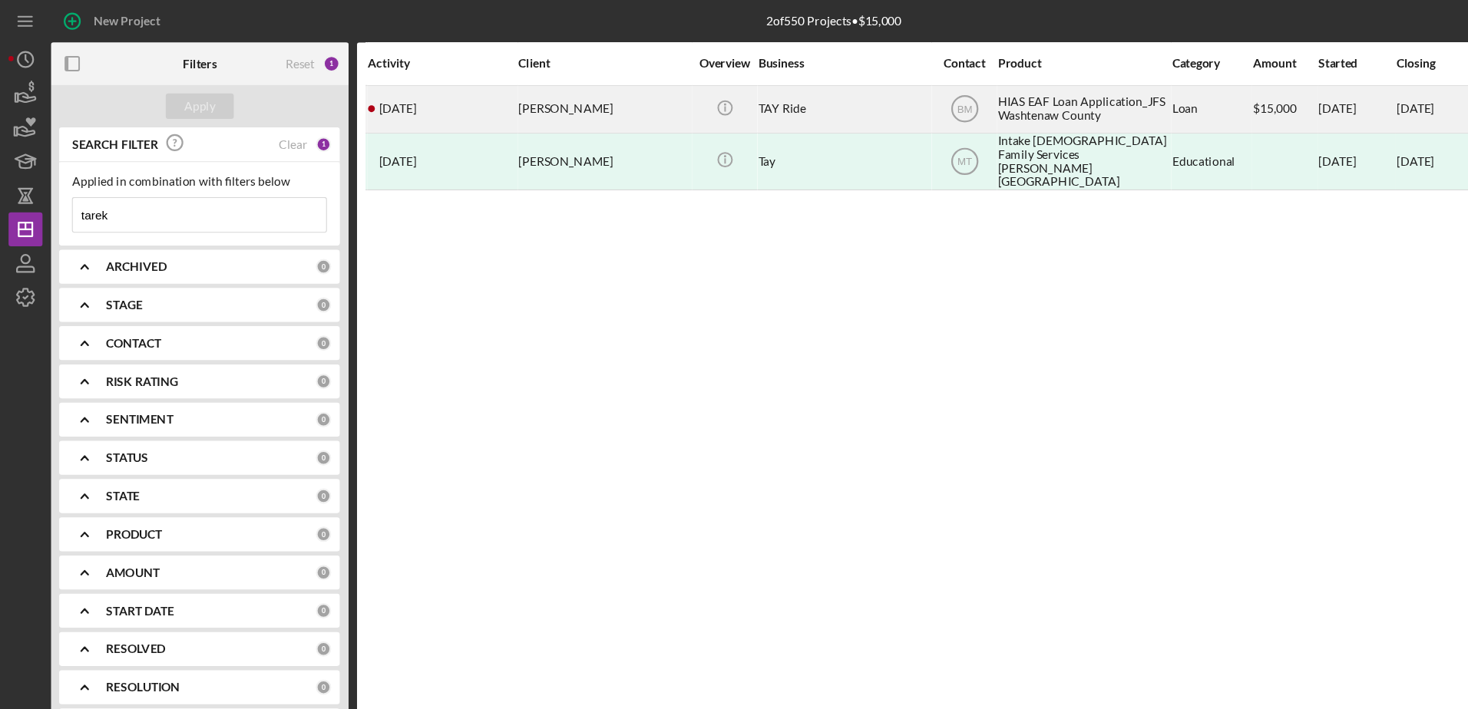
type input "tarek"
click at [560, 101] on div "[PERSON_NAME]" at bounding box center [545, 98] width 154 height 41
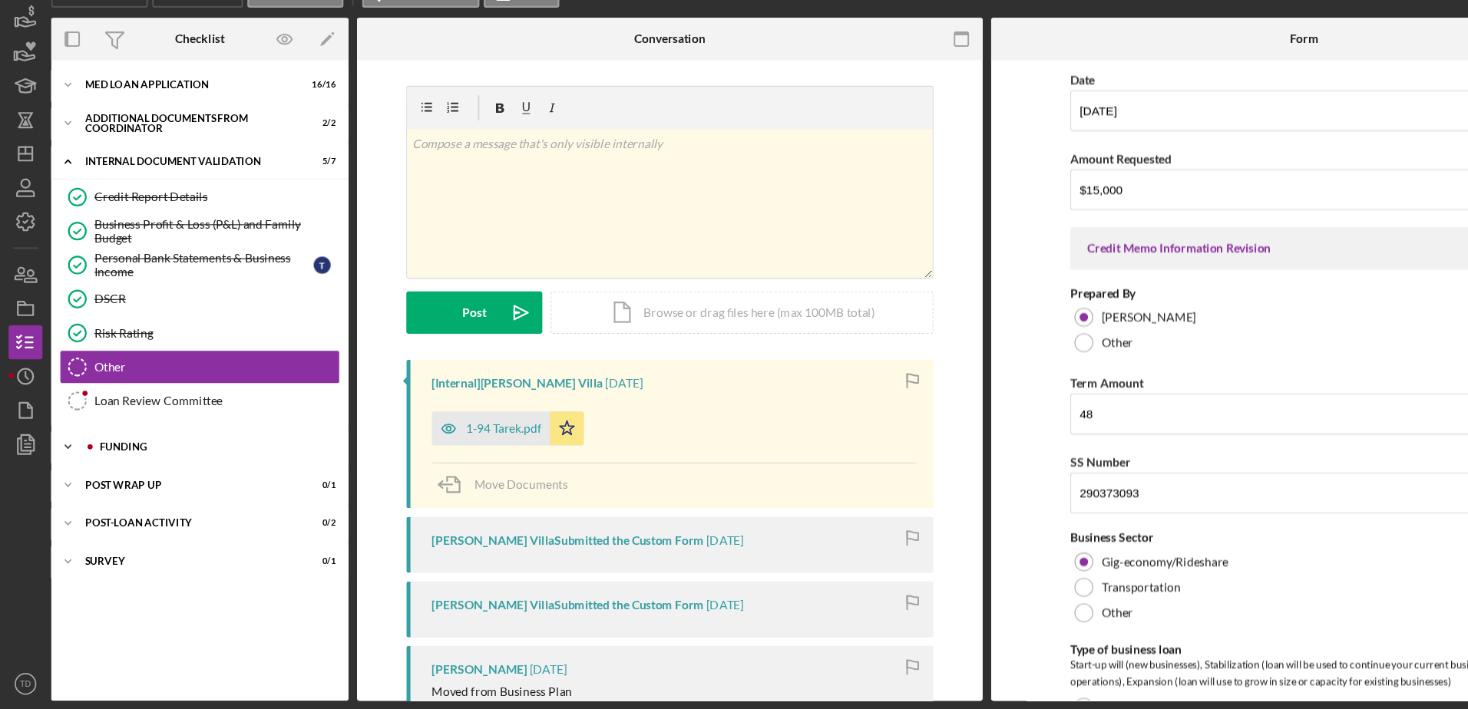
click at [144, 473] on div "Funding" at bounding box center [193, 471] width 206 height 9
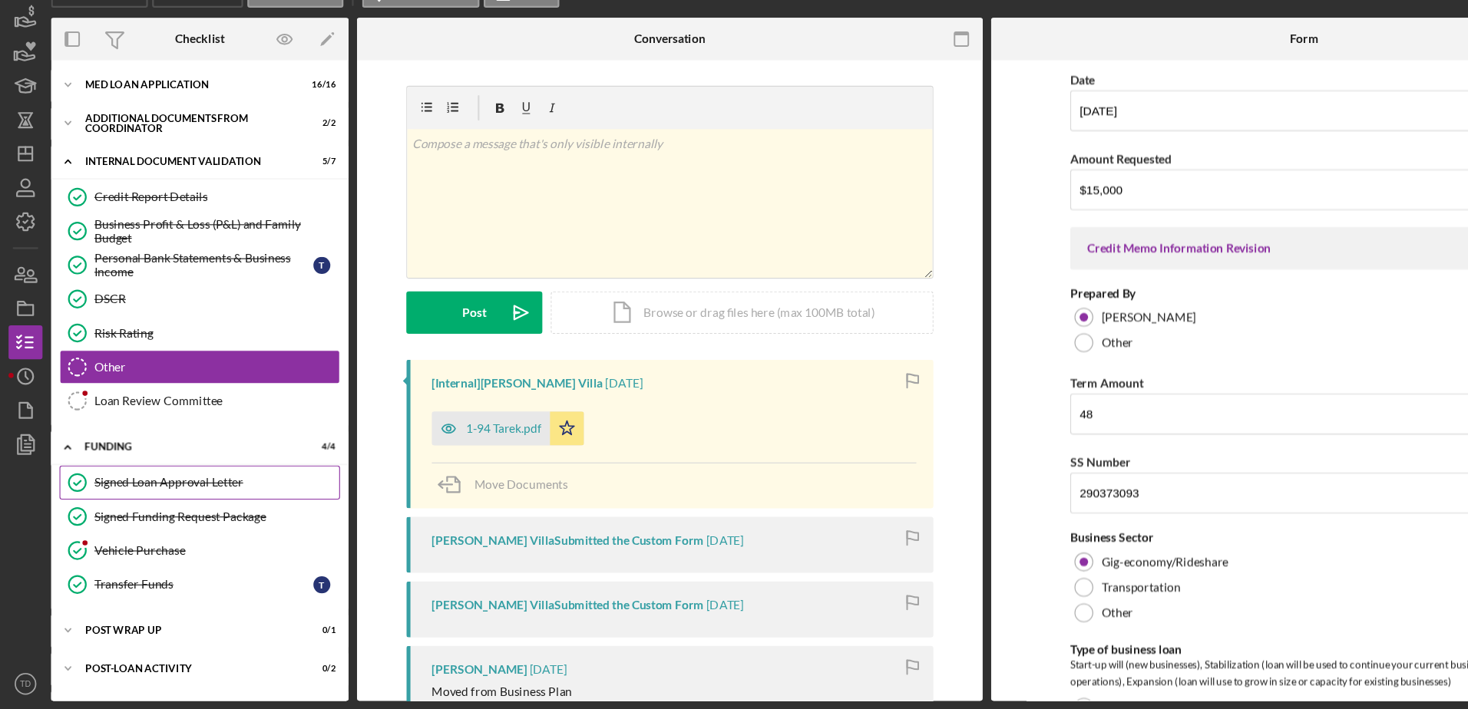
click at [163, 510] on div "Signed Loan Approval Letter" at bounding box center [195, 504] width 221 height 12
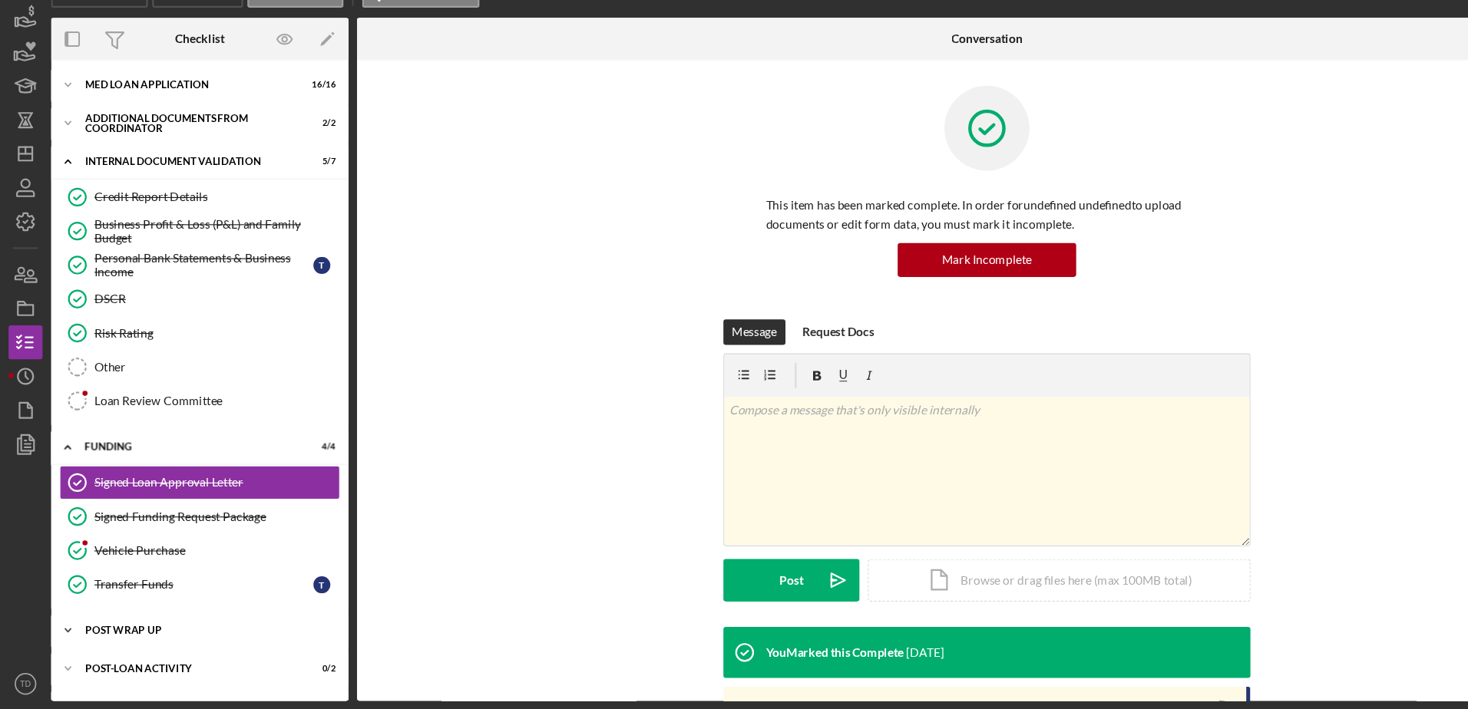
click at [143, 626] on div "Icon/Expander Post Wrap Up 0 / 1" at bounding box center [180, 637] width 269 height 31
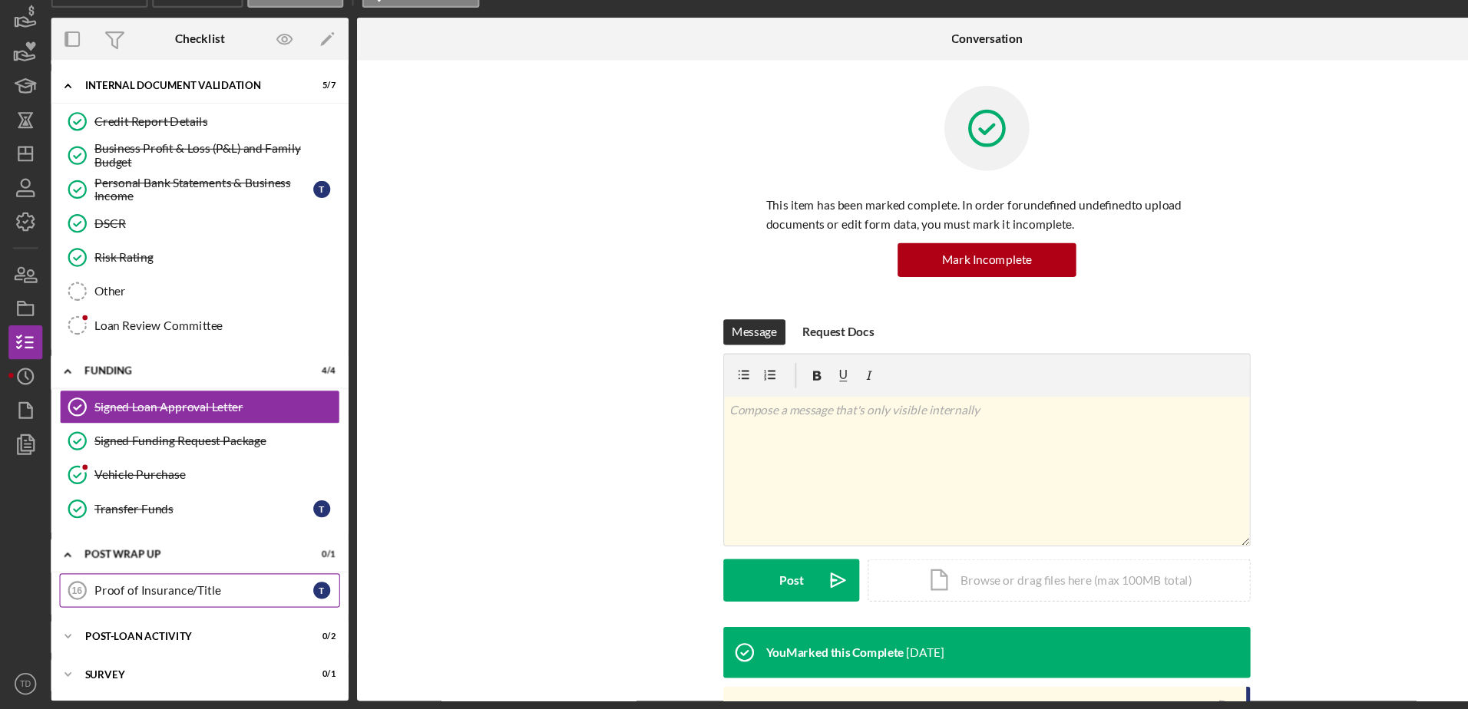
click at [147, 599] on div "Proof of Insurance/Title" at bounding box center [184, 602] width 198 height 12
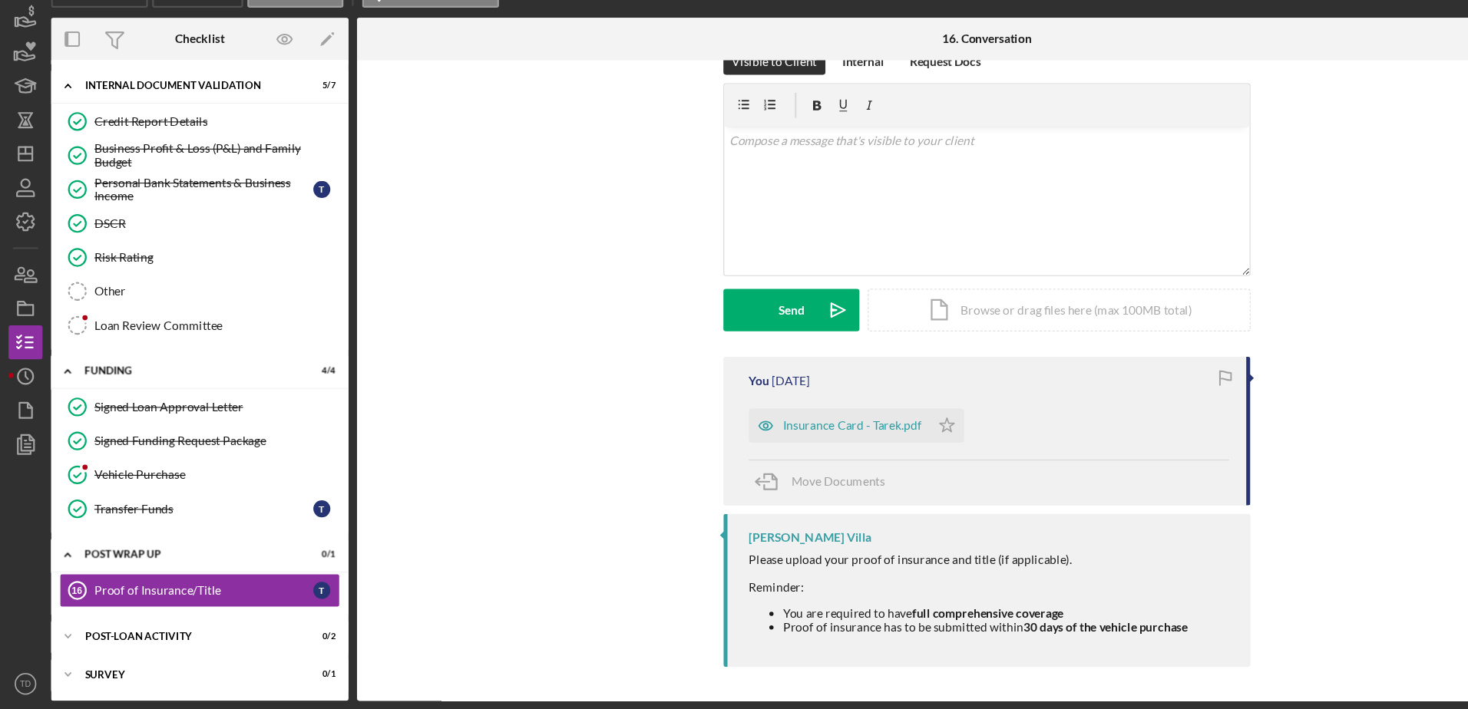
scroll to position [32, 0]
click at [29, 351] on rect "button" at bounding box center [23, 348] width 14 height 9
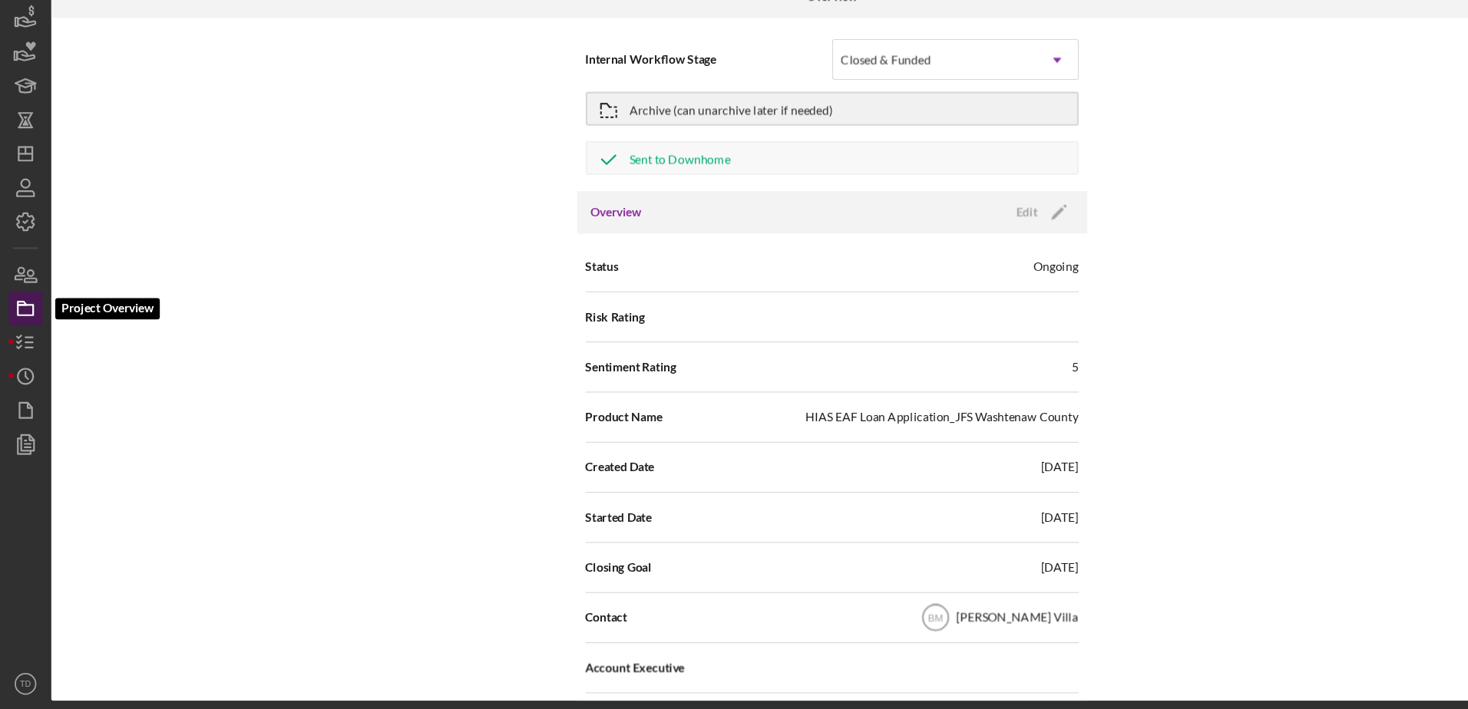
click at [24, 332] on icon "button" at bounding box center [23, 347] width 38 height 38
click at [24, 325] on icon "button" at bounding box center [23, 316] width 38 height 38
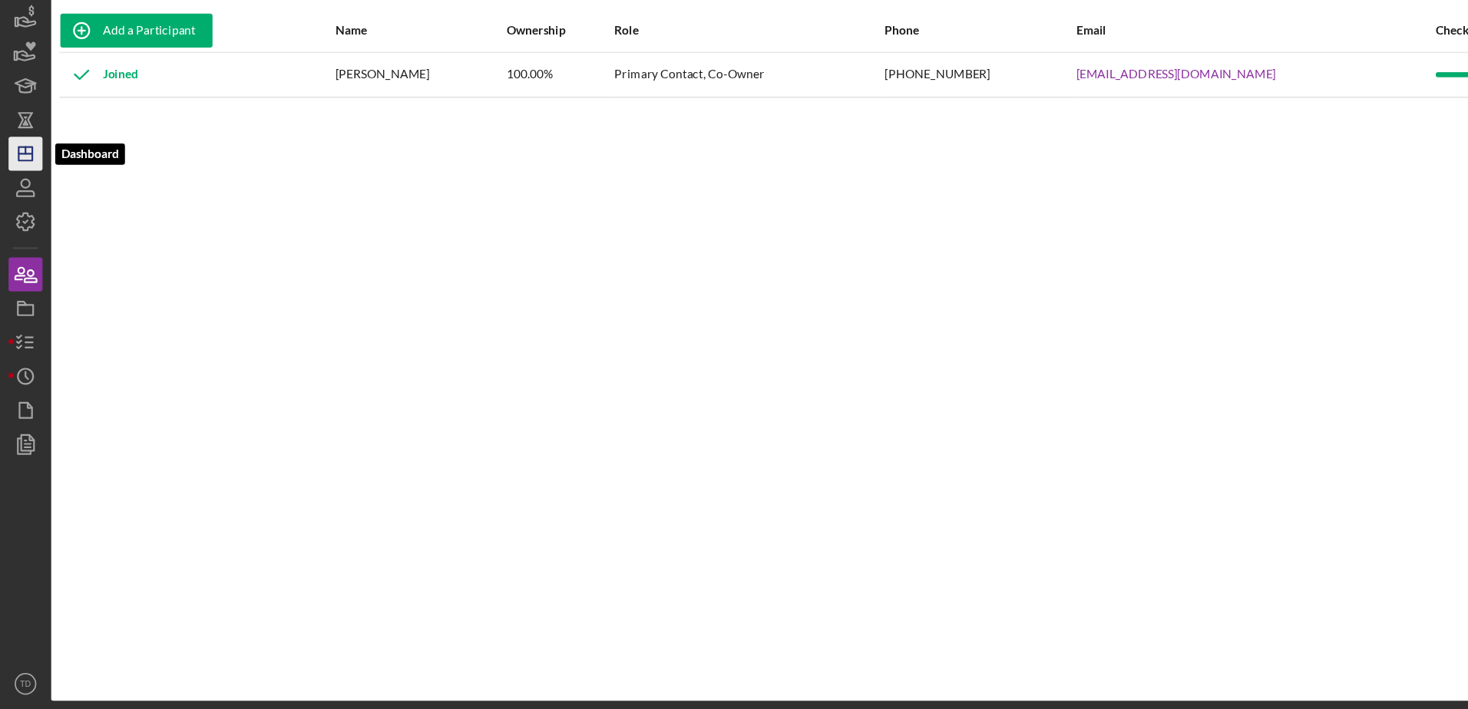
click at [32, 196] on icon "Icon/Dashboard" at bounding box center [23, 207] width 38 height 38
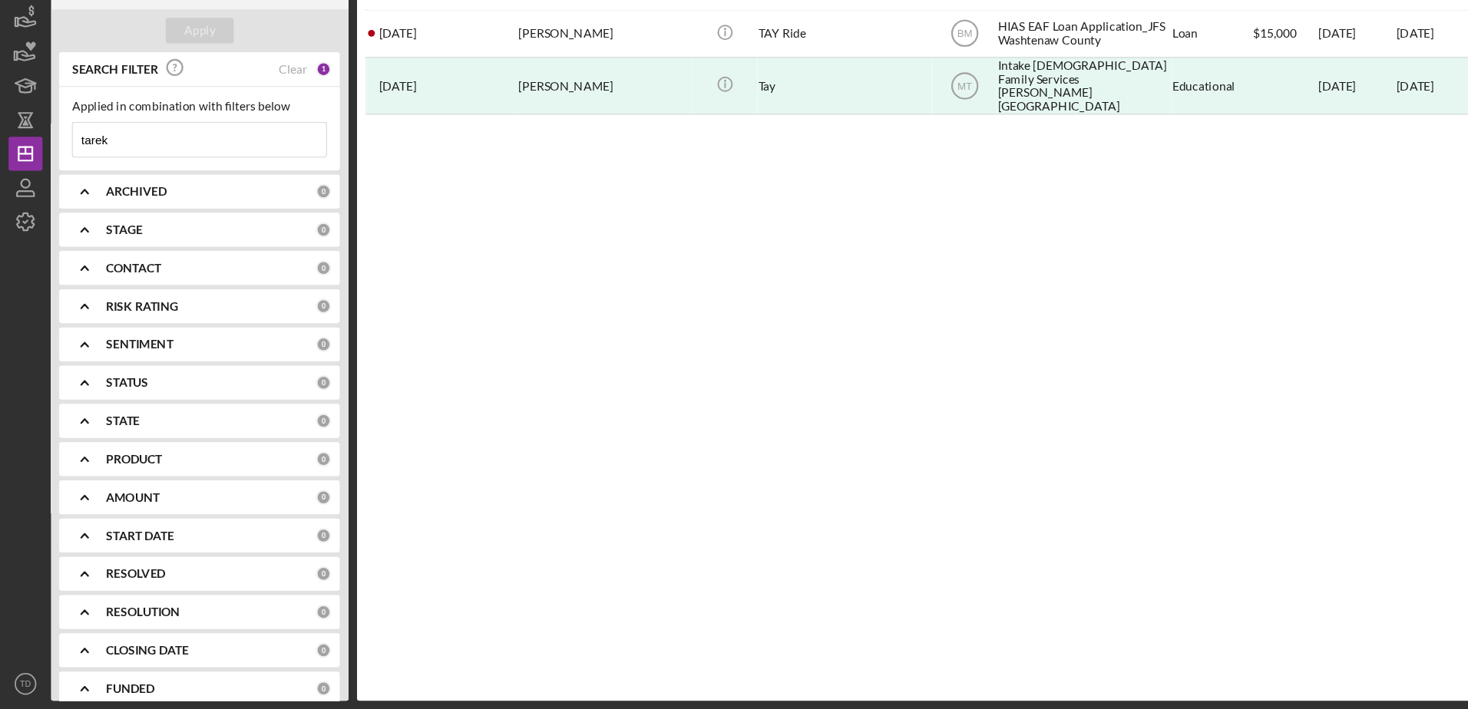
click at [110, 199] on input "tarek" at bounding box center [180, 194] width 229 height 31
type input "t"
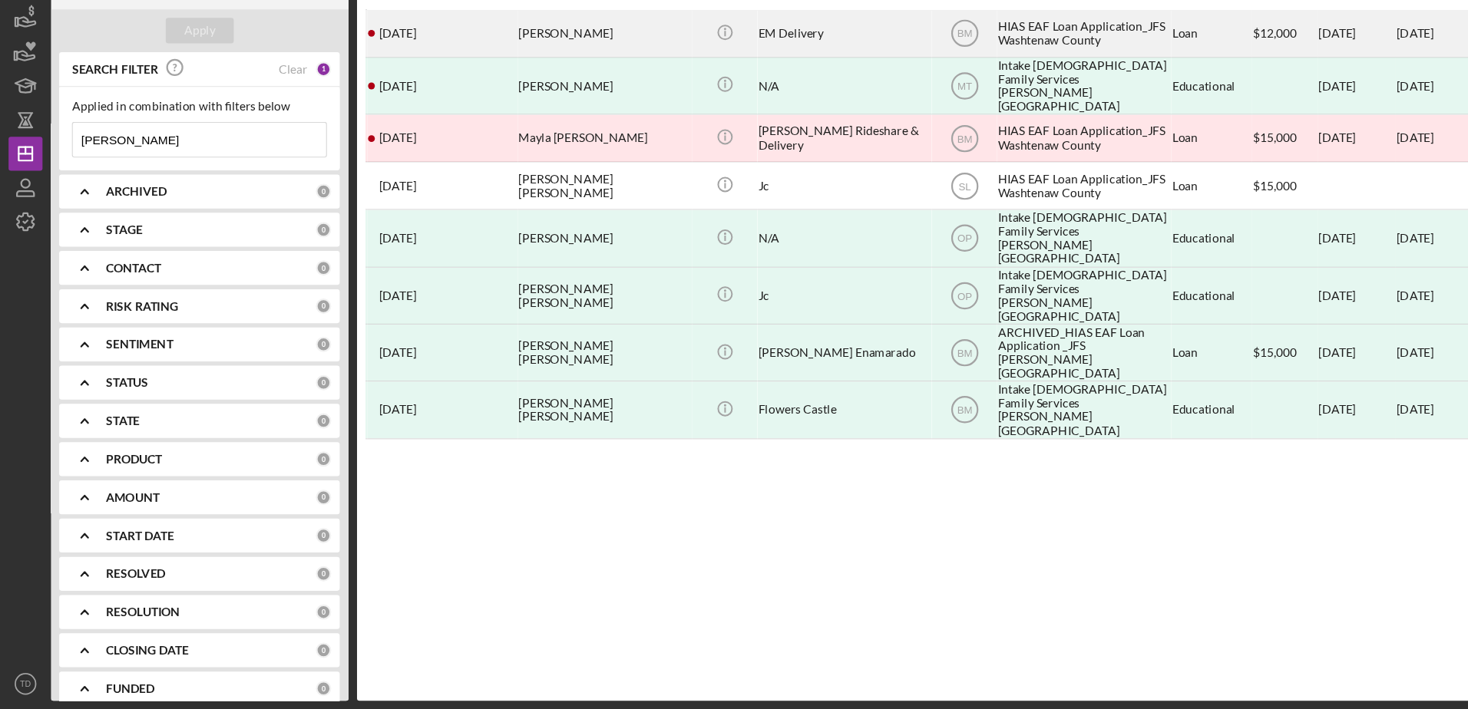
type input "[PERSON_NAME]"
drag, startPoint x: 479, startPoint y: 85, endPoint x: 451, endPoint y: 97, distance: 30.9
click at [451, 97] on div "[DATE] [PERSON_NAME]" at bounding box center [399, 98] width 134 height 41
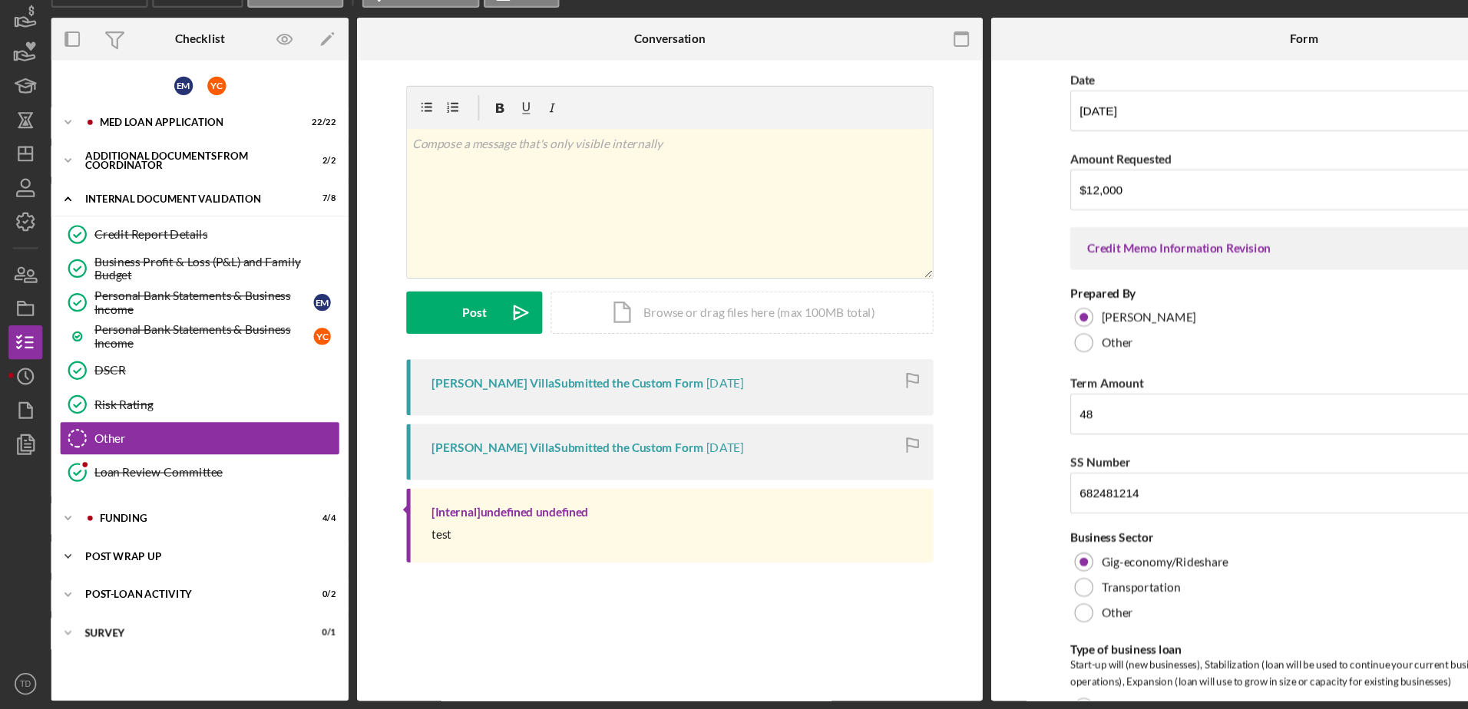
drag, startPoint x: 160, startPoint y: 562, endPoint x: 134, endPoint y: 570, distance: 27.2
click at [134, 570] on div "Post Wrap Up" at bounding box center [186, 570] width 219 height 9
click at [140, 593] on link "Proof of Insurance/Title 16 Proof of Insurance/Title E M" at bounding box center [180, 603] width 253 height 31
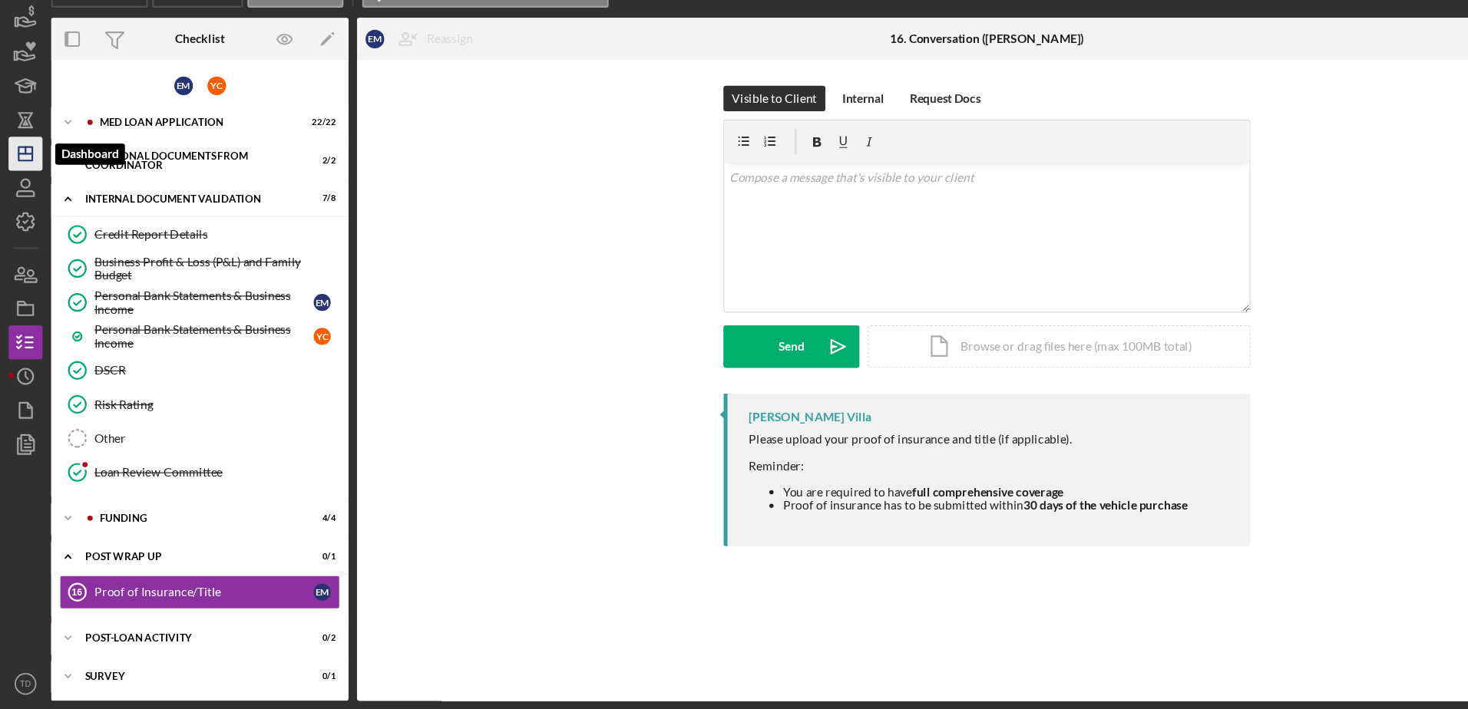
click at [33, 204] on icon "Icon/Dashboard" at bounding box center [23, 207] width 38 height 38
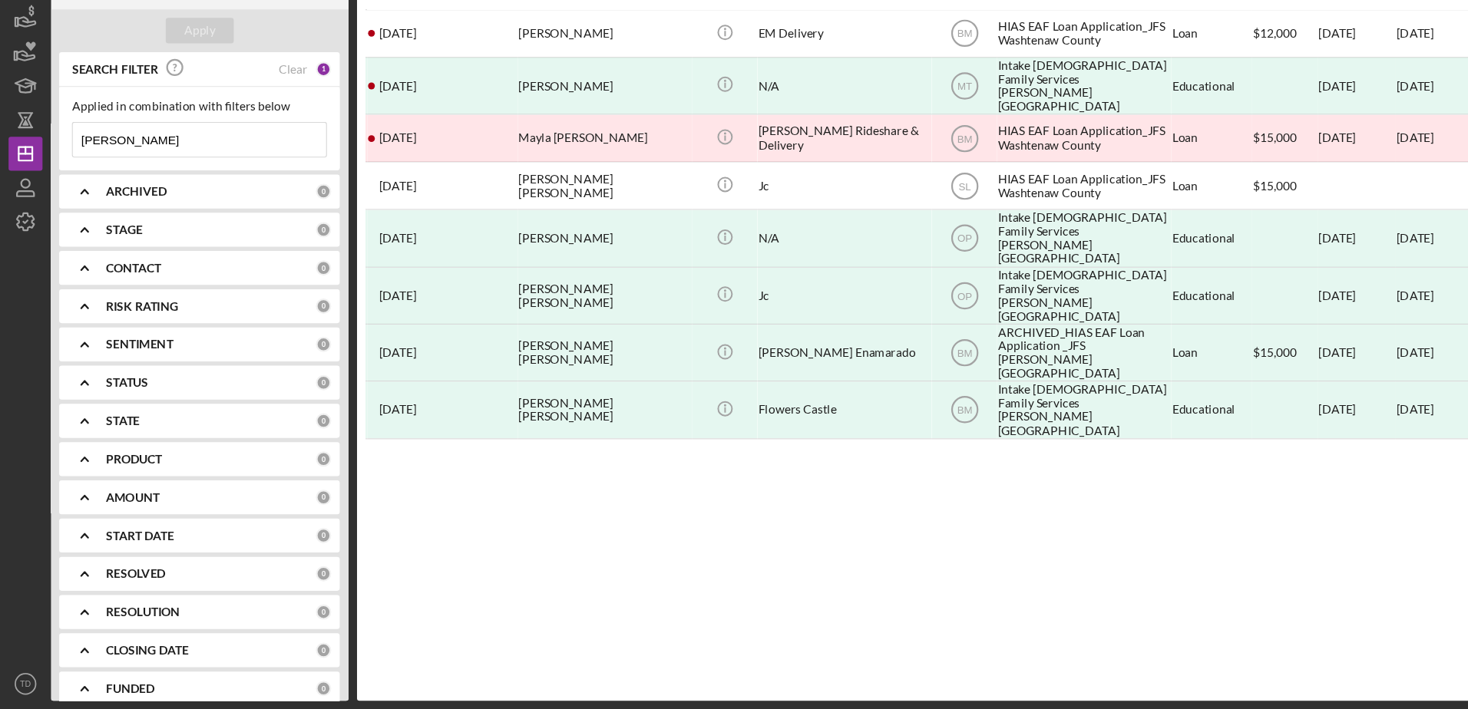
click at [147, 193] on input "[PERSON_NAME]" at bounding box center [180, 194] width 229 height 31
drag, startPoint x: 147, startPoint y: 193, endPoint x: 37, endPoint y: 193, distance: 110.5
click at [37, 193] on div "New Project 8 of 550 Projects • $57,000 [PERSON_NAME] Export Icon/Export Filter…" at bounding box center [734, 351] width 1452 height 702
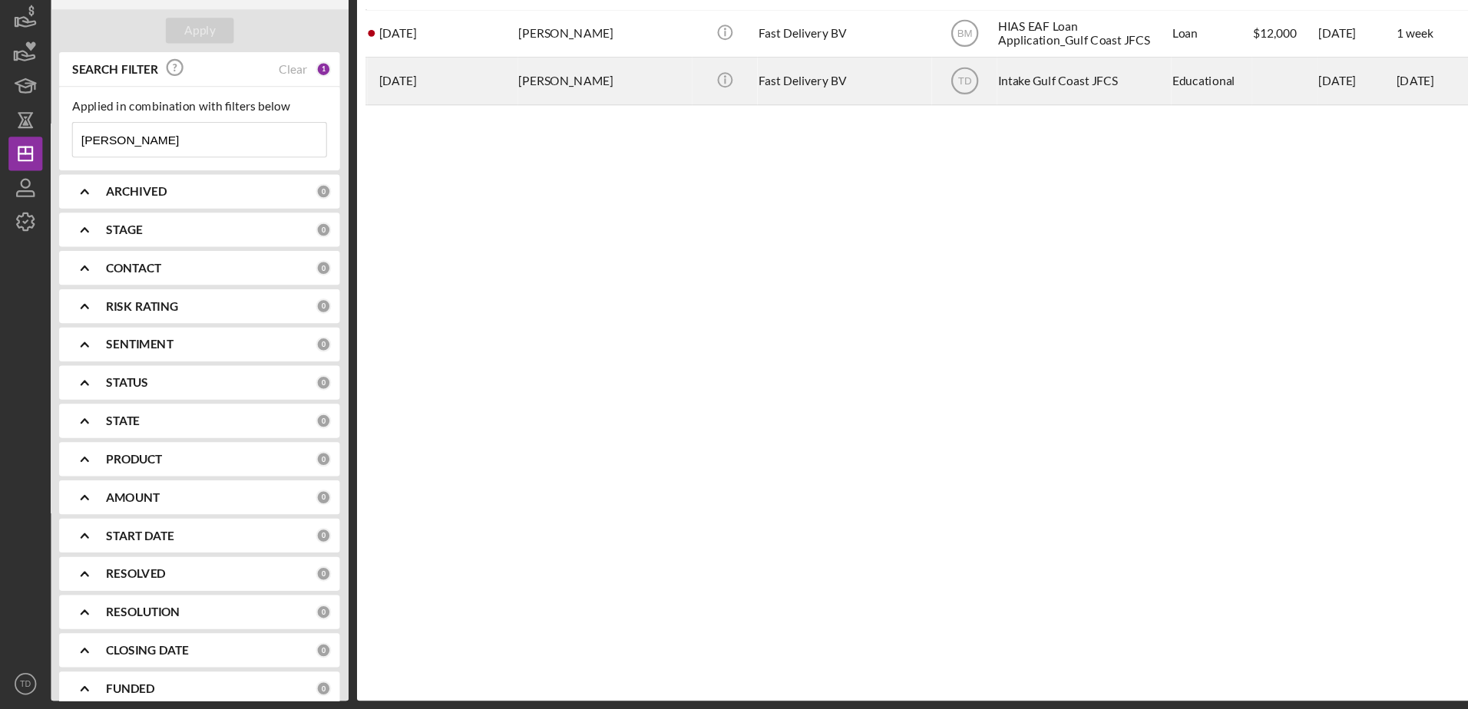
type input "[PERSON_NAME]"
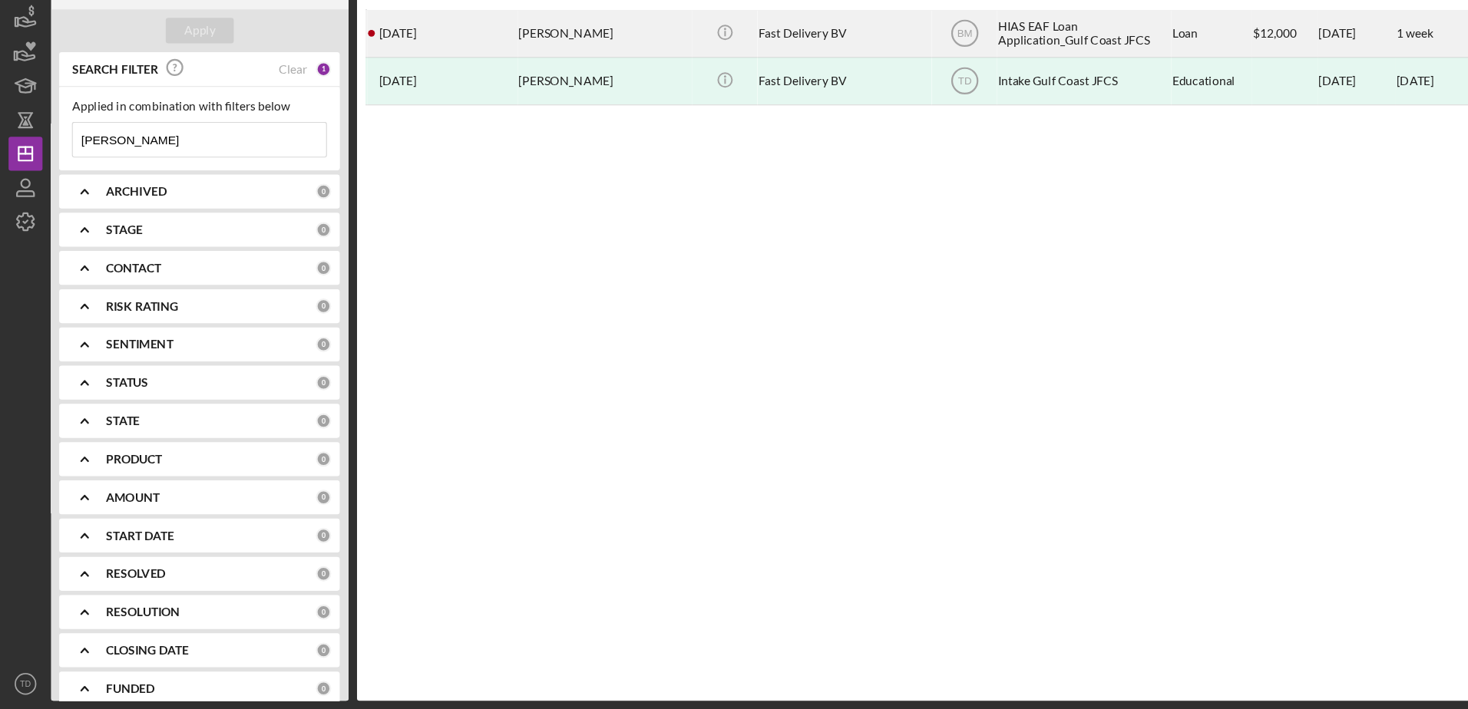
drag, startPoint x: 465, startPoint y: 115, endPoint x: 440, endPoint y: 96, distance: 31.8
drag, startPoint x: 440, startPoint y: 96, endPoint x: 406, endPoint y: 107, distance: 35.4
click at [406, 107] on div "[DATE] [PERSON_NAME]" at bounding box center [399, 98] width 134 height 41
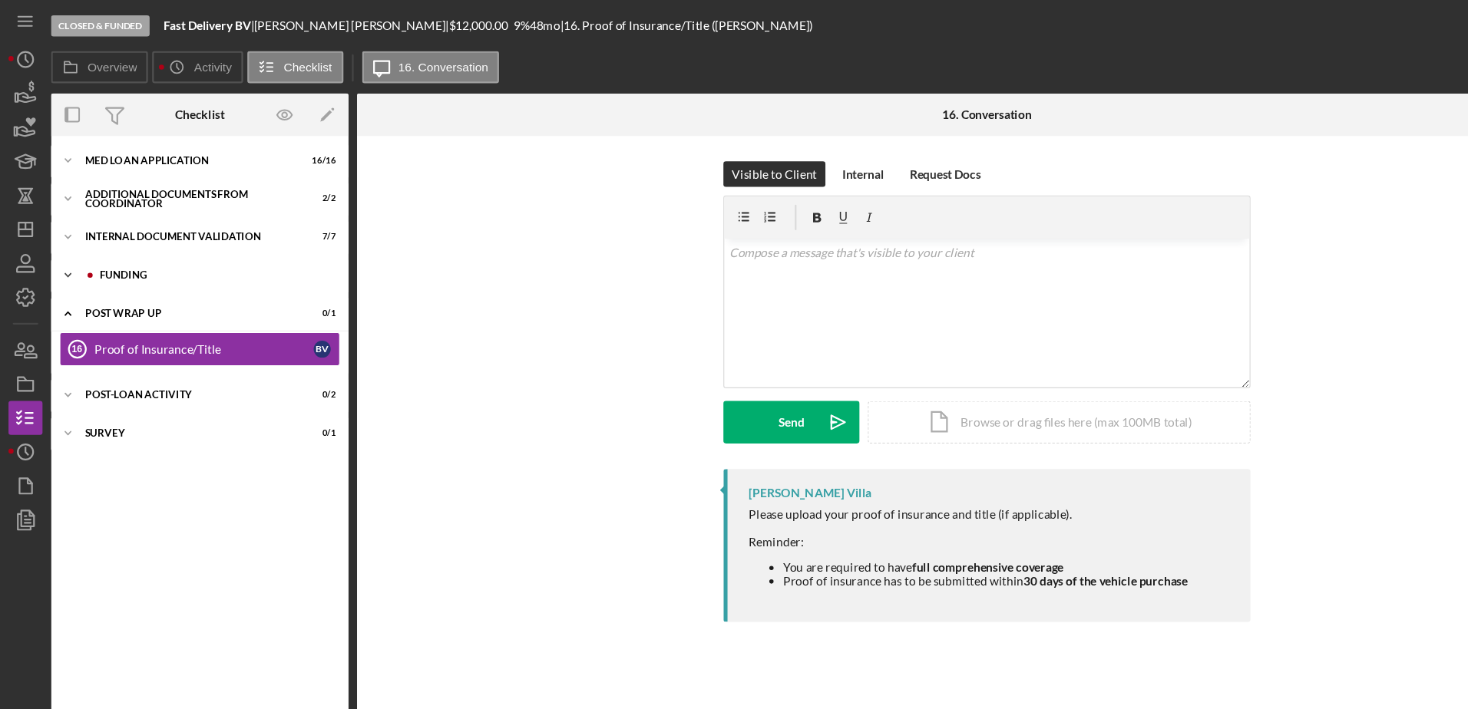
drag, startPoint x: 134, startPoint y: 253, endPoint x: 112, endPoint y: 255, distance: 22.4
click at [112, 255] on div "Icon/Expander Funding 4 / 4" at bounding box center [180, 248] width 269 height 31
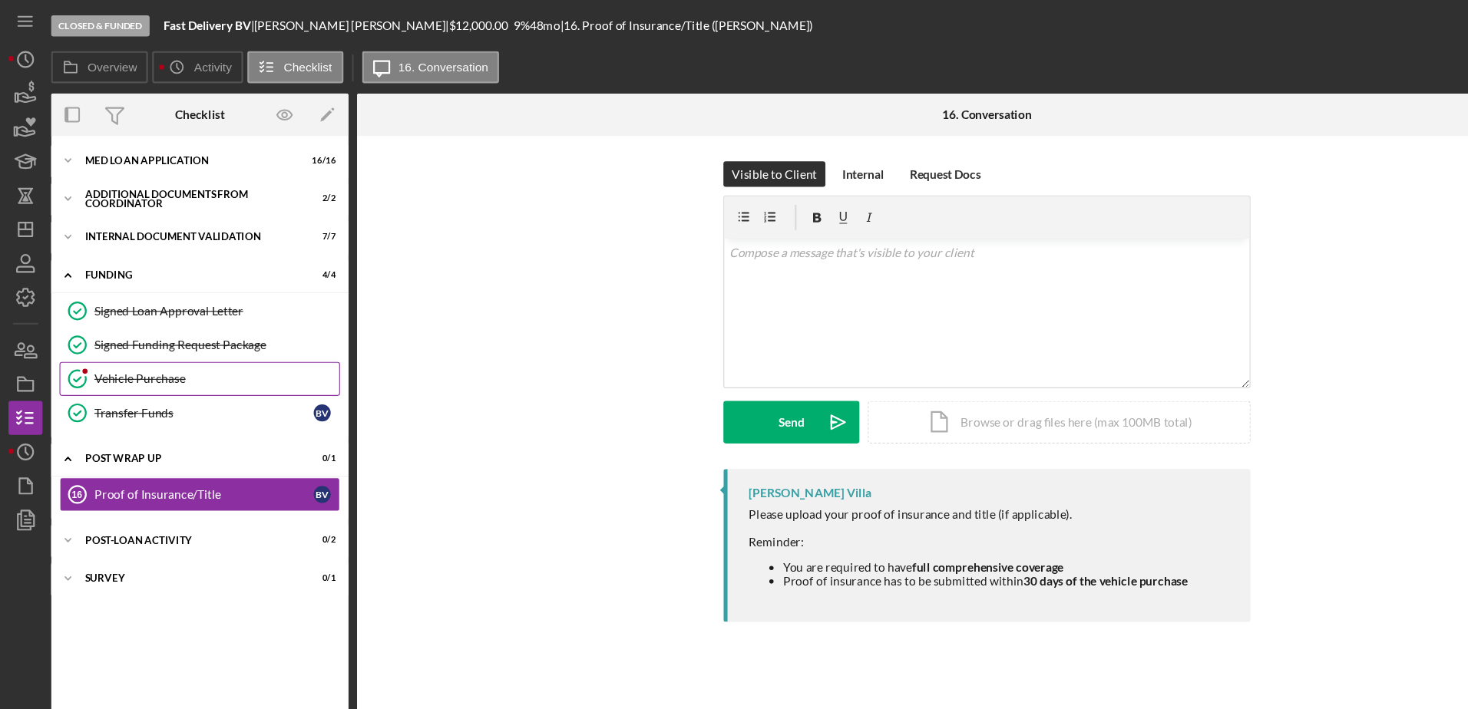
drag, startPoint x: 121, startPoint y: 345, endPoint x: 104, endPoint y: 342, distance: 17.8
click at [104, 342] on div "Vehicle Purchase" at bounding box center [195, 342] width 221 height 12
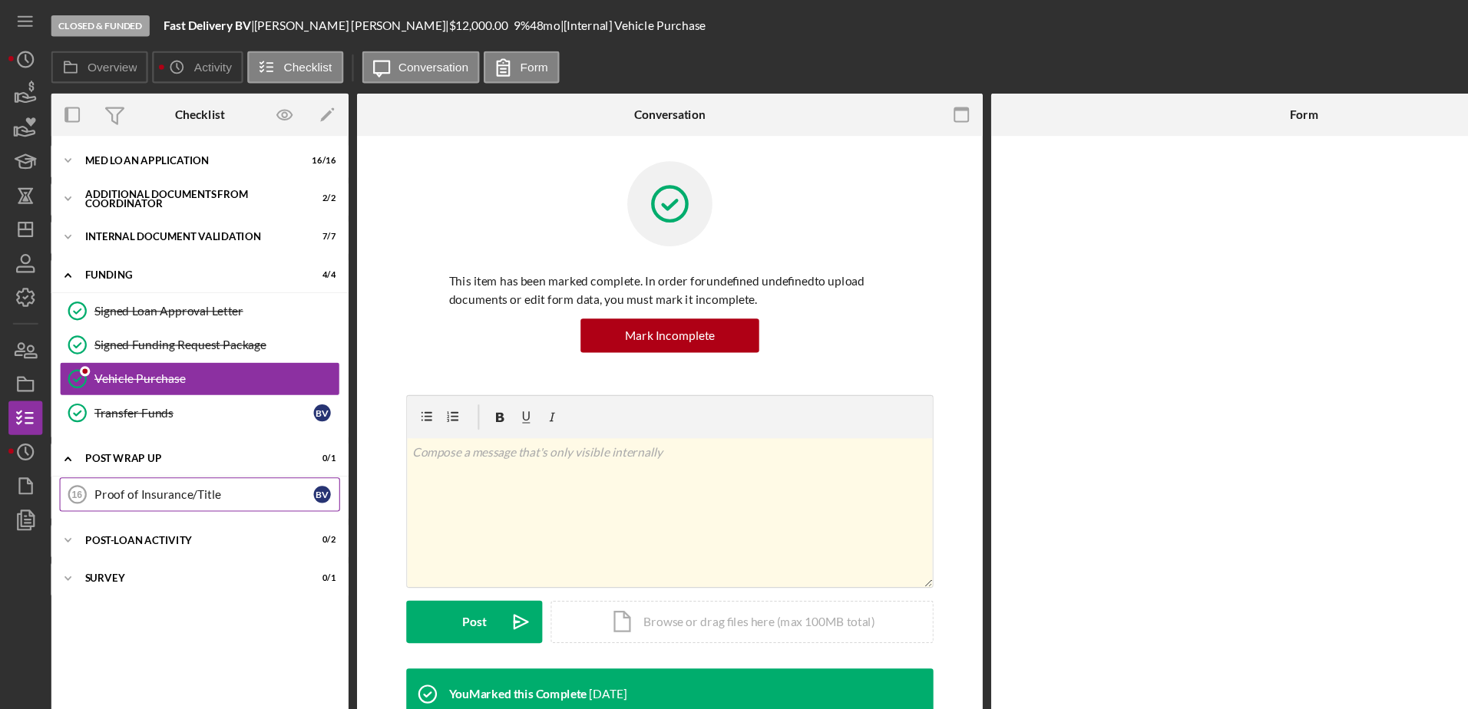
click at [127, 444] on div "Proof of Insurance/Title" at bounding box center [184, 447] width 198 height 12
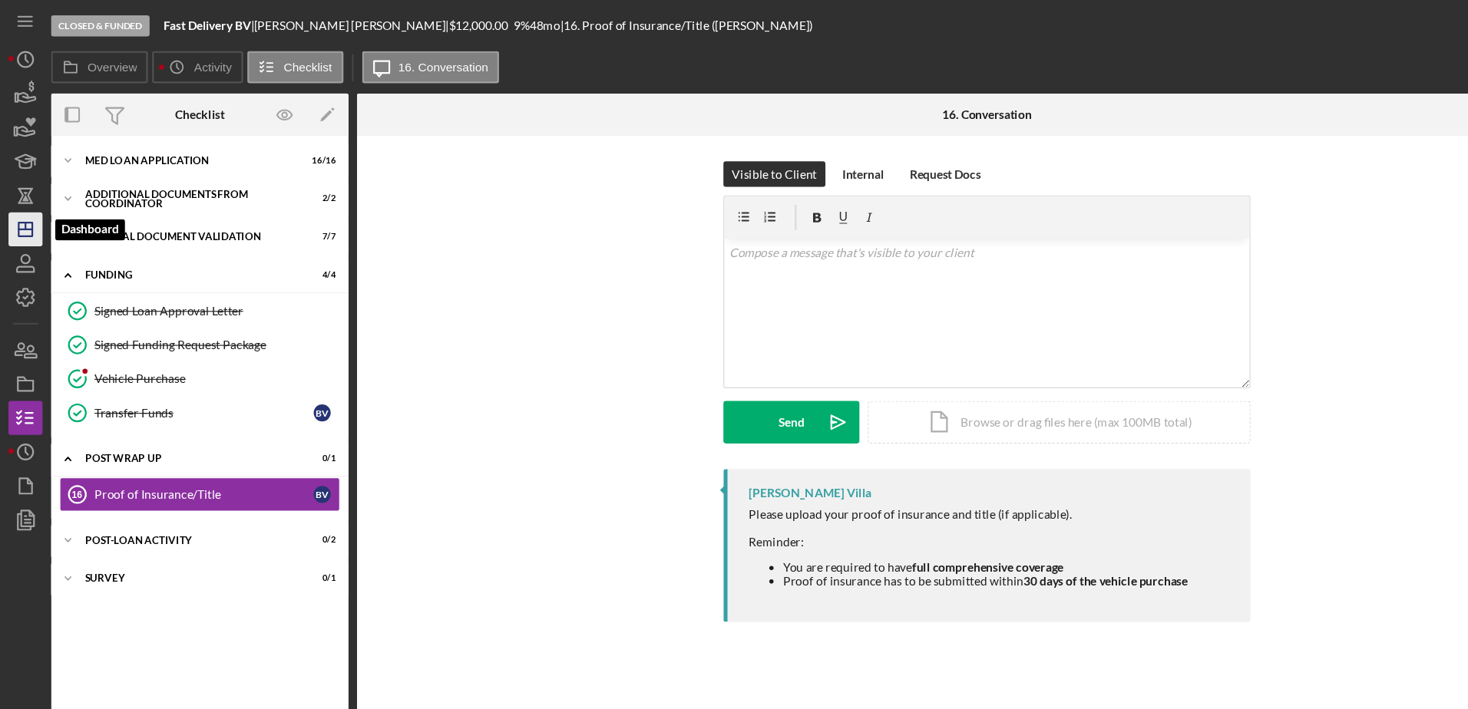
click at [28, 207] on line "button" at bounding box center [23, 207] width 12 height 0
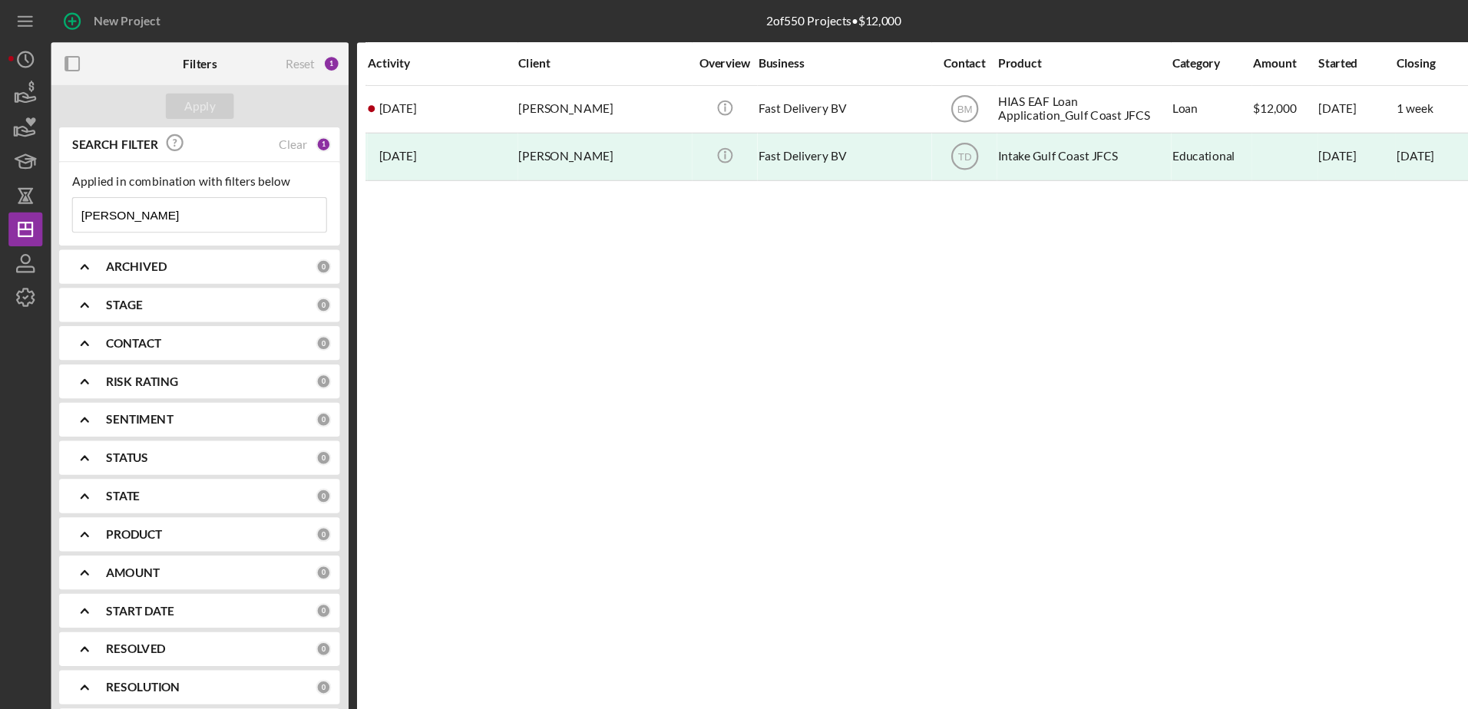
click at [113, 204] on input "[PERSON_NAME]" at bounding box center [180, 194] width 229 height 31
type input "b"
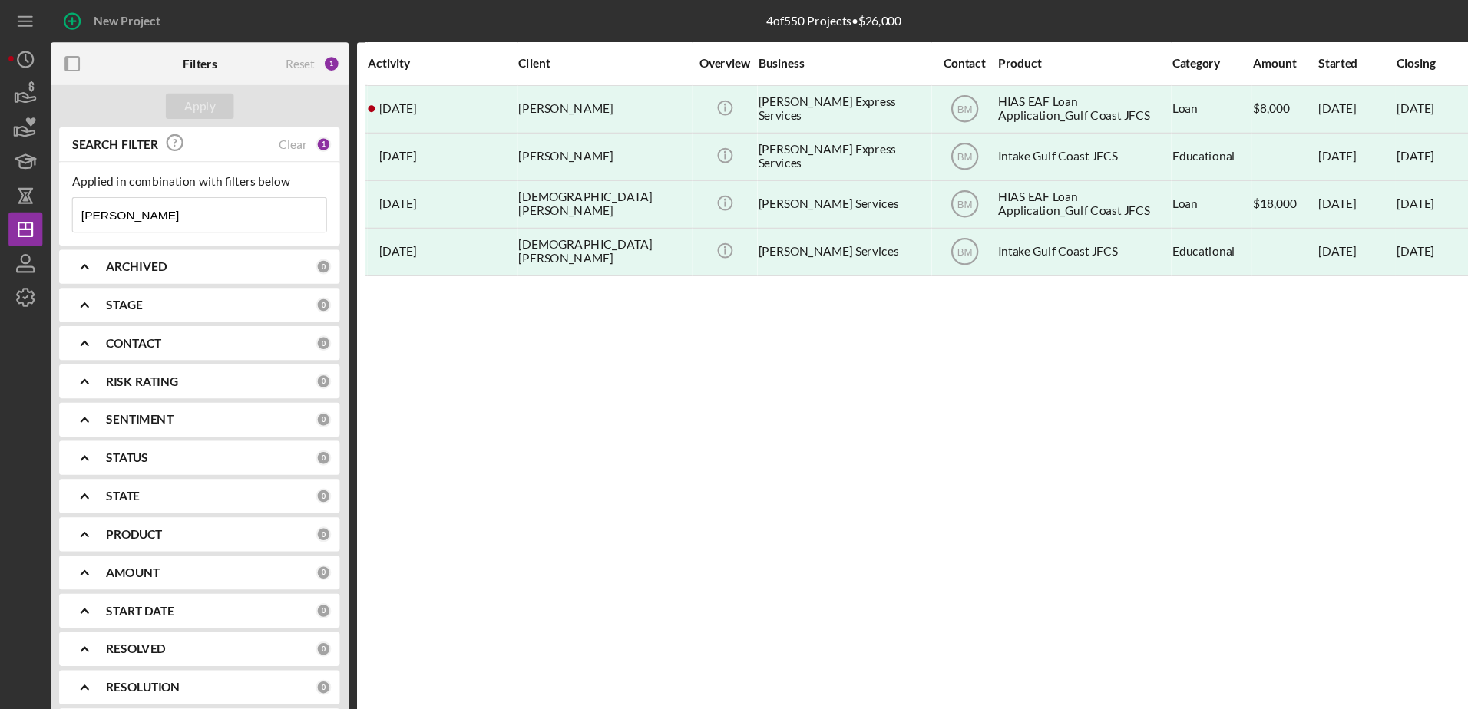
click at [163, 190] on input "[PERSON_NAME]" at bounding box center [180, 194] width 229 height 31
type input "r"
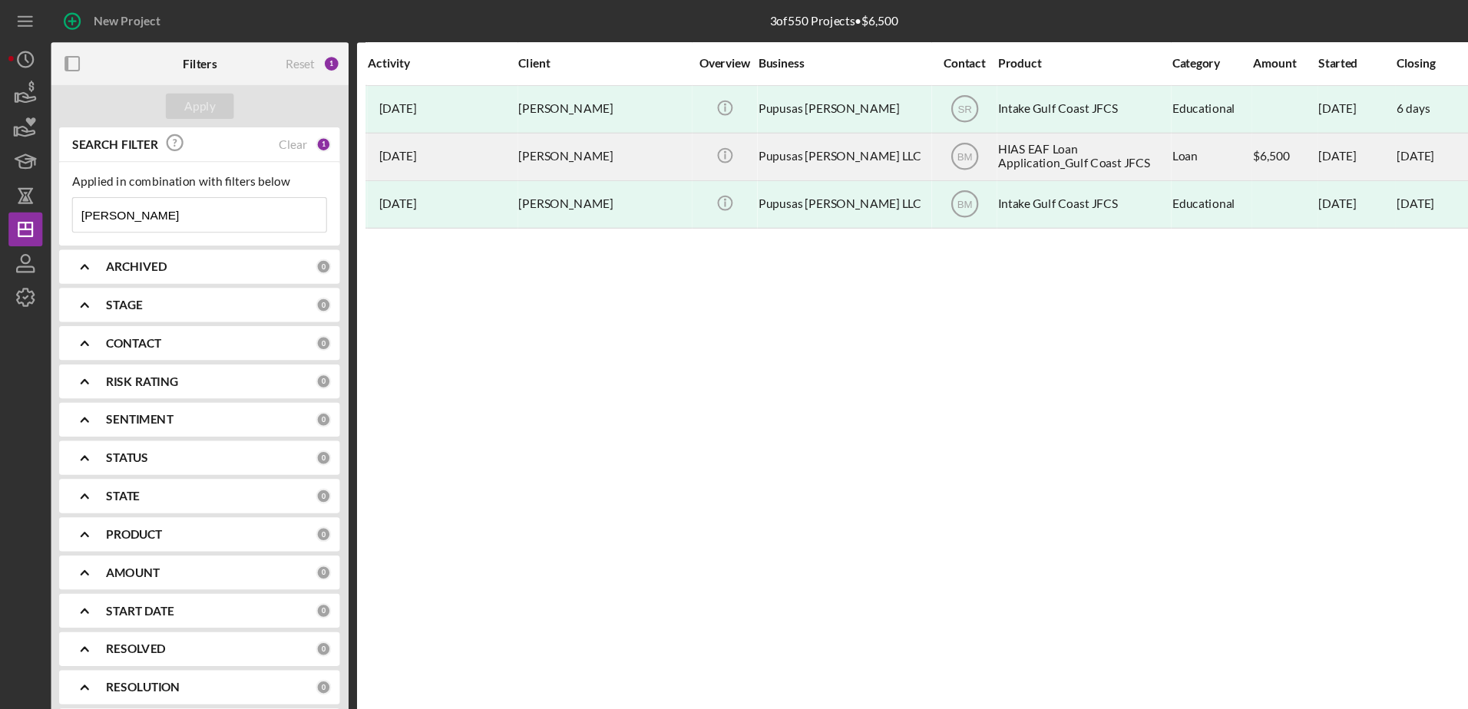
type input "[PERSON_NAME]"
drag, startPoint x: 464, startPoint y: 148, endPoint x: 454, endPoint y: 141, distance: 12.1
click at [454, 141] on div "[DATE] [PERSON_NAME]" at bounding box center [399, 141] width 134 height 41
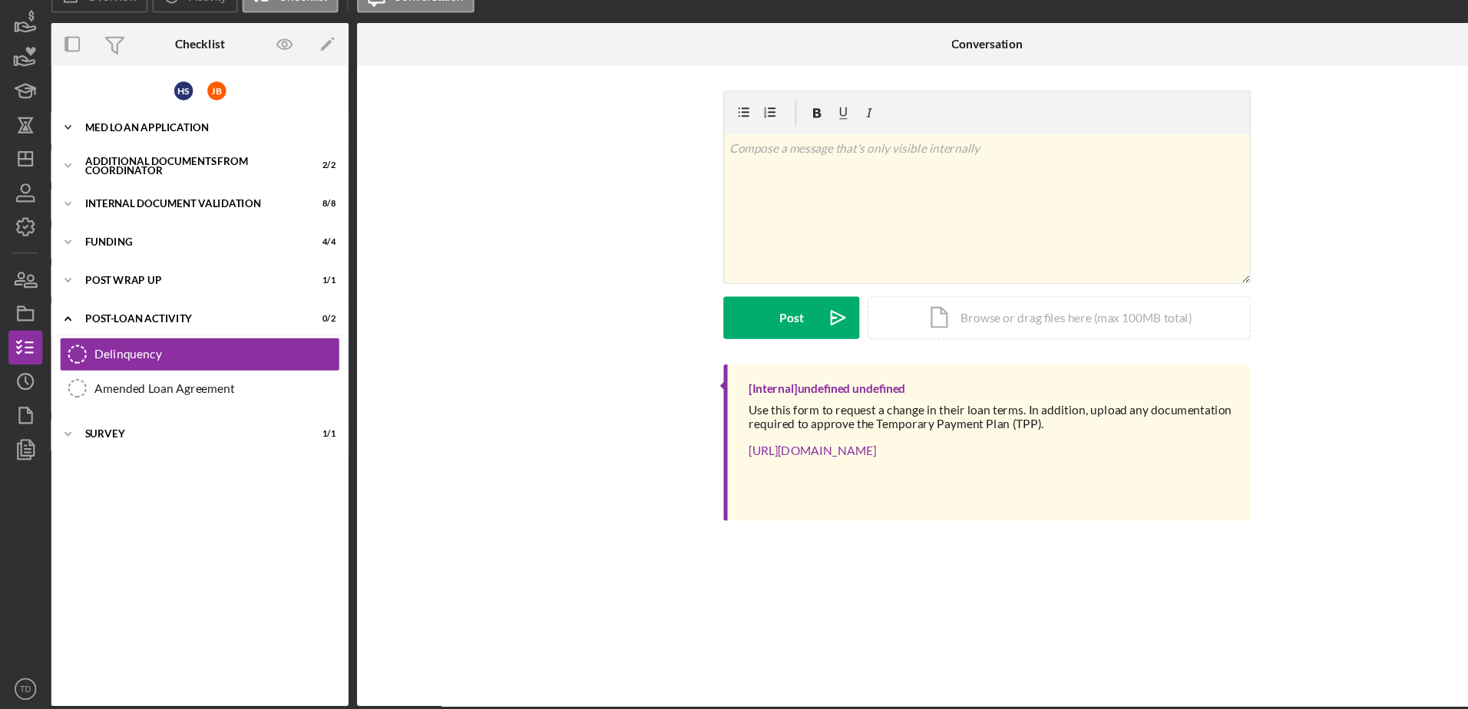
drag, startPoint x: 135, startPoint y: 178, endPoint x: 114, endPoint y: 185, distance: 22.6
click at [114, 185] on div "Icon/Expander MED Loan Application 22 / 22" at bounding box center [180, 178] width 269 height 31
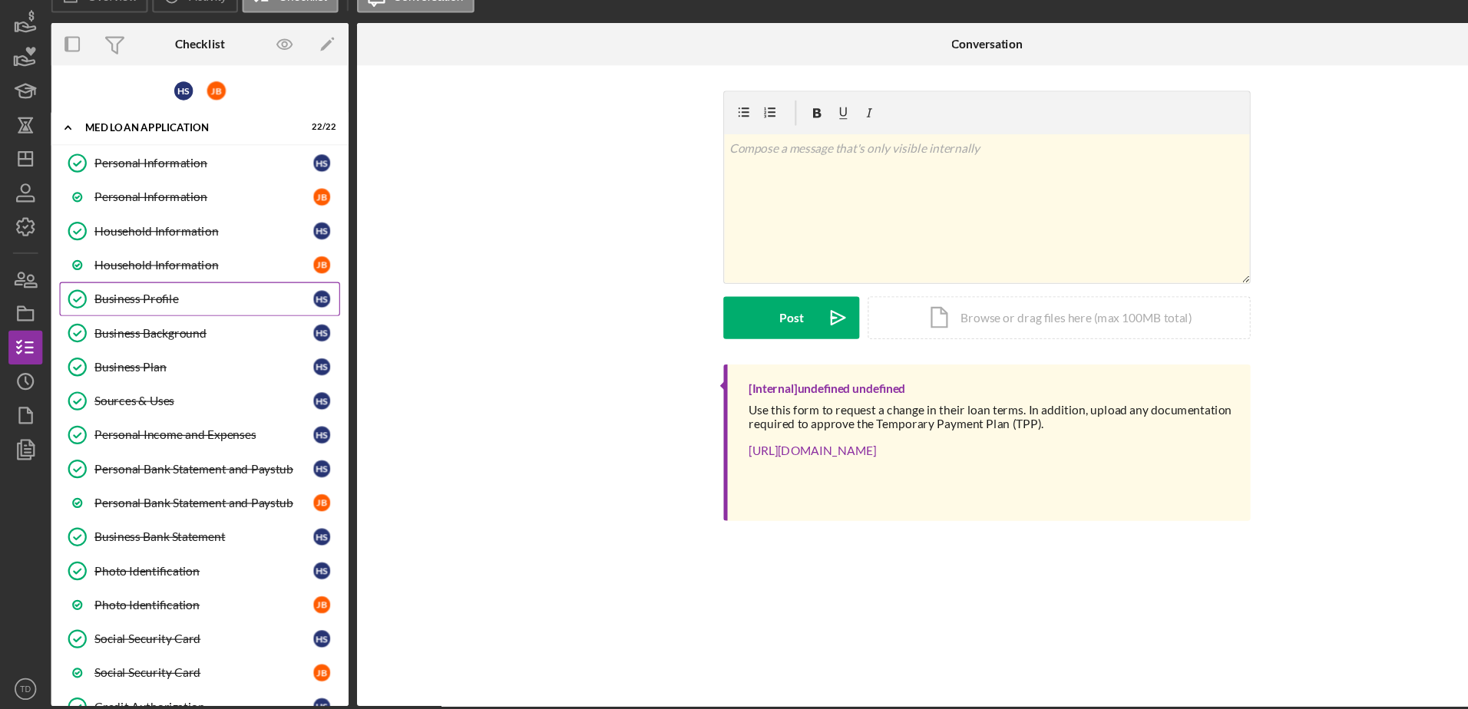
drag, startPoint x: 150, startPoint y: 342, endPoint x: 127, endPoint y: 338, distance: 24.2
click at [127, 338] on div "Business Profile" at bounding box center [184, 334] width 198 height 12
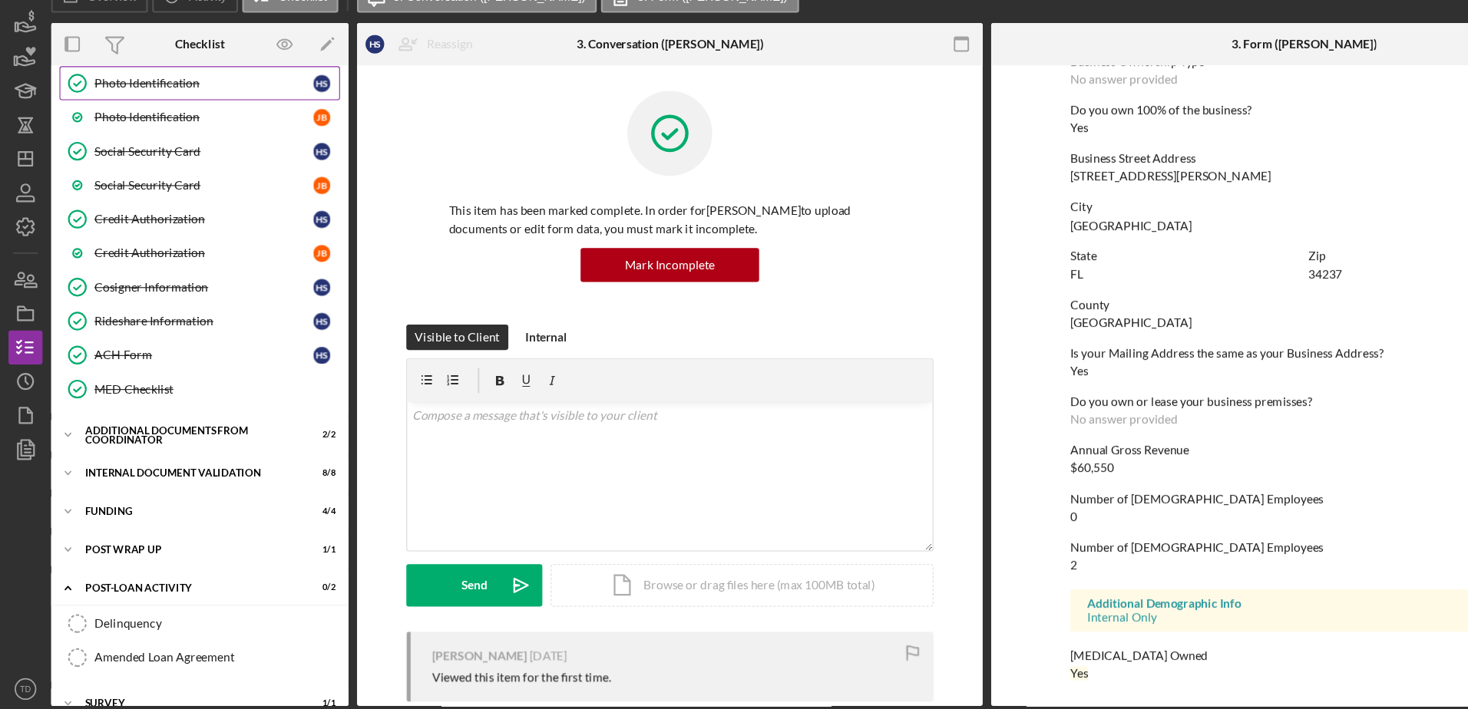
scroll to position [441, 0]
click at [120, 494] on div "Icon/Expander Internal Document Validation 8 / 8" at bounding box center [180, 490] width 269 height 31
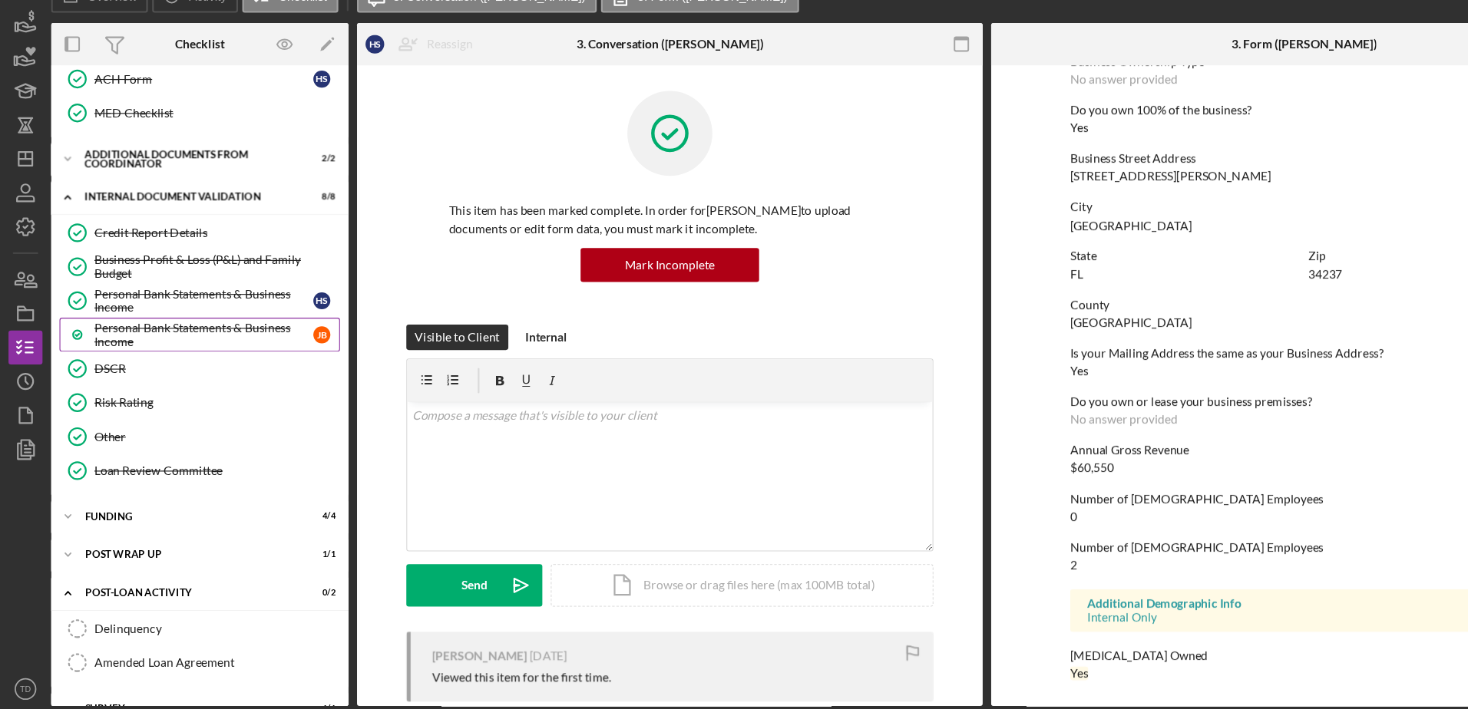
scroll to position [699, 0]
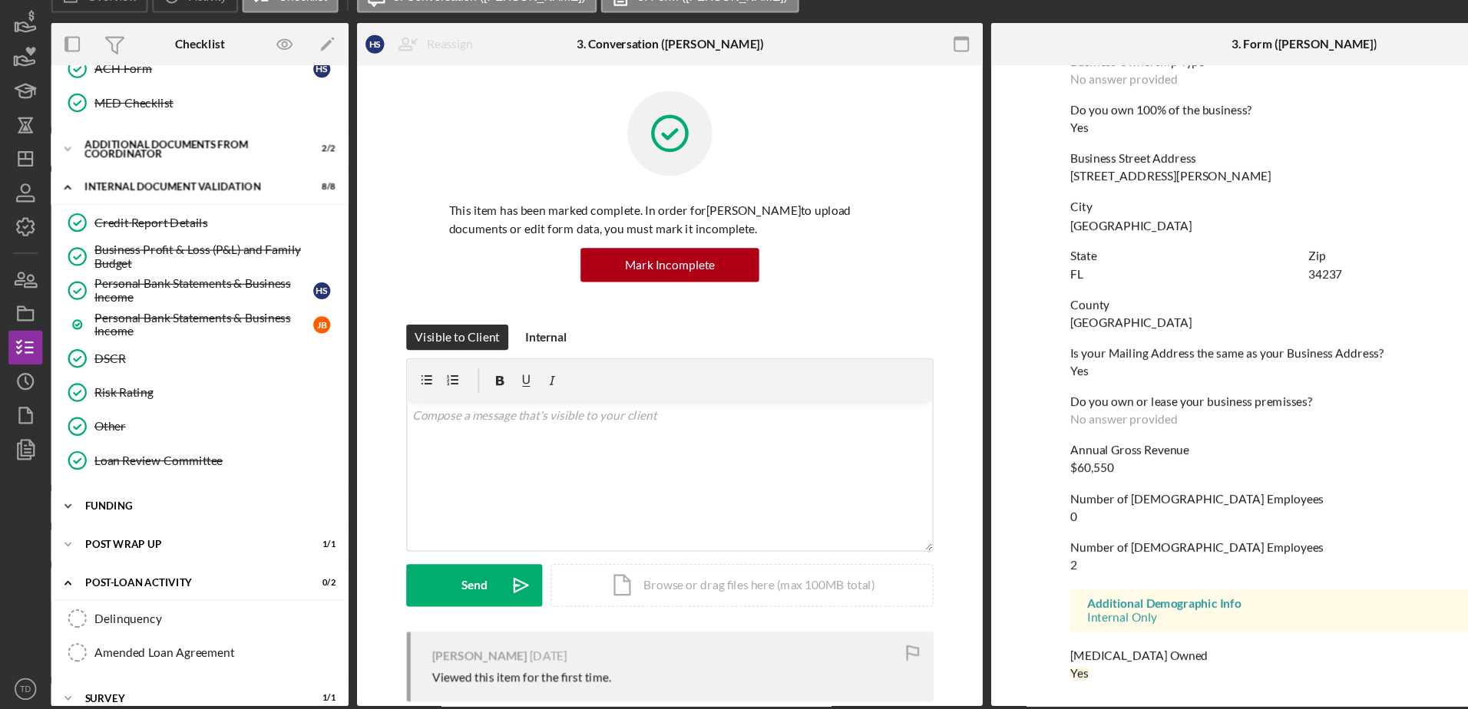
drag, startPoint x: 121, startPoint y: 527, endPoint x: 106, endPoint y: 521, distance: 16.5
click at [106, 521] on div "Funding" at bounding box center [186, 521] width 219 height 9
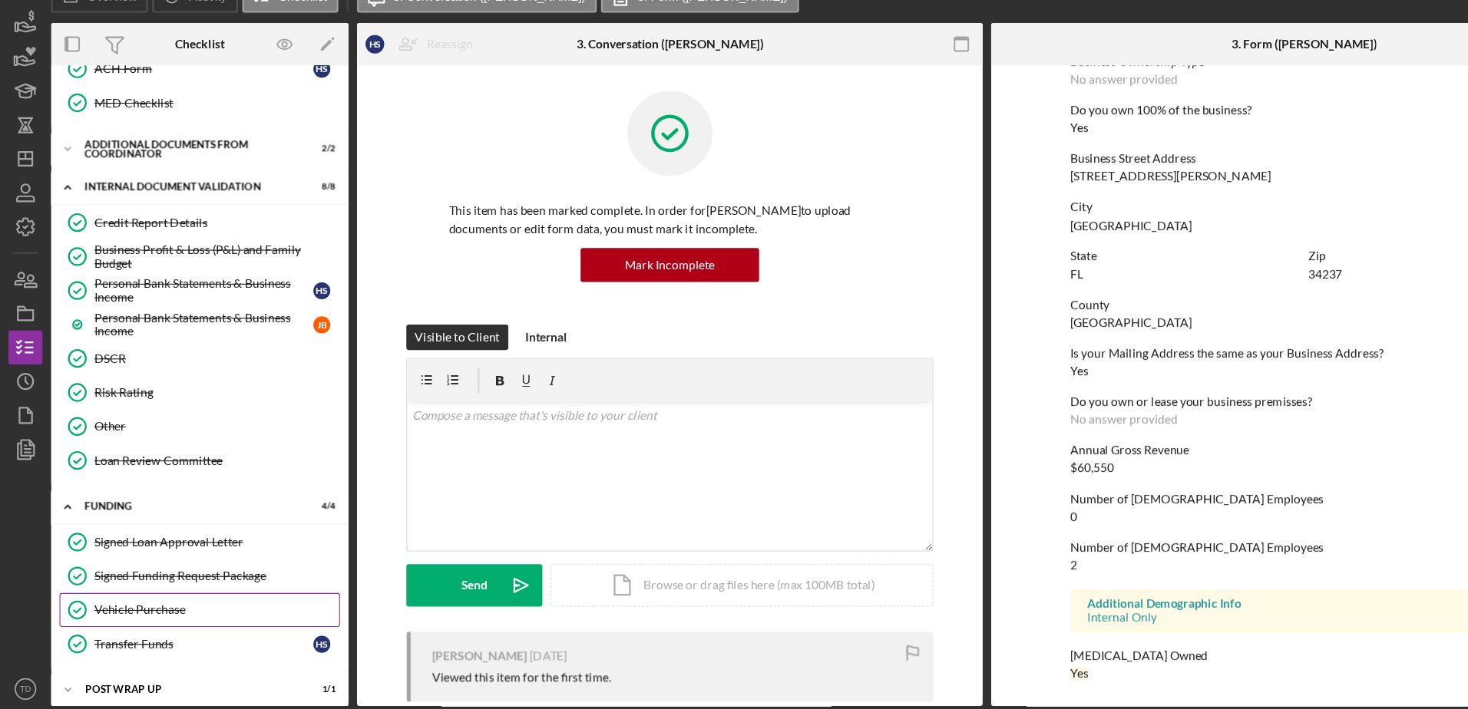
click at [123, 620] on div "Vehicle Purchase" at bounding box center [195, 615] width 221 height 12
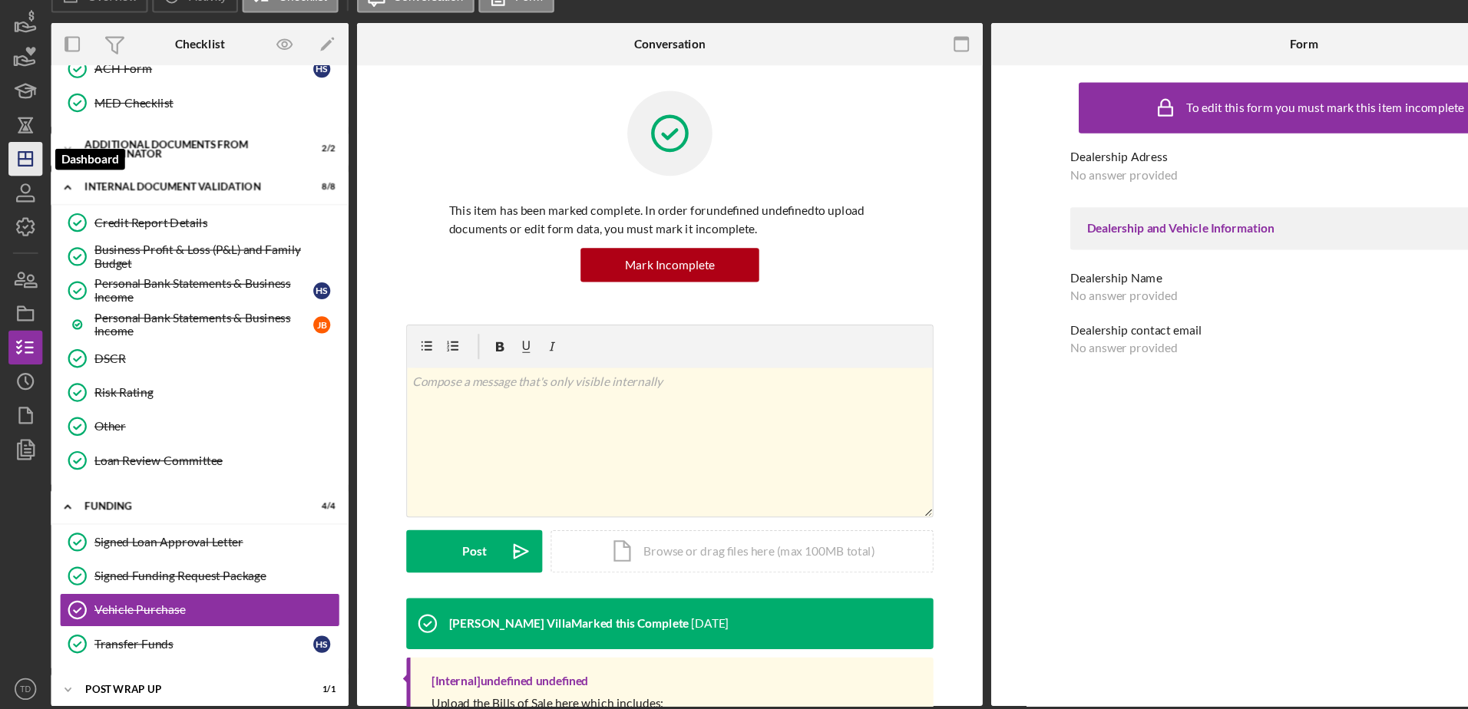
click at [18, 210] on icon "Icon/Dashboard" at bounding box center [23, 207] width 38 height 38
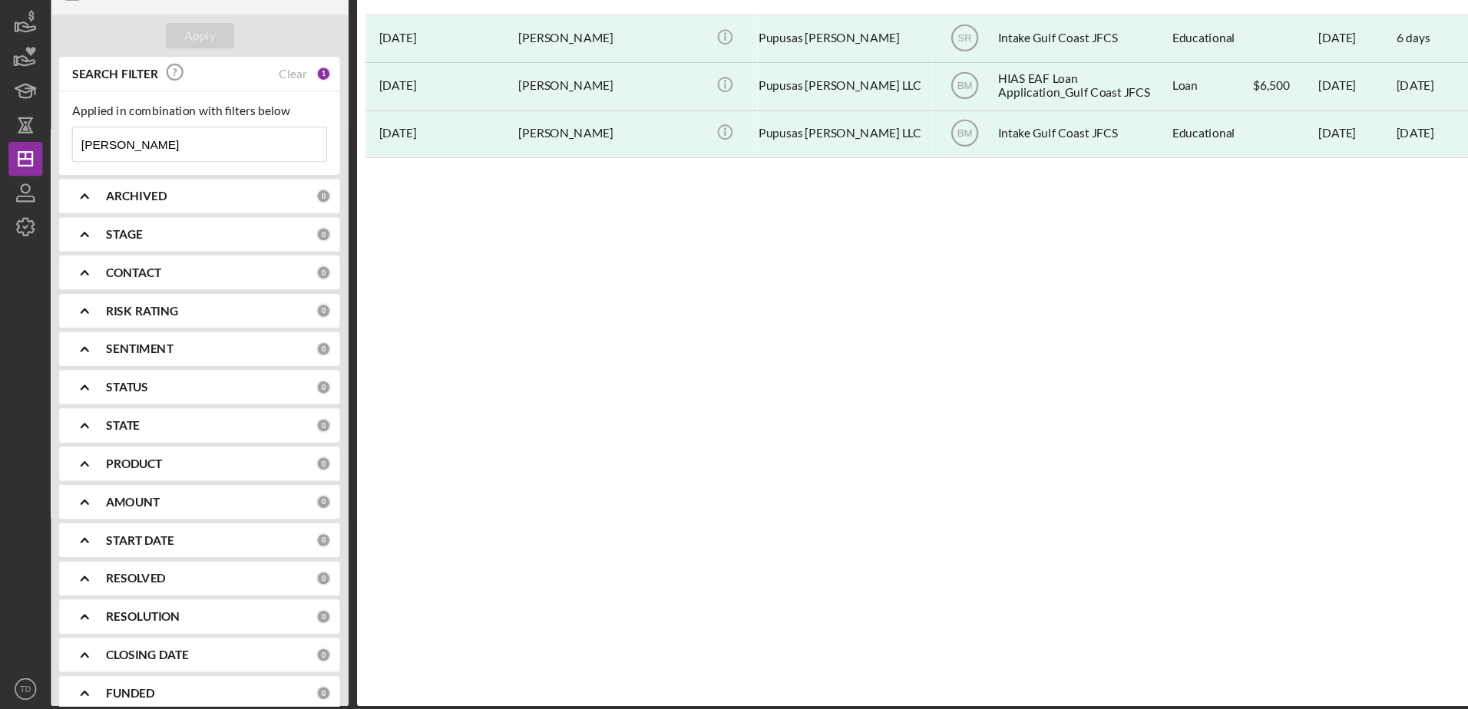
click at [101, 194] on input "[PERSON_NAME]" at bounding box center [180, 194] width 229 height 31
type input "s"
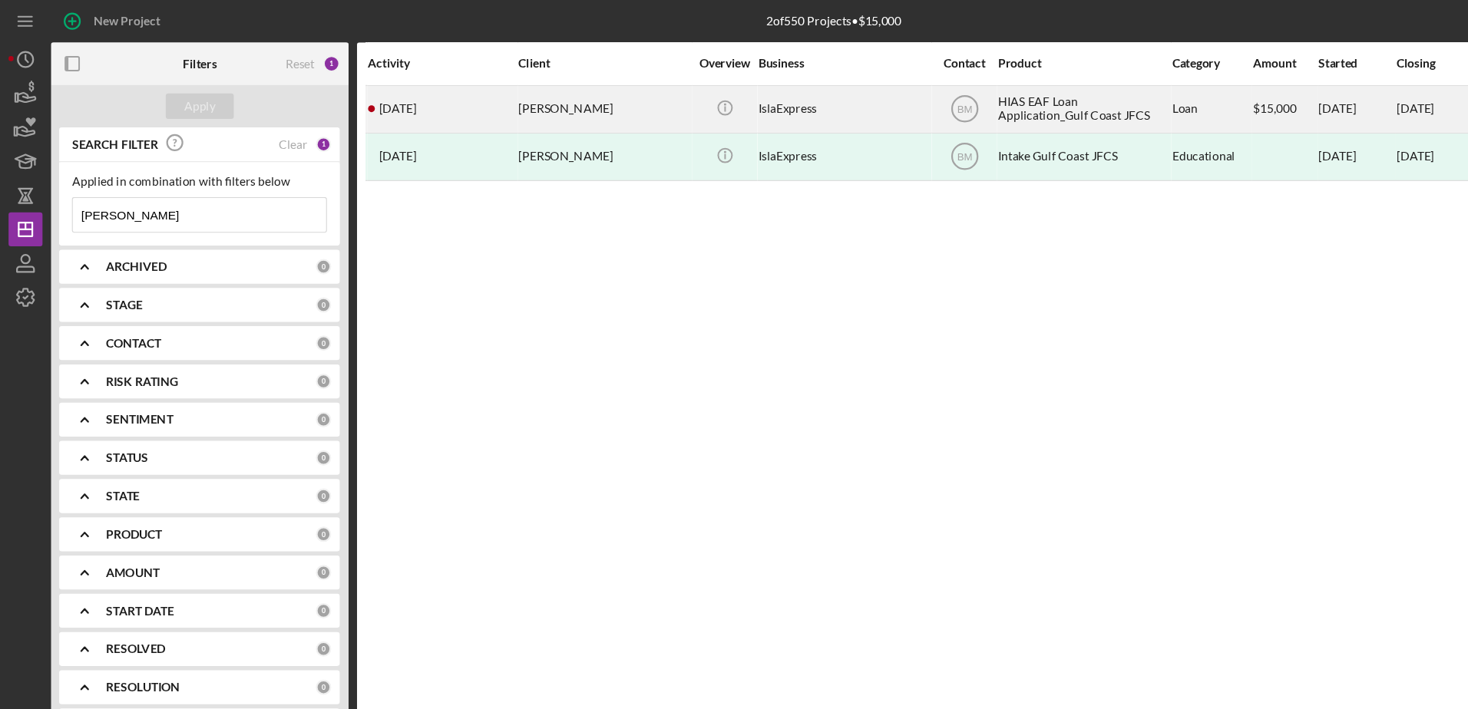
type input "[PERSON_NAME]"
click at [376, 99] on time "[DATE]" at bounding box center [359, 98] width 34 height 12
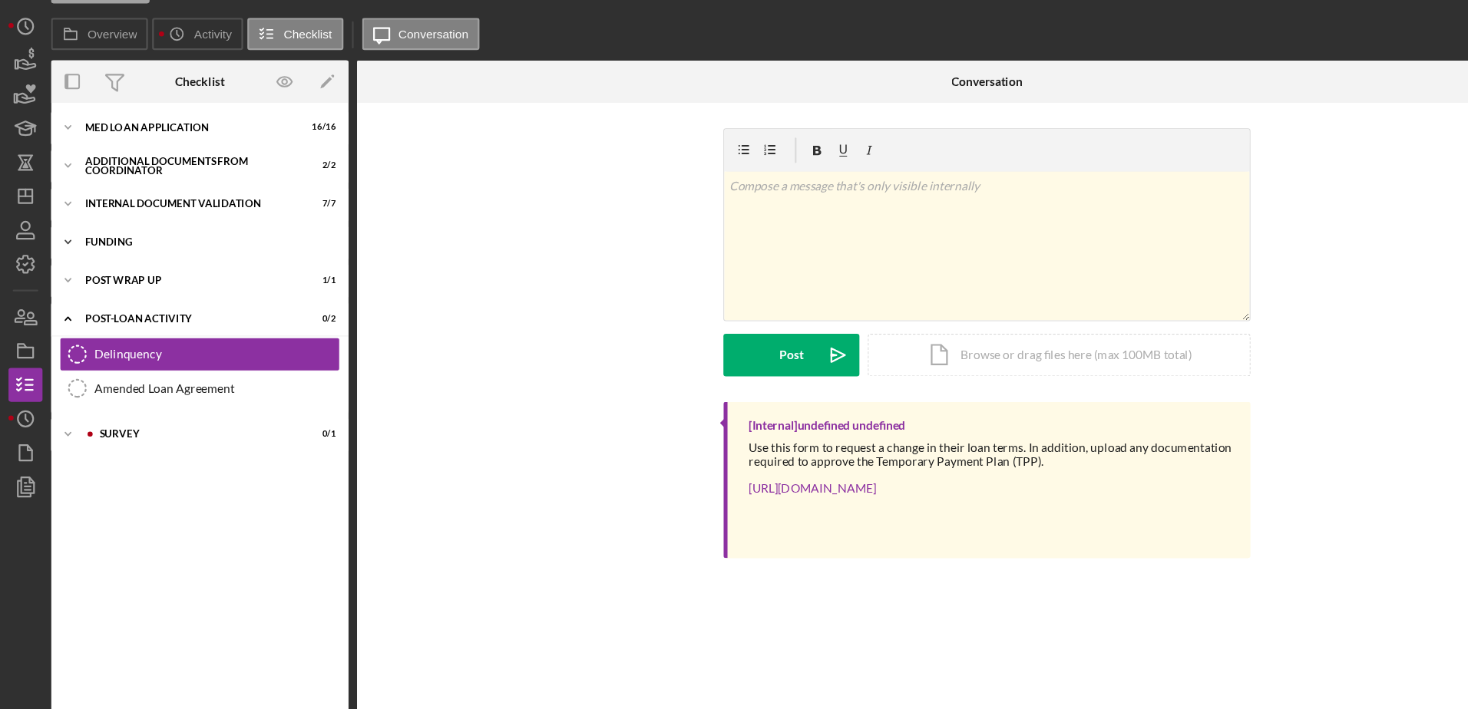
click at [107, 247] on div "Funding" at bounding box center [186, 248] width 219 height 9
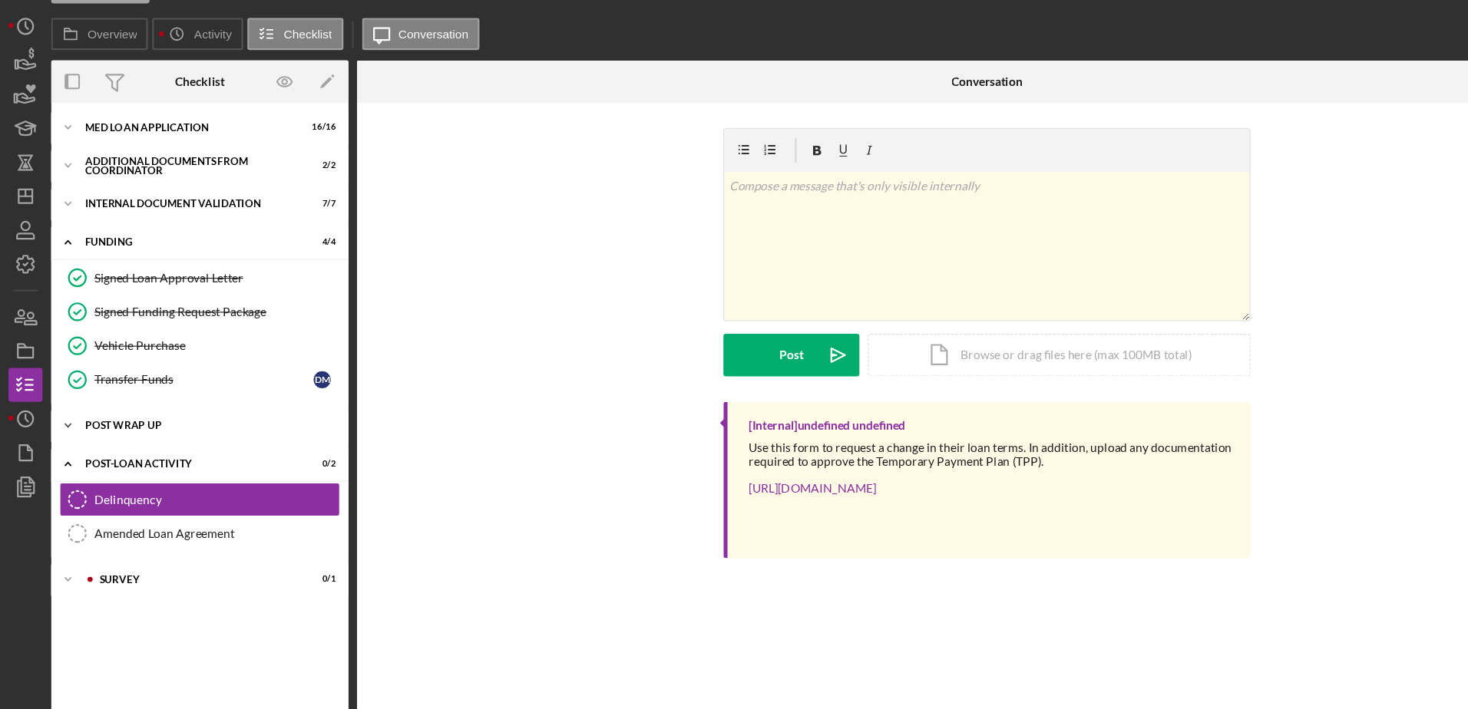
drag, startPoint x: 116, startPoint y: 401, endPoint x: 107, endPoint y: 409, distance: 12.0
click at [107, 409] on div "Icon/Expander Post Wrap Up 1 / 1" at bounding box center [180, 414] width 269 height 31
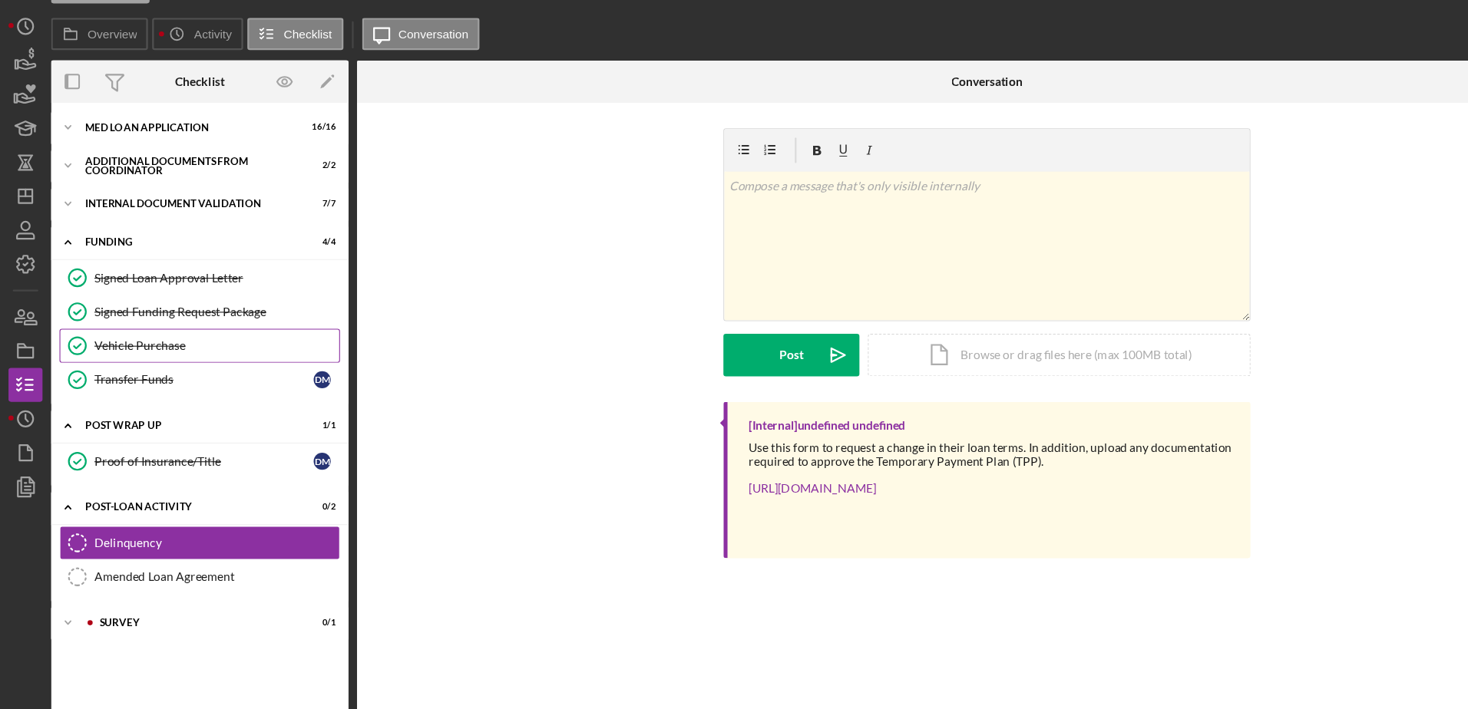
click at [117, 336] on div "Vehicle Purchase" at bounding box center [195, 342] width 221 height 12
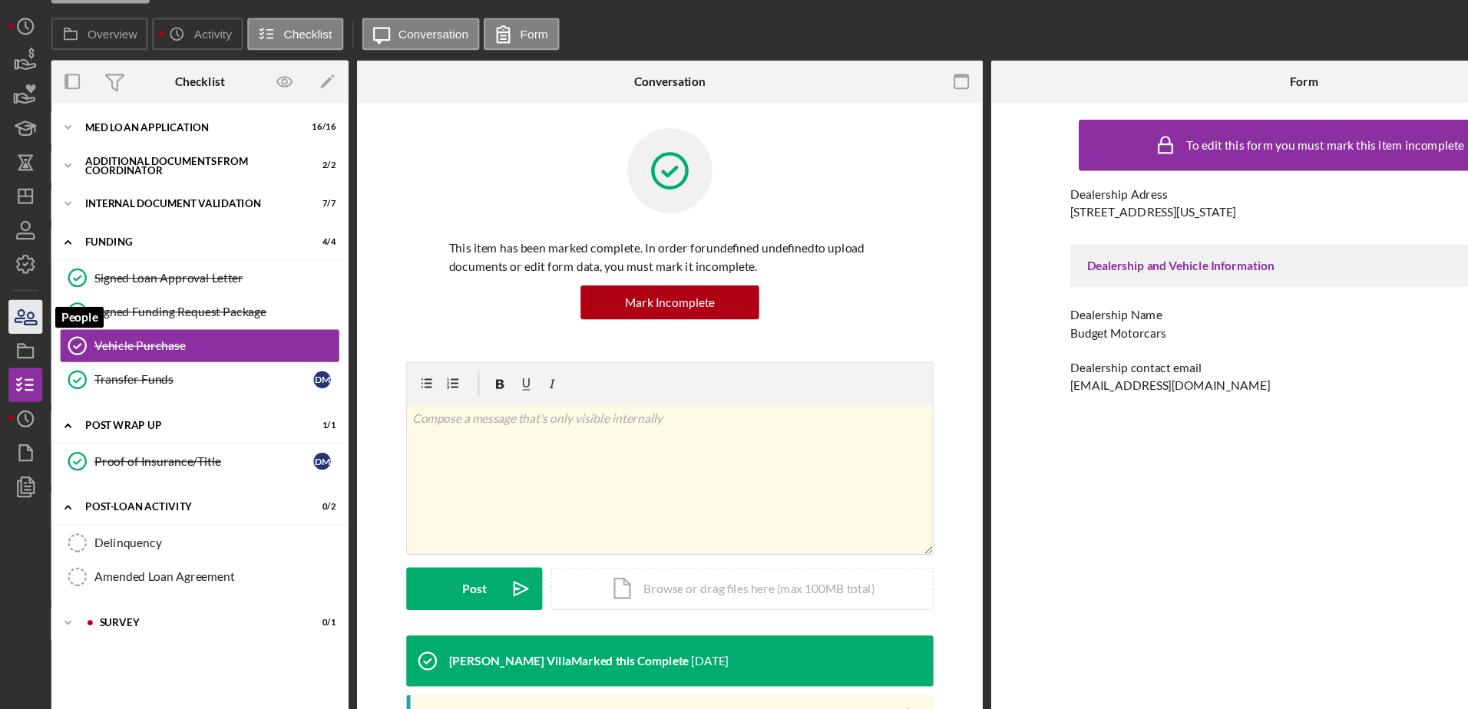
drag, startPoint x: 28, startPoint y: 319, endPoint x: 15, endPoint y: 312, distance: 13.7
click at [15, 312] on icon "button" at bounding box center [18, 315] width 8 height 11
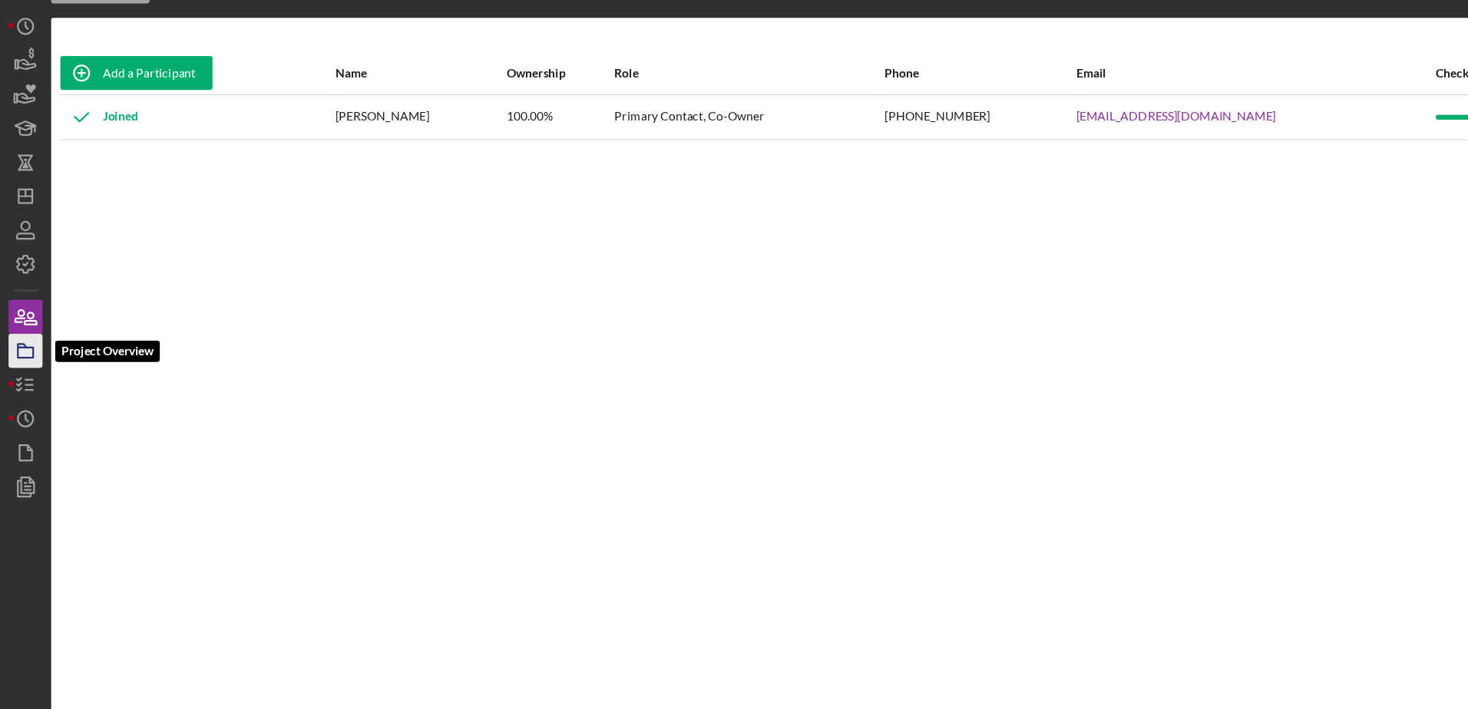
click at [24, 344] on polygon "button" at bounding box center [20, 342] width 8 height 3
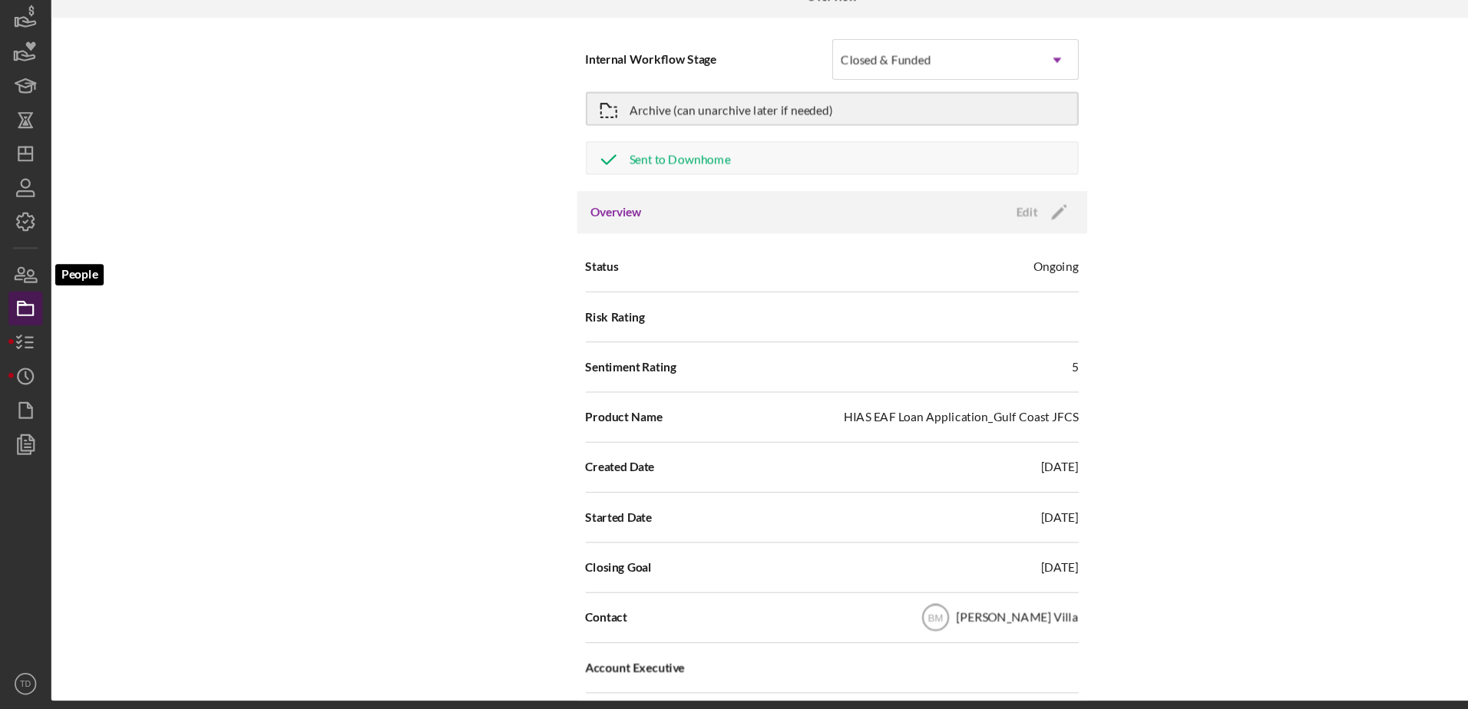
drag, startPoint x: 14, startPoint y: 319, endPoint x: 12, endPoint y: 338, distance: 19.3
click at [12, 338] on icon "button" at bounding box center [23, 347] width 38 height 38
drag, startPoint x: 23, startPoint y: 392, endPoint x: 15, endPoint y: 404, distance: 14.9
click at [15, 404] on icon "Icon/History" at bounding box center [23, 408] width 38 height 38
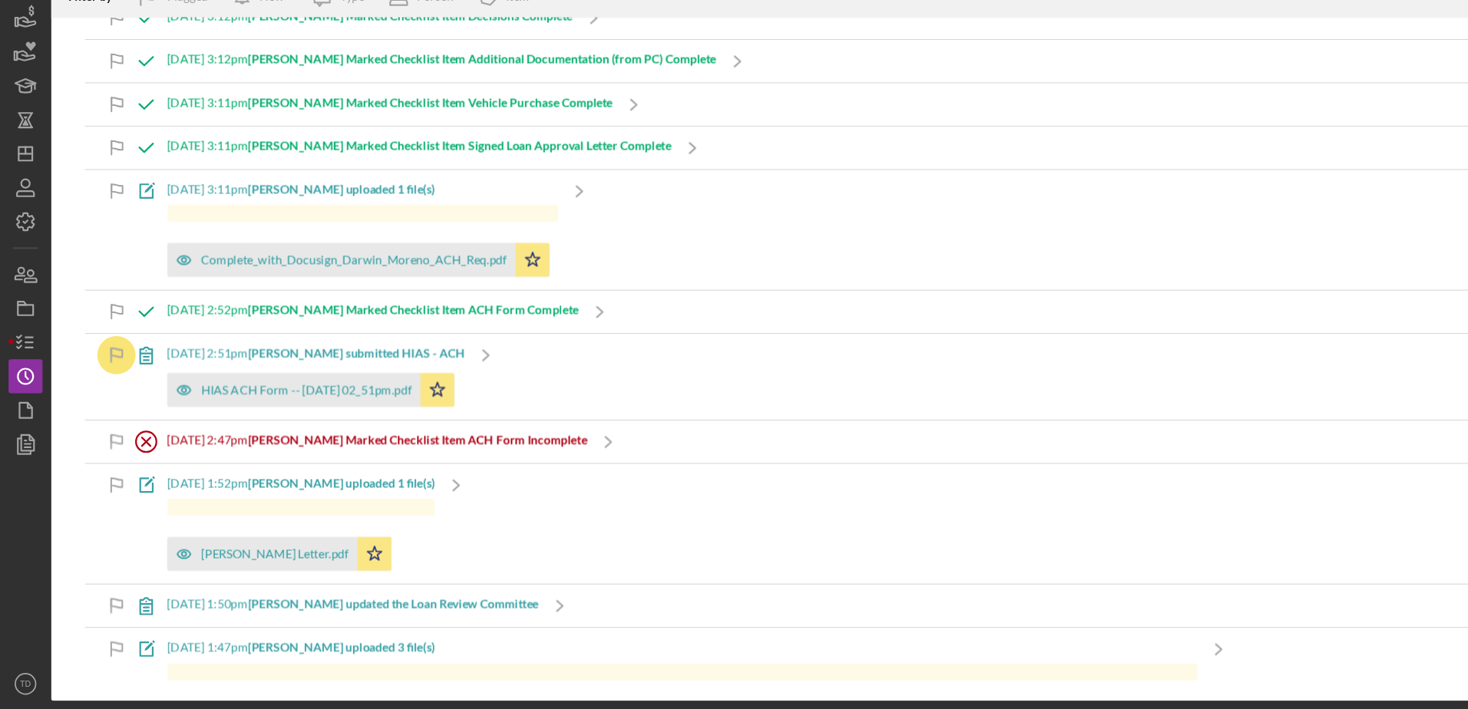
scroll to position [1107, 0]
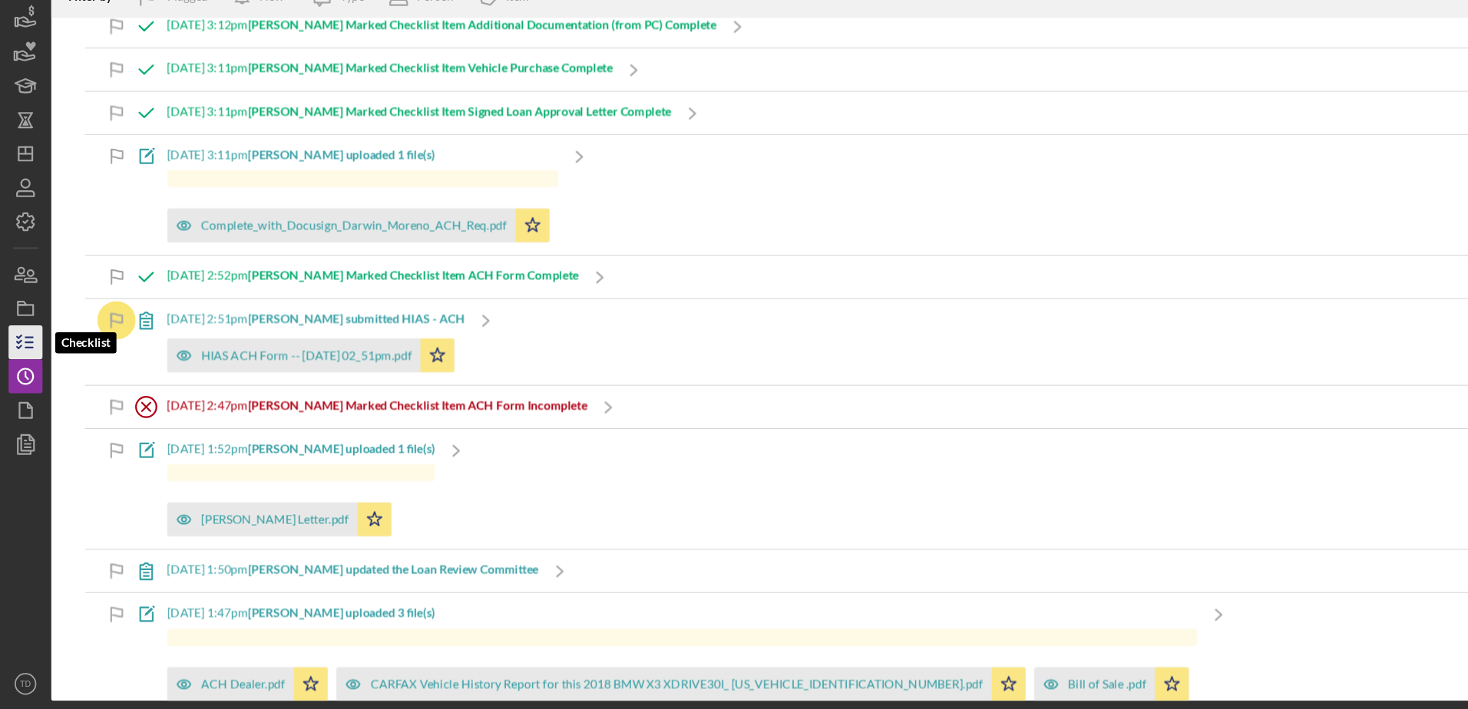
click at [21, 384] on icon "button" at bounding box center [23, 377] width 38 height 38
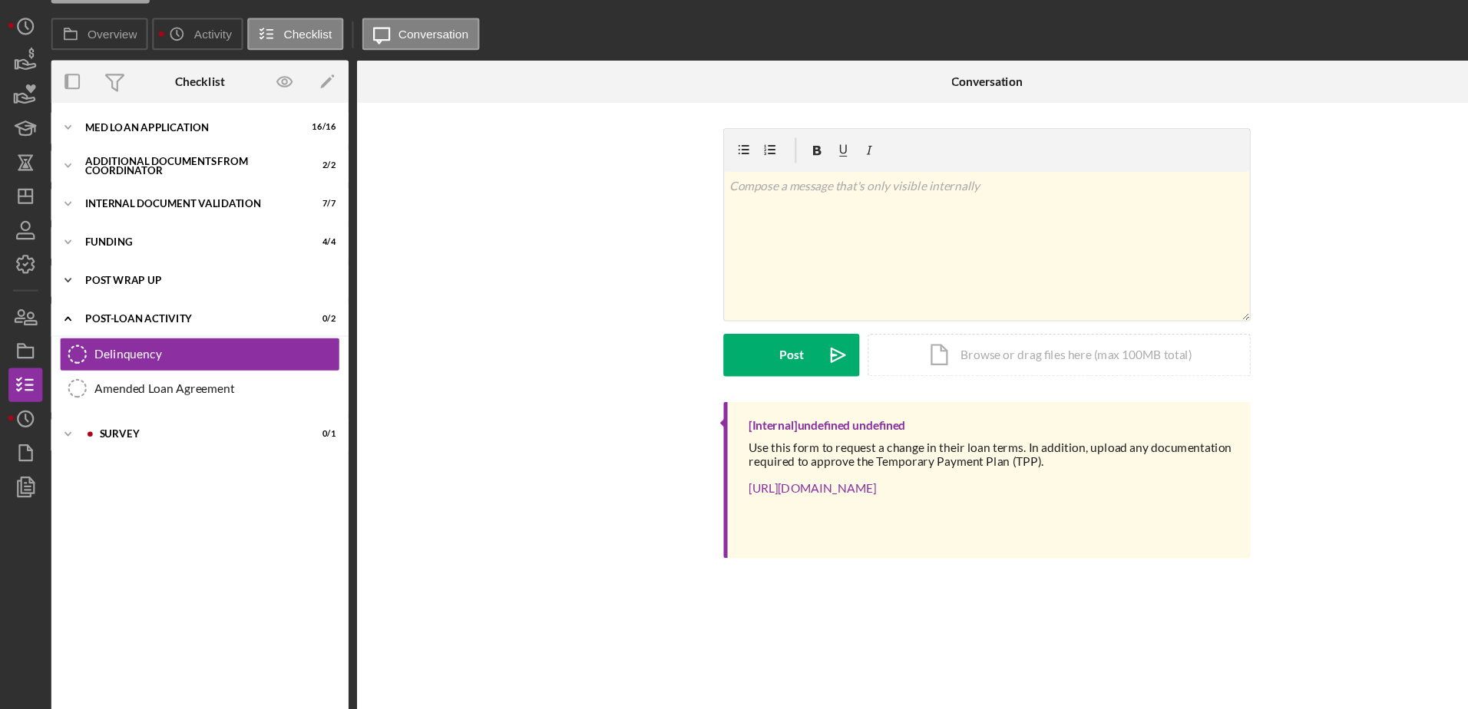
click at [123, 280] on div "Post Wrap Up" at bounding box center [186, 283] width 219 height 9
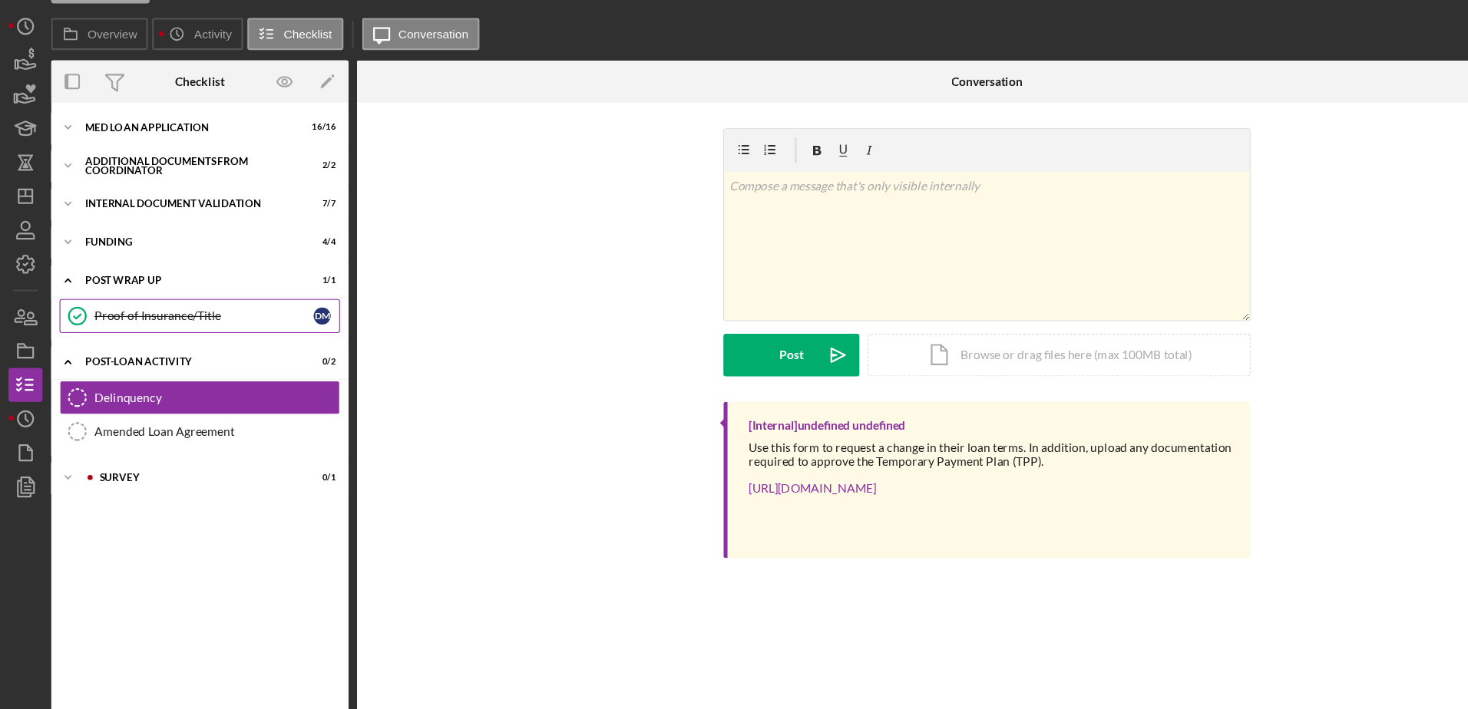
click at [130, 316] on div "Proof of Insurance/Title" at bounding box center [184, 315] width 198 height 12
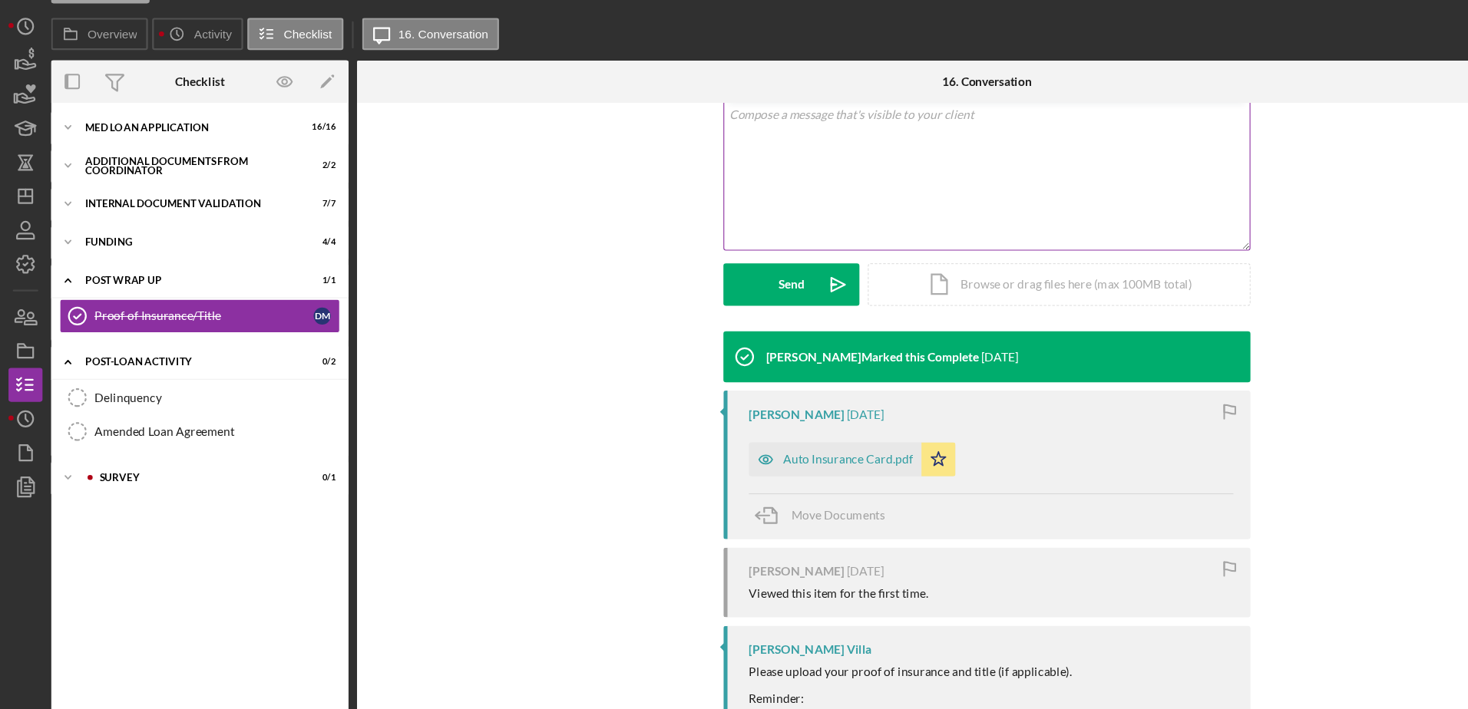
scroll to position [368, 0]
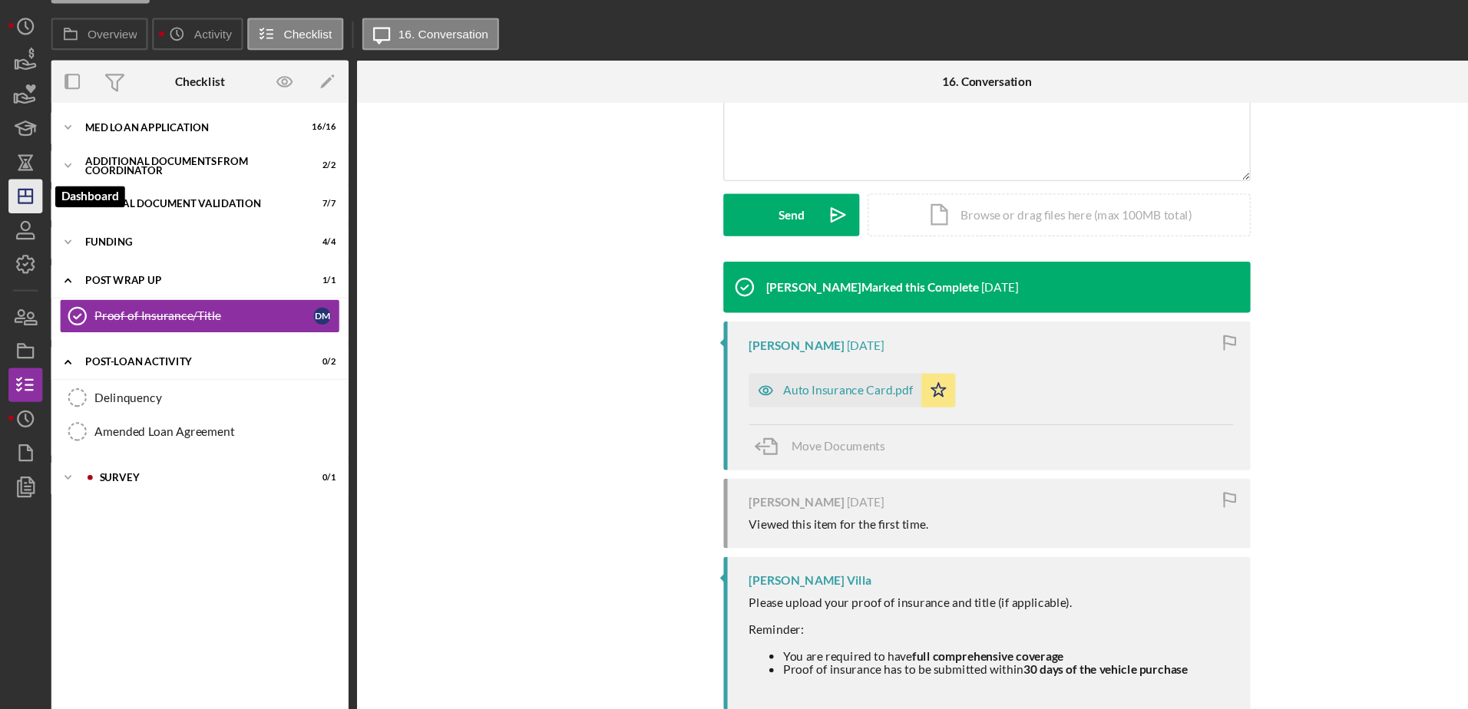
click at [35, 203] on icon "Icon/Dashboard" at bounding box center [23, 207] width 38 height 38
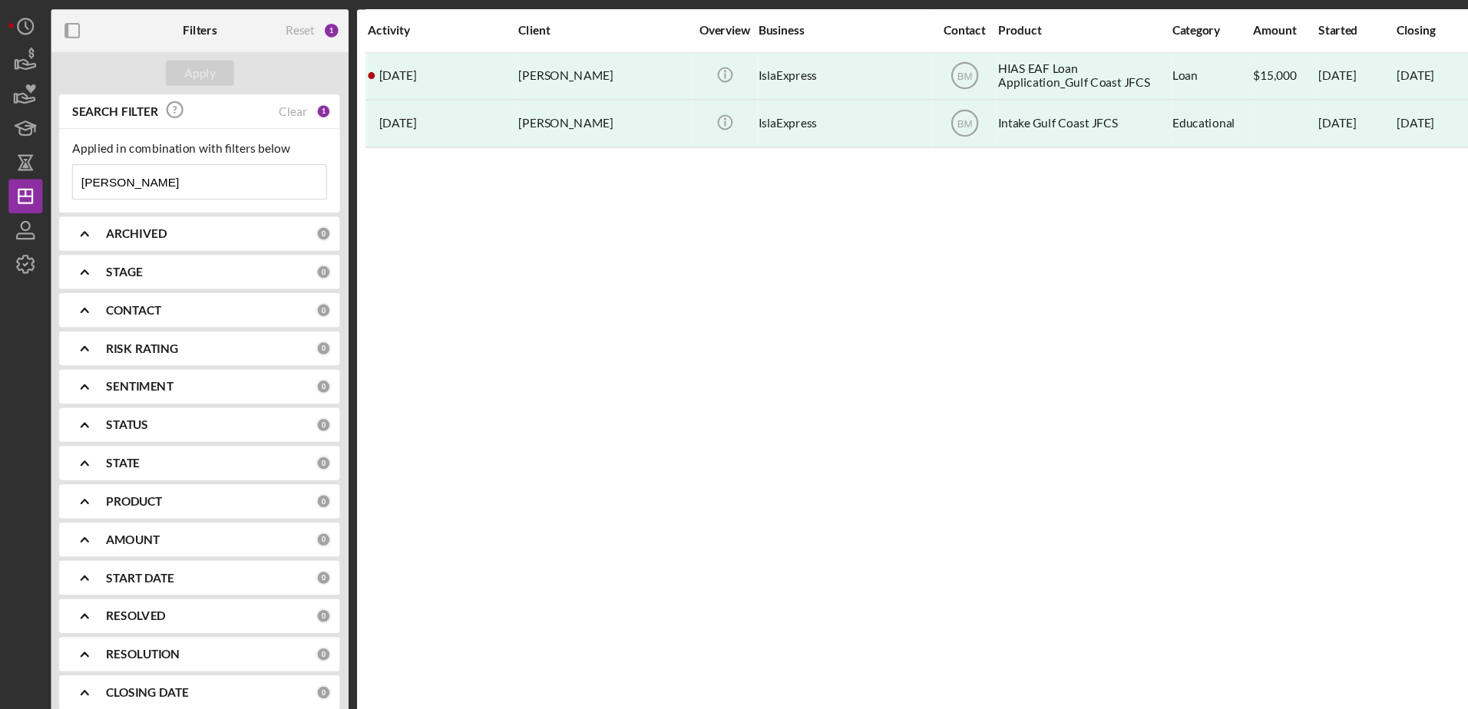
click at [154, 213] on div "Applied in combination with filters below [PERSON_NAME] Icon/Menu Close" at bounding box center [180, 184] width 253 height 75
drag, startPoint x: 143, startPoint y: 200, endPoint x: 18, endPoint y: 186, distance: 125.9
click at [18, 186] on div "New Project 2 of 550 Projects • $15,000 [PERSON_NAME] Export Icon/Export Filter…" at bounding box center [734, 351] width 1452 height 702
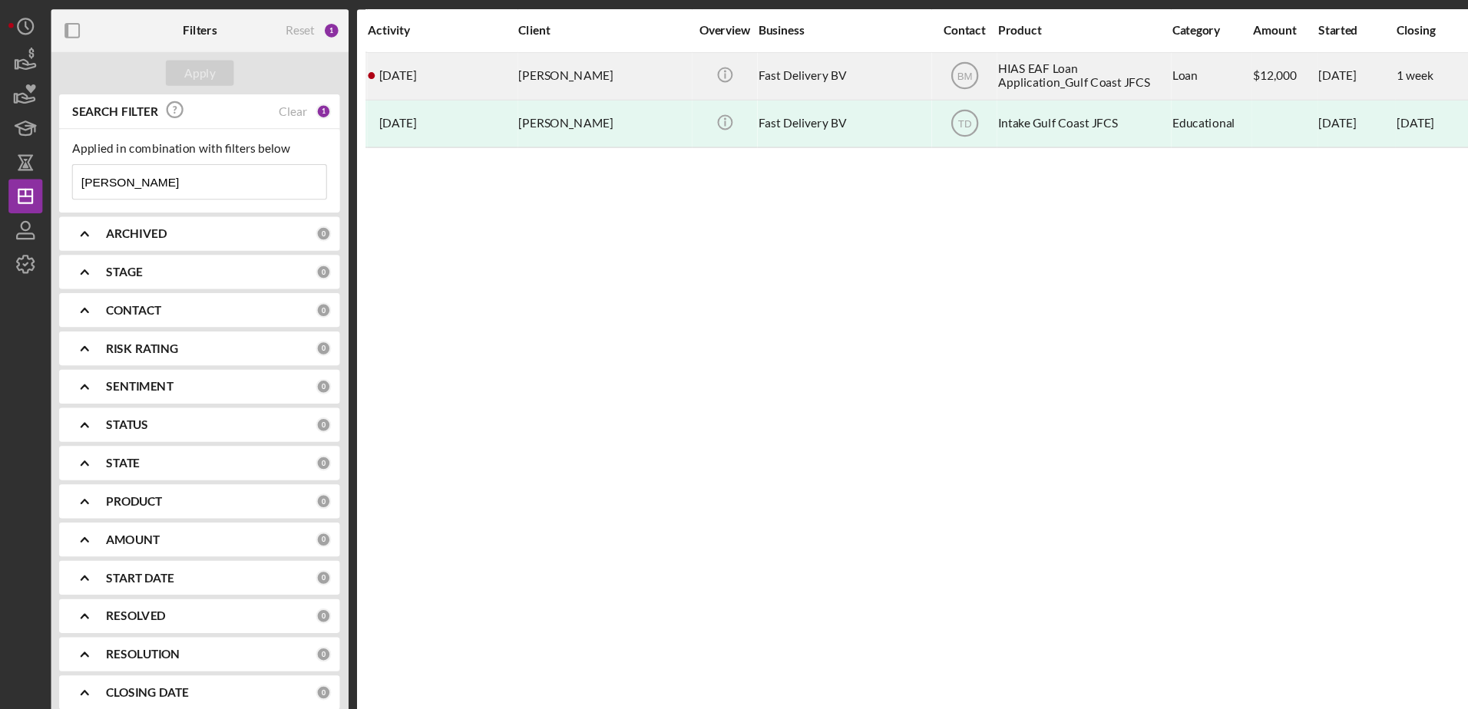
type input "[PERSON_NAME]"
drag, startPoint x: 731, startPoint y: 98, endPoint x: 715, endPoint y: 102, distance: 16.6
click at [715, 102] on div "Fast Delivery BV" at bounding box center [762, 98] width 154 height 41
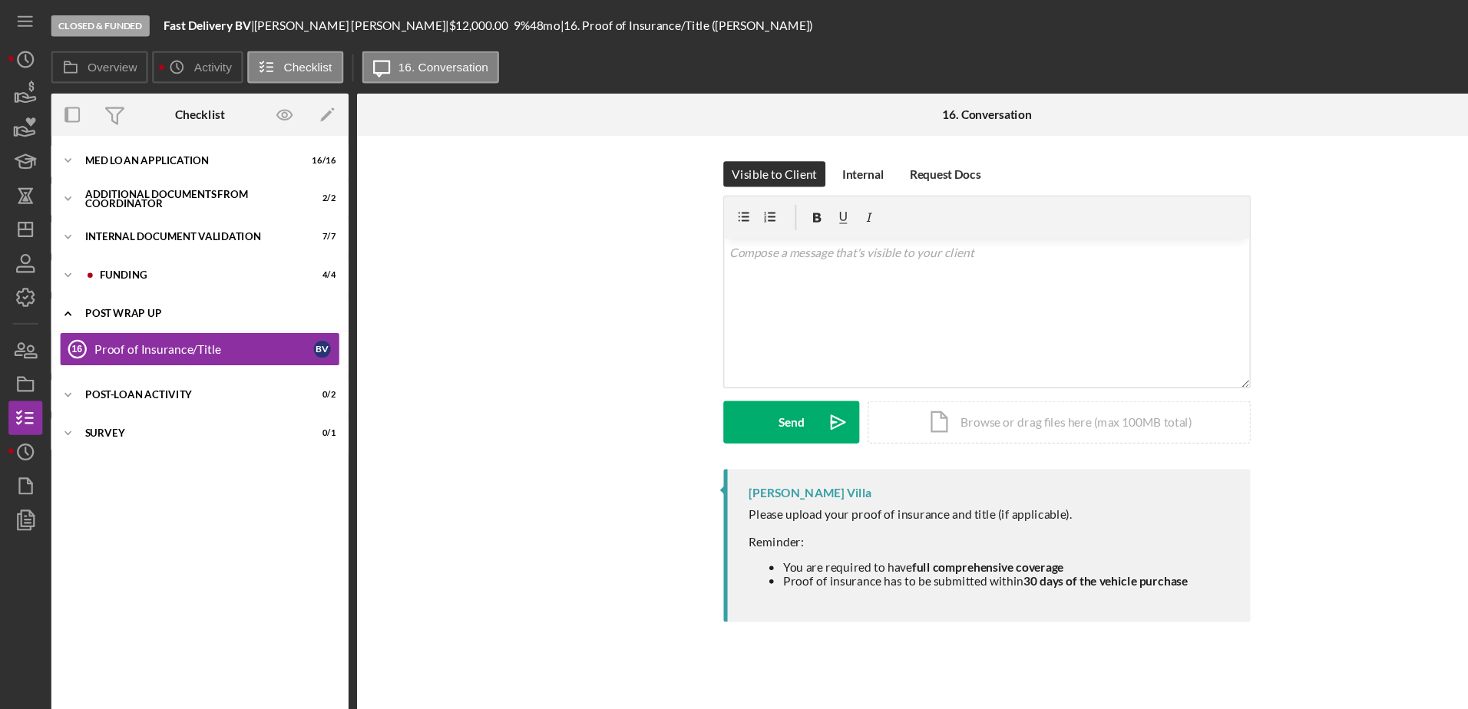
click at [136, 293] on div "Icon/Expander Post Wrap Up 0 / 1" at bounding box center [180, 283] width 269 height 31
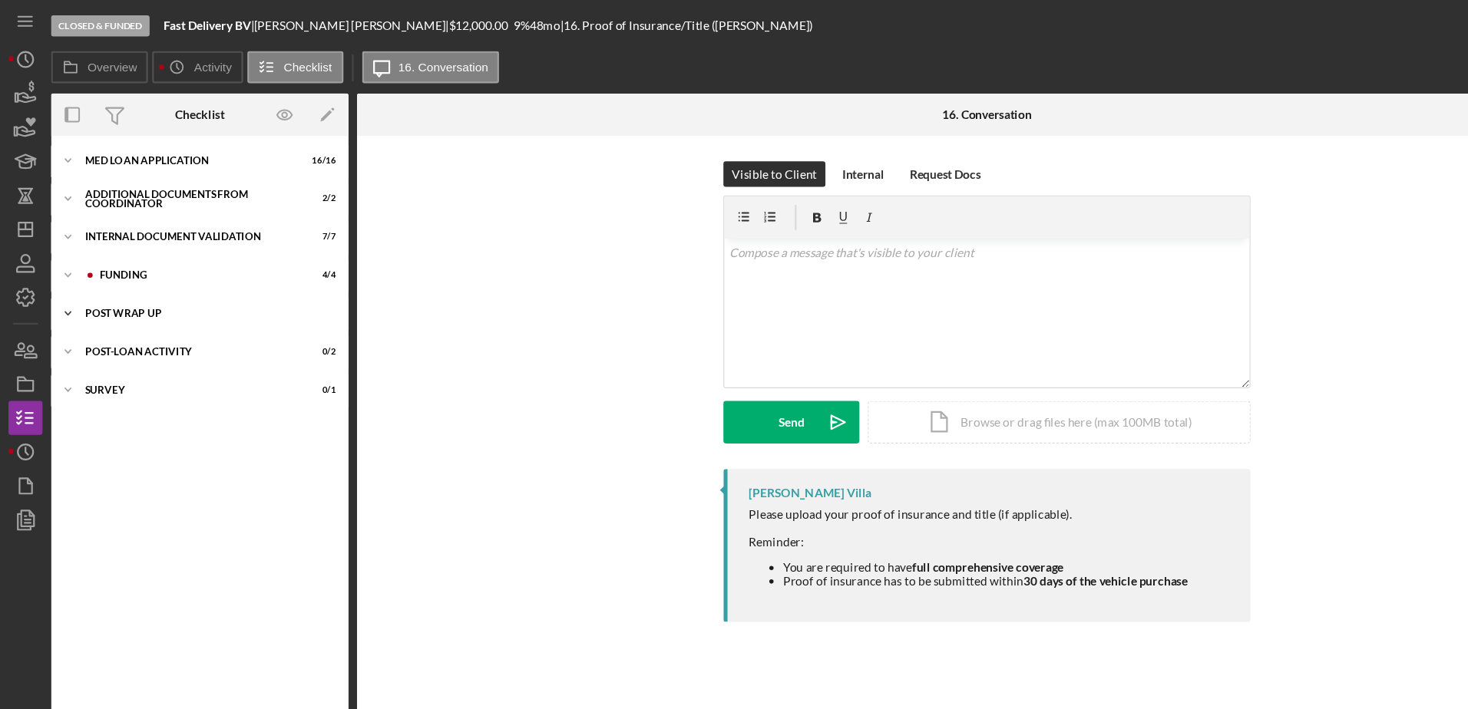
click at [133, 290] on div "Icon/Expander Post Wrap Up 0 / 1" at bounding box center [180, 283] width 269 height 31
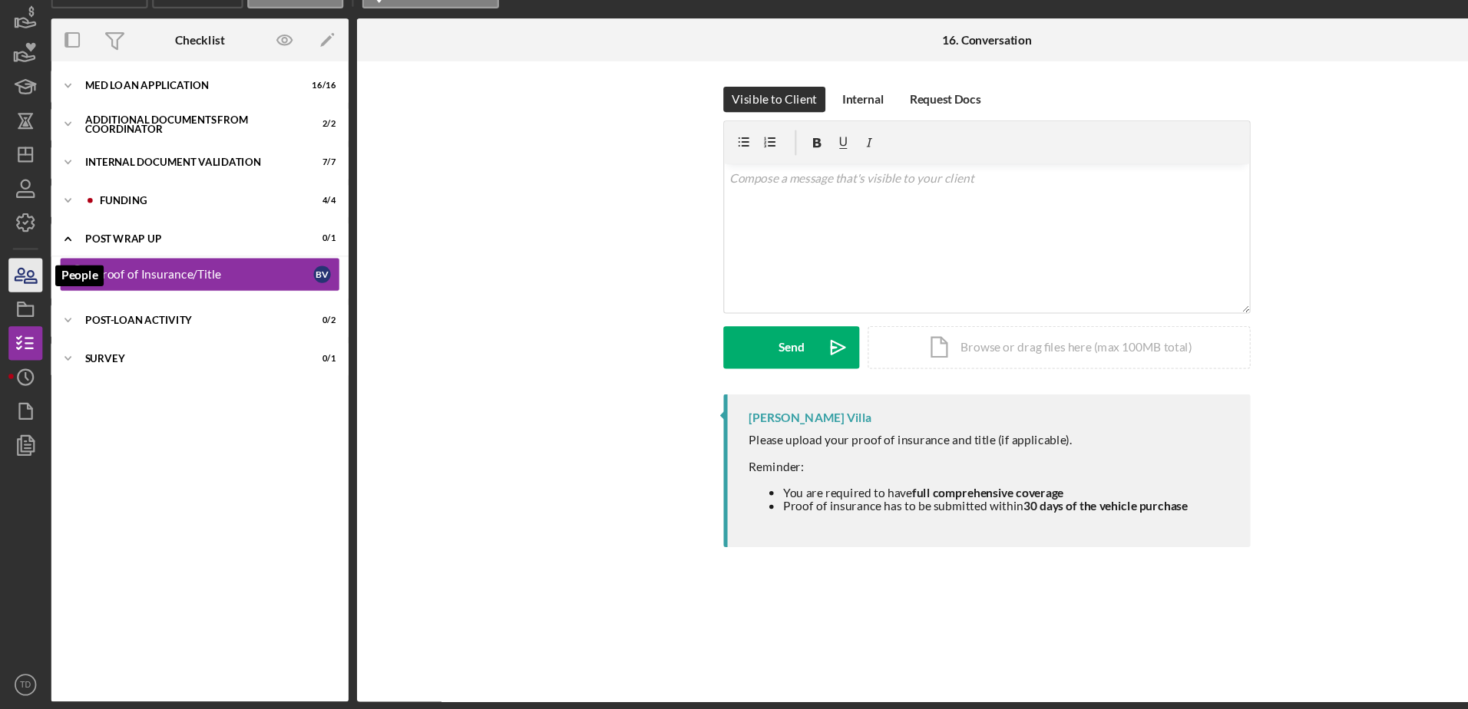
click at [36, 319] on icon "button" at bounding box center [23, 316] width 38 height 38
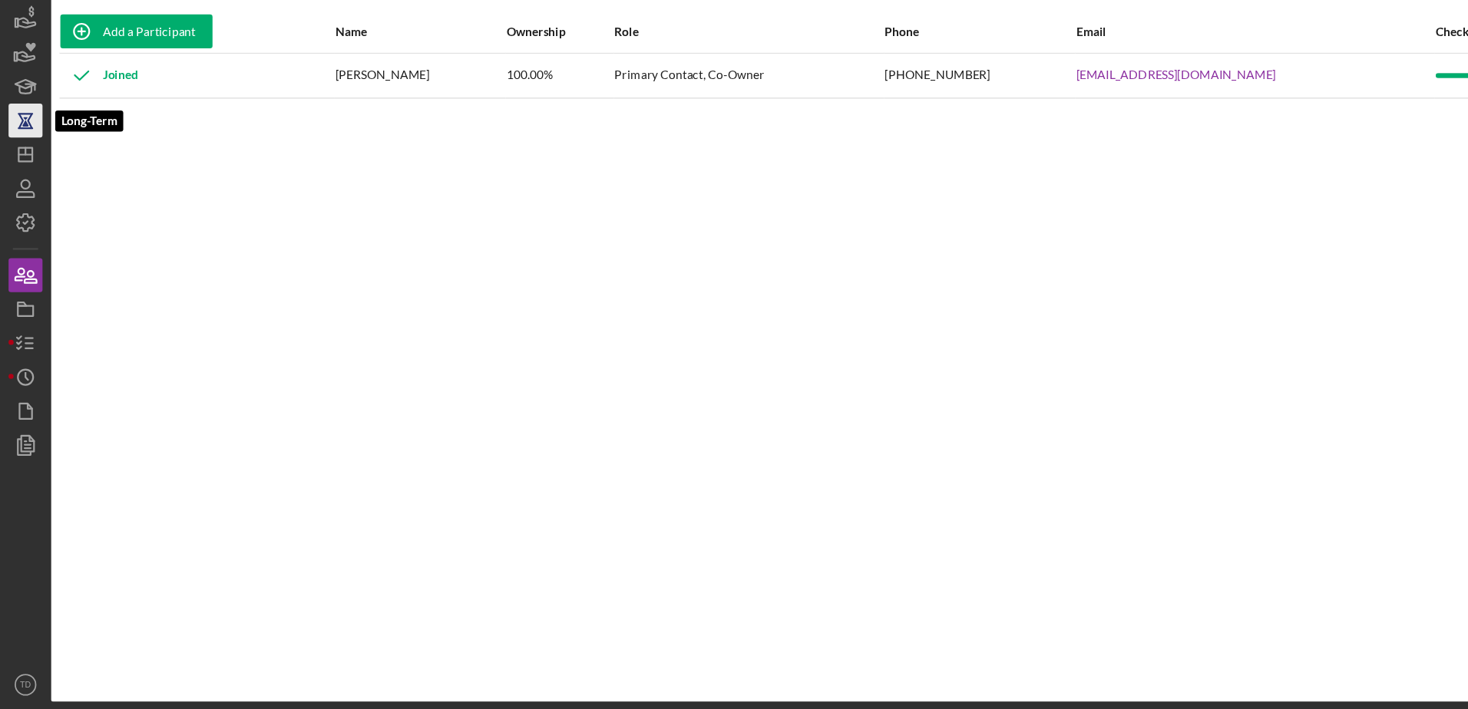
click at [26, 177] on icon "button" at bounding box center [23, 177] width 11 height 12
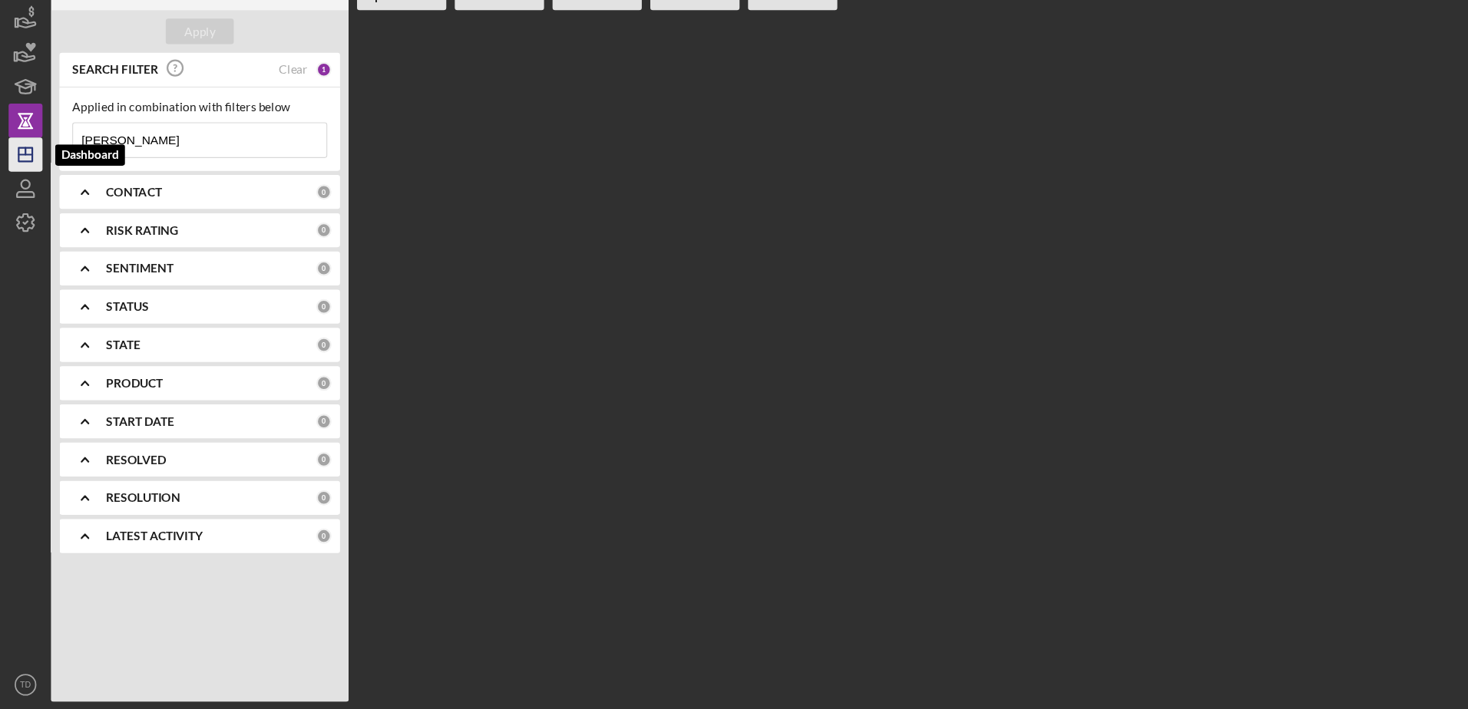
click at [25, 216] on icon "Icon/Dashboard" at bounding box center [23, 207] width 38 height 38
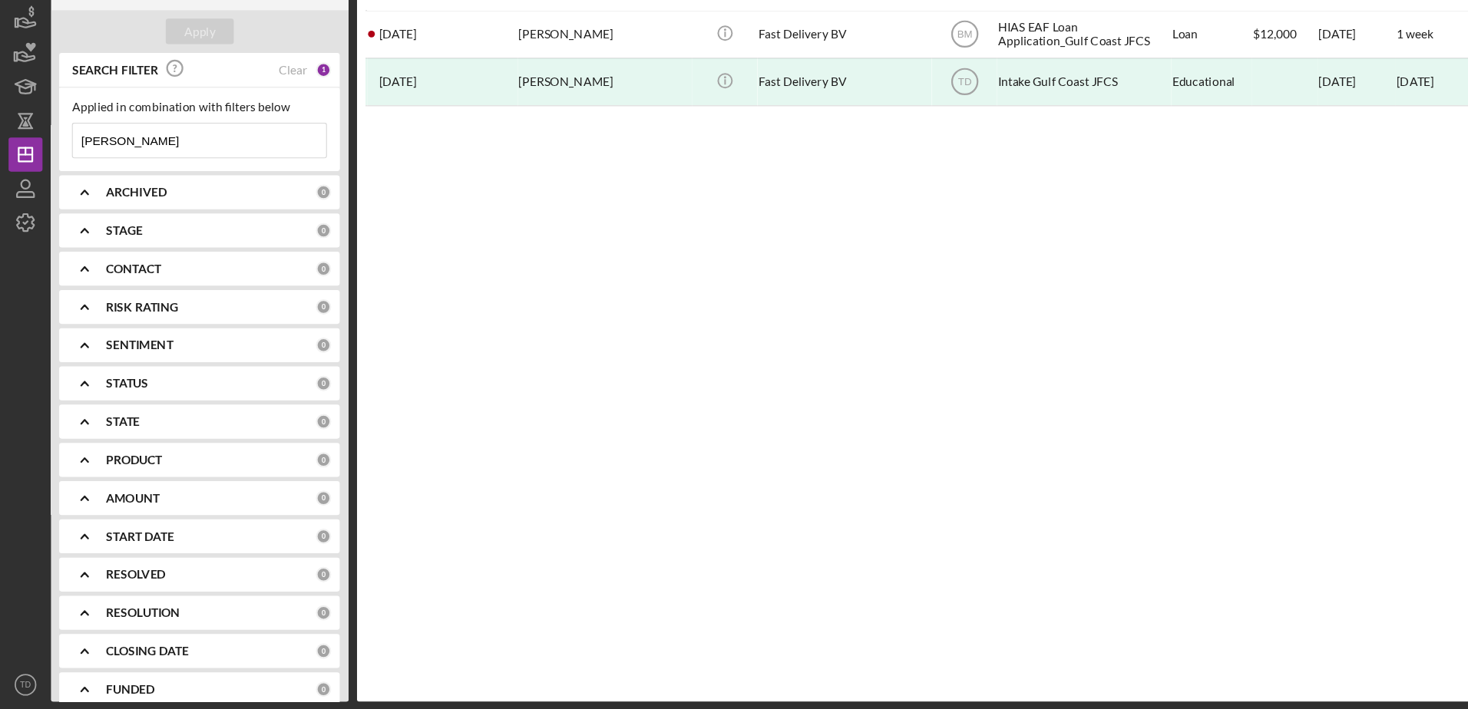
click at [111, 193] on input "[PERSON_NAME]" at bounding box center [180, 194] width 229 height 31
type input "b"
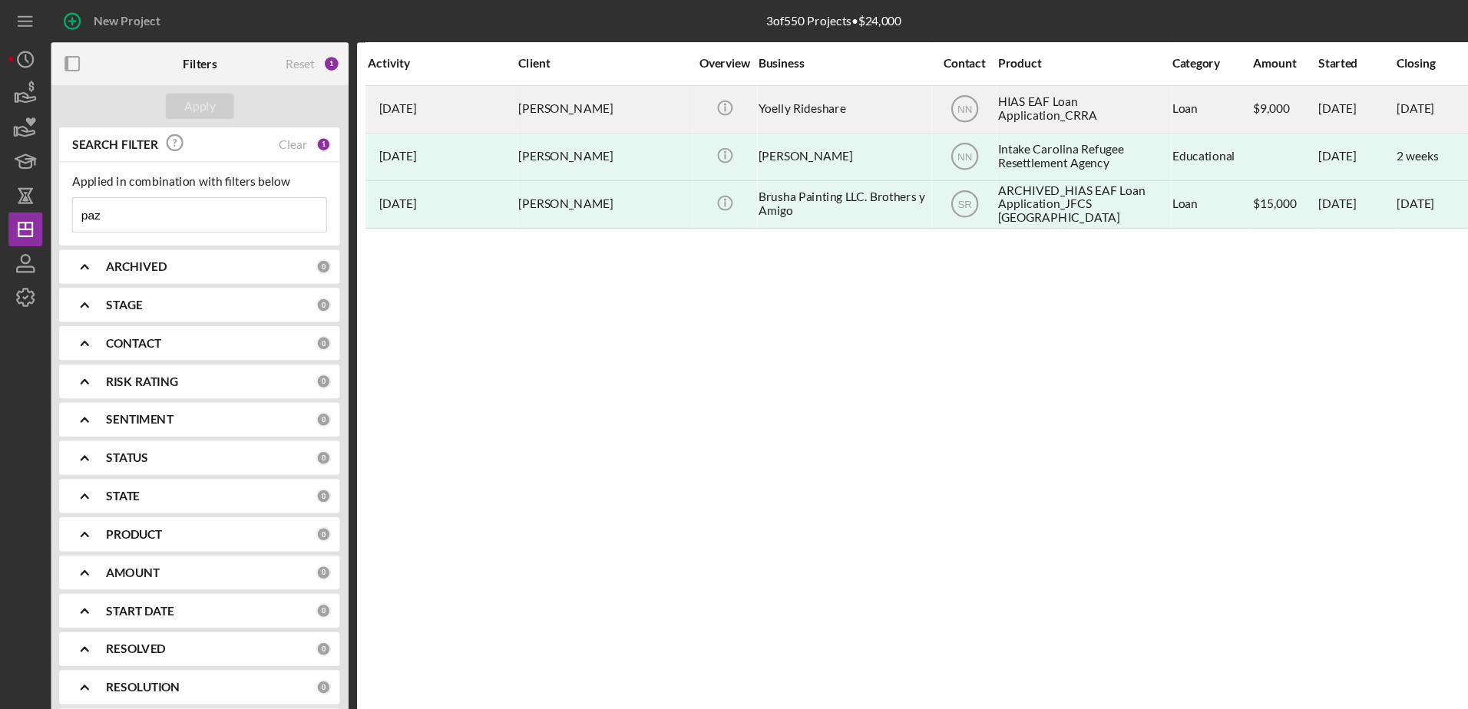
type input "paz"
click at [566, 92] on div "[PERSON_NAME]" at bounding box center [545, 98] width 154 height 41
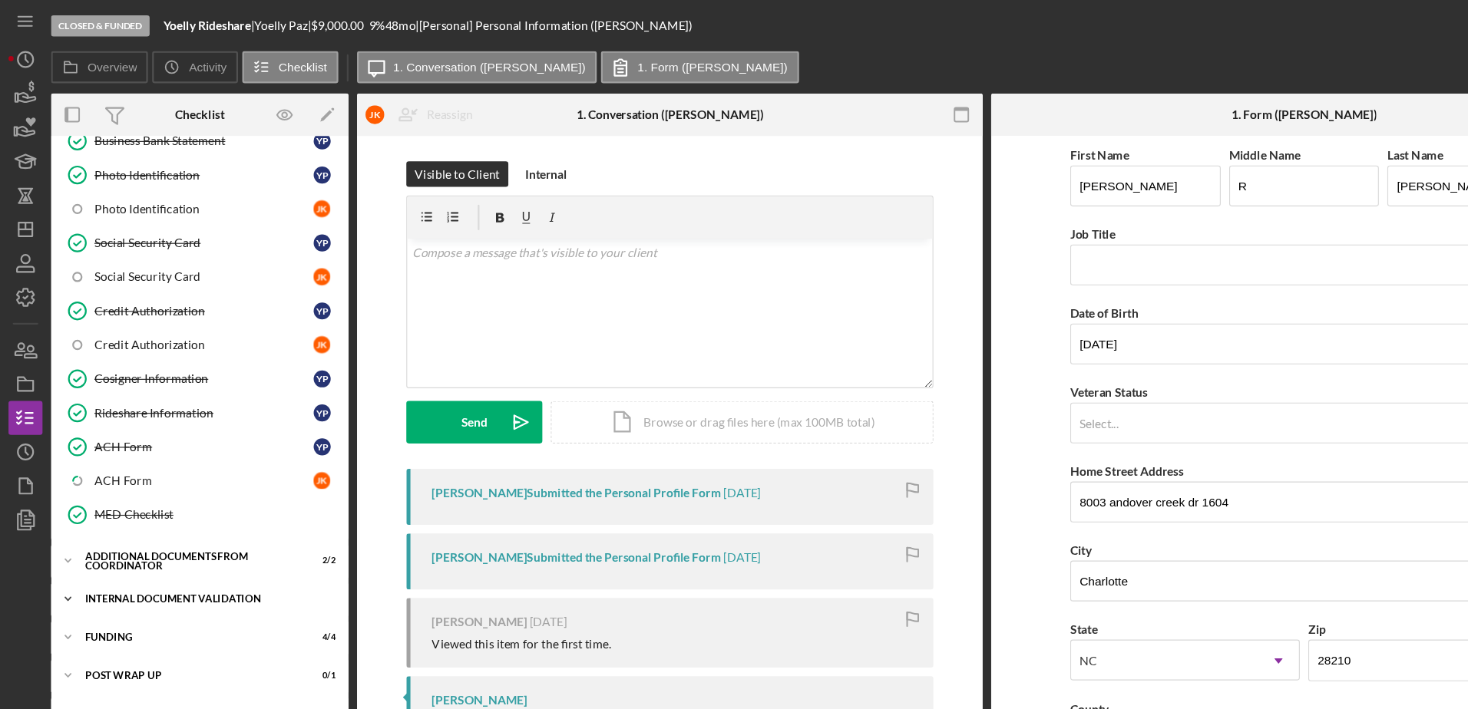
scroll to position [423, 0]
click at [147, 510] on div "Additional Documents from Coordinator" at bounding box center [186, 504] width 219 height 9
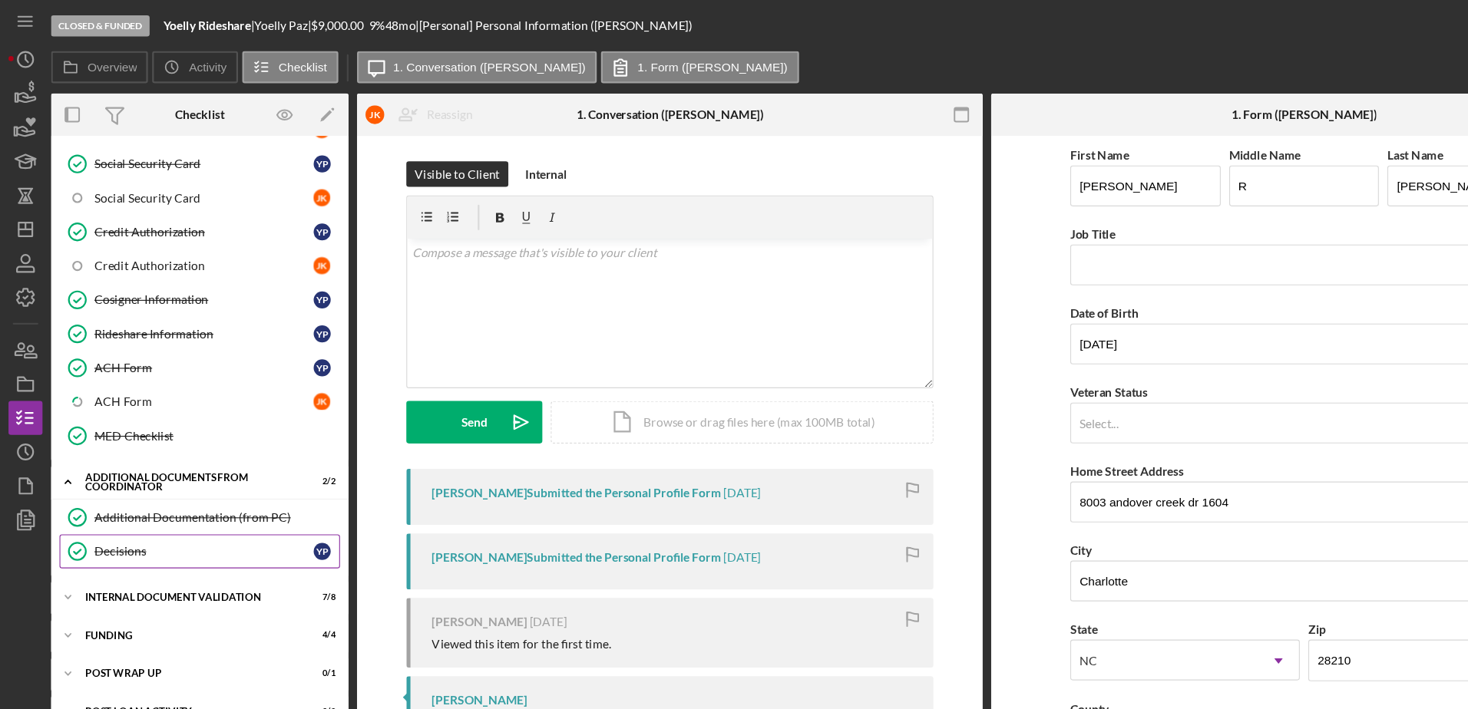
scroll to position [492, 0]
click at [125, 546] on div "Icon/Expander Internal Document Validation 7 / 8" at bounding box center [180, 540] width 269 height 31
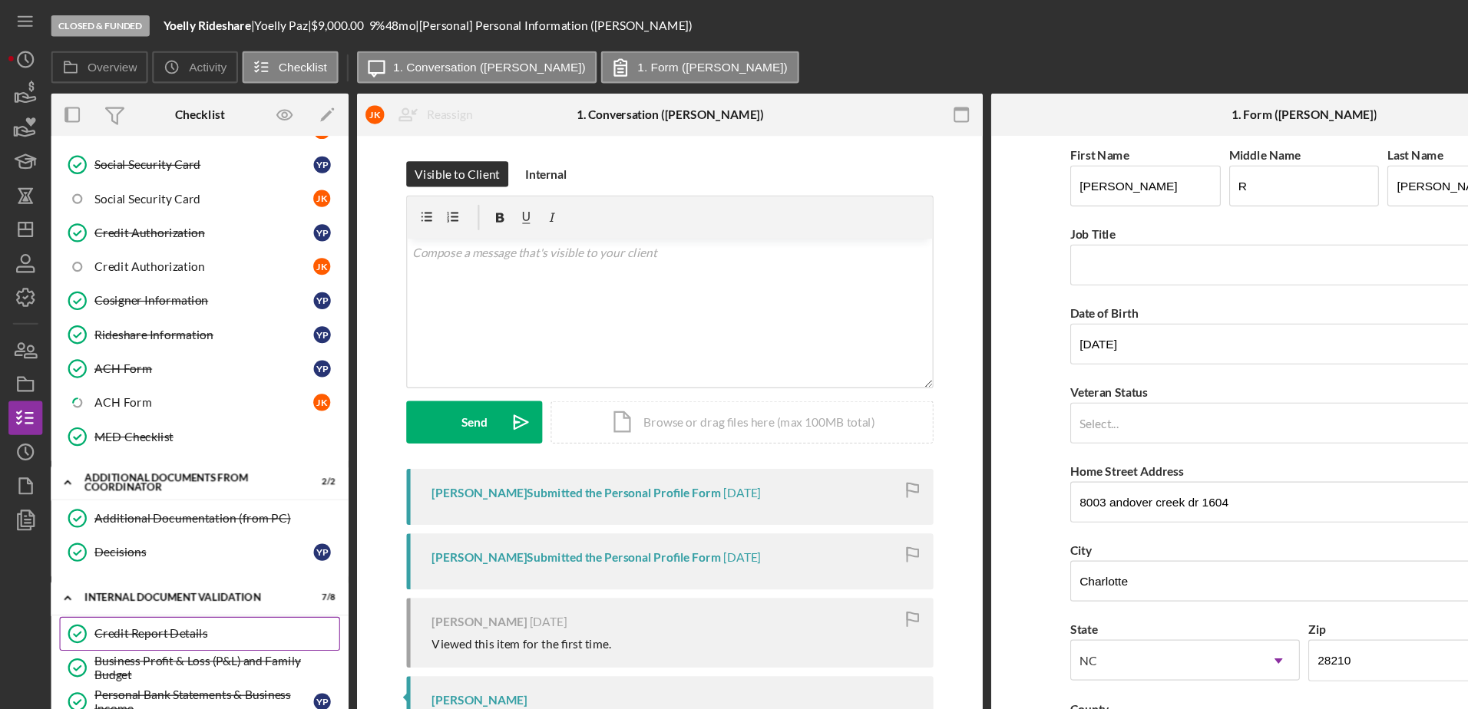
scroll to position [747, 0]
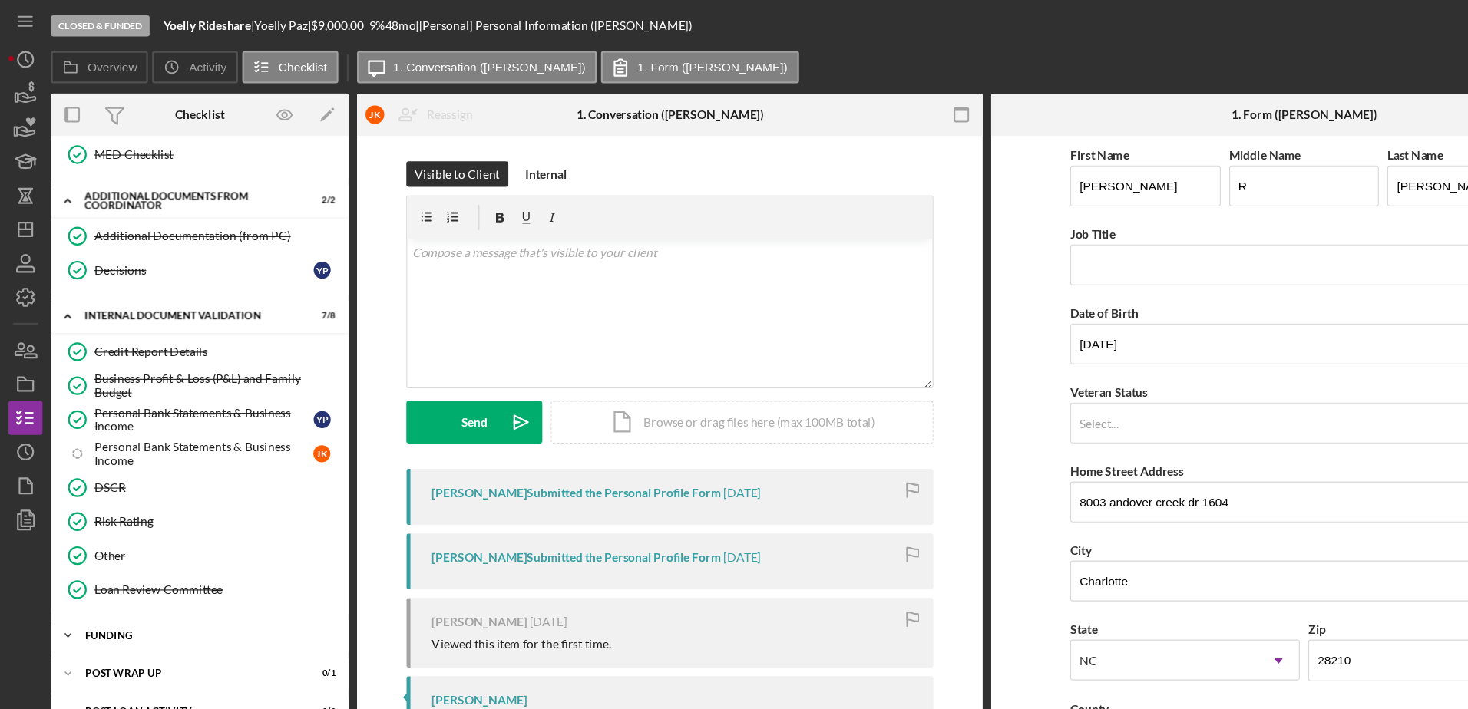
click at [130, 566] on div "Icon/Expander Funding 4 / 4" at bounding box center [180, 574] width 269 height 31
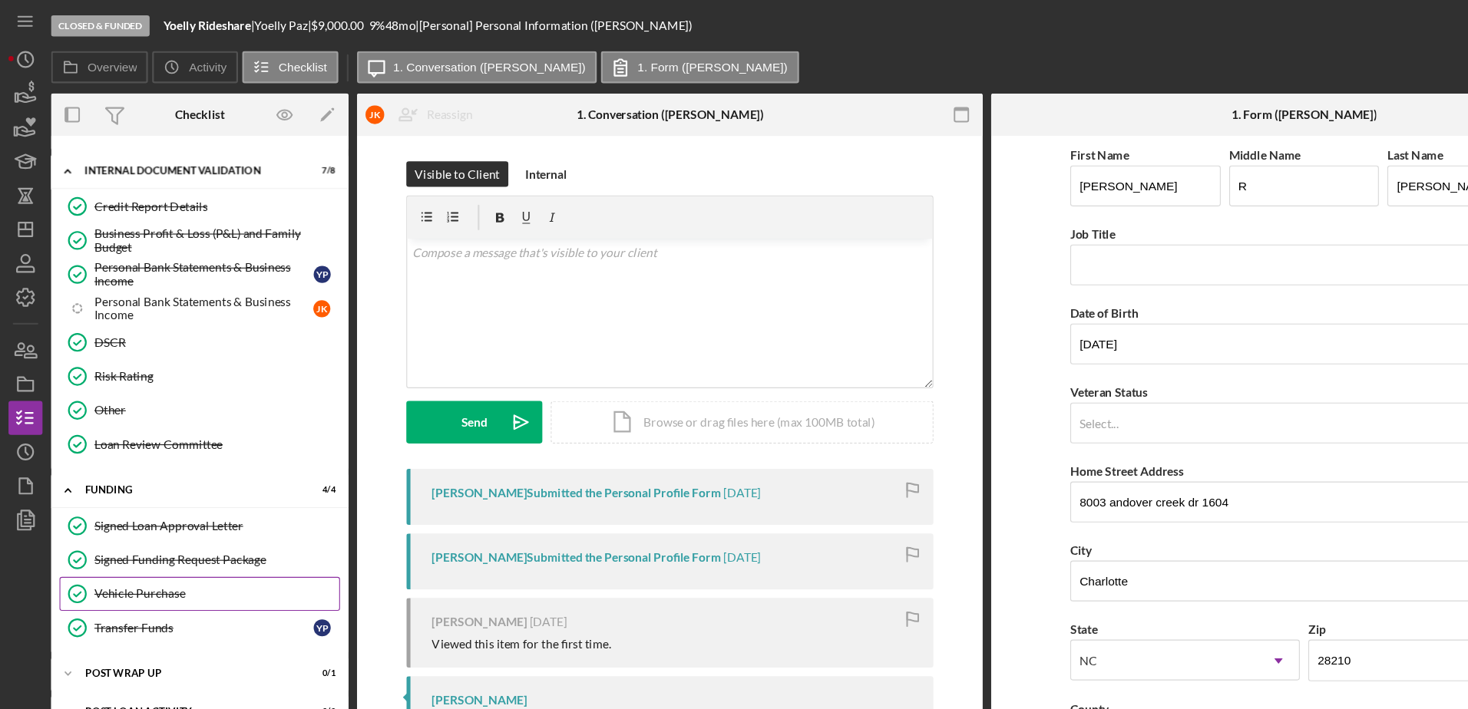
click at [141, 535] on div "Vehicle Purchase" at bounding box center [195, 536] width 221 height 12
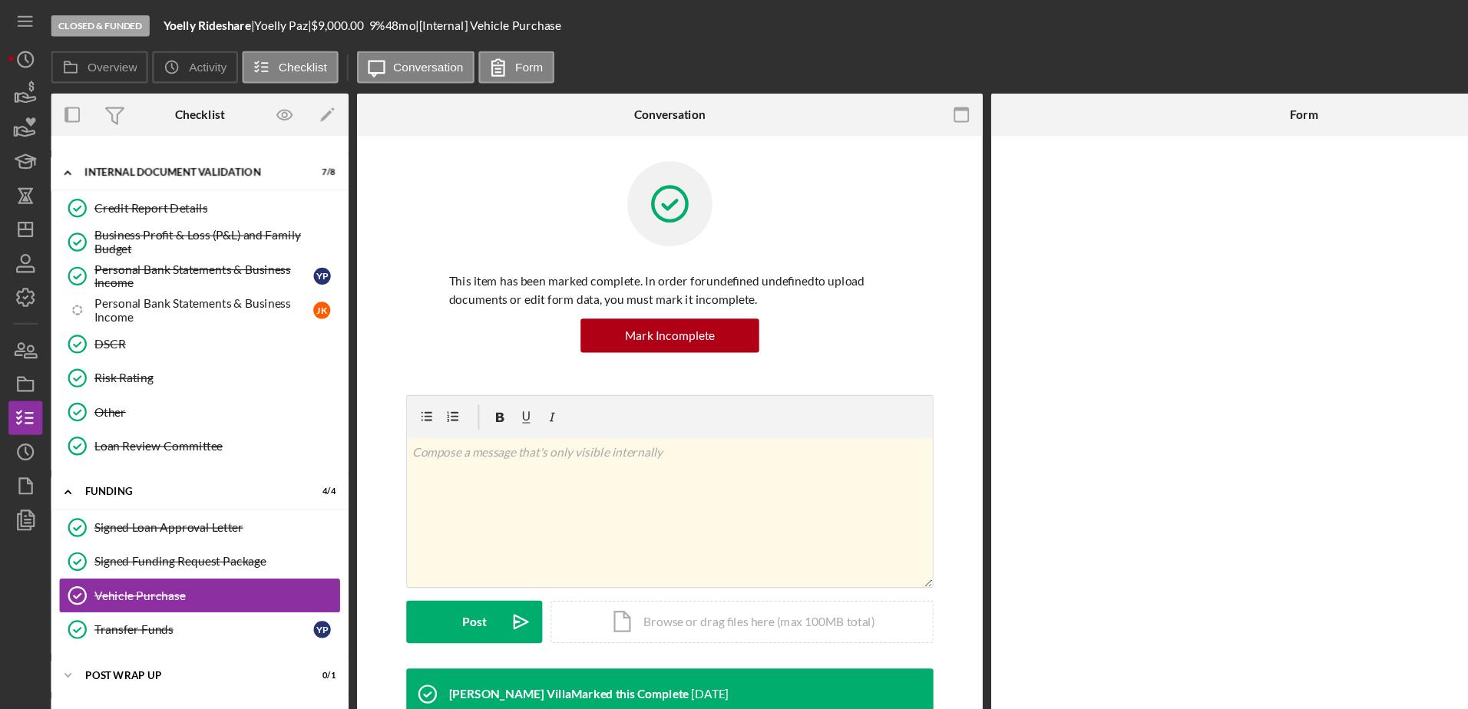
scroll to position [878, 0]
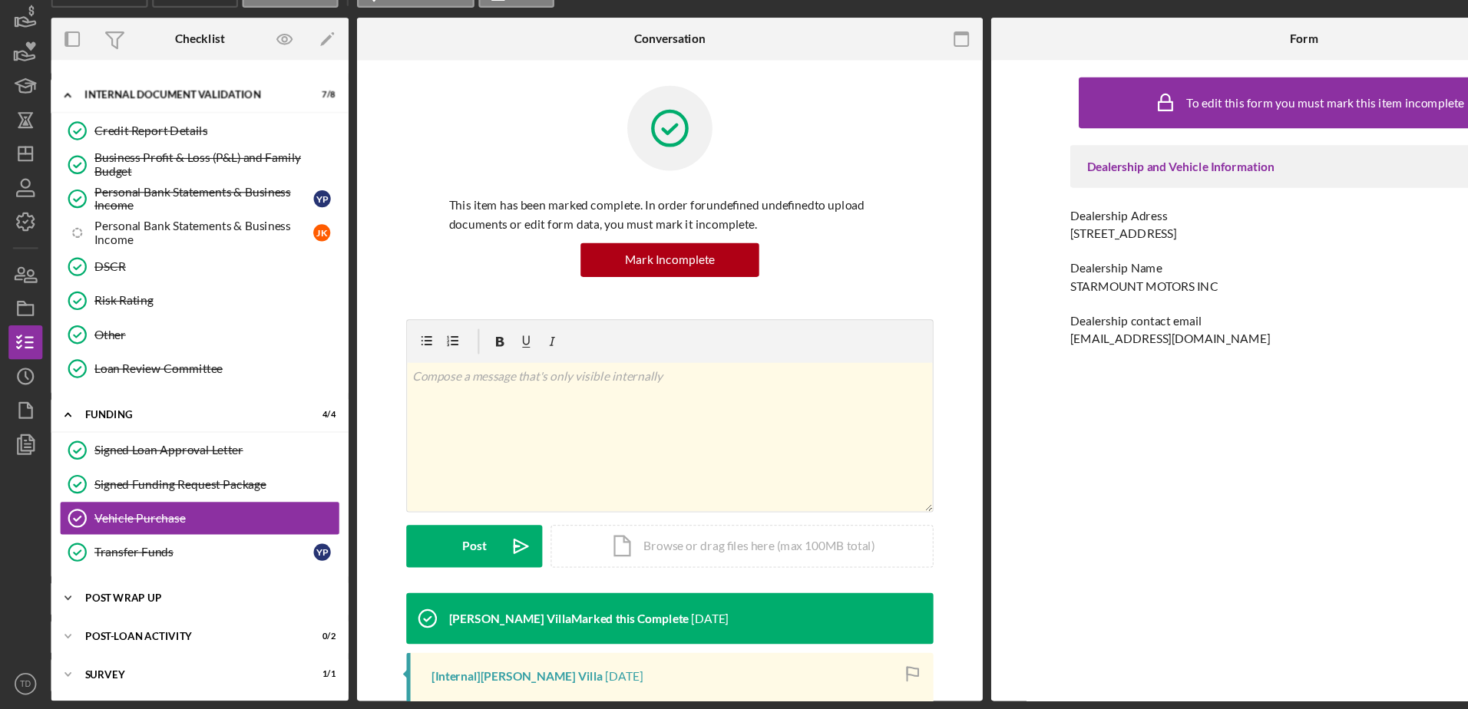
click at [138, 605] on div "Post Wrap Up" at bounding box center [186, 608] width 219 height 9
click at [155, 635] on div "Proof of Insurance/Title" at bounding box center [184, 641] width 198 height 12
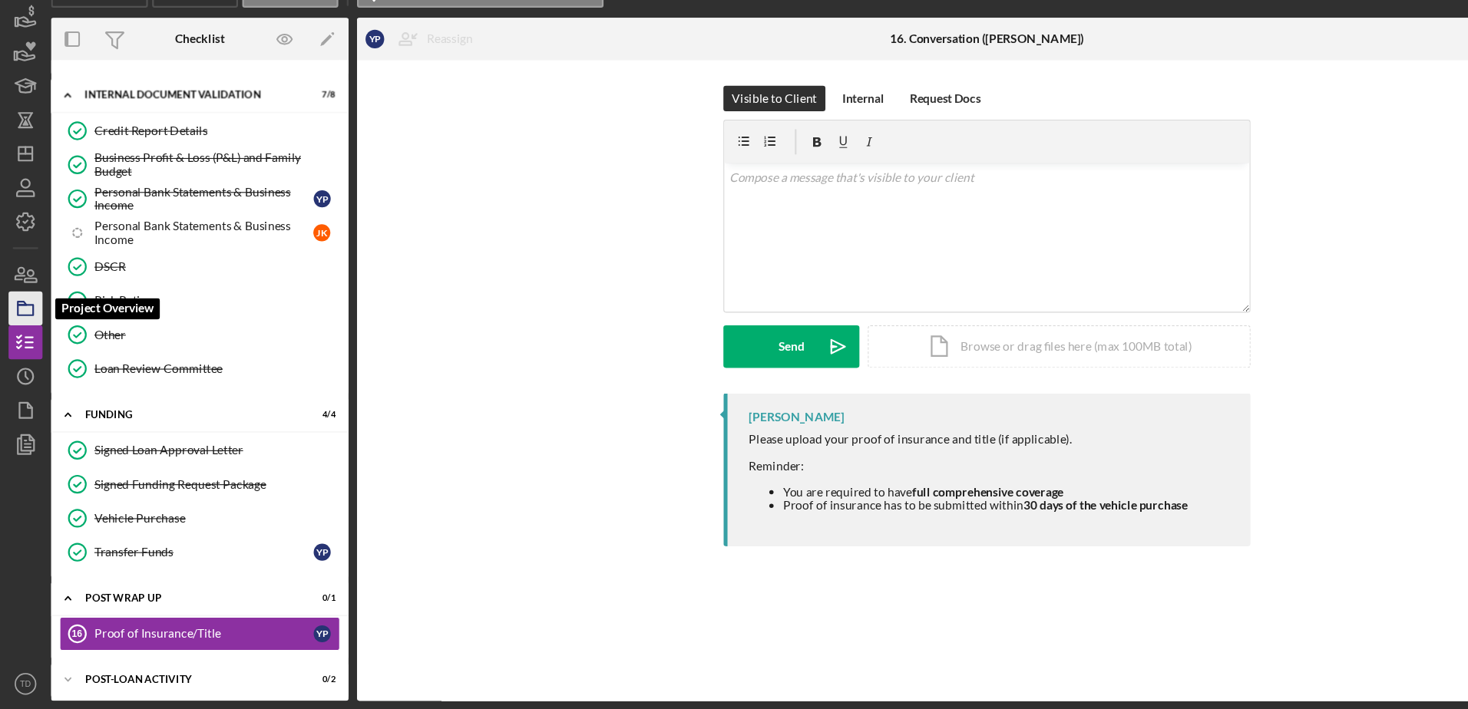
click at [28, 346] on icon "button" at bounding box center [23, 347] width 38 height 38
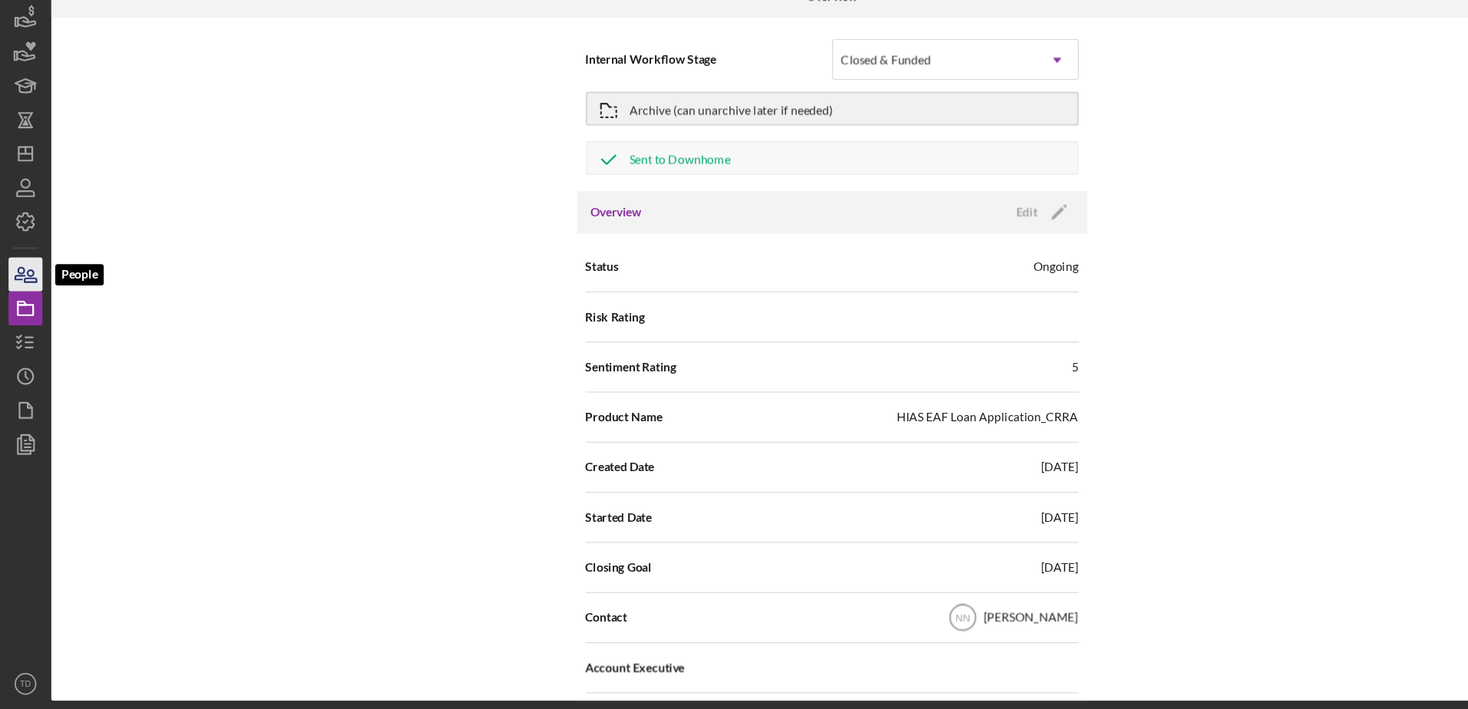
click at [31, 313] on icon "button" at bounding box center [23, 316] width 38 height 38
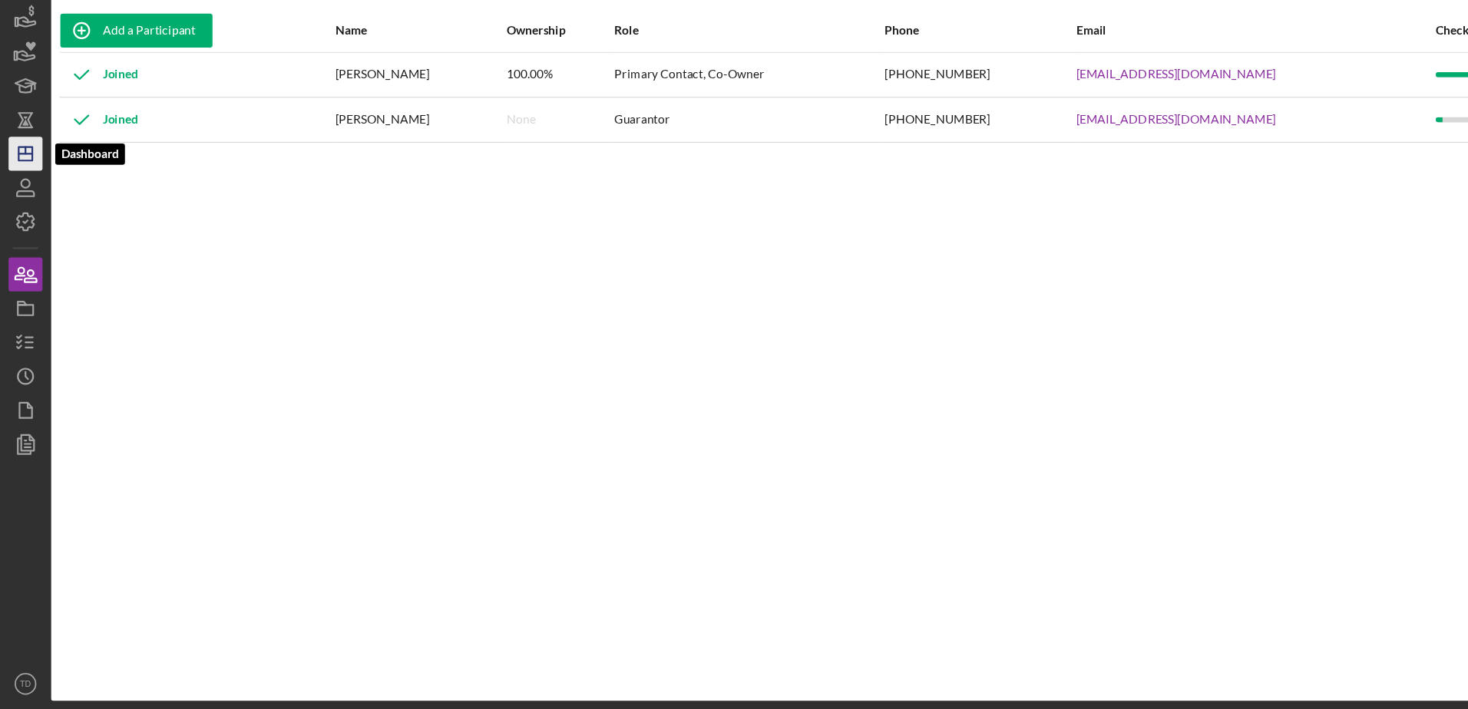
click at [28, 216] on icon "Icon/Dashboard" at bounding box center [23, 207] width 38 height 38
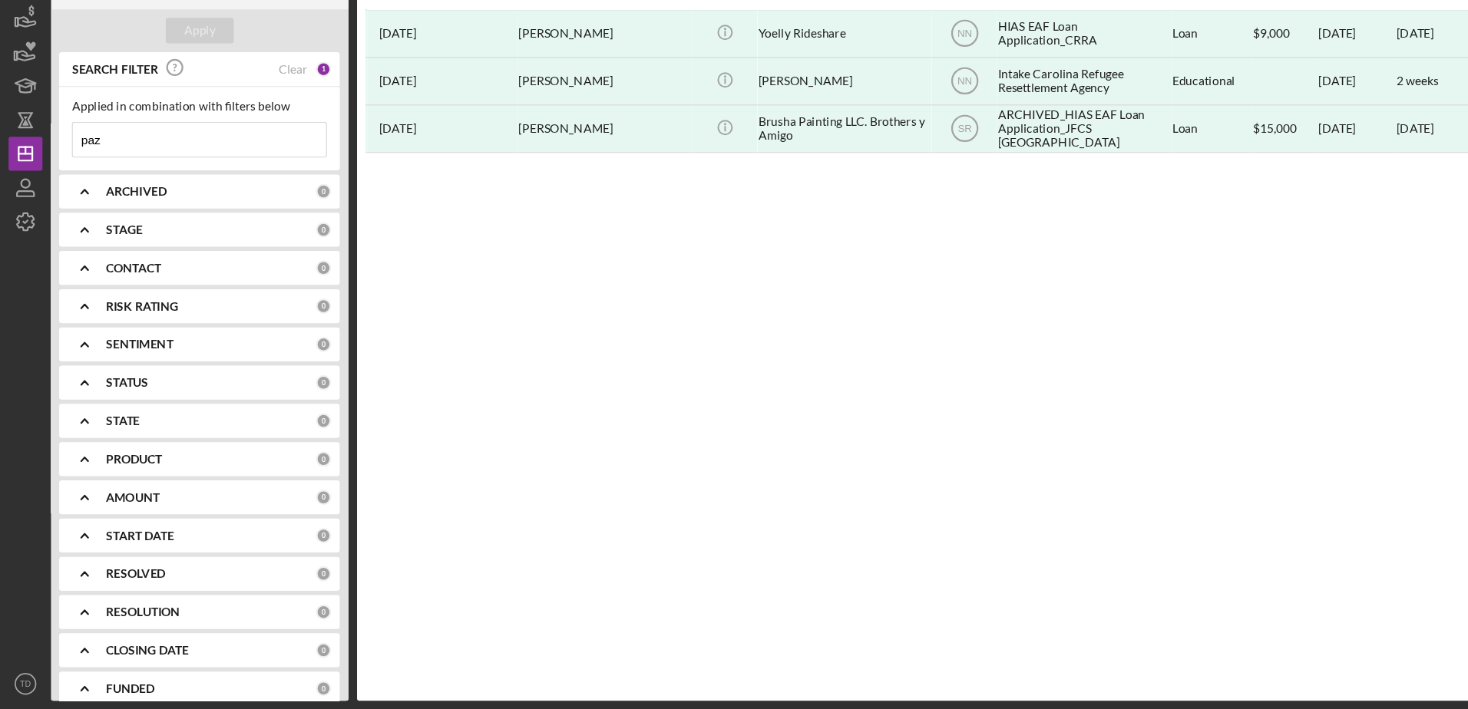
click at [147, 204] on input "paz" at bounding box center [180, 194] width 229 height 31
type input "p"
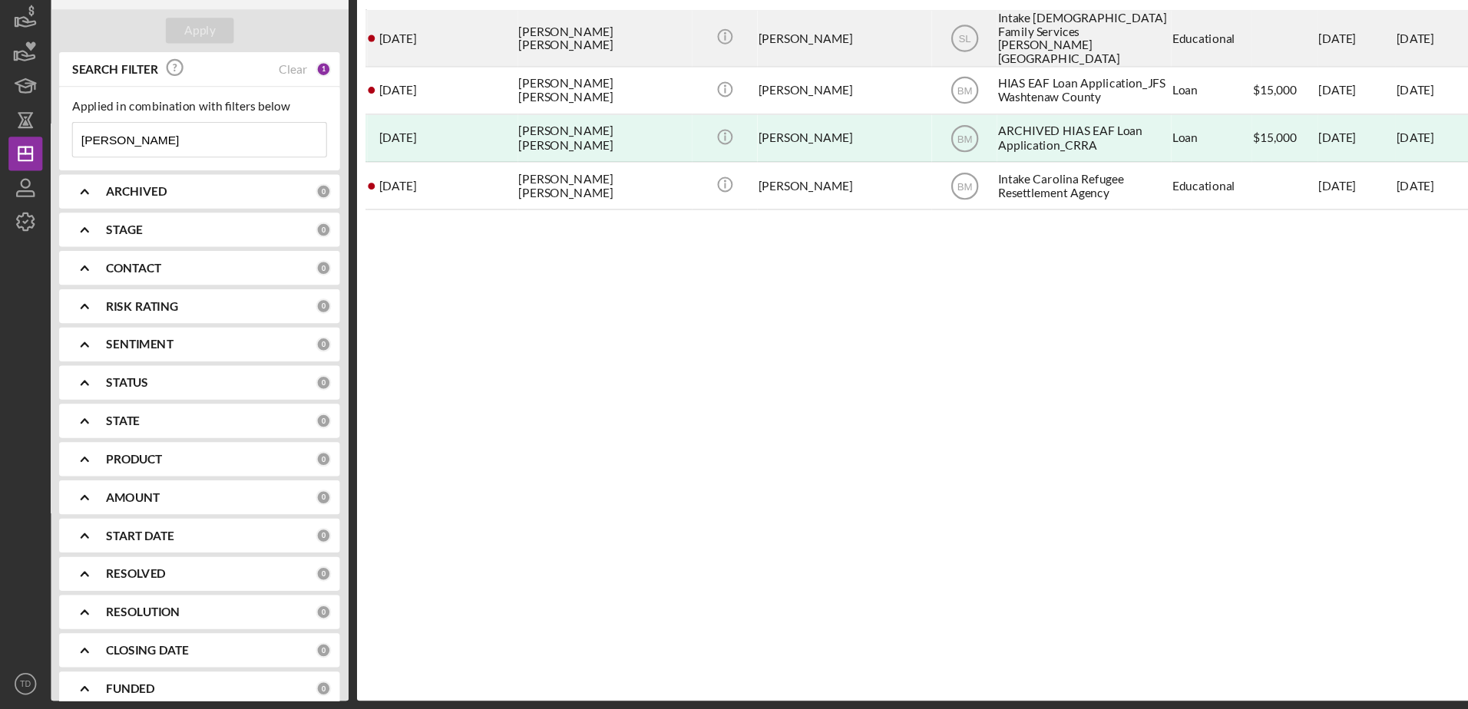
type input "[PERSON_NAME]"
click at [452, 92] on div "[DATE] [PERSON_NAME] [PERSON_NAME]" at bounding box center [399, 102] width 134 height 49
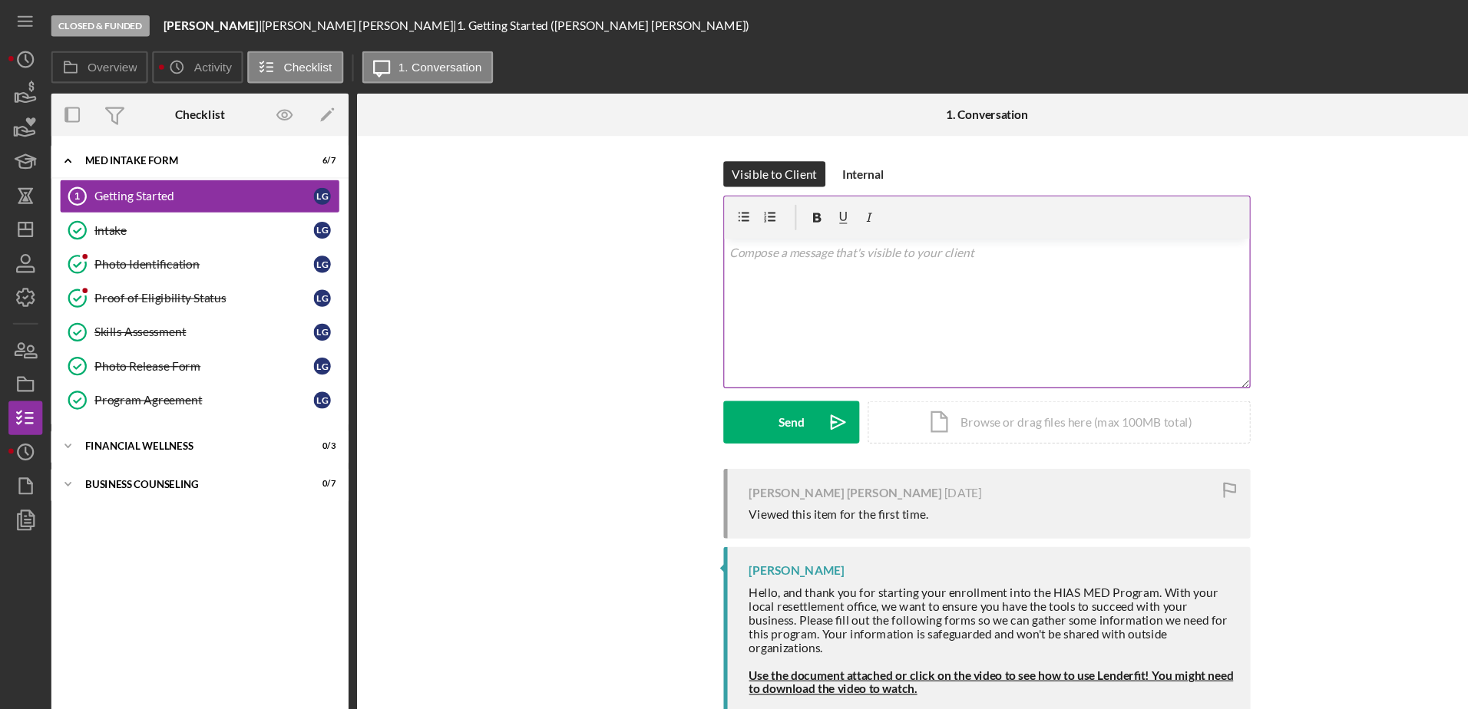
scroll to position [102, 0]
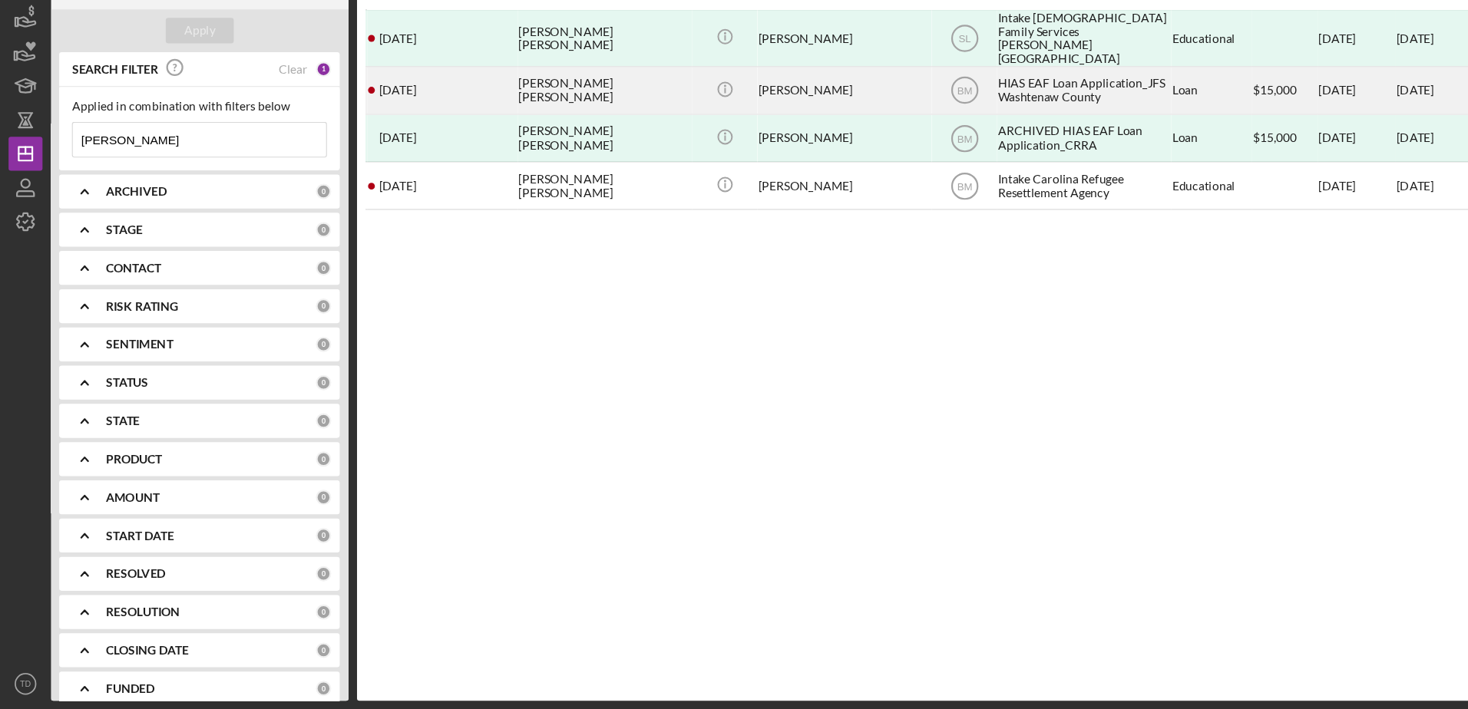
drag, startPoint x: 543, startPoint y: 146, endPoint x: 496, endPoint y: 136, distance: 48.6
click at [496, 136] on div "[PERSON_NAME] [PERSON_NAME]" at bounding box center [545, 150] width 154 height 41
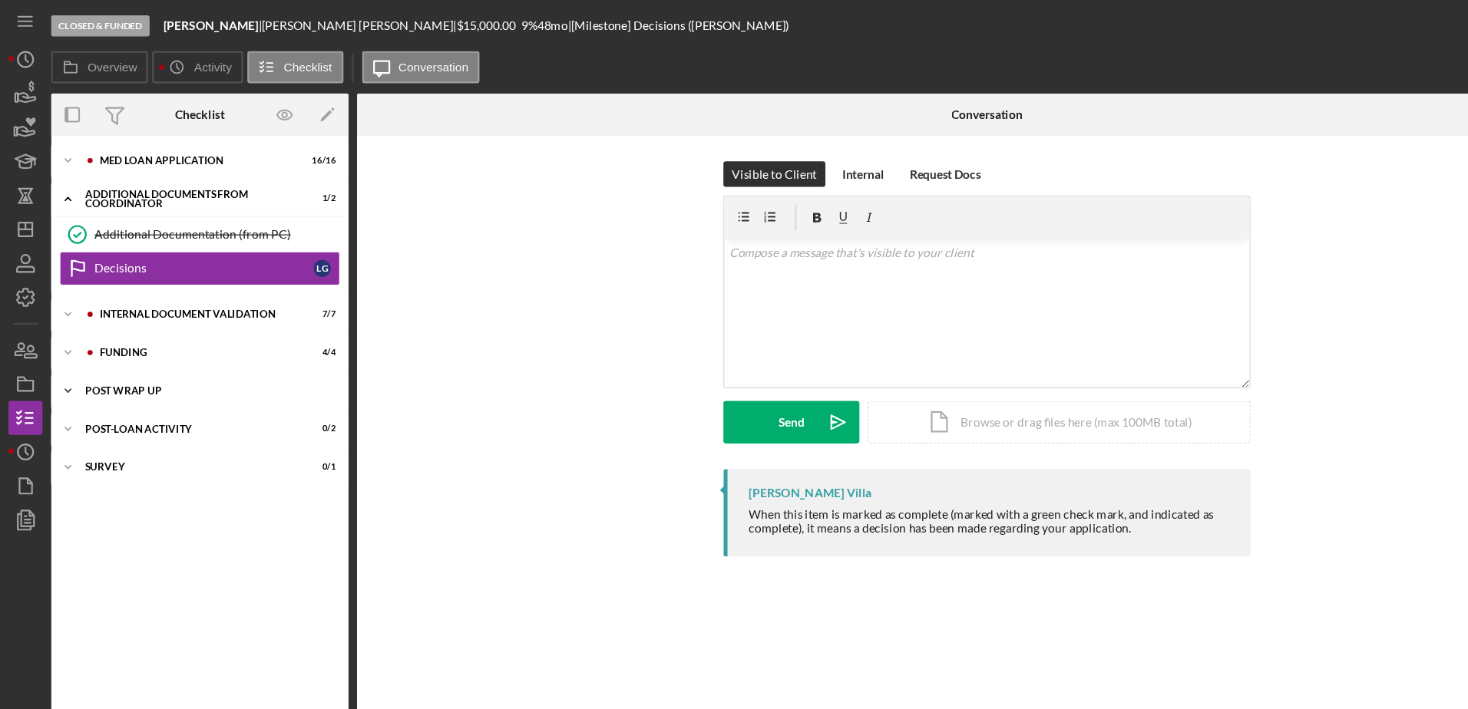
click at [138, 362] on div "Icon/Expander Post Wrap Up 1 / 1" at bounding box center [180, 353] width 269 height 31
click at [138, 387] on div "Proof of Insurance/Title" at bounding box center [184, 385] width 198 height 12
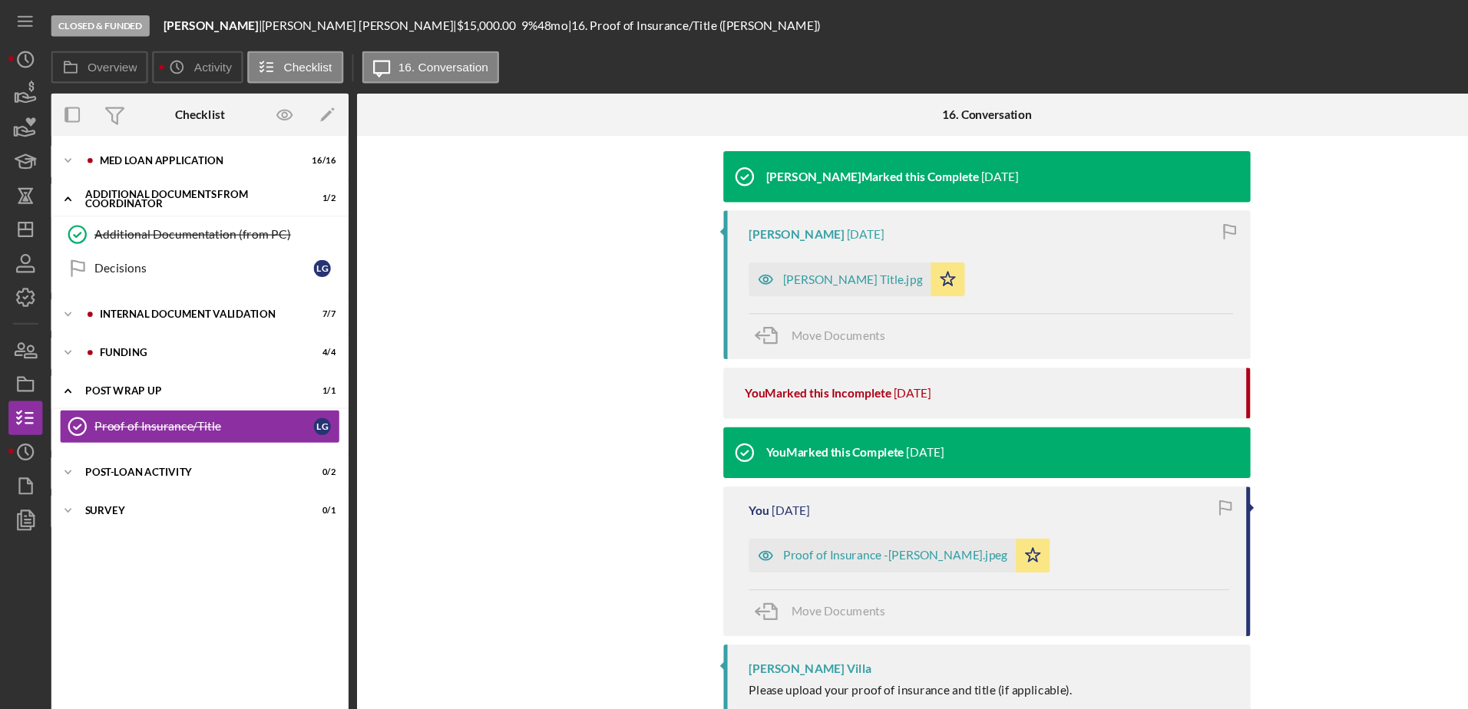
scroll to position [519, 0]
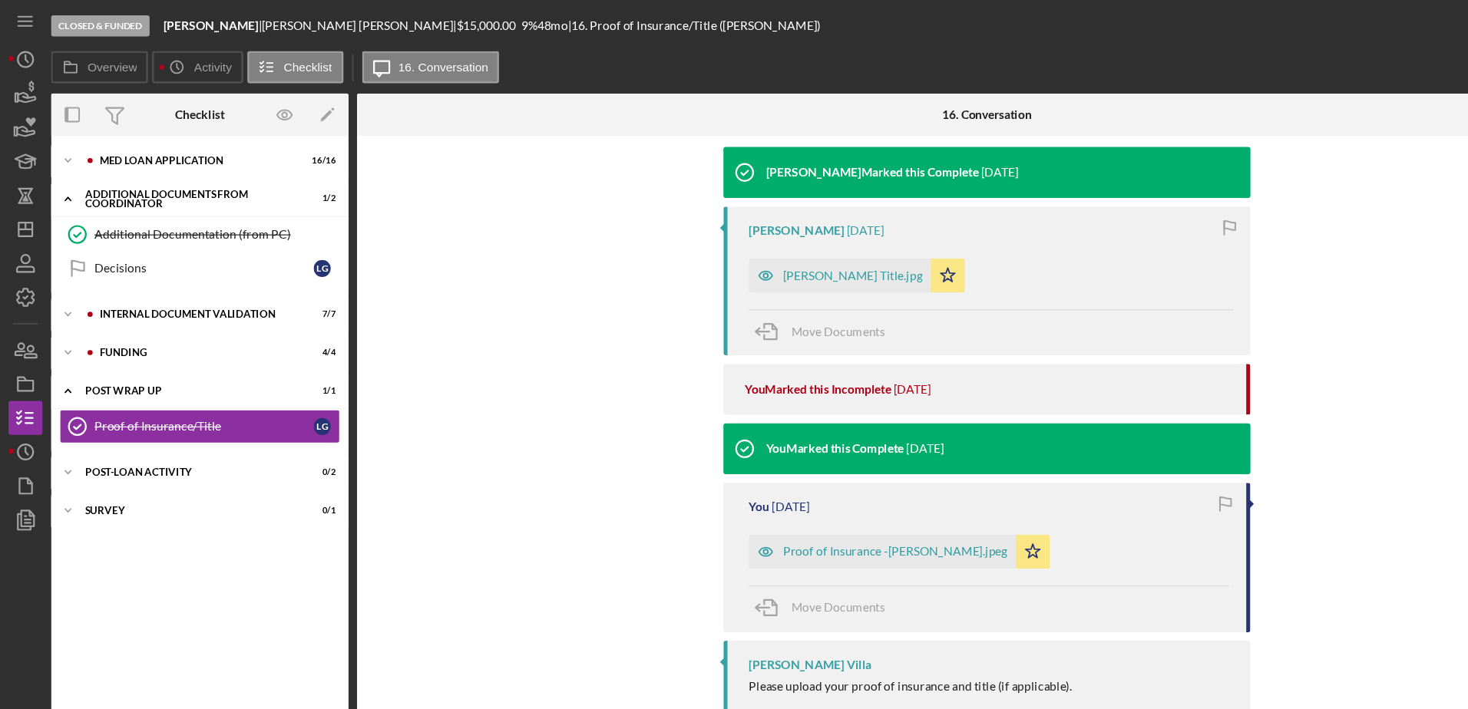
drag, startPoint x: 765, startPoint y: 229, endPoint x: 724, endPoint y: 232, distance: 41.6
click at [724, 243] on div "[PERSON_NAME] Title.jpg" at bounding box center [770, 249] width 126 height 12
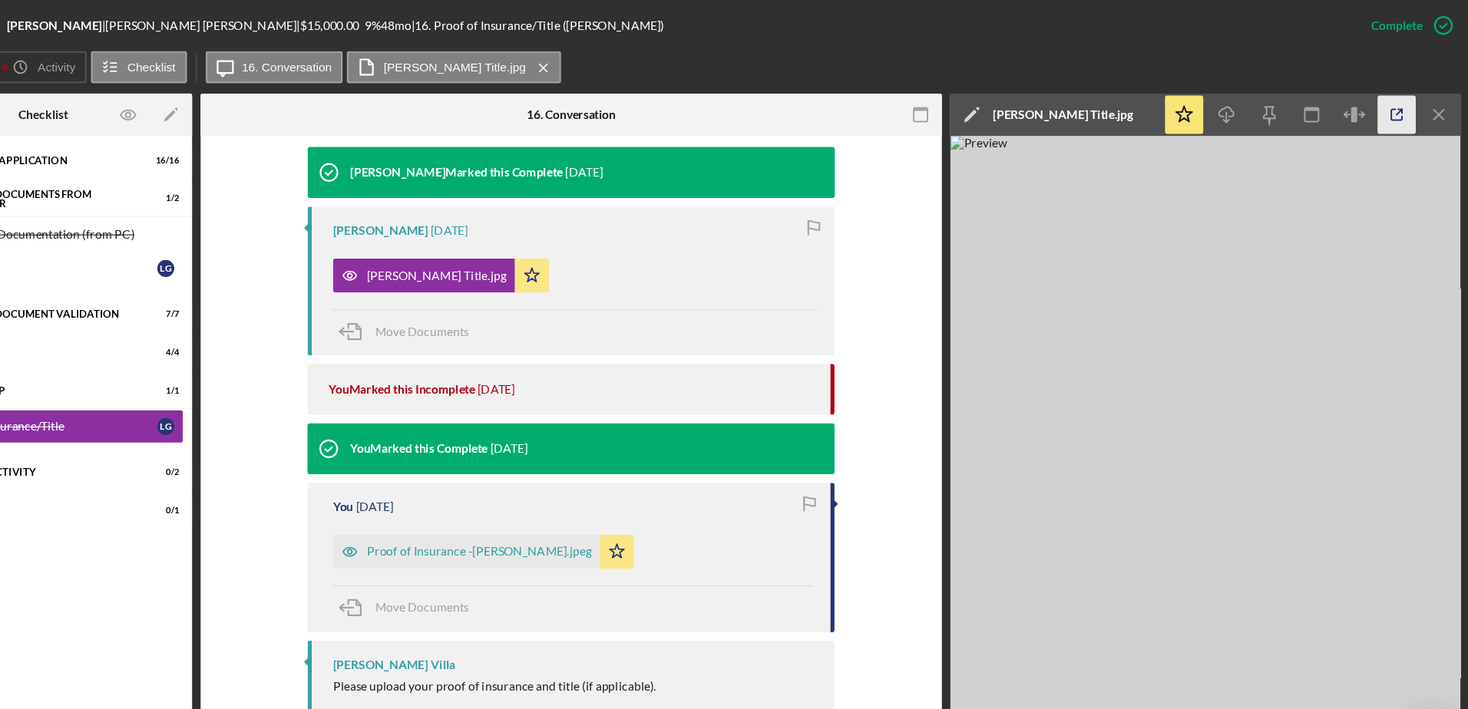
click at [1412, 107] on icon "button" at bounding box center [1402, 104] width 35 height 35
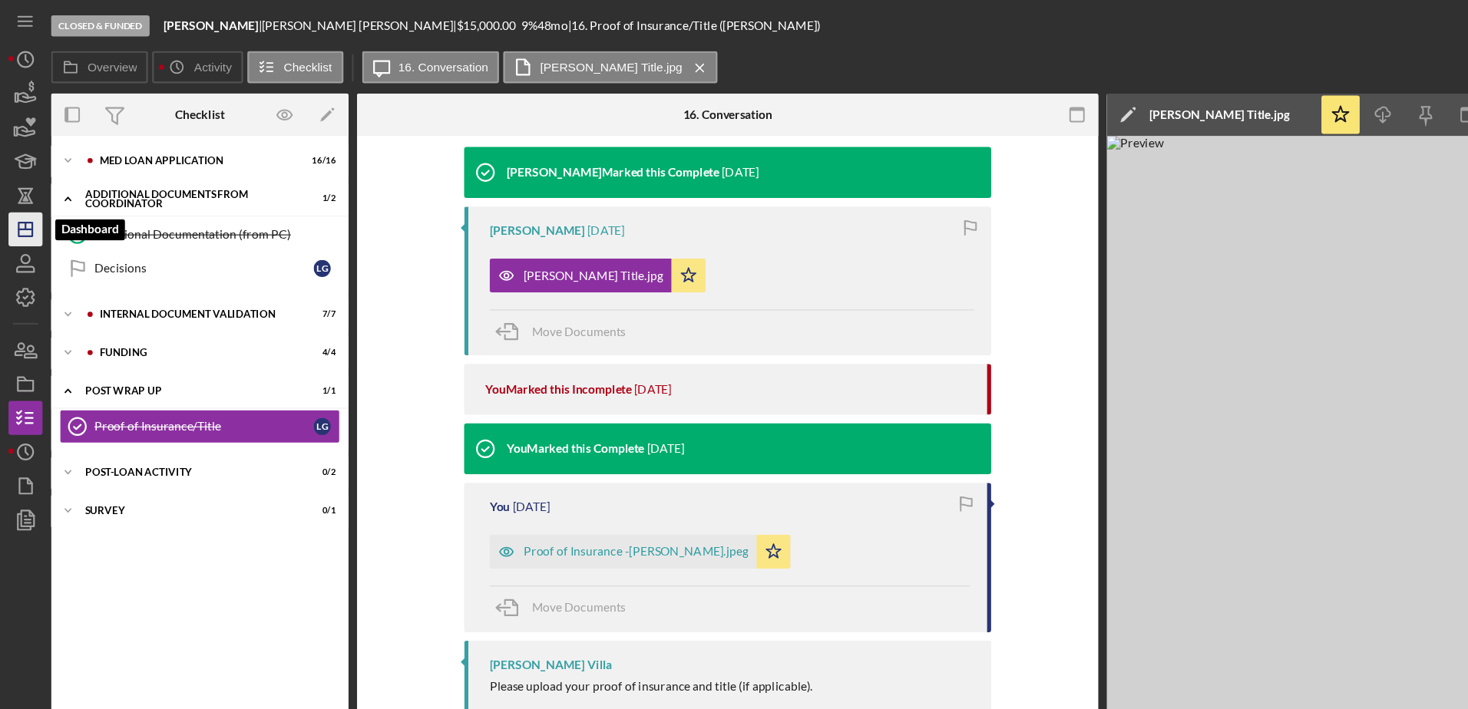
click at [30, 211] on icon "Icon/Dashboard" at bounding box center [23, 207] width 38 height 38
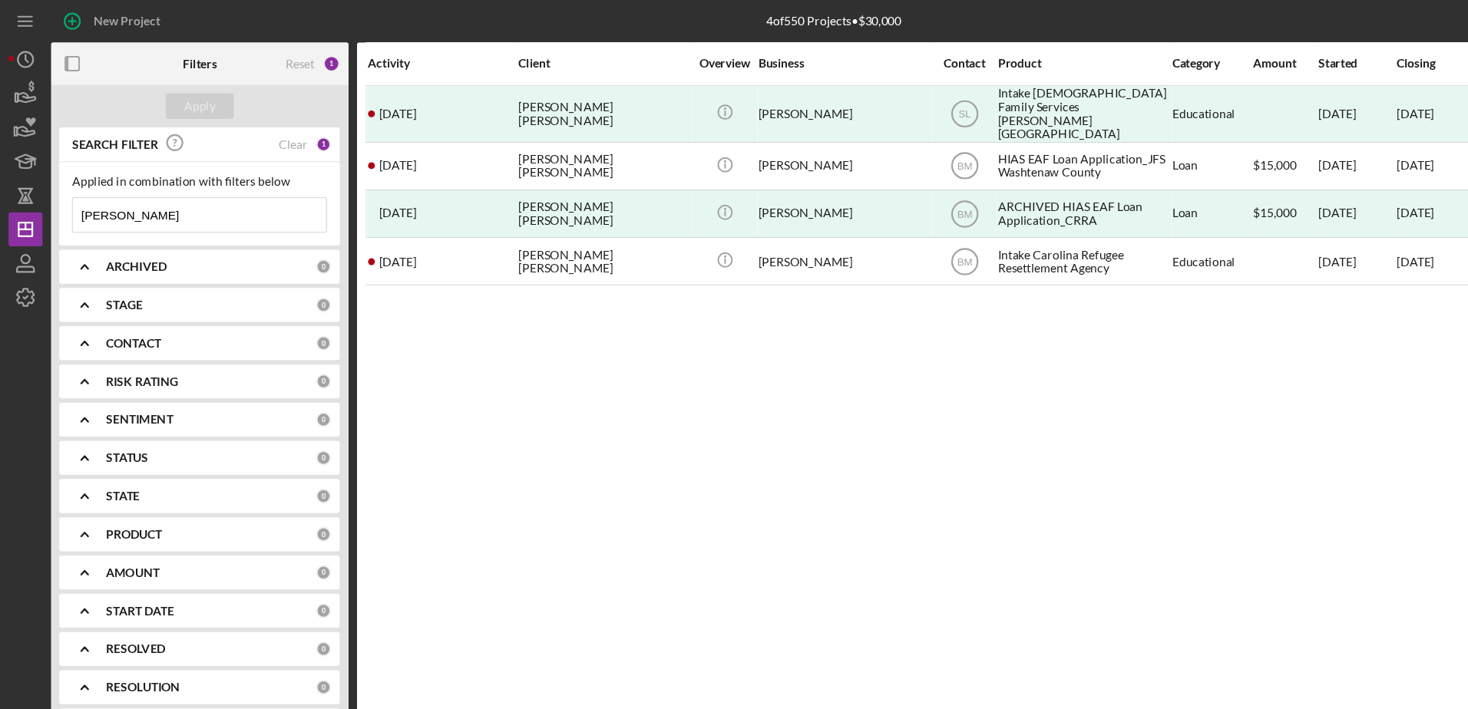
click at [159, 196] on input "[PERSON_NAME]" at bounding box center [180, 194] width 229 height 31
drag, startPoint x: 159, startPoint y: 196, endPoint x: 31, endPoint y: 202, distance: 128.3
click at [31, 202] on div "New Project 4 of 550 Projects • $30,000 [PERSON_NAME] Export Icon/Export Filter…" at bounding box center [734, 351] width 1452 height 702
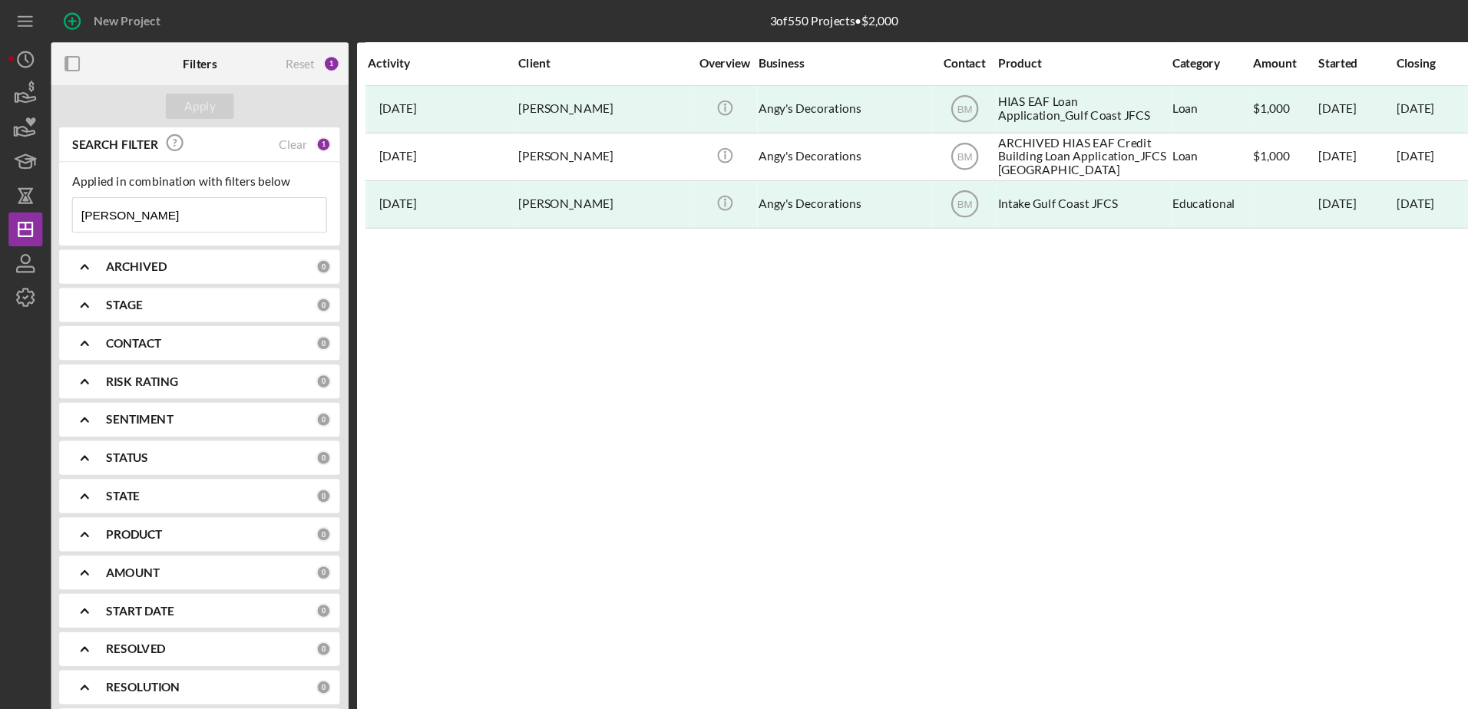
drag, startPoint x: 173, startPoint y: 206, endPoint x: 53, endPoint y: 185, distance: 122.4
click at [54, 185] on div "Applied in combination with filters below [PERSON_NAME] Icon/Menu Close" at bounding box center [180, 184] width 253 height 75
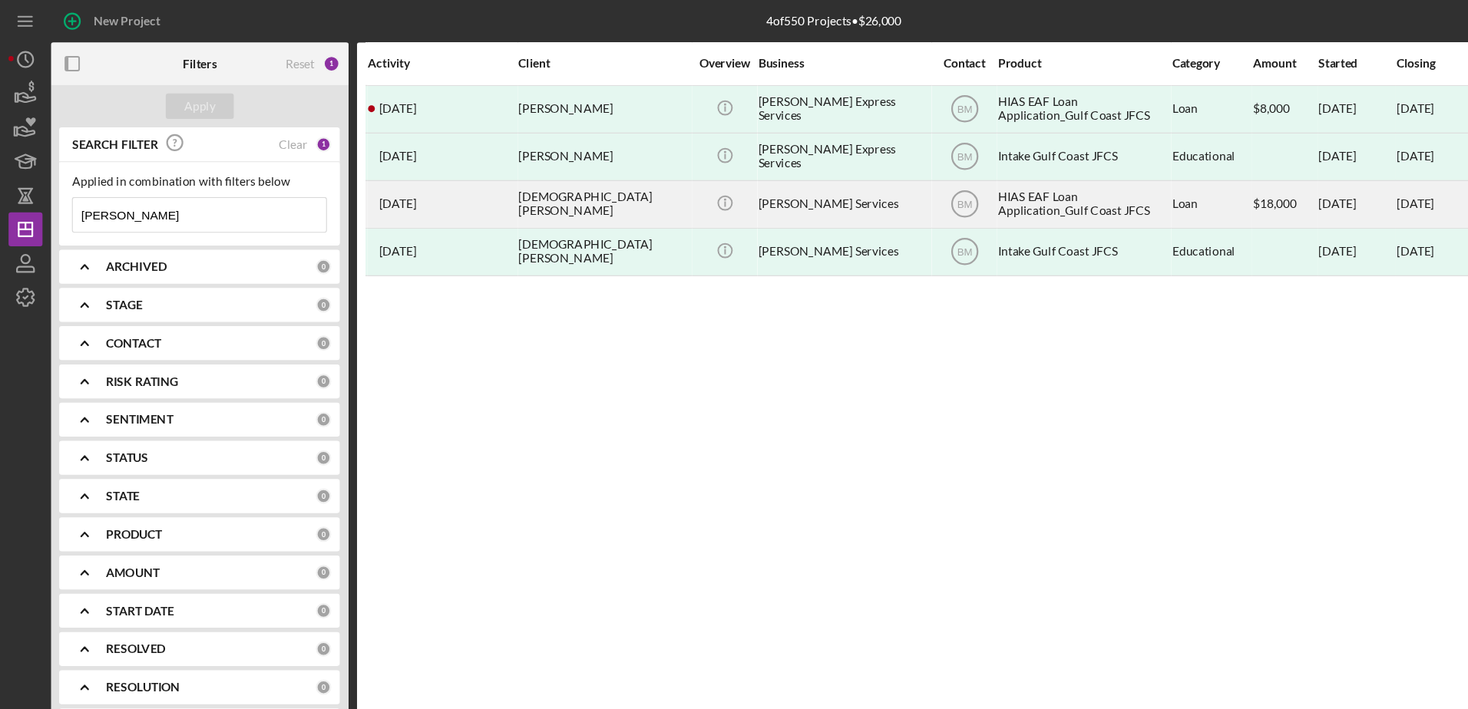
type input "[PERSON_NAME]"
click at [682, 194] on div "Icon/Info" at bounding box center [655, 184] width 58 height 41
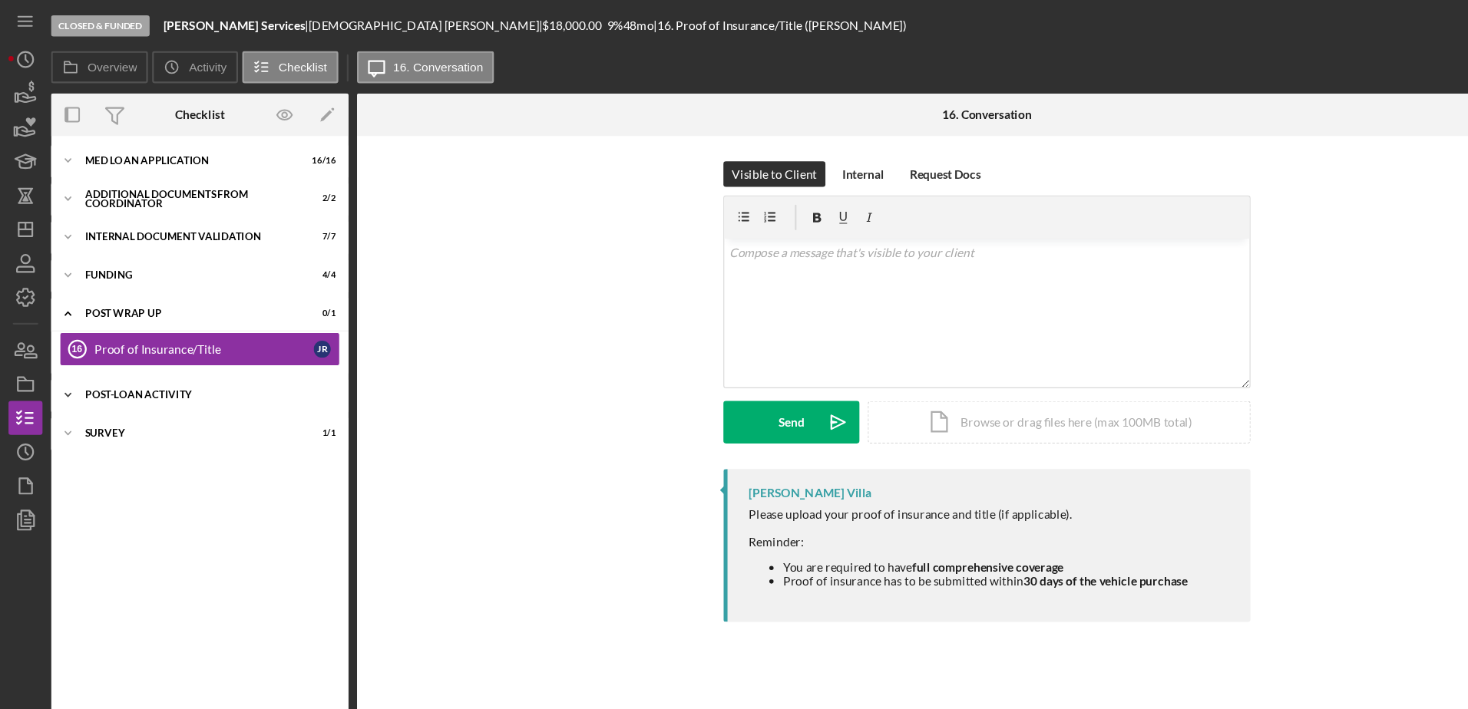
click at [166, 357] on div "Post-Loan Activity" at bounding box center [186, 356] width 219 height 9
click at [132, 322] on link "Proof of Insurance/Title 16 Proof of Insurance/Title J R" at bounding box center [180, 315] width 253 height 31
click at [23, 408] on polyline "button" at bounding box center [24, 407] width 2 height 6
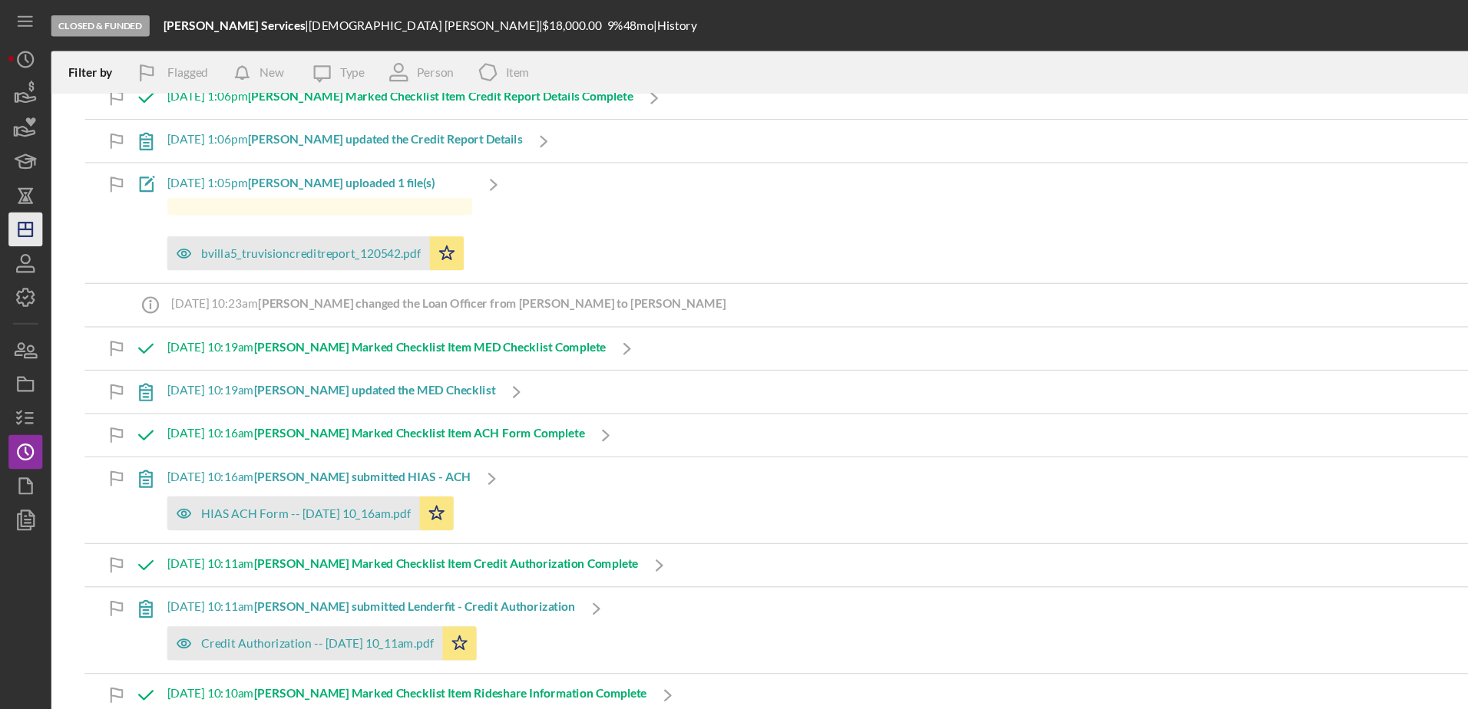
scroll to position [2717, 0]
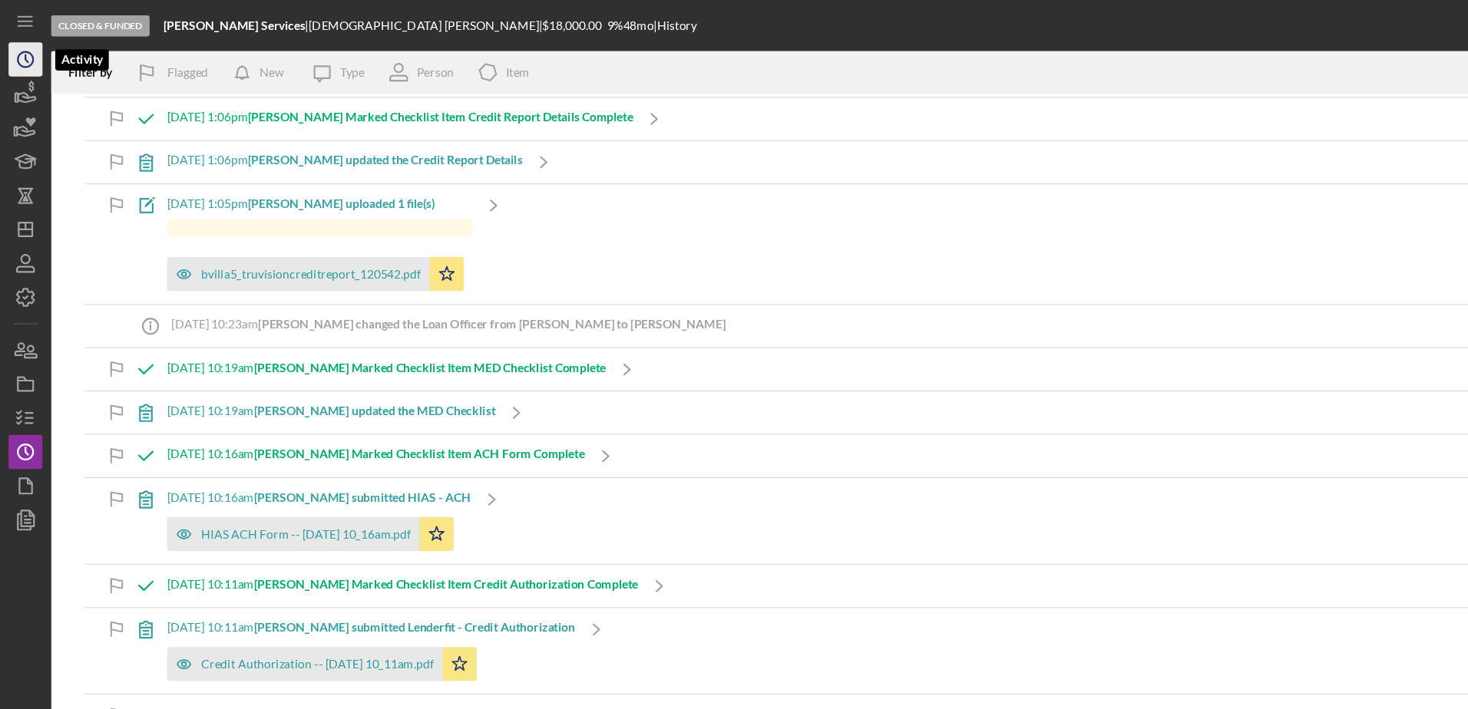
click at [22, 61] on icon "Icon/History" at bounding box center [23, 54] width 38 height 38
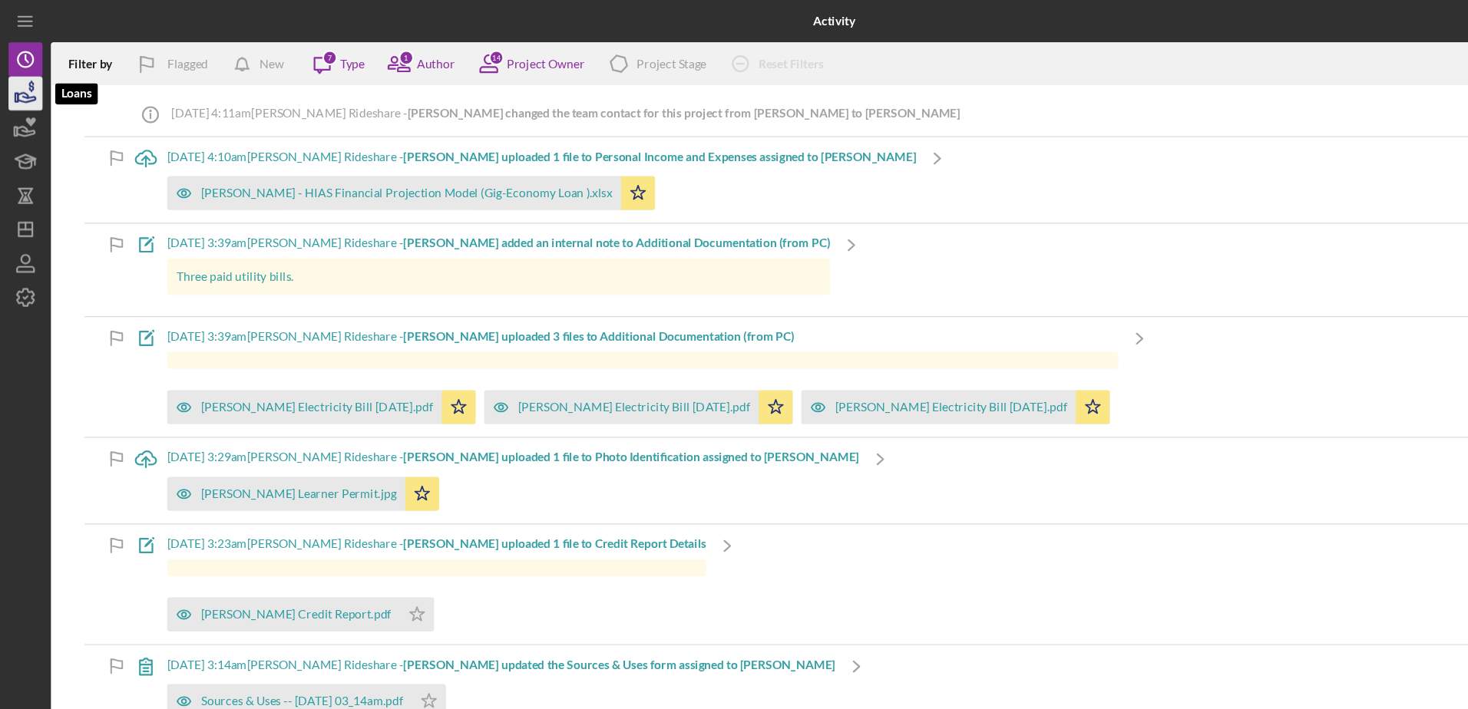
click at [21, 87] on icon "button" at bounding box center [24, 88] width 16 height 8
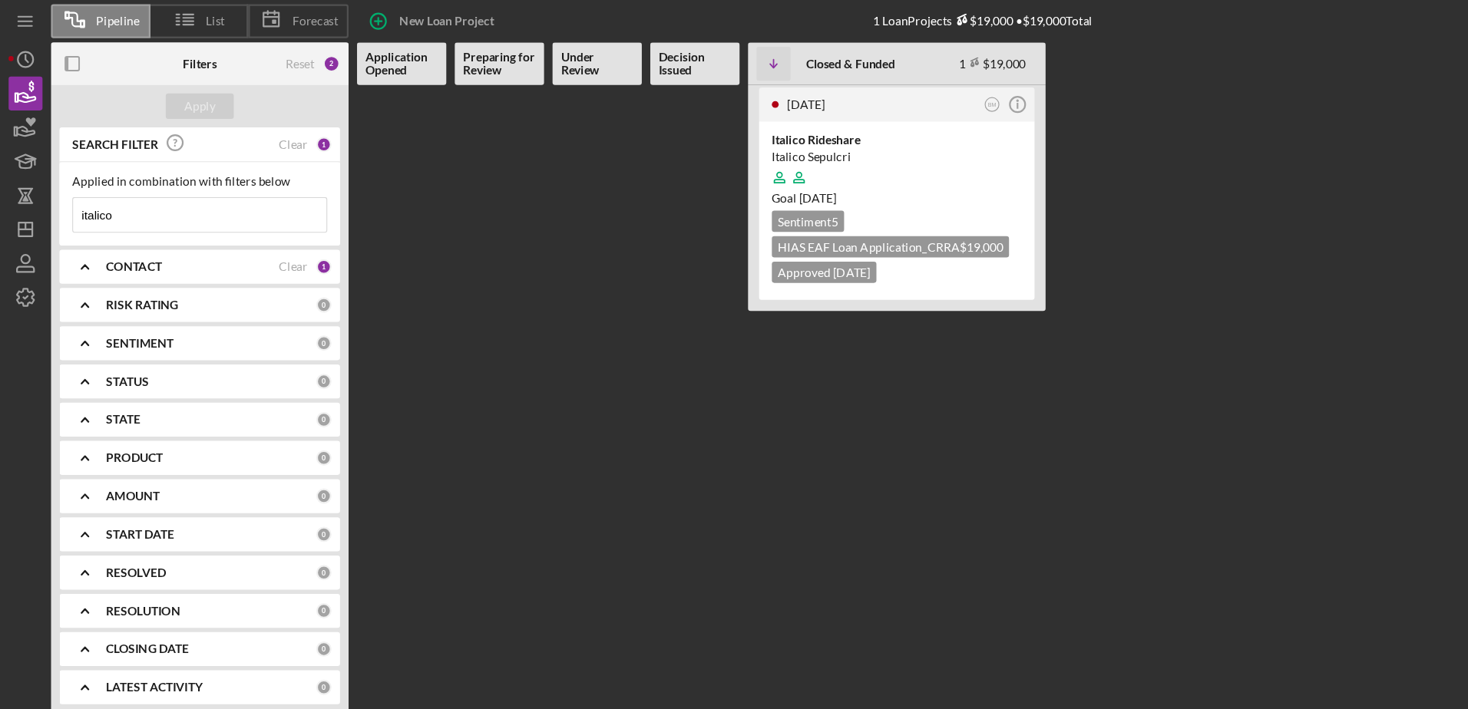
click at [130, 201] on input "italico" at bounding box center [180, 194] width 229 height 31
drag, startPoint x: 130, startPoint y: 201, endPoint x: 31, endPoint y: 185, distance: 100.3
click at [31, 185] on div "Pipeline List Forecast New Loan Project 1 Loan Projects $19,000 • $19,000 Total…" at bounding box center [734, 351] width 1452 height 702
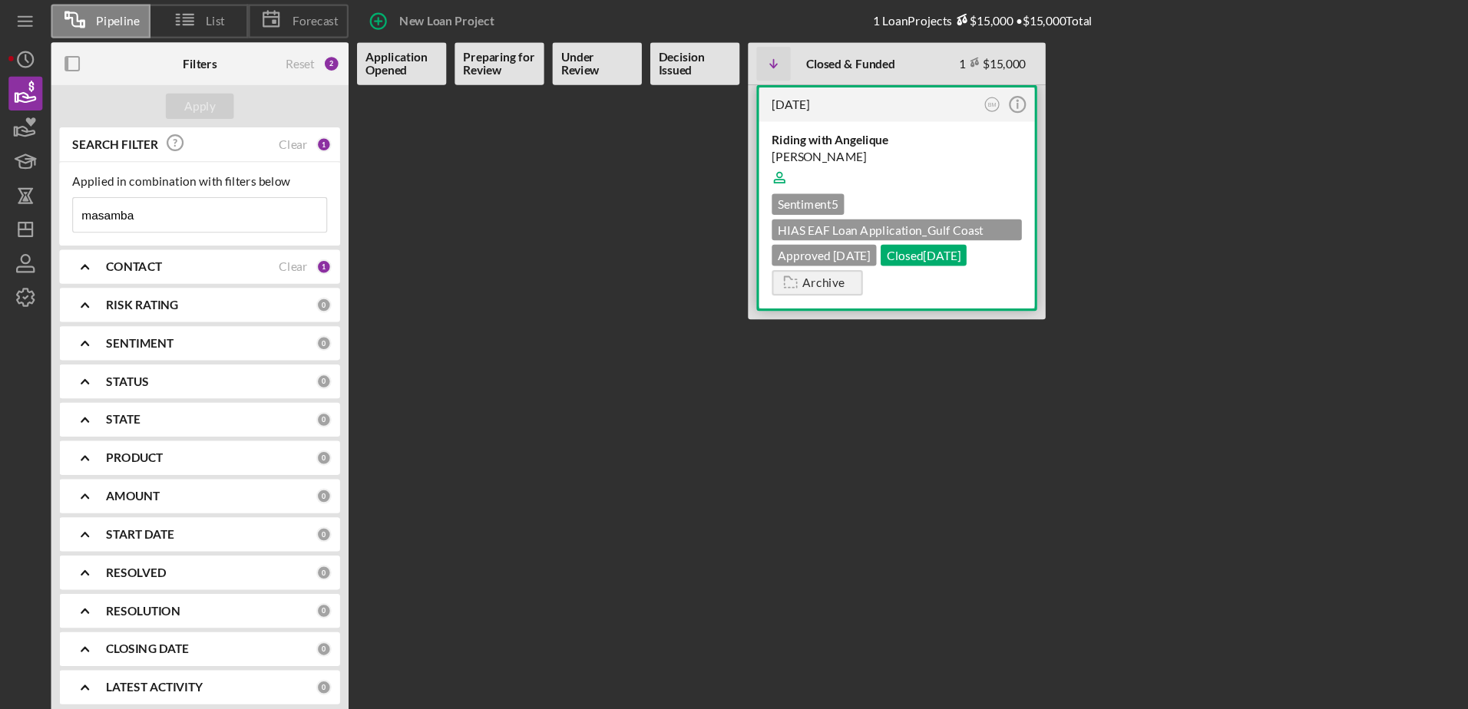
type input "masamba"
click at [734, 132] on div "Riding with Angelique" at bounding box center [810, 126] width 226 height 15
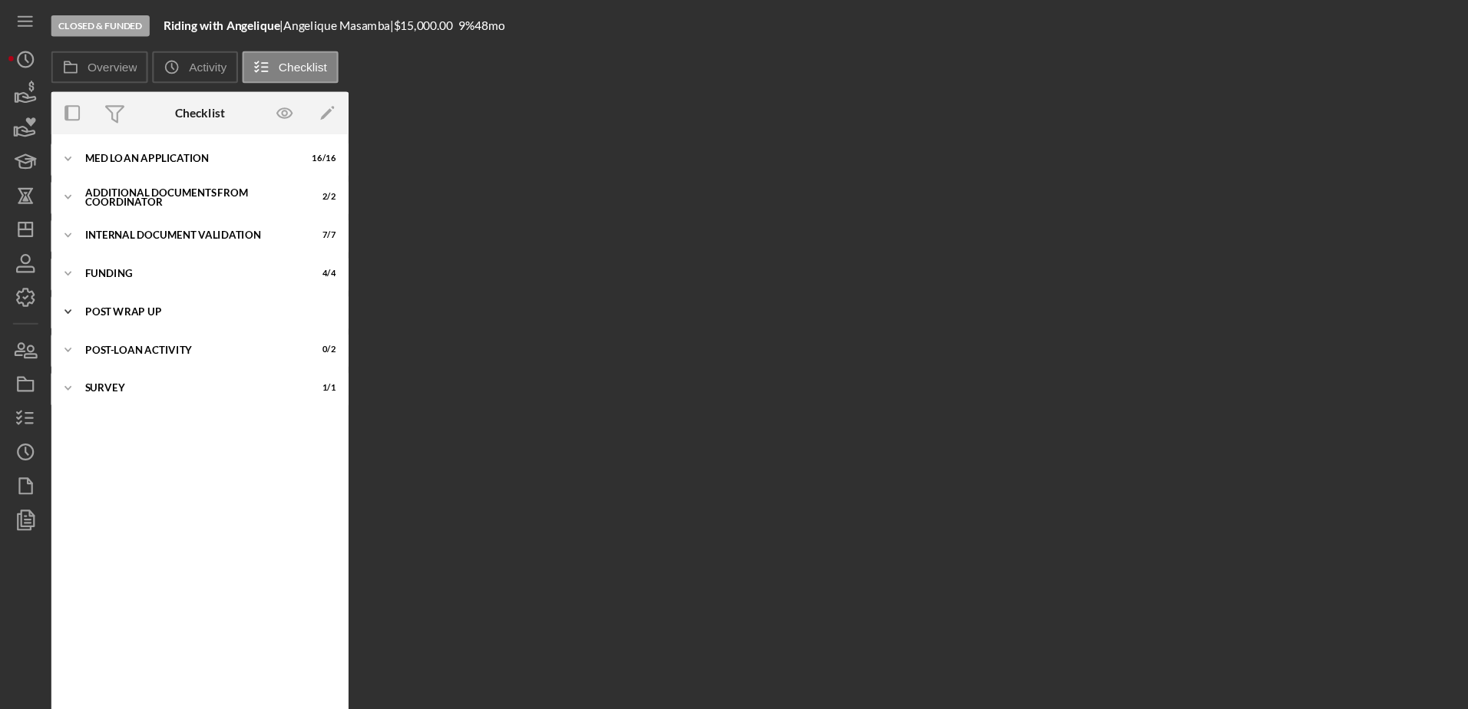
click at [86, 280] on div "Post Wrap Up" at bounding box center [186, 281] width 219 height 9
click at [99, 315] on div "Proof of Insurance/Title" at bounding box center [184, 314] width 198 height 12
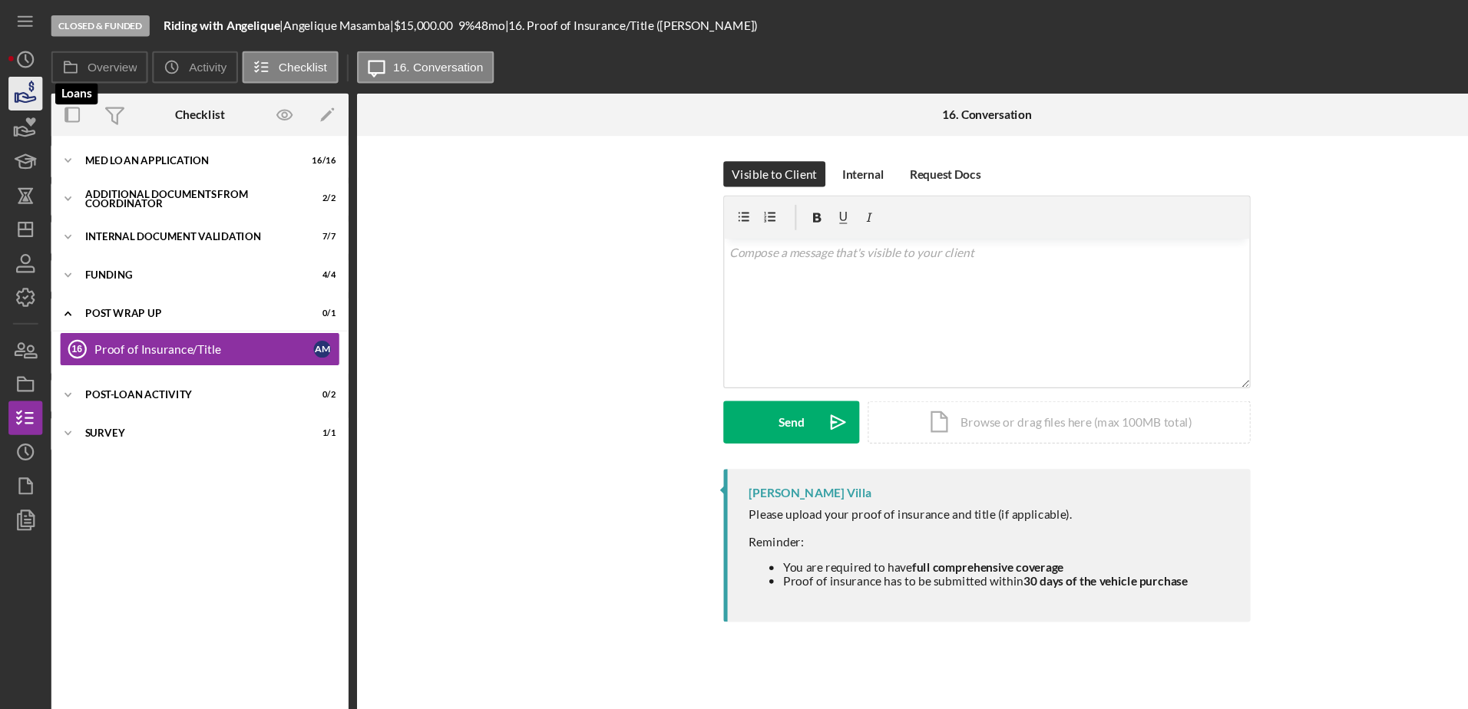
click at [28, 88] on icon "button" at bounding box center [24, 88] width 16 height 8
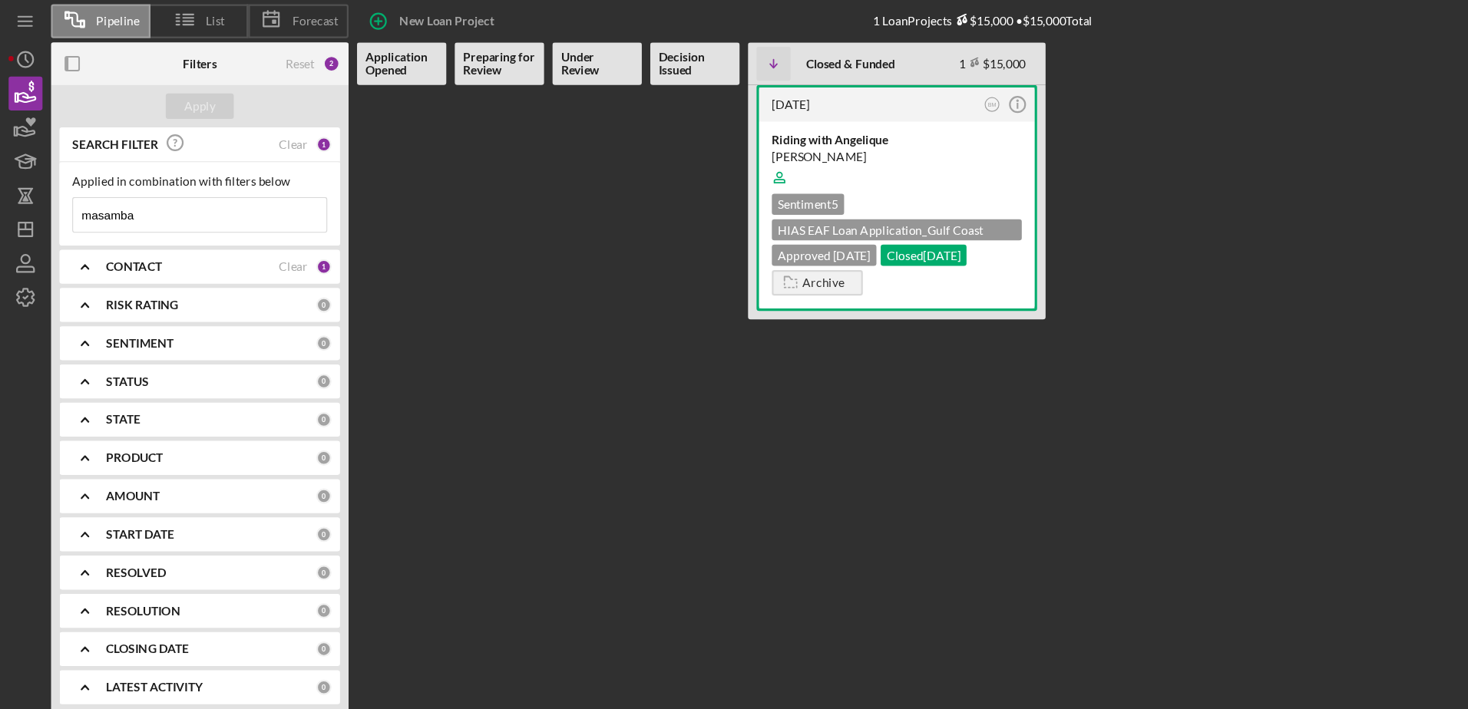
click at [165, 202] on input "masamba" at bounding box center [180, 194] width 229 height 31
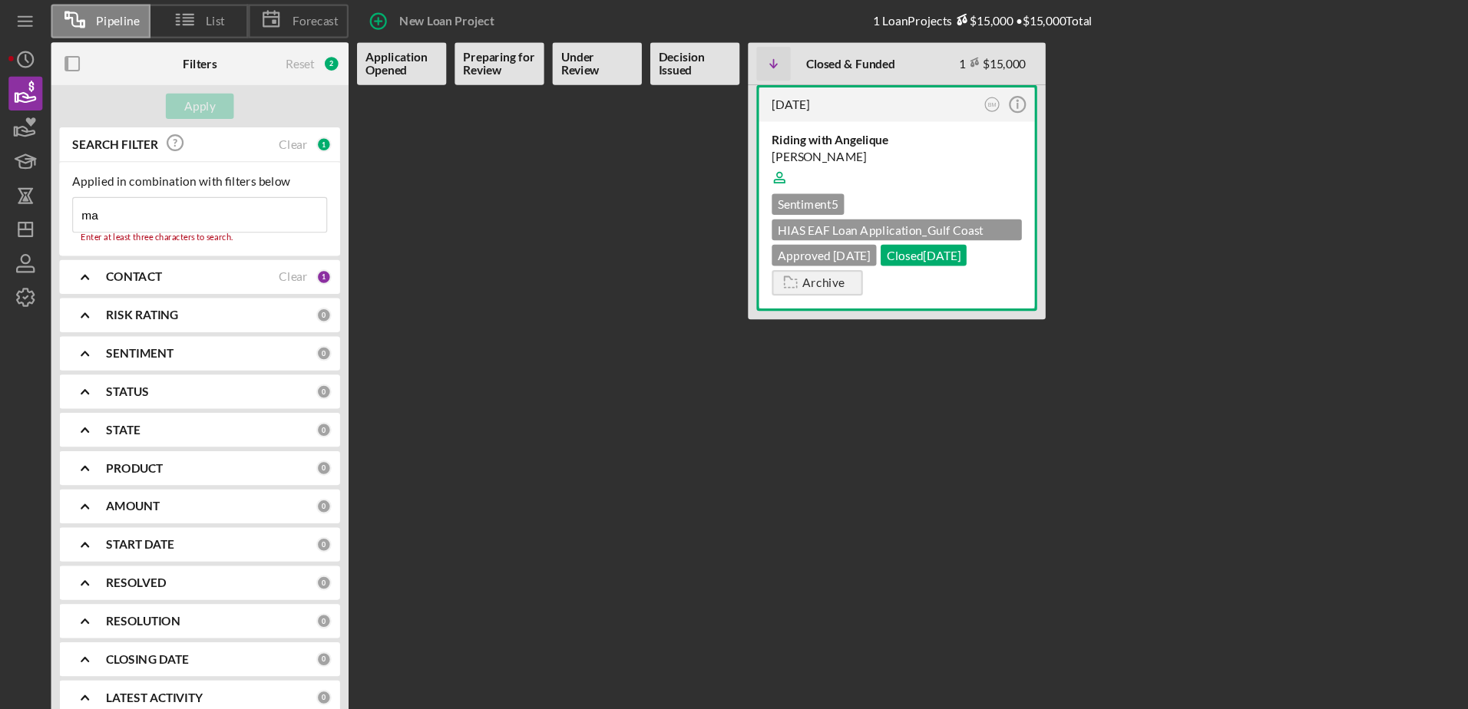
type input "m"
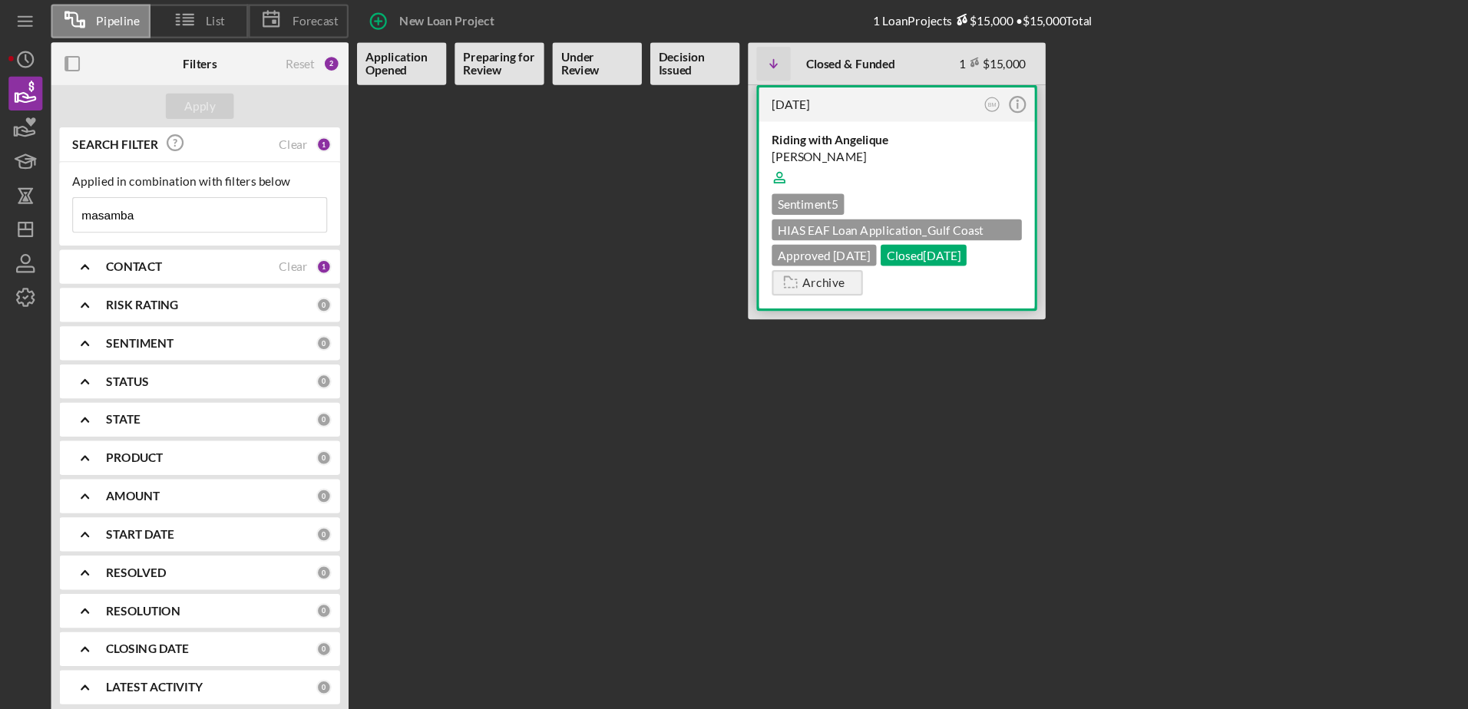
type input "masamba"
click at [746, 117] on div "Riding with [PERSON_NAME] [PERSON_NAME] Sentiment 5 HIAS EAF Loan Application_G…" at bounding box center [809, 194] width 249 height 169
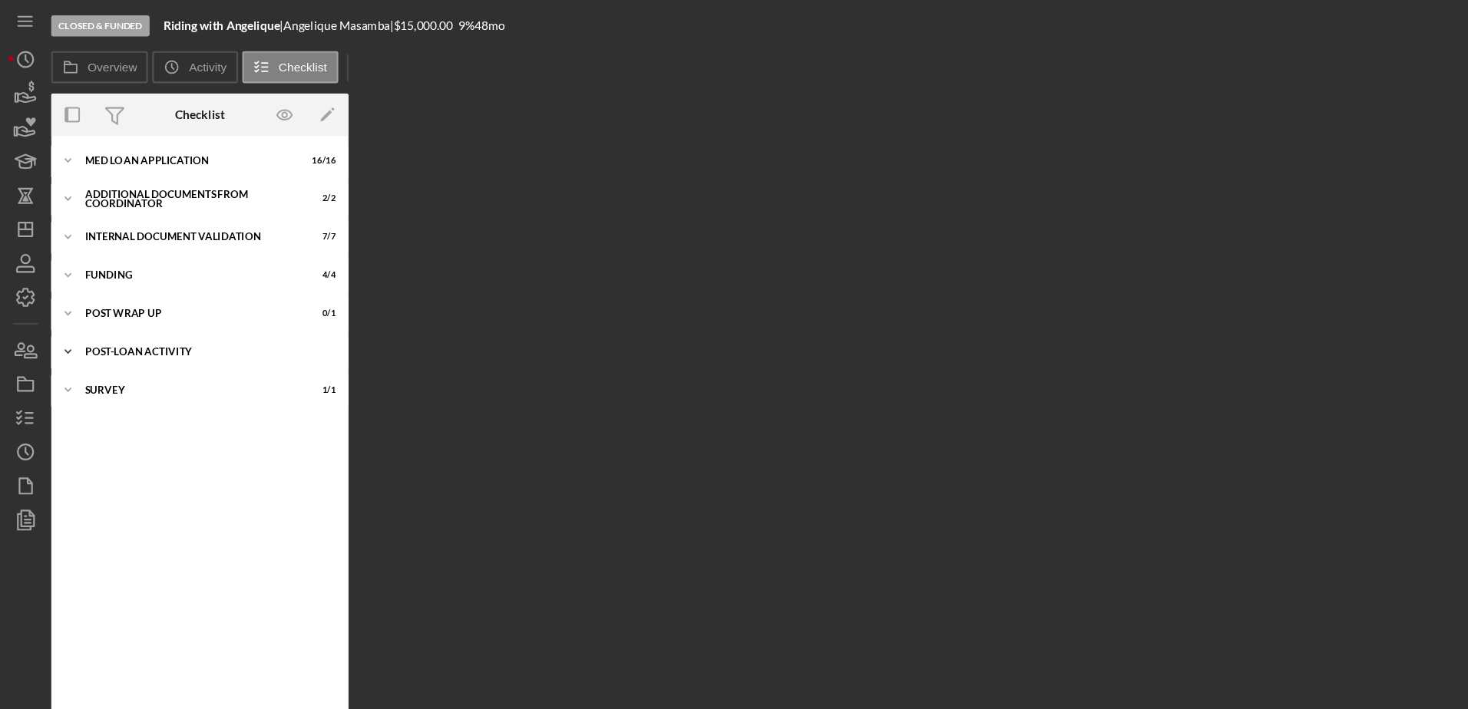
click at [121, 313] on div "Post-Loan Activity" at bounding box center [186, 317] width 219 height 9
click at [116, 296] on div "Icon/Expander Post Wrap Up 0 / 1" at bounding box center [180, 283] width 269 height 31
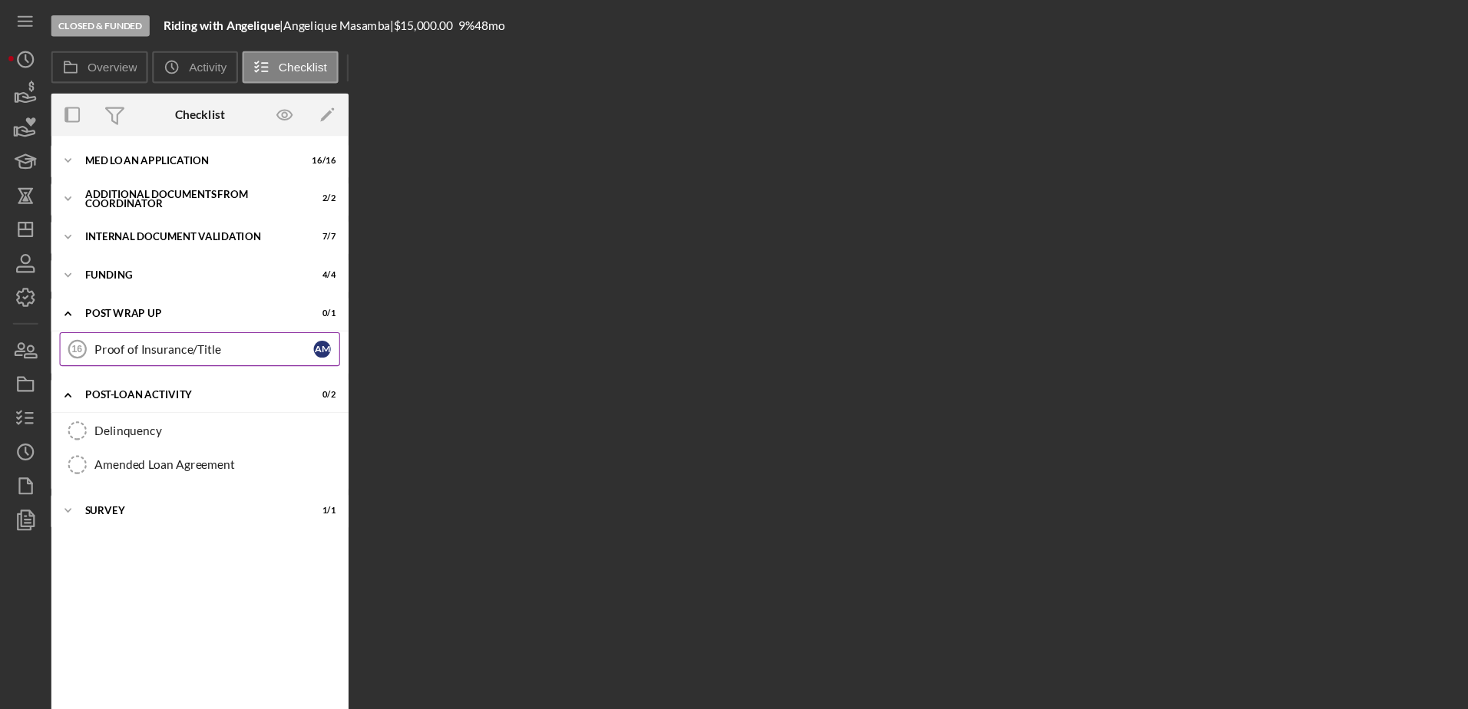
click at [119, 317] on div "Proof of Insurance/Title" at bounding box center [184, 315] width 198 height 12
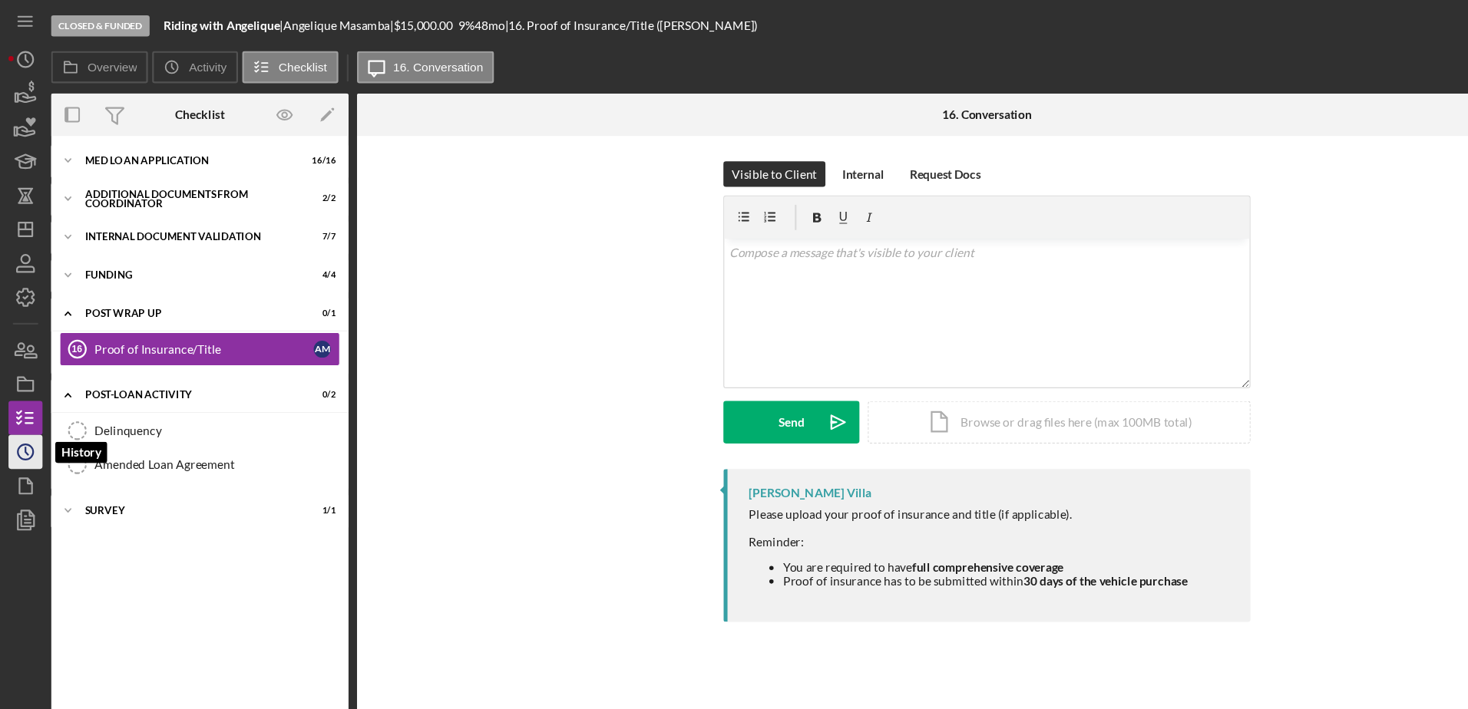
click at [35, 411] on icon "Icon/History" at bounding box center [23, 408] width 38 height 38
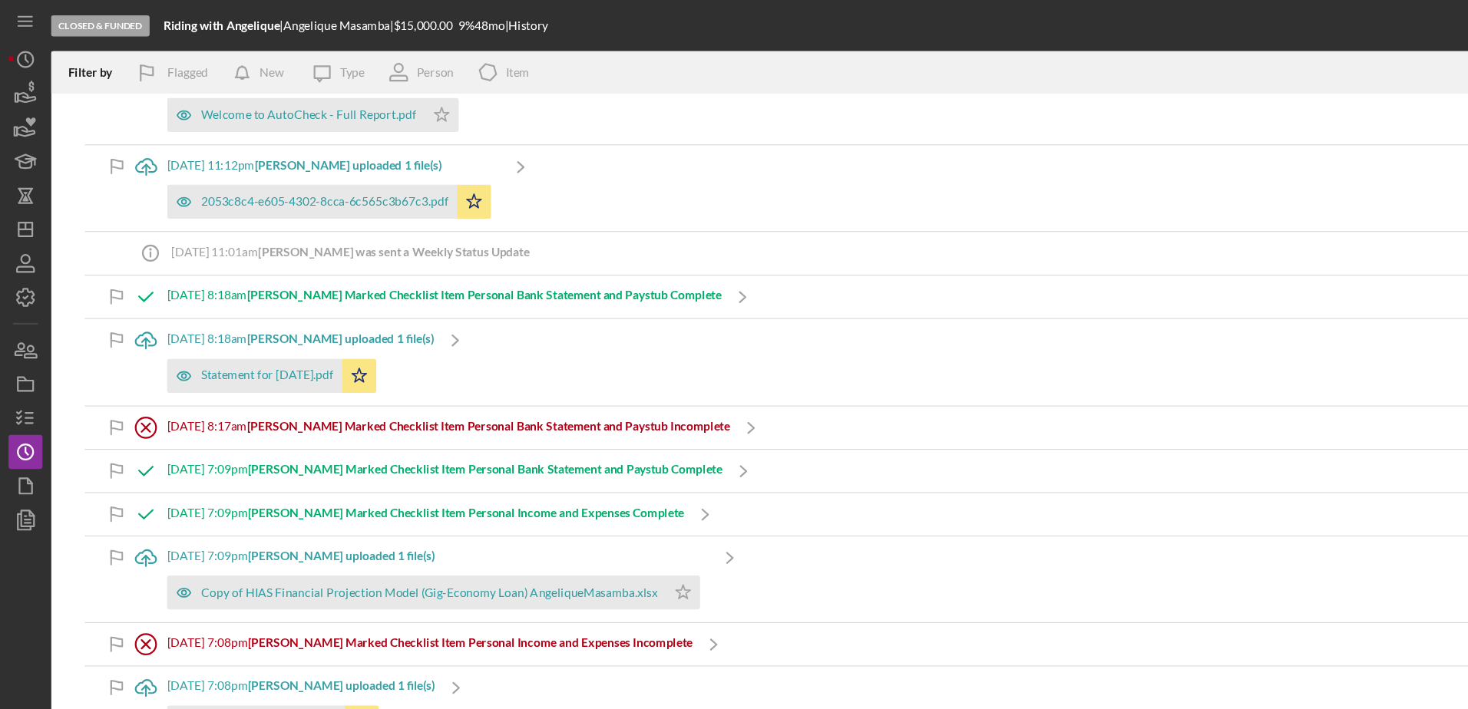
scroll to position [3418, 0]
click at [23, 378] on line "button" at bounding box center [26, 378] width 7 height 0
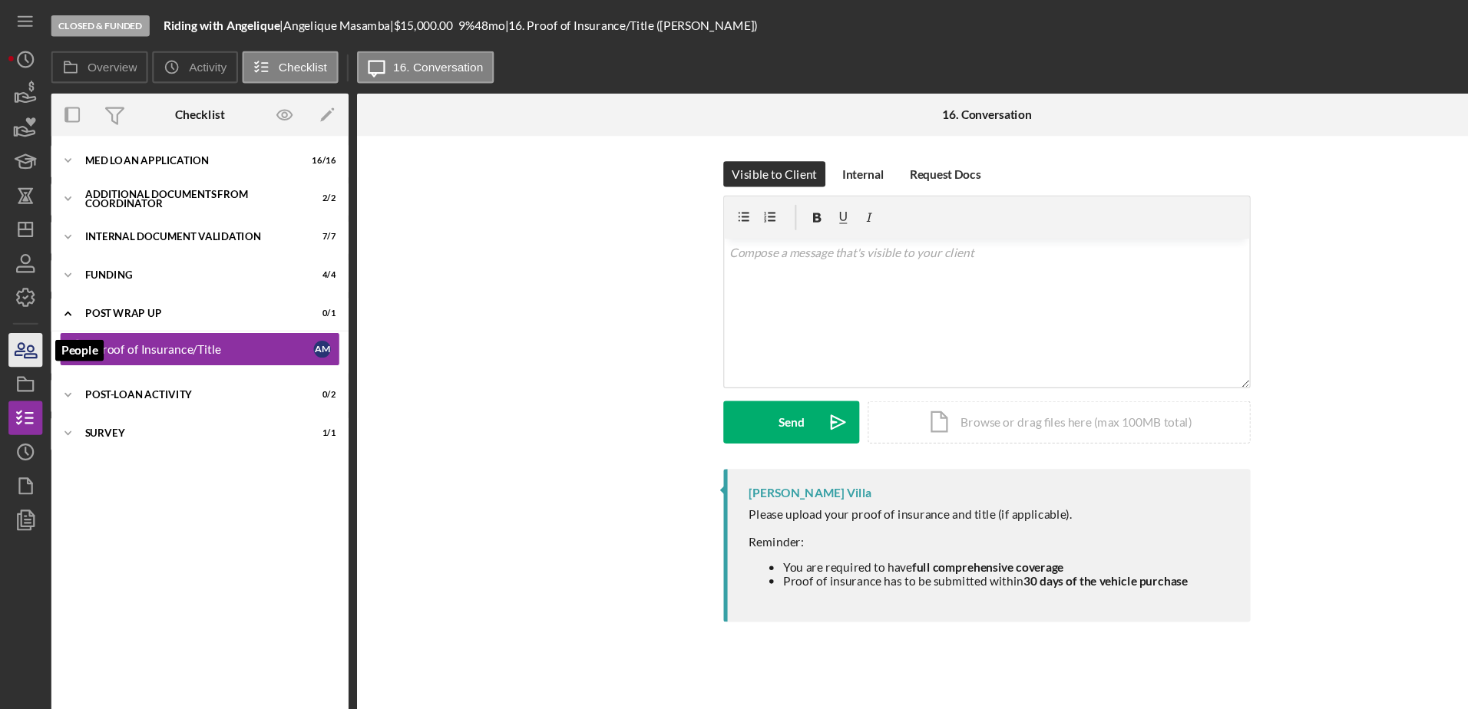
click at [26, 324] on icon "button" at bounding box center [23, 316] width 38 height 38
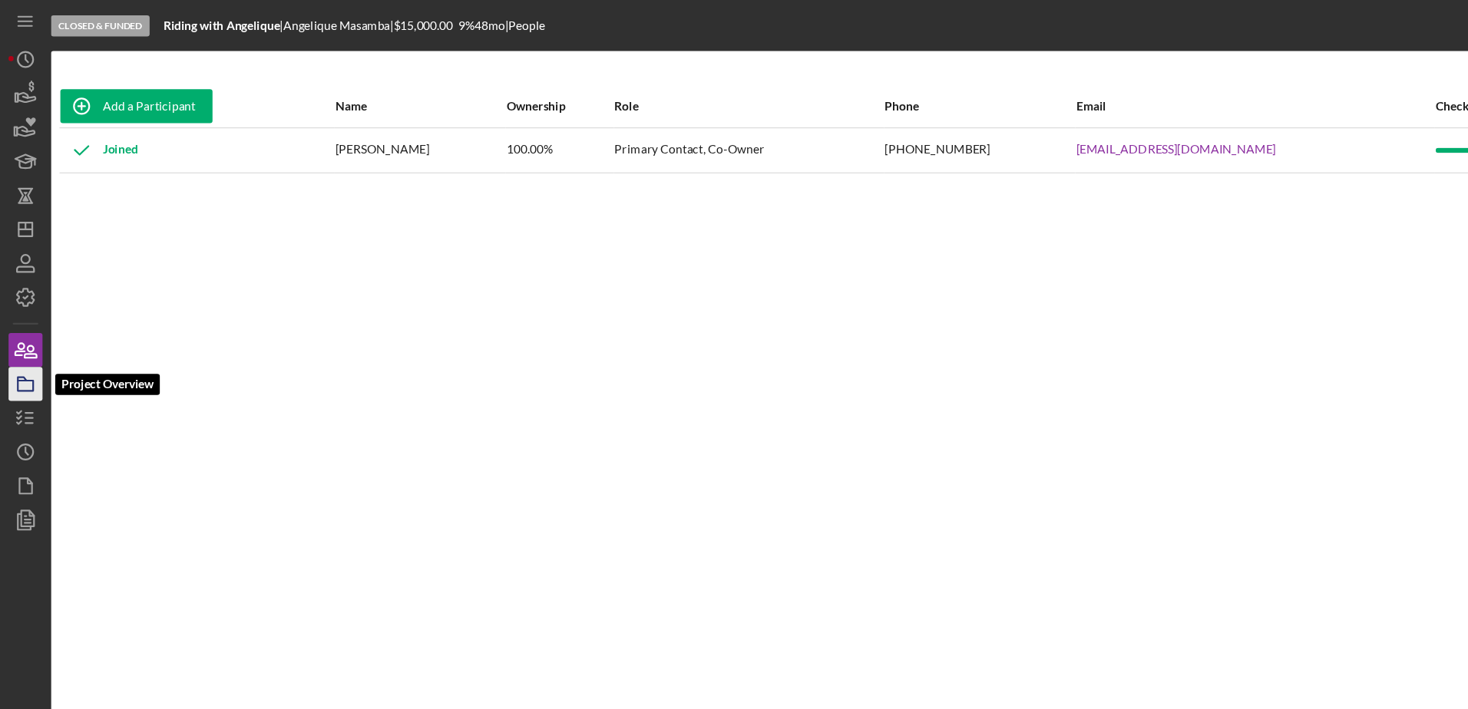
click at [22, 355] on icon "button" at bounding box center [23, 347] width 38 height 38
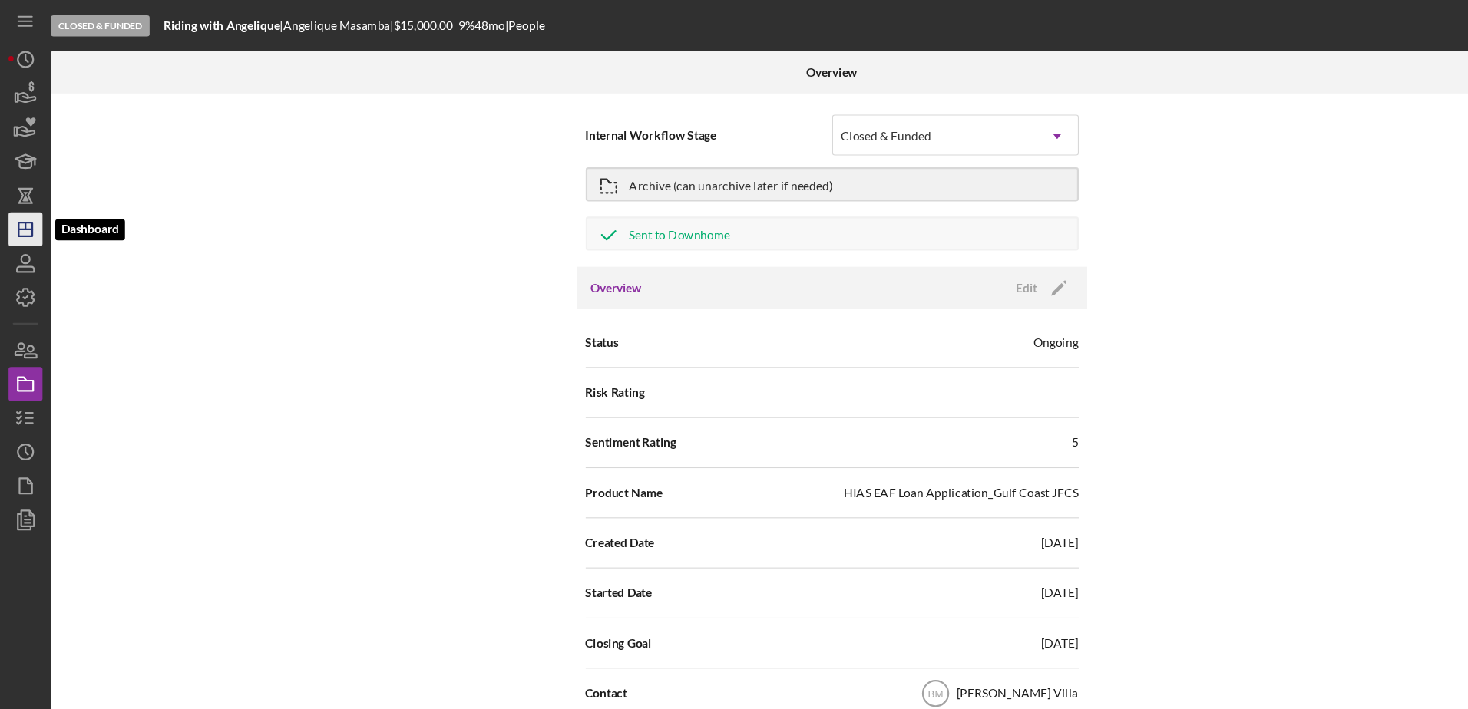
click at [24, 202] on icon "Icon/Dashboard" at bounding box center [23, 207] width 38 height 38
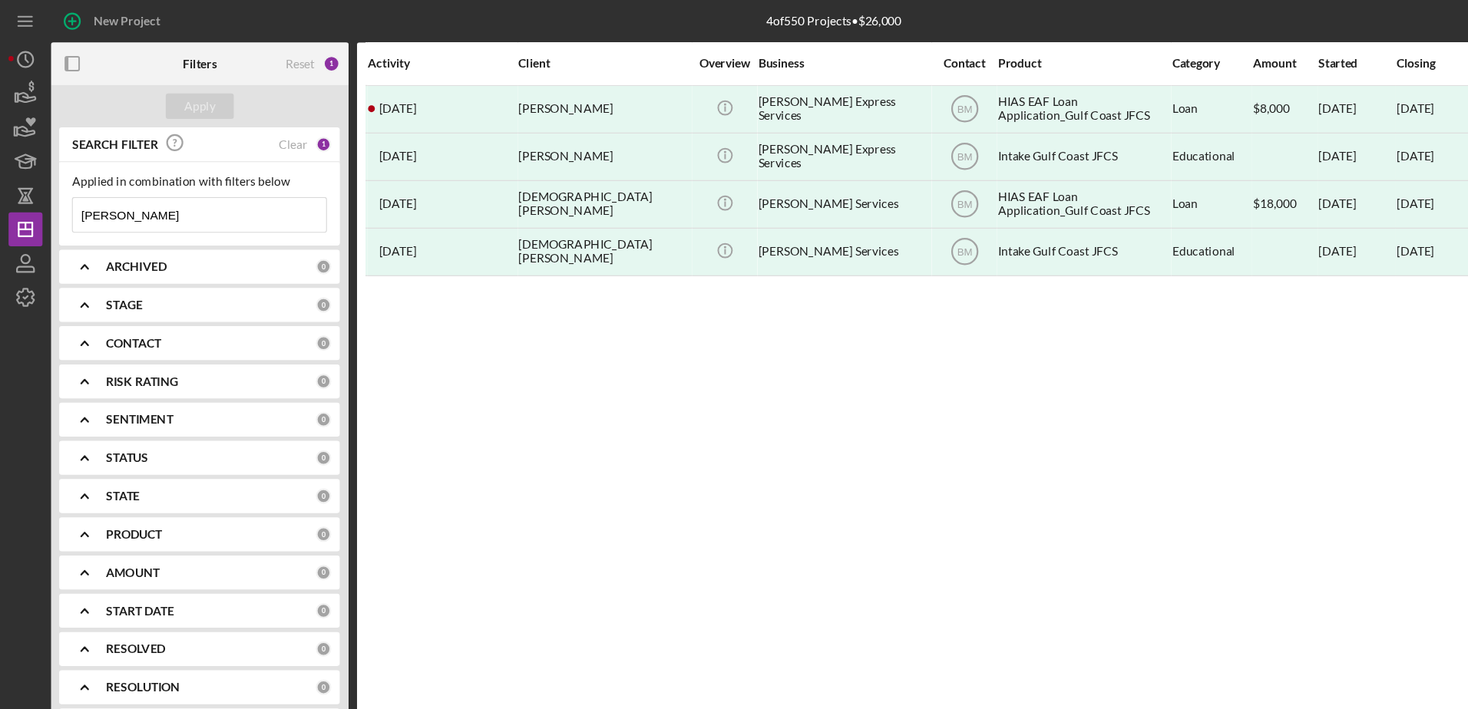
click at [118, 190] on input "[PERSON_NAME]" at bounding box center [180, 194] width 229 height 31
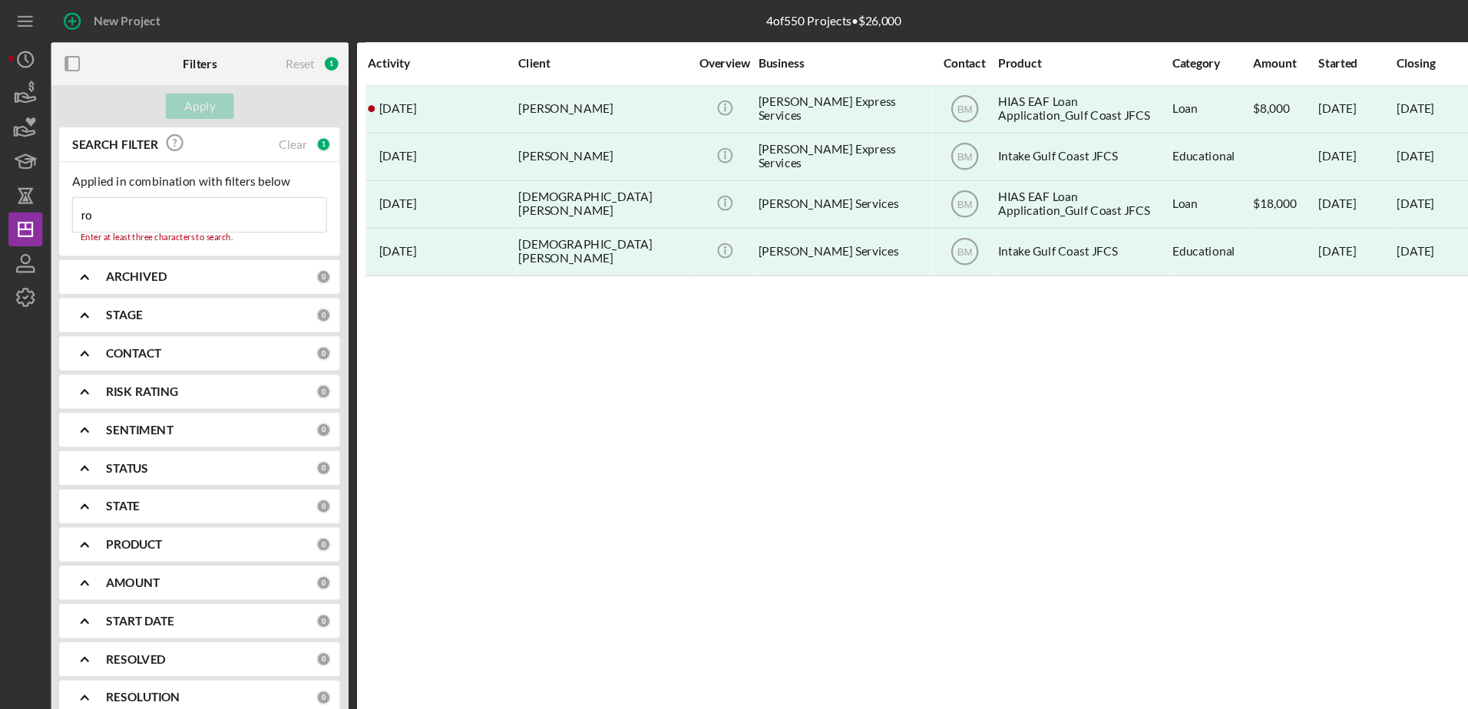
type input "r"
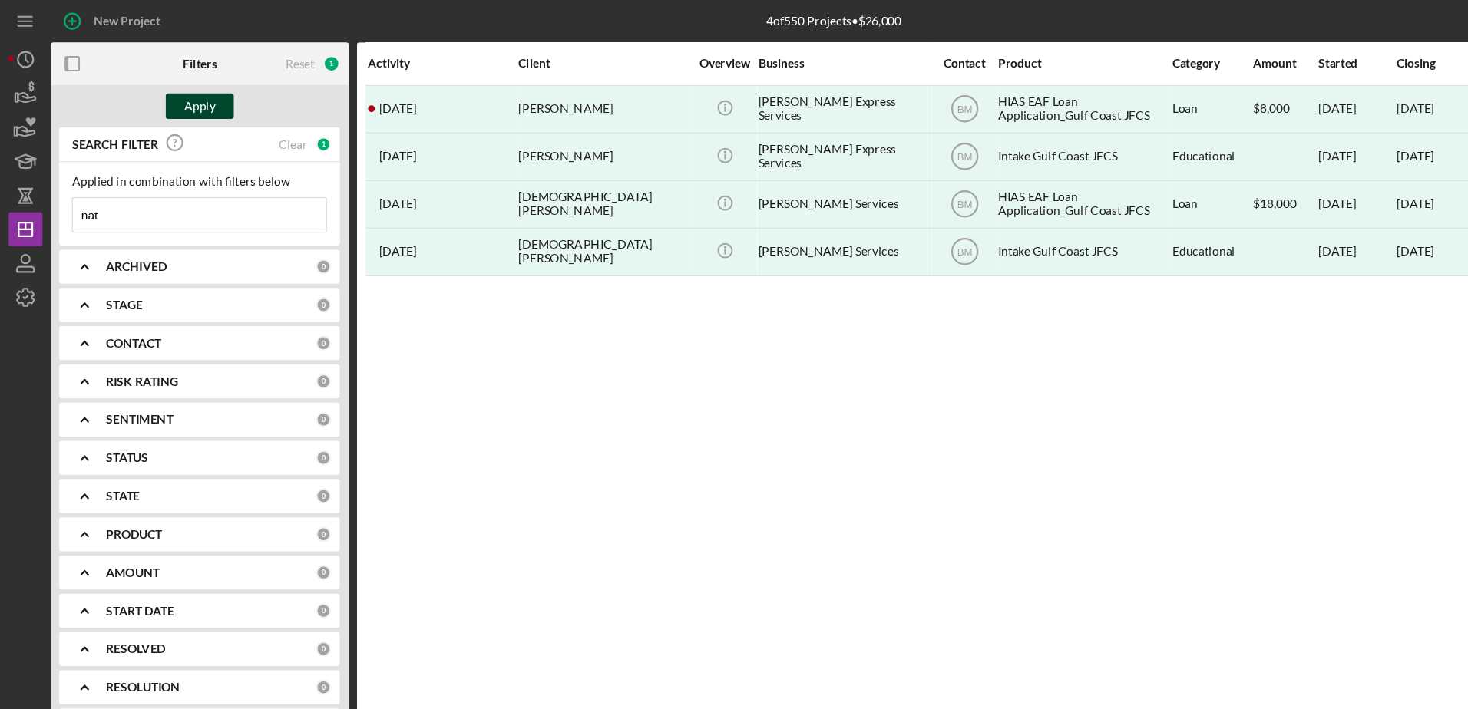
click at [195, 104] on button "Apply" at bounding box center [180, 95] width 61 height 23
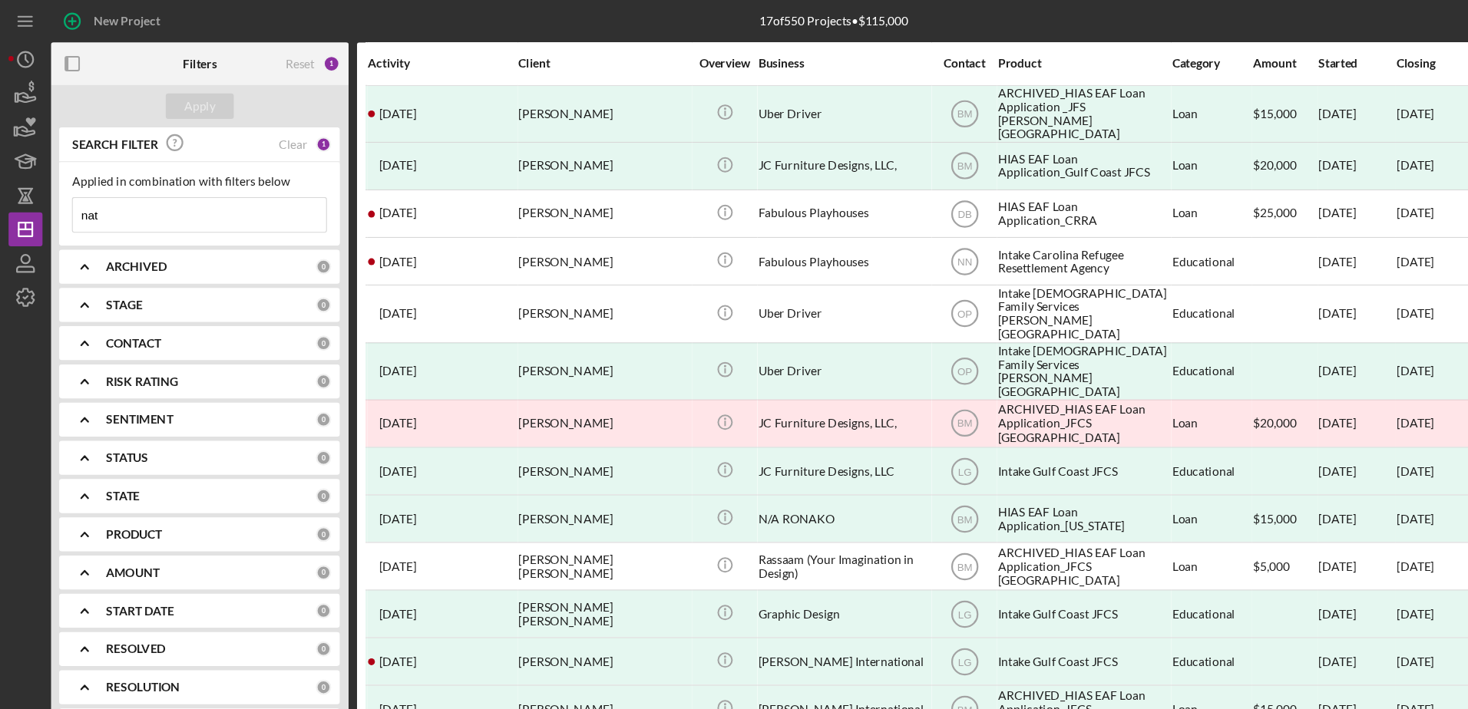
click at [163, 185] on input "nat" at bounding box center [180, 194] width 229 height 31
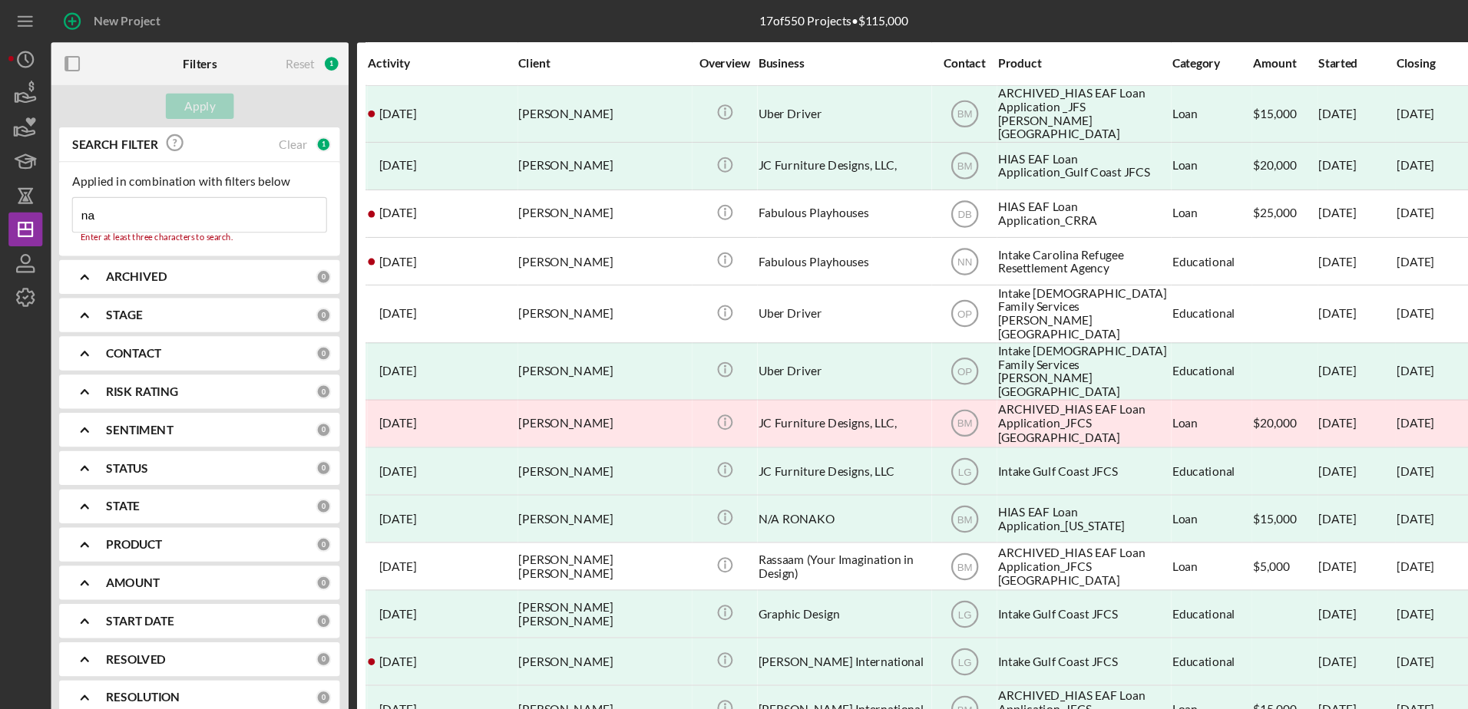
type input "n"
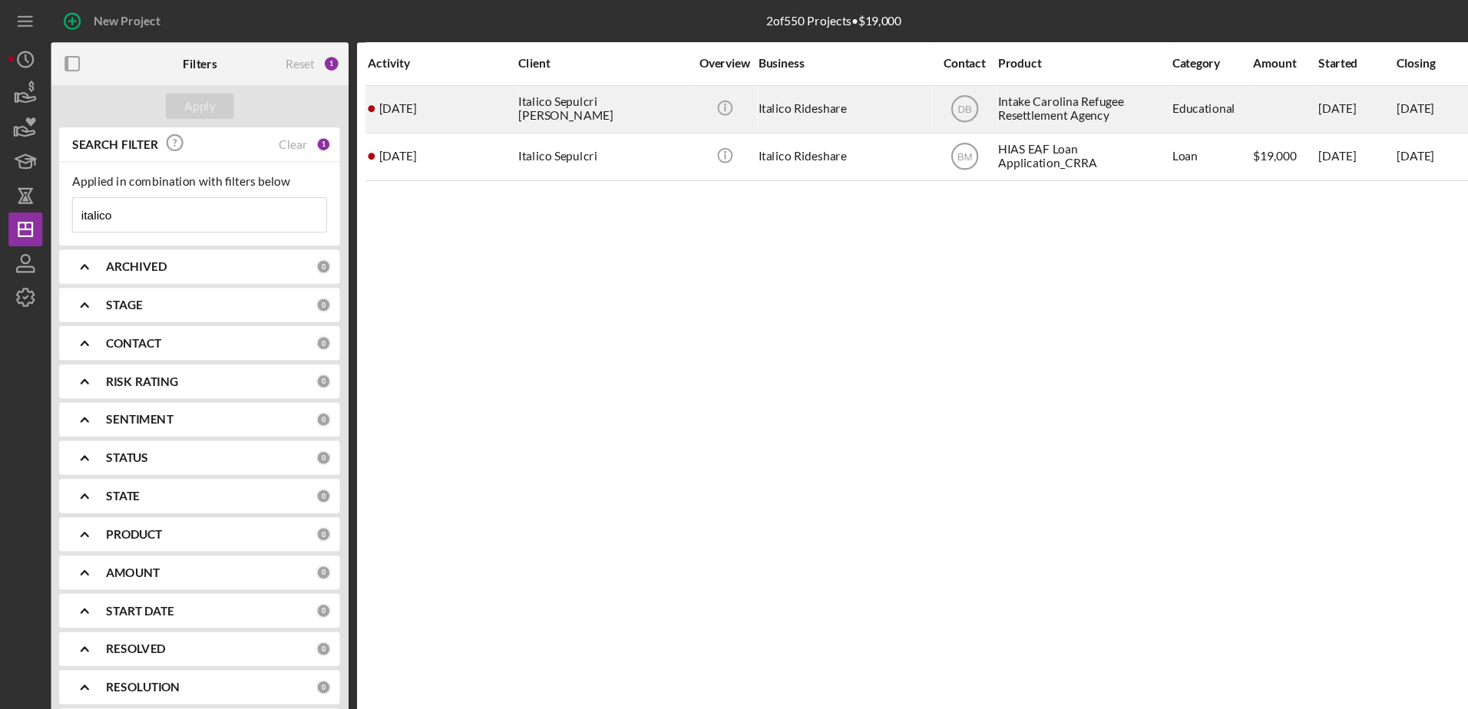
type input "italico"
click at [541, 107] on div "Italico Sepulcri [PERSON_NAME]" at bounding box center [545, 98] width 154 height 41
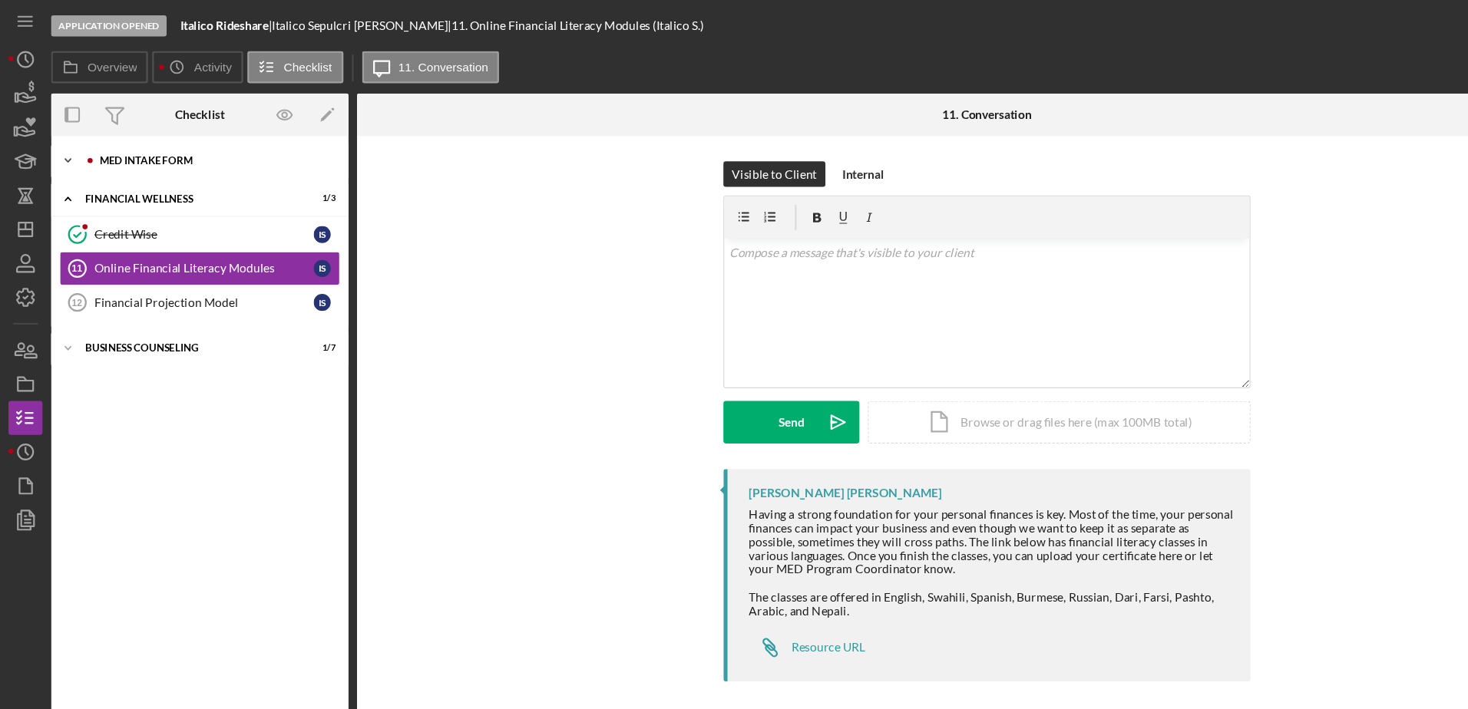
click at [181, 150] on div "Icon/Expander MED Intake Form 9 / 9" at bounding box center [180, 145] width 269 height 31
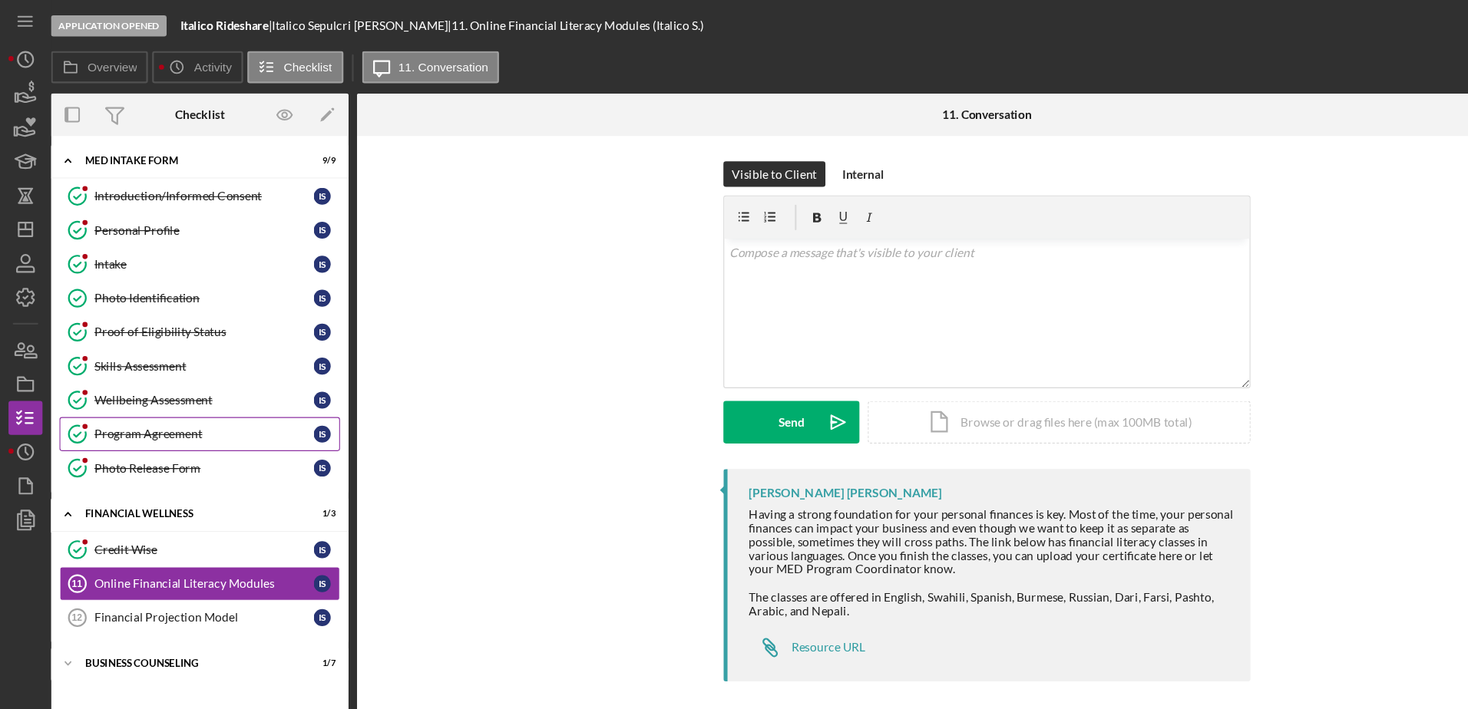
click at [197, 395] on div "Program Agreement" at bounding box center [184, 392] width 198 height 12
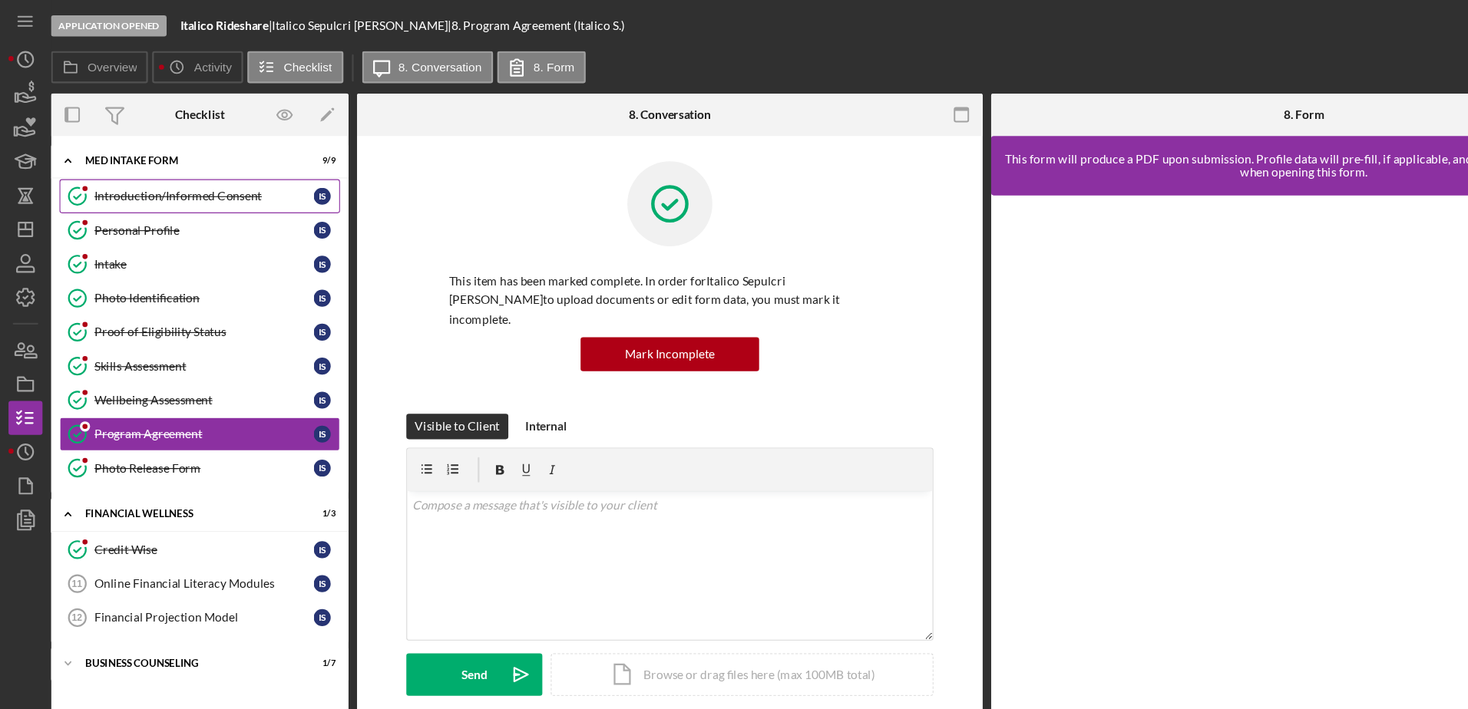
click at [116, 173] on div "Introduction/Informed Consent" at bounding box center [184, 177] width 198 height 12
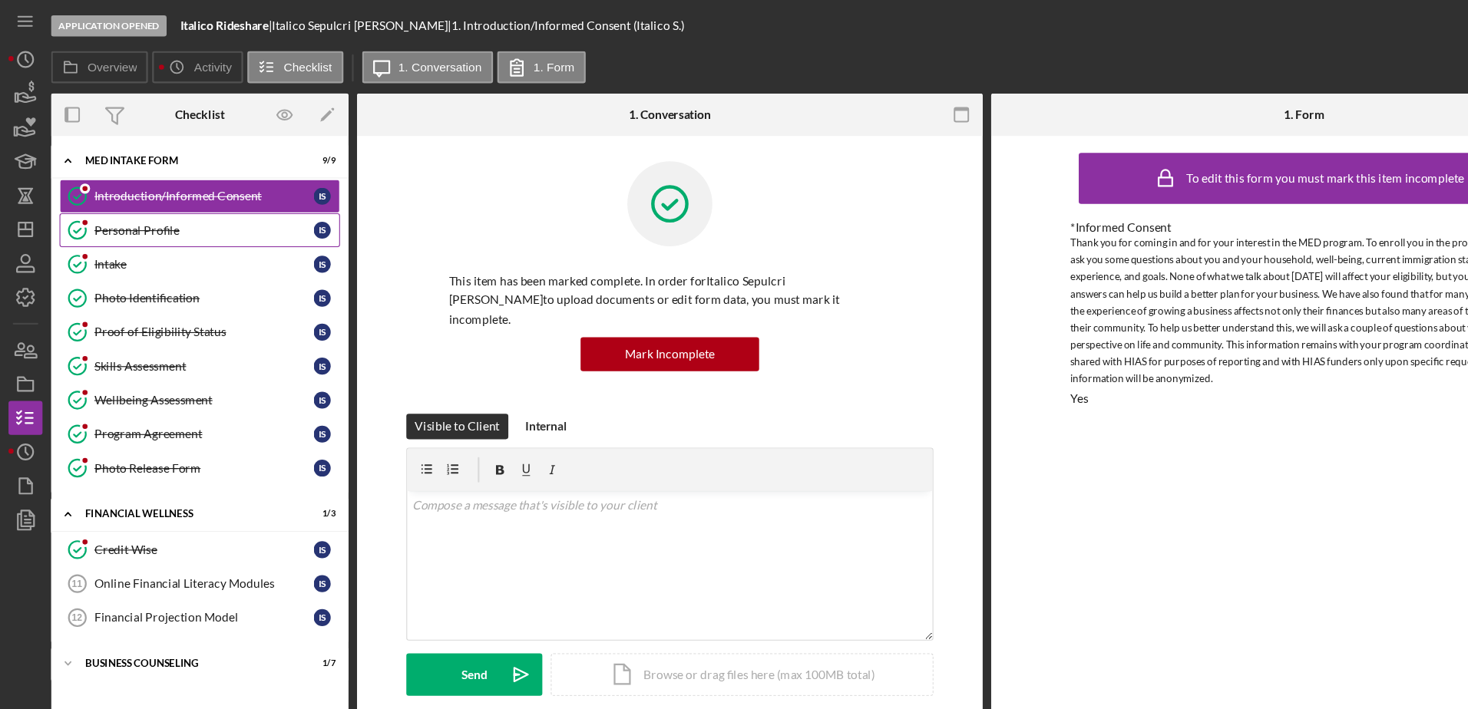
click at [127, 198] on link "Personal Profile Personal Profile I S" at bounding box center [180, 208] width 253 height 31
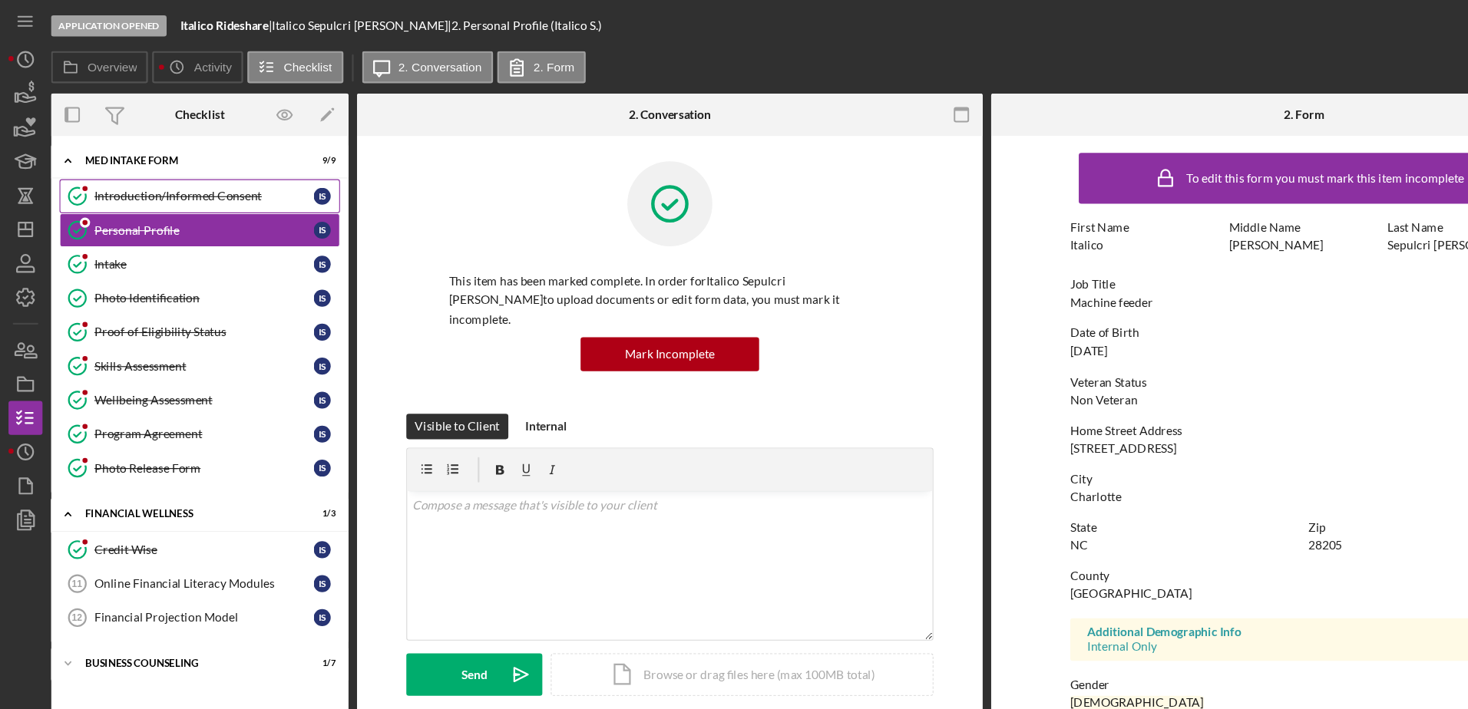
click at [111, 166] on link "Introduction/Informed Consent Introduction/Informed Consent I S" at bounding box center [180, 177] width 253 height 31
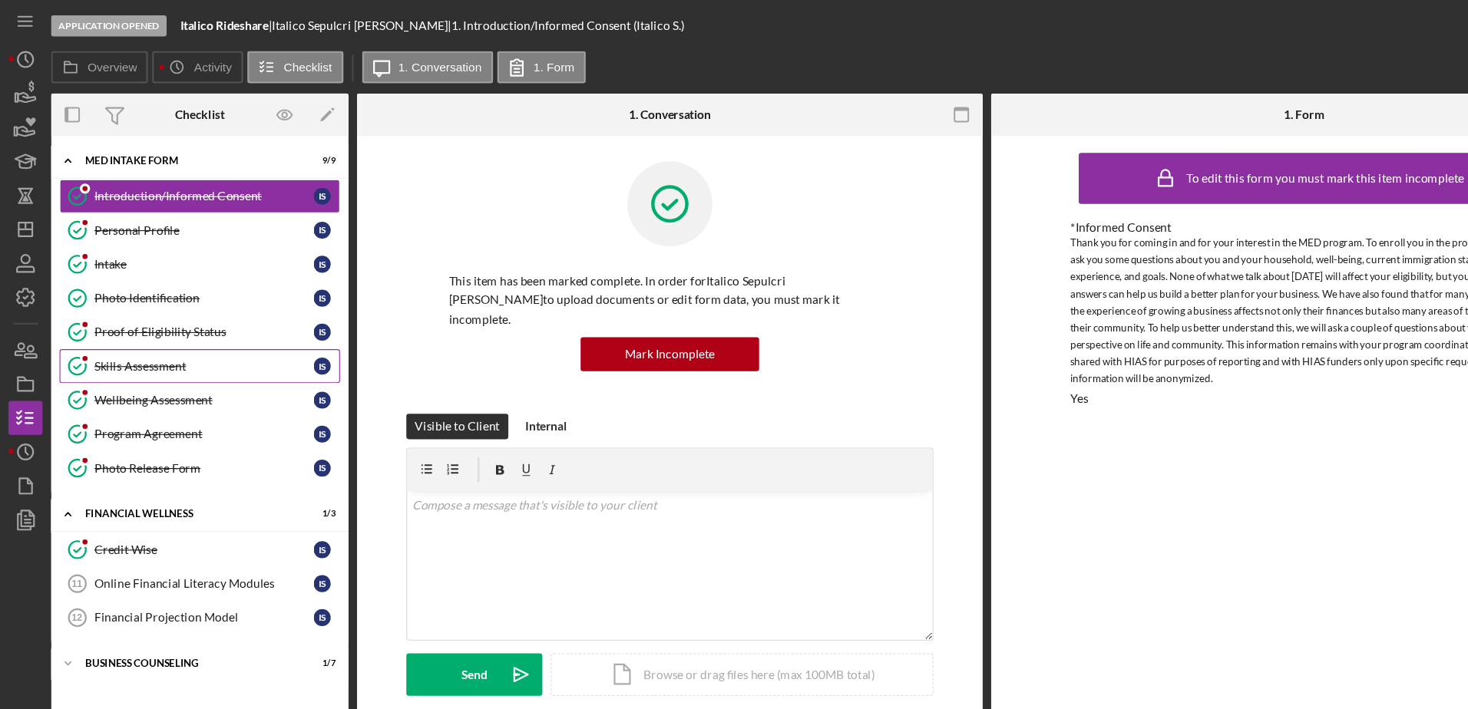
click at [127, 336] on div "Skills Assessment" at bounding box center [184, 331] width 198 height 12
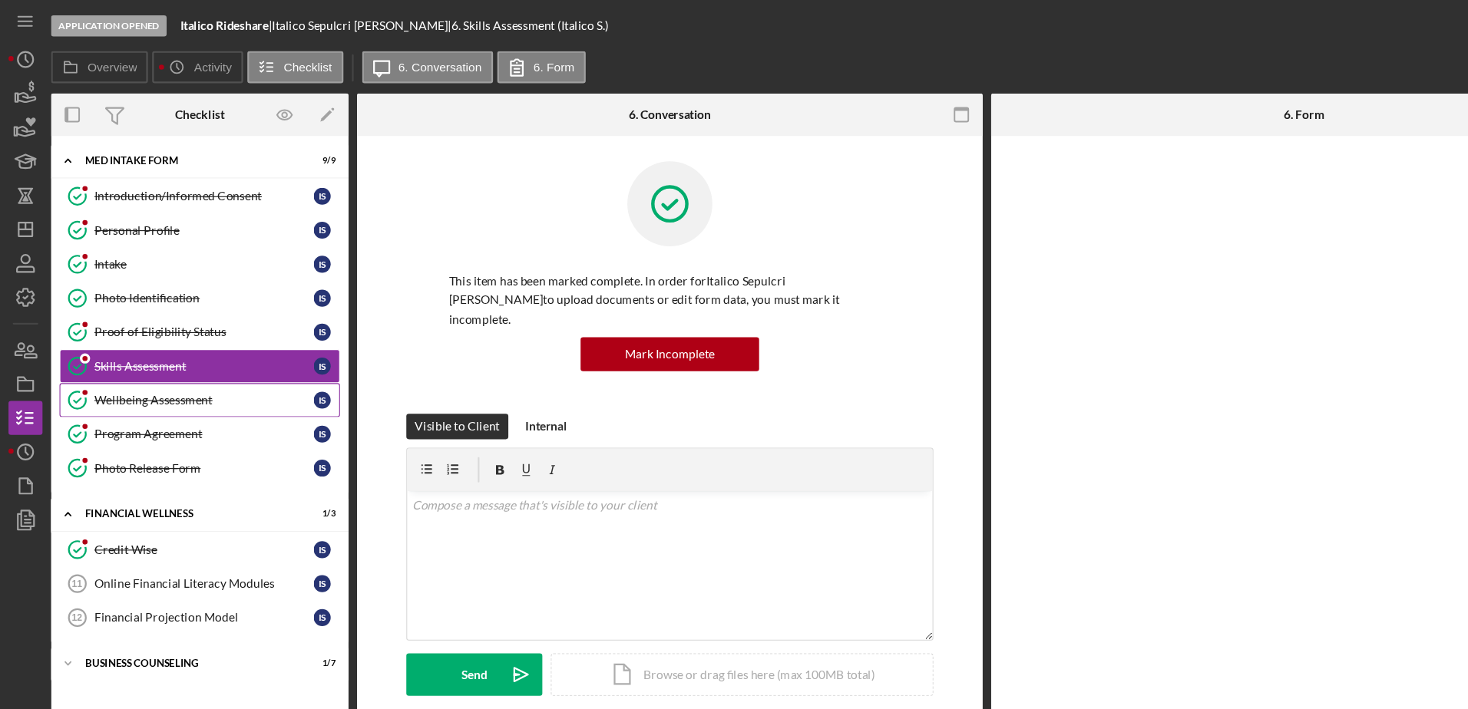
click at [127, 351] on link "Wellbeing Assessment Wellbeing Assessment I S" at bounding box center [180, 361] width 253 height 31
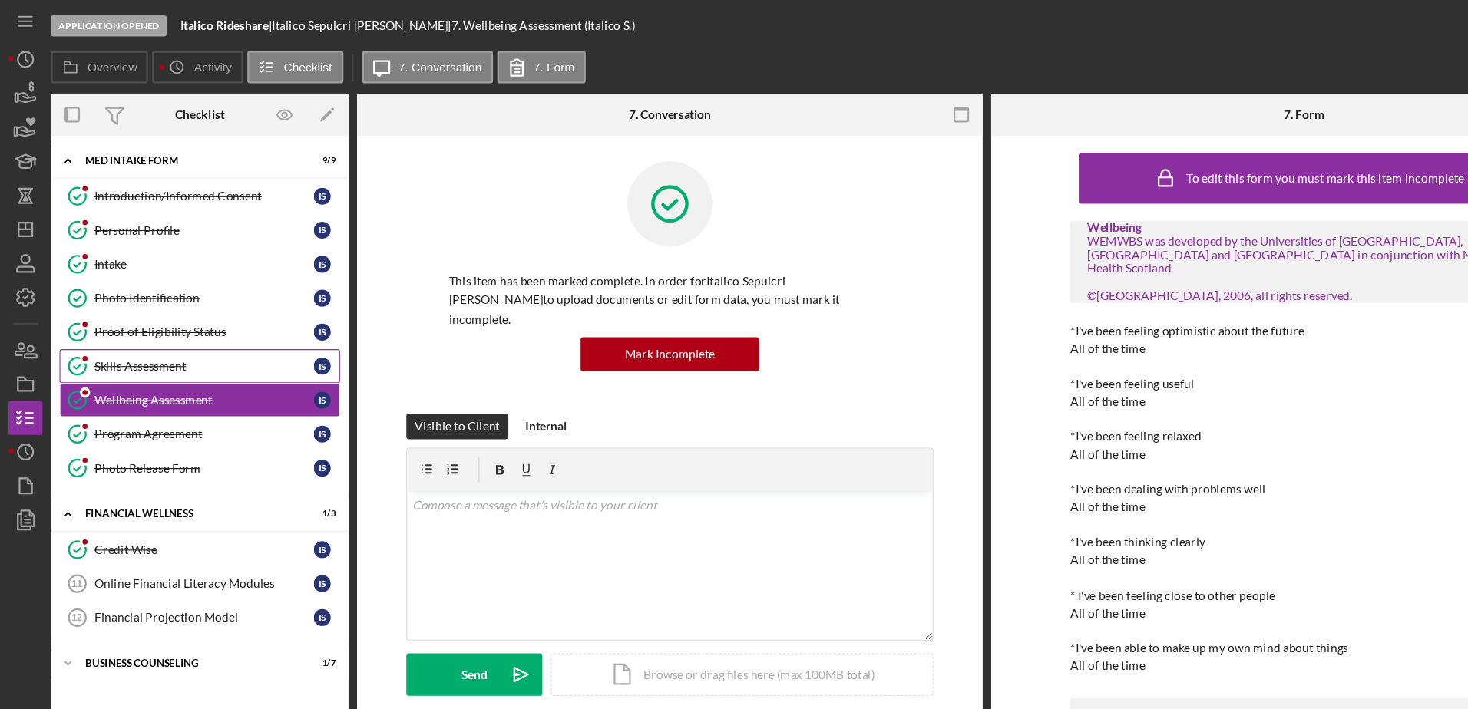
click at [130, 333] on div "Skills Assessment" at bounding box center [184, 331] width 198 height 12
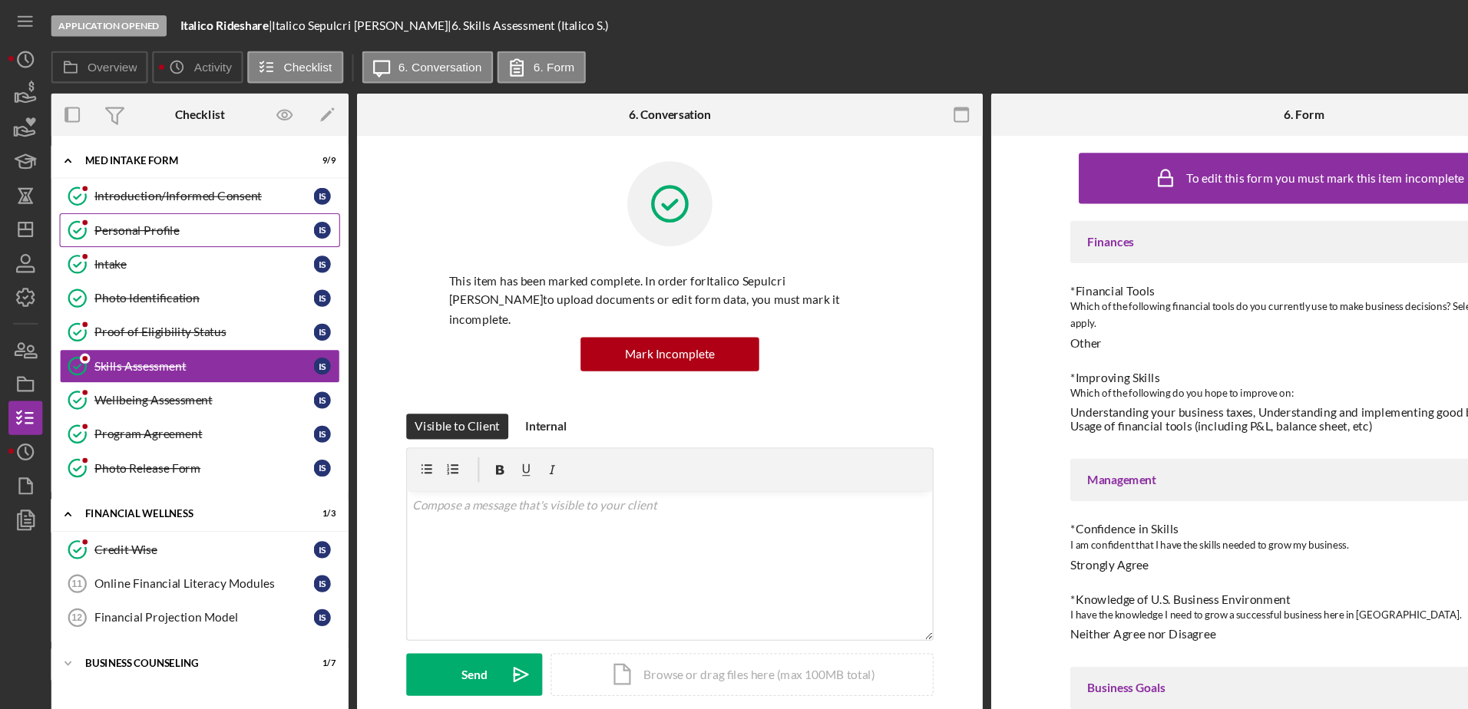
click at [115, 200] on link "Personal Profile Personal Profile I S" at bounding box center [180, 208] width 253 height 31
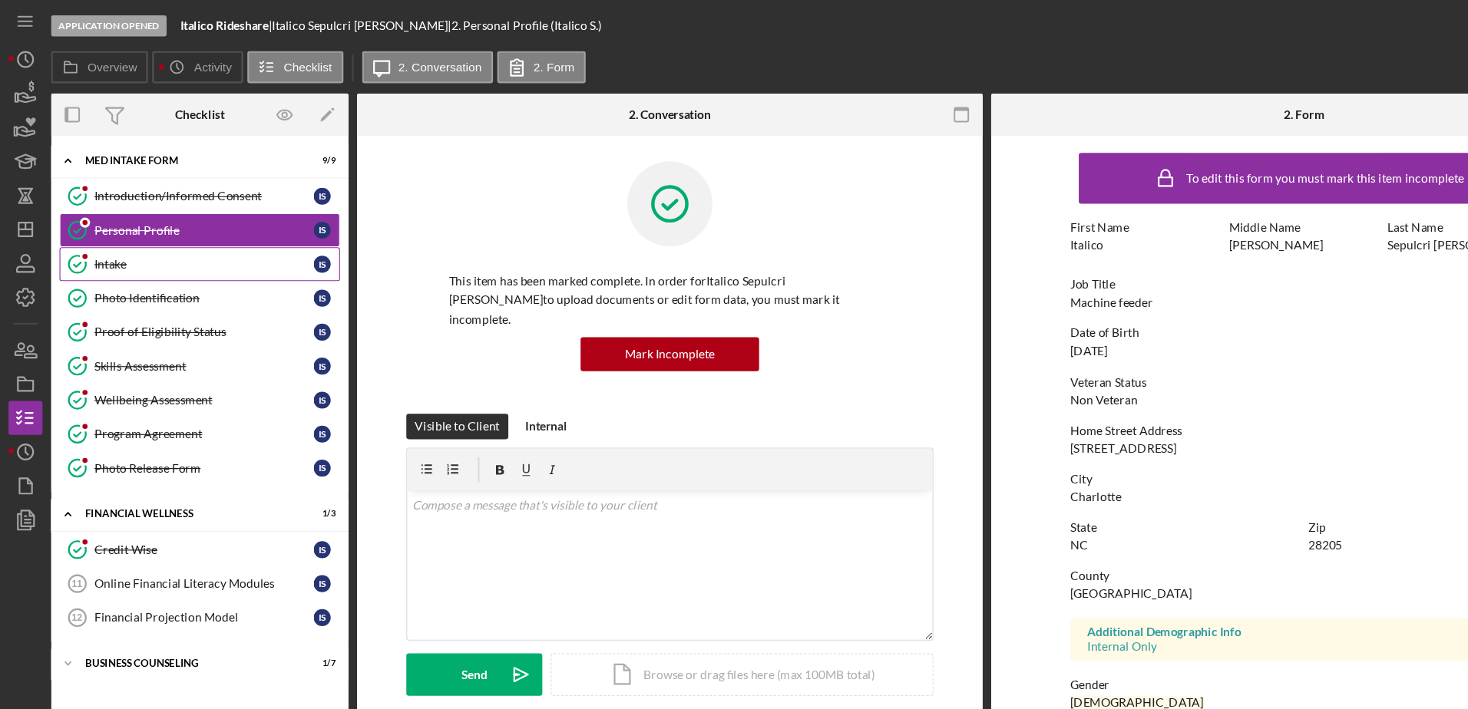
click at [196, 244] on div "Intake" at bounding box center [184, 239] width 198 height 12
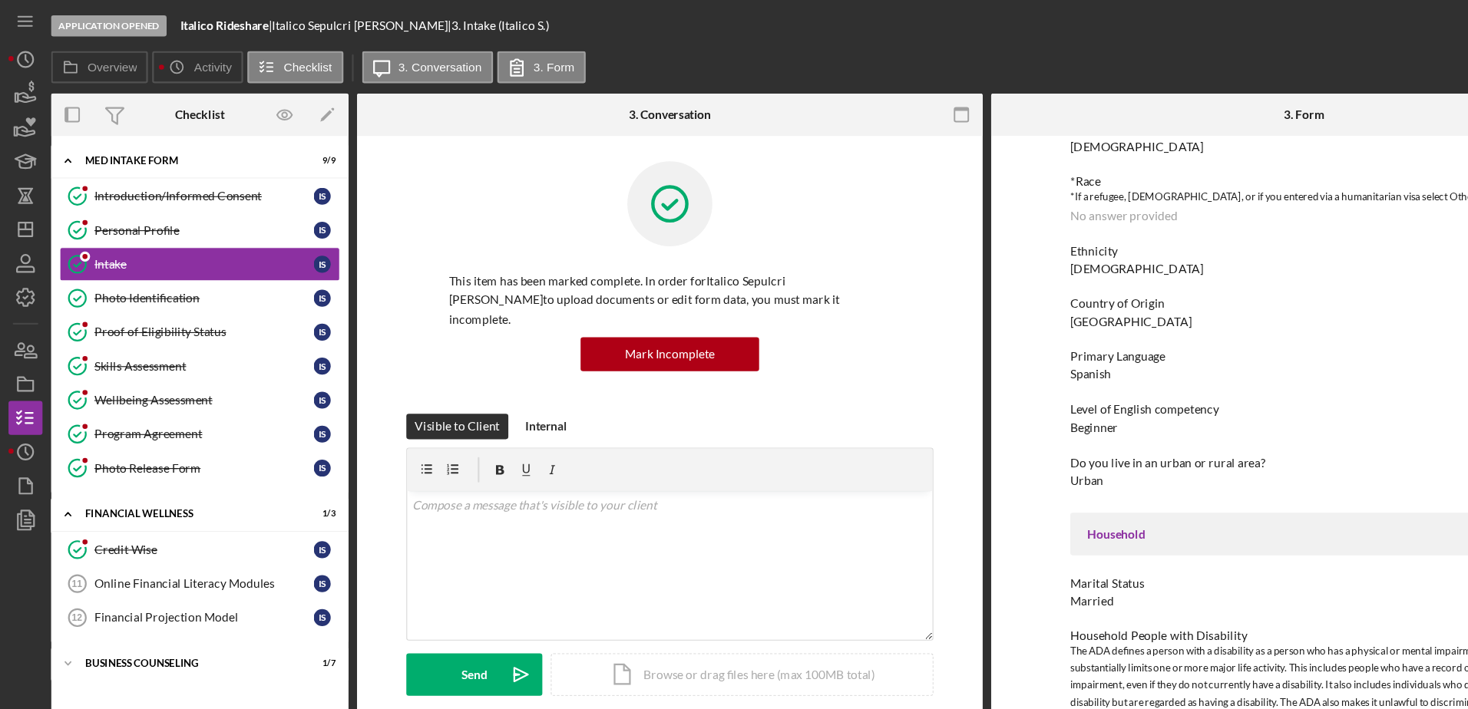
scroll to position [729, 0]
click at [169, 267] on div "Photo Identification" at bounding box center [184, 269] width 198 height 12
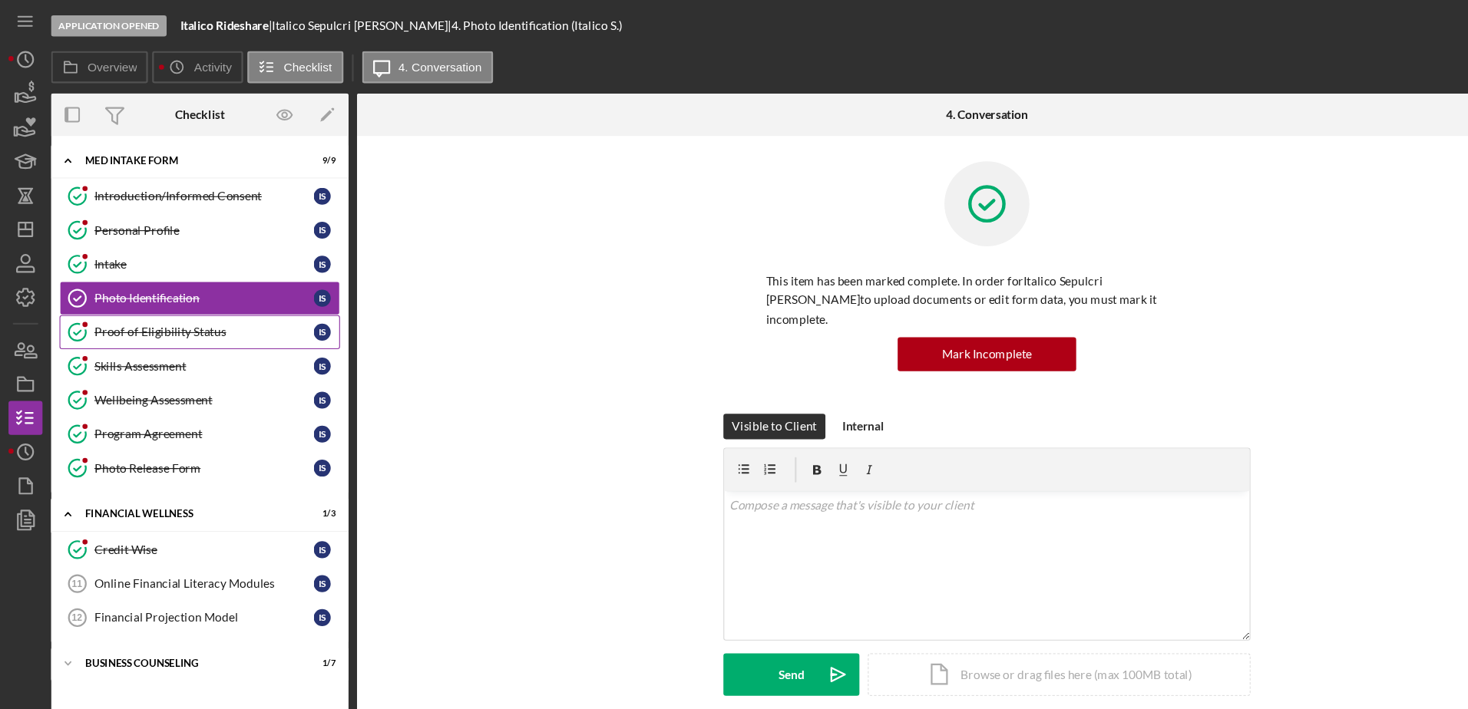
click at [189, 301] on div "Proof of Eligibility Status" at bounding box center [184, 300] width 198 height 12
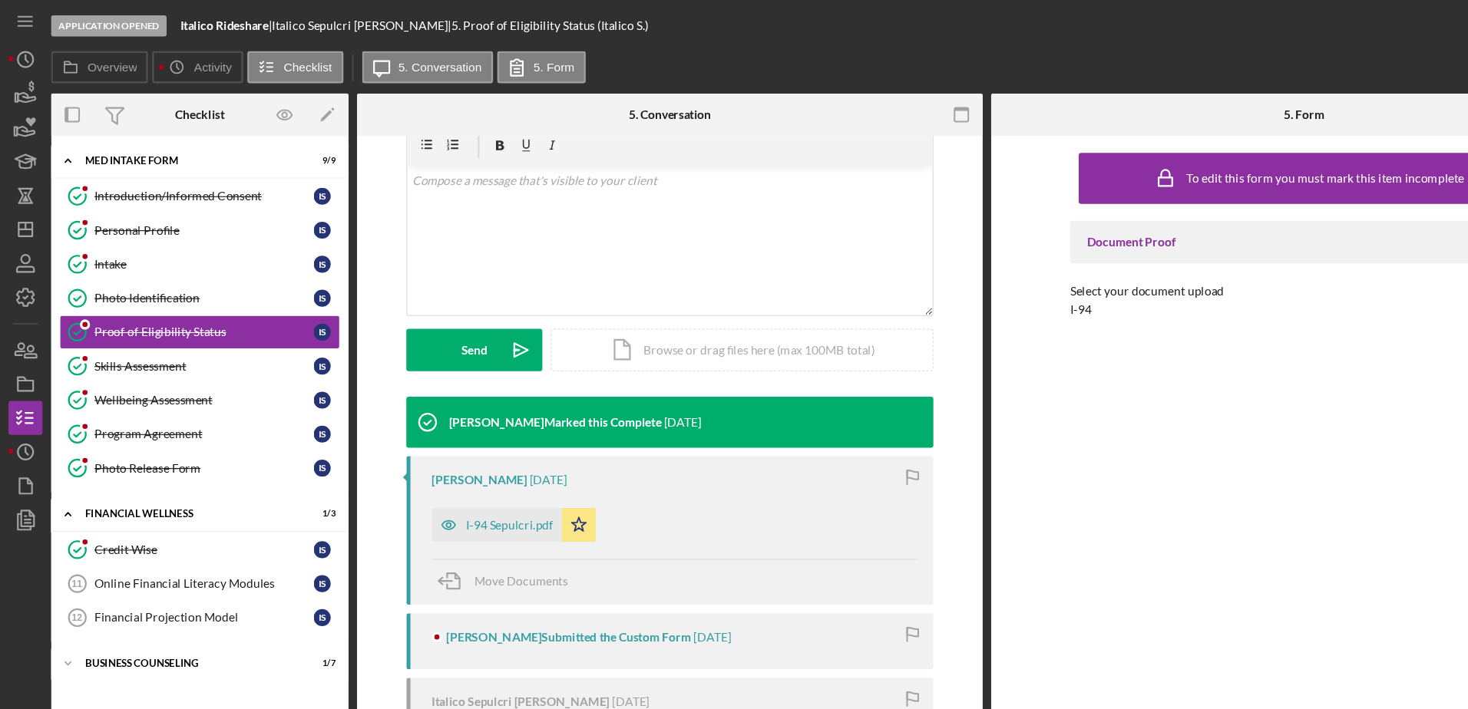
scroll to position [348, 0]
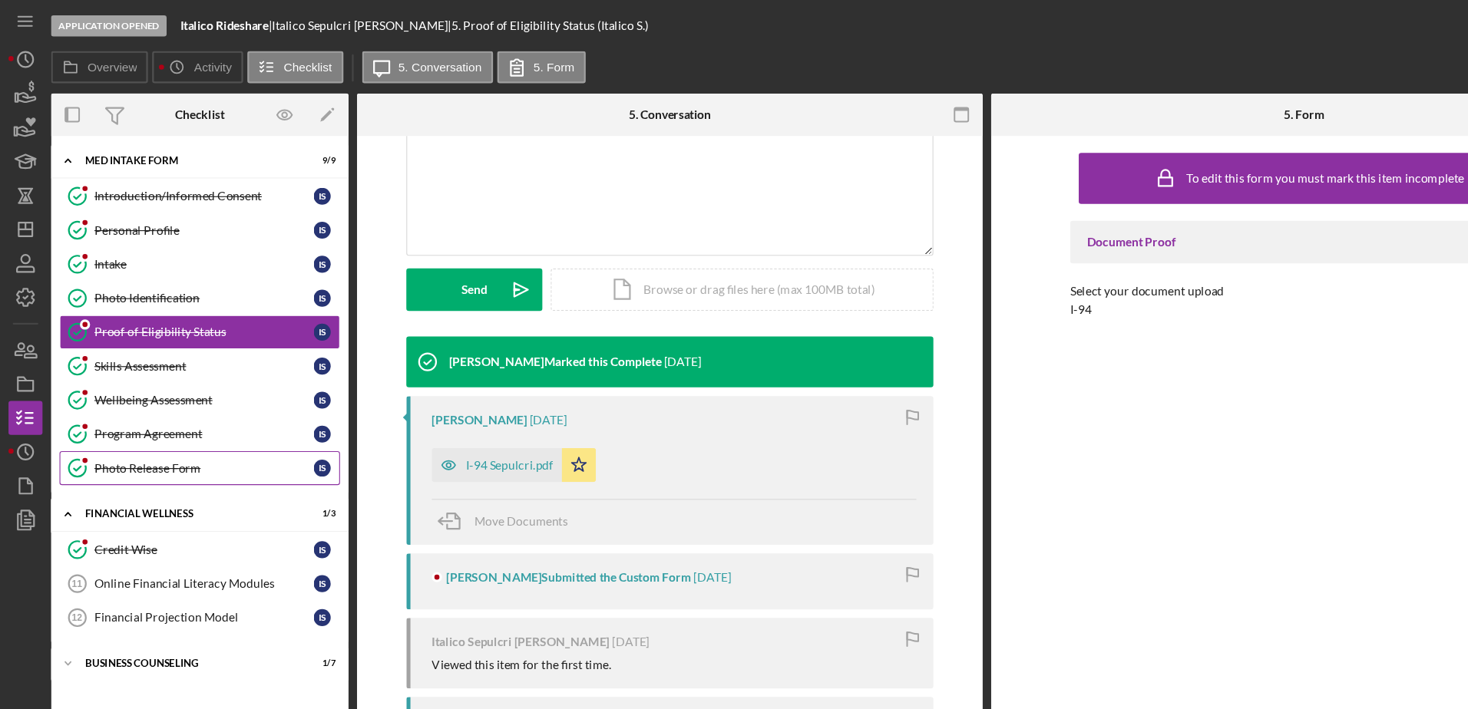
click at [156, 415] on link "Photo Release Form Photo Release Form I S" at bounding box center [180, 423] width 253 height 31
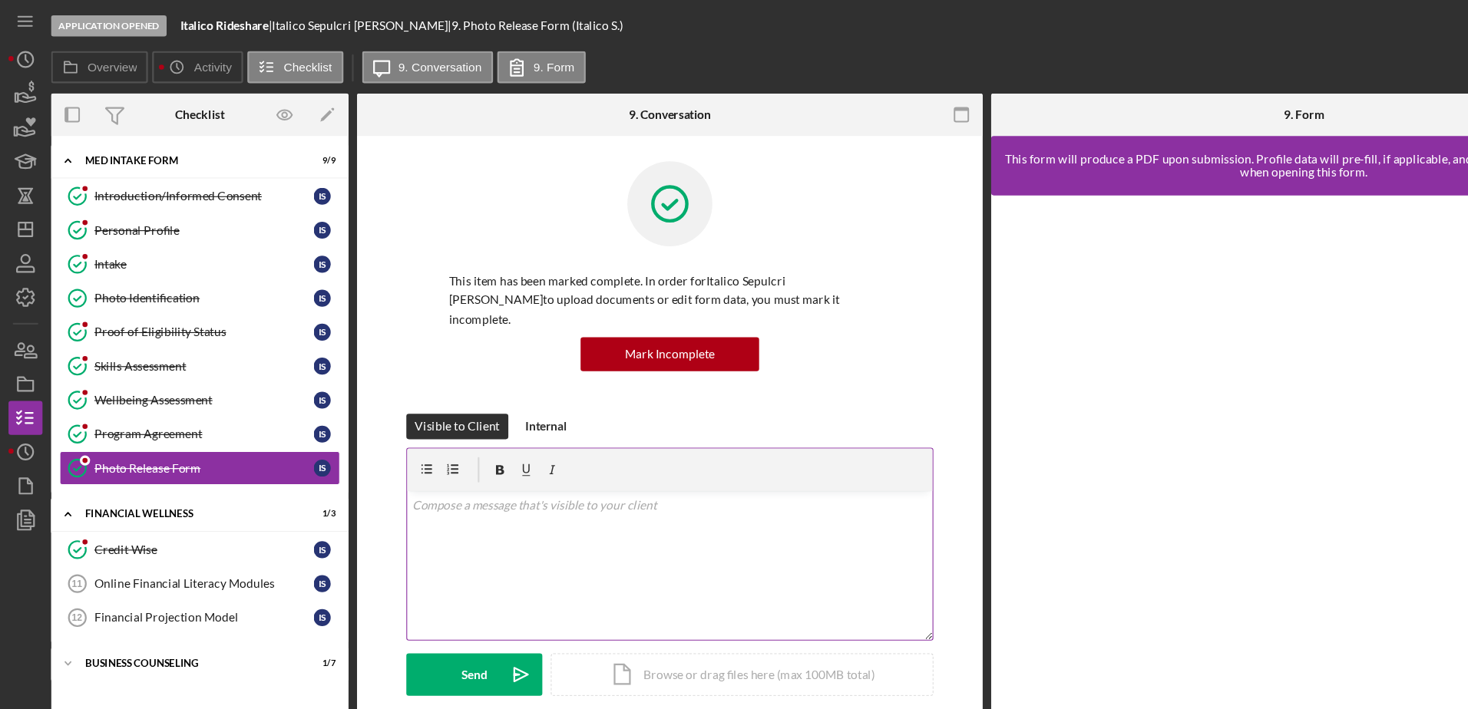
scroll to position [371, 0]
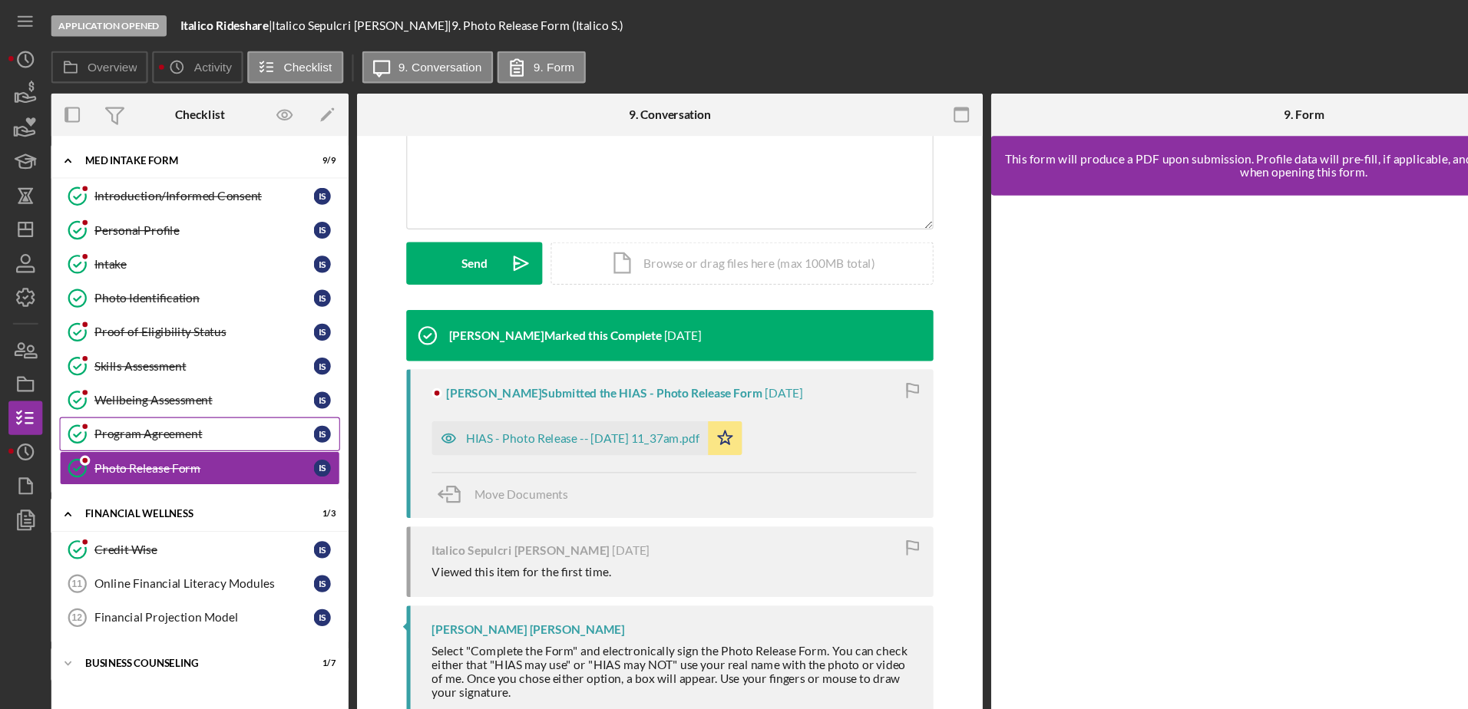
click at [202, 397] on div "Program Agreement" at bounding box center [184, 392] width 198 height 12
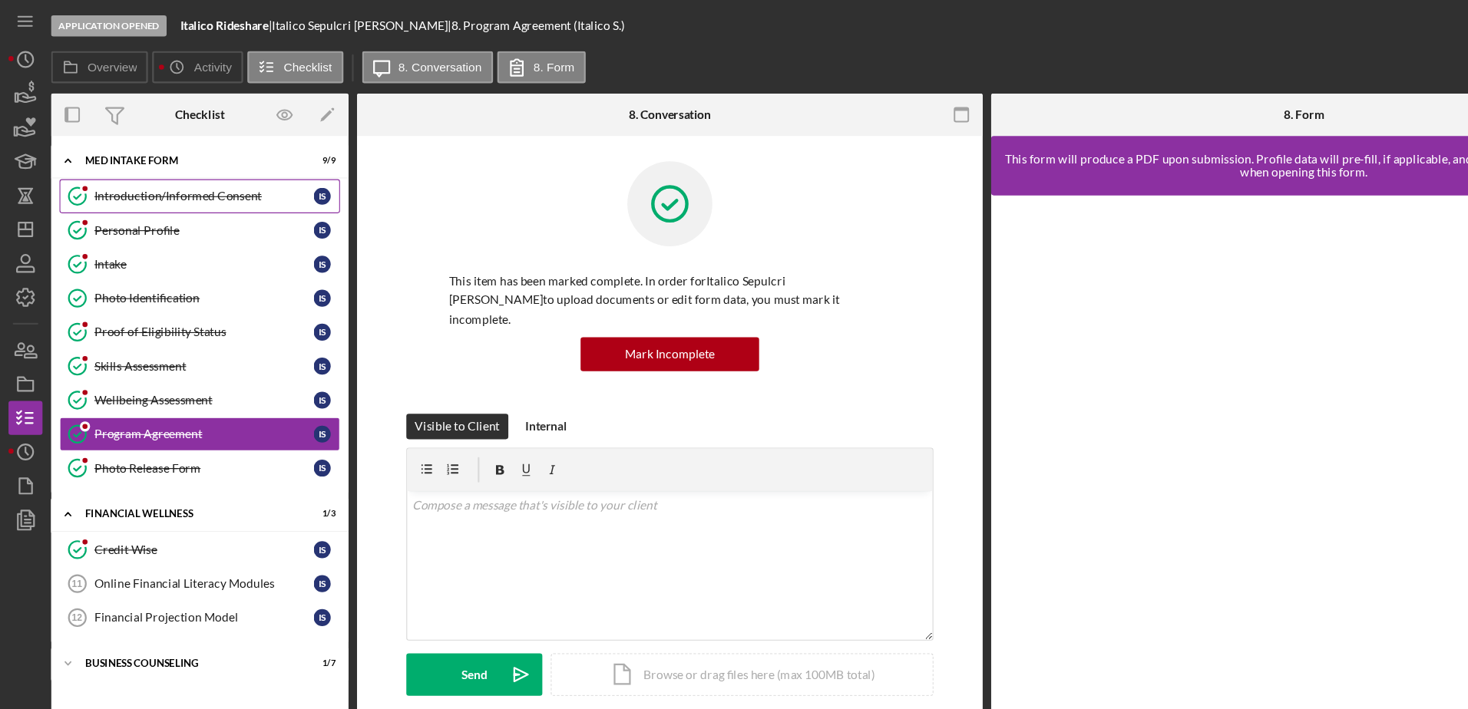
click at [154, 181] on div "Introduction/Informed Consent" at bounding box center [184, 177] width 198 height 12
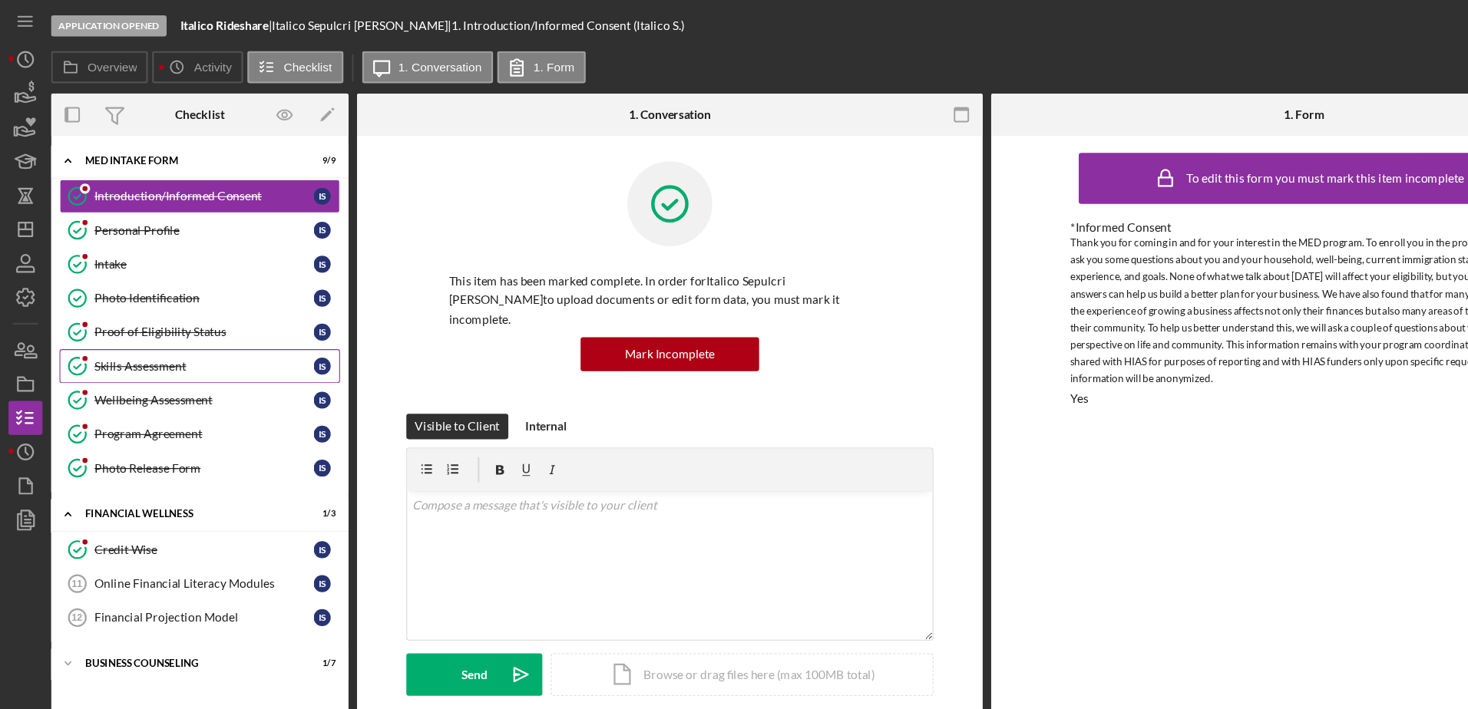
click at [117, 329] on div "Skills Assessment" at bounding box center [184, 331] width 198 height 12
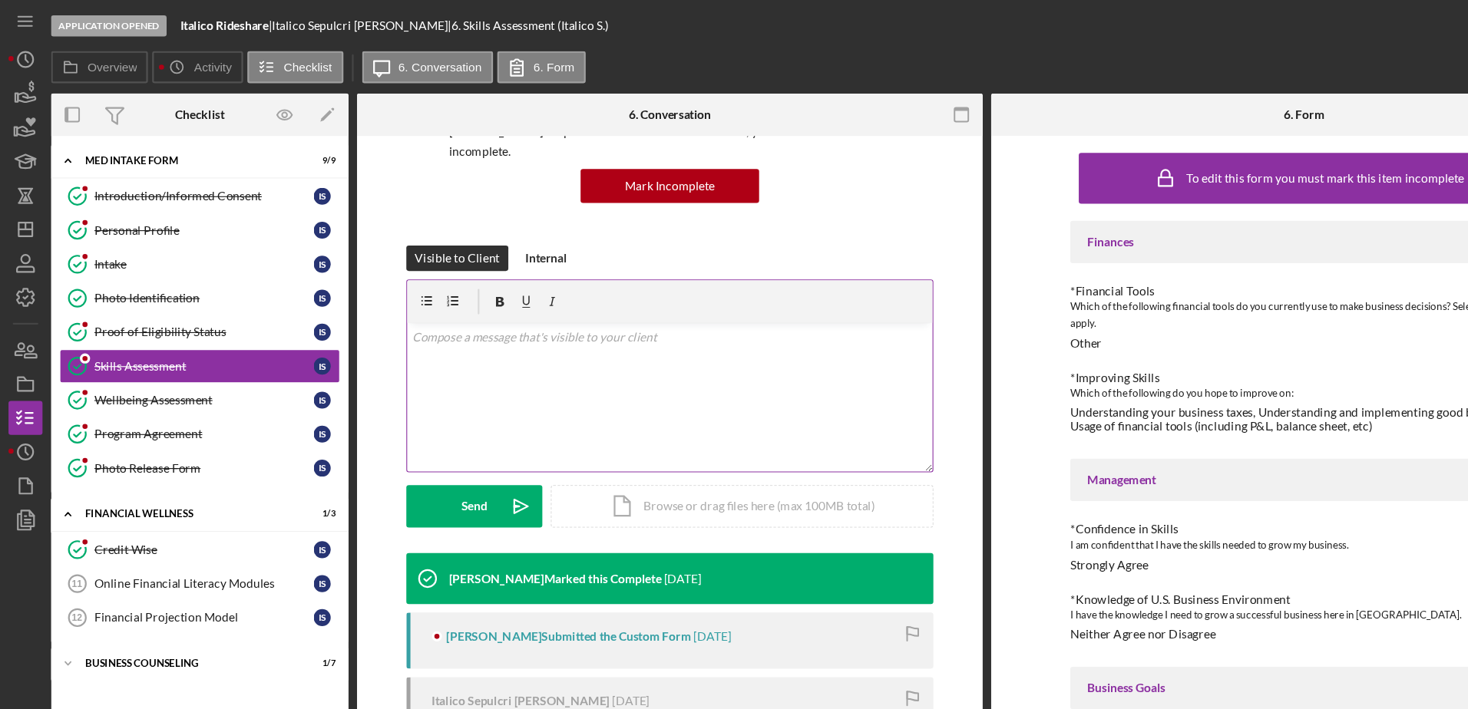
scroll to position [153, 0]
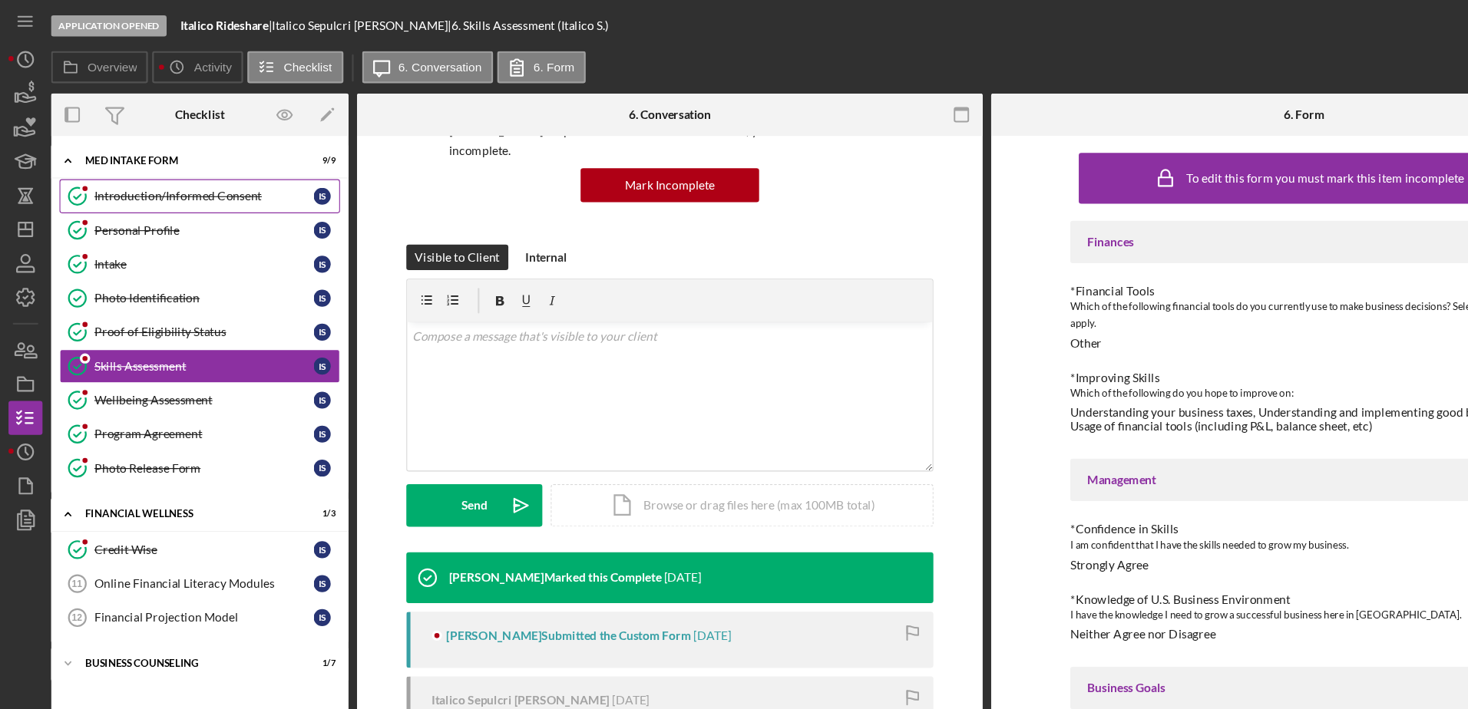
click at [185, 175] on div "Introduction/Informed Consent" at bounding box center [184, 177] width 198 height 12
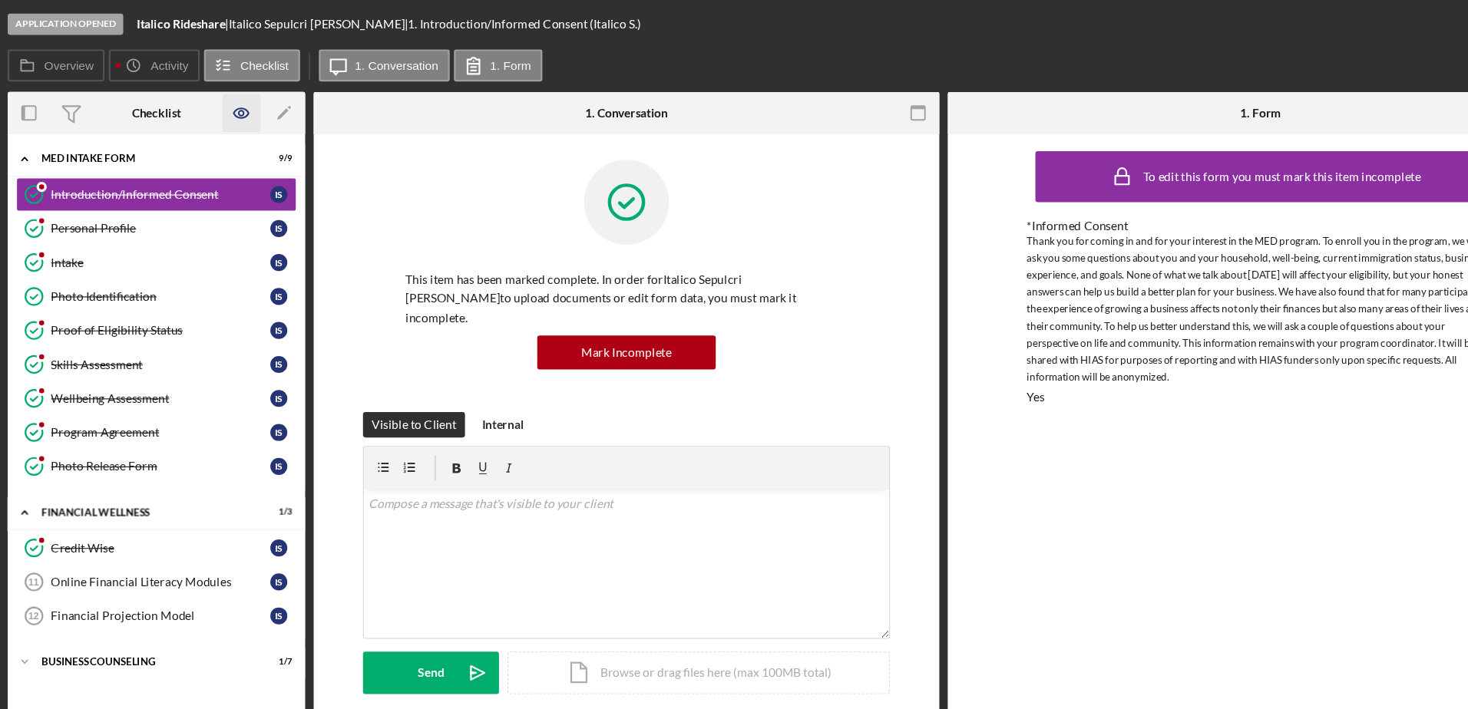
click at [259, 104] on icon "button" at bounding box center [257, 103] width 5 height 5
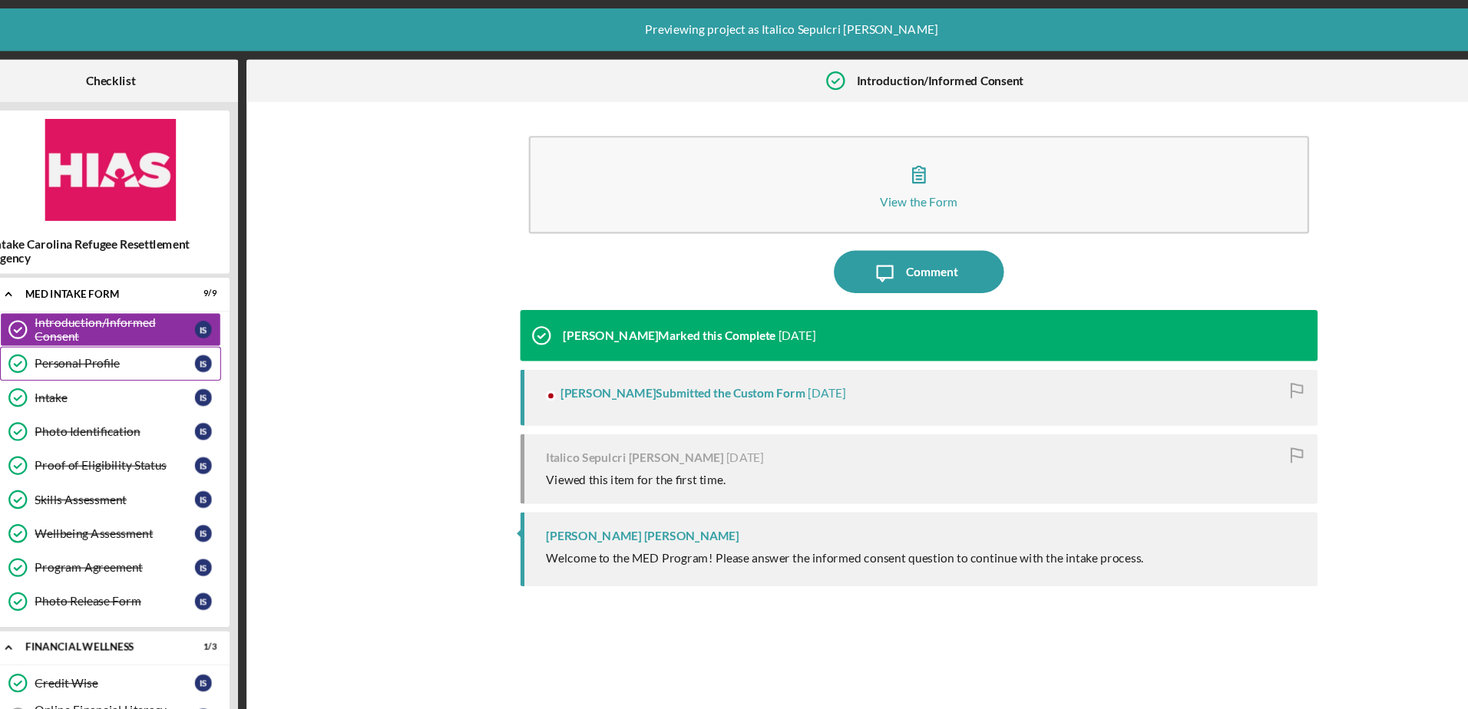
click at [102, 334] on div "Personal Profile" at bounding box center [126, 328] width 144 height 12
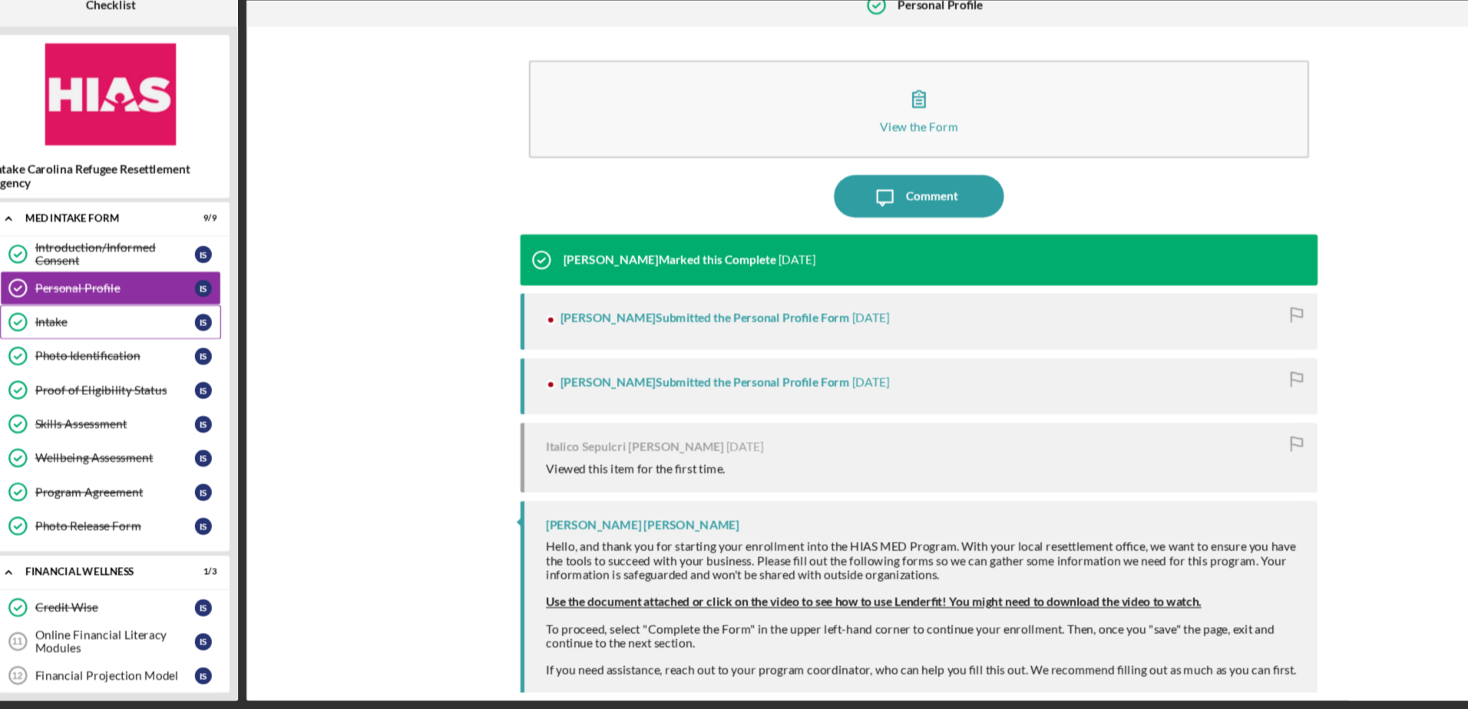
click at [103, 355] on div "Intake" at bounding box center [126, 359] width 144 height 12
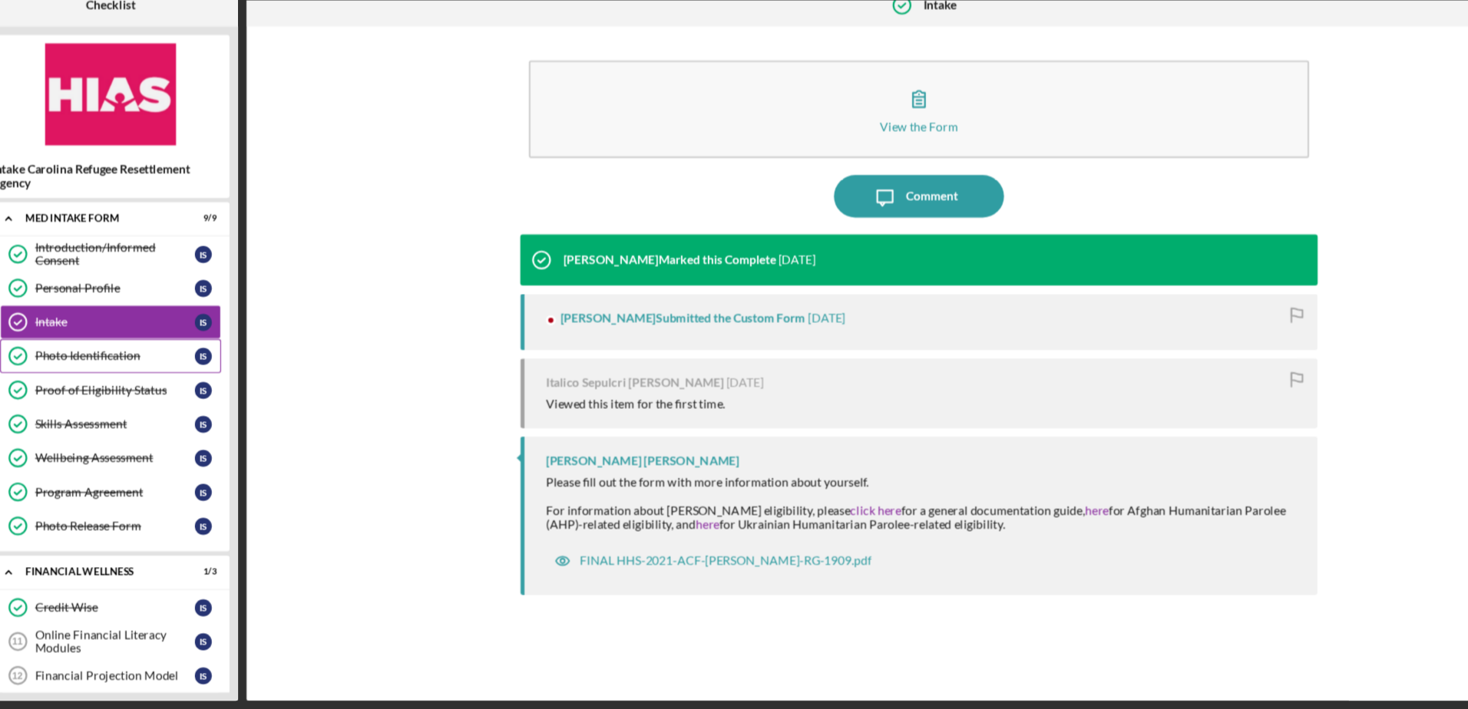
click at [94, 381] on div "Photo Identification Photo Identification I S" at bounding box center [123, 390] width 200 height 31
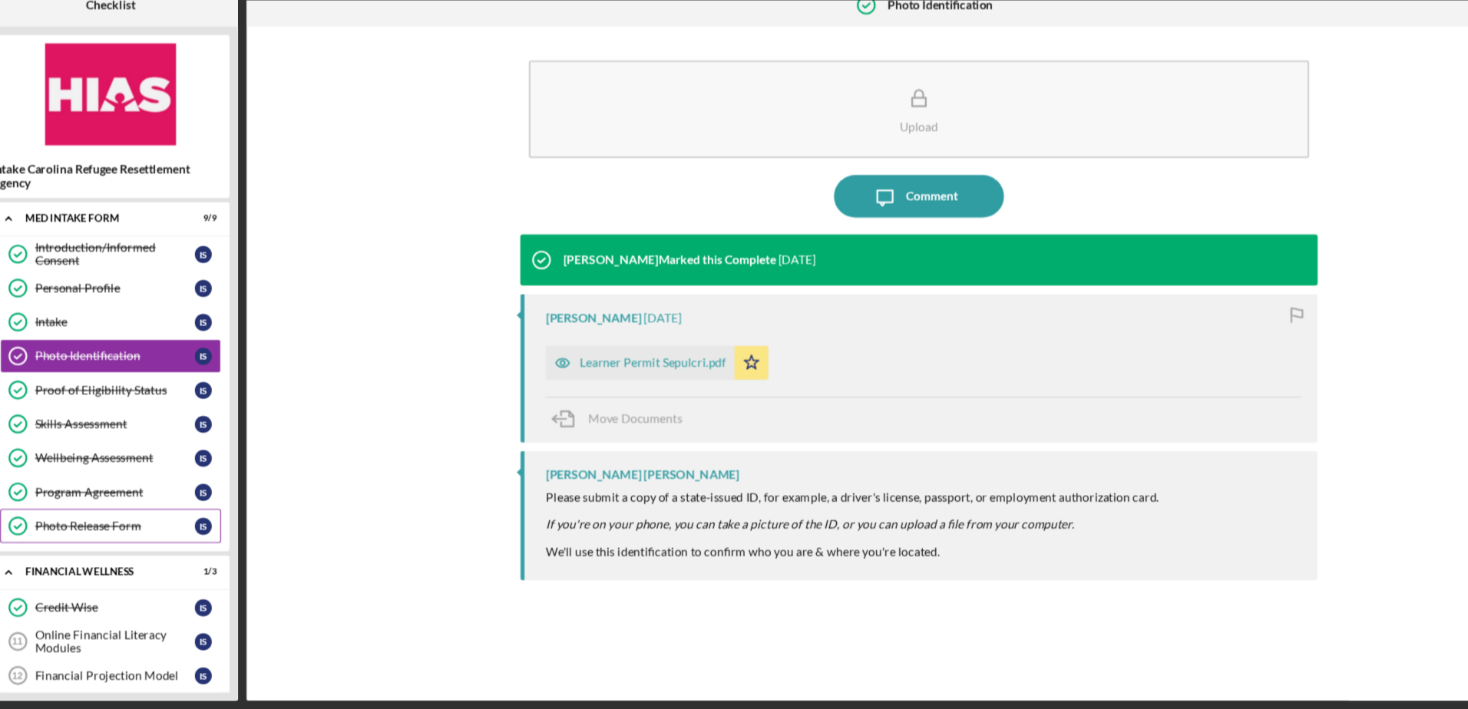
click at [140, 552] on div "Photo Release Form Photo Release Form I S" at bounding box center [123, 543] width 200 height 31
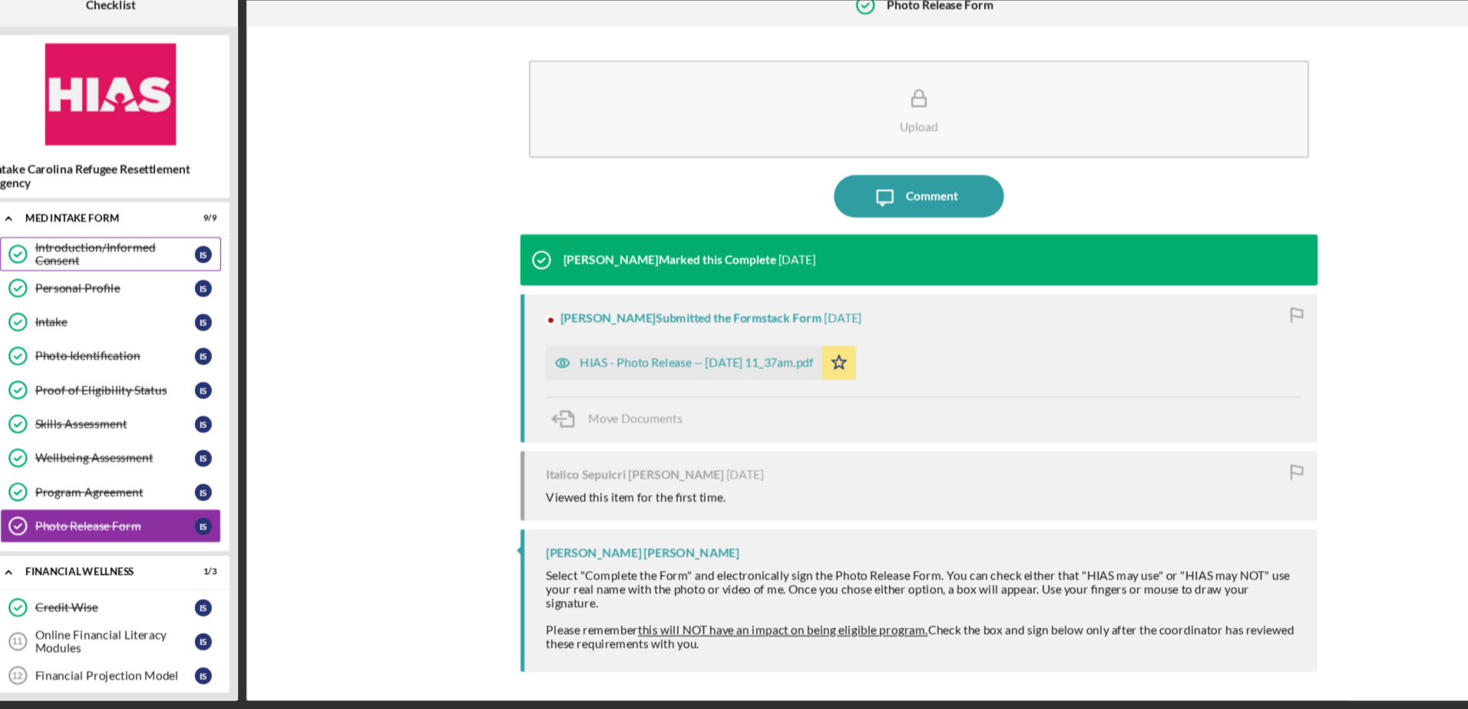
drag, startPoint x: 123, startPoint y: 282, endPoint x: 91, endPoint y: 299, distance: 36.4
click at [91, 299] on div "Introduction/Informed Consent" at bounding box center [126, 298] width 144 height 25
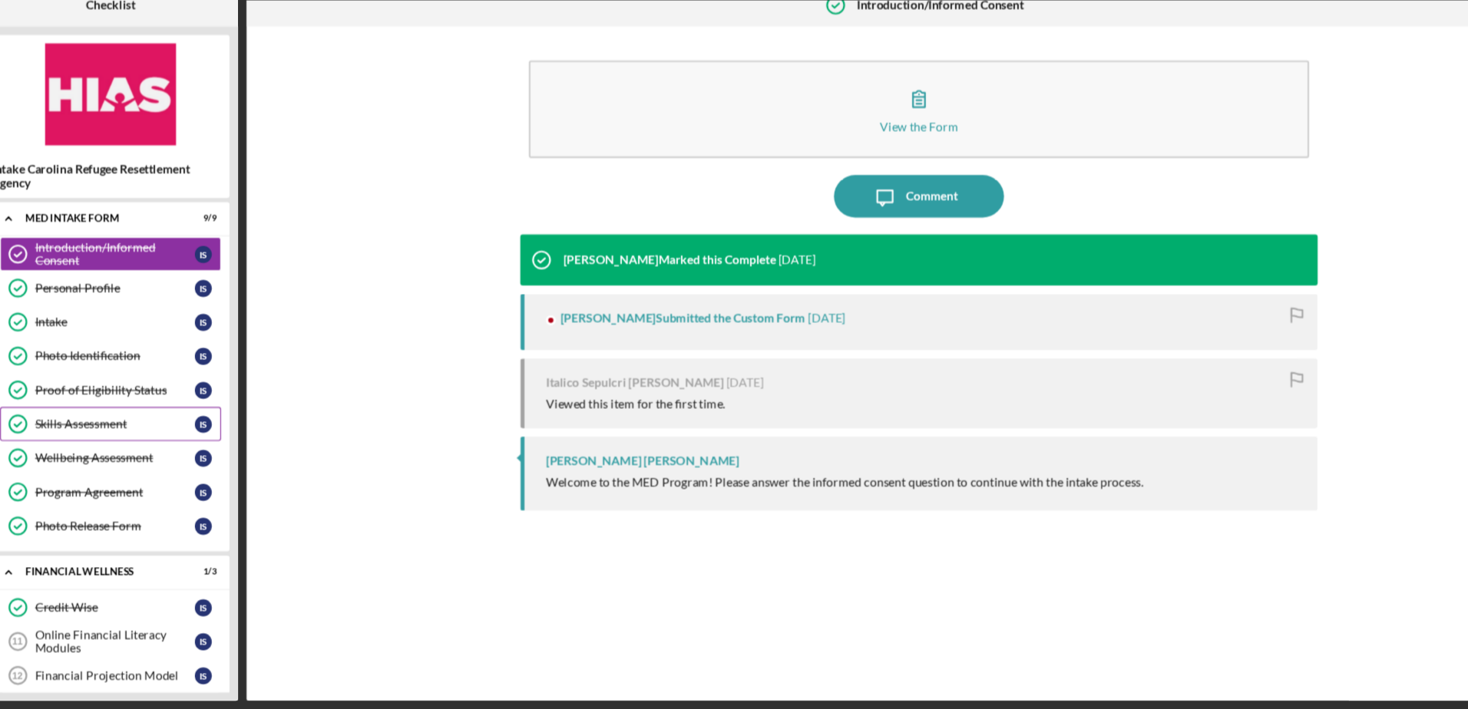
click at [73, 439] on div "Skills Assessment Skills Assessment I S" at bounding box center [123, 451] width 200 height 31
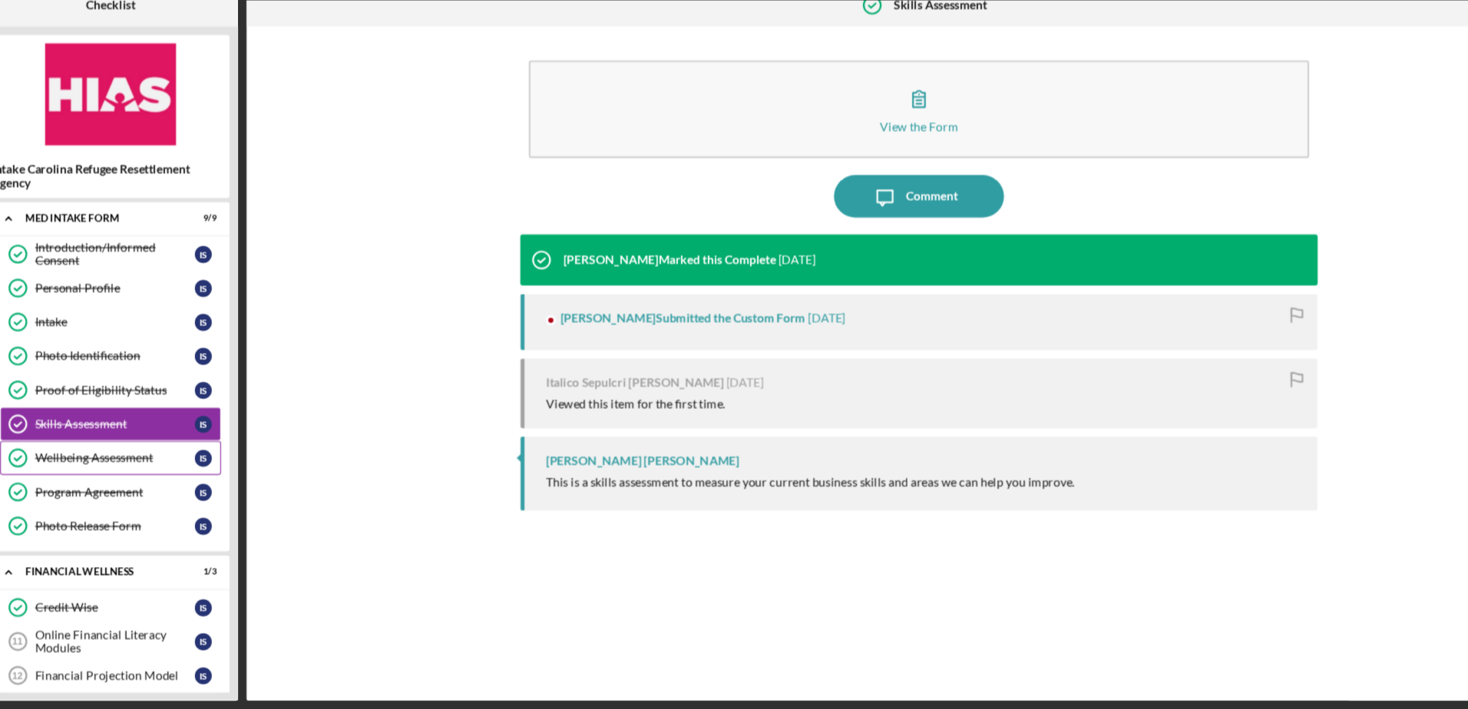
click at [68, 479] on div "Wellbeing Assessment" at bounding box center [126, 482] width 144 height 12
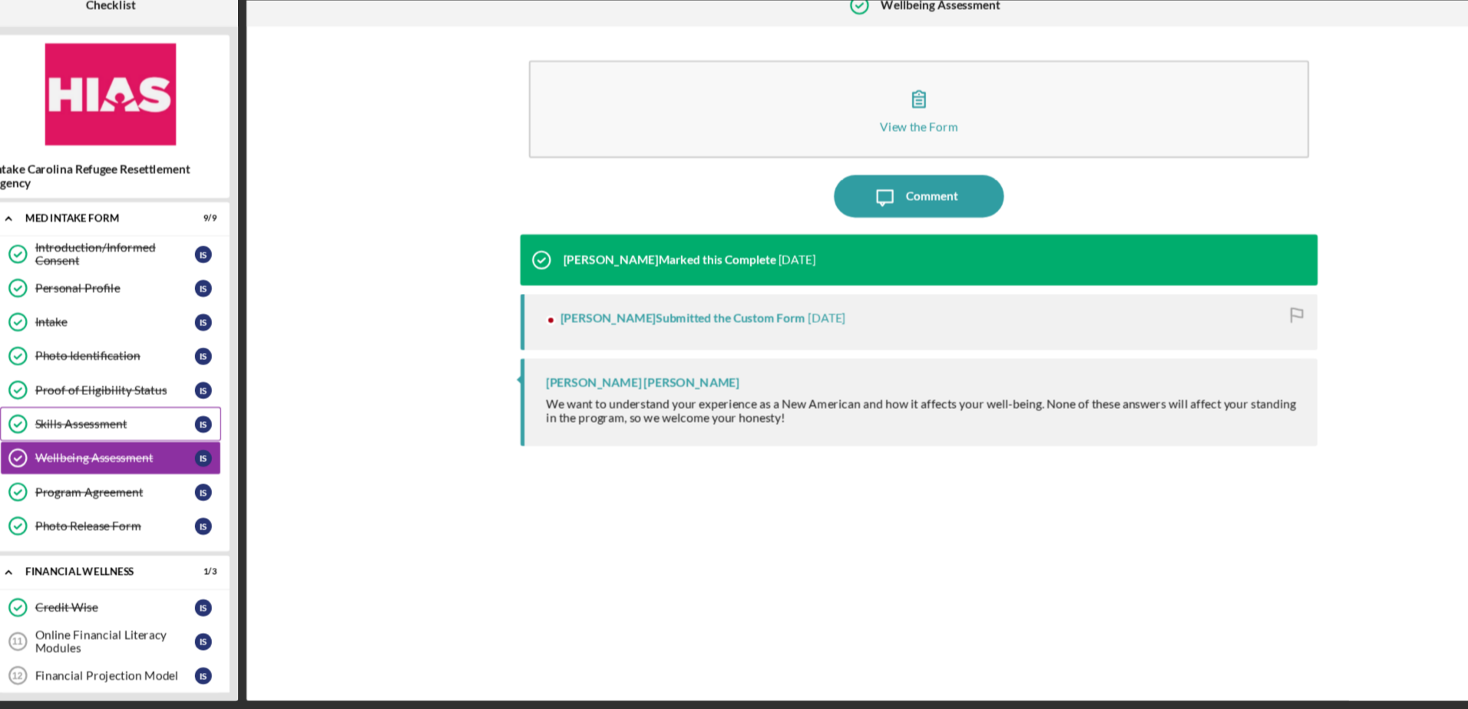
click at [65, 450] on div "Skills Assessment" at bounding box center [126, 451] width 144 height 12
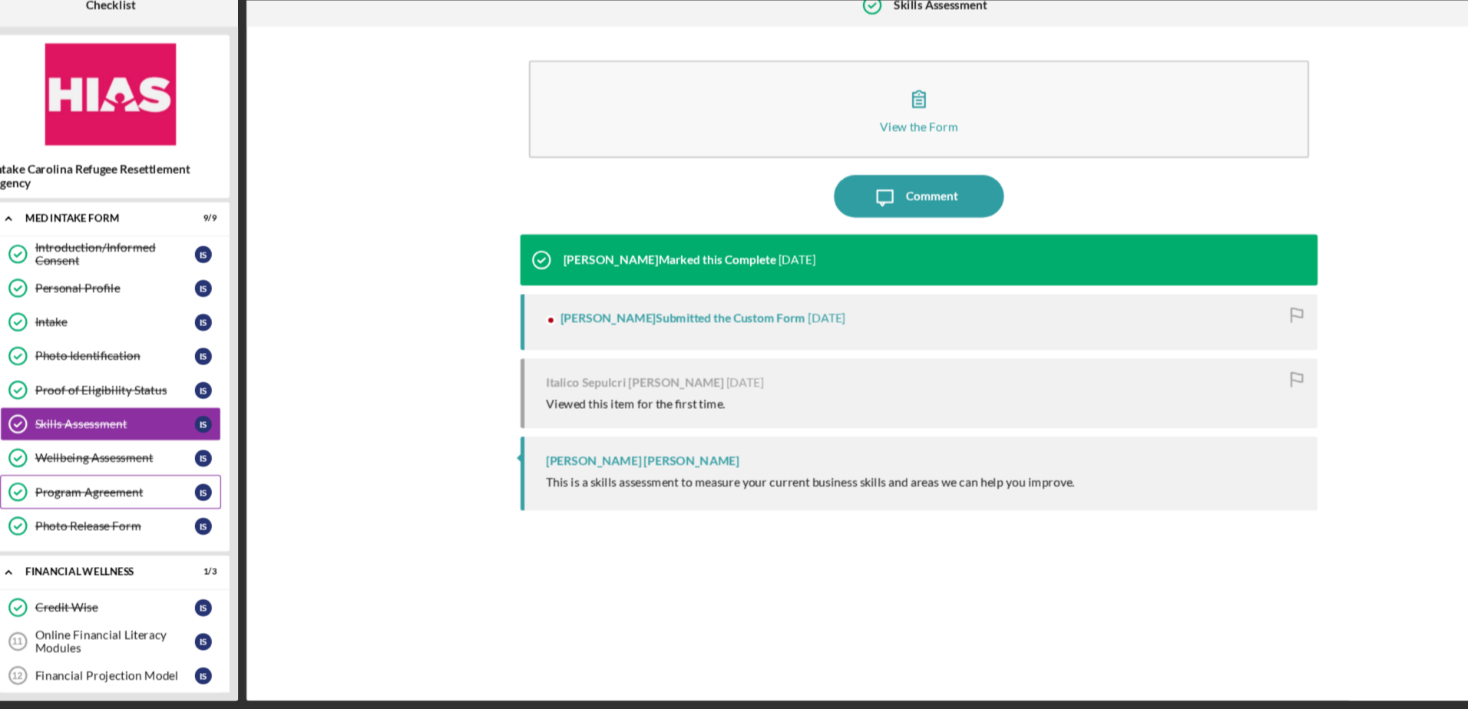
click at [105, 514] on div "Program Agreement" at bounding box center [126, 513] width 144 height 12
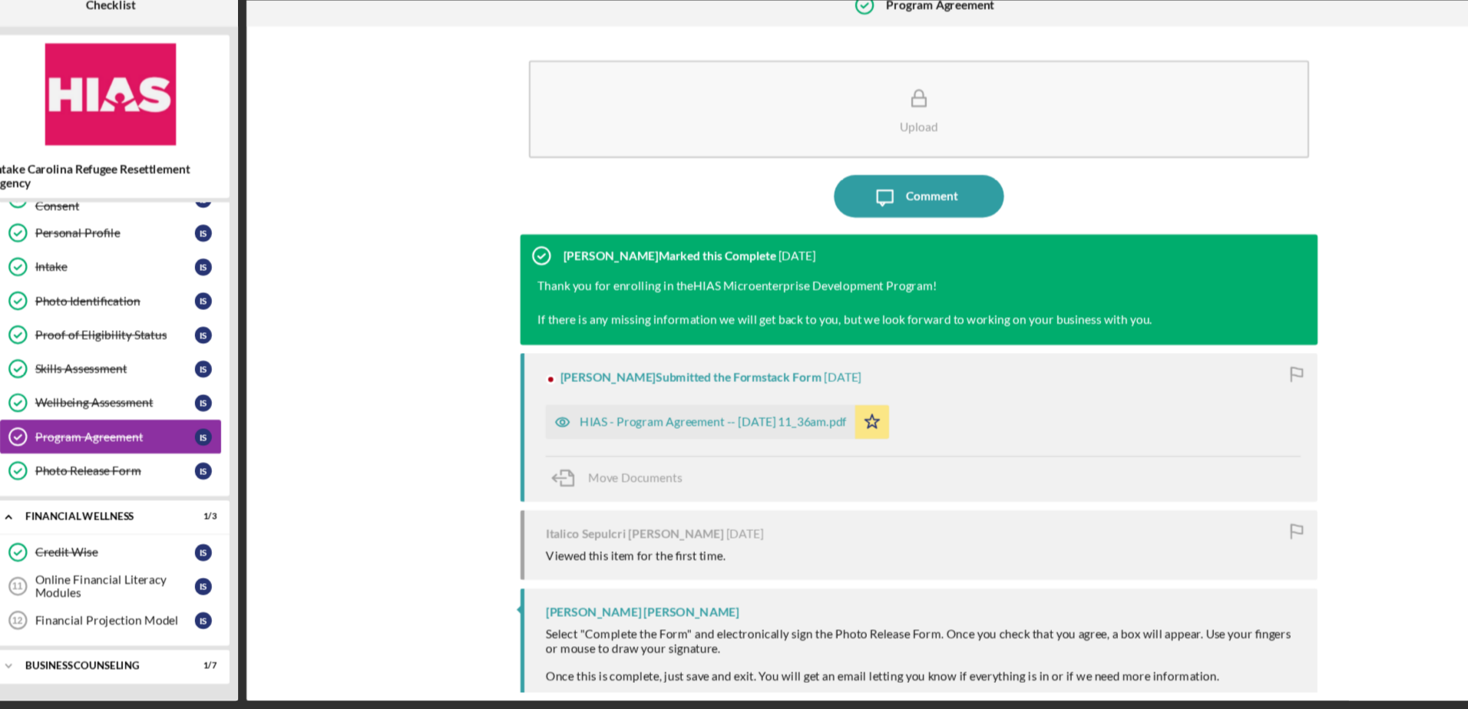
scroll to position [50, 0]
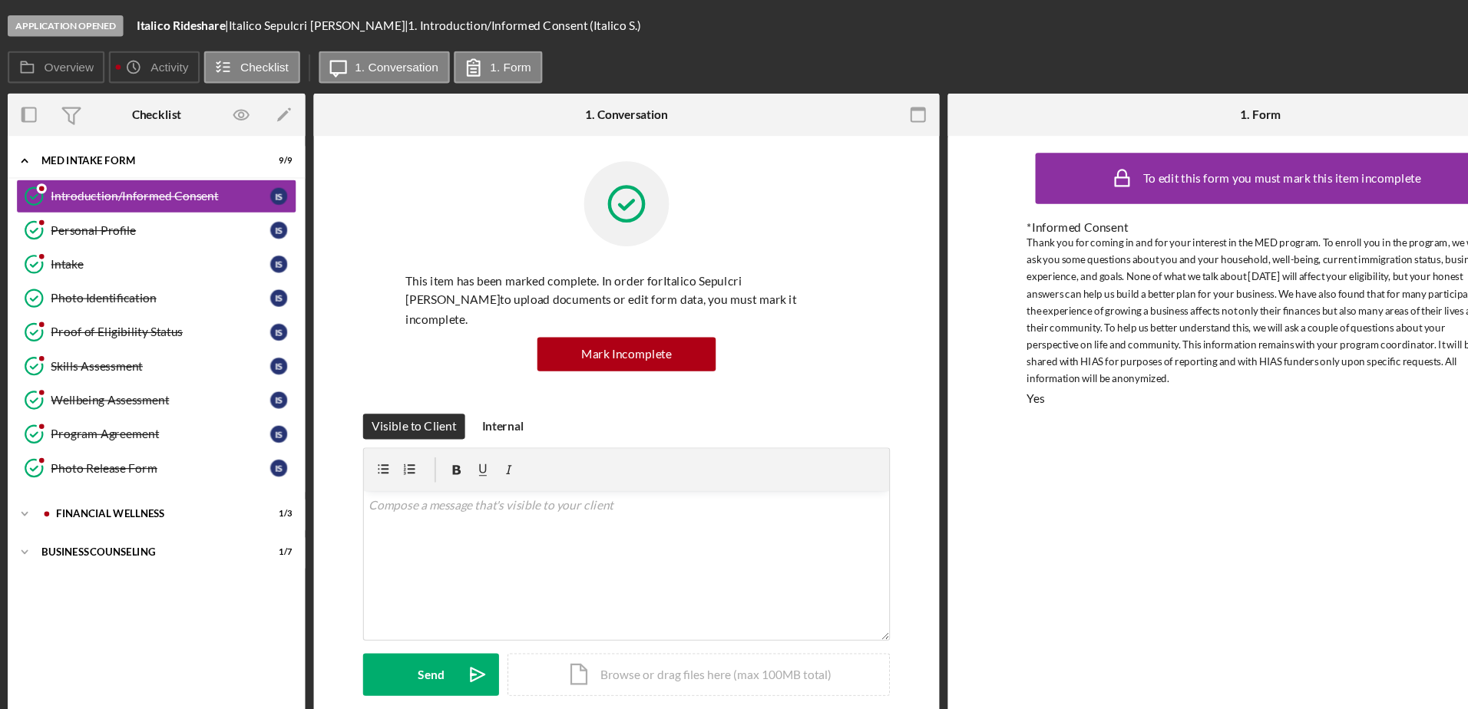
click at [81, 21] on div "Application Opened" at bounding box center [98, 23] width 104 height 19
click at [95, 61] on label "Overview" at bounding box center [101, 60] width 45 height 12
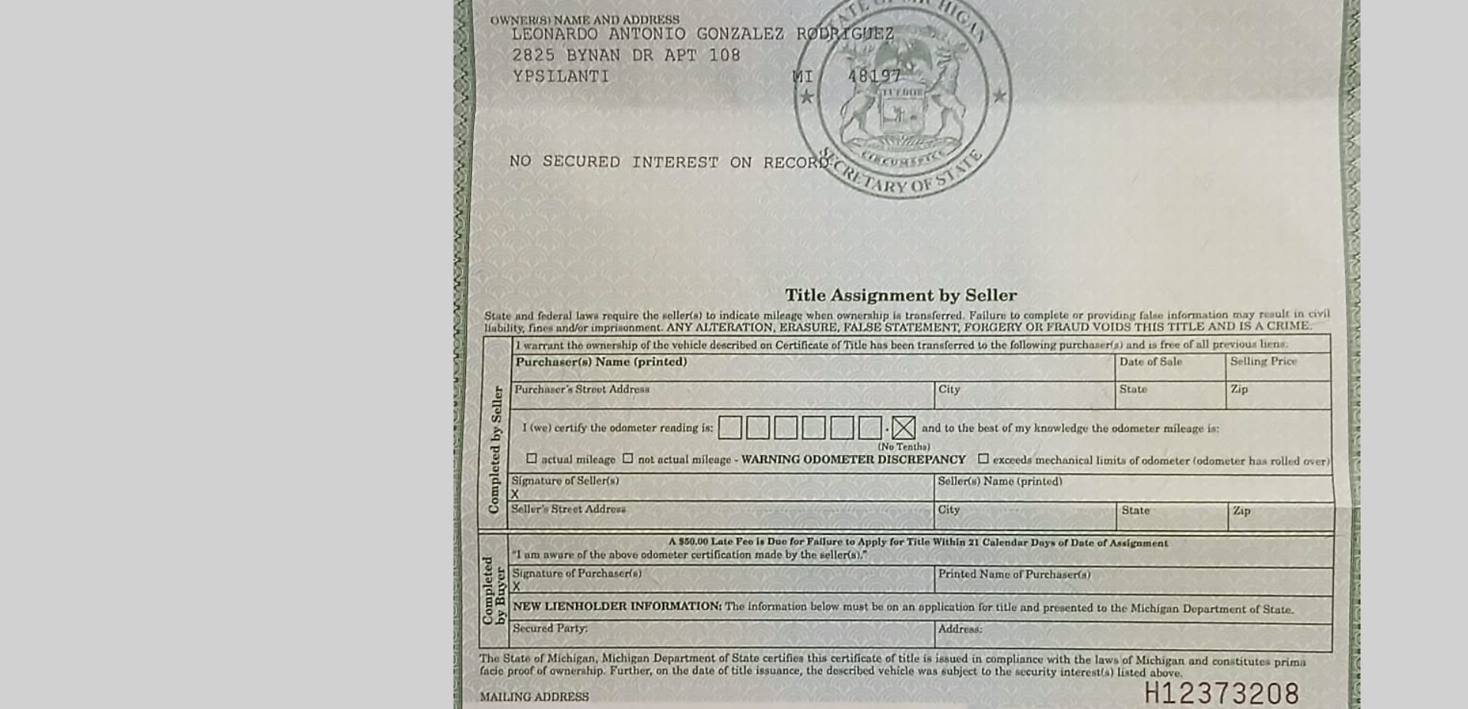
drag, startPoint x: 939, startPoint y: 339, endPoint x: 946, endPoint y: 388, distance: 49.6
drag, startPoint x: 946, startPoint y: 388, endPoint x: 870, endPoint y: 323, distance: 100.2
click at [870, 323] on img at bounding box center [910, 391] width 1099 height 621
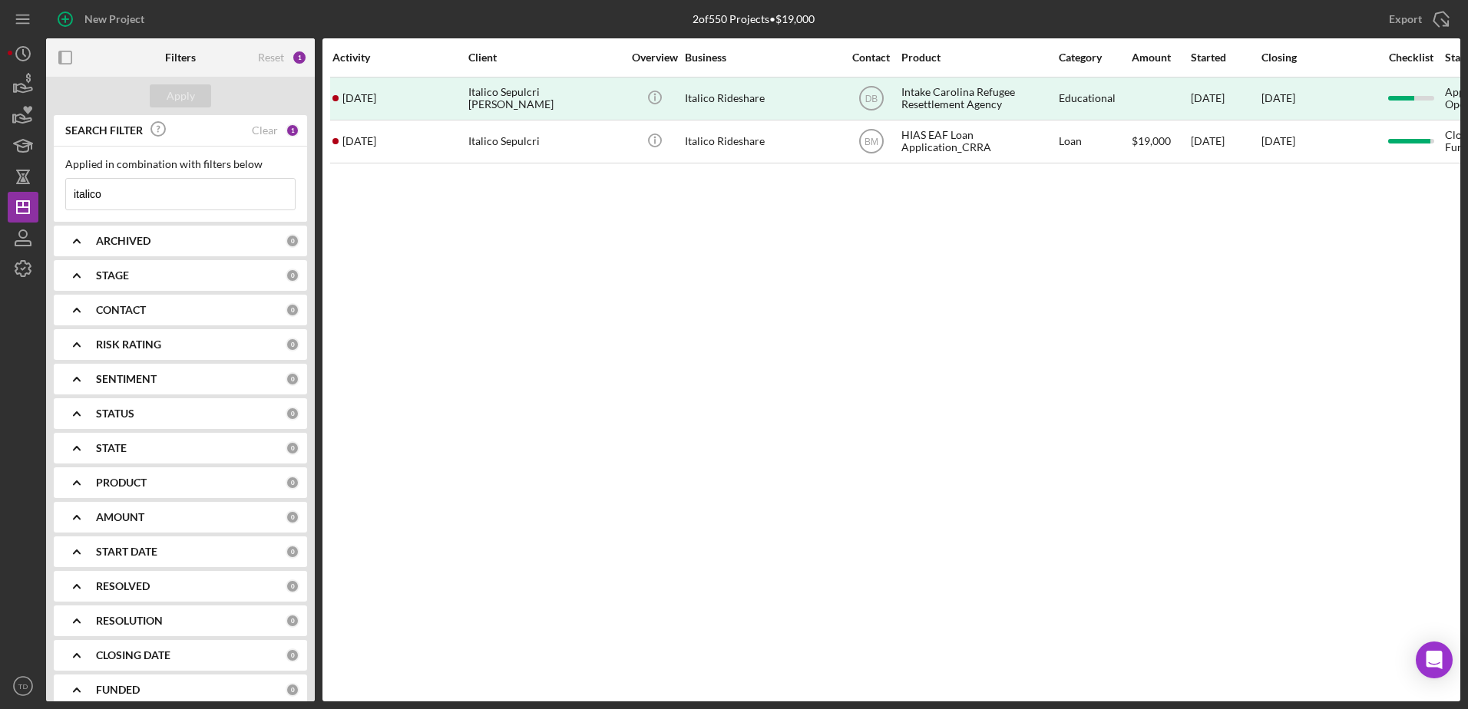
drag, startPoint x: 125, startPoint y: 196, endPoint x: -28, endPoint y: 192, distance: 153.6
click at [0, 192] on html "New Project 2 of 550 Projects • $19,000 italico Export Icon/Export Filters Rese…" at bounding box center [734, 354] width 1468 height 709
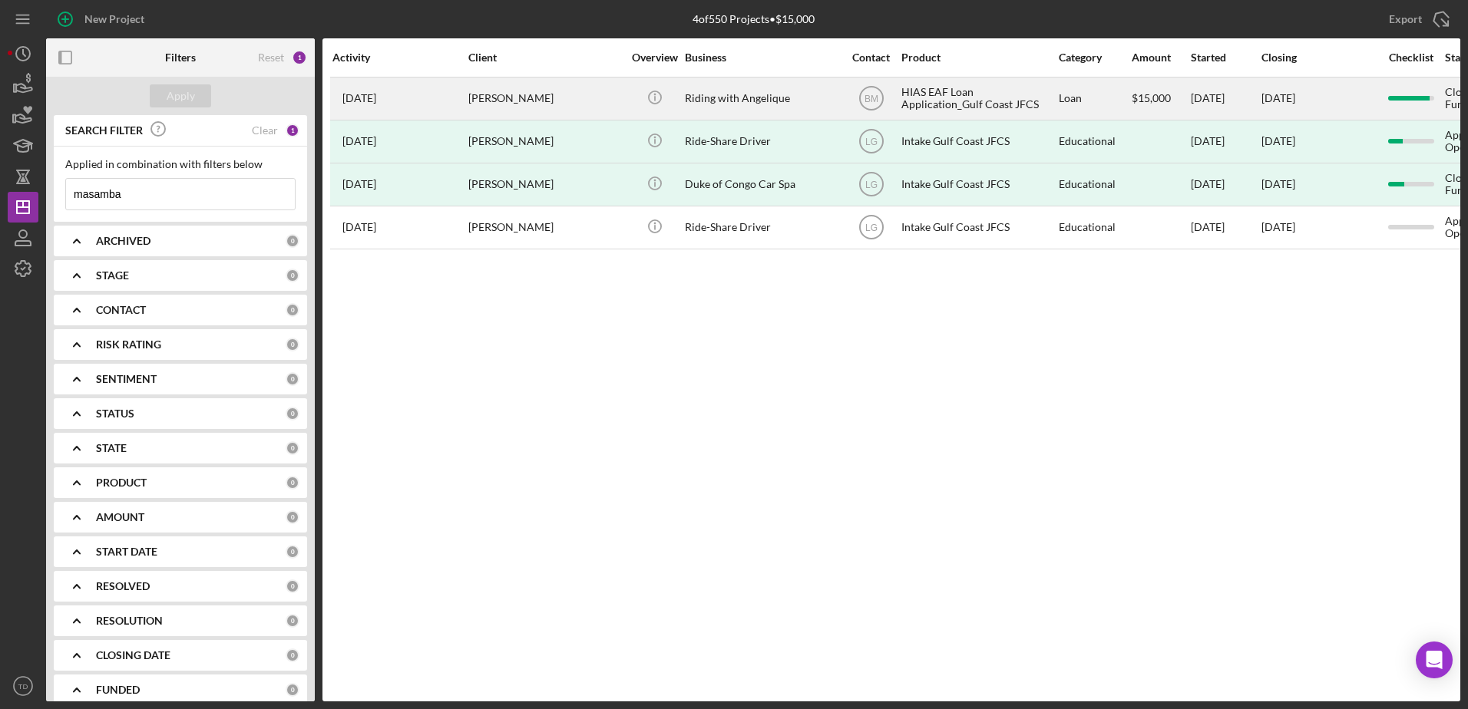
type input "masamba"
click at [490, 88] on div "Angelique Masamba" at bounding box center [545, 98] width 154 height 41
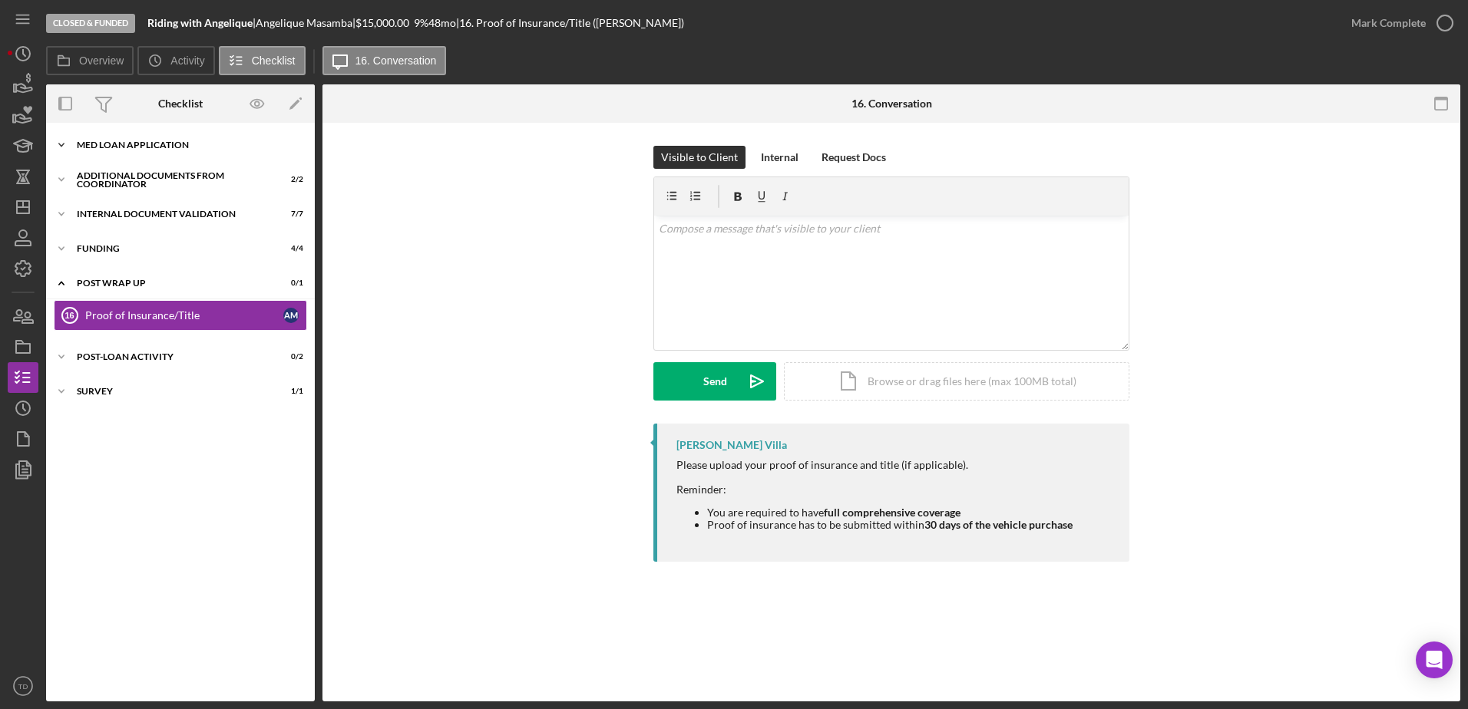
click at [107, 148] on div "MED Loan Application" at bounding box center [186, 144] width 219 height 9
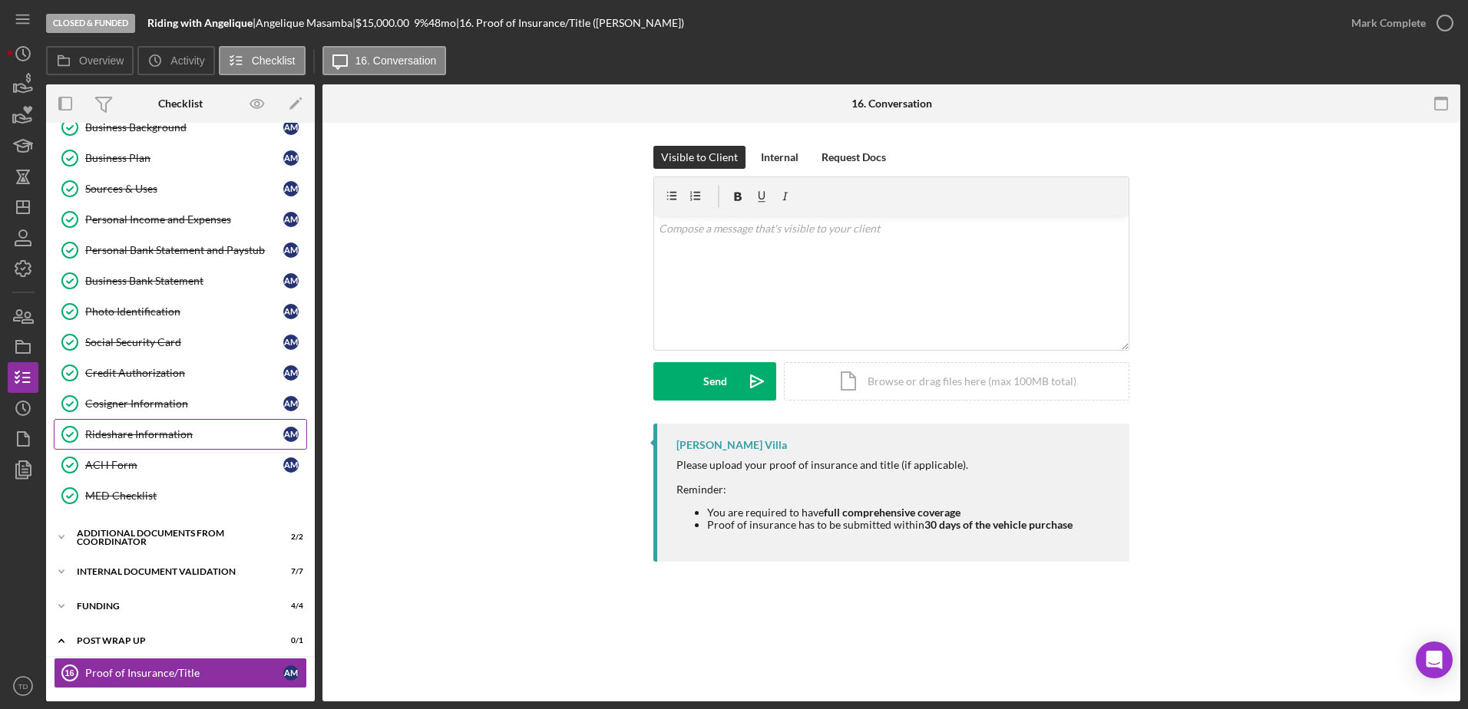
scroll to position [213, 0]
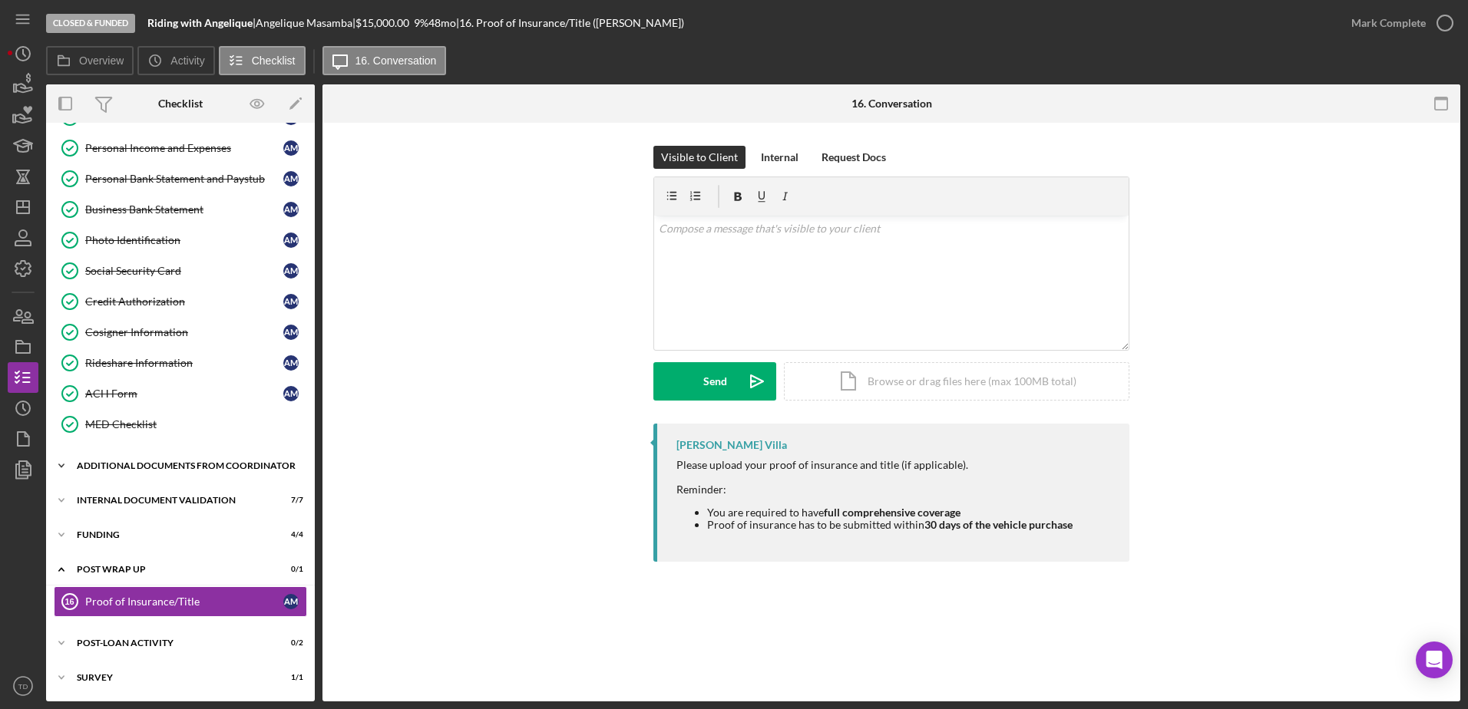
click at [107, 470] on div "Additional Documents from Coordinator" at bounding box center [186, 465] width 219 height 9
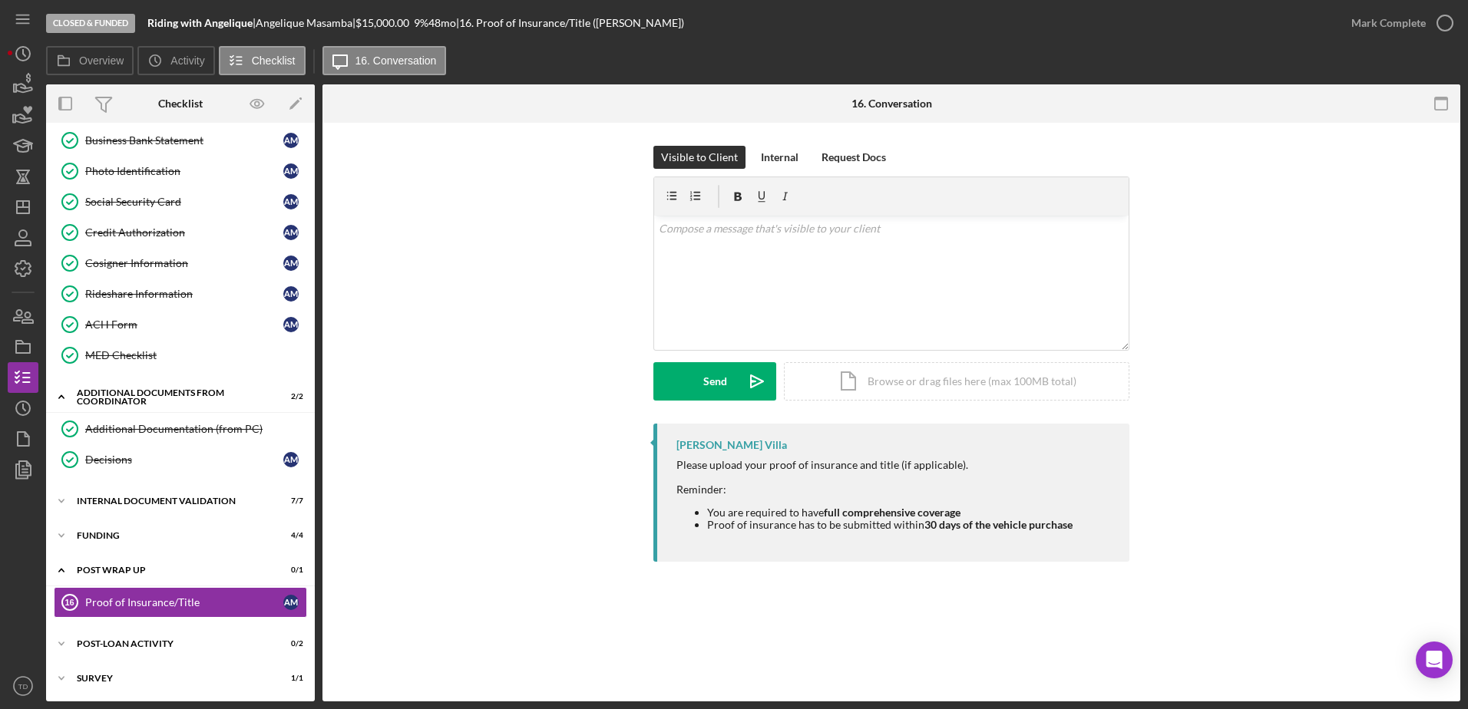
scroll to position [283, 0]
click at [847, 380] on div "Icon/Document Browse or drag files here (max 100MB total) Tap to choose files o…" at bounding box center [956, 381] width 345 height 38
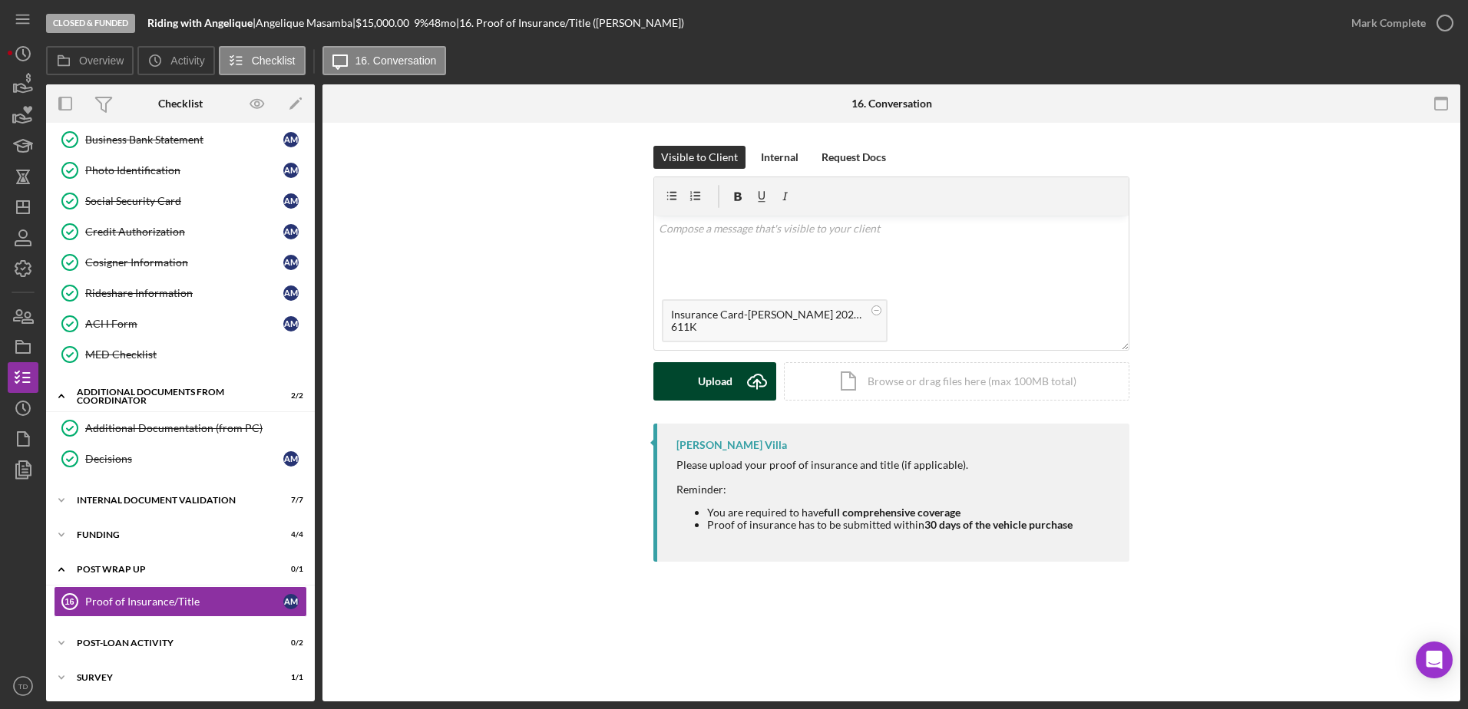
click at [711, 392] on div "Upload" at bounding box center [715, 381] width 35 height 38
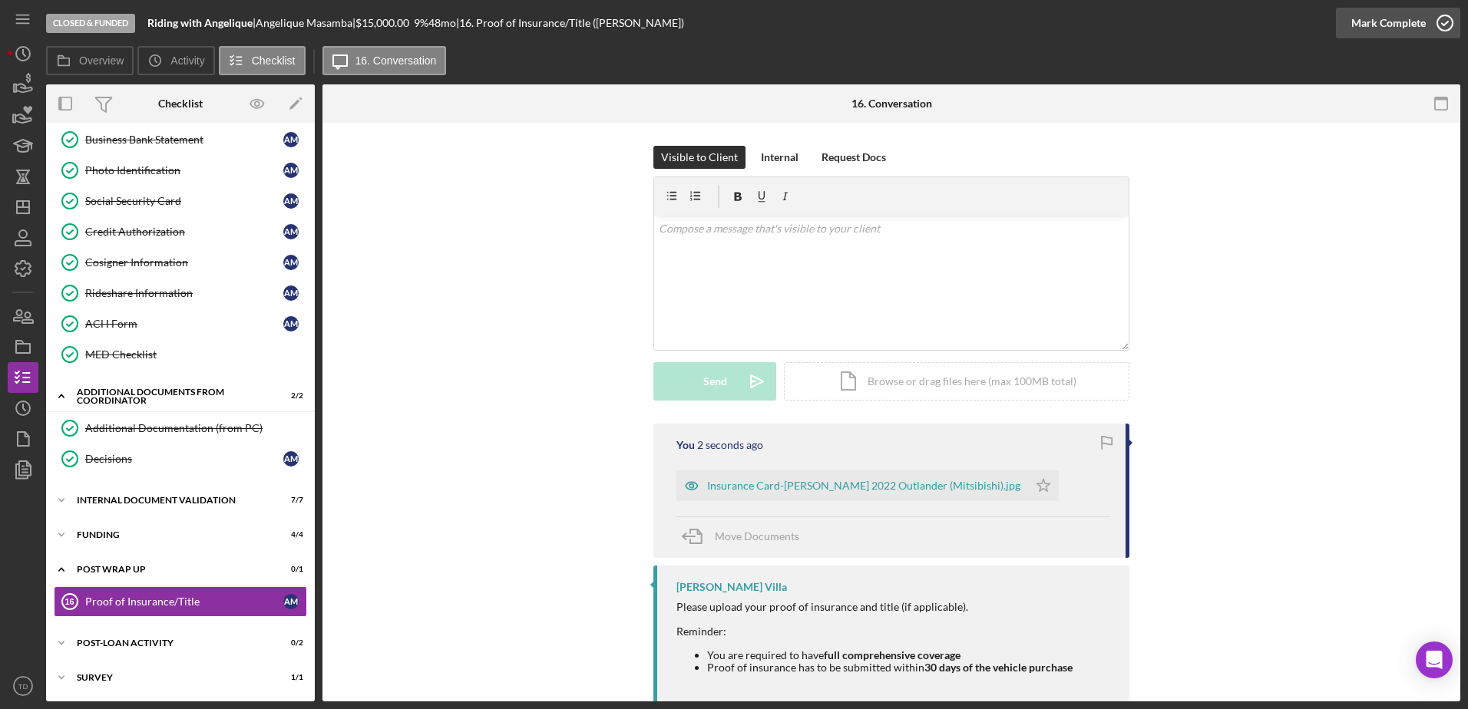
click at [1446, 18] on icon "button" at bounding box center [1444, 23] width 38 height 38
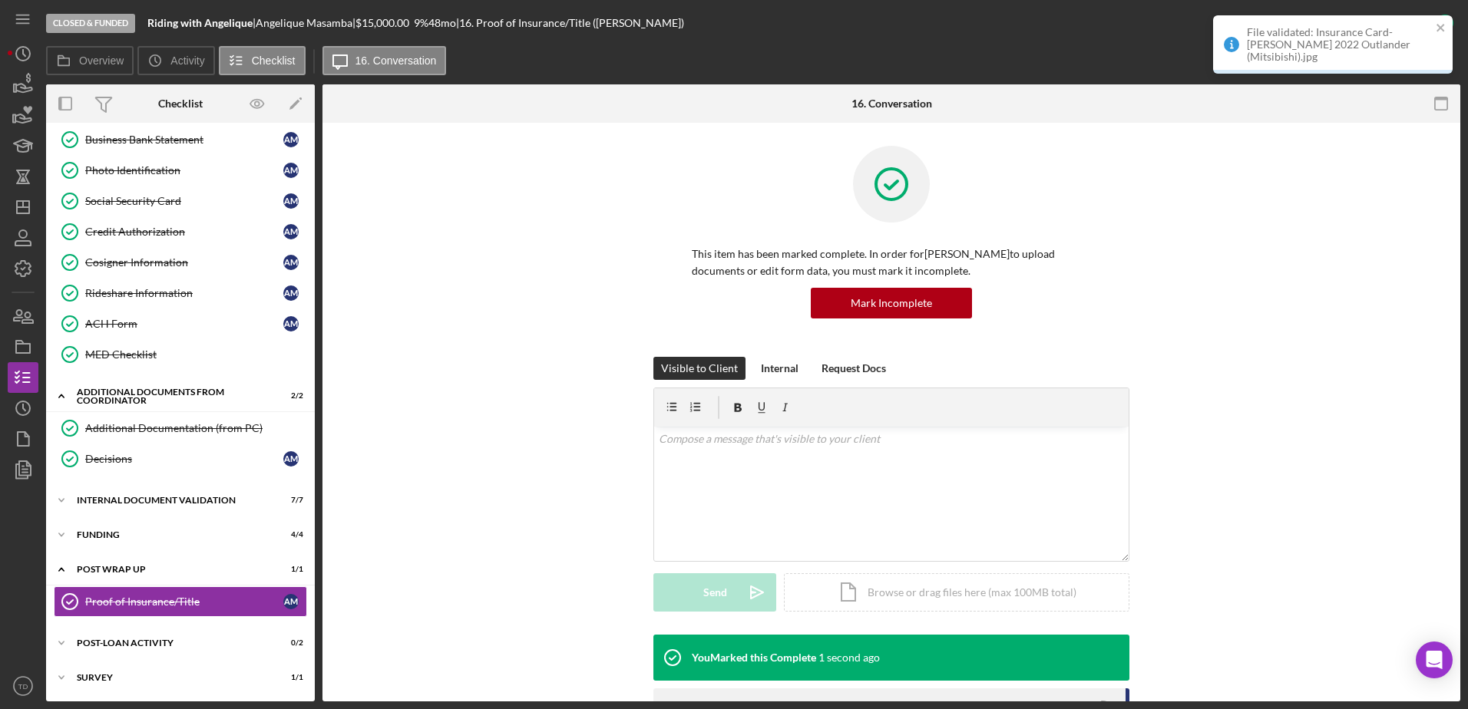
click at [1435, 31] on div "File validated: Insurance Card-Angelique Masamba 2022 Outlander (Mitsibishi).jpg" at bounding box center [1327, 44] width 216 height 46
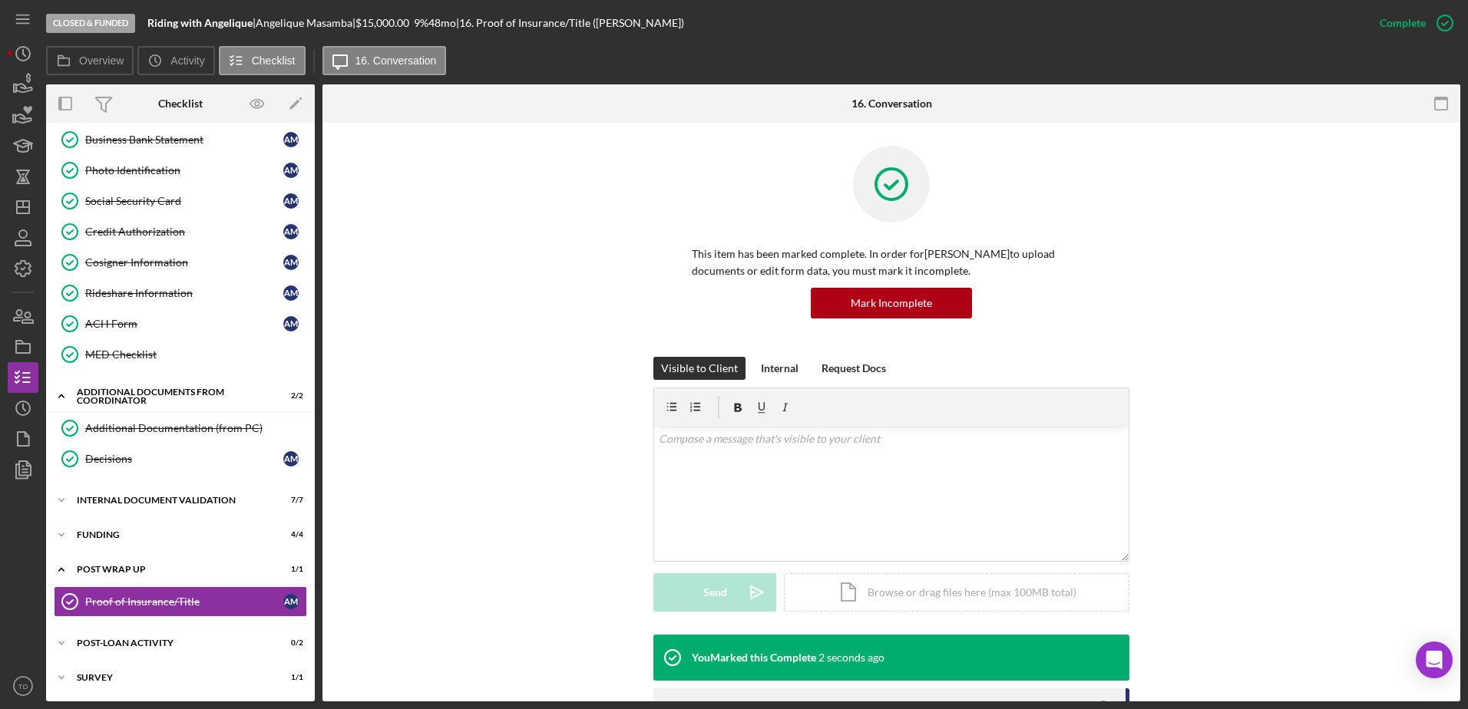
click at [1441, 25] on div "File validated: Insurance Card-Angelique Masamba 2022 Outlander (Mitsibishi).jpg" at bounding box center [1333, 50] width 246 height 77
click at [1439, 25] on icon "button" at bounding box center [1444, 23] width 38 height 38
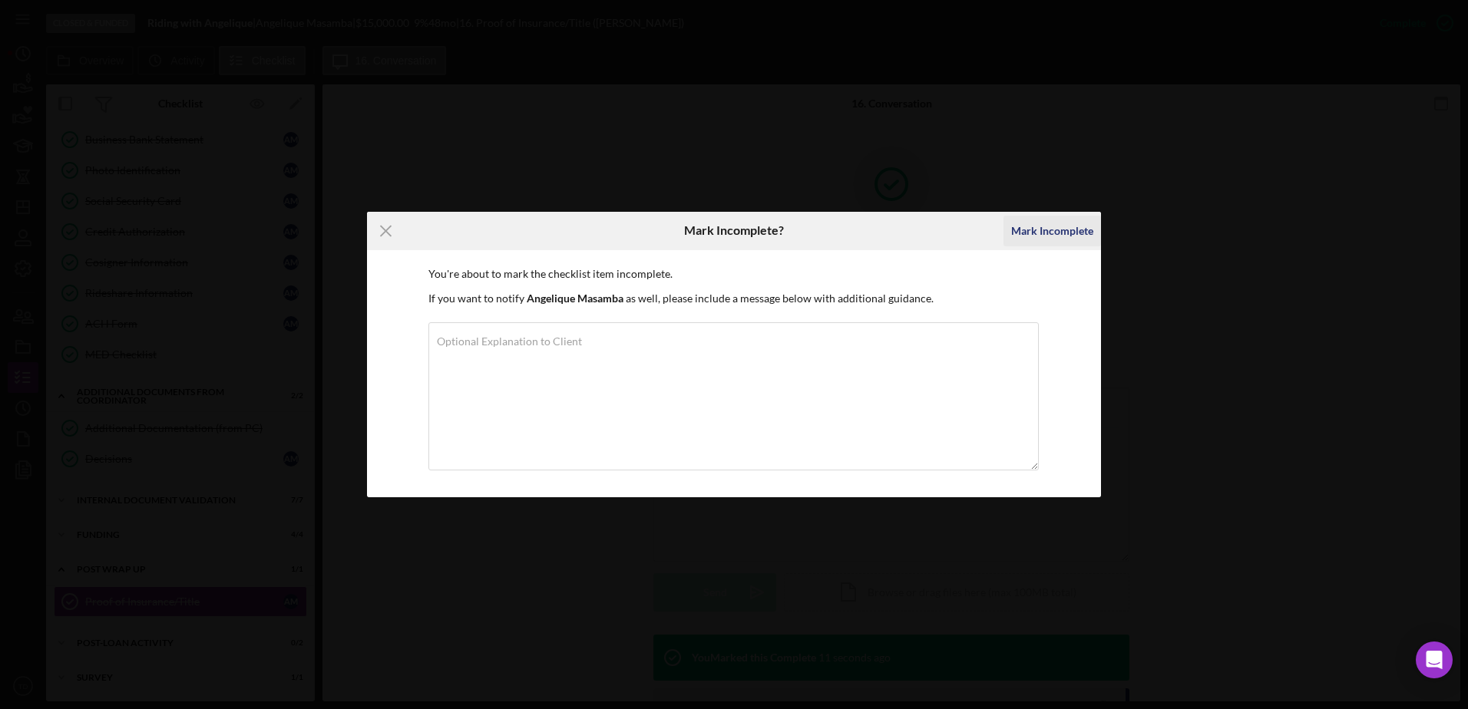
click at [1029, 239] on div "Mark Incomplete" at bounding box center [1052, 231] width 82 height 31
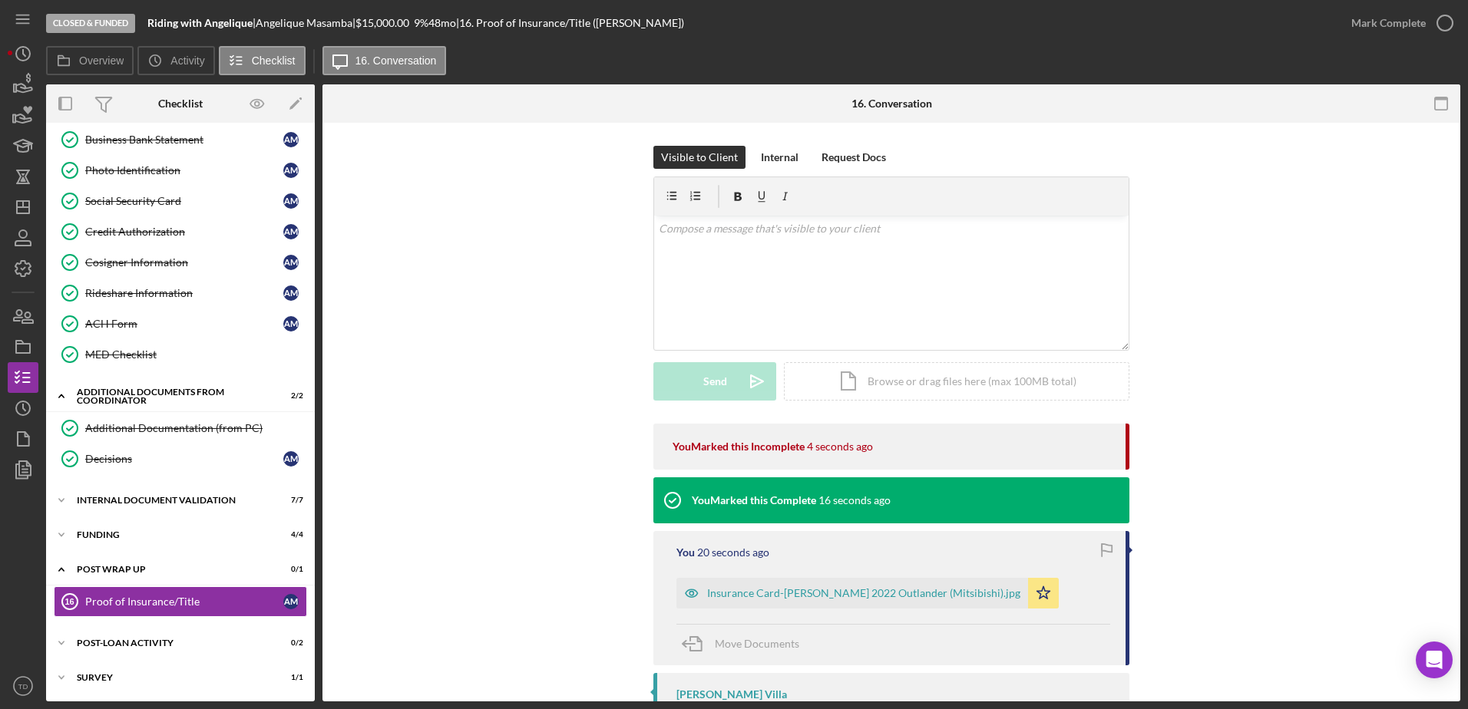
scroll to position [140, 0]
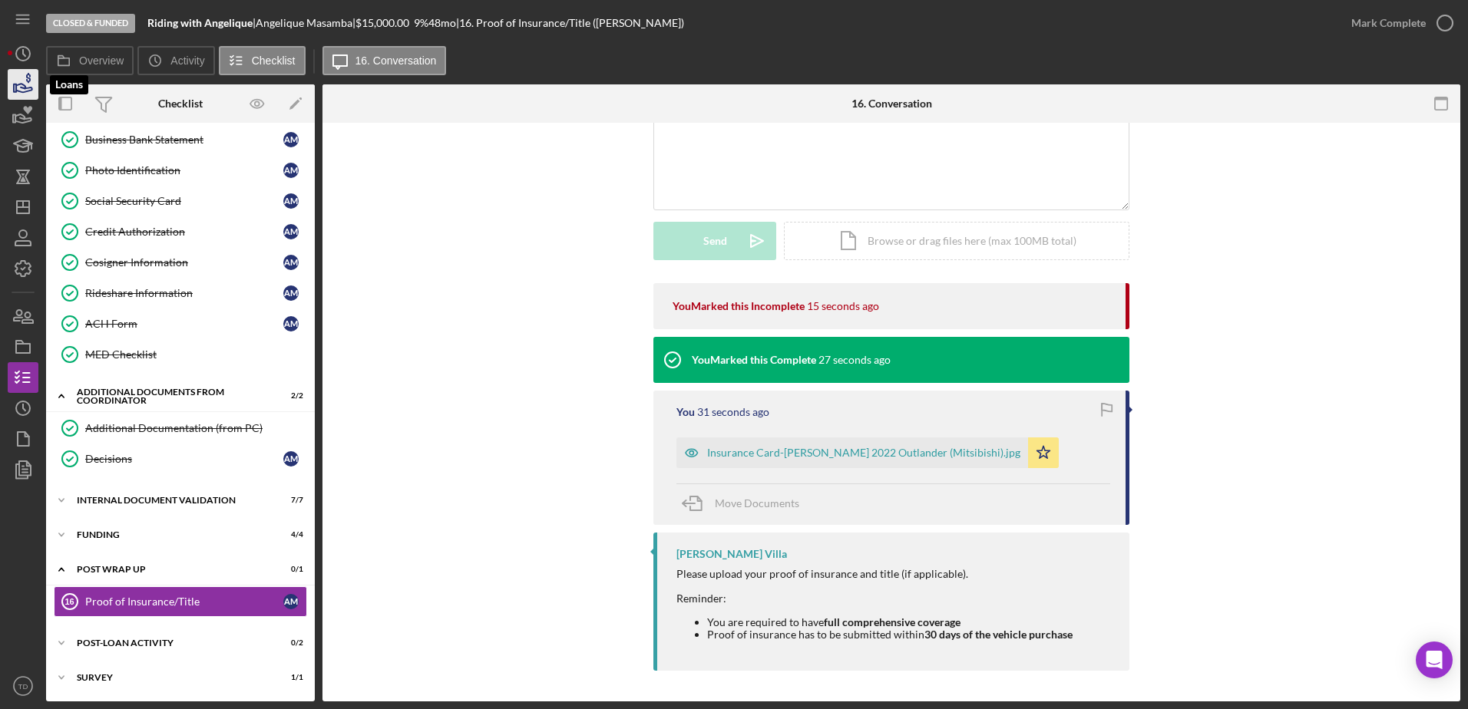
click at [21, 83] on icon "button" at bounding box center [23, 84] width 38 height 38
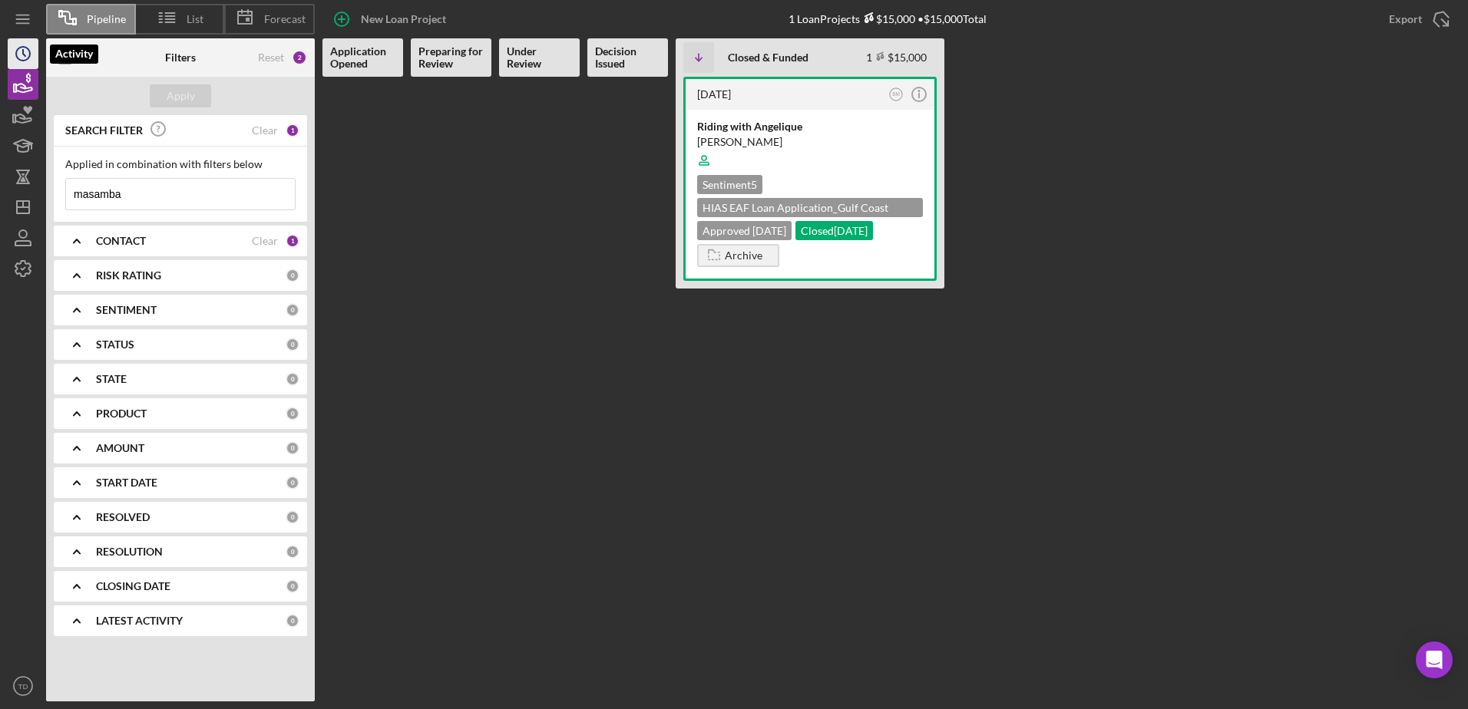
click at [24, 67] on icon "Icon/History" at bounding box center [23, 54] width 38 height 38
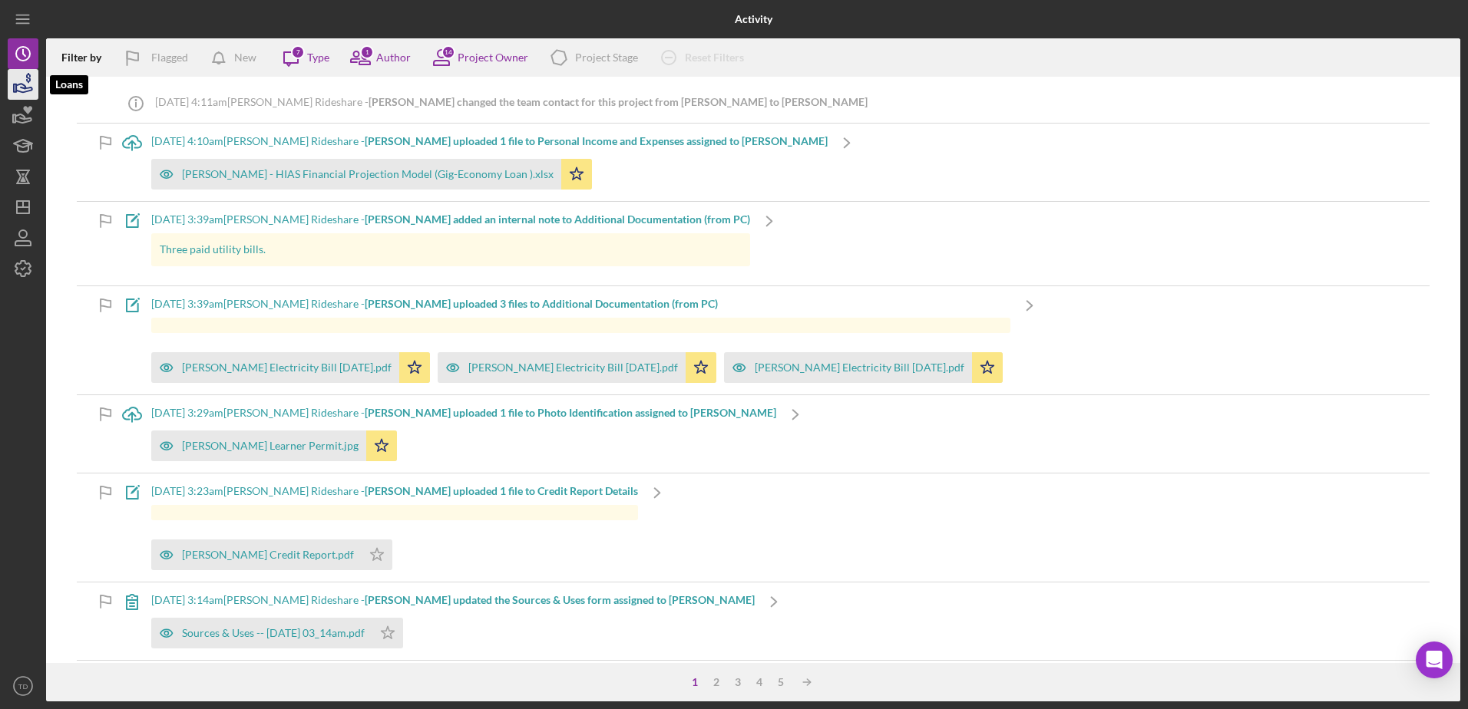
click at [29, 81] on icon "button" at bounding box center [28, 78] width 5 height 10
